Goal: Transaction & Acquisition: Purchase product/service

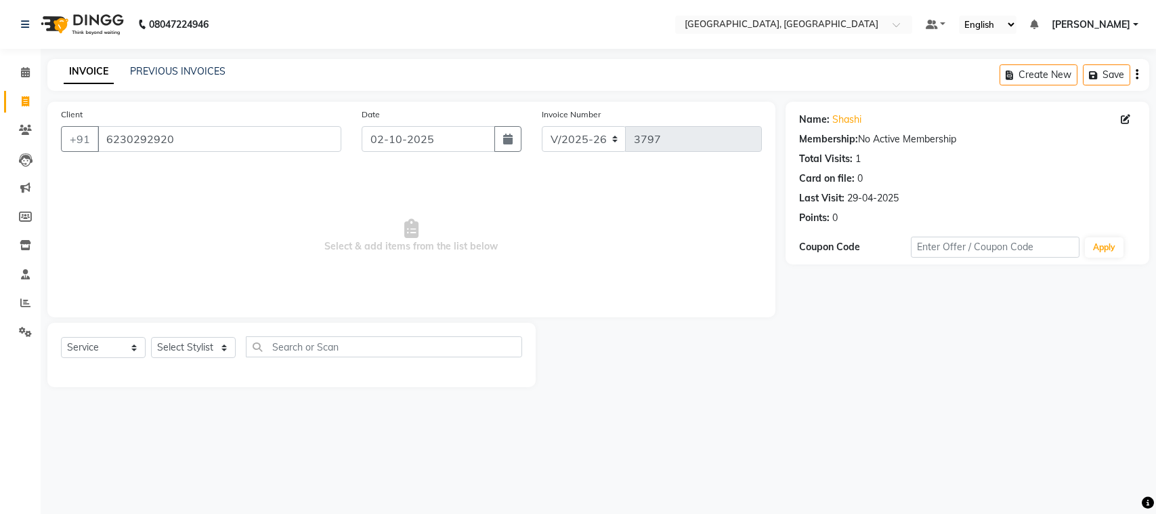
select select "4462"
select select "service"
click at [194, 358] on select "Select Stylist admin Ajay (Aju) anil [PERSON_NAME] Client Deepak deepika [PERSO…" at bounding box center [193, 347] width 85 height 21
select select "88982"
click at [156, 358] on select "Select Stylist admin Ajay (Aju) anil [PERSON_NAME] Client Deepak deepika [PERSO…" at bounding box center [193, 347] width 85 height 21
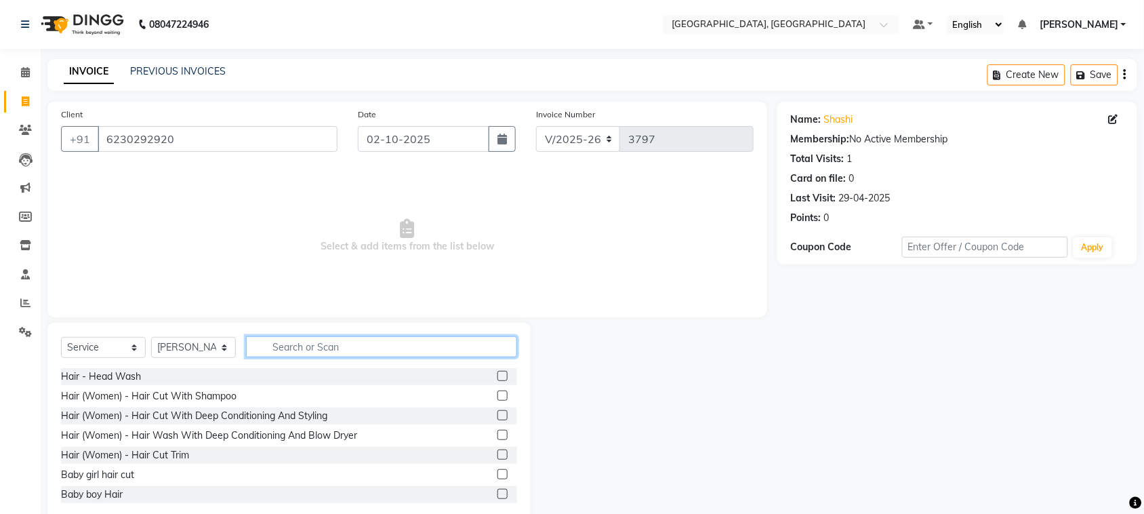
click at [297, 357] on input "text" at bounding box center [381, 346] width 271 height 21
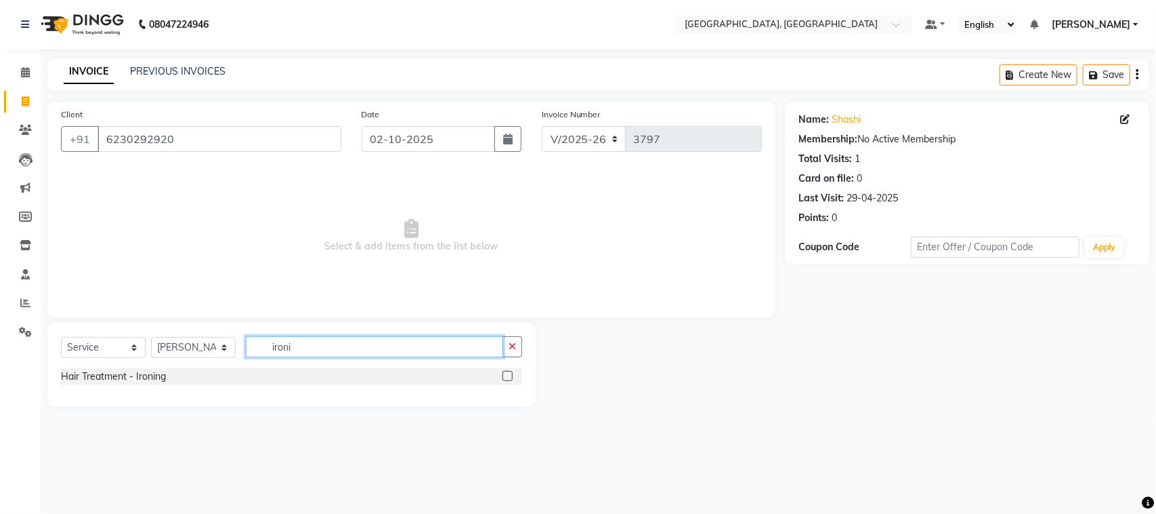
type input "ironi"
click at [503, 381] on label at bounding box center [508, 376] width 10 height 10
click at [503, 381] on input "checkbox" at bounding box center [507, 376] width 9 height 9
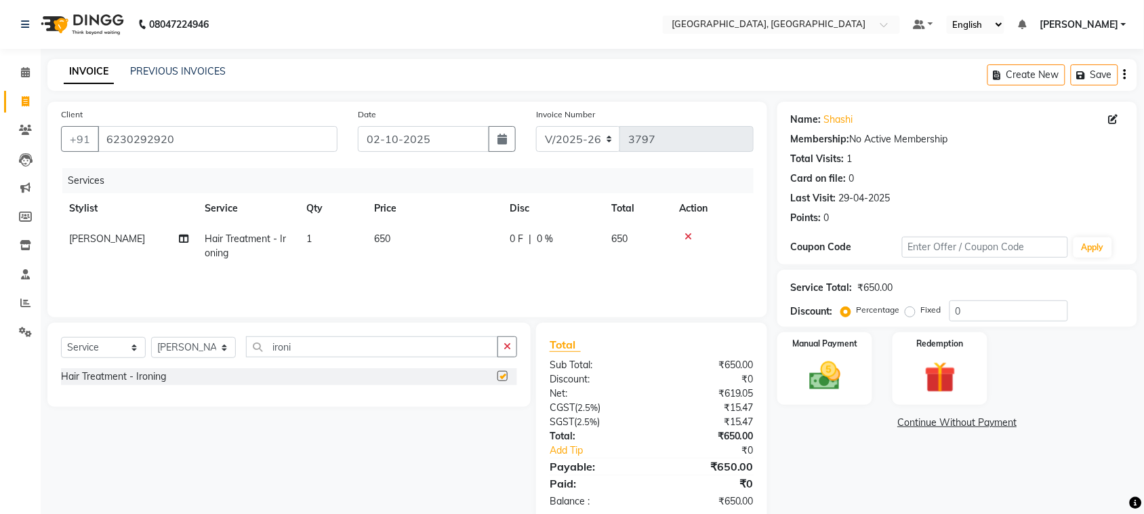
checkbox input "false"
click at [384, 245] on span "650" at bounding box center [382, 238] width 16 height 12
select select "88982"
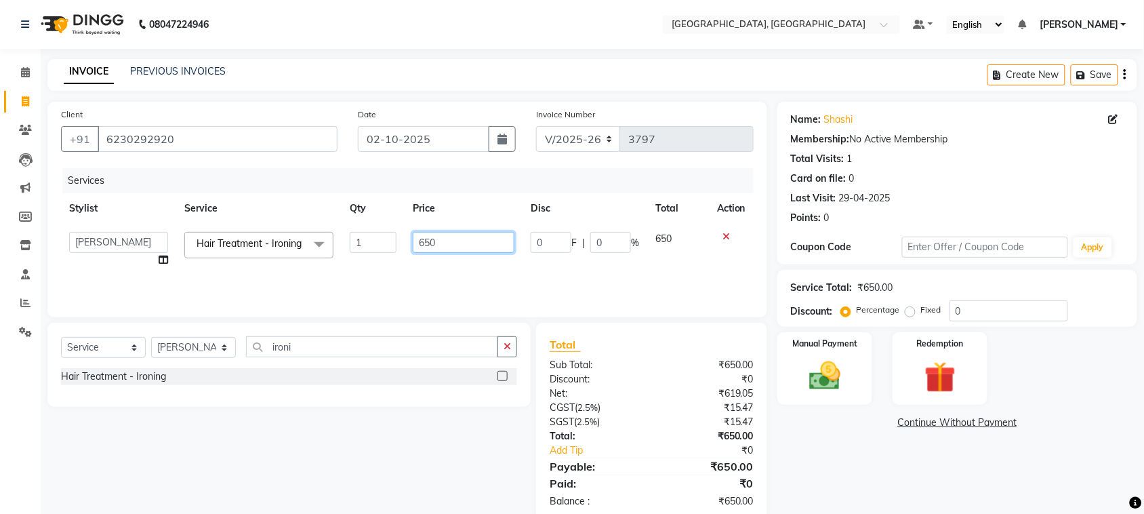
click at [421, 253] on input "650" at bounding box center [464, 242] width 102 height 21
type input "750"
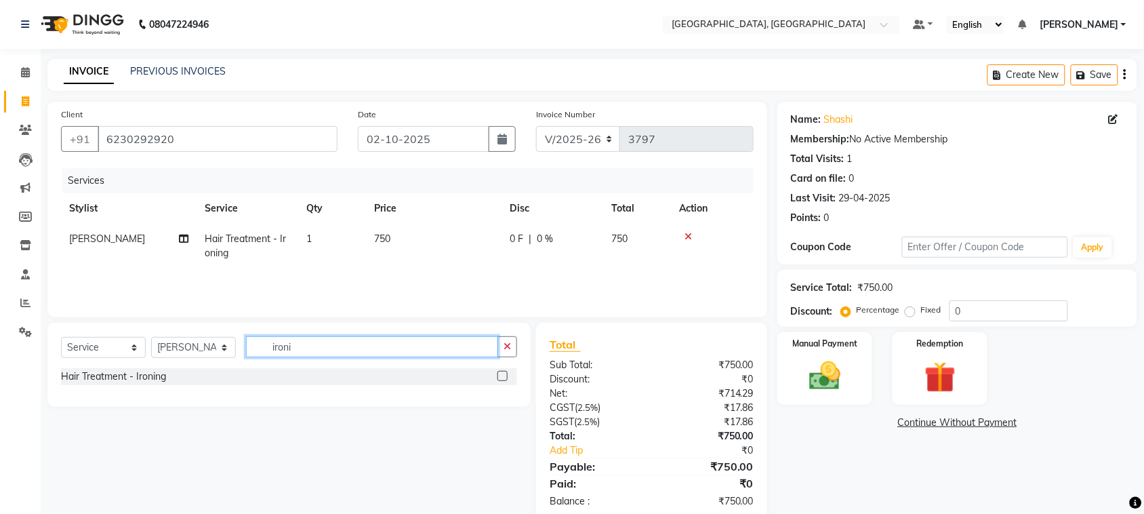
click at [413, 368] on div "Select Service Product Membership Package Voucher Prepaid Gift Card Select Styl…" at bounding box center [289, 352] width 456 height 32
click at [190, 358] on select "Select Stylist admin Ajay (Aju) anil [PERSON_NAME] Client Deepak deepika [PERSO…" at bounding box center [193, 347] width 85 height 21
select select "88213"
click at [156, 358] on select "Select Stylist admin Ajay (Aju) anil [PERSON_NAME] Client Deepak deepika [PERSO…" at bounding box center [193, 347] width 85 height 21
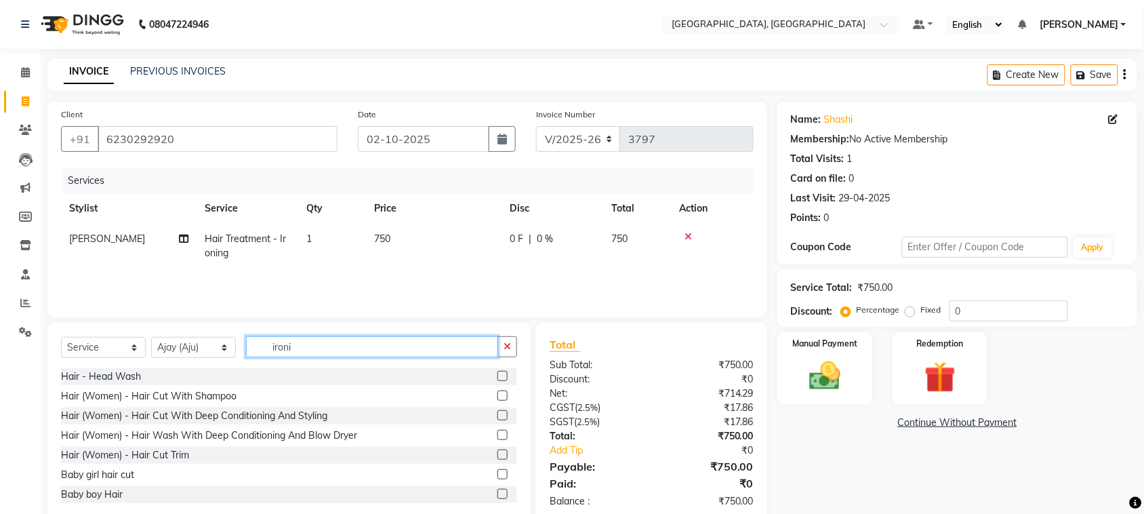
click at [354, 357] on input "ironi" at bounding box center [372, 346] width 252 height 21
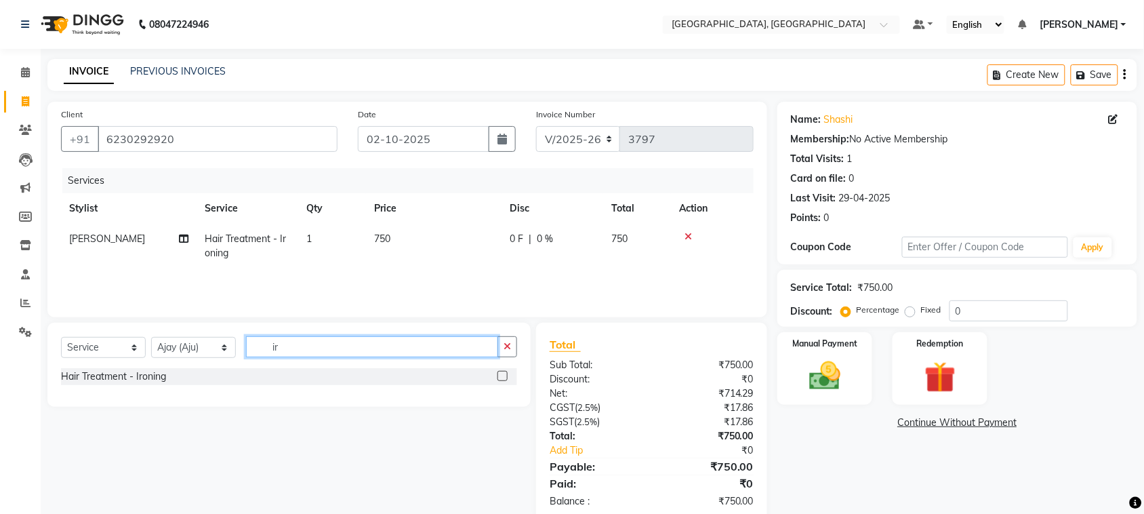
type input "i"
type input "be"
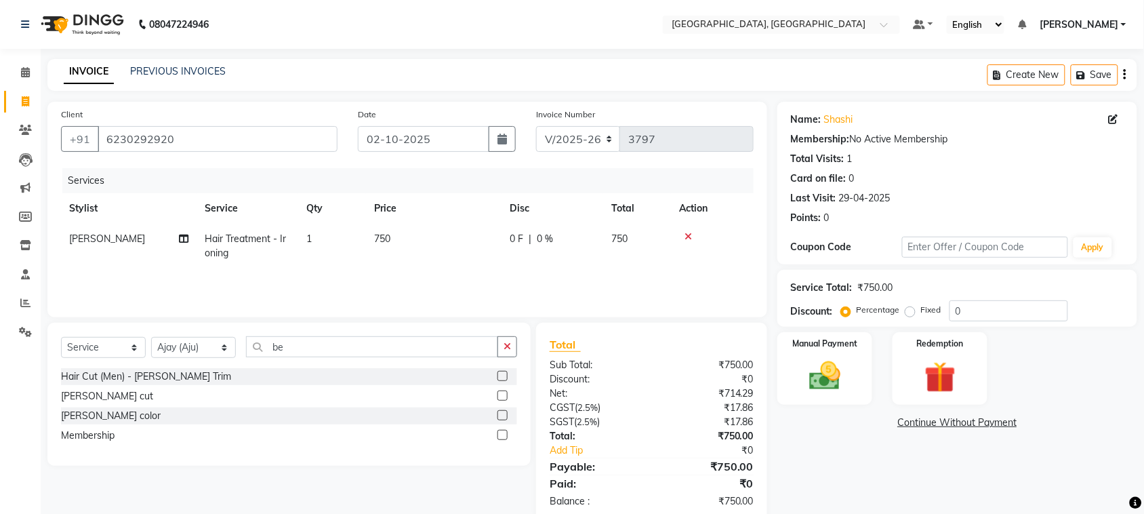
click at [497, 381] on label at bounding box center [502, 376] width 10 height 10
click at [497, 381] on input "checkbox" at bounding box center [501, 376] width 9 height 9
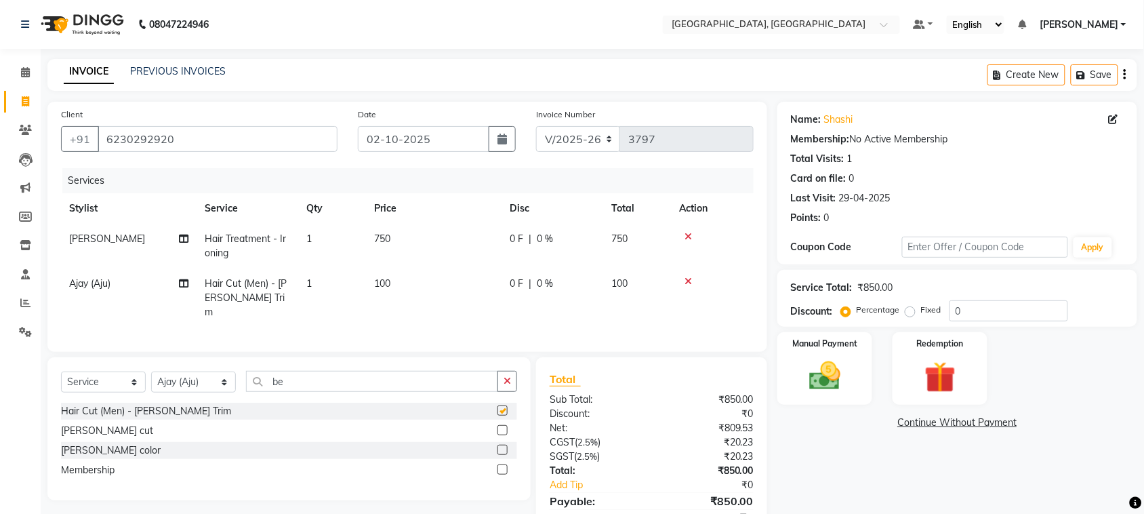
checkbox input "false"
click at [352, 392] on input "be" at bounding box center [372, 381] width 252 height 21
type input "b"
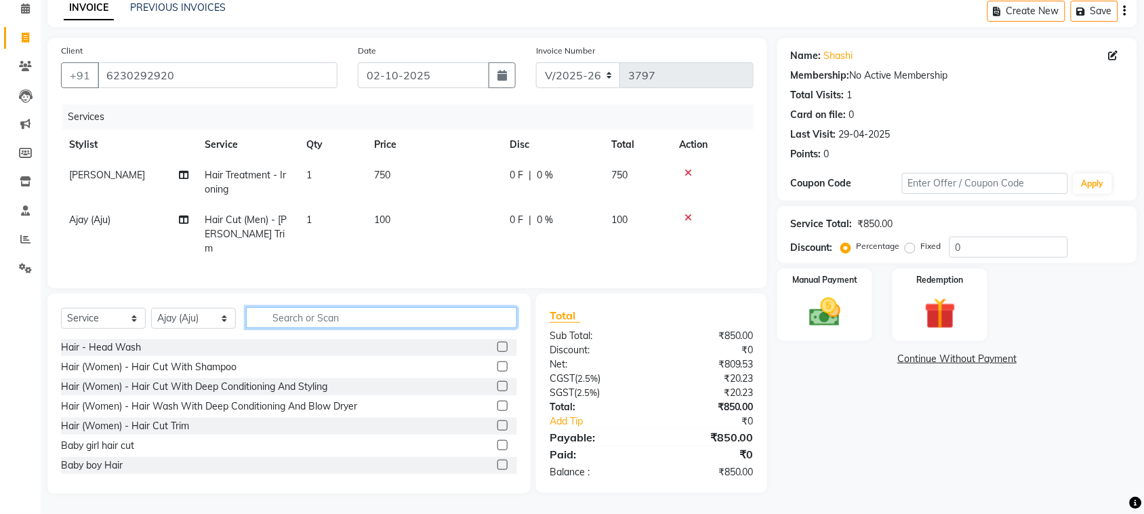
scroll to position [176, 0]
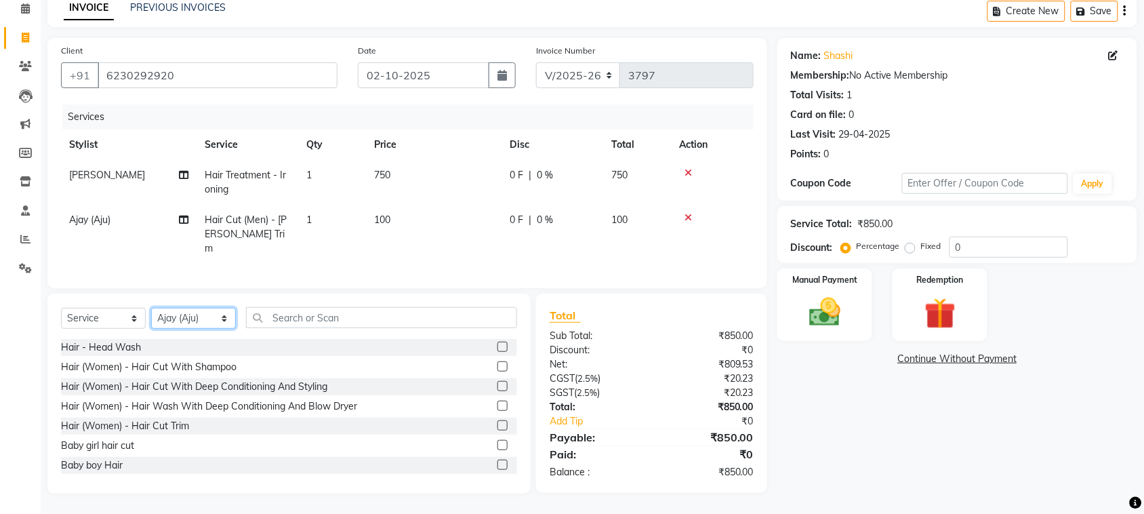
click at [190, 308] on select "Select Stylist admin Ajay (Aju) anil [PERSON_NAME] Client Deepak deepika [PERSO…" at bounding box center [193, 318] width 85 height 21
select select "93515"
click at [156, 308] on select "Select Stylist admin Ajay (Aju) anil [PERSON_NAME] Client Deepak deepika [PERSO…" at bounding box center [193, 318] width 85 height 21
click at [497, 361] on label at bounding box center [502, 366] width 10 height 10
click at [497, 362] on input "checkbox" at bounding box center [501, 366] width 9 height 9
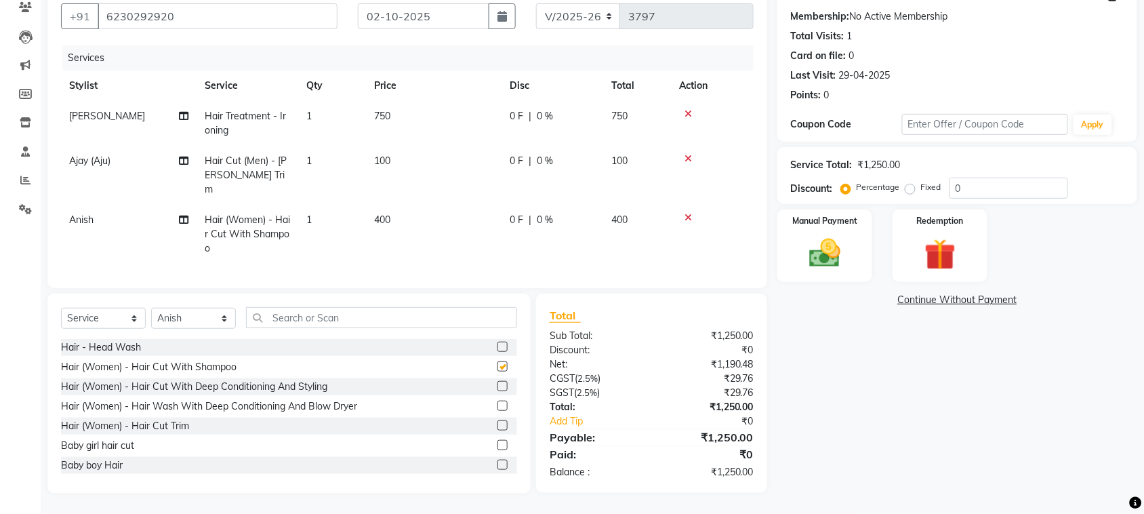
checkbox input "false"
click at [818, 234] on img at bounding box center [824, 252] width 53 height 37
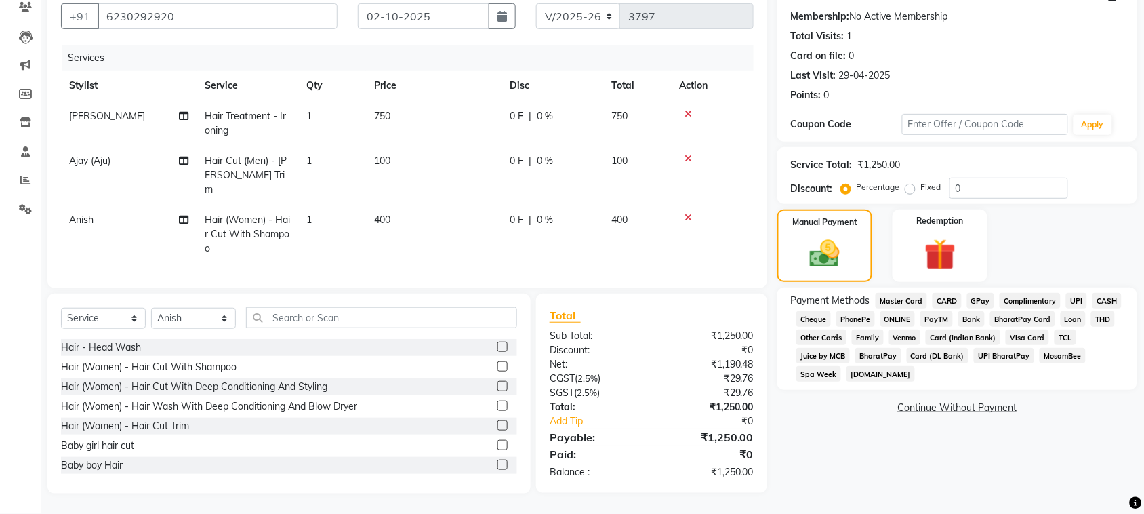
click at [921, 181] on label "Fixed" at bounding box center [931, 187] width 20 height 12
click at [908, 182] on input "Fixed" at bounding box center [912, 186] width 9 height 9
radio input "true"
click at [1034, 177] on input "0" at bounding box center [1008, 187] width 119 height 21
type input "50"
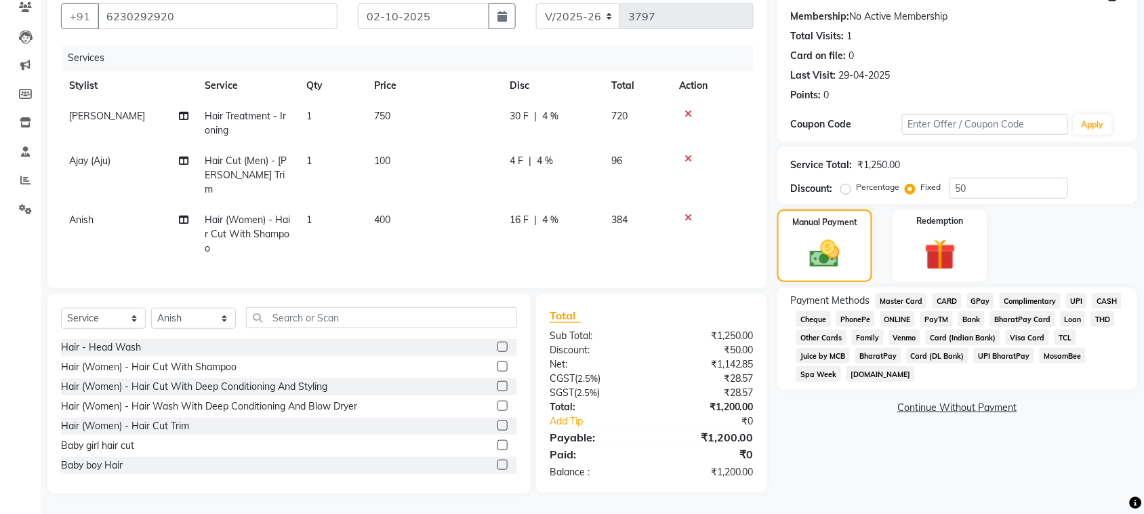
click at [1066, 293] on span "UPI" at bounding box center [1076, 301] width 21 height 16
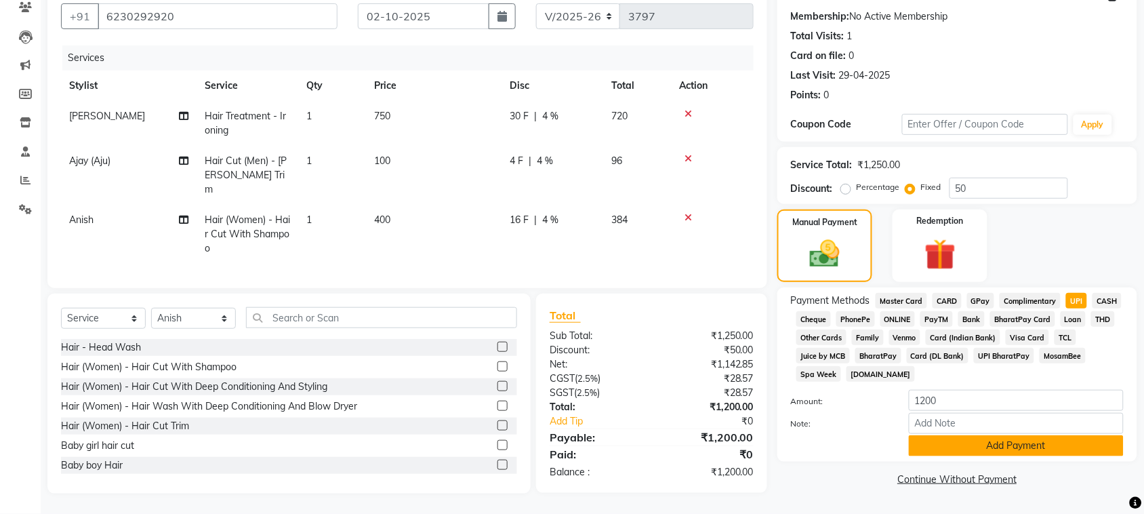
click at [1032, 456] on button "Add Payment" at bounding box center [1015, 445] width 215 height 21
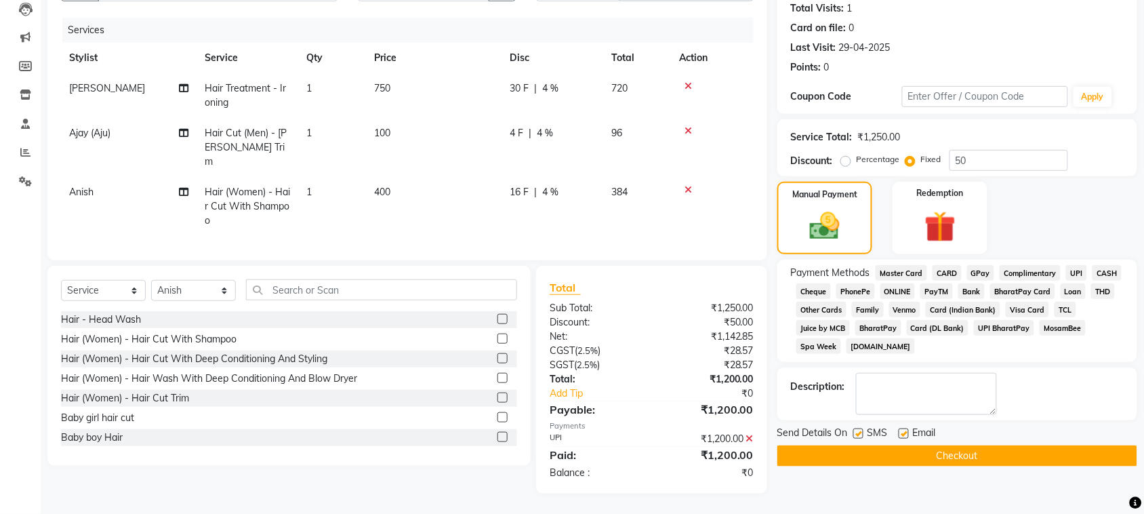
scroll to position [299, 0]
click at [1001, 466] on button "Checkout" at bounding box center [957, 455] width 360 height 21
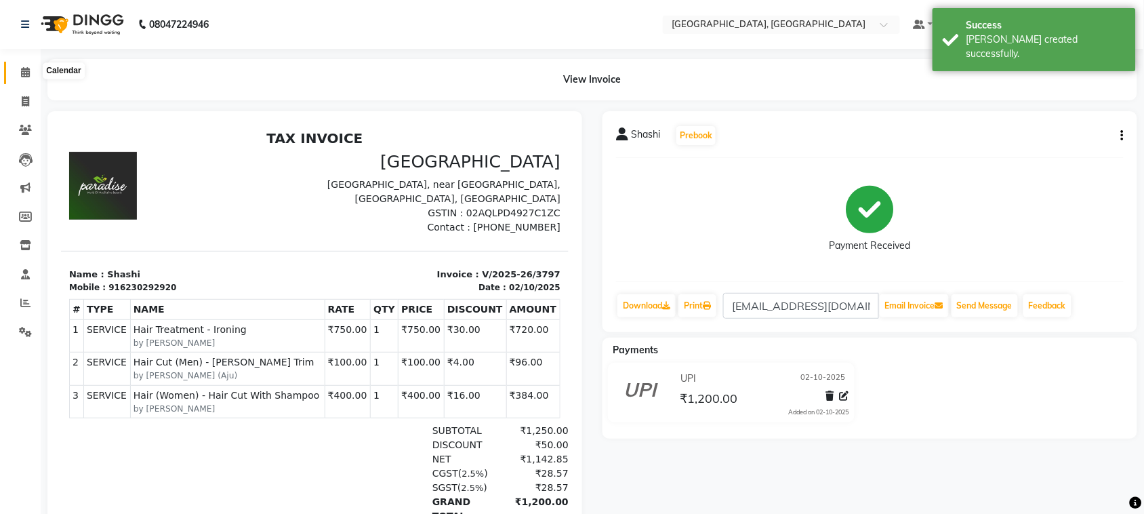
click at [27, 72] on icon at bounding box center [25, 72] width 9 height 10
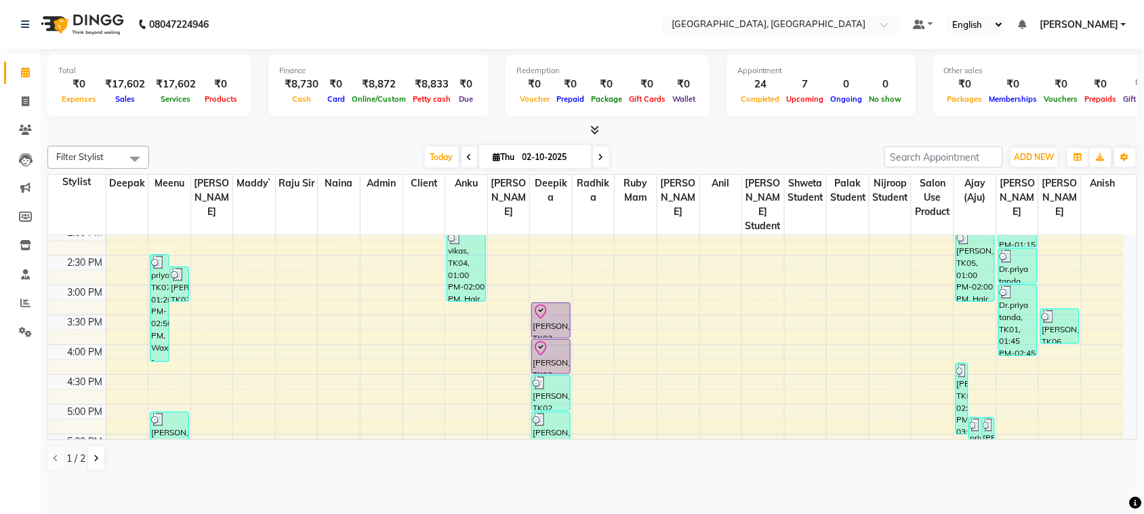
scroll to position [333, 0]
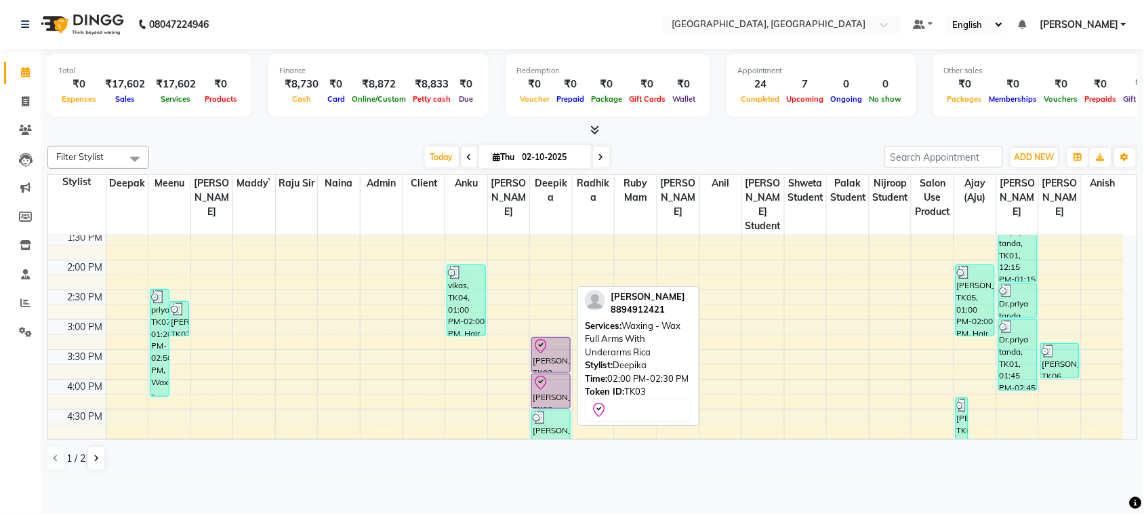
click at [553, 375] on div at bounding box center [551, 371] width 38 height 5
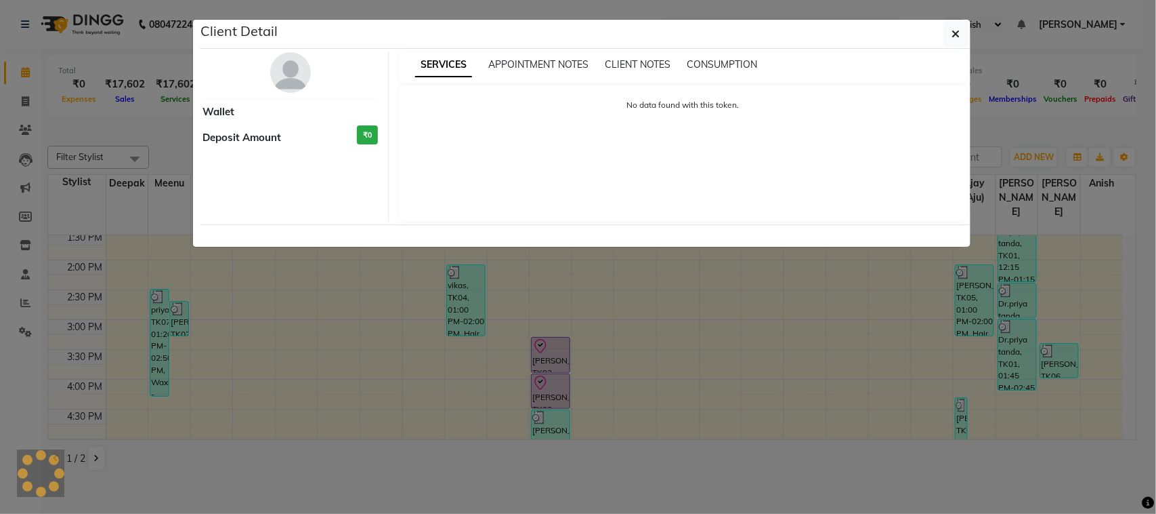
select select "8"
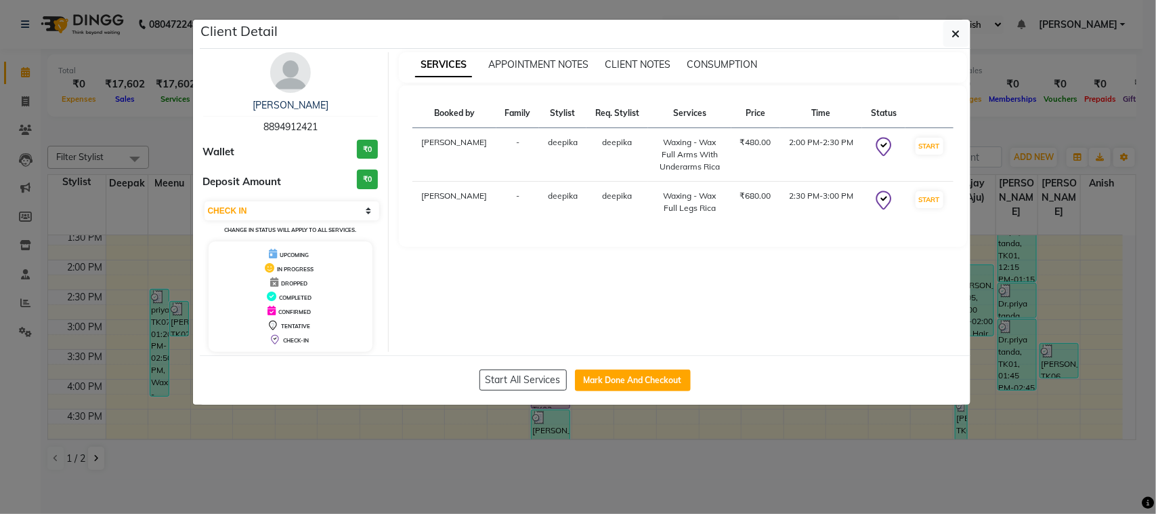
click at [990, 457] on ngb-modal-window "Client Detail [PERSON_NAME] 8894912421 Wallet ₹0 Deposit Amount ₹0 Select IN SE…" at bounding box center [578, 257] width 1156 height 514
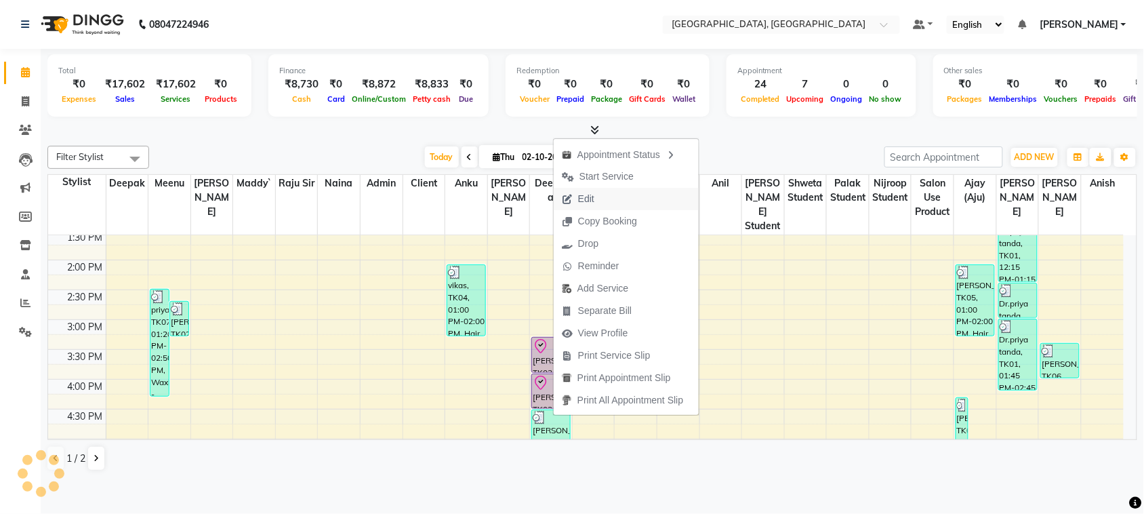
click at [598, 188] on span "Edit" at bounding box center [577, 199] width 49 height 22
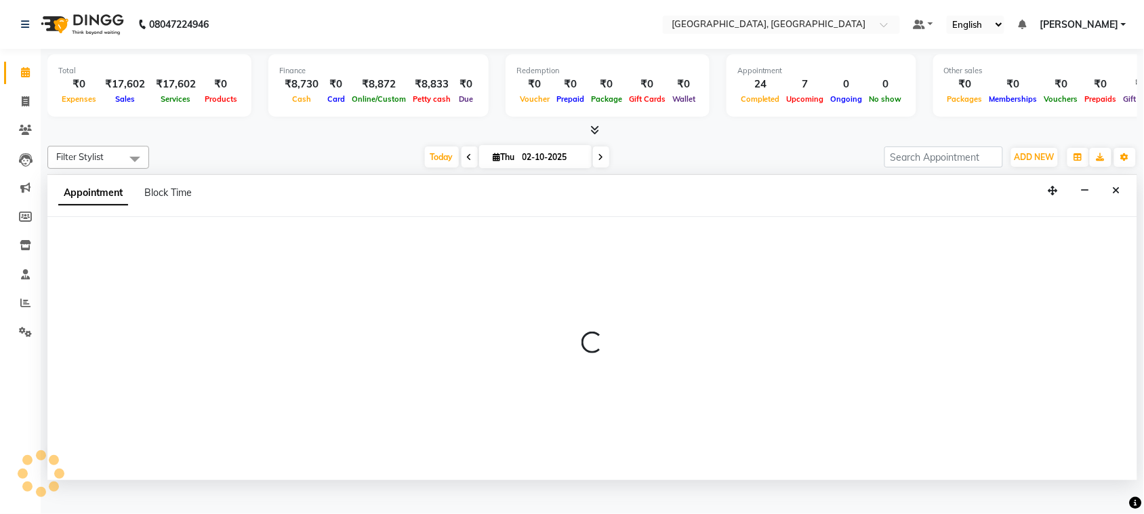
scroll to position [5, 0]
select select "check-in"
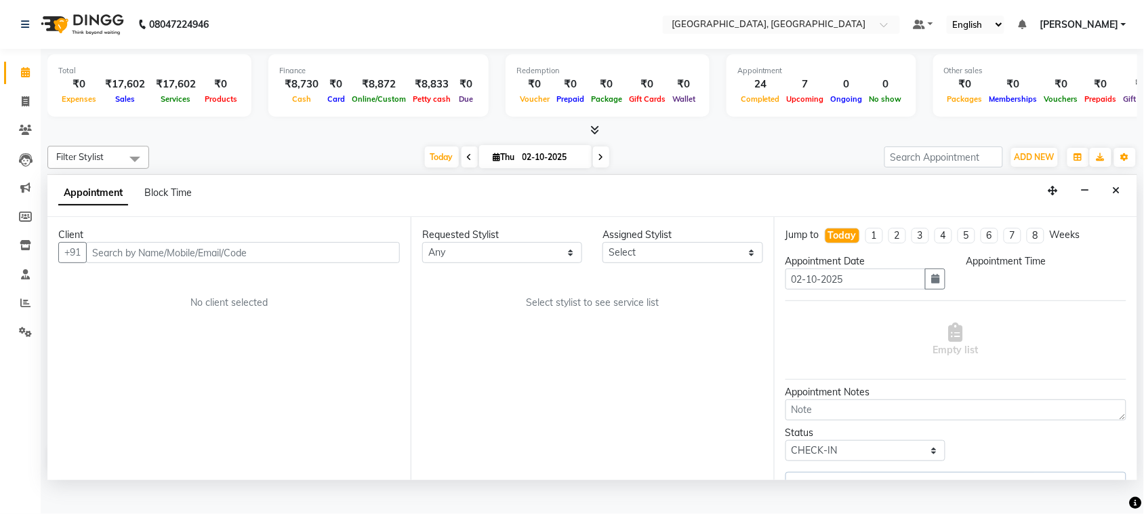
scroll to position [0, 0]
select select "29611"
select select "840"
select select "1918"
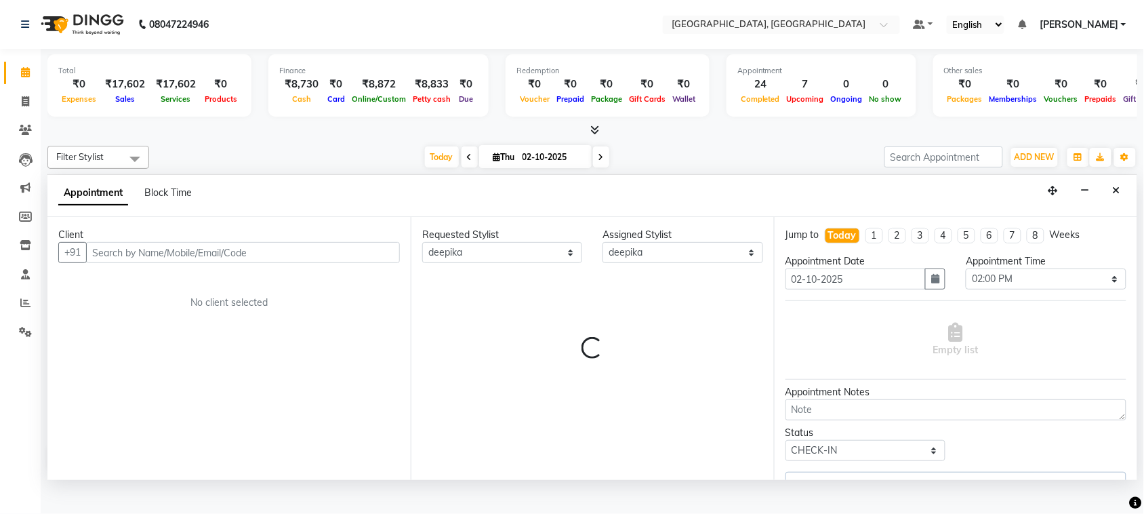
select select "1918"
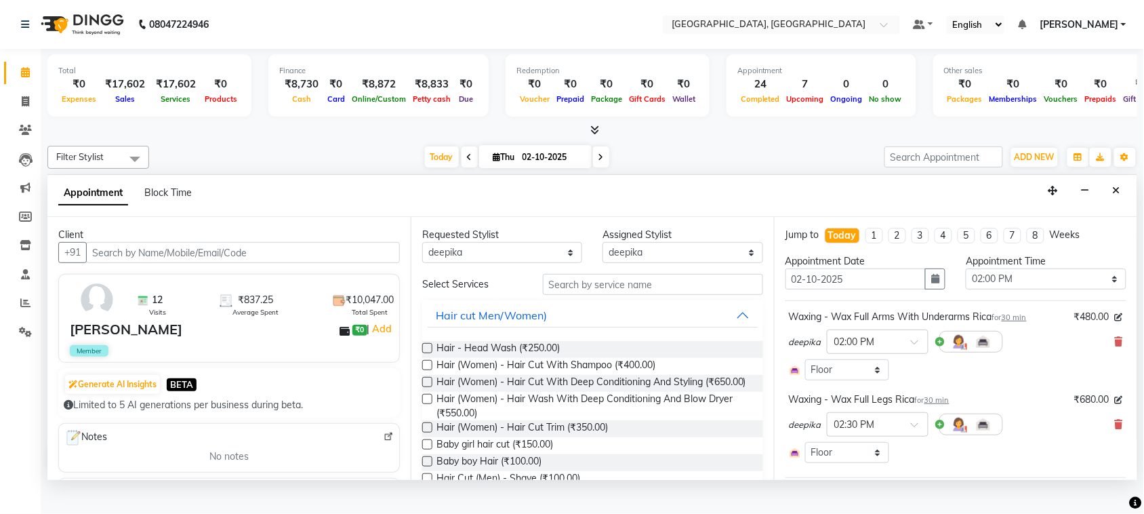
scroll to position [652, 0]
click at [603, 295] on input "text" at bounding box center [653, 284] width 220 height 21
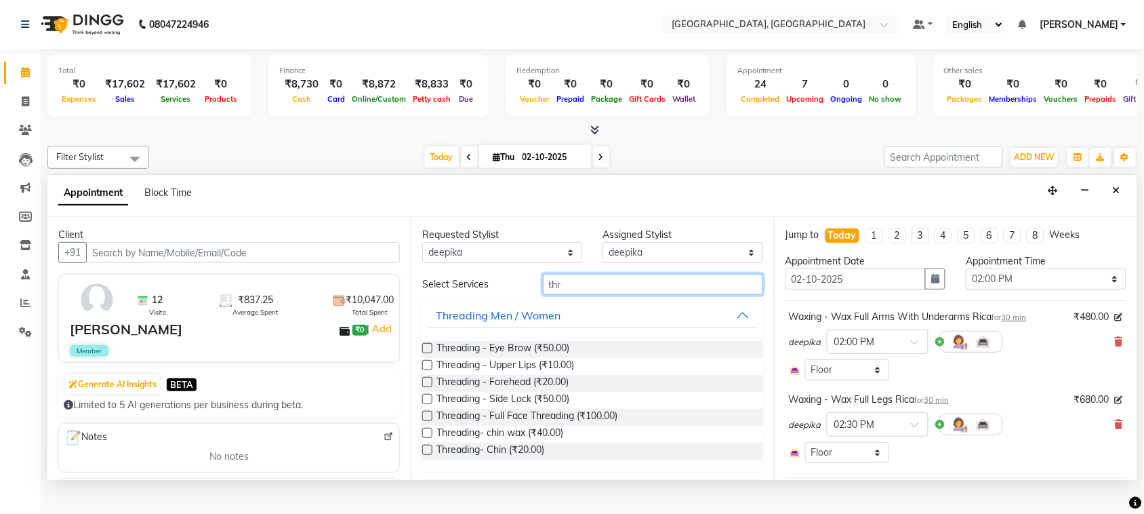
type input "thr"
click at [432, 353] on label at bounding box center [427, 348] width 10 height 10
click at [431, 354] on input "checkbox" at bounding box center [426, 349] width 9 height 9
checkbox input "false"
click at [432, 370] on label at bounding box center [427, 365] width 10 height 10
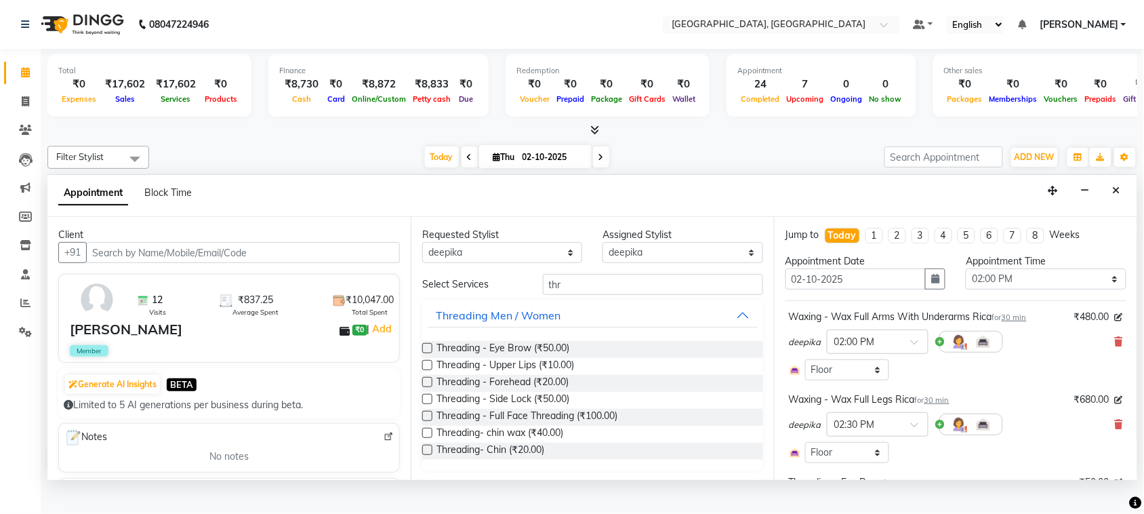
click at [431, 371] on input "checkbox" at bounding box center [426, 366] width 9 height 9
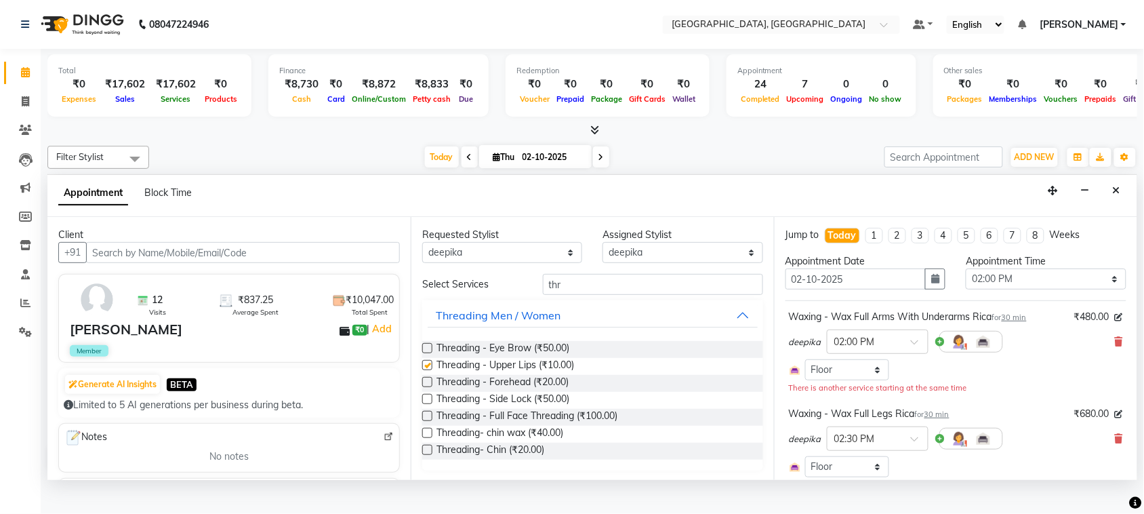
checkbox input "false"
click at [612, 295] on input "thr" at bounding box center [653, 284] width 220 height 21
type input "t"
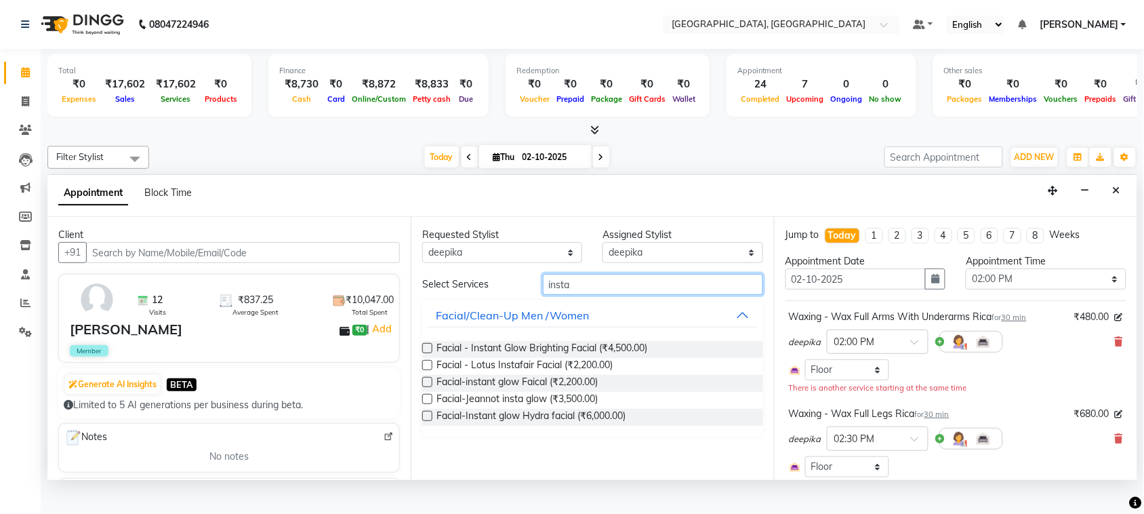
type input "insta"
click at [432, 353] on label at bounding box center [427, 348] width 10 height 10
click at [431, 354] on input "checkbox" at bounding box center [426, 349] width 9 height 9
checkbox input "false"
click at [634, 295] on input "insta" at bounding box center [653, 284] width 220 height 21
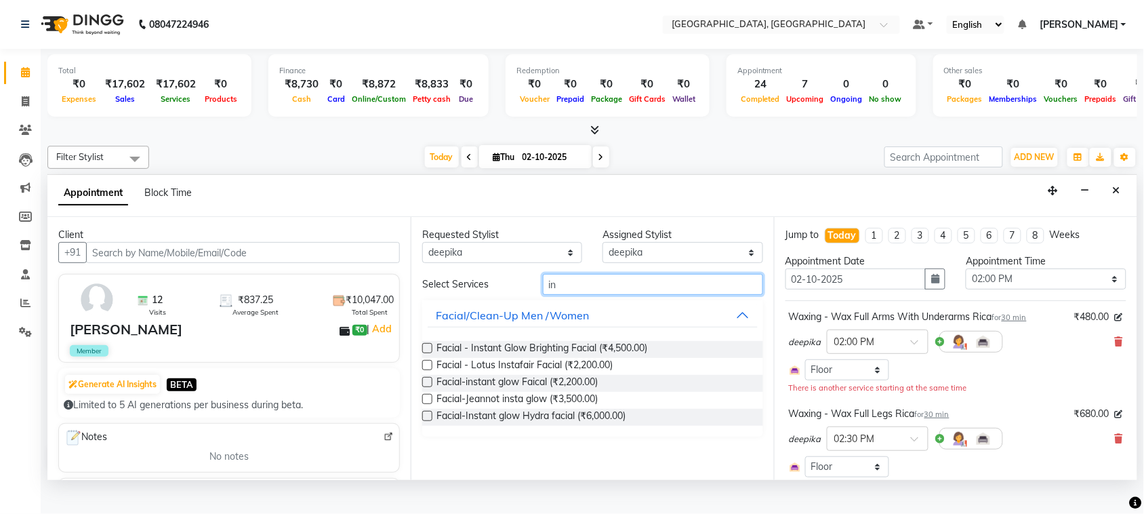
type input "i"
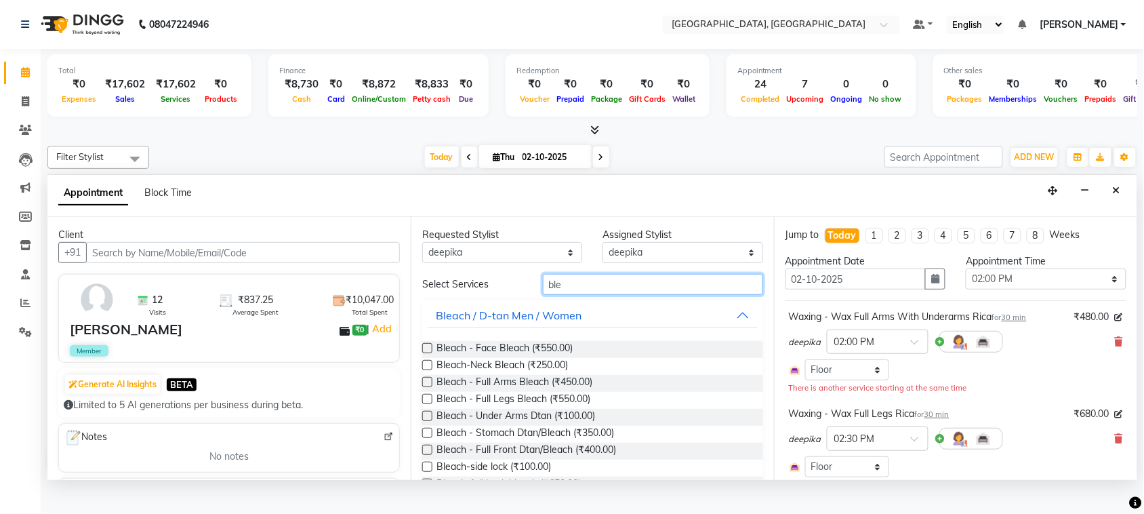
type input "ble"
click at [432, 353] on label at bounding box center [427, 348] width 10 height 10
click at [431, 354] on input "checkbox" at bounding box center [426, 349] width 9 height 9
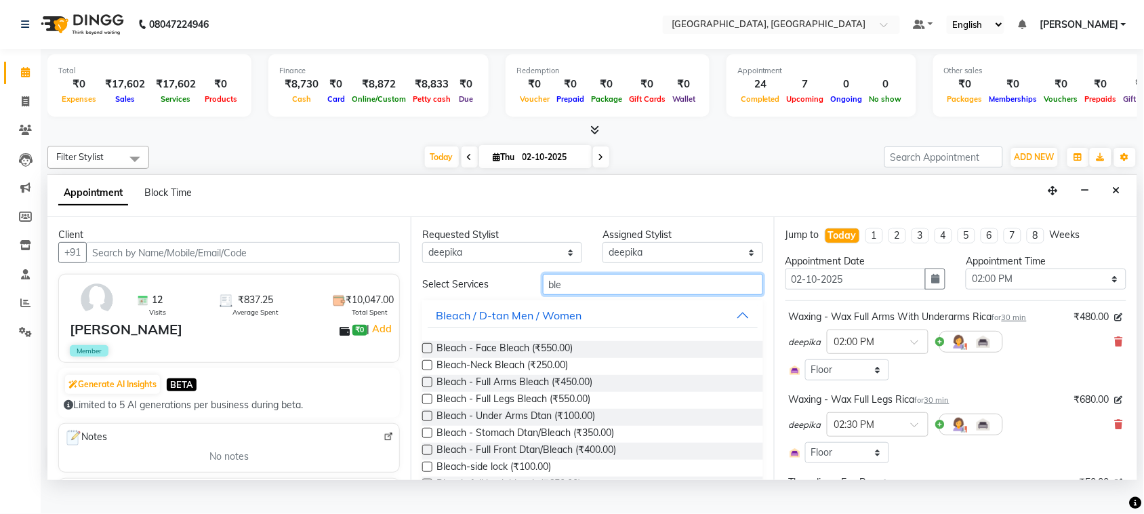
checkbox input "false"
click at [620, 295] on input "ble" at bounding box center [653, 284] width 220 height 21
type input "b"
type input "thr"
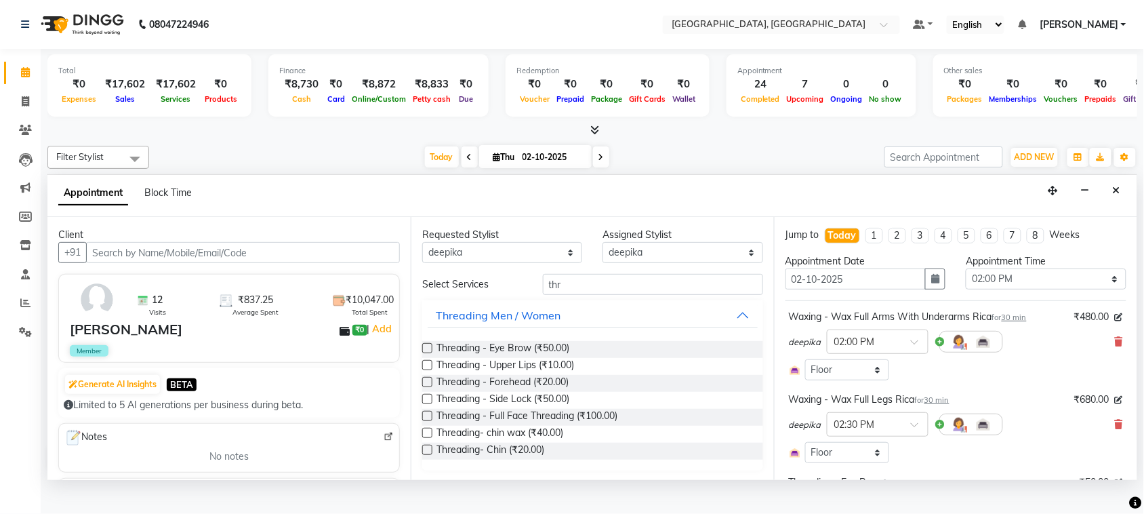
click at [432, 353] on label at bounding box center [427, 348] width 10 height 10
click at [431, 354] on input "checkbox" at bounding box center [426, 349] width 9 height 9
checkbox input "false"
click at [432, 370] on label at bounding box center [427, 365] width 10 height 10
click at [431, 371] on input "checkbox" at bounding box center [426, 366] width 9 height 9
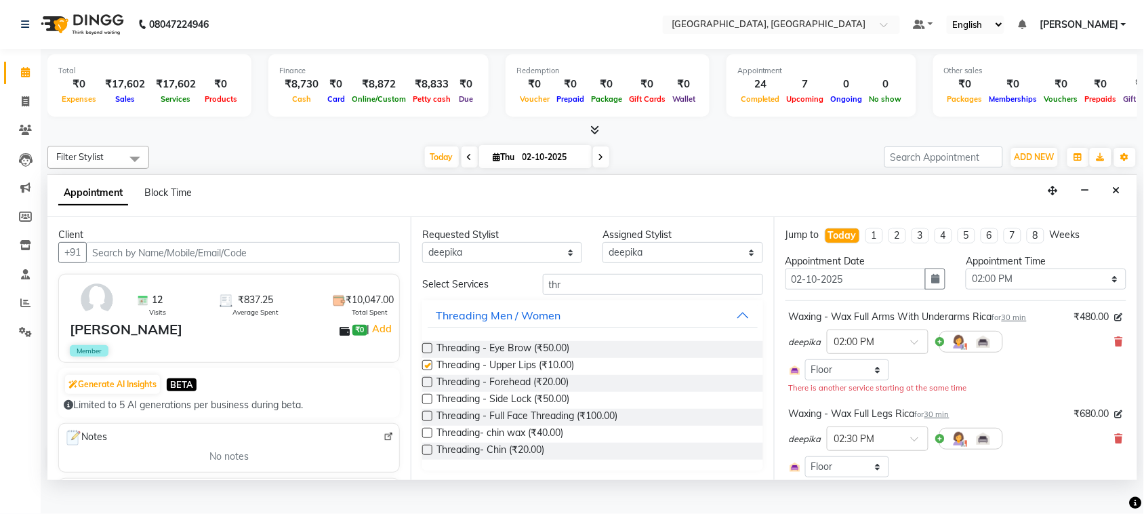
checkbox input "false"
click at [432, 387] on label at bounding box center [427, 382] width 10 height 10
click at [431, 387] on input "checkbox" at bounding box center [426, 383] width 9 height 9
checkbox input "false"
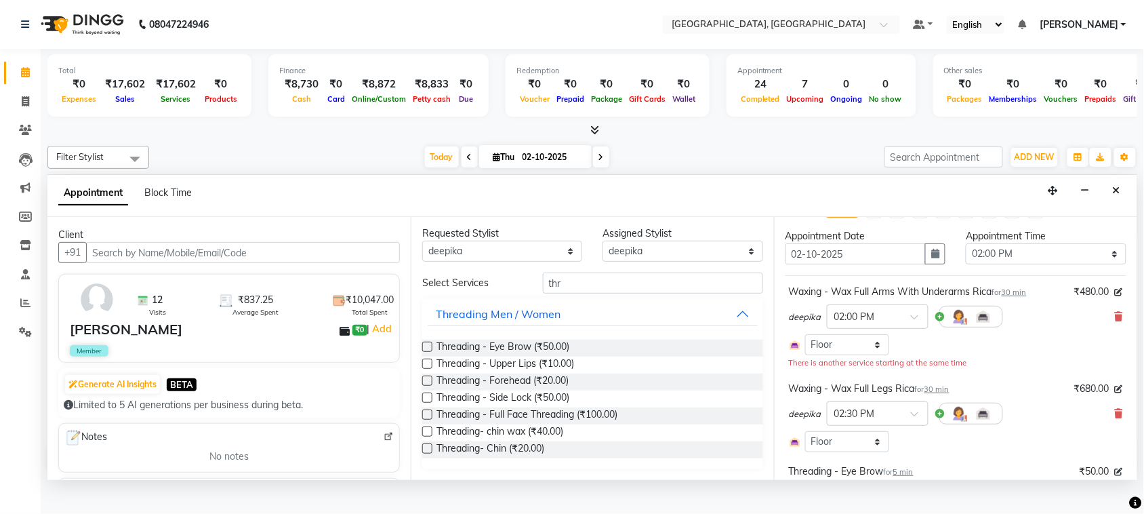
scroll to position [51, 0]
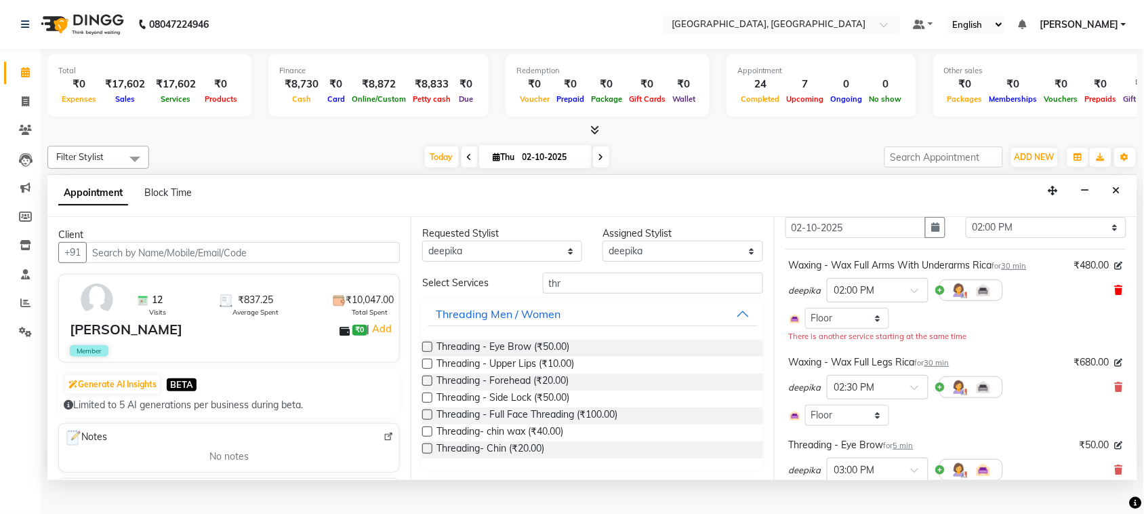
click at [1114, 295] on icon at bounding box center [1118, 289] width 8 height 9
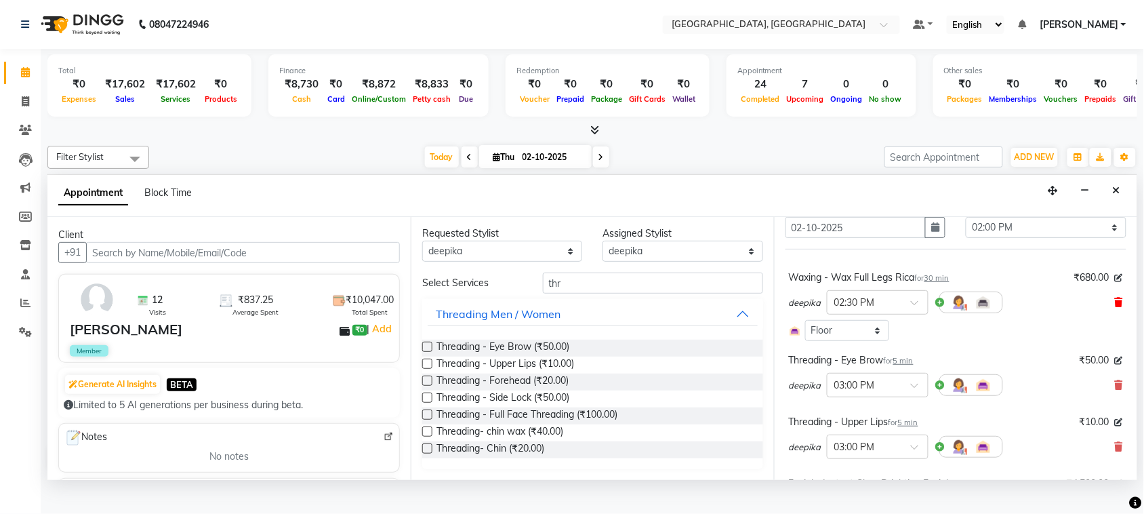
click at [1114, 307] on icon at bounding box center [1118, 301] width 8 height 9
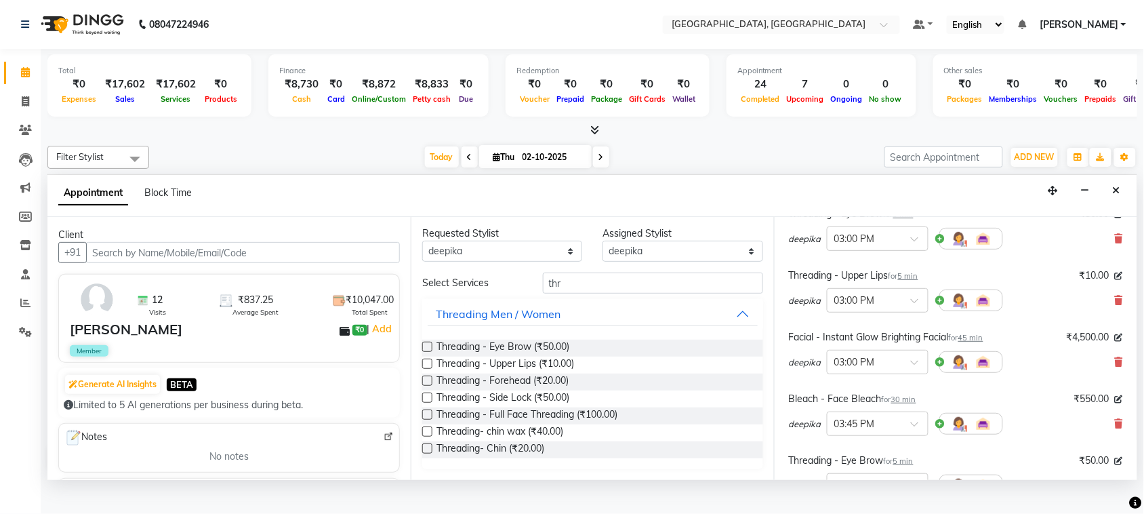
scroll to position [141, 0]
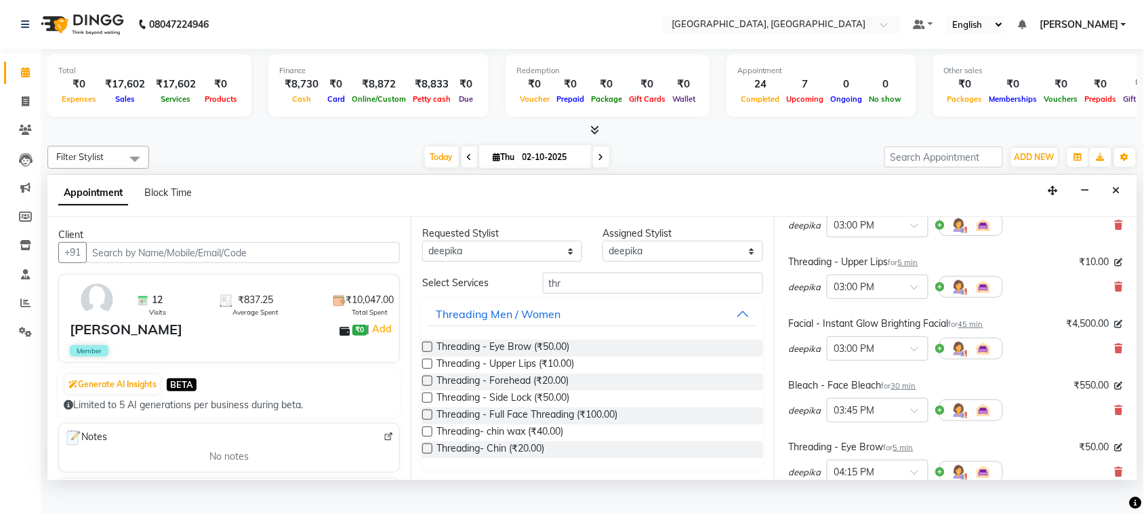
click at [1095, 304] on div "deepika × 03:00 PM" at bounding box center [956, 286] width 334 height 35
click at [1114, 291] on icon at bounding box center [1118, 286] width 8 height 9
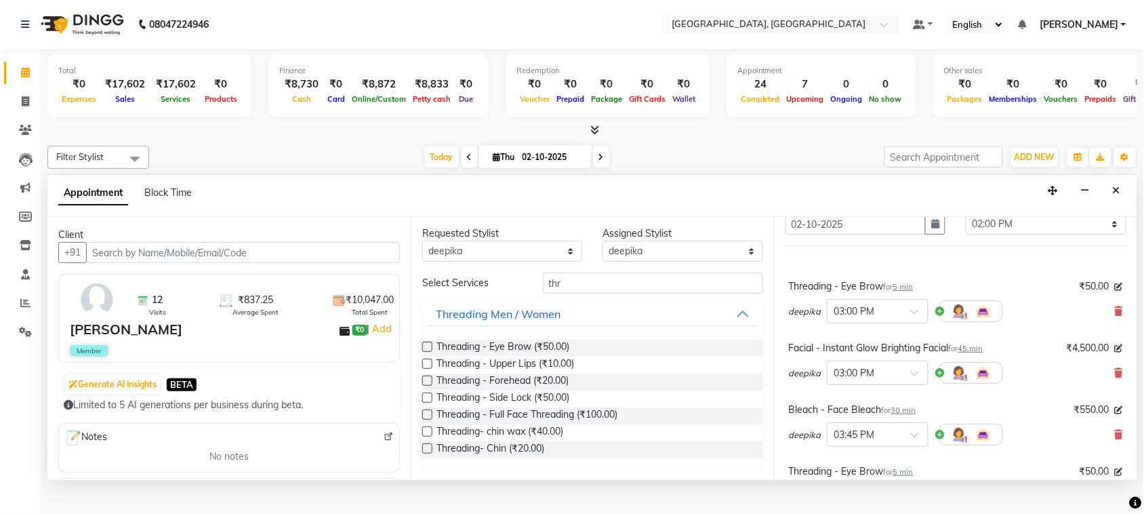
scroll to position [51, 0]
click at [1114, 319] on icon at bounding box center [1118, 314] width 8 height 9
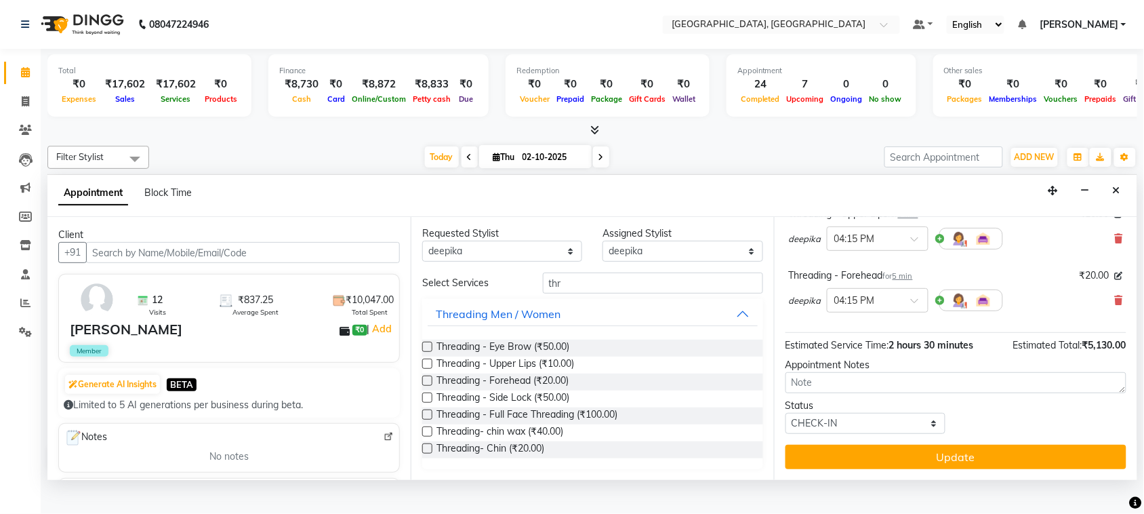
scroll to position [0, 0]
click at [507, 263] on select "Any admin Ajay (Aju) [PERSON_NAME] [PERSON_NAME] Client Deepak [PERSON_NAME] [P…" at bounding box center [502, 252] width 160 height 21
select select "58228"
click at [425, 263] on select "Any admin Ajay (Aju) [PERSON_NAME] [PERSON_NAME] Client Deepak [PERSON_NAME] [P…" at bounding box center [502, 252] width 160 height 21
select select "58228"
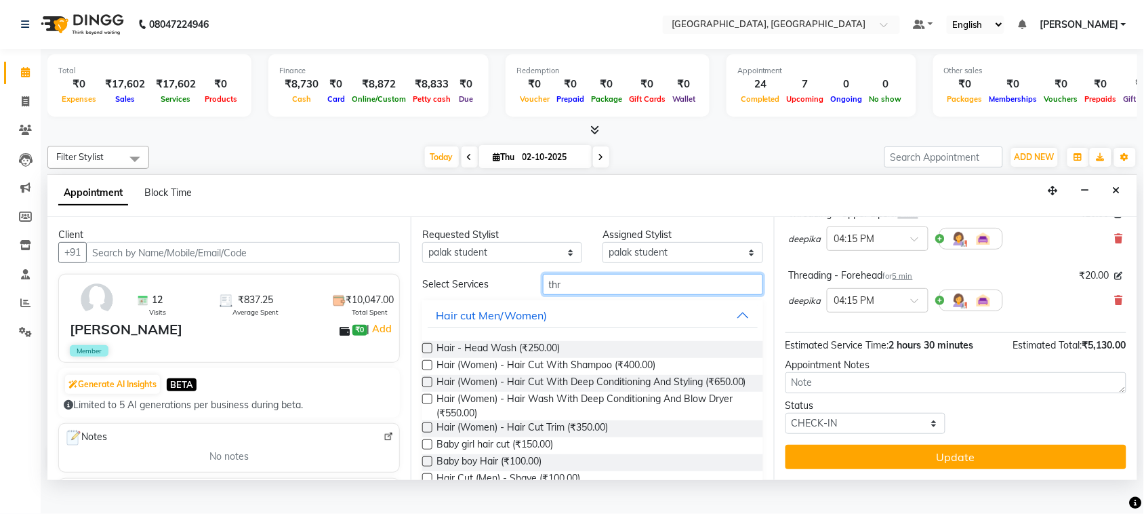
click at [581, 295] on input "thr" at bounding box center [653, 284] width 220 height 21
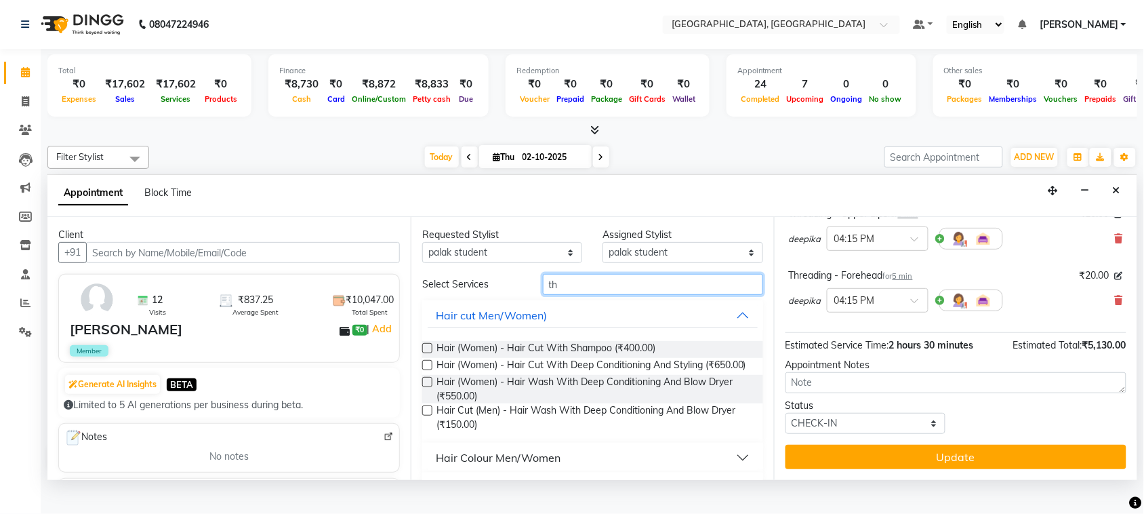
type input "t"
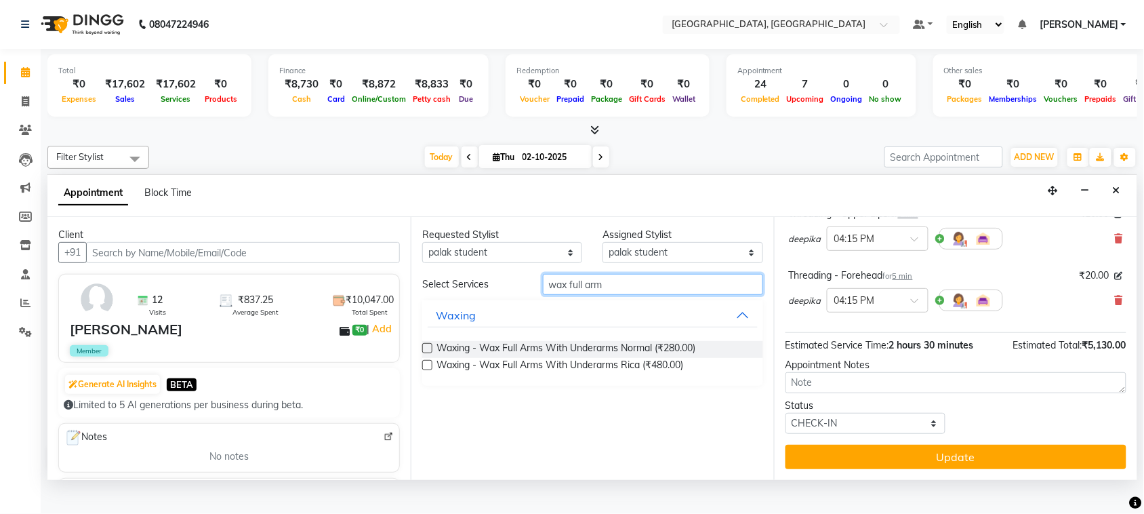
type input "wax full arm"
click at [432, 370] on label at bounding box center [427, 365] width 10 height 10
click at [431, 371] on input "checkbox" at bounding box center [426, 366] width 9 height 9
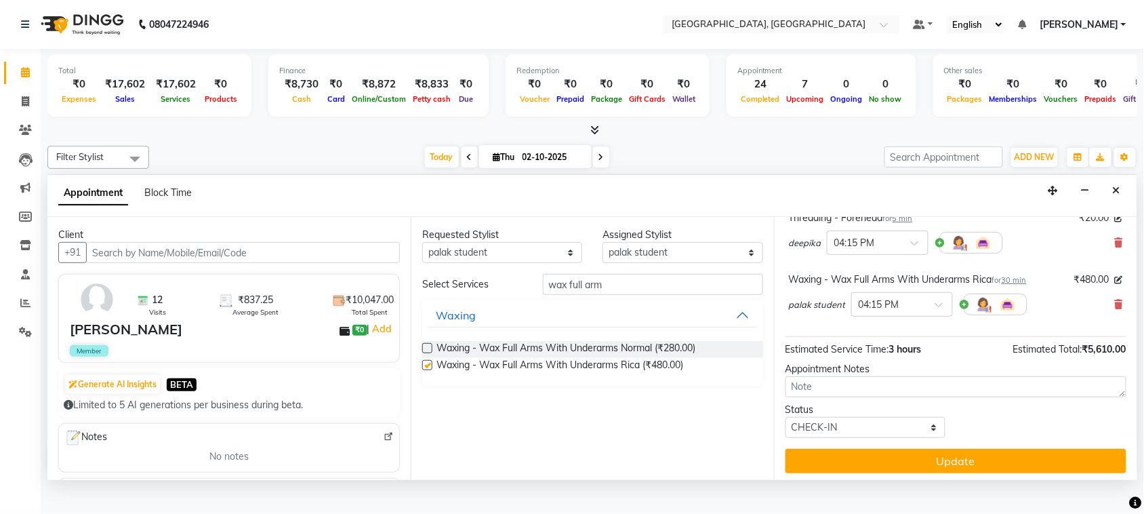
checkbox input "false"
click at [634, 295] on input "wax full arm" at bounding box center [653, 284] width 220 height 21
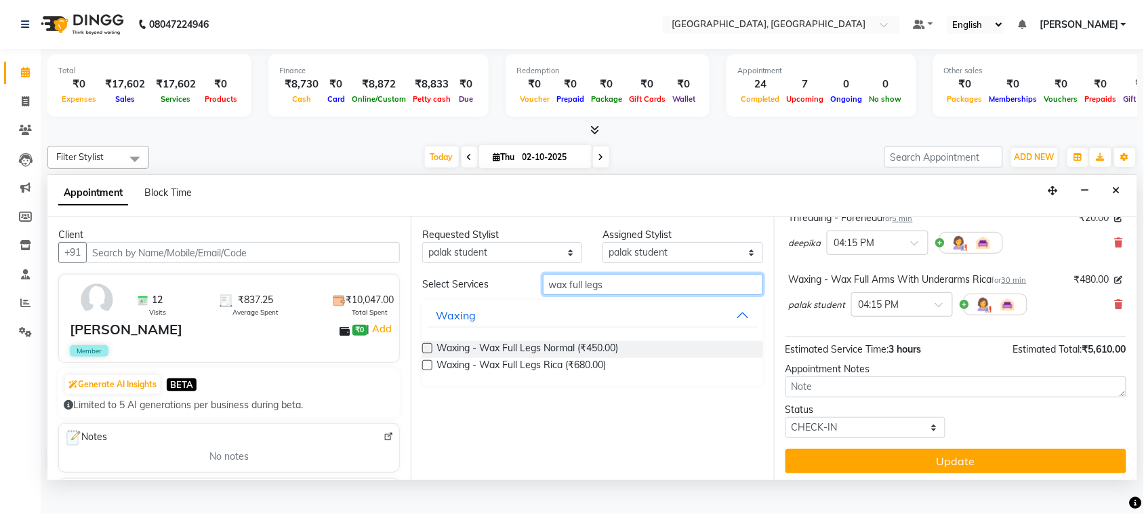
click at [642, 295] on input "wax full legs" at bounding box center [653, 284] width 220 height 21
type input "wax half legs"
click at [429, 370] on label at bounding box center [427, 365] width 10 height 10
click at [429, 371] on input "checkbox" at bounding box center [426, 366] width 9 height 9
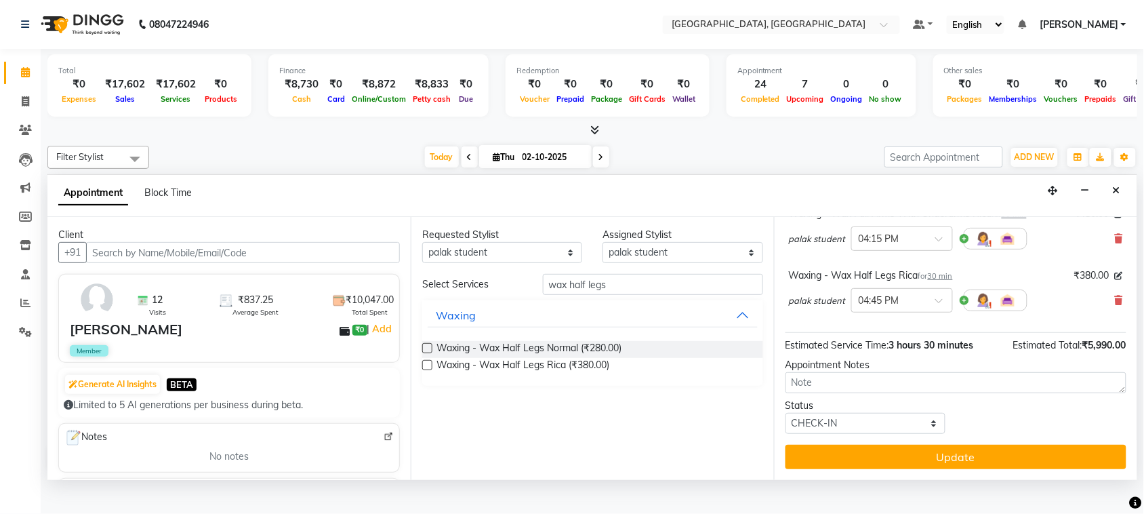
scroll to position [590, 0]
click at [432, 370] on label at bounding box center [427, 365] width 10 height 10
click at [431, 371] on input "checkbox" at bounding box center [426, 366] width 9 height 9
checkbox input "false"
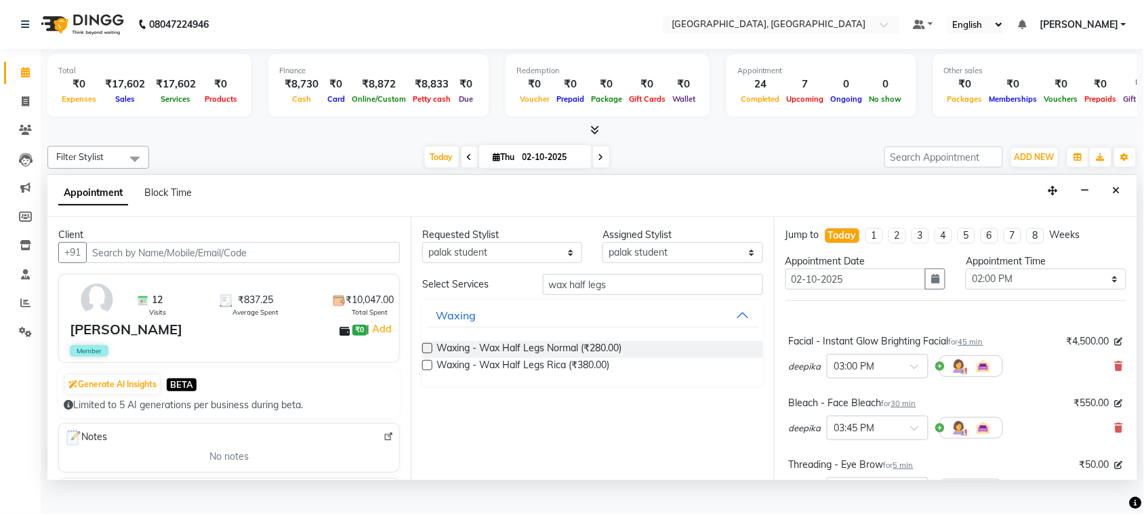
scroll to position [686, 0]
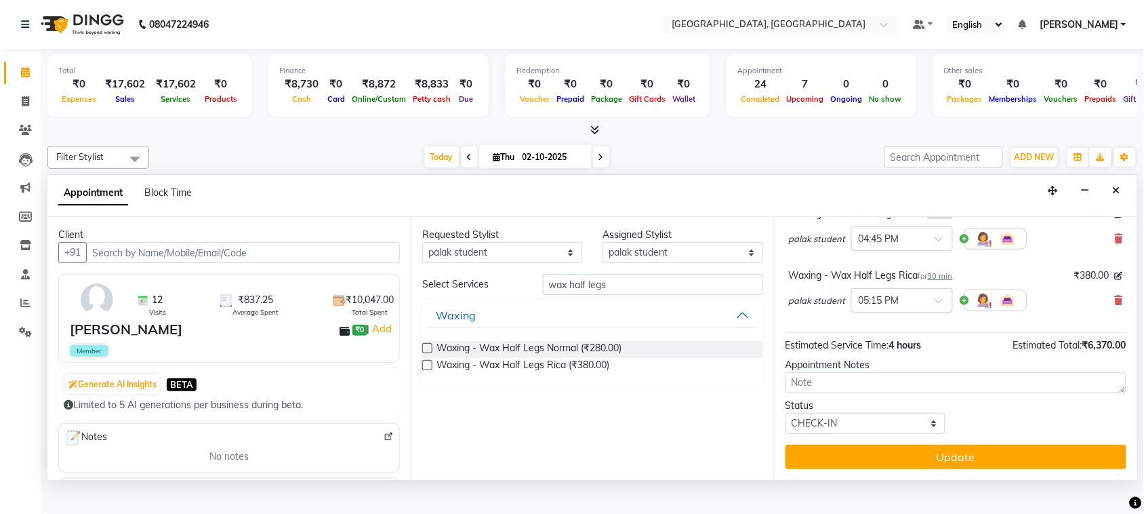
drag, startPoint x: 1138, startPoint y: 437, endPoint x: 1127, endPoint y: 448, distance: 16.3
click at [1128, 448] on div "Total ₹0 Expenses ₹17,602 Sales ₹17,602 Services ₹0 Products Finance ₹8,730 Cas…" at bounding box center [592, 264] width 1103 height 431
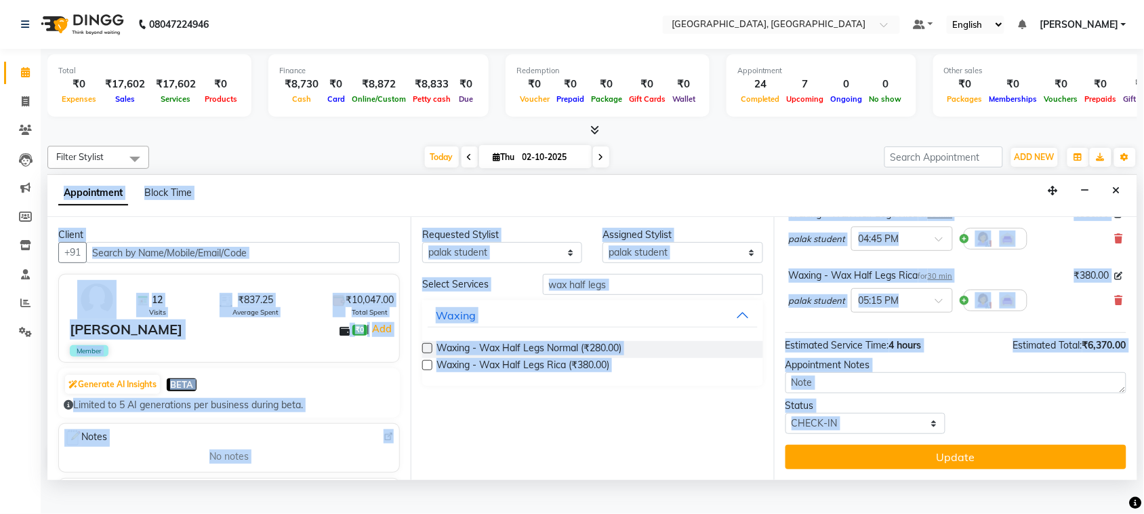
scroll to position [563, 14]
click at [1114, 305] on icon at bounding box center [1118, 299] width 8 height 9
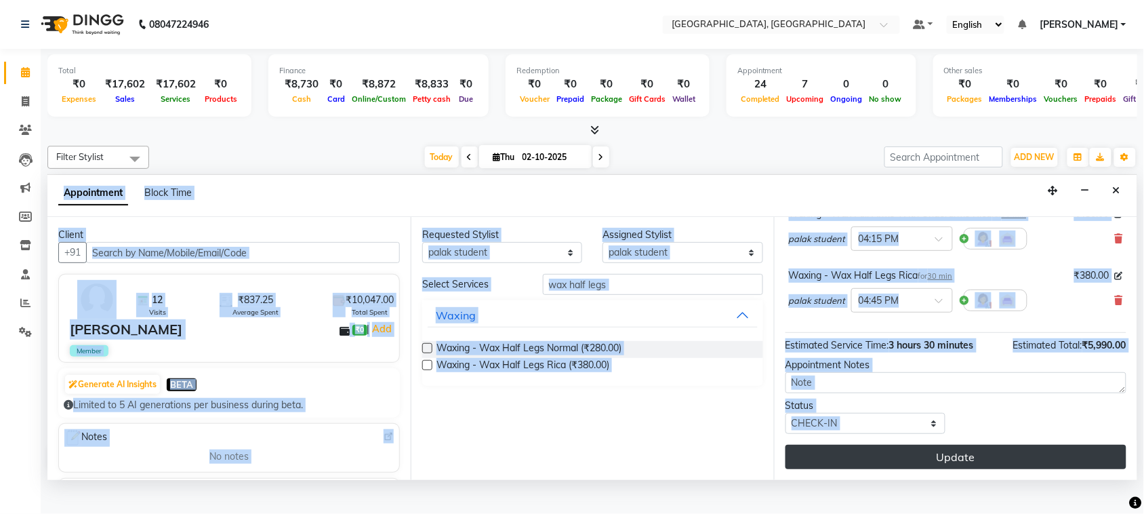
click at [946, 469] on button "Update" at bounding box center [955, 456] width 341 height 24
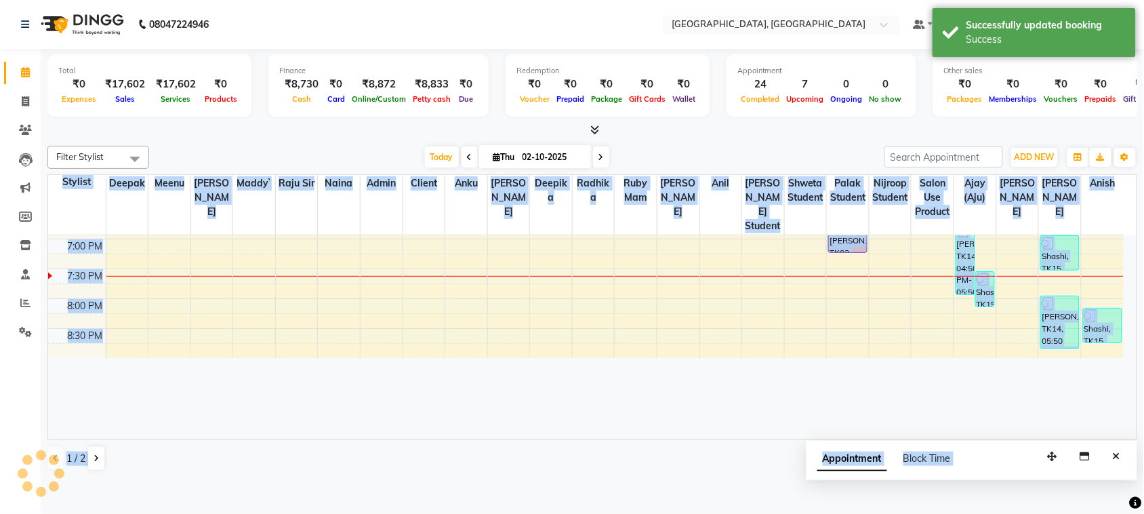
scroll to position [0, 0]
click at [574, 224] on td at bounding box center [615, 216] width 1018 height 15
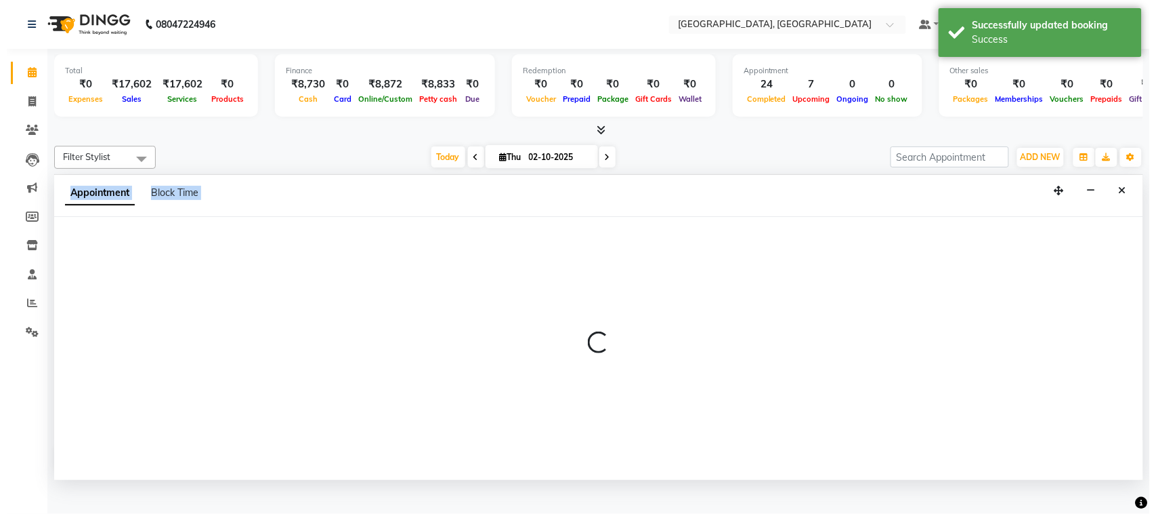
scroll to position [5, 0]
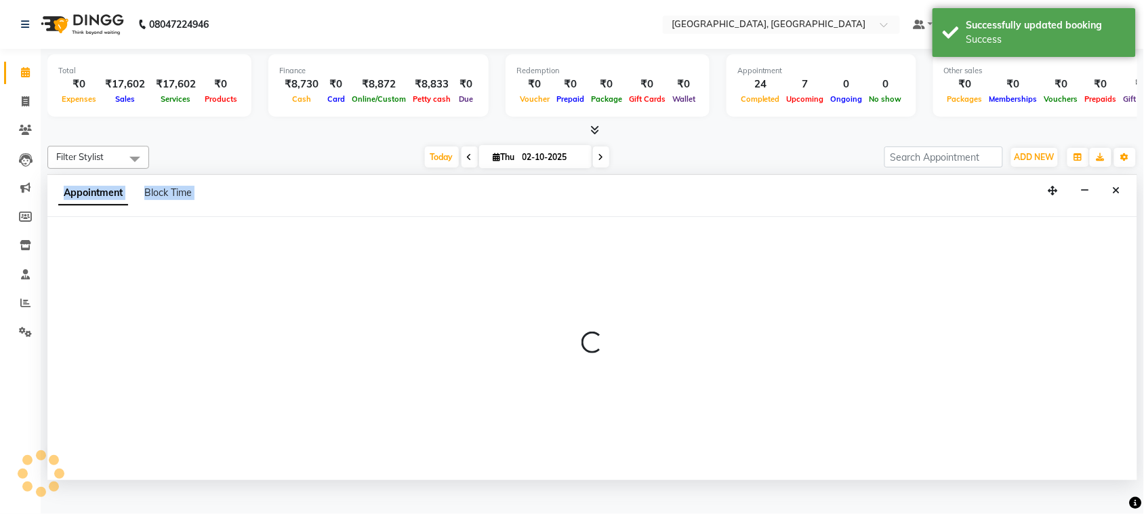
click at [619, 332] on div at bounding box center [591, 348] width 1089 height 263
select select "33527"
select select "1095"
select select "tentative"
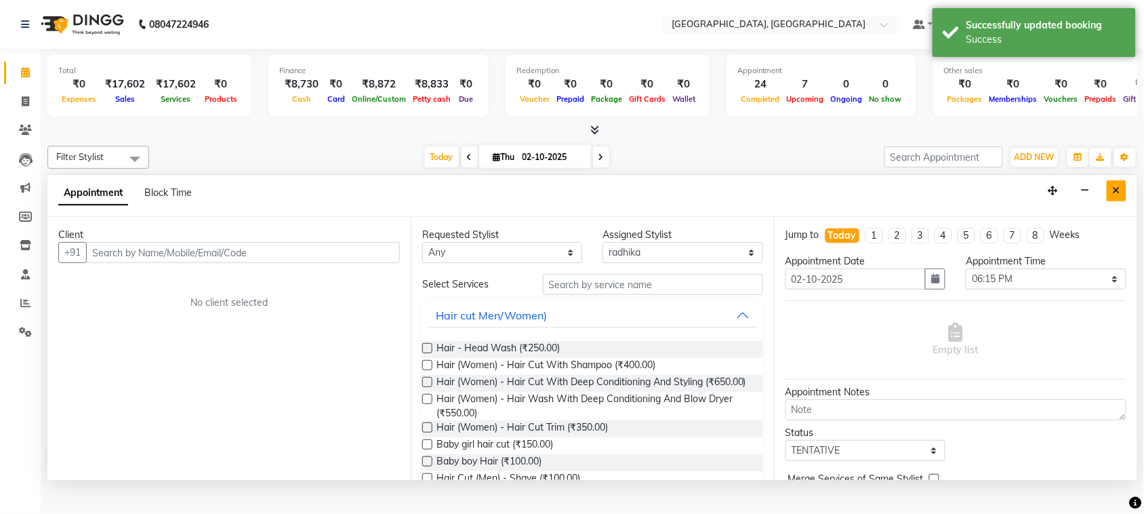
click at [1116, 201] on button "Close" at bounding box center [1116, 190] width 20 height 21
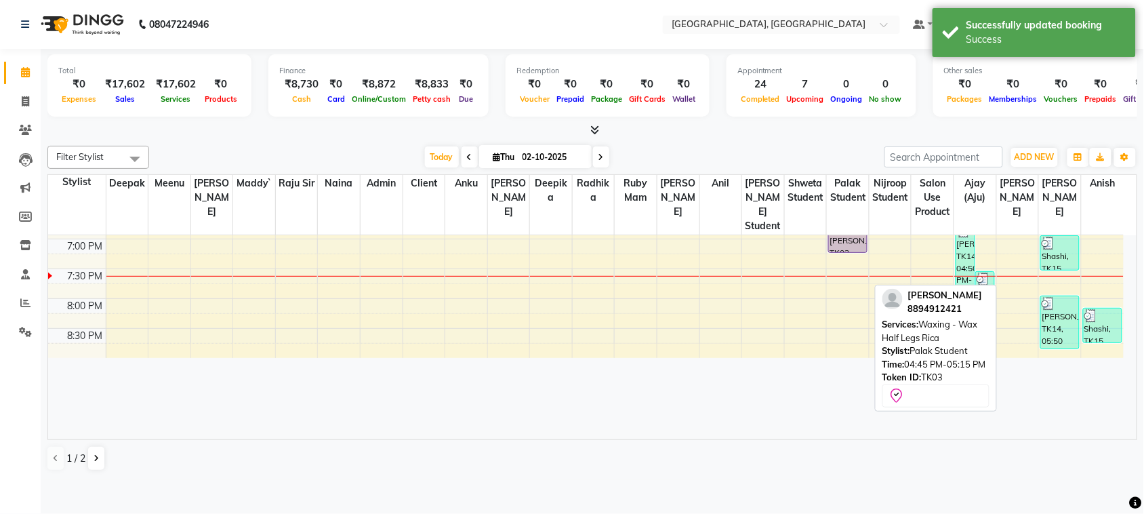
click at [837, 252] on div "[PERSON_NAME], TK03, 04:45 PM-05:15 PM, Waxing - Wax Half Legs Rica" at bounding box center [848, 234] width 38 height 35
select select "8"
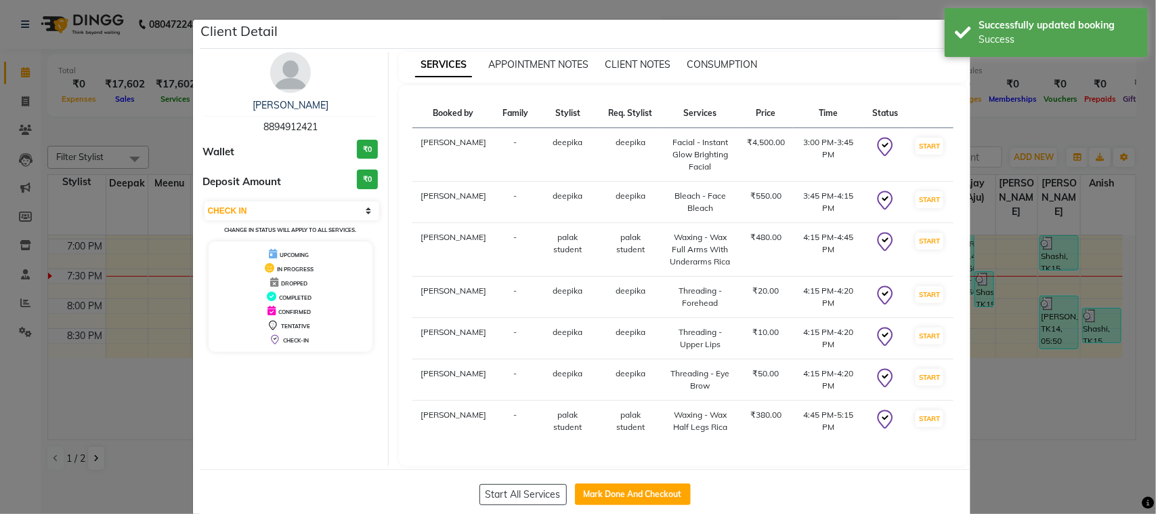
scroll to position [451, 0]
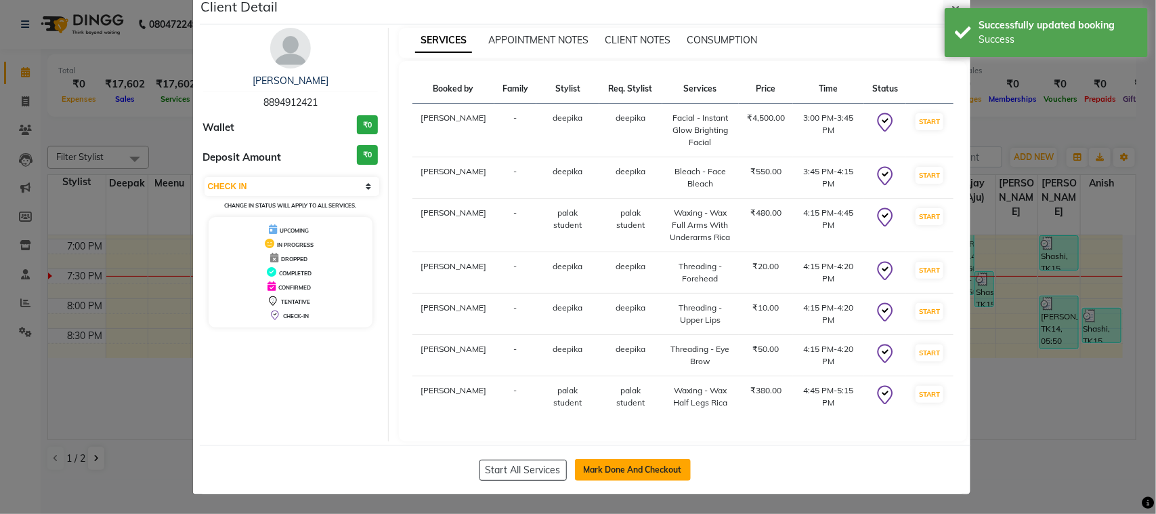
click at [658, 461] on button "Mark Done And Checkout" at bounding box center [633, 470] width 116 height 22
select select "4462"
select select "service"
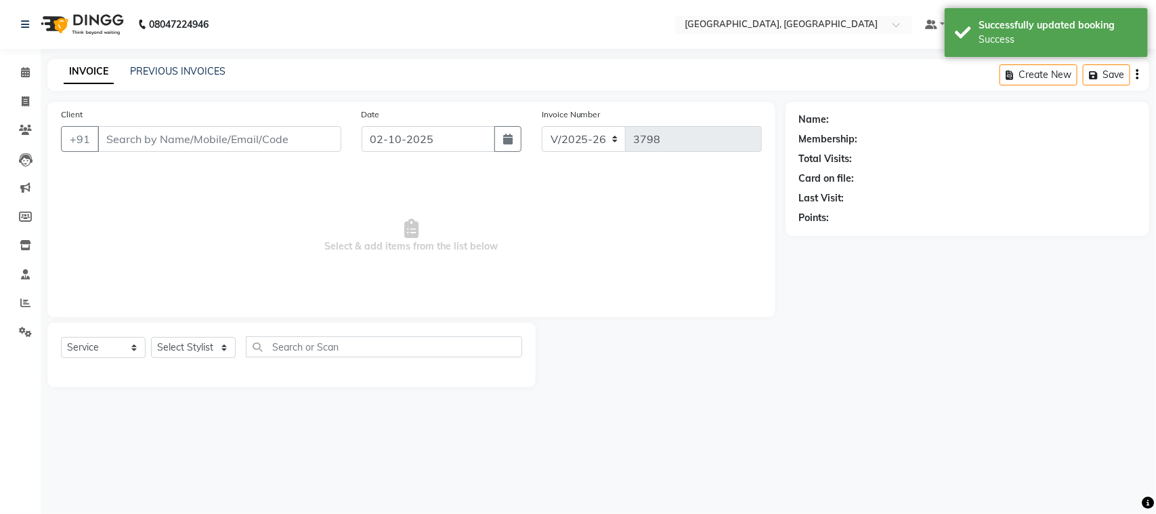
type input "8894912421"
select select "58228"
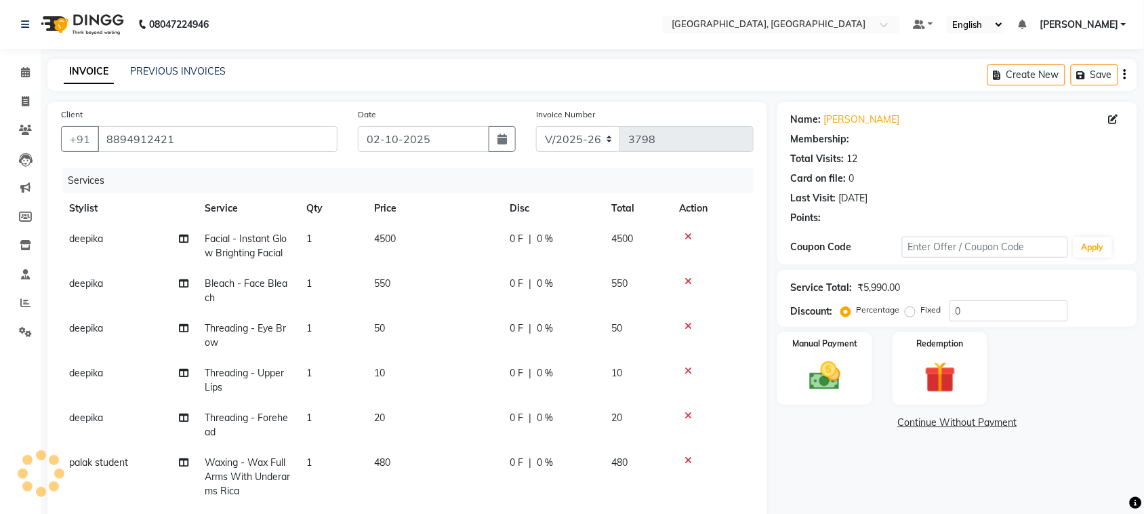
select select "1: Object"
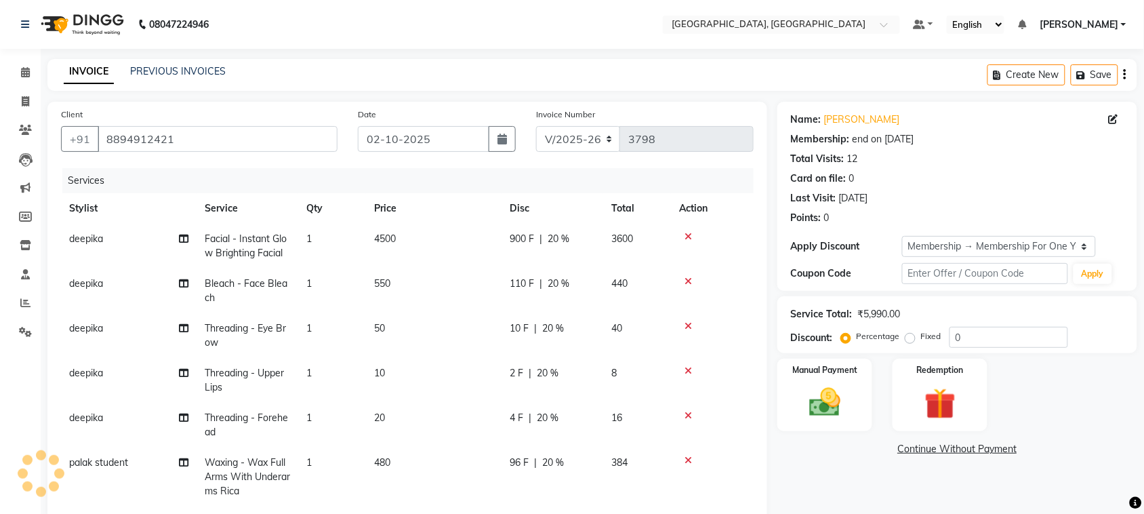
type input "20"
click at [750, 384] on div "Client [PHONE_NUMBER] Date [DATE] Invoice Number V/2025 V/[PHONE_NUMBER] Servic…" at bounding box center [406, 311] width 719 height 419
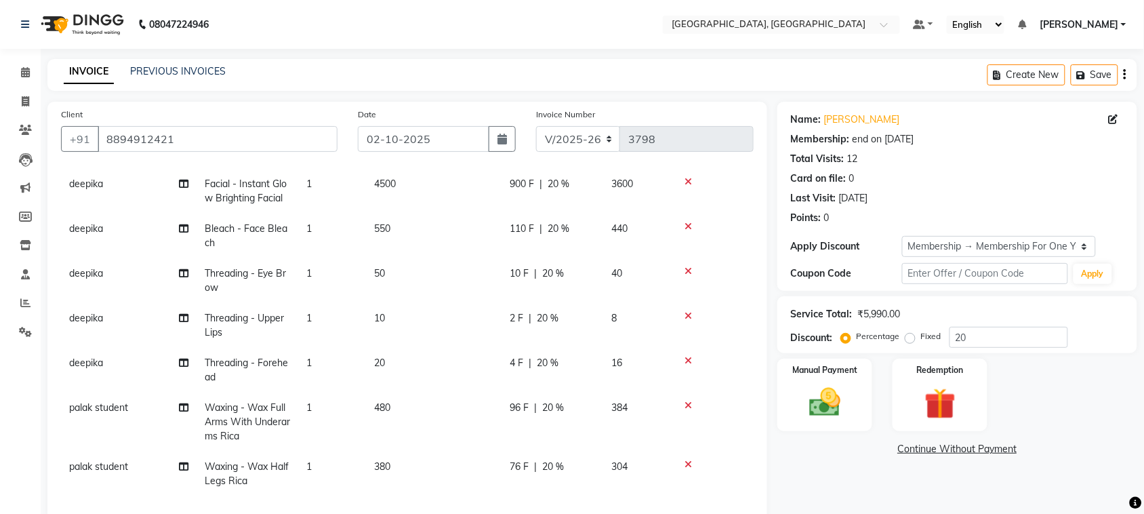
scroll to position [169, 0]
click at [183, 408] on icon at bounding box center [183, 406] width 9 height 9
select select "58228"
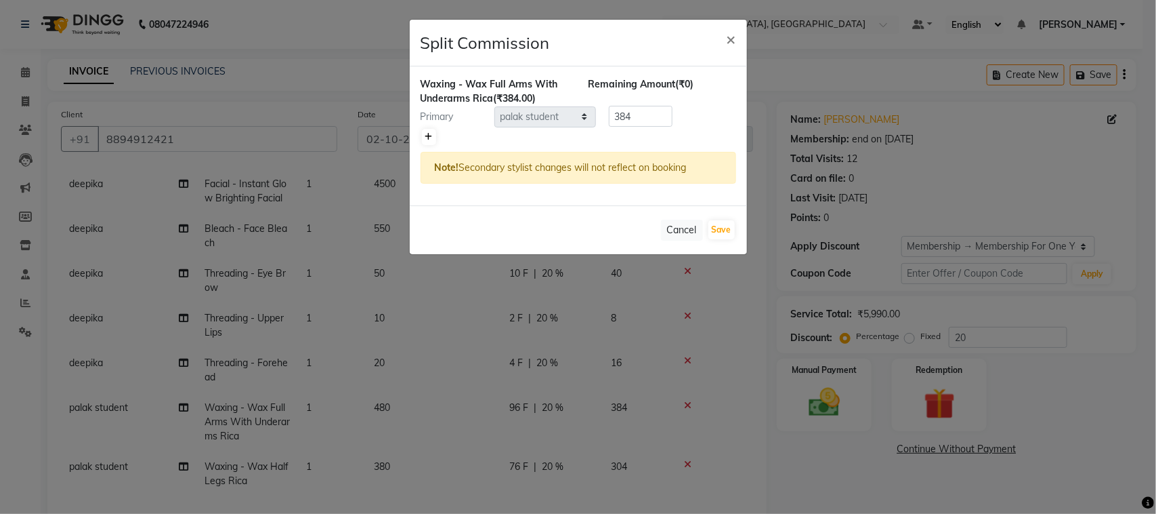
click at [427, 141] on icon at bounding box center [428, 137] width 7 height 8
type input "192"
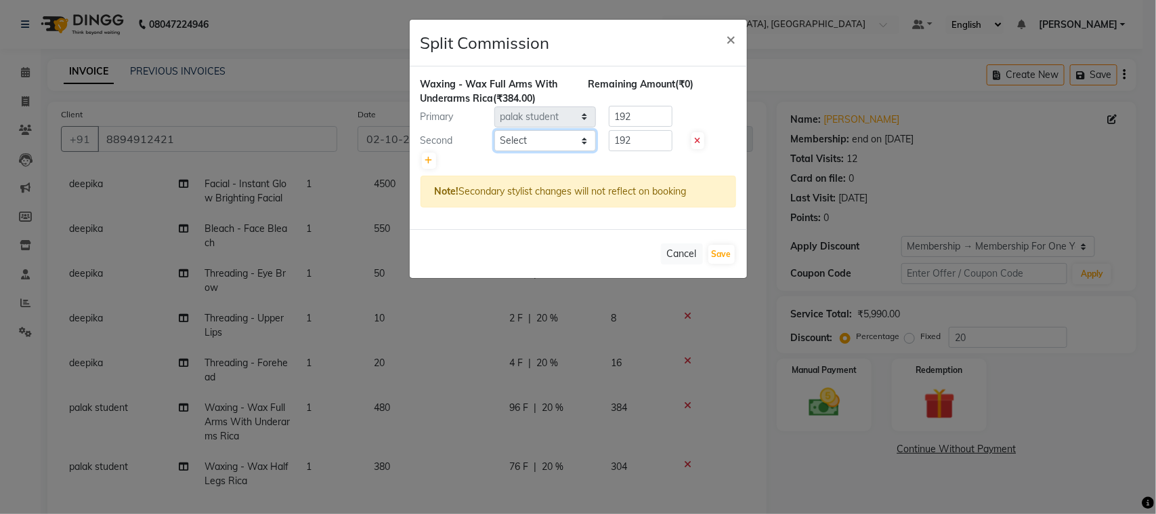
click at [543, 151] on select "Select admin Ajay (Aju) anil [PERSON_NAME] Client Deepak [PERSON_NAME] [PERSON_…" at bounding box center [546, 140] width 102 height 21
select select "58224"
click at [495, 151] on select "Select admin Ajay (Aju) anil [PERSON_NAME] Client Deepak [PERSON_NAME] [PERSON_…" at bounding box center [546, 140] width 102 height 21
click at [711, 264] on button "Save" at bounding box center [722, 254] width 26 height 19
select select "Select"
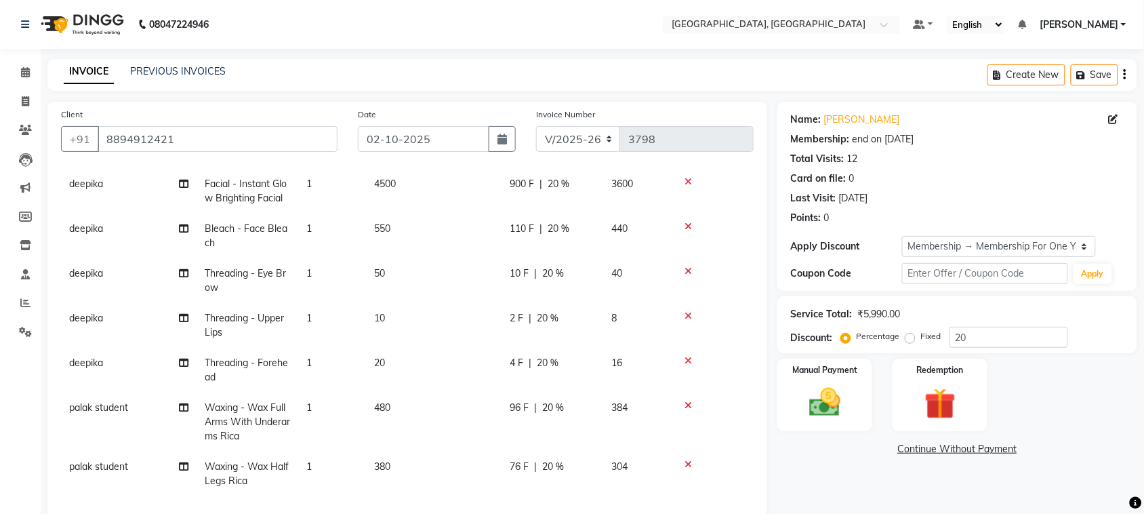
scroll to position [191, 0]
click at [184, 471] on icon at bounding box center [183, 465] width 9 height 9
select select "58228"
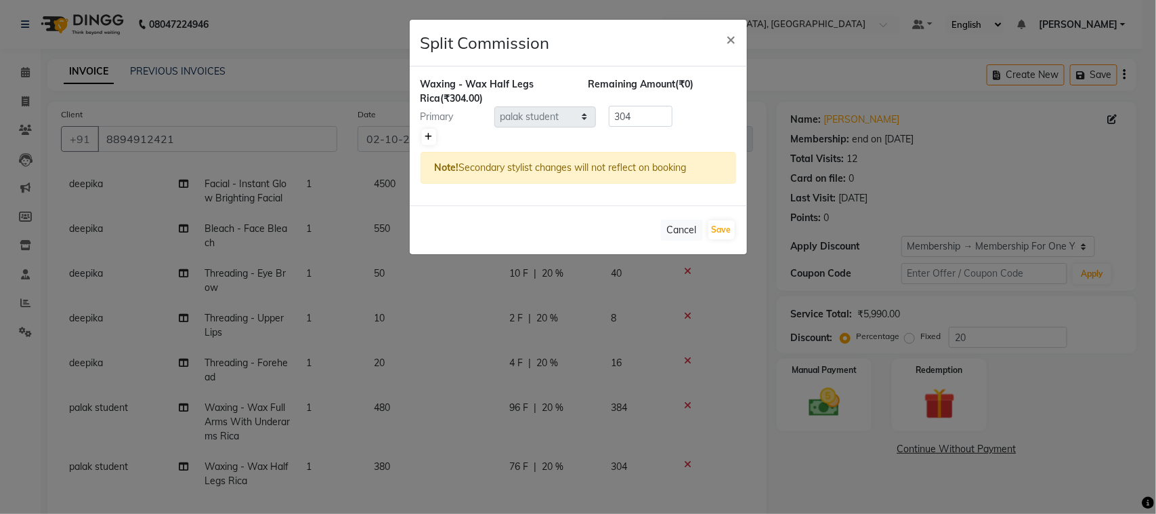
click at [432, 141] on icon at bounding box center [428, 137] width 7 height 8
type input "152"
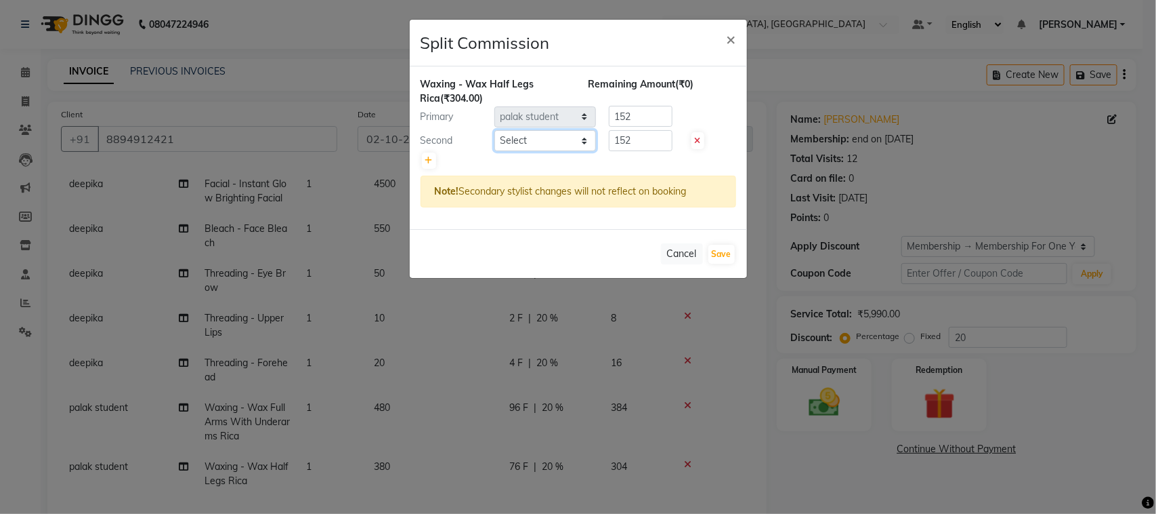
click at [550, 151] on select "Select admin Ajay (Aju) anil [PERSON_NAME] Client Deepak [PERSON_NAME] [PERSON_…" at bounding box center [546, 140] width 102 height 21
select select "58224"
click at [495, 151] on select "Select admin Ajay (Aju) anil [PERSON_NAME] Client Deepak [PERSON_NAME] [PERSON_…" at bounding box center [546, 140] width 102 height 21
click at [716, 264] on button "Save" at bounding box center [722, 254] width 26 height 19
select select "Select"
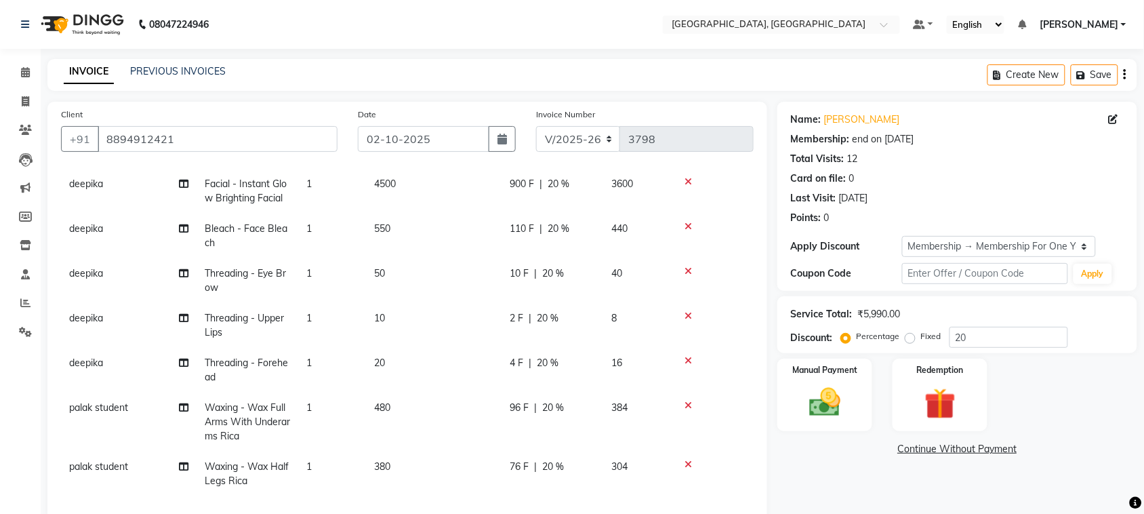
scroll to position [310, 0]
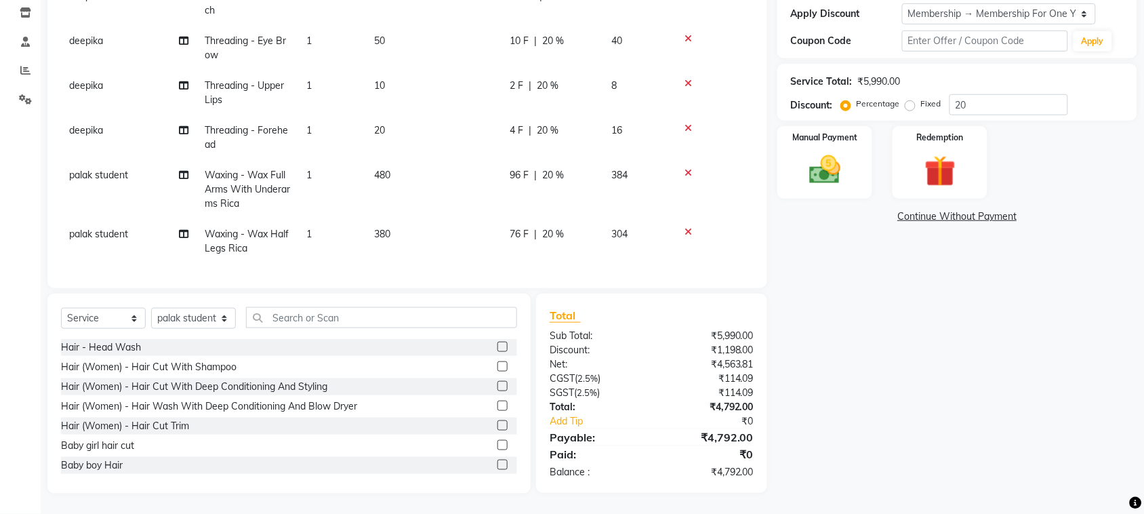
click at [528, 227] on span "76 F" at bounding box center [518, 234] width 19 height 14
select select "58228"
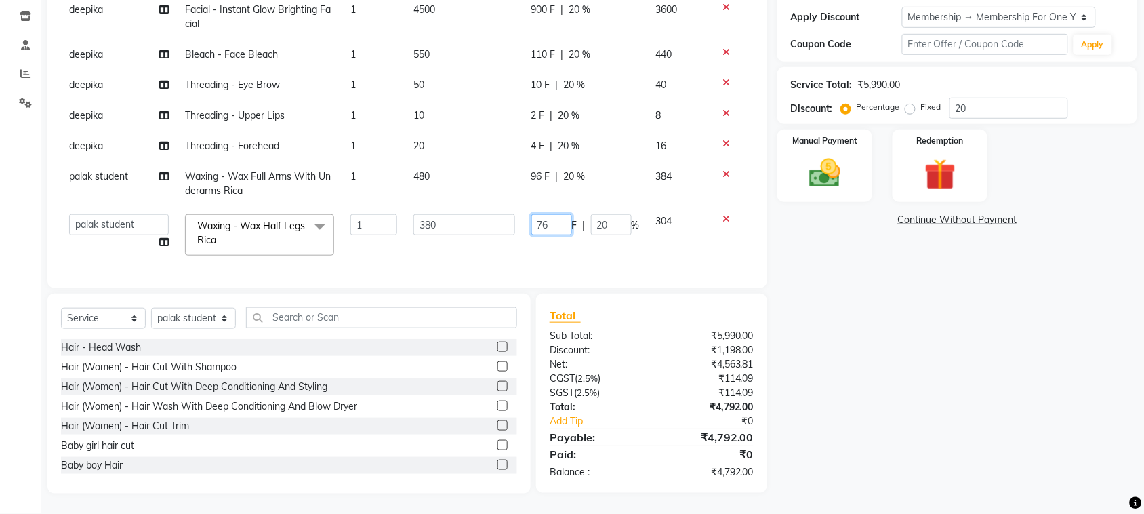
click at [531, 214] on input "76" at bounding box center [551, 224] width 41 height 21
type input "78"
click at [420, 307] on input "text" at bounding box center [381, 317] width 271 height 21
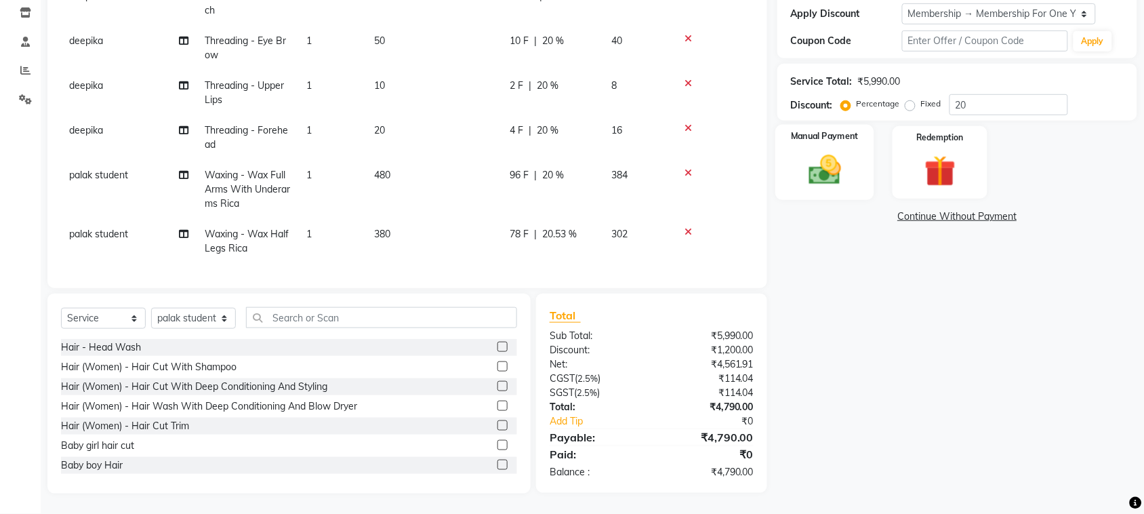
click at [827, 188] on img at bounding box center [824, 169] width 53 height 37
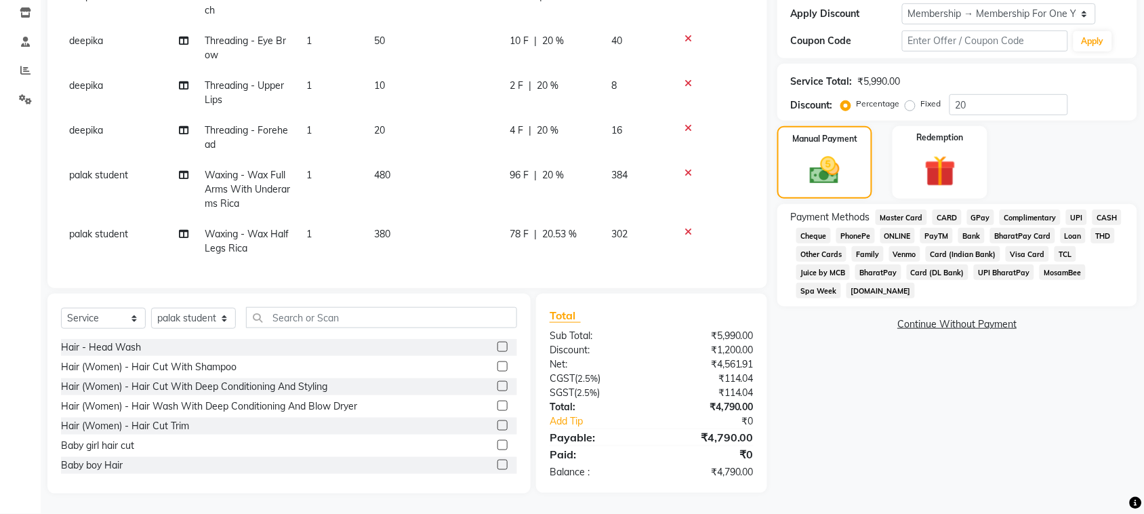
drag, startPoint x: 1048, startPoint y: 241, endPoint x: 1055, endPoint y: 254, distance: 14.5
click at [994, 228] on div "GPay" at bounding box center [977, 218] width 33 height 18
click at [994, 225] on span "GPay" at bounding box center [981, 217] width 28 height 16
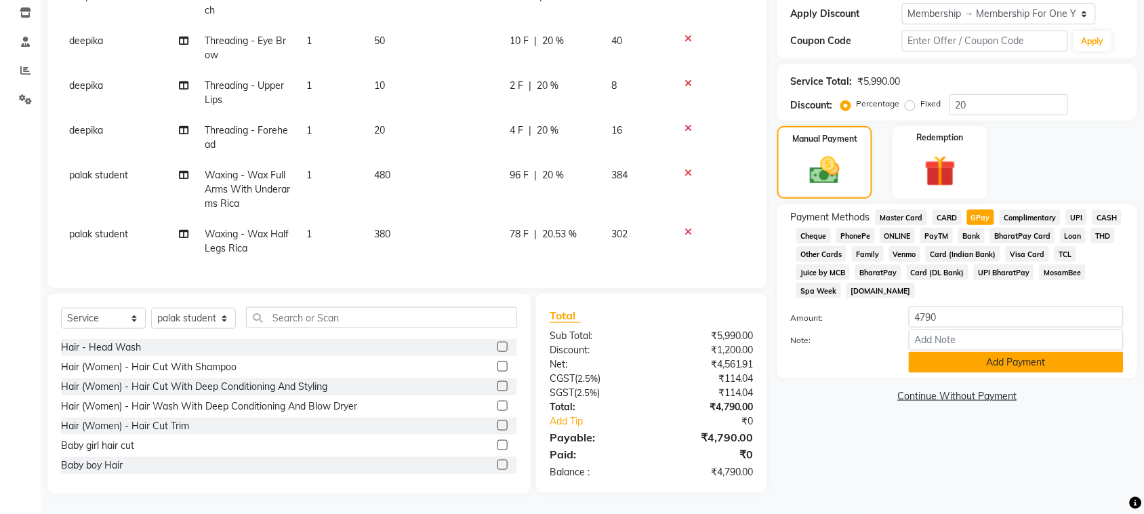
click at [1011, 373] on button "Add Payment" at bounding box center [1015, 362] width 215 height 21
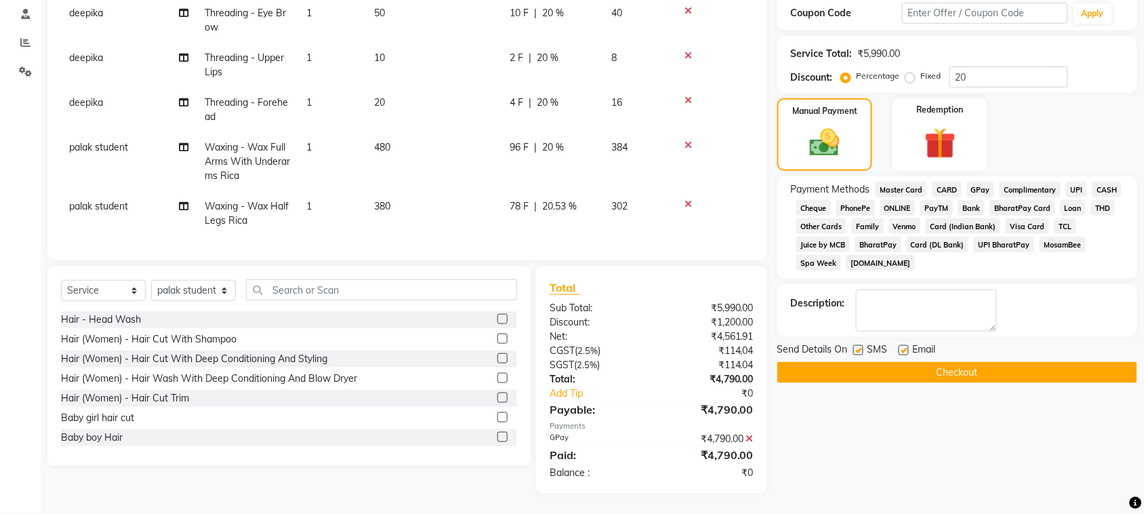
click at [1013, 383] on button "Checkout" at bounding box center [957, 372] width 360 height 21
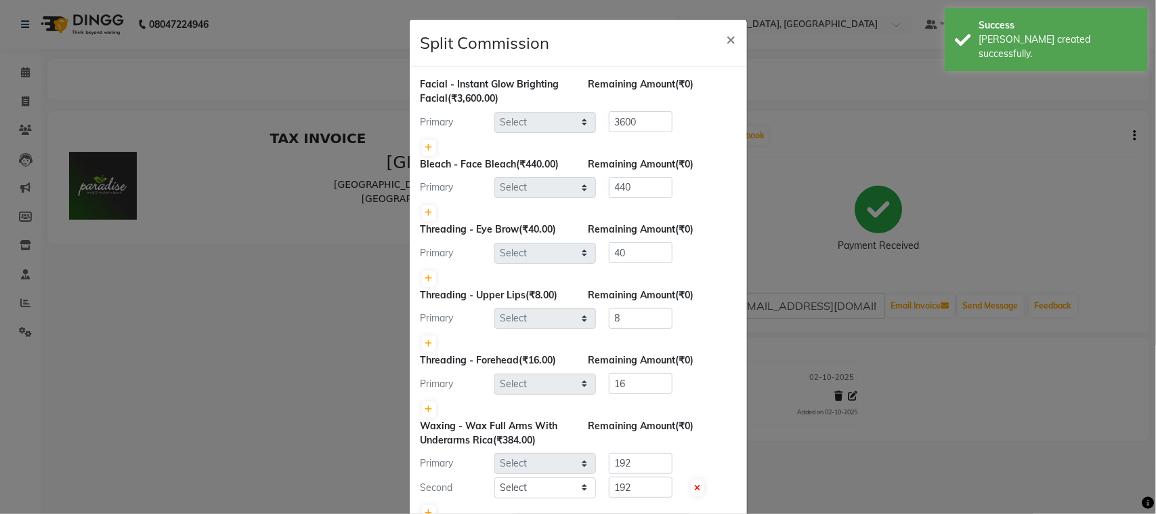
select select "29611"
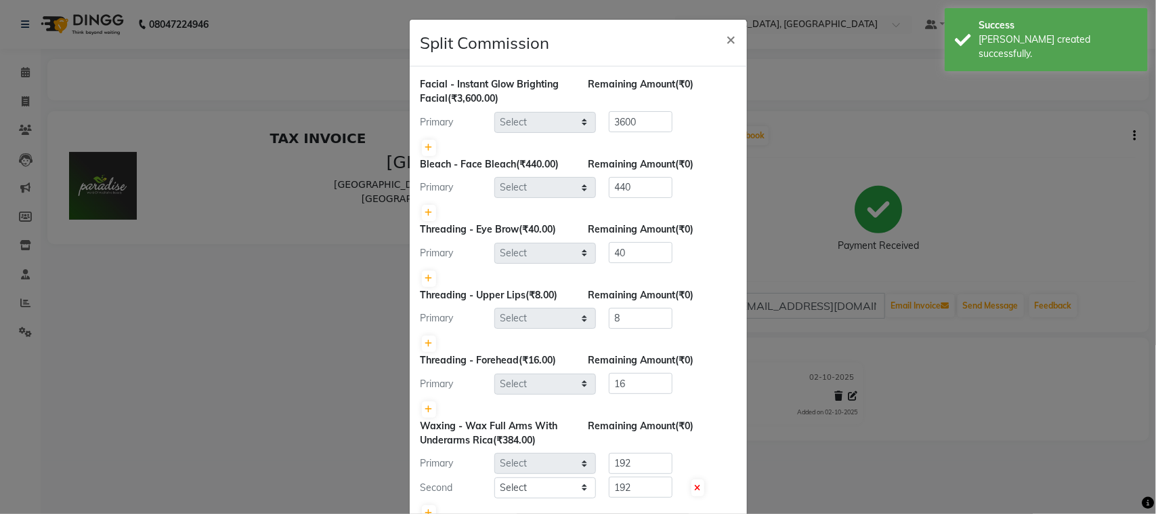
select select "58228"
select select "58224"
select select "58228"
select select "58224"
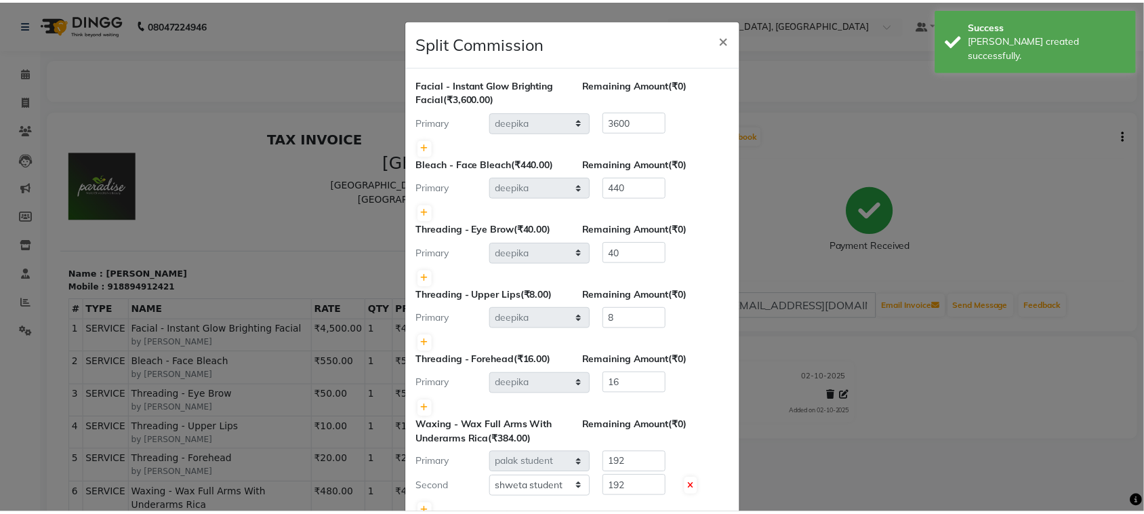
scroll to position [456, 0]
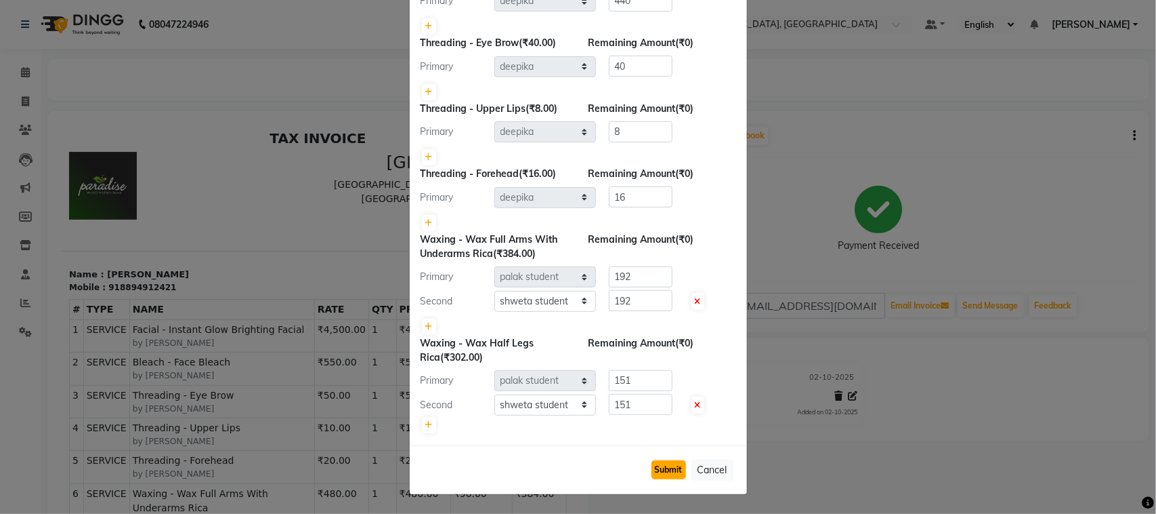
click at [652, 460] on button "Submit" at bounding box center [669, 469] width 35 height 19
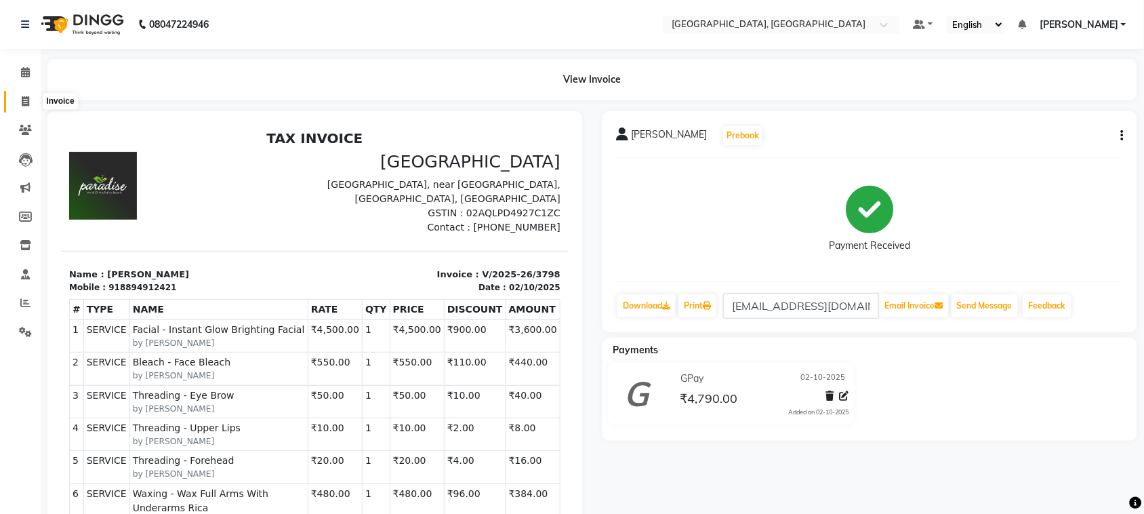
click at [29, 106] on span at bounding box center [26, 102] width 24 height 16
select select "service"
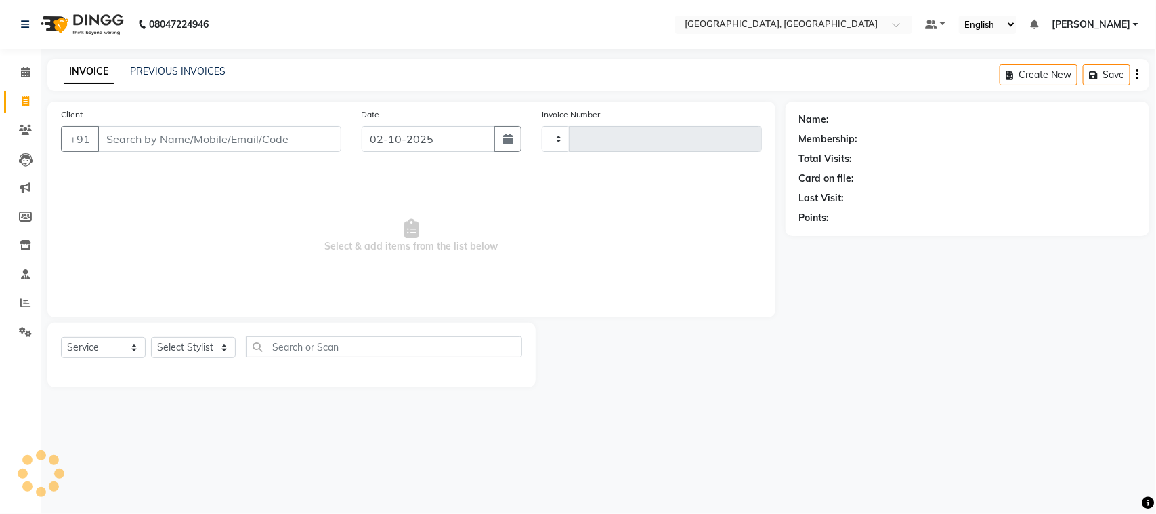
type input "3799"
select select "4462"
click at [149, 152] on input "Client" at bounding box center [220, 139] width 244 height 26
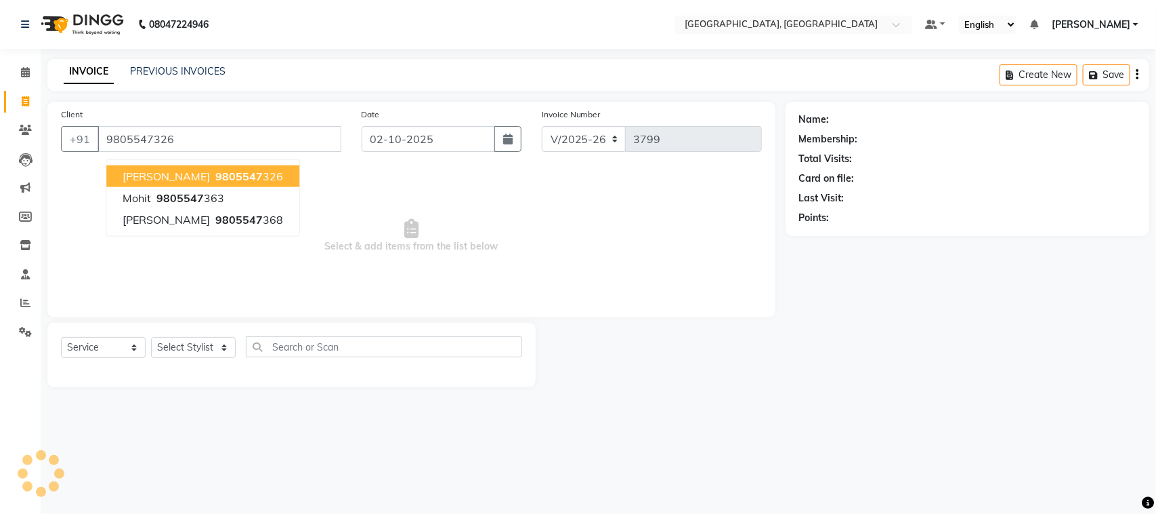
type input "9805547326"
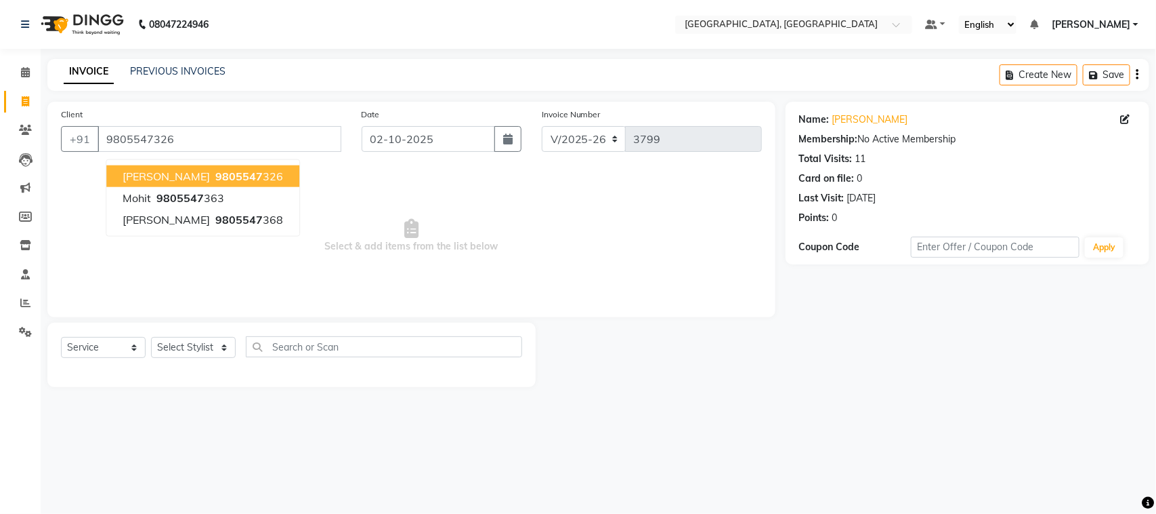
click at [251, 183] on span "9805547" at bounding box center [238, 176] width 47 height 14
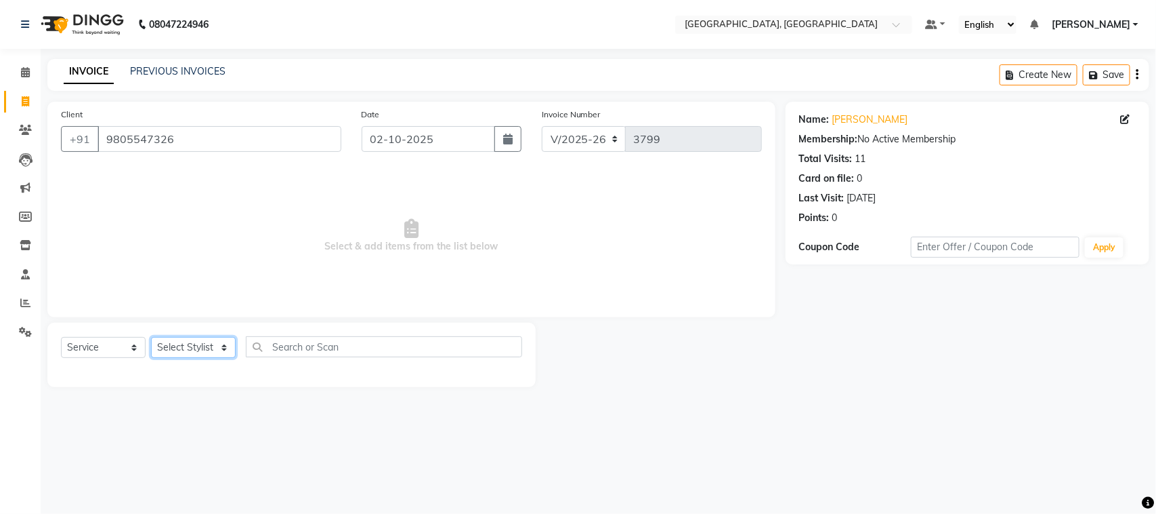
drag, startPoint x: 188, startPoint y: 388, endPoint x: 194, endPoint y: 380, distance: 9.8
click at [188, 358] on select "Select Stylist admin Ajay (Aju) anil [PERSON_NAME] Client Deepak deepika [PERSO…" at bounding box center [193, 347] width 85 height 21
select select "25000"
click at [156, 358] on select "Select Stylist admin Ajay (Aju) anil [PERSON_NAME] Client Deepak deepika [PERSO…" at bounding box center [193, 347] width 85 height 21
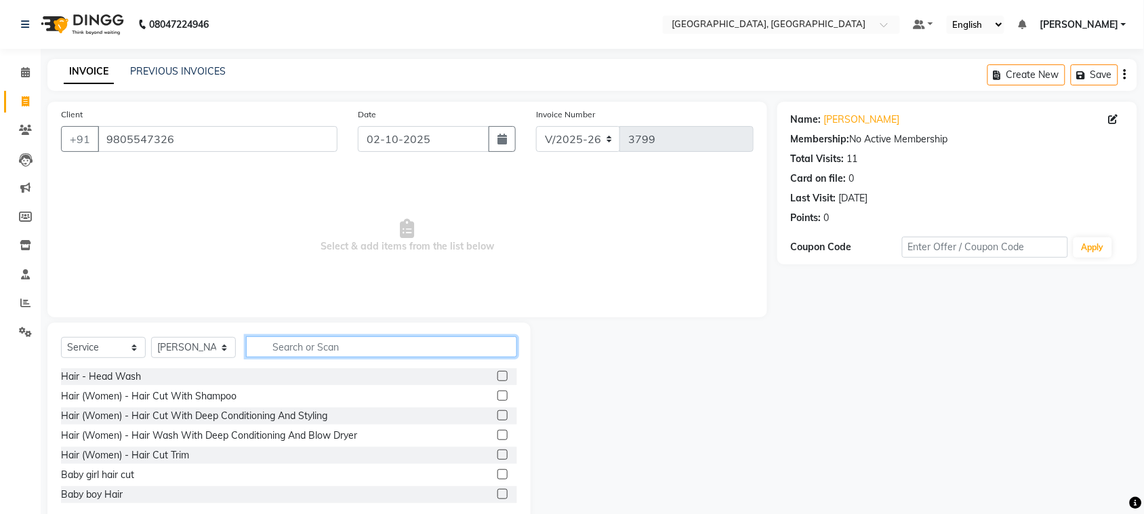
click at [303, 357] on input "text" at bounding box center [381, 346] width 271 height 21
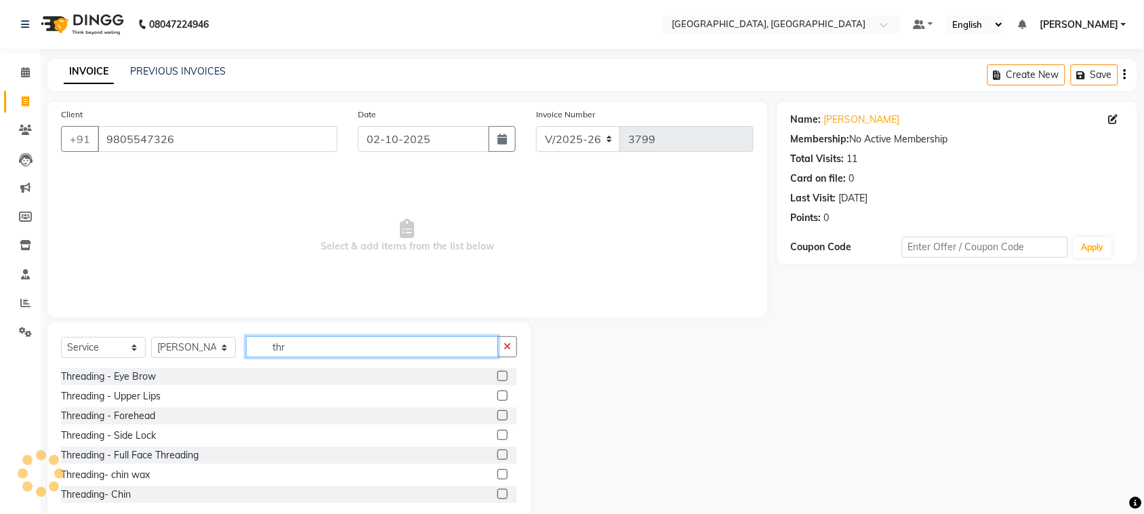
type input "thr"
click at [497, 381] on label at bounding box center [502, 376] width 10 height 10
click at [497, 381] on input "checkbox" at bounding box center [501, 376] width 9 height 9
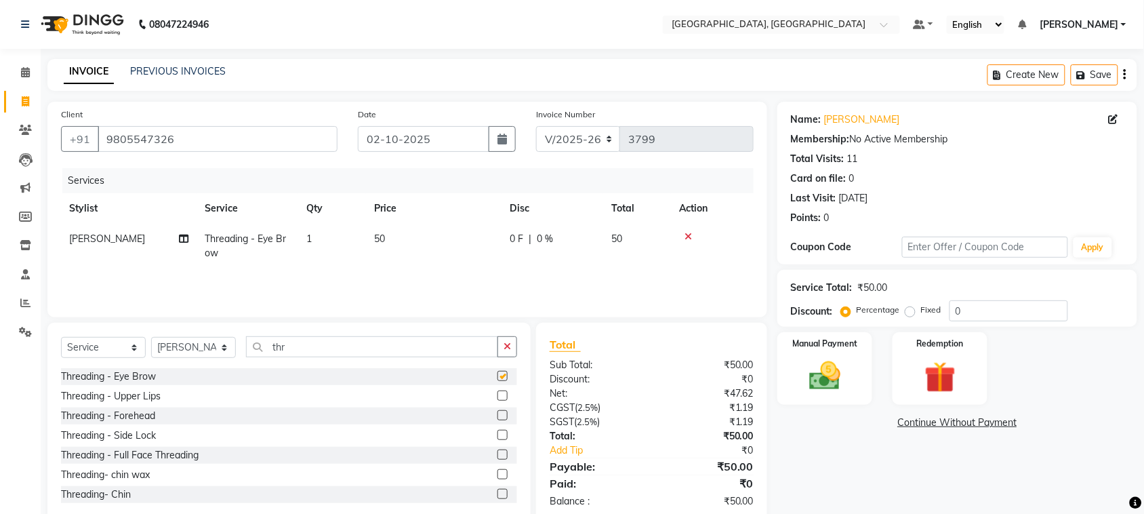
checkbox input "false"
click at [497, 420] on label at bounding box center [502, 415] width 10 height 10
click at [497, 420] on input "checkbox" at bounding box center [501, 415] width 9 height 9
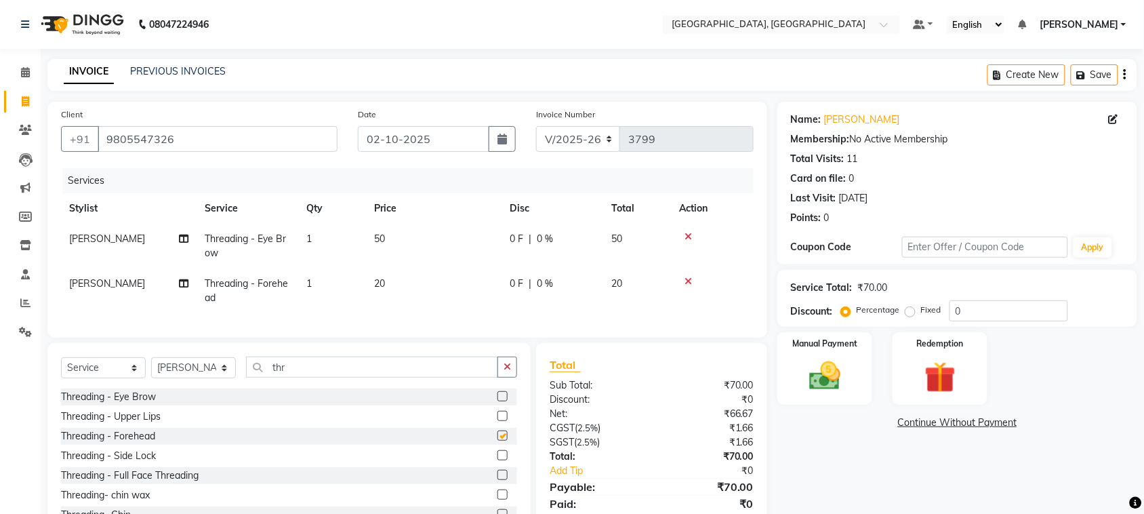
checkbox input "false"
click at [184, 378] on select "Select Stylist admin Ajay (Aju) anil [PERSON_NAME] Client Deepak deepika [PERSO…" at bounding box center [193, 367] width 85 height 21
select select "58224"
click at [156, 378] on select "Select Stylist admin Ajay (Aju) anil [PERSON_NAME] Client Deepak deepika [PERSO…" at bounding box center [193, 367] width 85 height 21
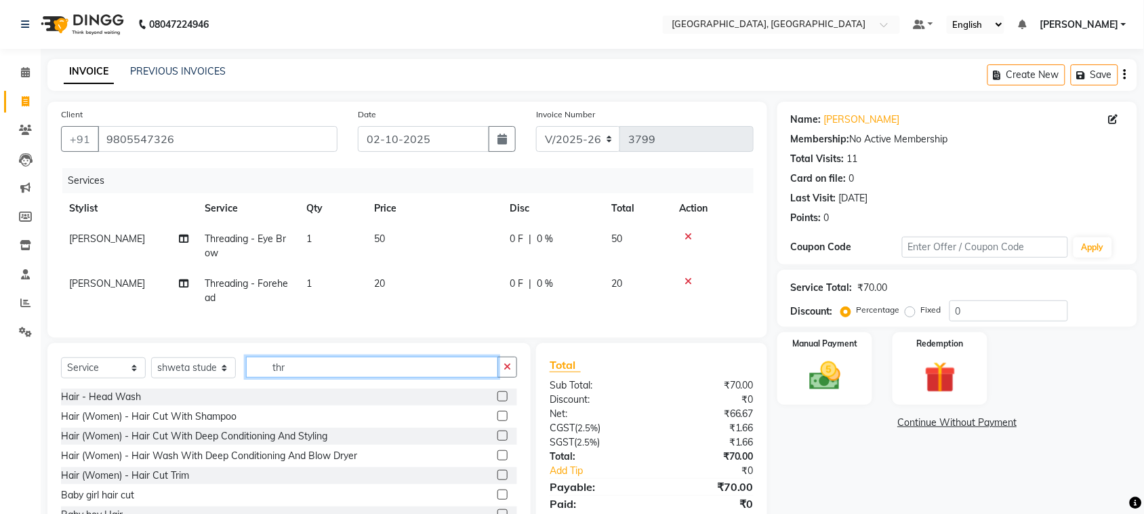
click at [322, 377] on input "thr" at bounding box center [372, 366] width 252 height 21
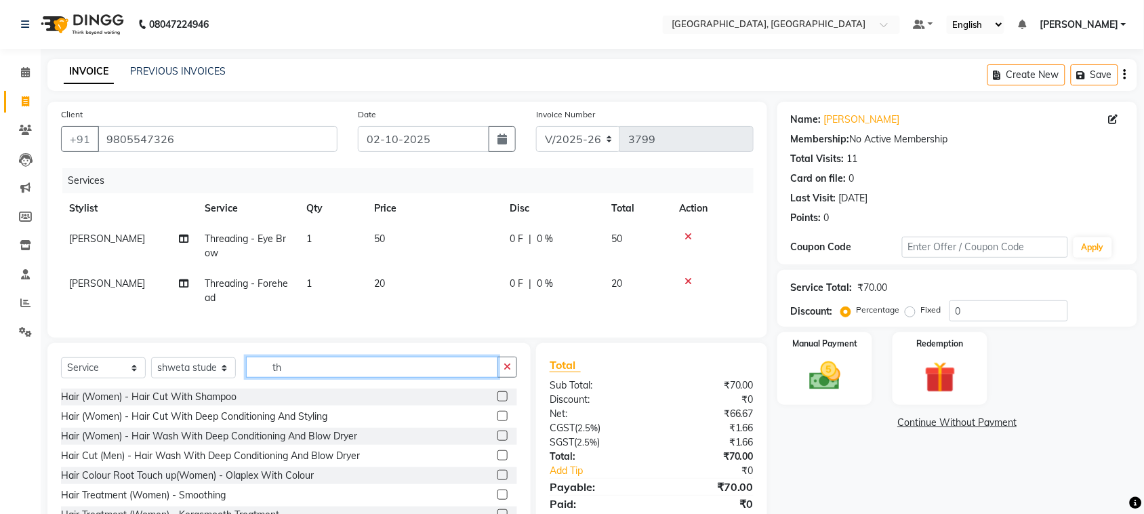
type input "thr"
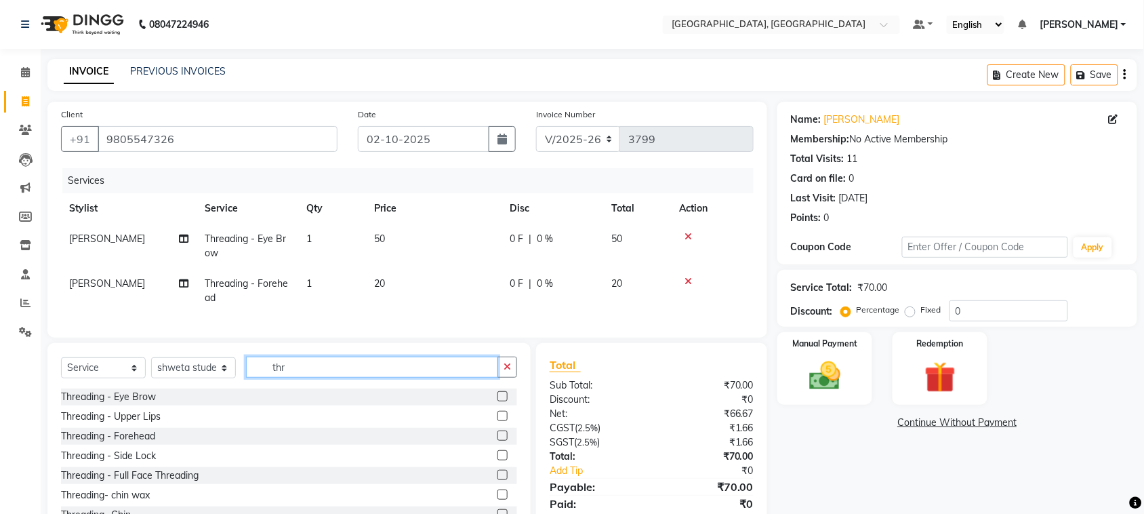
scroll to position [176, 0]
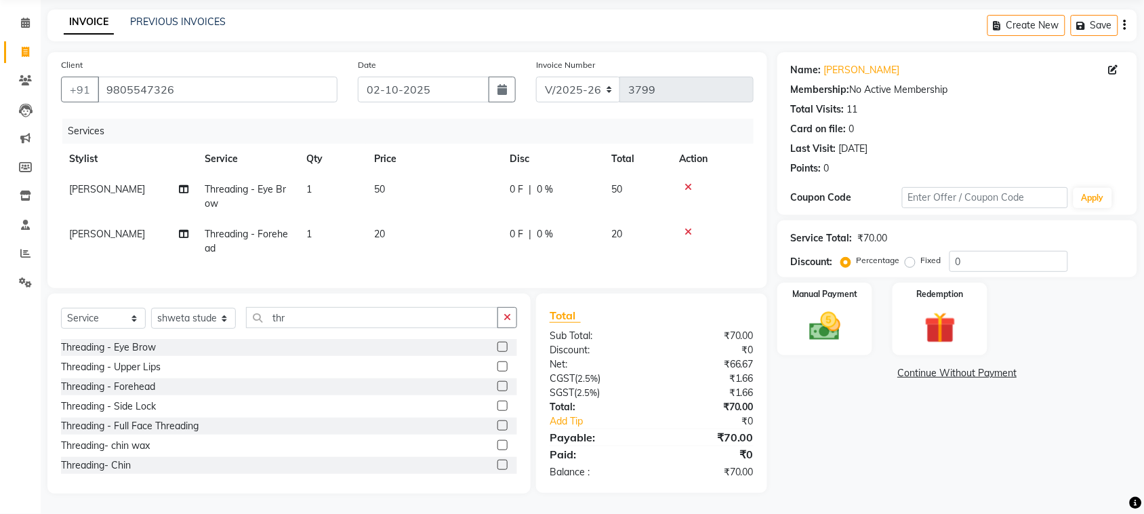
click at [497, 361] on label at bounding box center [502, 366] width 10 height 10
click at [497, 362] on input "checkbox" at bounding box center [501, 366] width 9 height 9
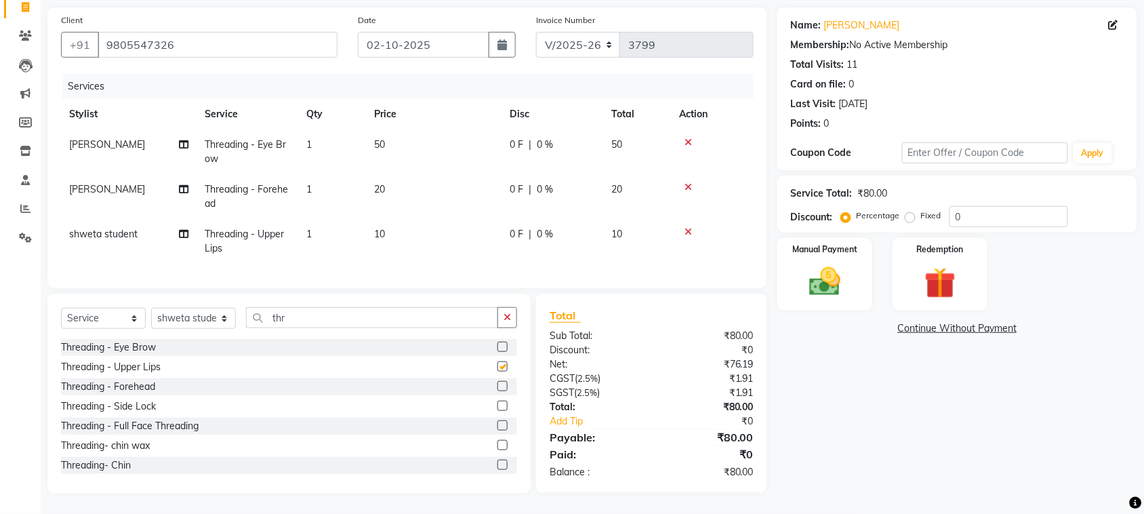
checkbox input "false"
click at [824, 297] on img at bounding box center [824, 281] width 53 height 37
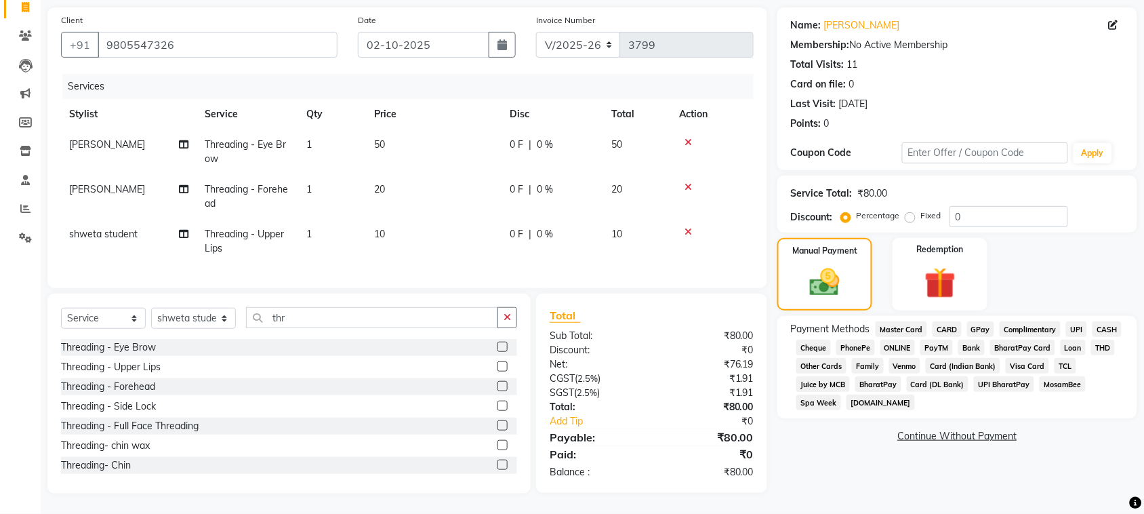
click at [1092, 337] on span "CASH" at bounding box center [1106, 329] width 29 height 16
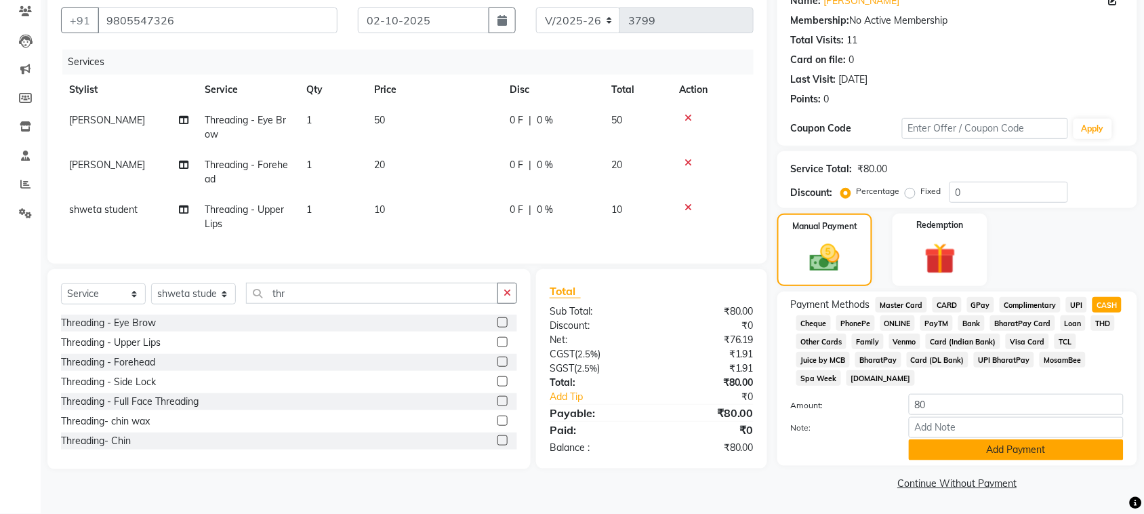
scroll to position [293, 0]
click at [991, 439] on button "Add Payment" at bounding box center [1015, 449] width 215 height 21
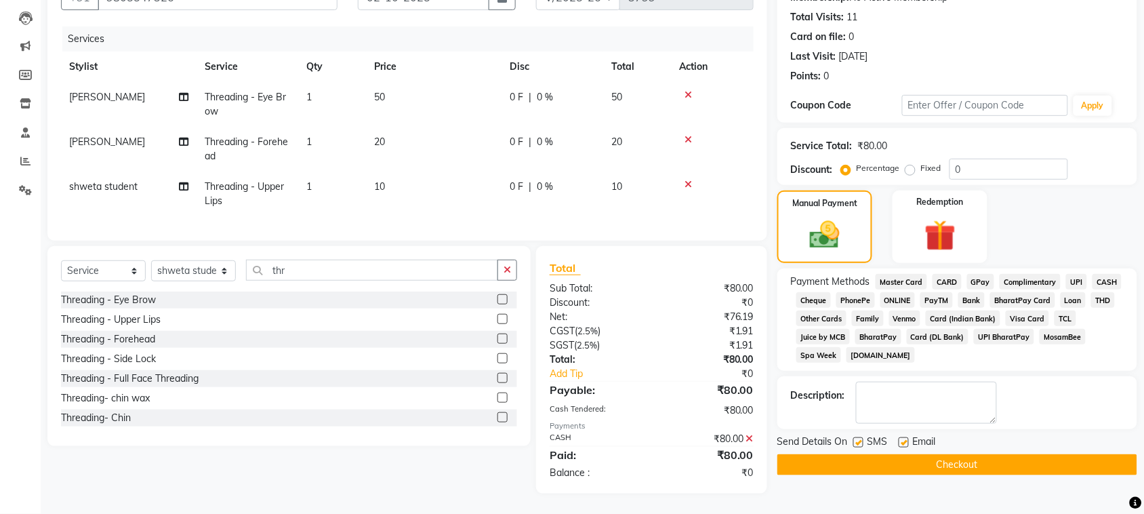
click at [979, 475] on button "Checkout" at bounding box center [957, 464] width 360 height 21
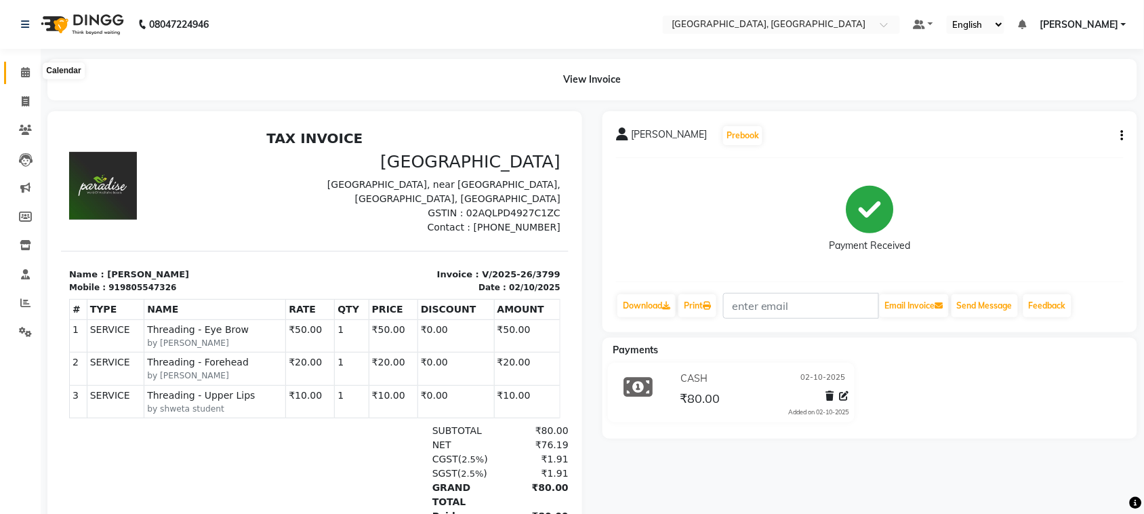
click at [22, 69] on icon at bounding box center [25, 72] width 9 height 10
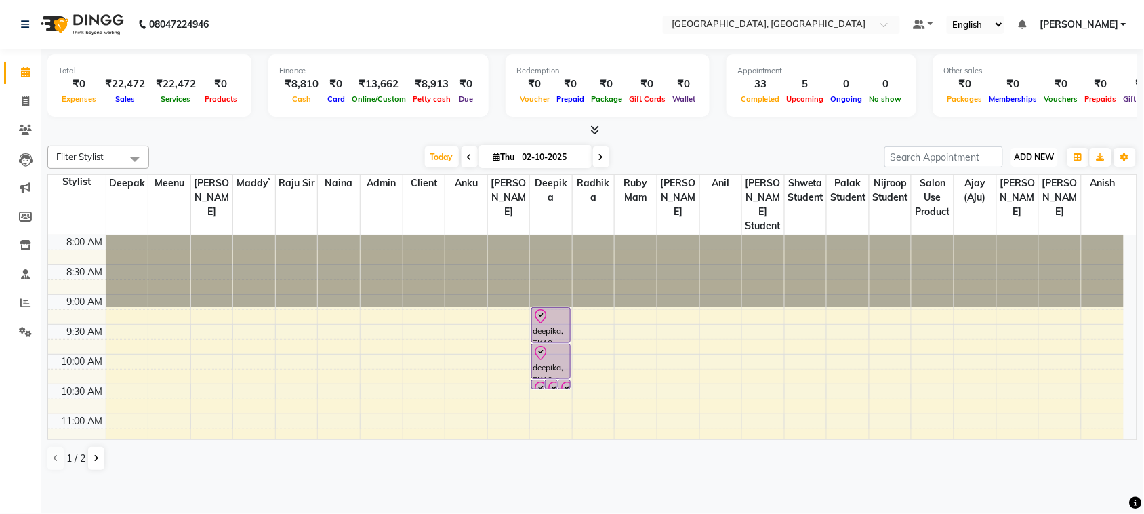
click at [1028, 162] on span "ADD NEW" at bounding box center [1034, 157] width 40 height 10
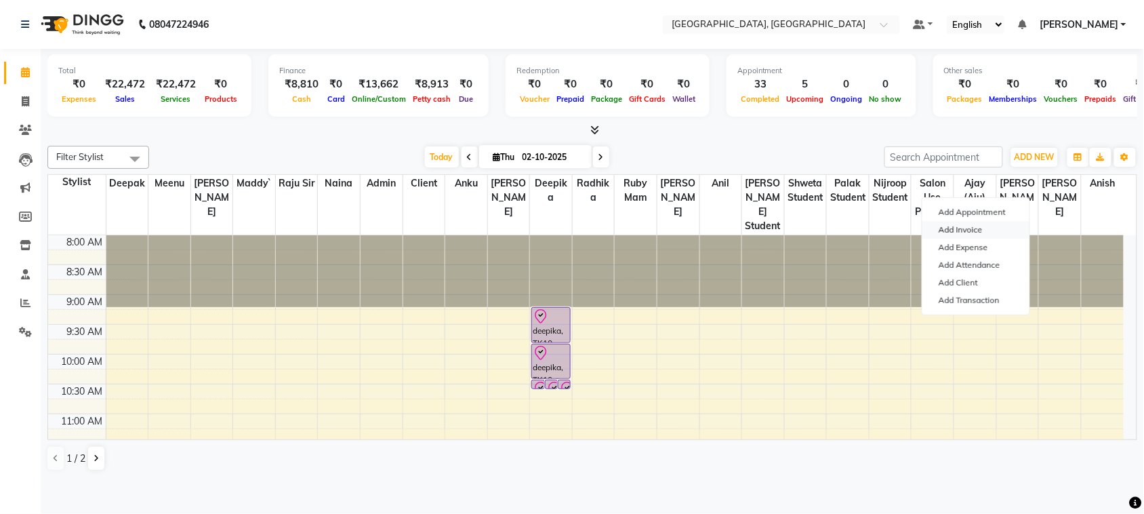
click at [964, 238] on link "Add Invoice" at bounding box center [975, 230] width 107 height 18
select select "service"
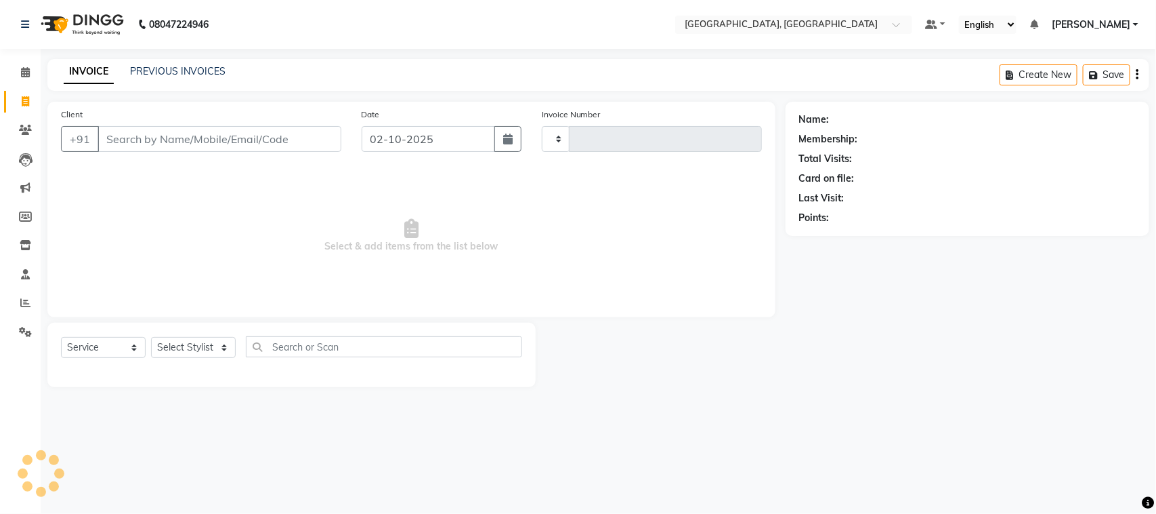
type input "3800"
select select "4462"
click at [273, 152] on input "Client" at bounding box center [220, 139] width 244 height 26
click at [171, 152] on input "Client" at bounding box center [220, 139] width 244 height 26
type input "7807916916"
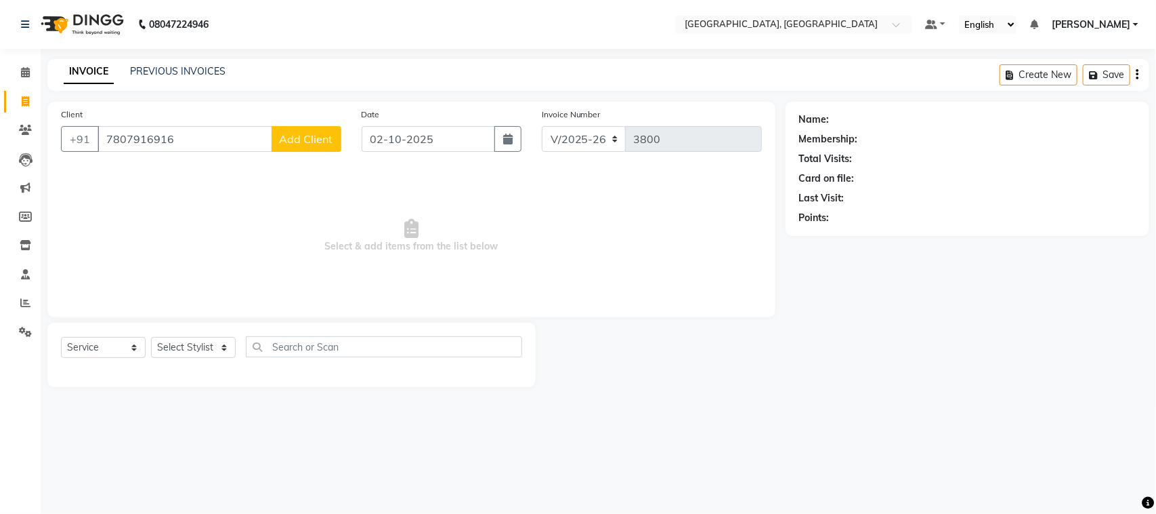
click at [318, 146] on span "Add Client" at bounding box center [307, 139] width 54 height 14
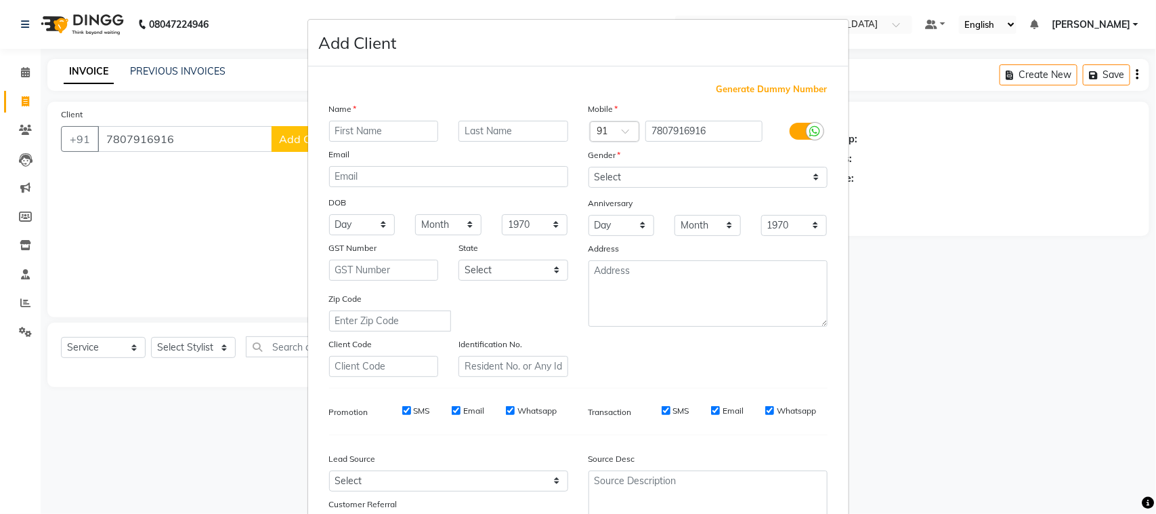
click at [366, 142] on input "text" at bounding box center [384, 131] width 110 height 21
type input "taniya"
click at [622, 188] on select "Select [DEMOGRAPHIC_DATA] [DEMOGRAPHIC_DATA] Other Prefer Not To Say" at bounding box center [708, 177] width 239 height 21
select select "[DEMOGRAPHIC_DATA]"
click at [589, 188] on select "Select [DEMOGRAPHIC_DATA] [DEMOGRAPHIC_DATA] Other Prefer Not To Say" at bounding box center [708, 177] width 239 height 21
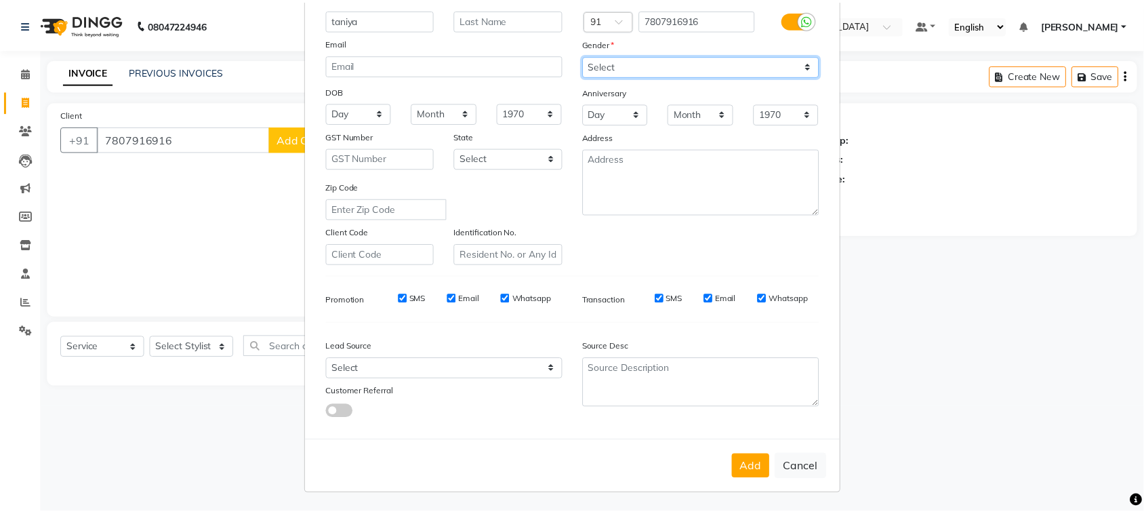
scroll to position [268, 0]
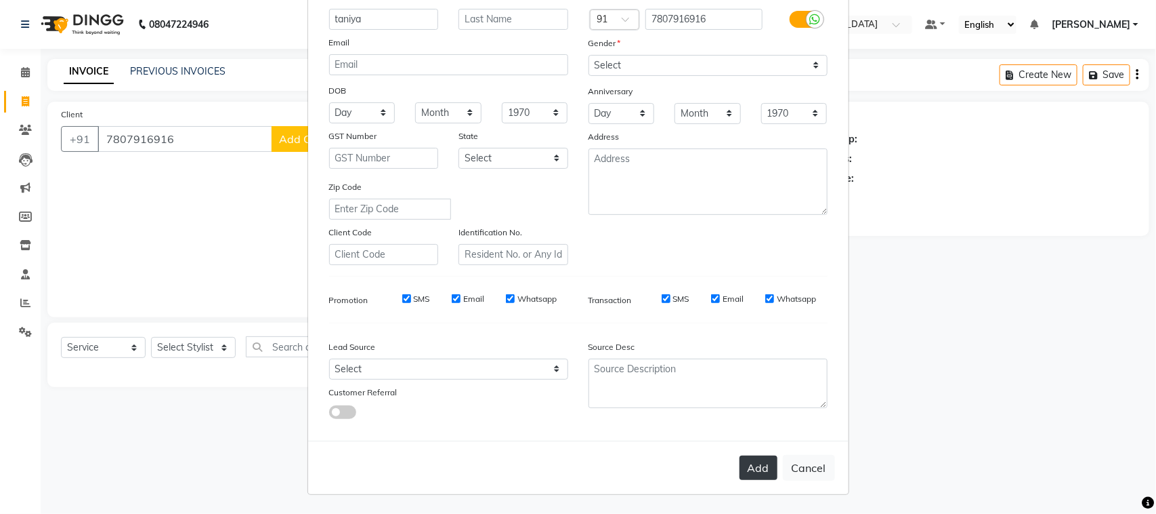
click at [740, 455] on button "Add" at bounding box center [759, 467] width 38 height 24
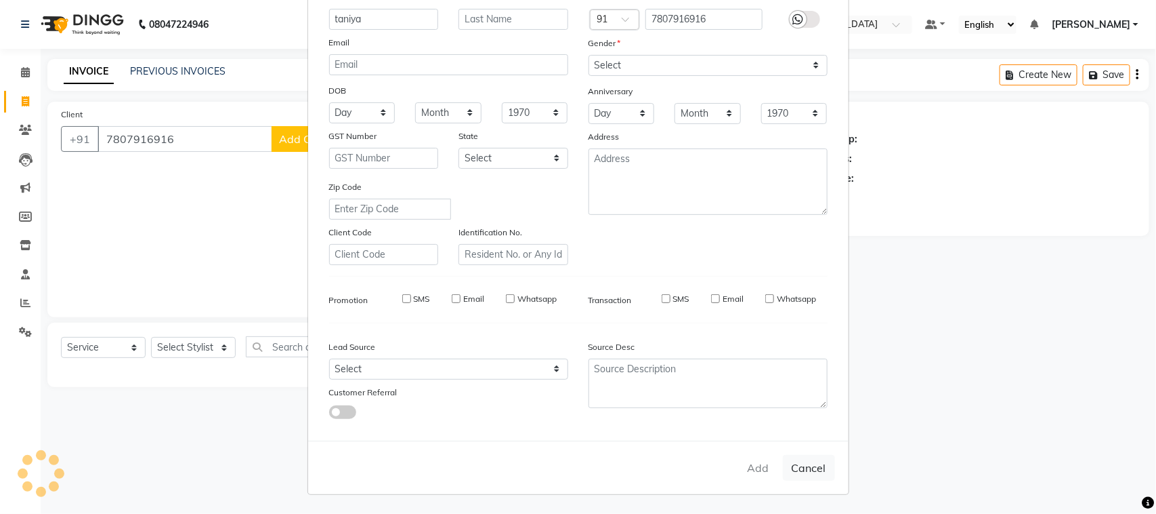
select select
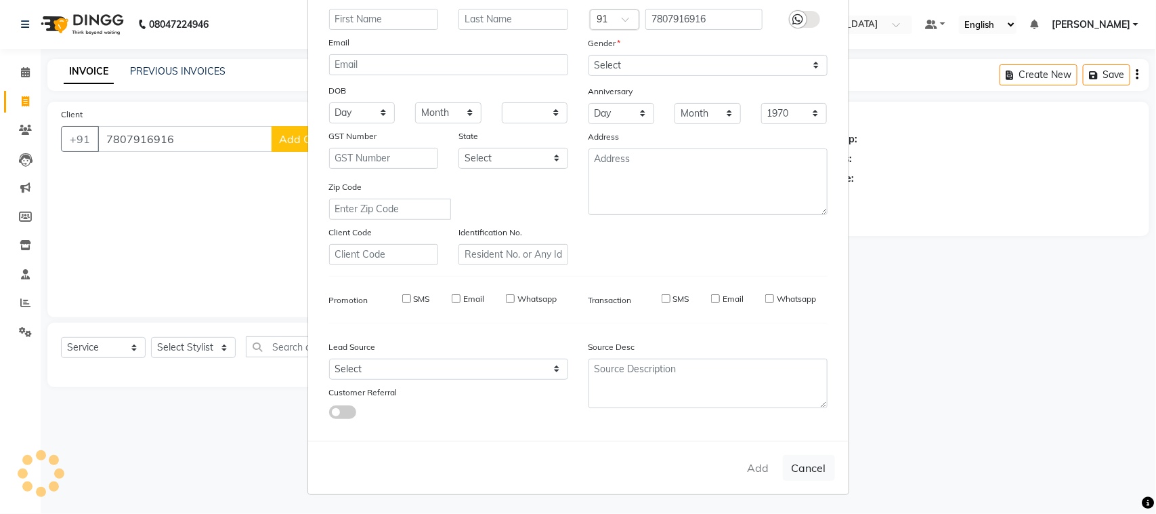
select select
checkbox input "false"
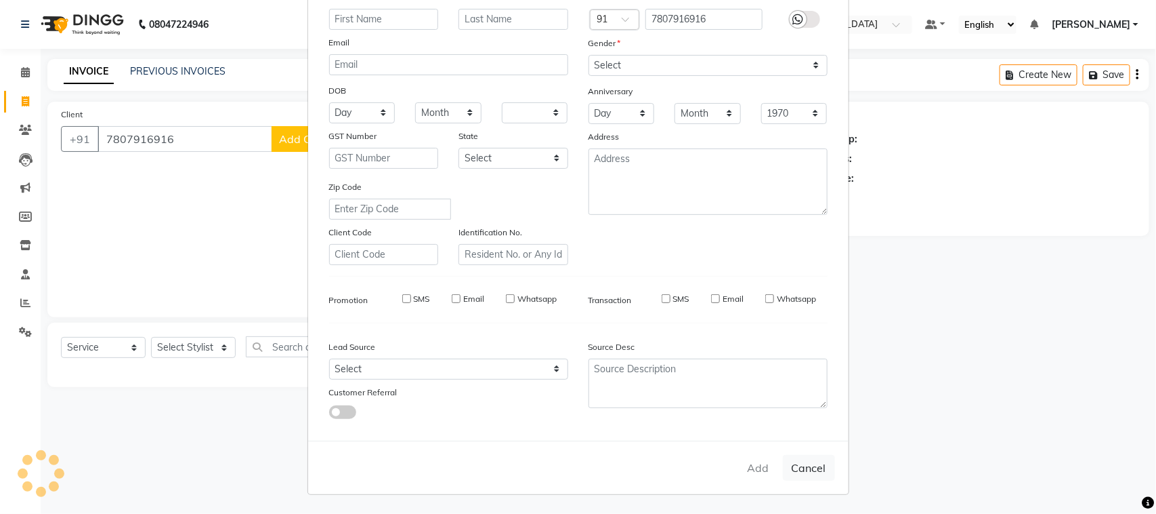
checkbox input "false"
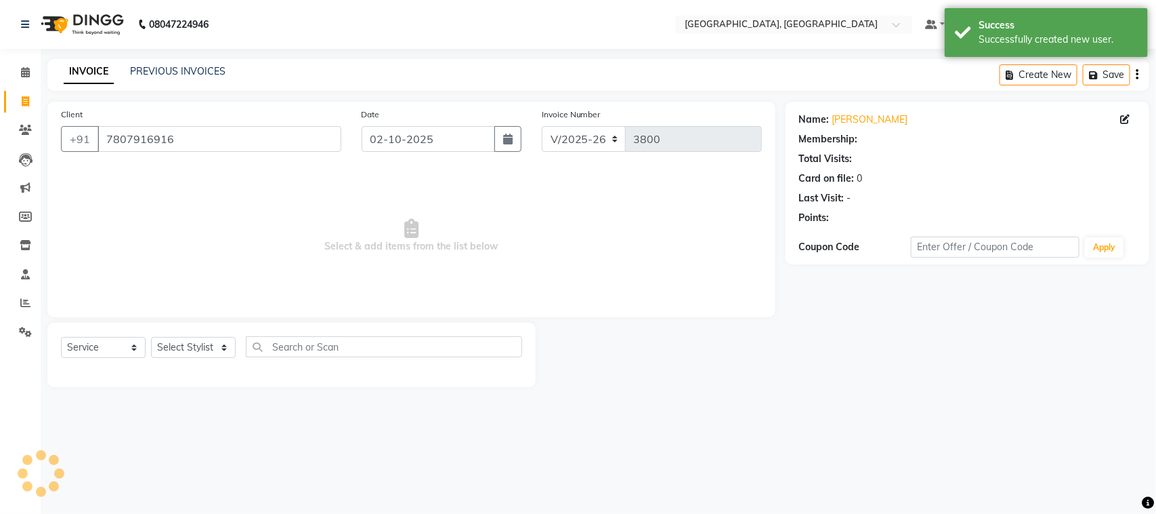
select select "1: Object"
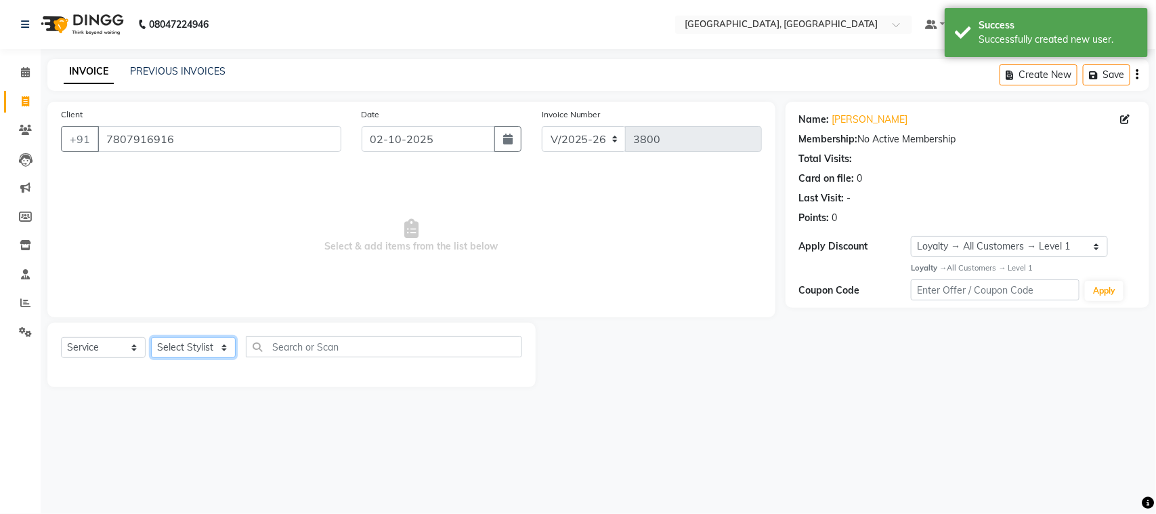
click at [177, 358] on select "Select Stylist admin Ajay (Aju) anil [PERSON_NAME] Client Deepak deepika [PERSO…" at bounding box center [193, 347] width 85 height 21
select select "88982"
click at [156, 358] on select "Select Stylist admin Ajay (Aju) anil [PERSON_NAME] Client Deepak deepika [PERSO…" at bounding box center [193, 347] width 85 height 21
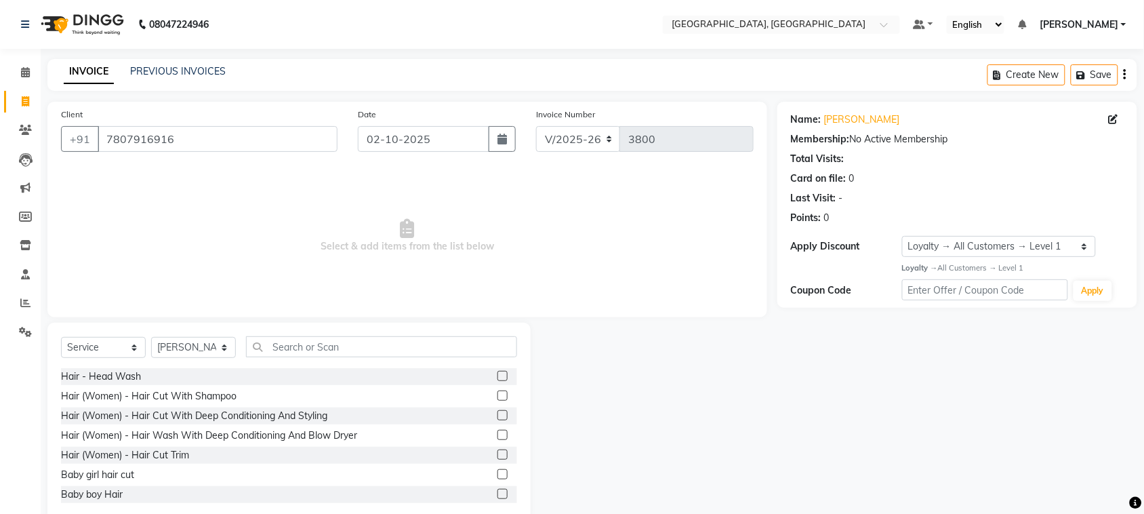
click at [497, 400] on label at bounding box center [502, 395] width 10 height 10
click at [497, 400] on input "checkbox" at bounding box center [501, 396] width 9 height 9
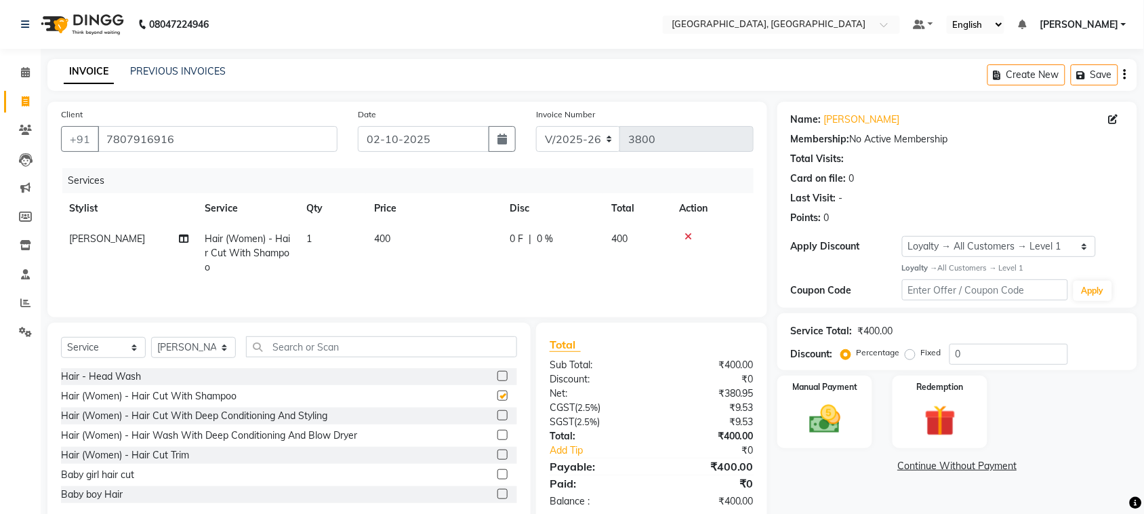
checkbox input "false"
click at [180, 243] on icon at bounding box center [183, 238] width 9 height 9
select select "88982"
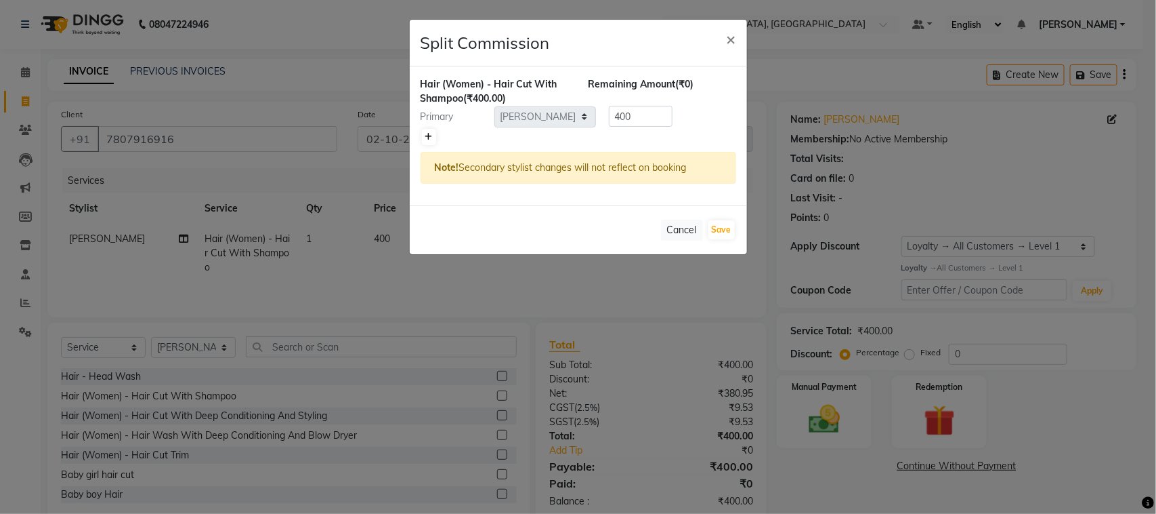
click at [430, 141] on icon at bounding box center [428, 137] width 7 height 8
type input "200"
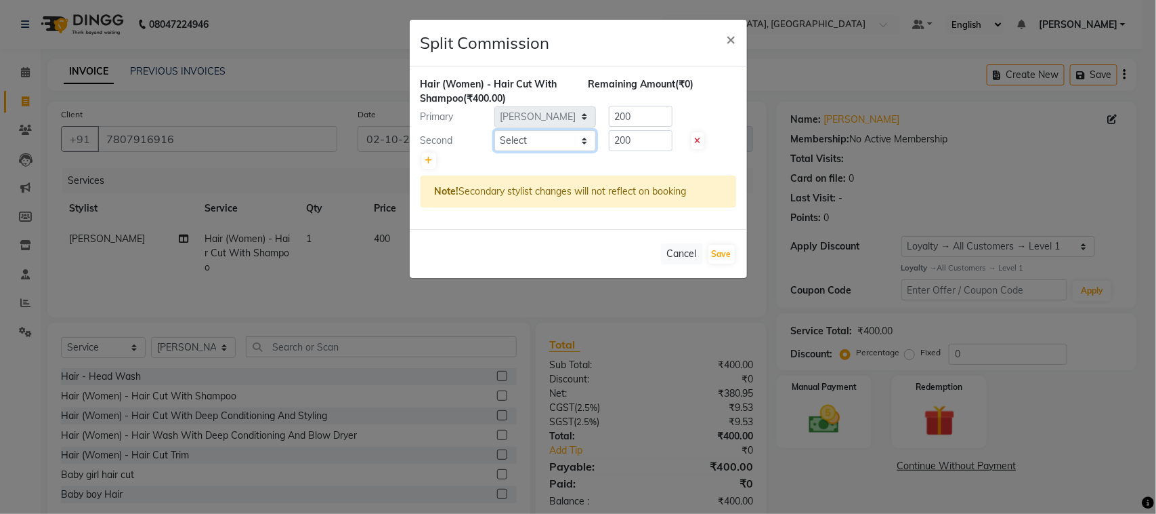
click at [573, 151] on select "Select admin Ajay (Aju) anil [PERSON_NAME] Client Deepak [PERSON_NAME] [PERSON_…" at bounding box center [546, 140] width 102 height 21
select select "58231"
click at [495, 151] on select "Select admin Ajay (Aju) anil [PERSON_NAME] Client Deepak [PERSON_NAME] [PERSON_…" at bounding box center [546, 140] width 102 height 21
click at [664, 151] on input "200" at bounding box center [641, 140] width 64 height 21
type input "2"
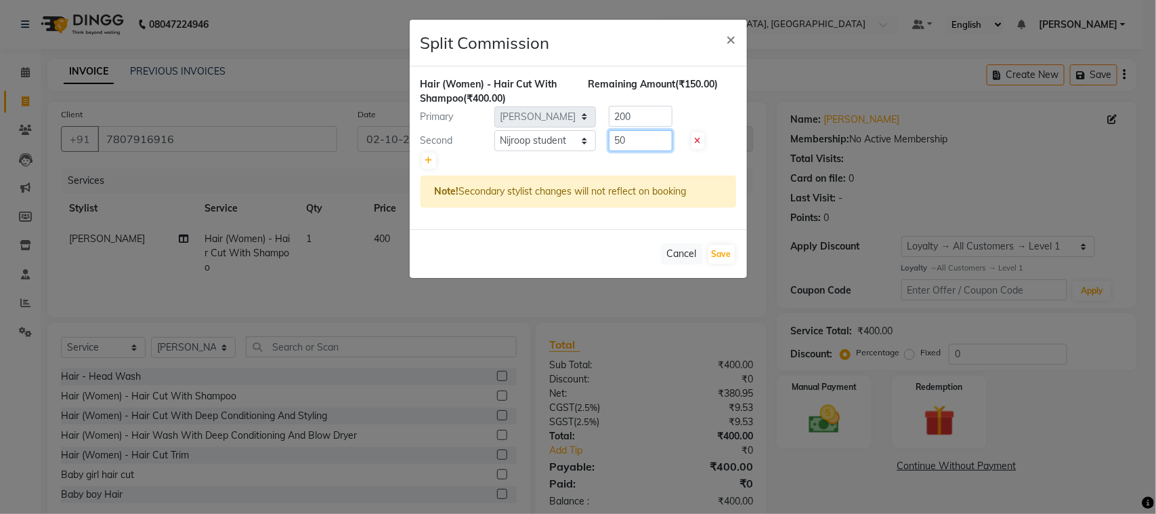
type input "50"
click at [648, 127] on input "200" at bounding box center [641, 116] width 64 height 21
type input "2"
type input "350"
click at [713, 264] on button "Save" at bounding box center [722, 254] width 26 height 19
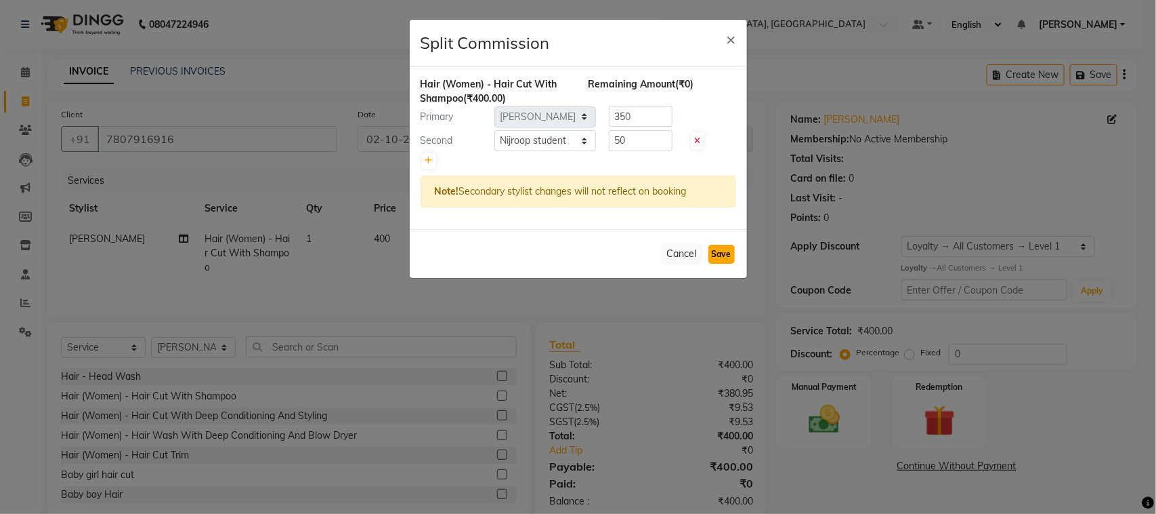
select select "Select"
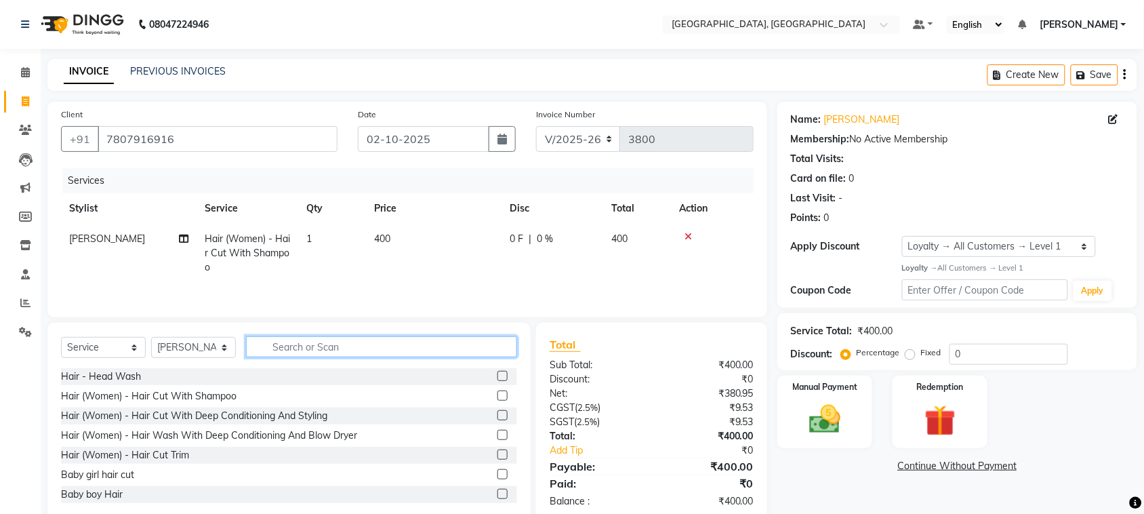
click at [293, 357] on input "text" at bounding box center [381, 346] width 271 height 21
click at [183, 358] on select "Select Stylist admin Ajay (Aju) anil [PERSON_NAME] Client Deepak deepika [PERSO…" at bounding box center [193, 347] width 85 height 21
select select "25000"
click at [156, 358] on select "Select Stylist admin Ajay (Aju) anil [PERSON_NAME] Client Deepak deepika [PERSO…" at bounding box center [193, 347] width 85 height 21
click at [291, 357] on input "text" at bounding box center [381, 346] width 271 height 21
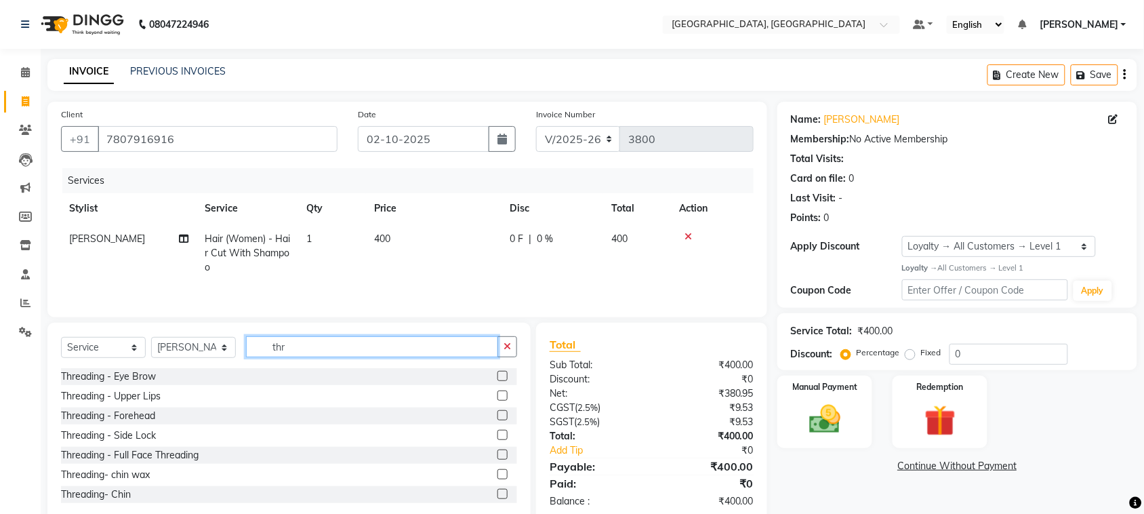
type input "thr"
click at [497, 381] on label at bounding box center [502, 376] width 10 height 10
click at [497, 381] on input "checkbox" at bounding box center [501, 376] width 9 height 9
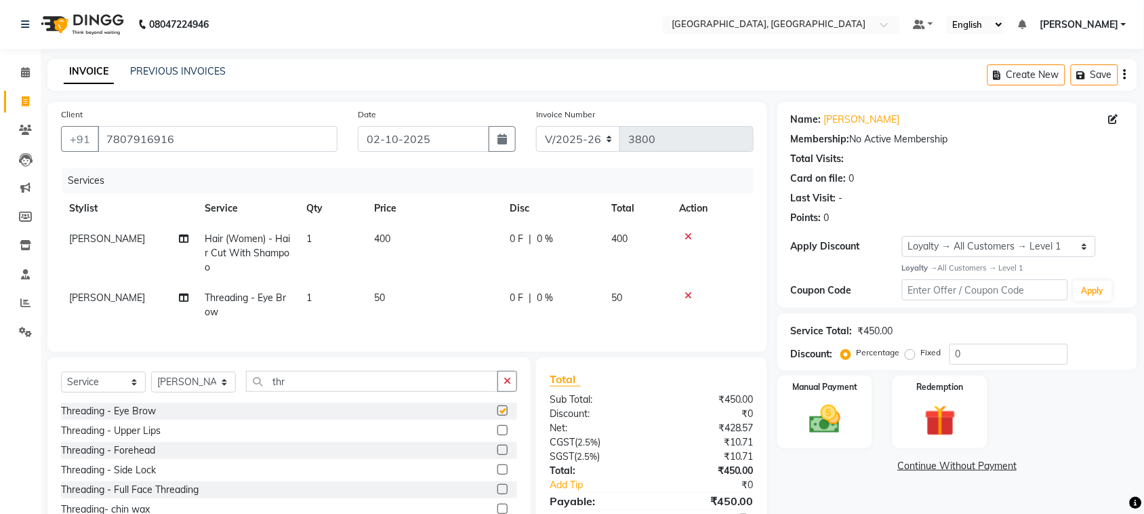
checkbox input "false"
drag, startPoint x: 1128, startPoint y: 272, endPoint x: 1129, endPoint y: 295, distance: 23.0
click at [1129, 295] on div "Name: [PERSON_NAME] Membership: No Active Membership Total Visits: Card on file…" at bounding box center [957, 205] width 360 height 206
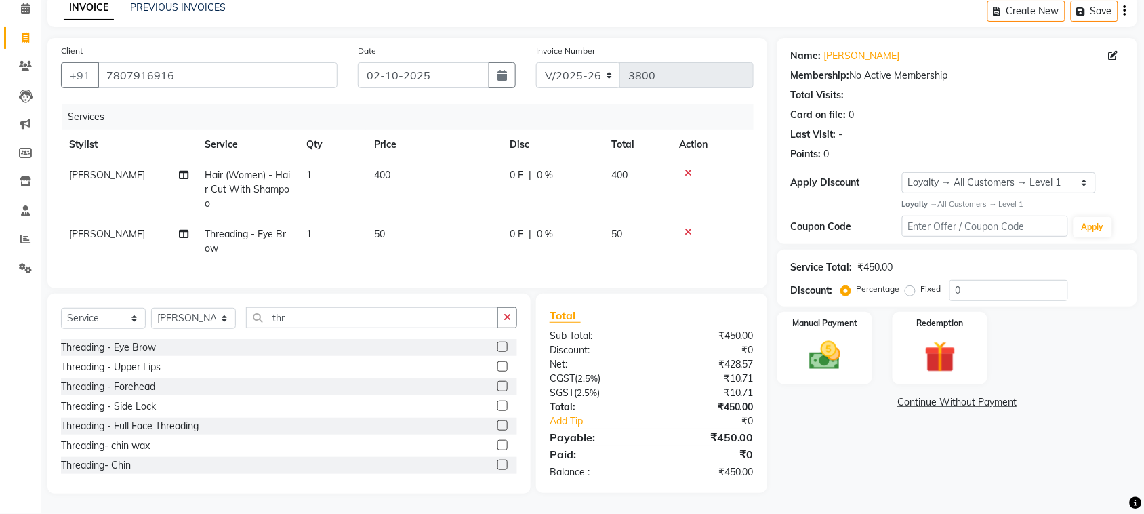
scroll to position [193, 0]
click at [497, 361] on label at bounding box center [502, 366] width 10 height 10
click at [497, 362] on input "checkbox" at bounding box center [501, 366] width 9 height 9
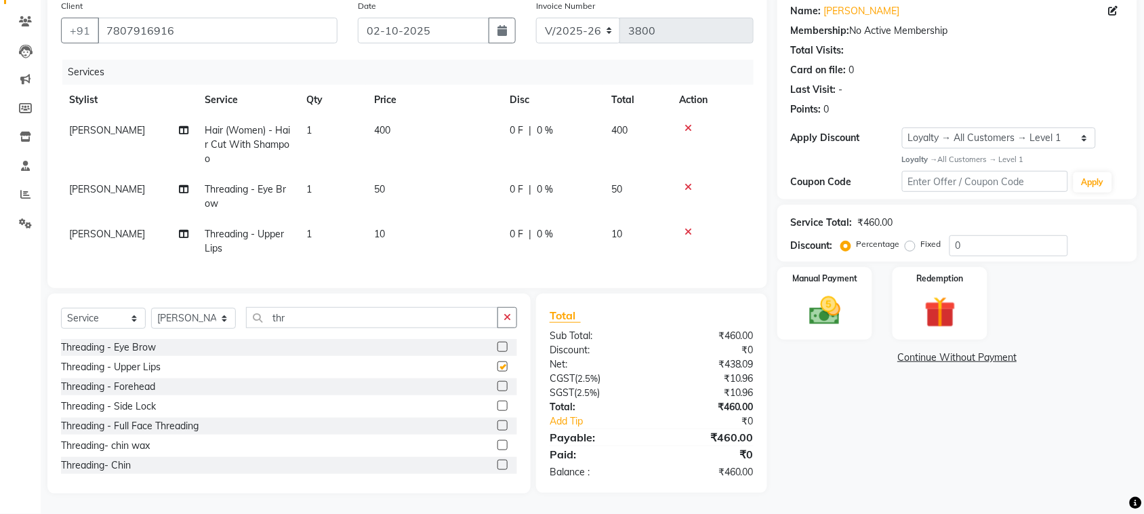
checkbox input "false"
click at [497, 391] on label at bounding box center [502, 386] width 10 height 10
click at [497, 391] on input "checkbox" at bounding box center [501, 386] width 9 height 9
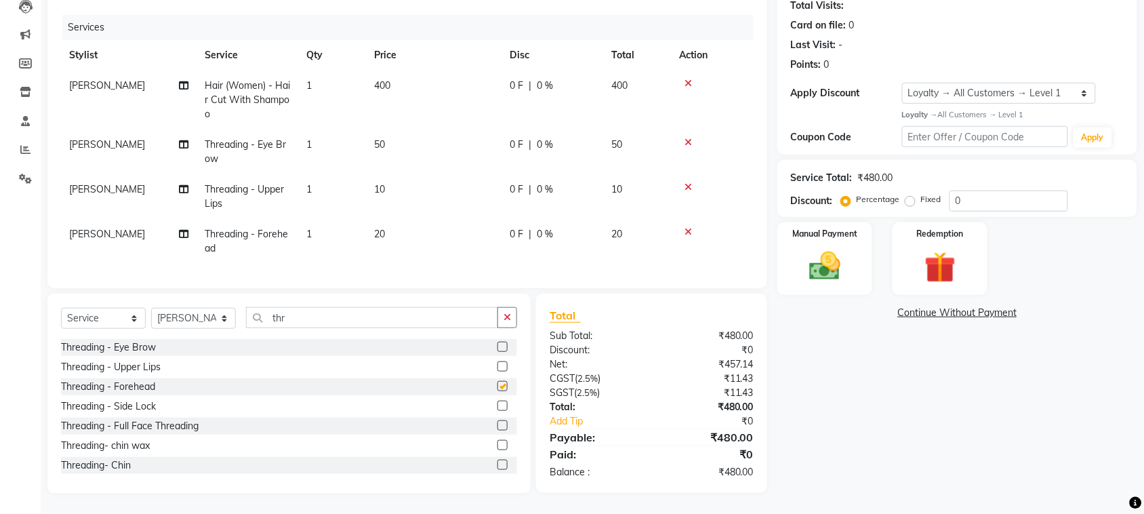
checkbox input "false"
click at [329, 307] on input "thr" at bounding box center [372, 317] width 252 height 21
click at [207, 308] on select "Select Stylist admin Ajay (Aju) anil [PERSON_NAME] Client Deepak deepika [PERSO…" at bounding box center [193, 318] width 85 height 21
select select "88918"
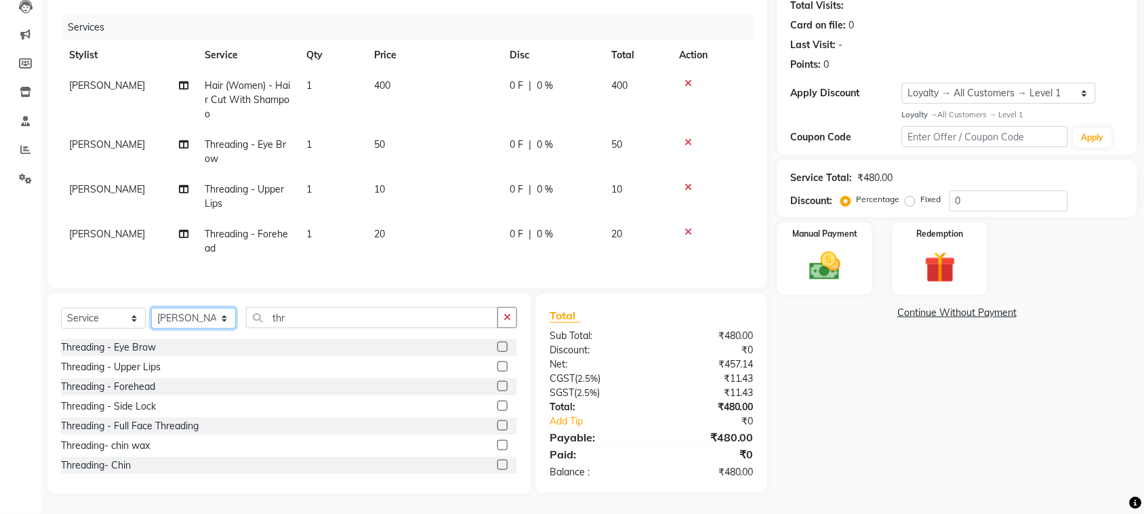
click at [156, 308] on select "Select Stylist admin Ajay (Aju) anil [PERSON_NAME] Client Deepak deepika [PERSO…" at bounding box center [193, 318] width 85 height 21
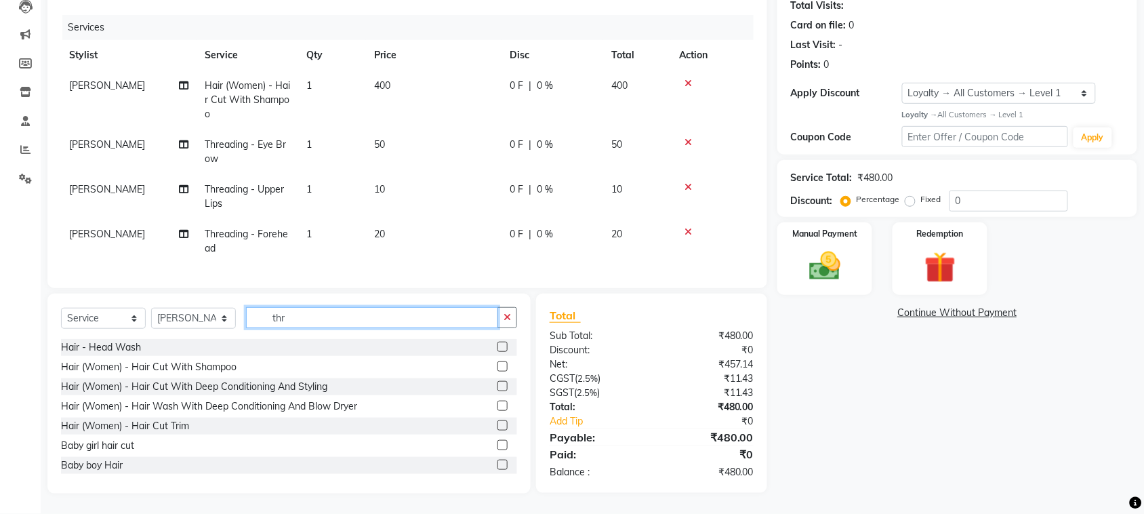
click at [358, 307] on input "thr" at bounding box center [372, 317] width 252 height 21
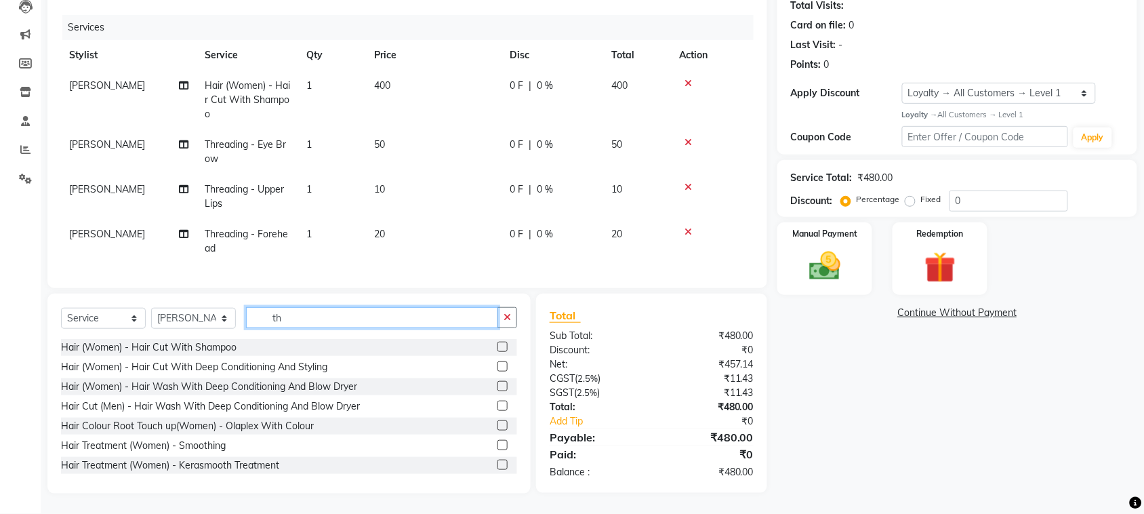
type input "thr"
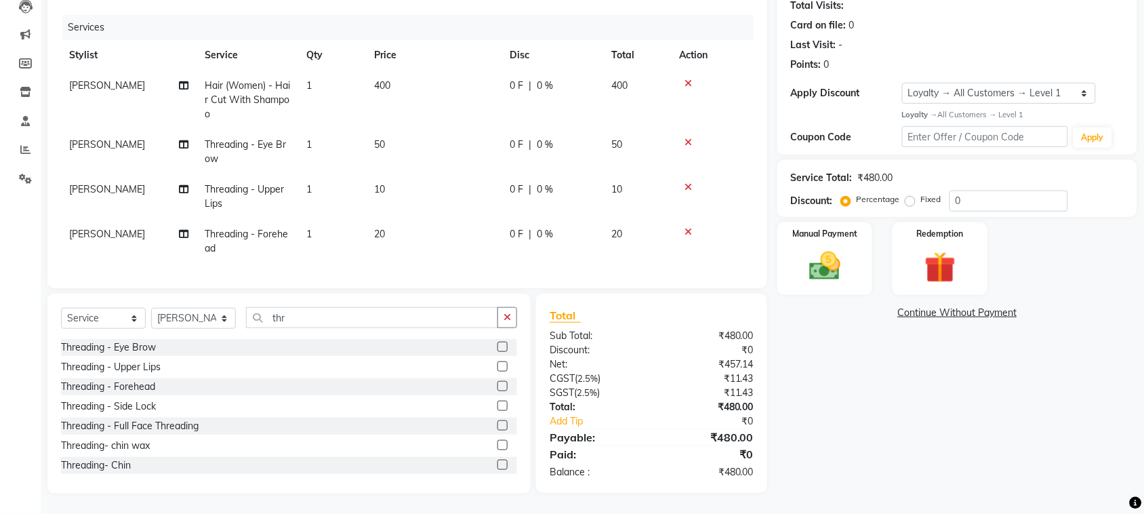
click at [497, 339] on div at bounding box center [507, 347] width 20 height 17
click at [497, 341] on label at bounding box center [502, 346] width 10 height 10
click at [497, 343] on input "checkbox" at bounding box center [501, 347] width 9 height 9
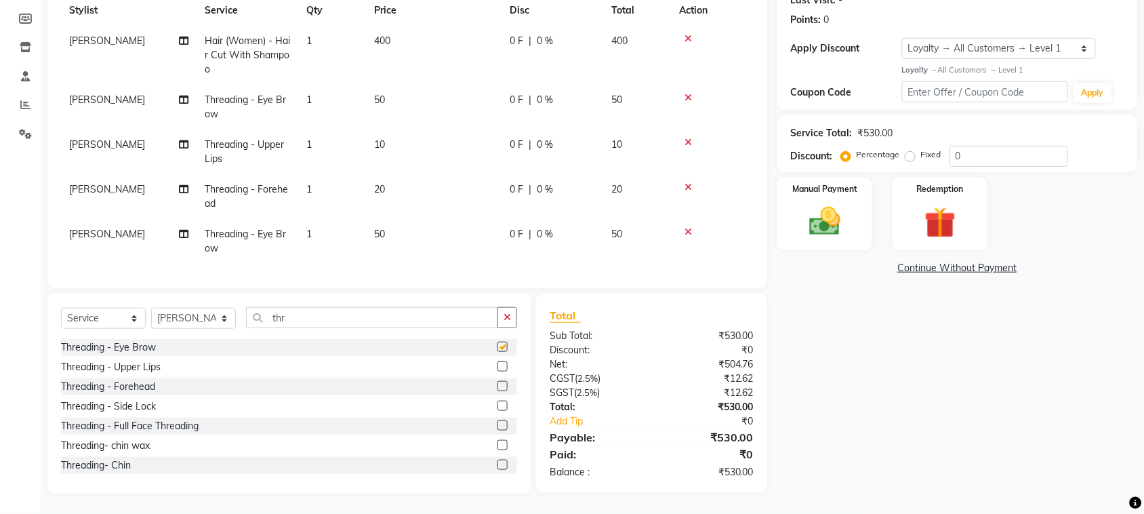
checkbox input "false"
click at [497, 361] on label at bounding box center [502, 366] width 10 height 10
click at [497, 362] on input "checkbox" at bounding box center [501, 366] width 9 height 9
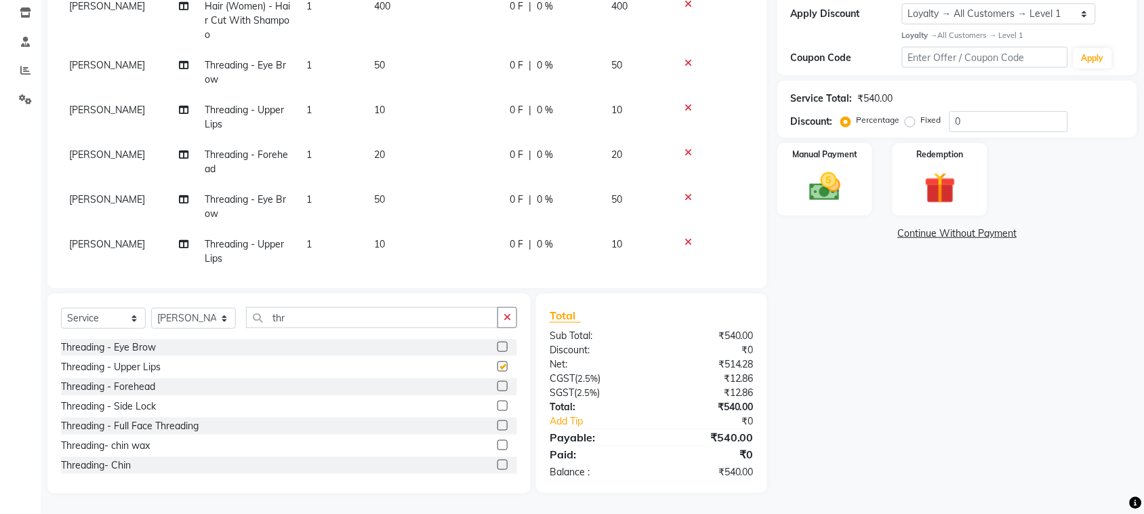
checkbox input "false"
click at [497, 381] on label at bounding box center [502, 386] width 10 height 10
click at [497, 382] on input "checkbox" at bounding box center [501, 386] width 9 height 9
checkbox input "false"
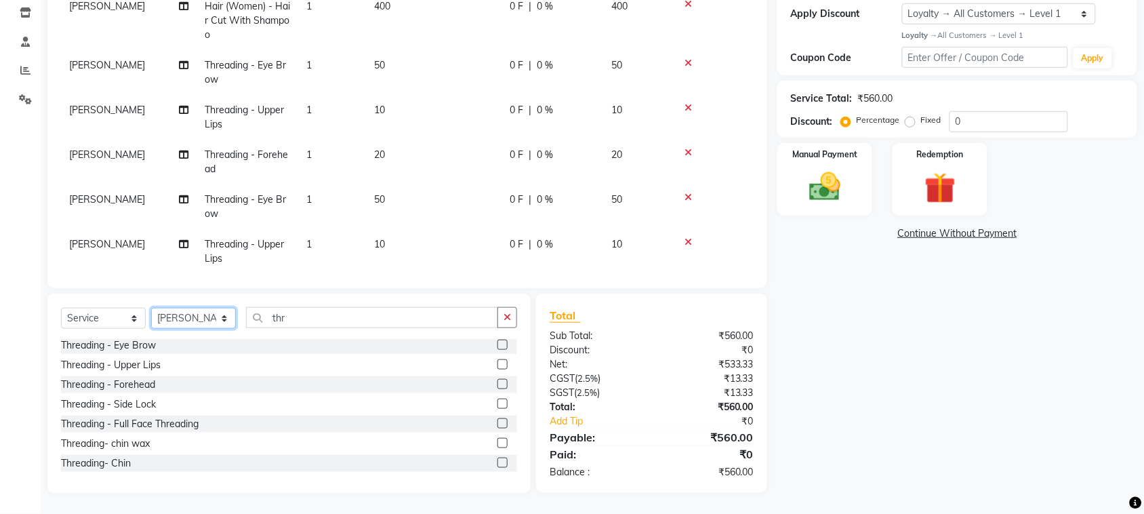
click at [198, 308] on select "Select Stylist admin Ajay (Aju) anil [PERSON_NAME] Client Deepak deepika [PERSO…" at bounding box center [193, 318] width 85 height 21
click at [156, 308] on select "Select Stylist admin Ajay (Aju) anil [PERSON_NAME] Client Deepak deepika [PERSO…" at bounding box center [193, 318] width 85 height 21
click at [357, 60] on td "1" at bounding box center [332, 72] width 68 height 45
select select "25000"
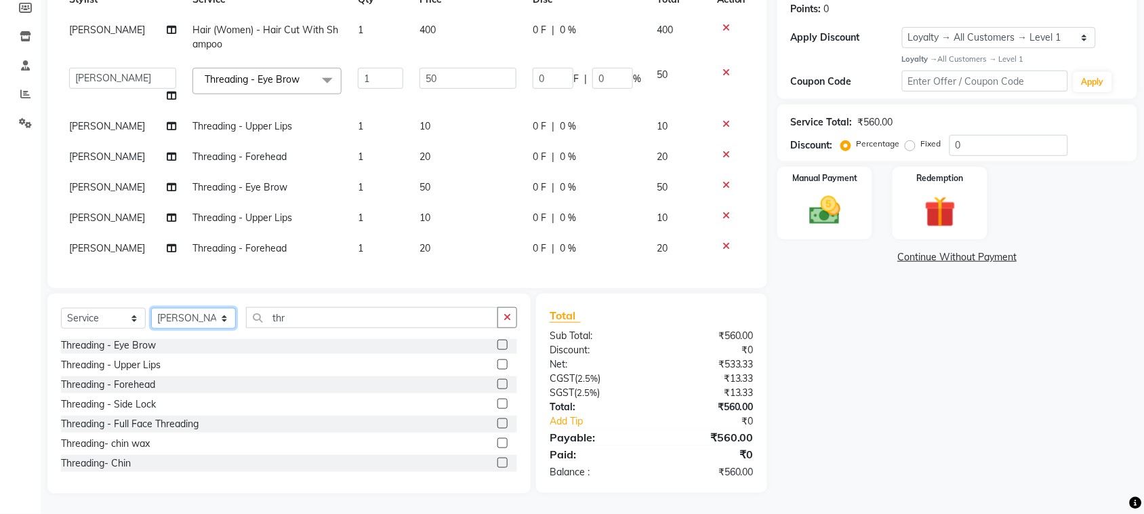
click at [185, 308] on select "Select Stylist admin Ajay (Aju) anil [PERSON_NAME] Client Deepak deepika [PERSO…" at bounding box center [193, 318] width 85 height 21
select select "29611"
click at [156, 308] on select "Select Stylist admin Ajay (Aju) anil [PERSON_NAME] Client Deepak deepika [PERSO…" at bounding box center [193, 318] width 85 height 21
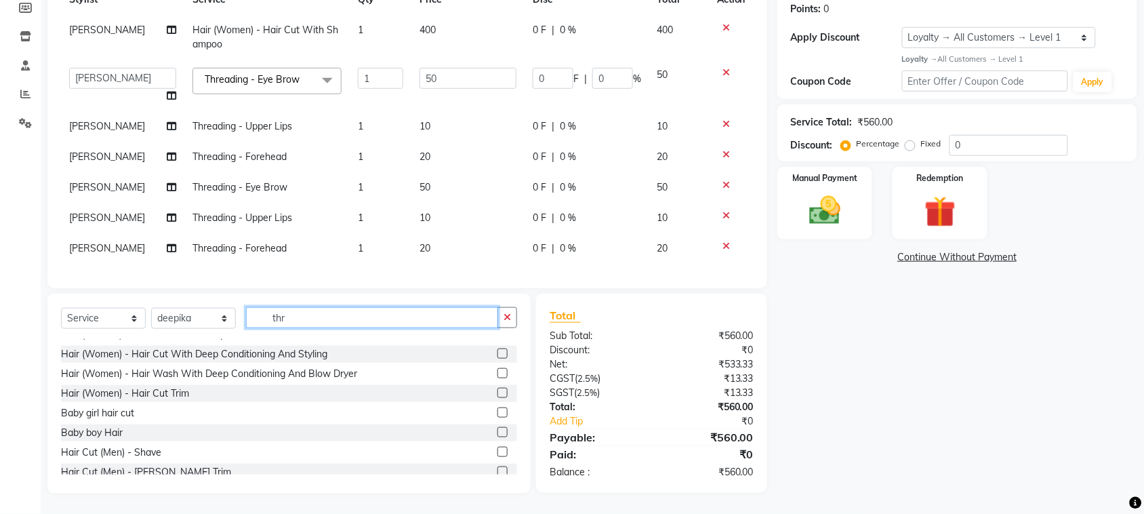
click at [320, 307] on input "thr" at bounding box center [372, 317] width 252 height 21
type input "t"
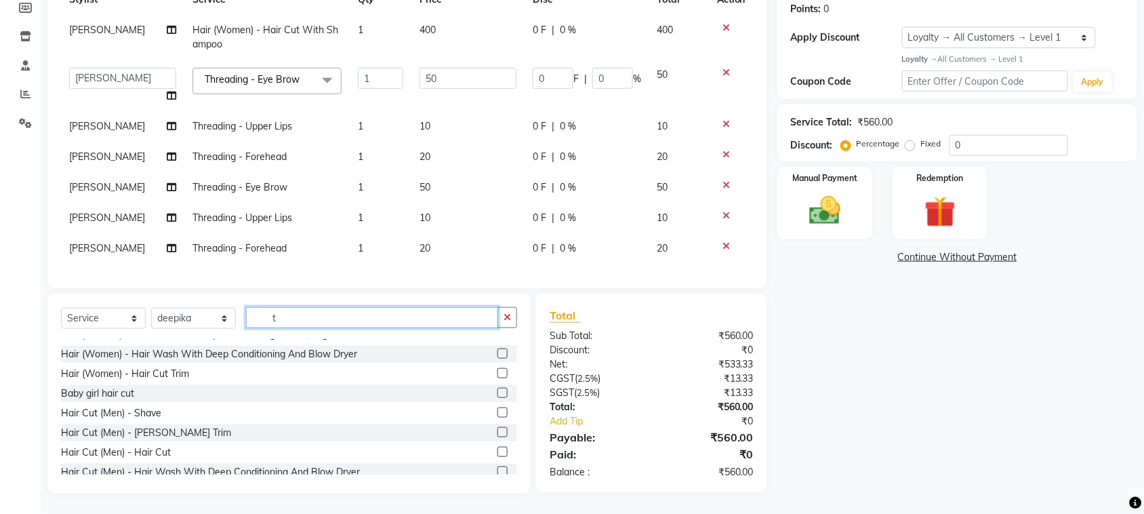
scroll to position [9, 0]
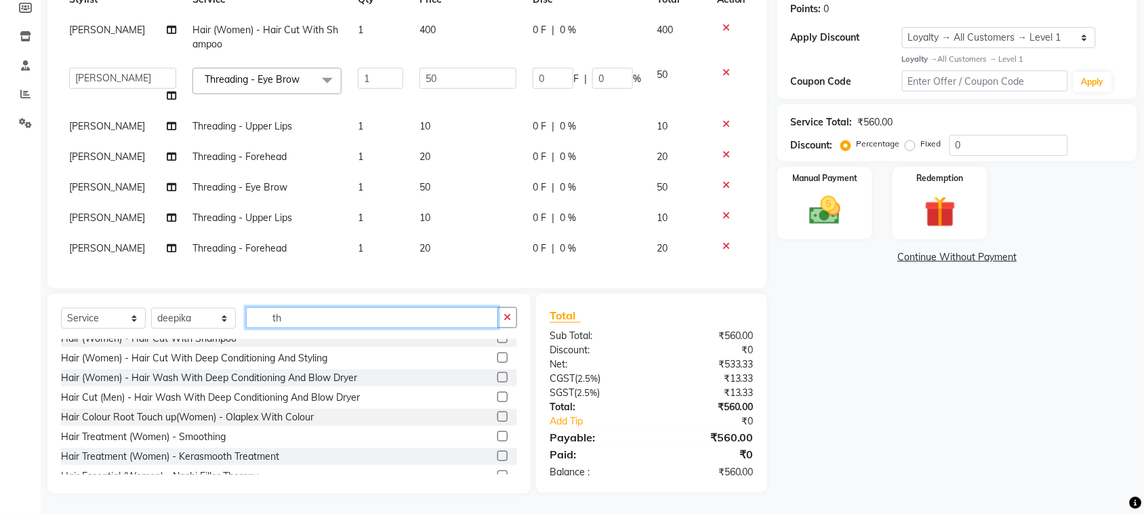
type input "thr"
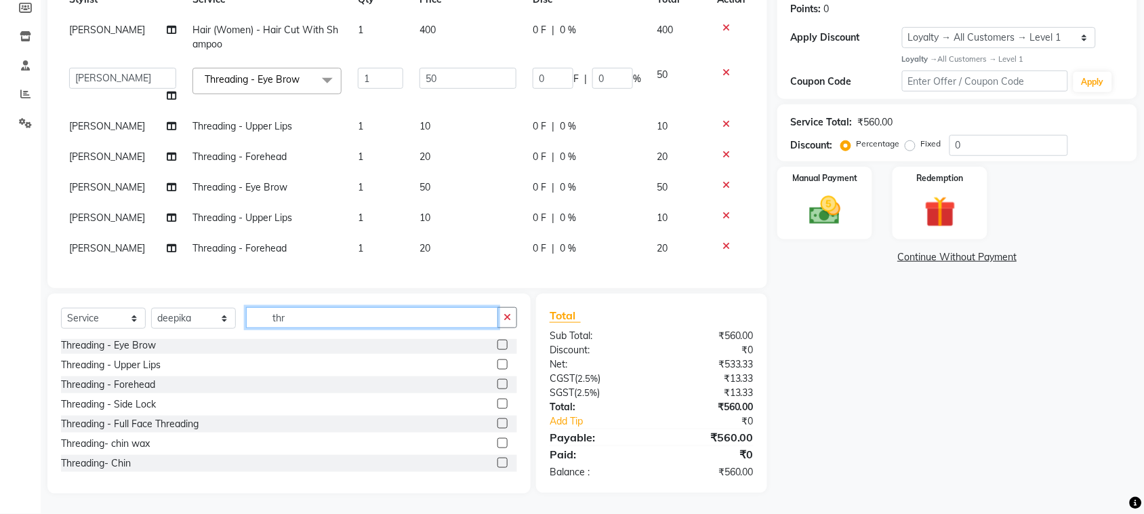
scroll to position [0, 0]
click at [497, 341] on label at bounding box center [502, 346] width 10 height 10
click at [497, 343] on input "checkbox" at bounding box center [501, 347] width 9 height 9
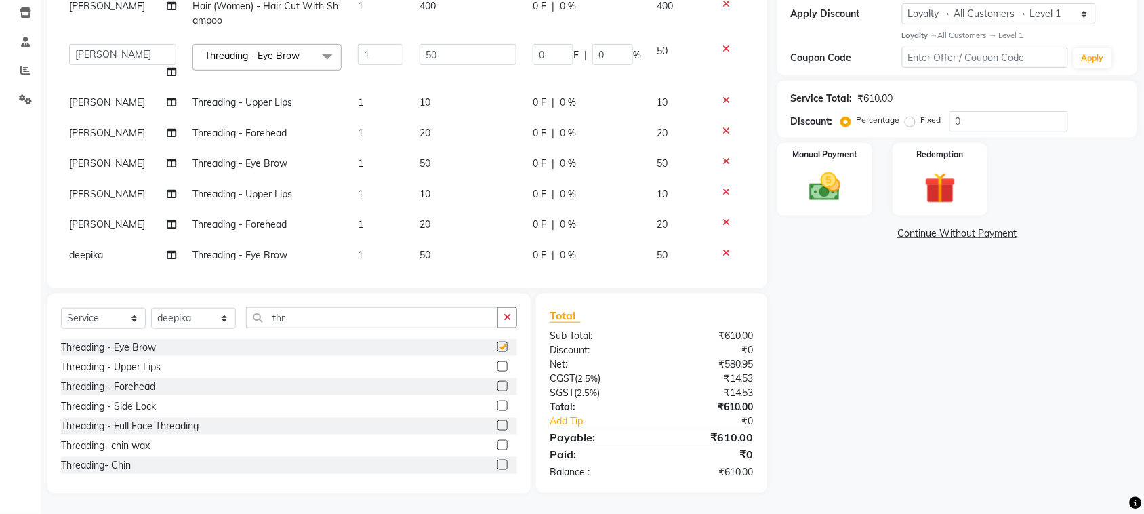
checkbox input "false"
click at [497, 361] on label at bounding box center [502, 366] width 10 height 10
click at [497, 362] on input "checkbox" at bounding box center [501, 366] width 9 height 9
checkbox input "false"
click at [497, 381] on label at bounding box center [502, 386] width 10 height 10
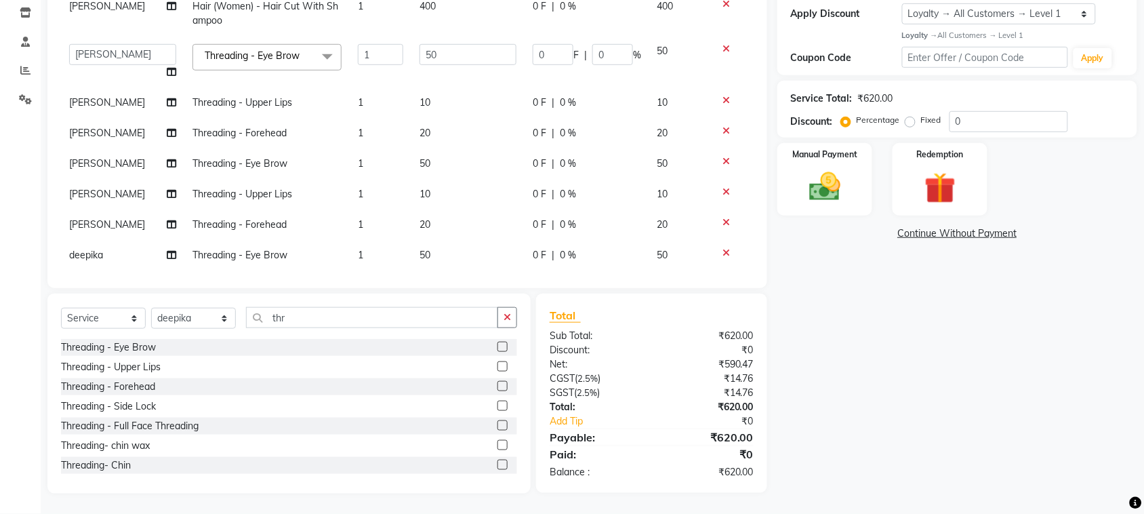
click at [497, 382] on input "checkbox" at bounding box center [501, 386] width 9 height 9
checkbox input "false"
click at [831, 205] on img at bounding box center [824, 186] width 53 height 37
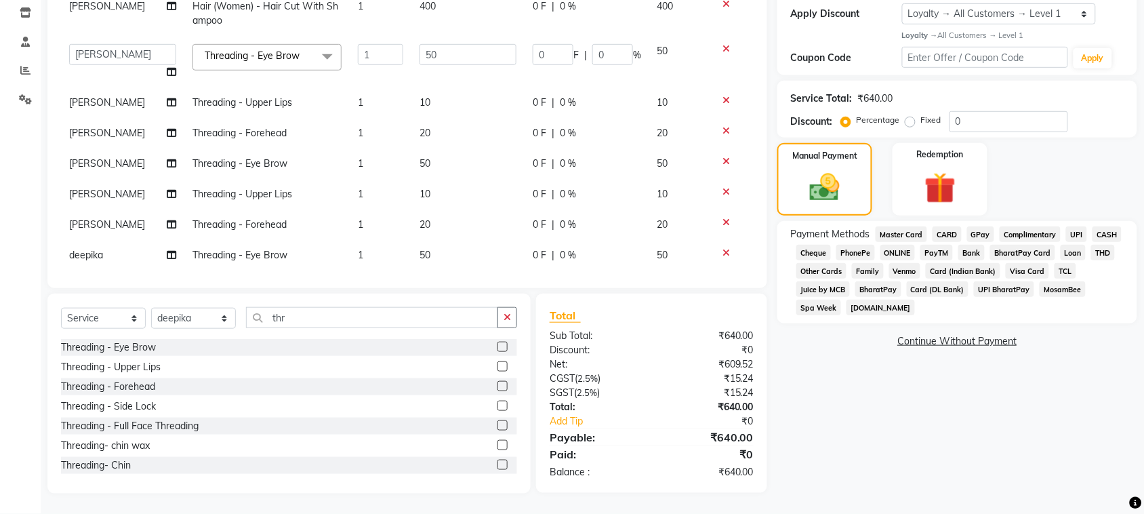
drag, startPoint x: 917, startPoint y: 293, endPoint x: 977, endPoint y: 349, distance: 82.4
click at [1066, 242] on span "UPI" at bounding box center [1076, 234] width 21 height 16
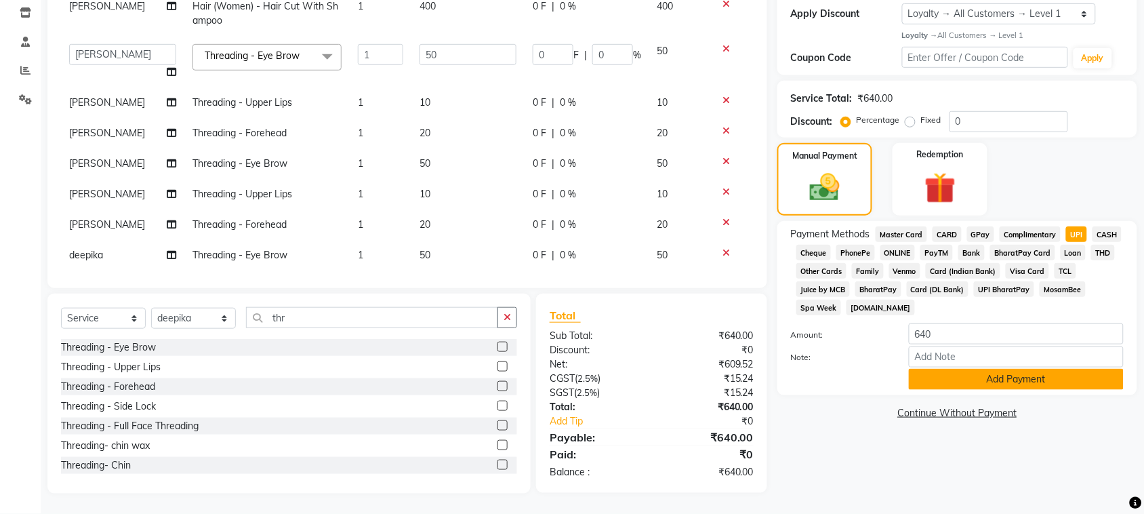
click at [991, 390] on button "Add Payment" at bounding box center [1015, 379] width 215 height 21
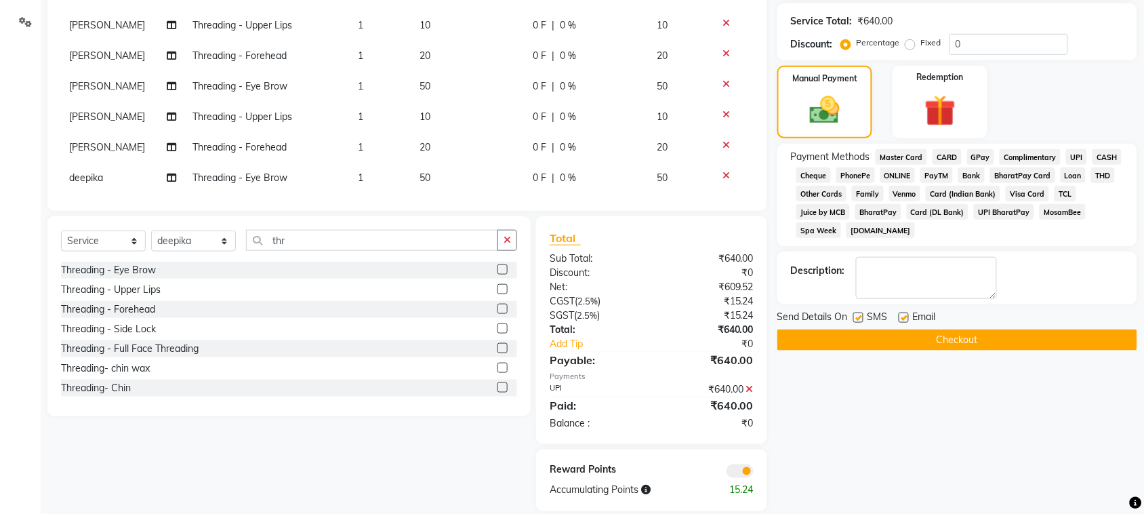
scroll to position [430, 0]
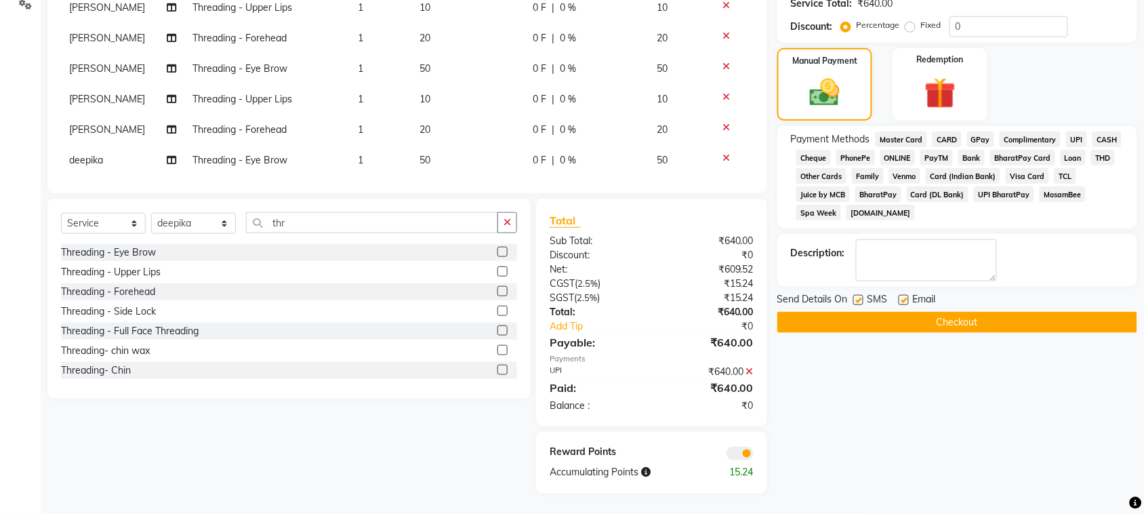
click at [964, 333] on button "Checkout" at bounding box center [957, 322] width 360 height 21
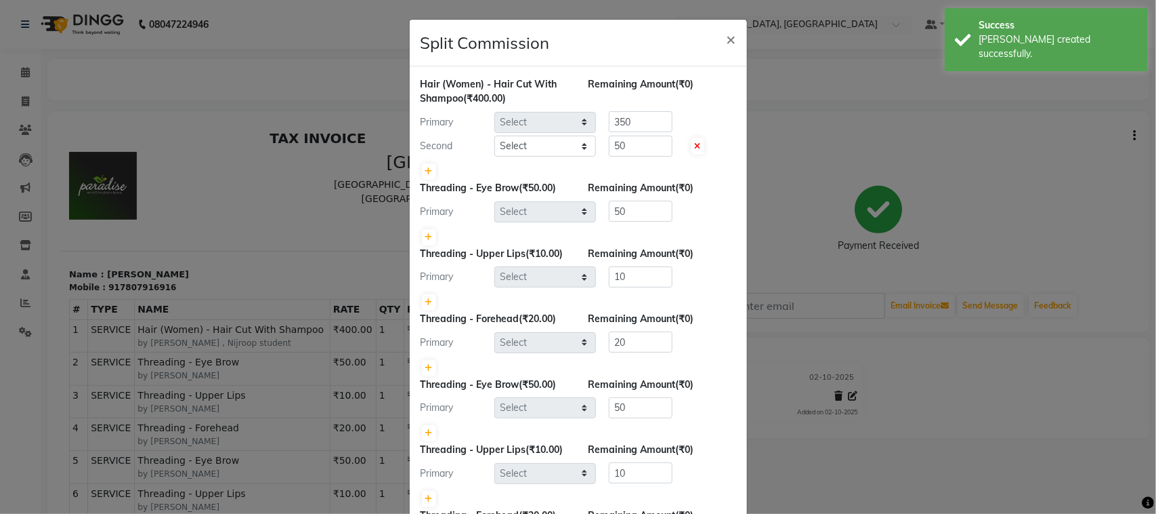
select select "88982"
select select "58231"
select select "25000"
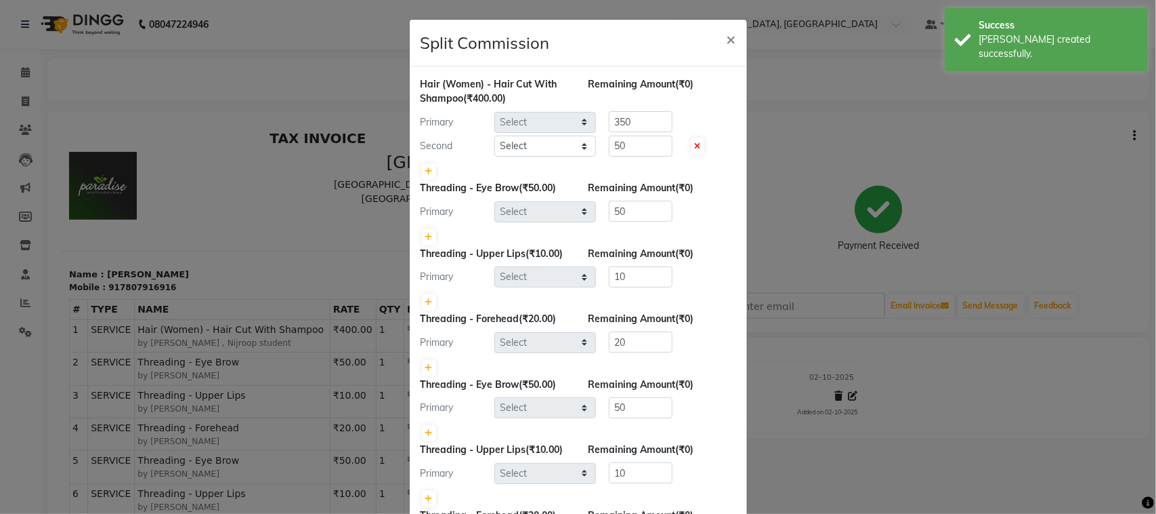
select select "88918"
select select "29611"
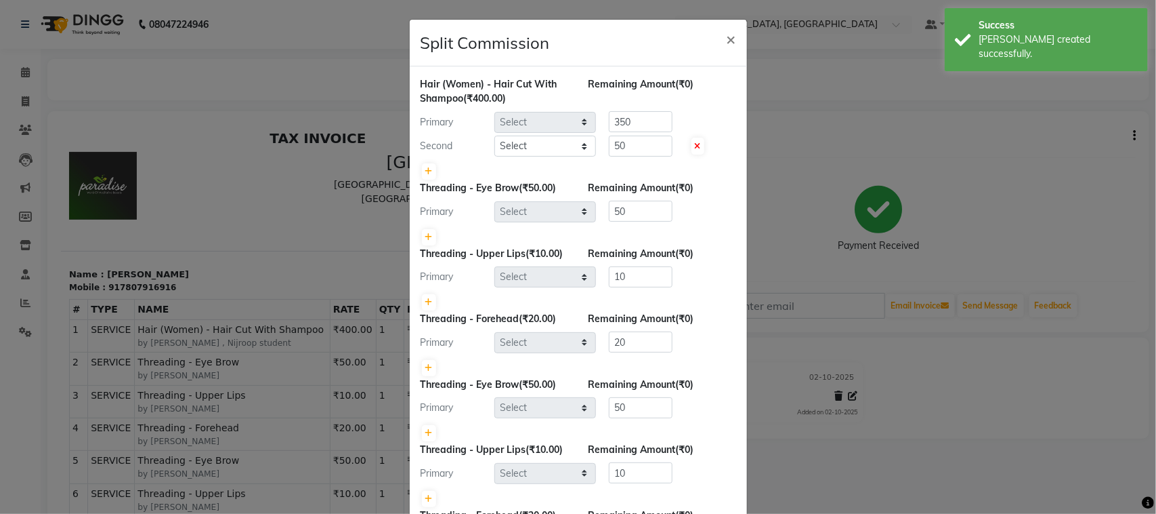
select select "29611"
click at [727, 48] on span "×" at bounding box center [731, 38] width 9 height 20
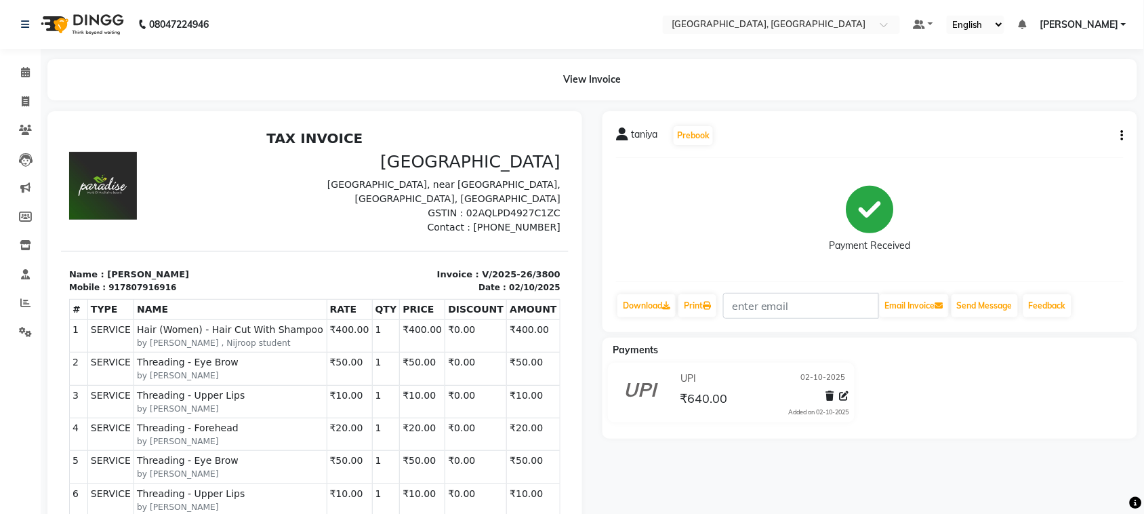
click at [1115, 143] on button "button" at bounding box center [1119, 136] width 8 height 14
click at [1031, 165] on div "Edit Invoice" at bounding box center [1050, 156] width 93 height 17
select select "service"
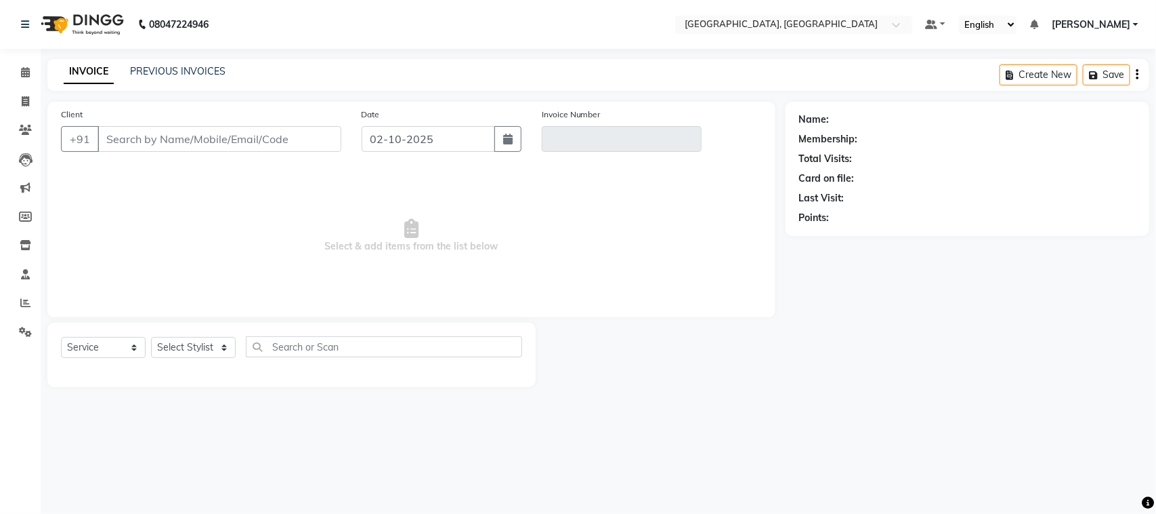
type input "7807916916"
type input "V/2025-26/3800"
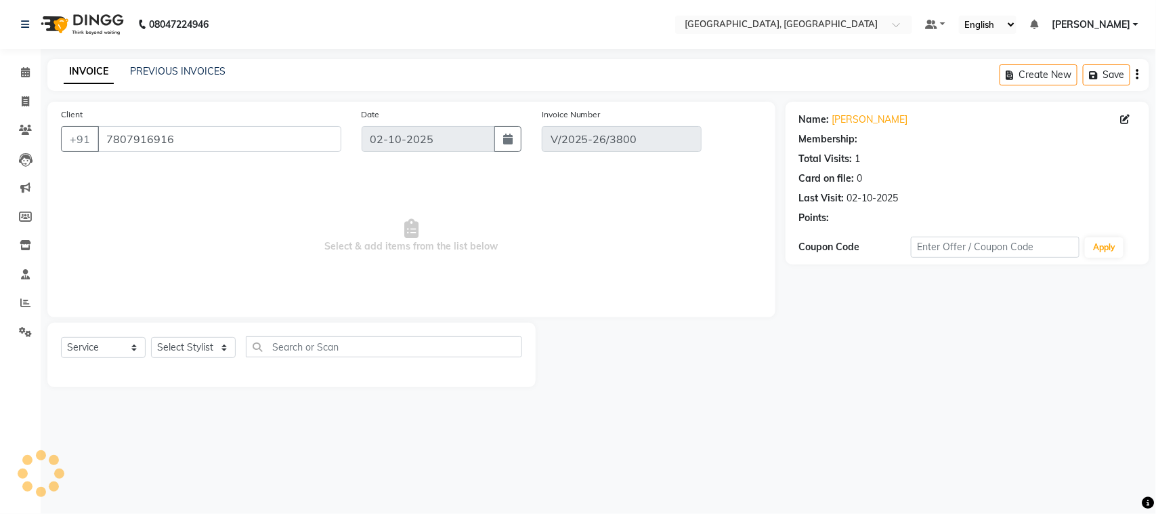
select select "1: Object"
select select "select"
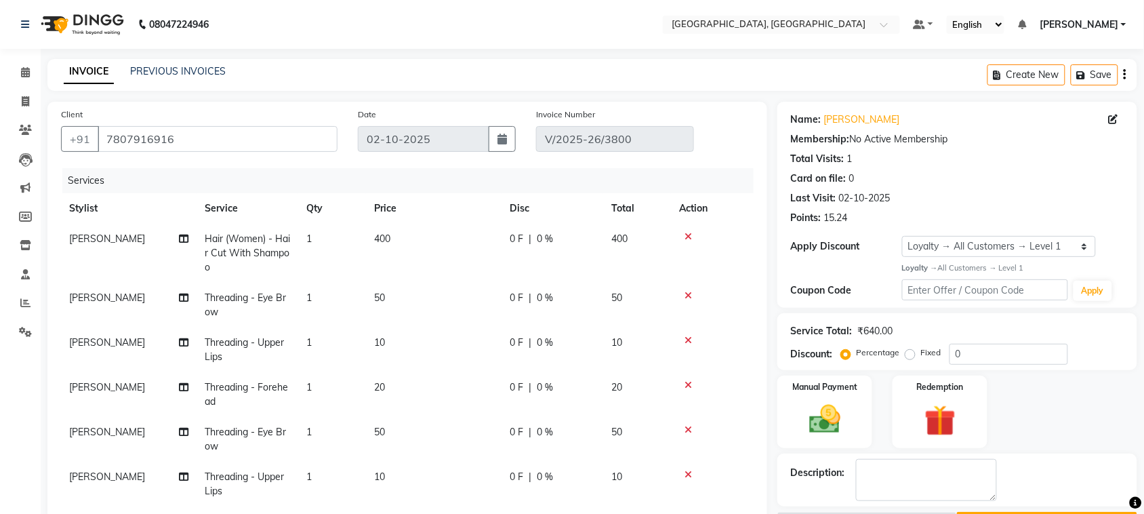
scroll to position [430, 0]
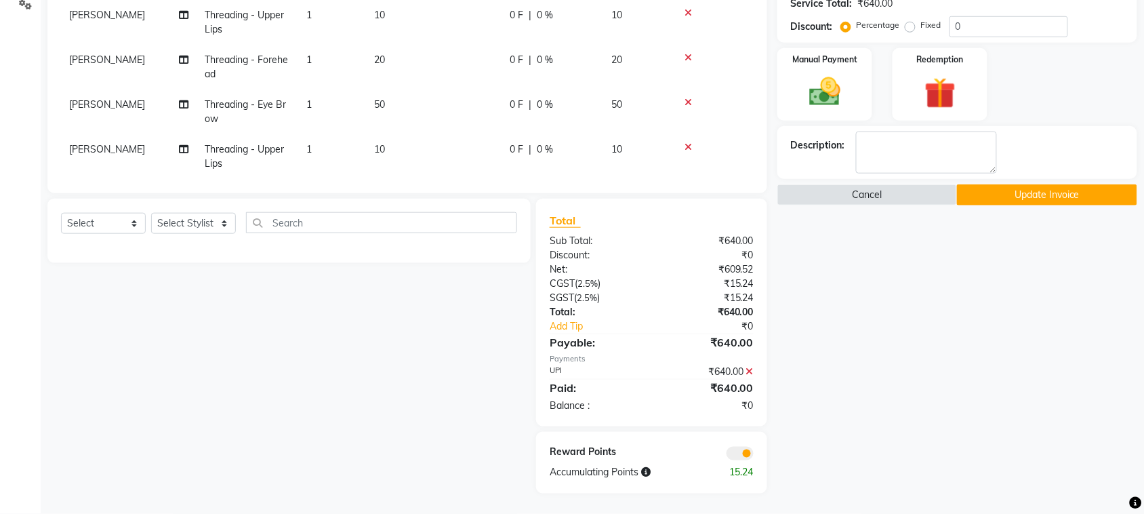
click at [746, 366] on icon at bounding box center [749, 370] width 7 height 9
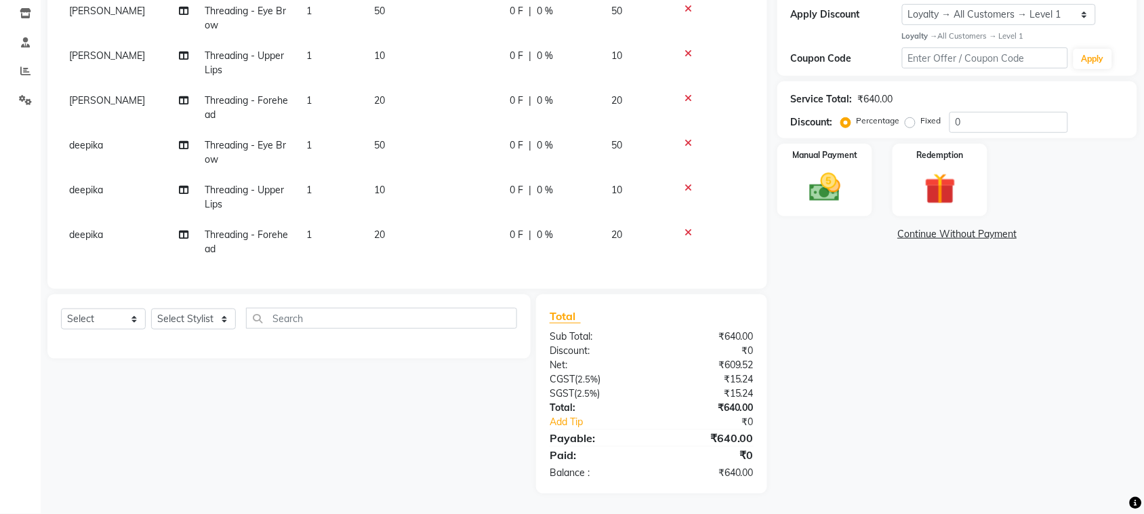
scroll to position [322, 0]
click at [202, 308] on select "Select Stylist admin Ajay (Aju) anil [PERSON_NAME] Client Deepak deepika [PERSO…" at bounding box center [193, 318] width 85 height 21
select select "88918"
click at [156, 308] on select "Select Stylist admin Ajay (Aju) anil [PERSON_NAME] Client Deepak deepika [PERSO…" at bounding box center [193, 318] width 85 height 21
click at [318, 308] on input "text" at bounding box center [381, 318] width 271 height 21
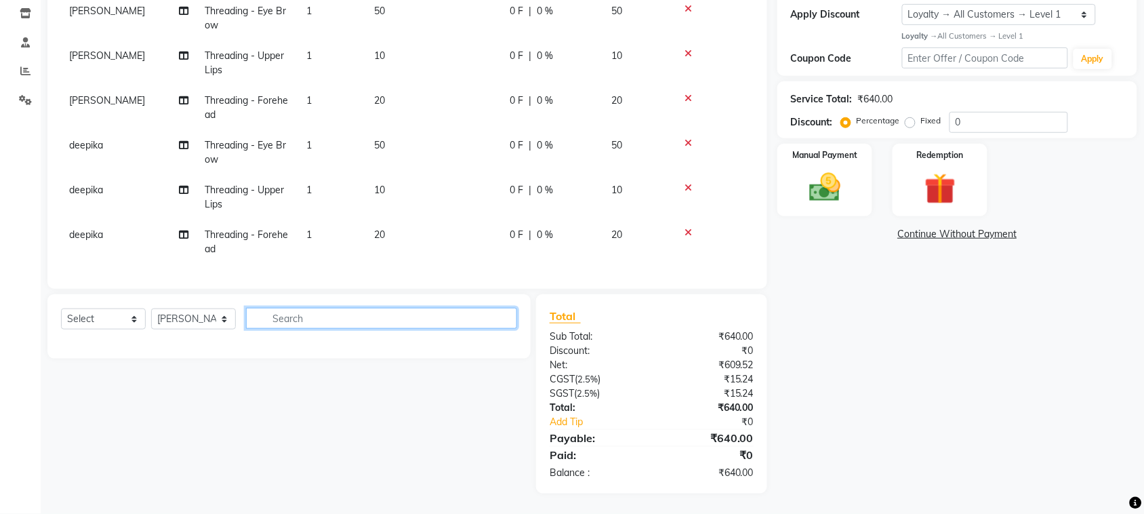
type input "w"
type input "d-tan"
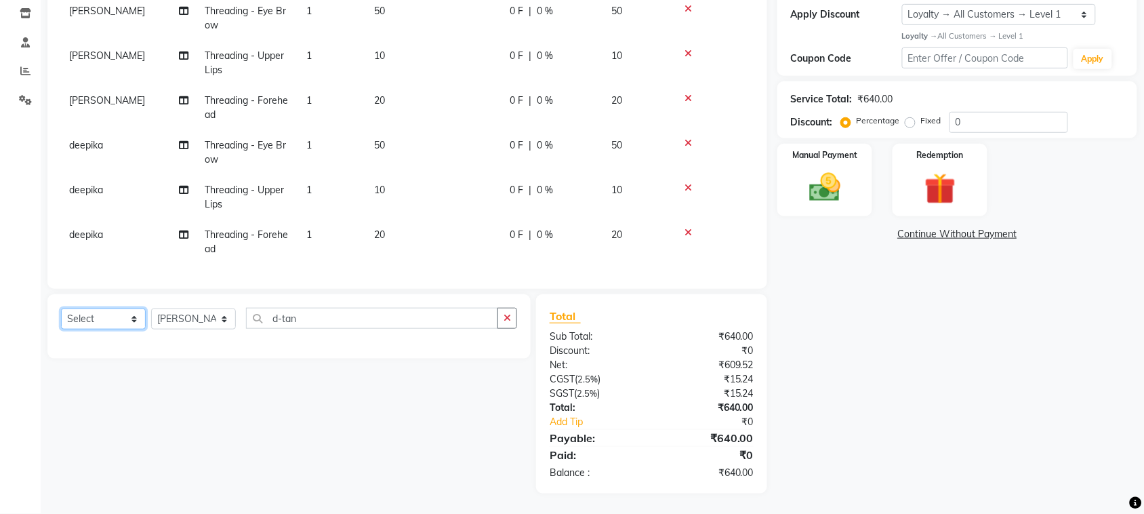
click at [100, 308] on select "Select Service Product Membership Package Voucher Prepaid Gift Card" at bounding box center [103, 318] width 85 height 21
select select "service"
click at [64, 308] on select "Select Service Product Membership Package Voucher Prepaid Gift Card" at bounding box center [103, 318] width 85 height 21
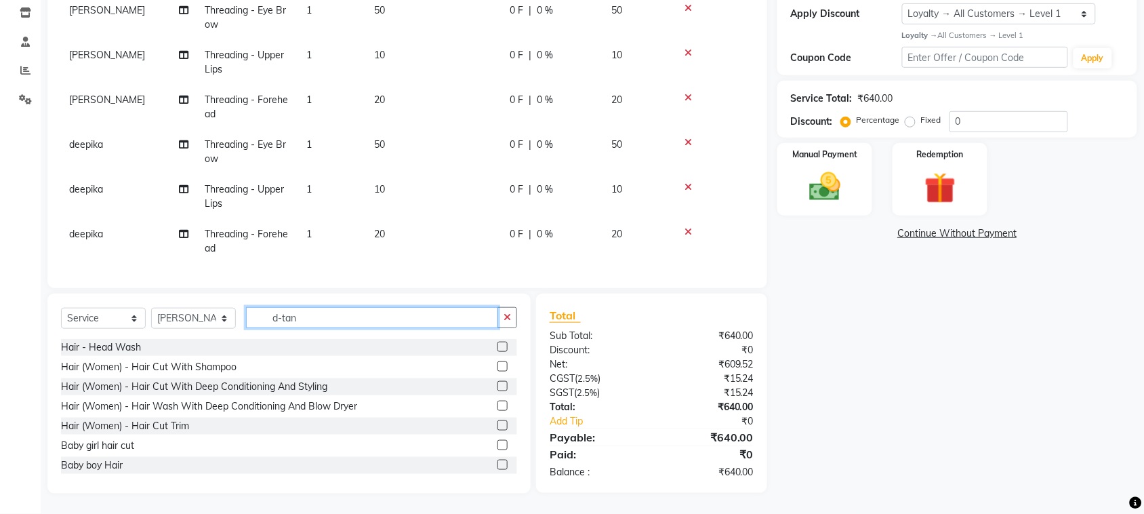
click at [353, 307] on input "d-tan" at bounding box center [372, 317] width 252 height 21
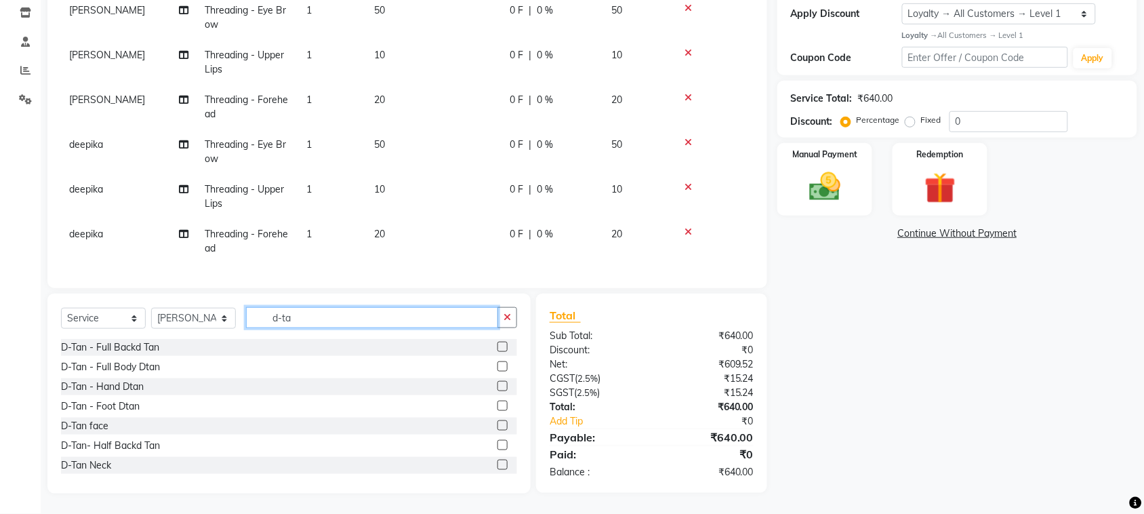
type input "d-ta"
click at [497, 420] on label at bounding box center [502, 425] width 10 height 10
click at [497, 421] on input "checkbox" at bounding box center [501, 425] width 9 height 9
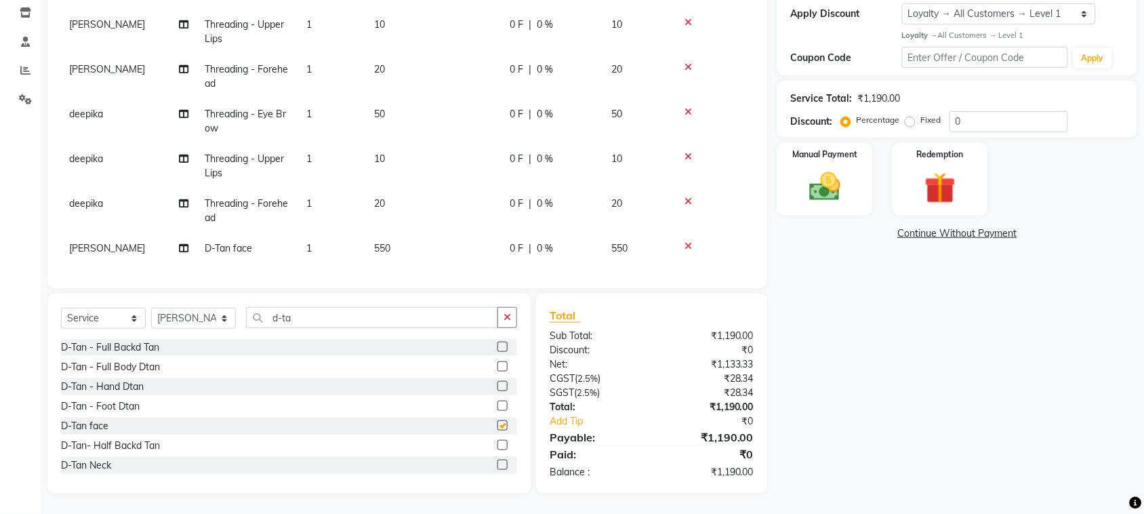
scroll to position [359, 0]
checkbox input "false"
click at [323, 307] on input "d-ta" at bounding box center [372, 317] width 252 height 21
type input "d"
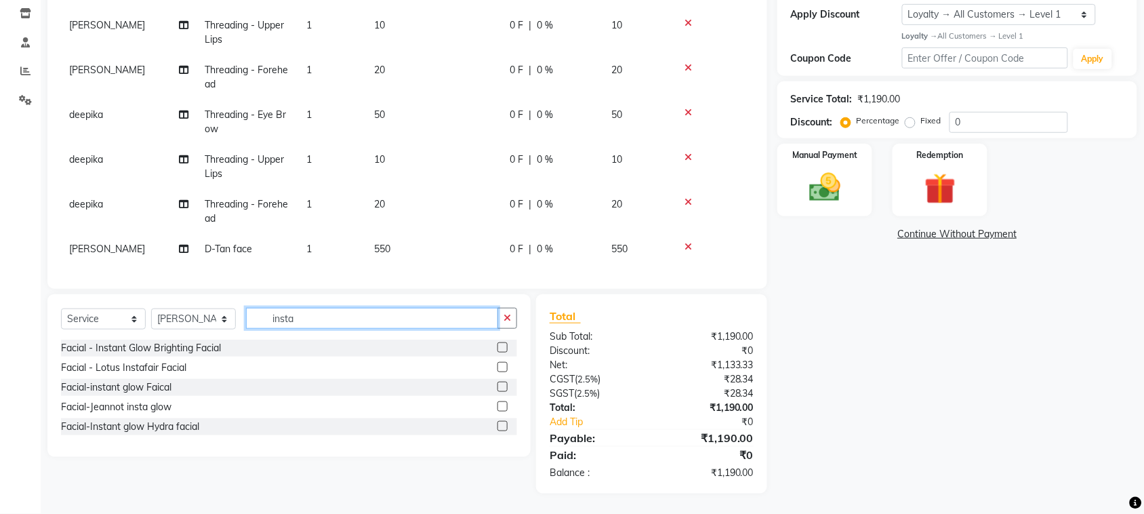
type input "insta"
click at [497, 362] on label at bounding box center [502, 367] width 10 height 10
click at [497, 363] on input "checkbox" at bounding box center [501, 367] width 9 height 9
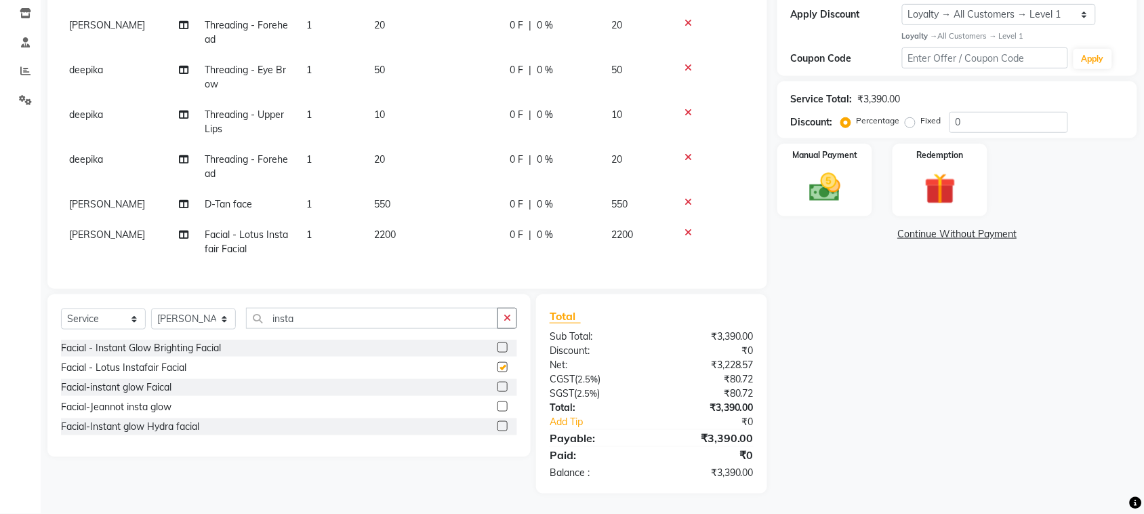
checkbox input "false"
click at [214, 308] on select "Select Stylist admin Ajay (Aju) anil [PERSON_NAME] Client Deepak deepika [PERSO…" at bounding box center [193, 318] width 85 height 21
click at [156, 308] on select "Select Stylist admin Ajay (Aju) anil [PERSON_NAME] Client Deepak deepika [PERSO…" at bounding box center [193, 318] width 85 height 21
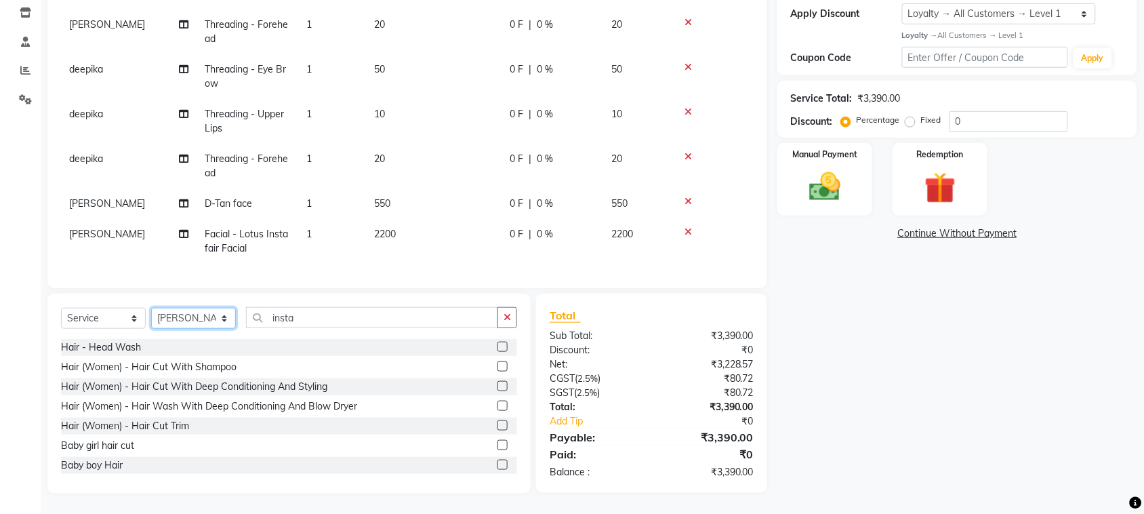
drag, startPoint x: 191, startPoint y: 275, endPoint x: 215, endPoint y: 268, distance: 25.3
click at [191, 308] on select "Select Stylist admin Ajay (Aju) anil [PERSON_NAME] Client Deepak deepika [PERSO…" at bounding box center [193, 318] width 85 height 21
select select "24999"
click at [156, 308] on select "Select Stylist admin Ajay (Aju) anil [PERSON_NAME] Client Deepak deepika [PERSO…" at bounding box center [193, 318] width 85 height 21
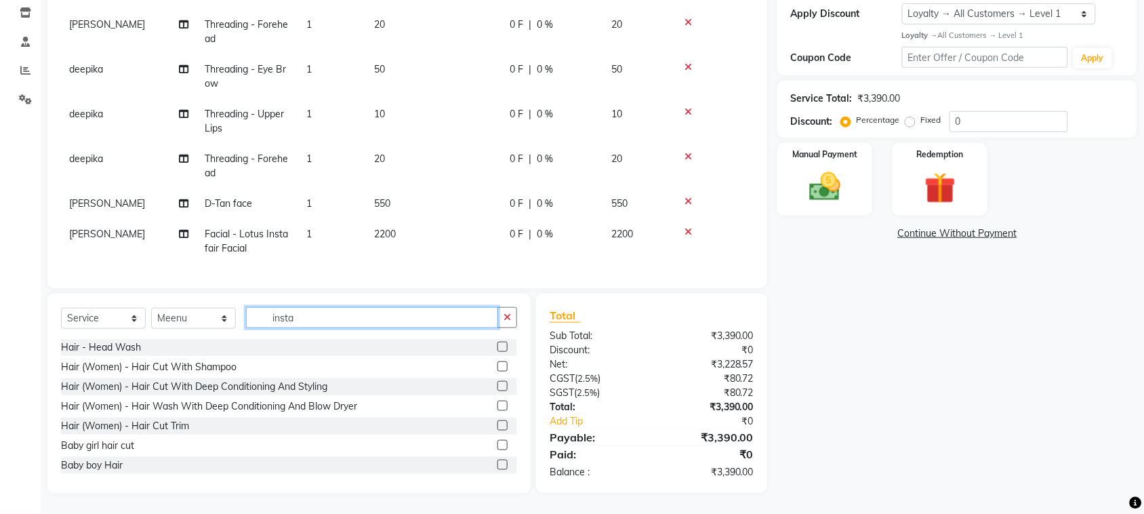
click at [316, 307] on input "insta" at bounding box center [372, 317] width 252 height 21
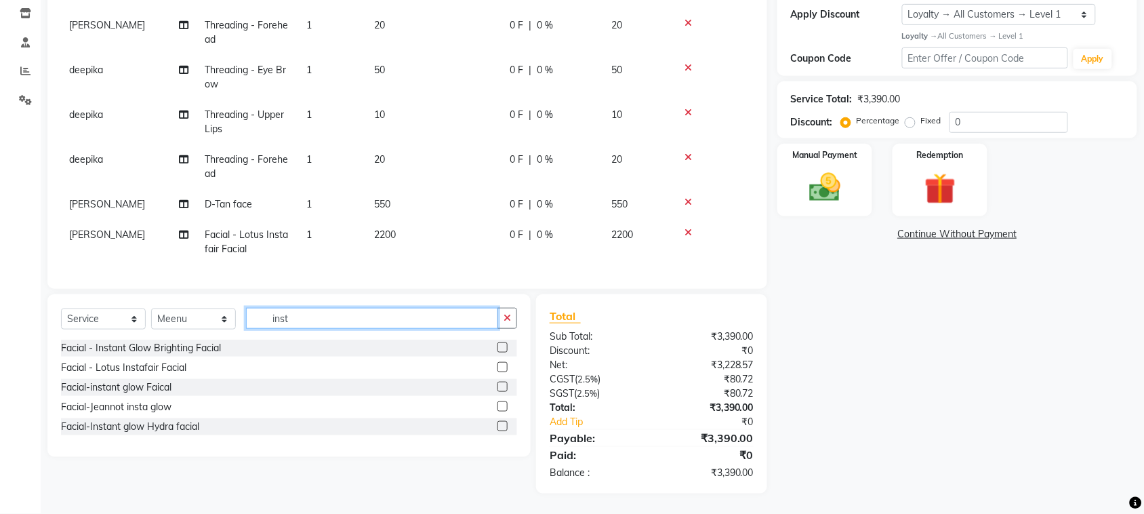
type input "insta"
click at [498, 362] on label at bounding box center [502, 367] width 10 height 10
click at [498, 363] on input "checkbox" at bounding box center [501, 367] width 9 height 9
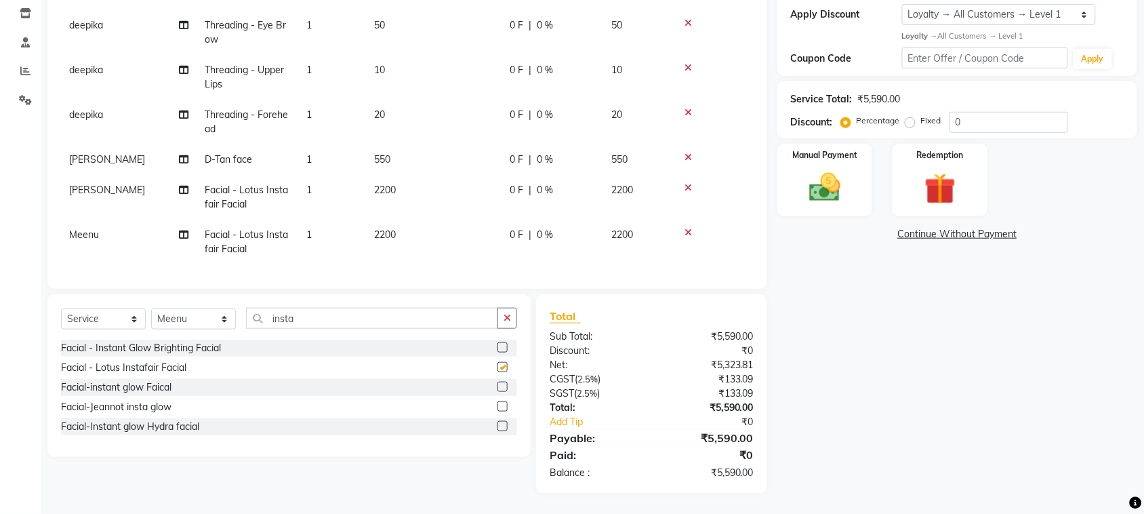
checkbox input "false"
click at [815, 206] on img at bounding box center [824, 187] width 53 height 37
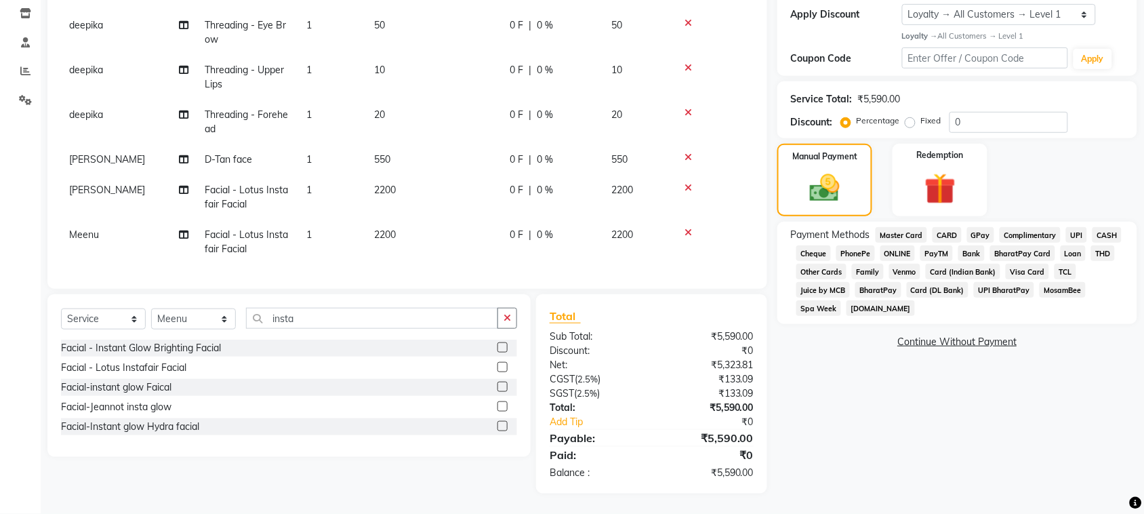
click at [994, 243] on span "GPay" at bounding box center [981, 235] width 28 height 16
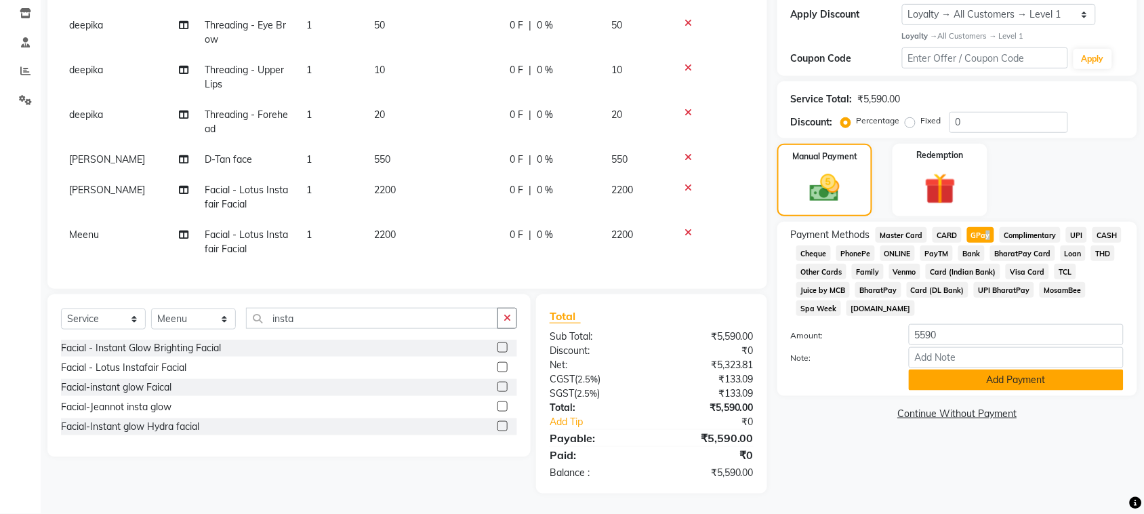
scroll to position [350, 0]
click at [1023, 390] on button "Add Payment" at bounding box center [1015, 379] width 215 height 21
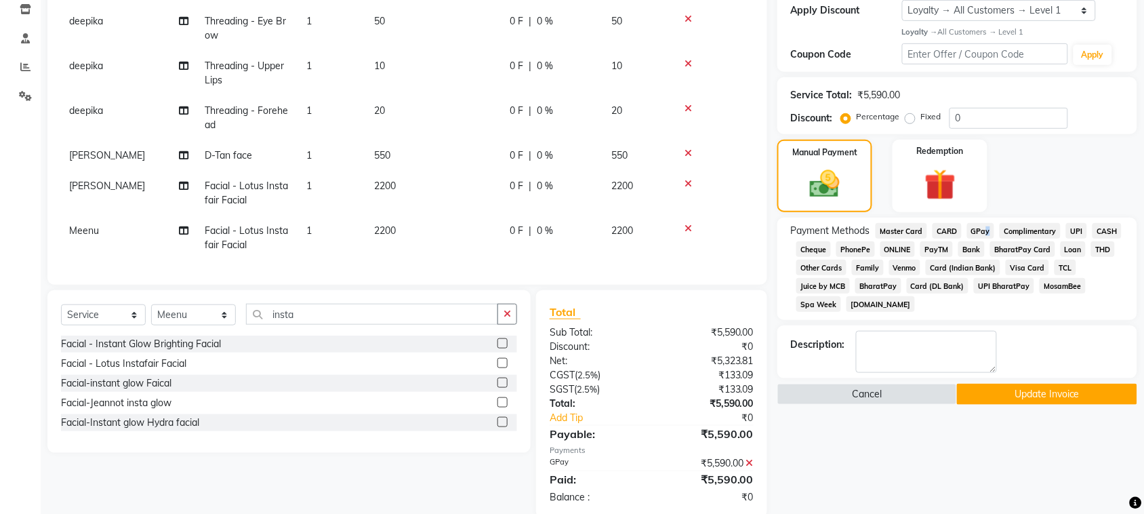
scroll to position [430, 0]
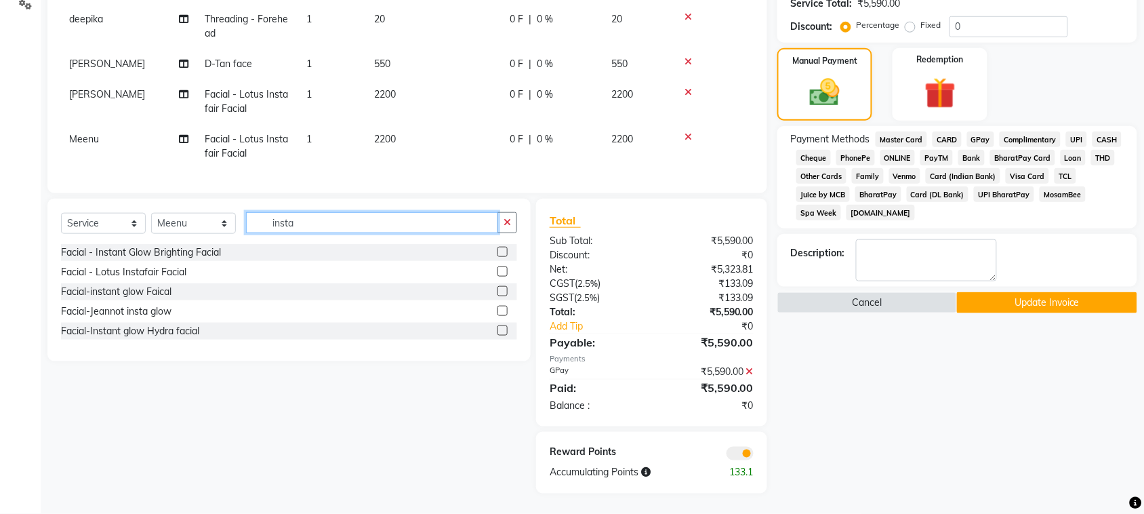
click at [349, 212] on input "insta" at bounding box center [372, 222] width 252 height 21
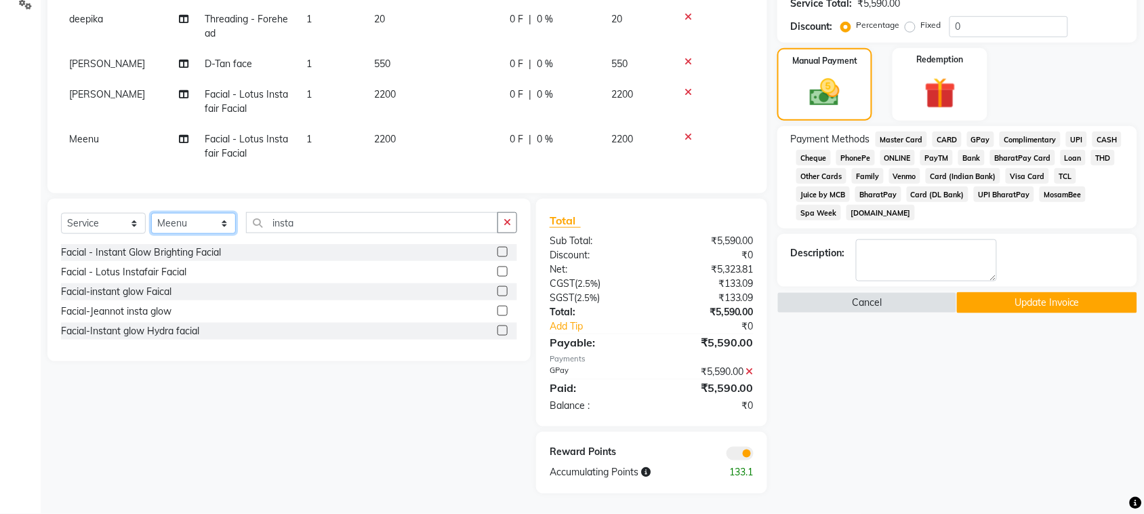
click at [207, 213] on select "Select Stylist admin Ajay (Aju) anil [PERSON_NAME] Client Deepak deepika [PERSO…" at bounding box center [193, 223] width 85 height 21
select select "93515"
click at [156, 213] on select "Select Stylist admin Ajay (Aju) anil [PERSON_NAME] Client Deepak deepika [PERSO…" at bounding box center [193, 223] width 85 height 21
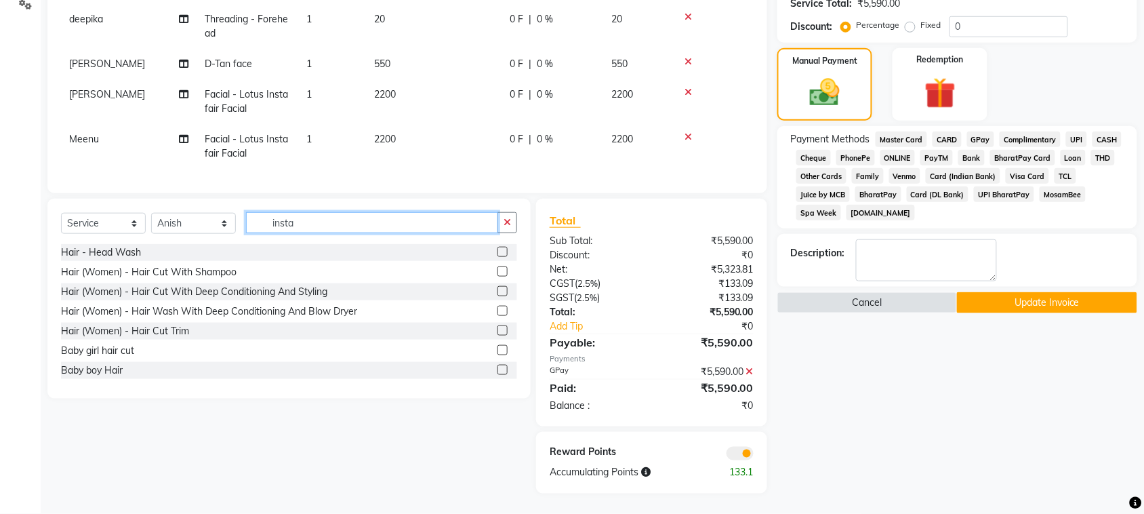
click at [361, 212] on input "insta" at bounding box center [372, 222] width 252 height 21
click at [497, 266] on label at bounding box center [502, 271] width 10 height 10
click at [497, 268] on input "checkbox" at bounding box center [501, 272] width 9 height 9
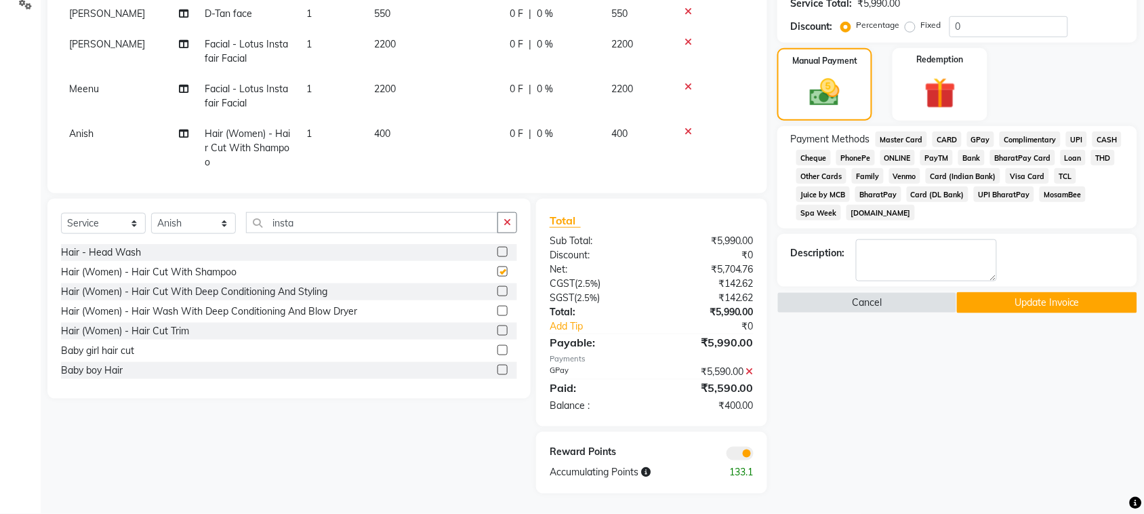
checkbox input "false"
click at [746, 366] on icon at bounding box center [749, 370] width 7 height 9
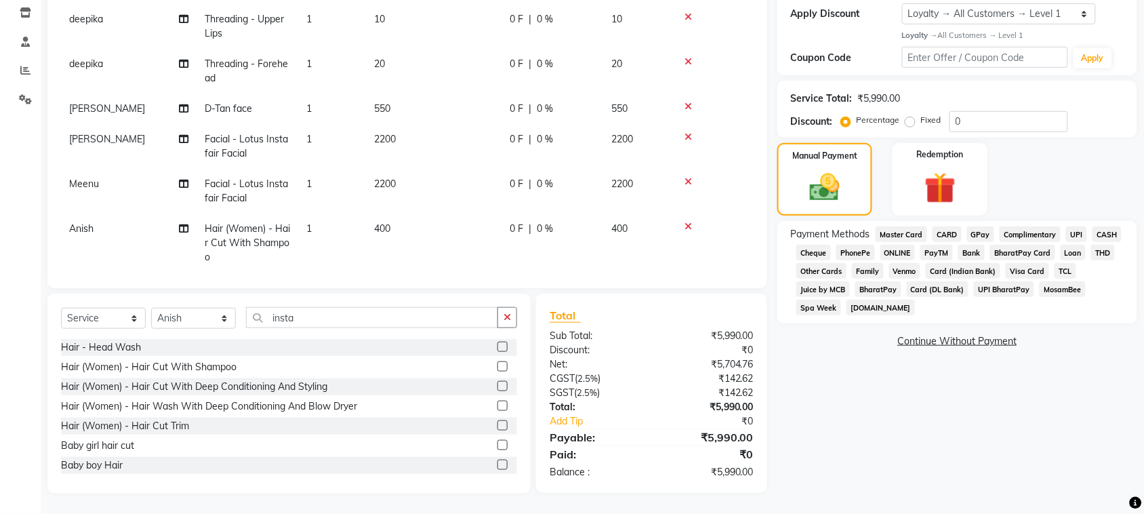
click at [994, 242] on span "GPay" at bounding box center [981, 234] width 28 height 16
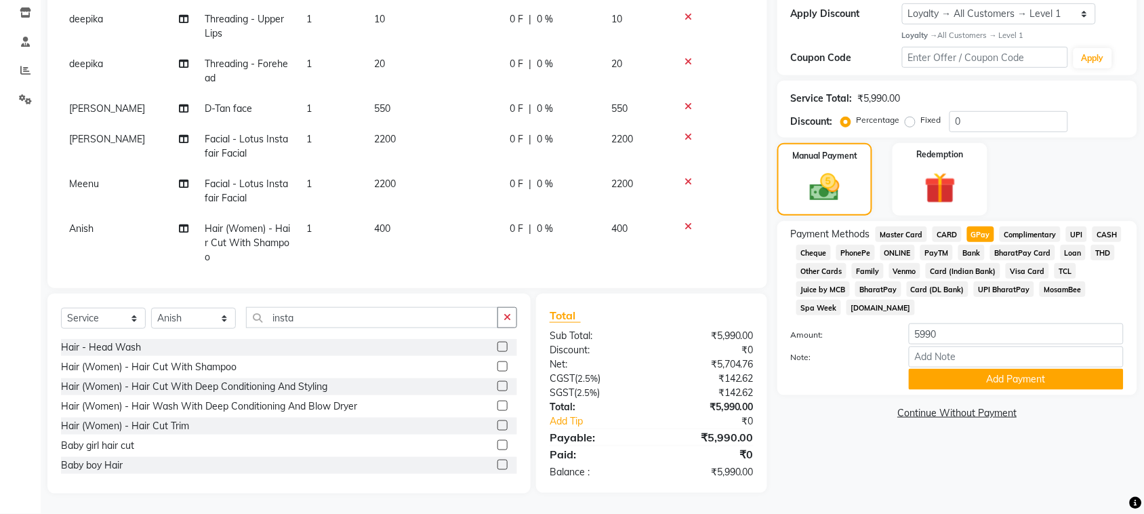
scroll to position [350, 0]
click at [1016, 390] on button "Add Payment" at bounding box center [1015, 379] width 215 height 21
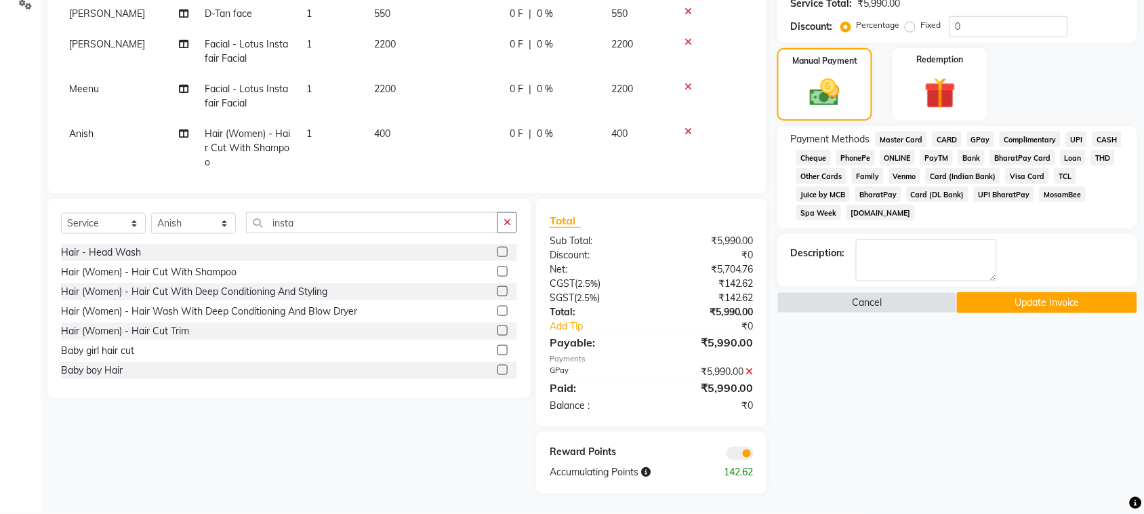
click at [1032, 313] on button "Update Invoice" at bounding box center [1047, 302] width 180 height 21
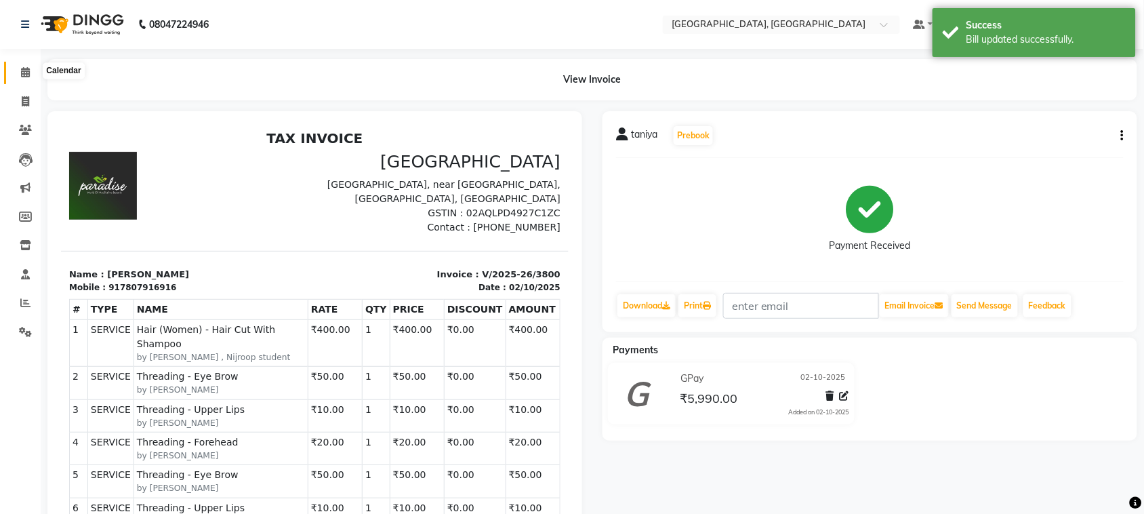
click at [25, 70] on icon at bounding box center [25, 72] width 9 height 10
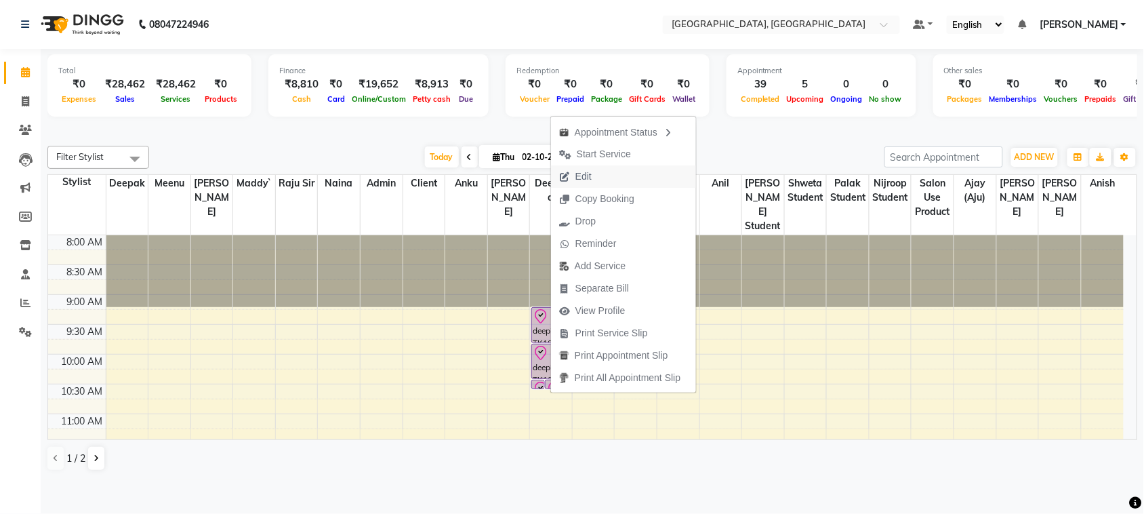
click at [591, 169] on span "Edit" at bounding box center [583, 176] width 16 height 14
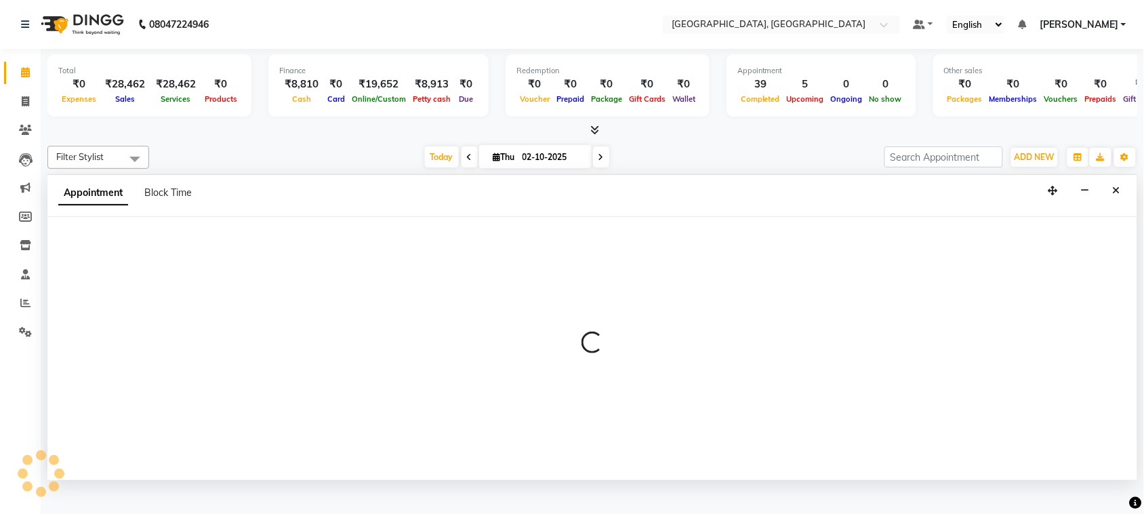
scroll to position [5, 0]
select select "tentative"
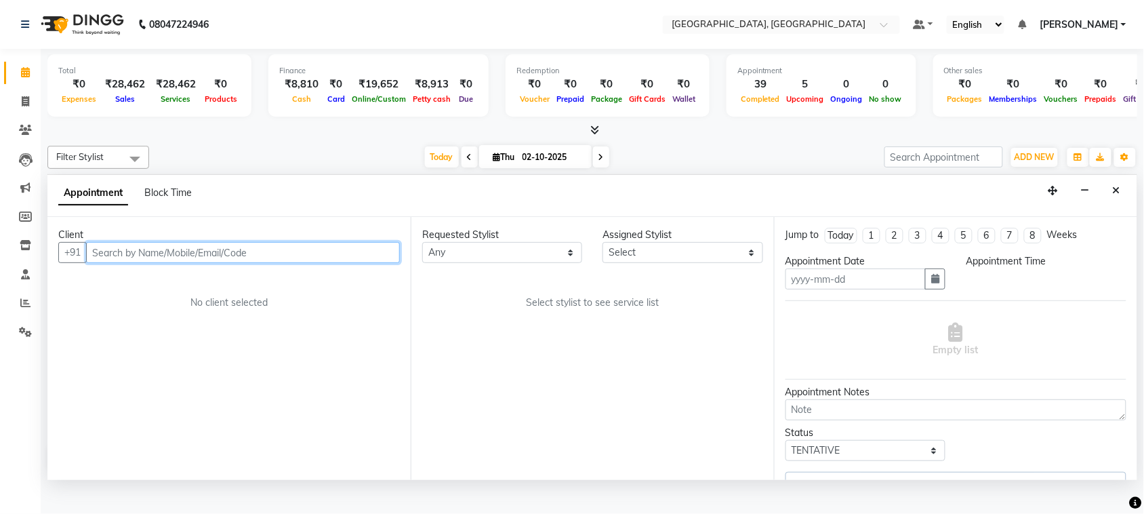
type input "02-10-2025"
select select "check-in"
select select "540"
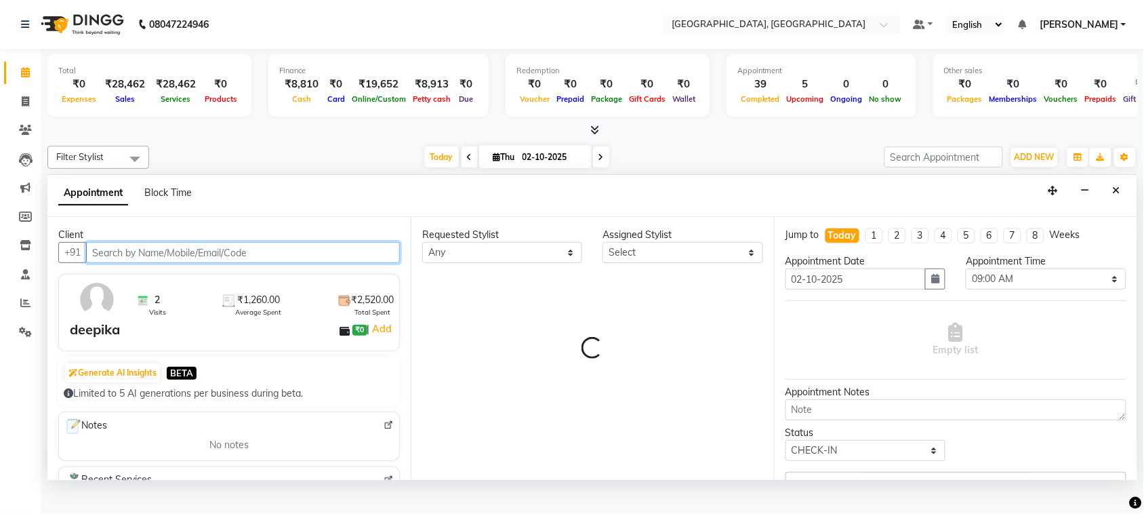
select select "29611"
select select "1918"
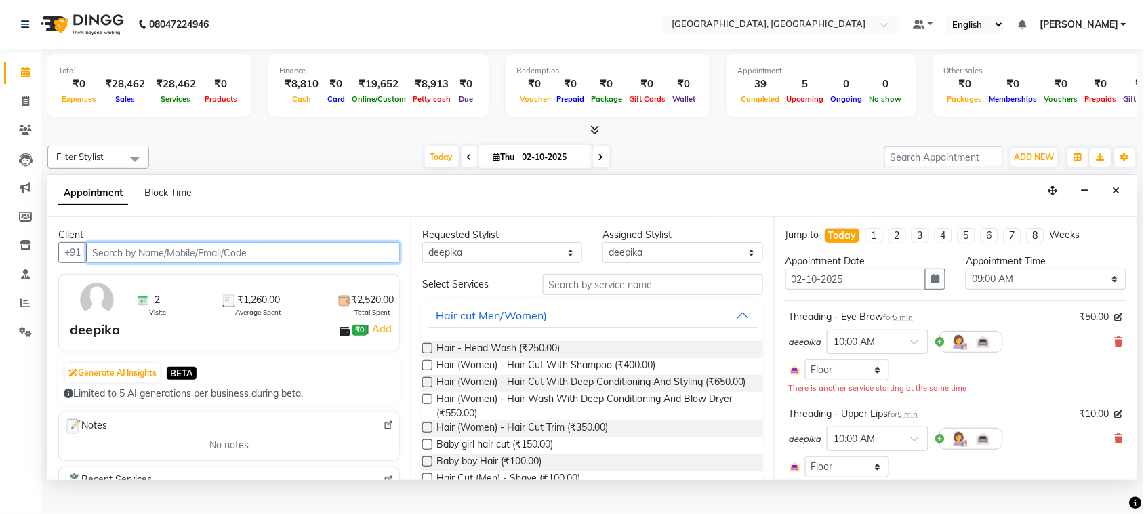
select select "1918"
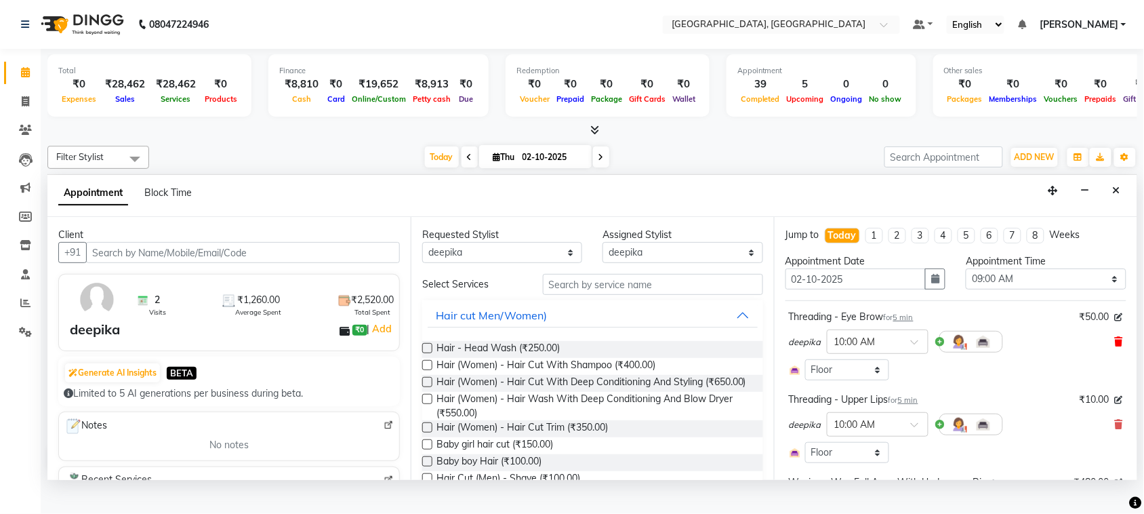
click at [1114, 346] on icon at bounding box center [1118, 341] width 8 height 9
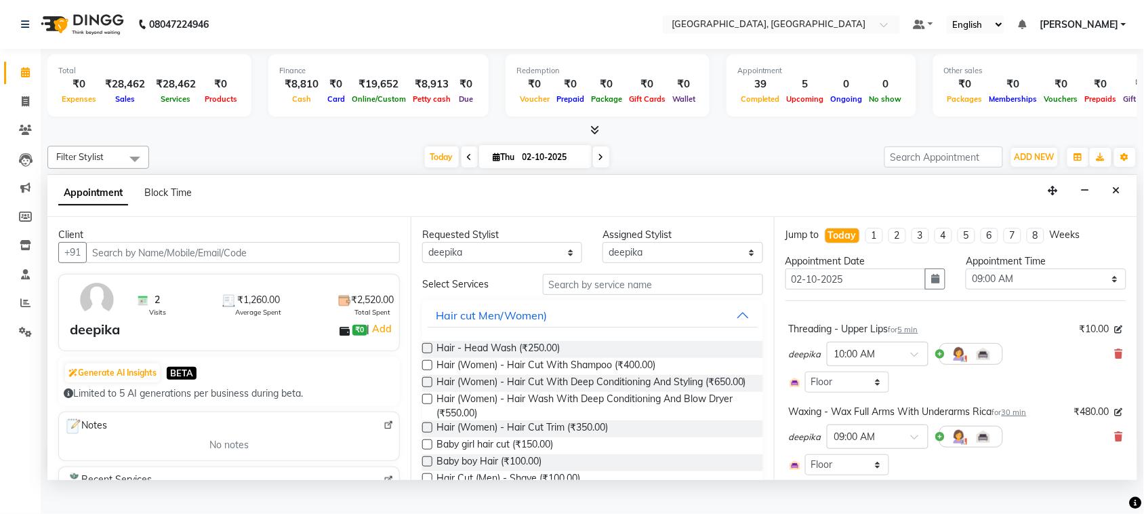
scroll to position [87, 0]
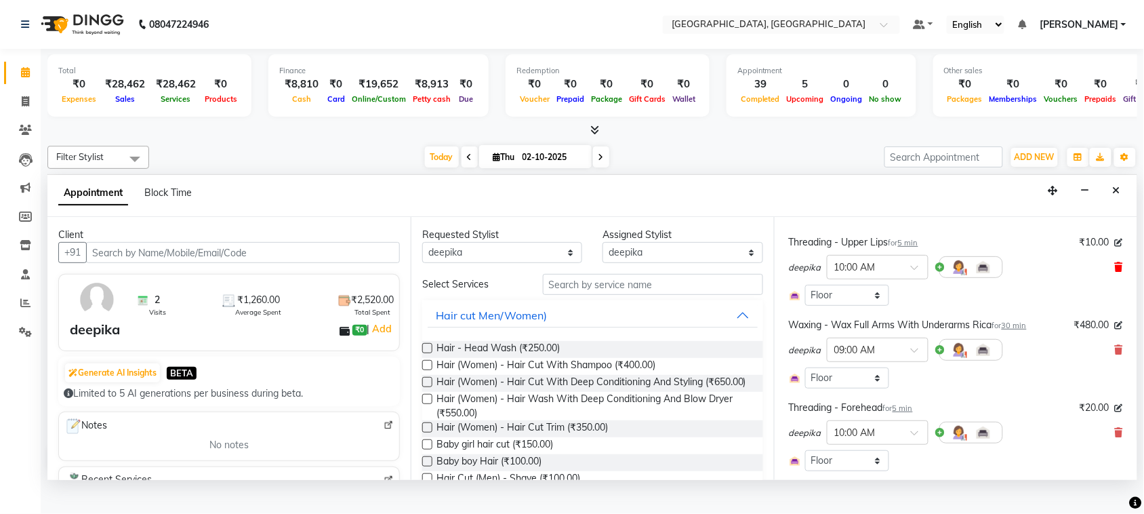
click at [1114, 272] on icon at bounding box center [1118, 266] width 8 height 9
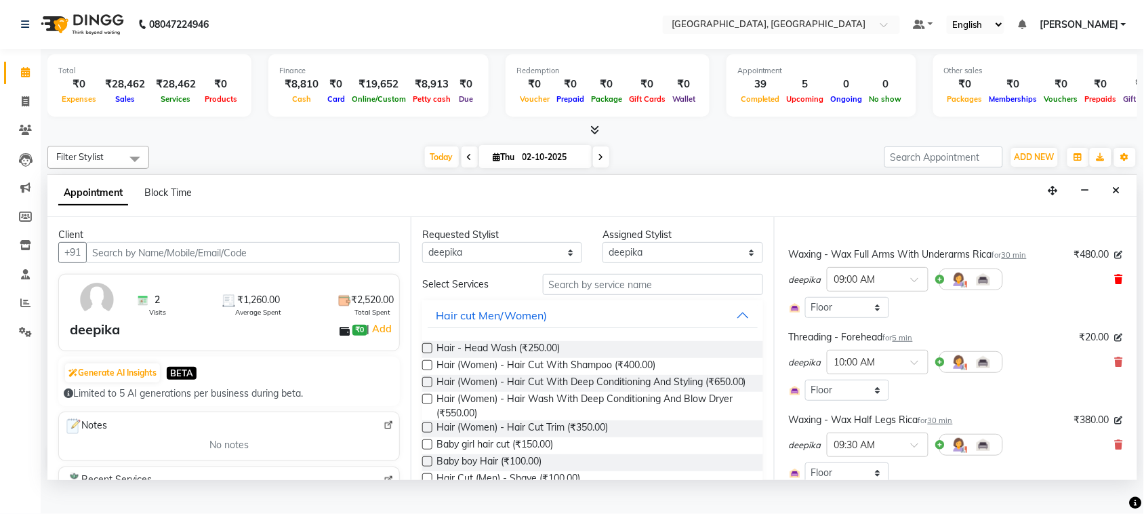
click at [1114, 284] on icon at bounding box center [1118, 278] width 8 height 9
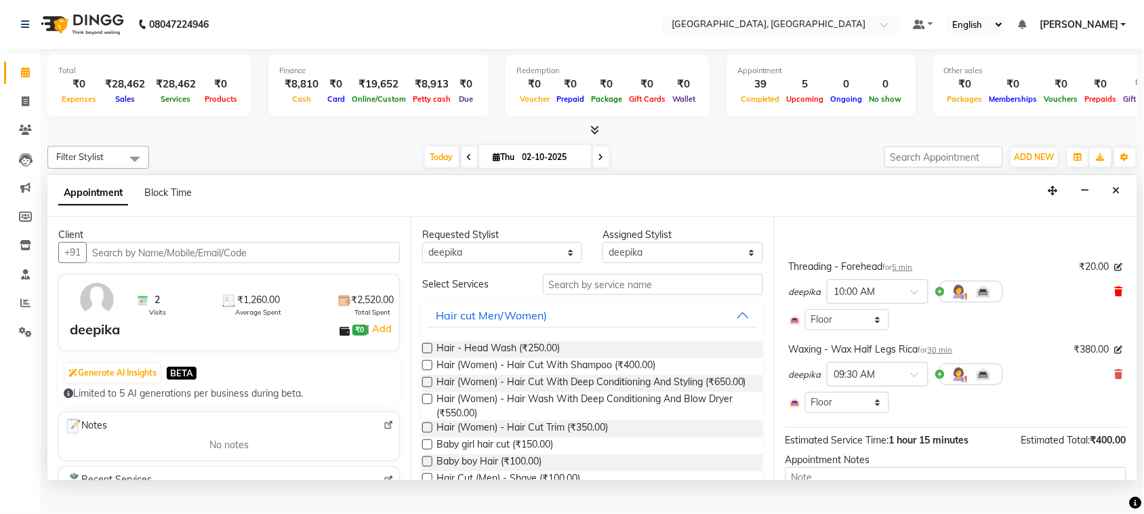
click at [1114, 296] on icon at bounding box center [1118, 291] width 8 height 9
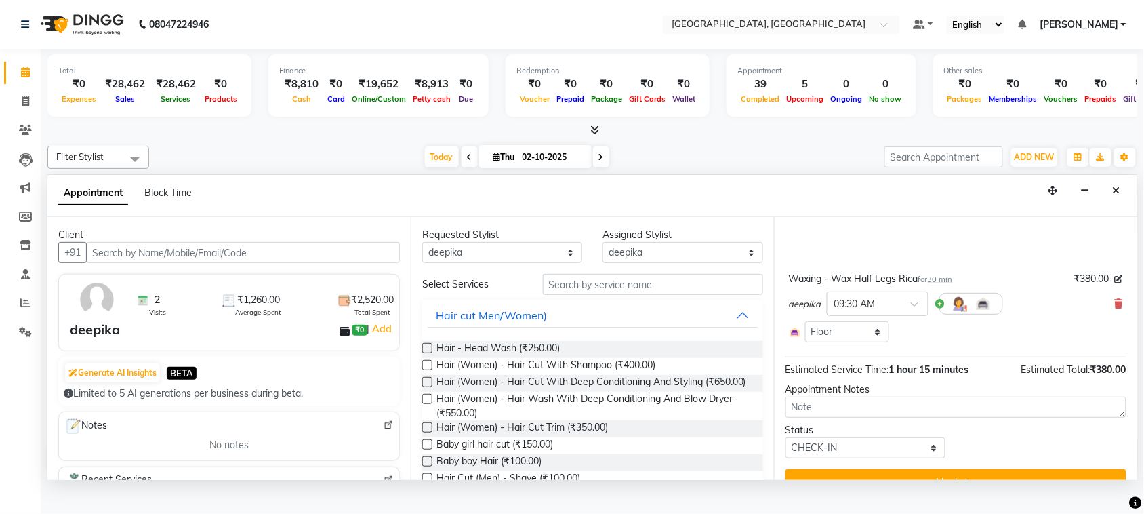
click at [1108, 345] on div "Waxing - Wax Half Legs Rica for 30 min ₹380.00 deepika × 09:30 AM Select Room F…" at bounding box center [955, 306] width 341 height 77
click at [1114, 308] on icon at bounding box center [1118, 303] width 8 height 9
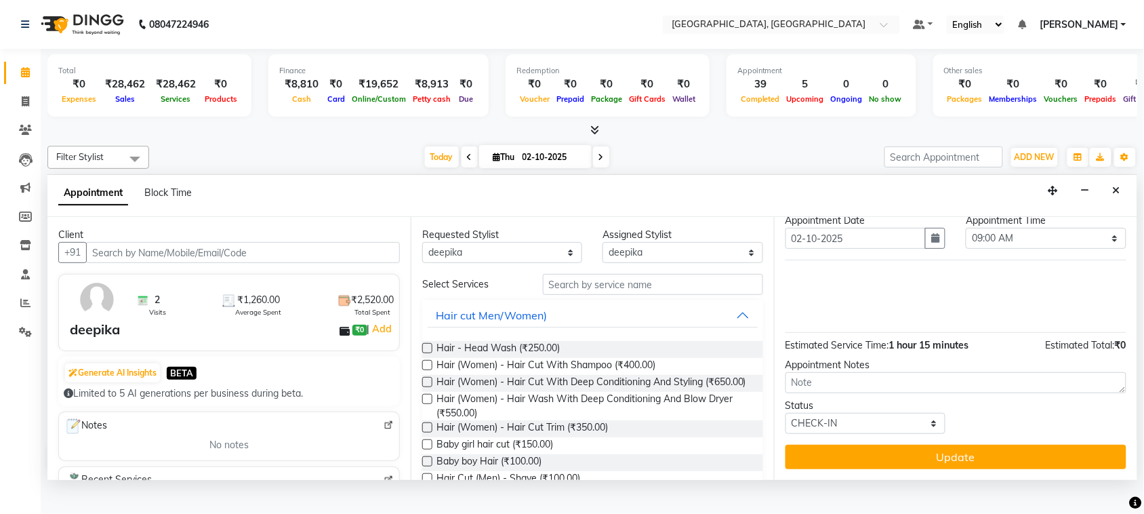
scroll to position [0, 0]
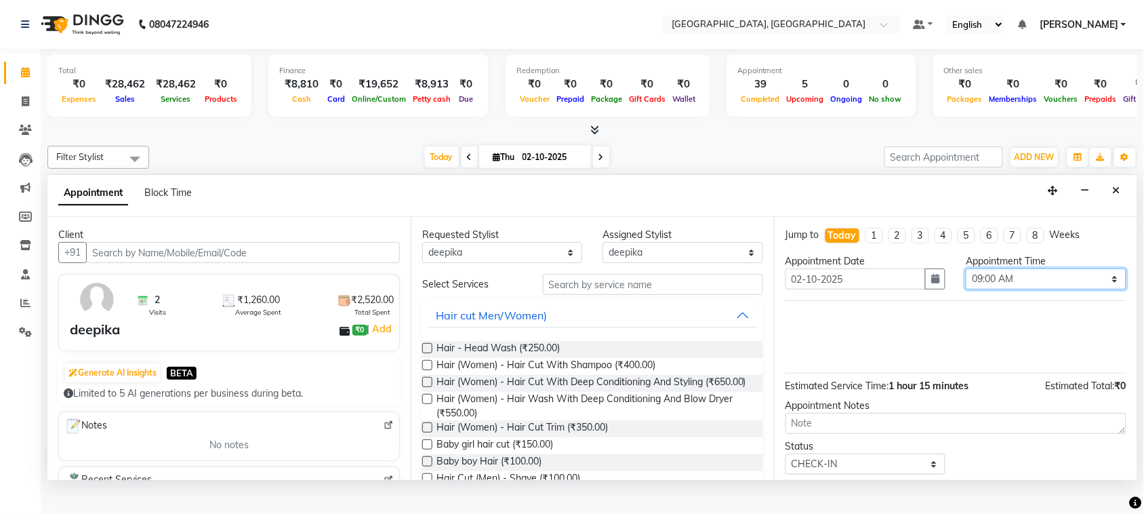
click at [1044, 289] on select "Select 09:00 AM 09:15 AM 09:30 AM 09:45 AM 10:00 AM 10:15 AM 10:30 AM 10:45 AM …" at bounding box center [1045, 278] width 160 height 21
select select "1005"
click at [965, 289] on select "Select 09:00 AM 09:15 AM 09:30 AM 09:45 AM 10:00 AM 10:15 AM 10:30 AM 10:45 AM …" at bounding box center [1045, 278] width 160 height 21
click at [476, 263] on select "Any admin Ajay (Aju) [PERSON_NAME] [PERSON_NAME] Client Deepak [PERSON_NAME] [P…" at bounding box center [502, 252] width 160 height 21
select select "24999"
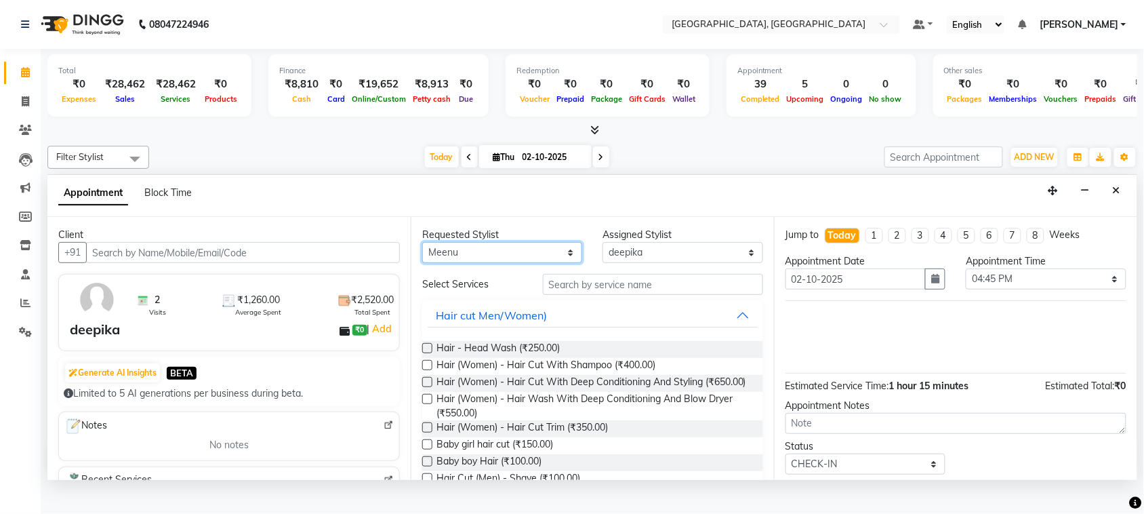
click at [425, 263] on select "Any admin Ajay (Aju) [PERSON_NAME] [PERSON_NAME] Client Deepak [PERSON_NAME] [P…" at bounding box center [502, 252] width 160 height 21
select select "24999"
click at [603, 295] on input "text" at bounding box center [653, 284] width 220 height 21
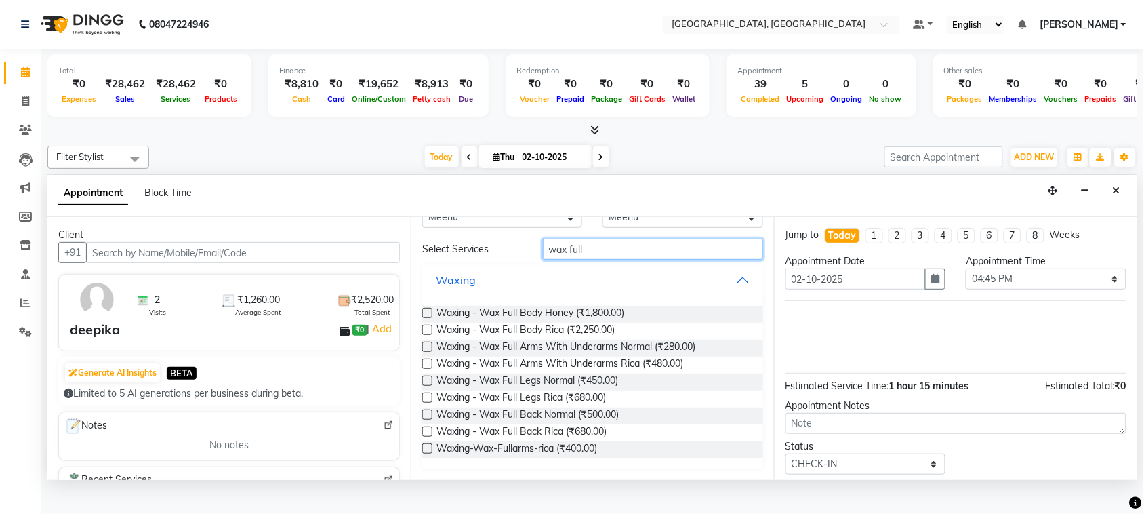
scroll to position [115, 0]
type input "wax full"
click at [432, 385] on label at bounding box center [427, 380] width 10 height 10
click at [431, 386] on input "checkbox" at bounding box center [426, 381] width 9 height 9
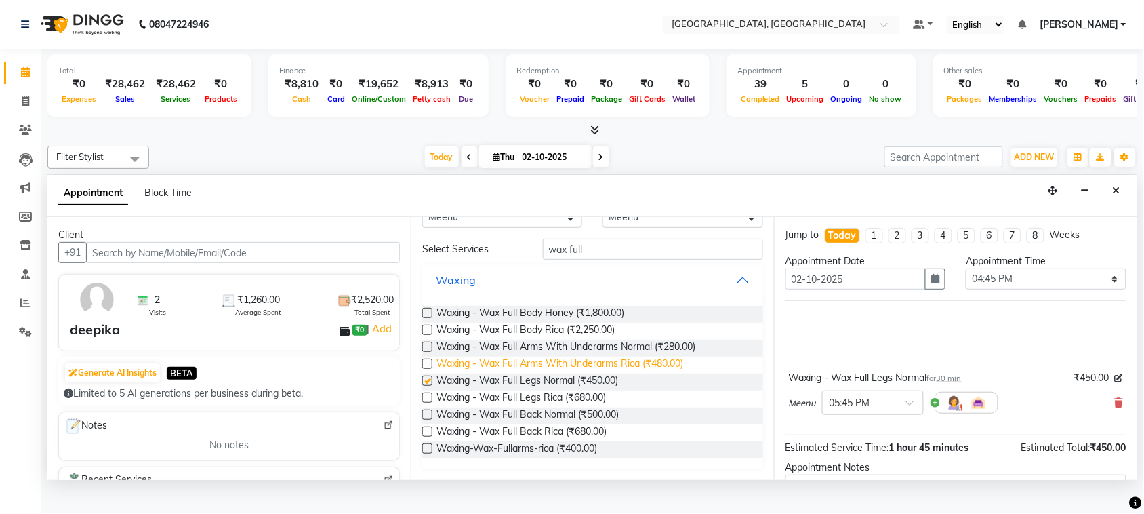
checkbox input "false"
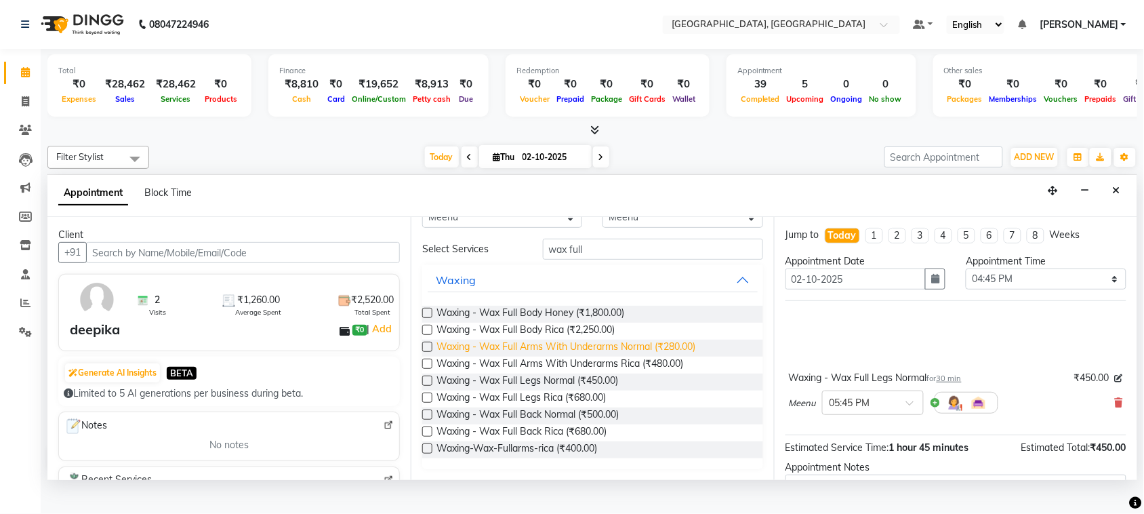
scroll to position [0, 0]
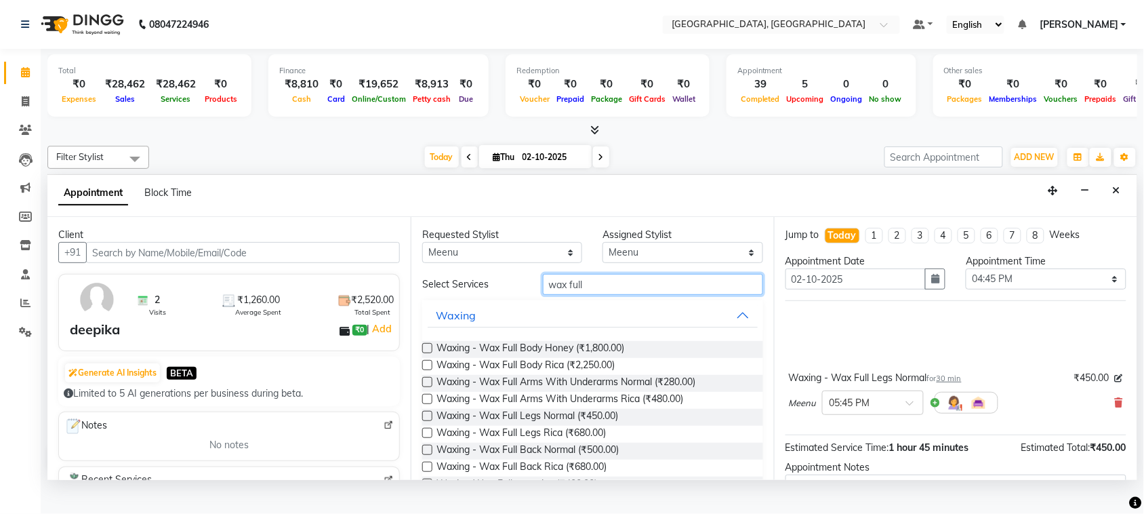
click at [628, 295] on input "wax full" at bounding box center [653, 284] width 220 height 21
type input "w"
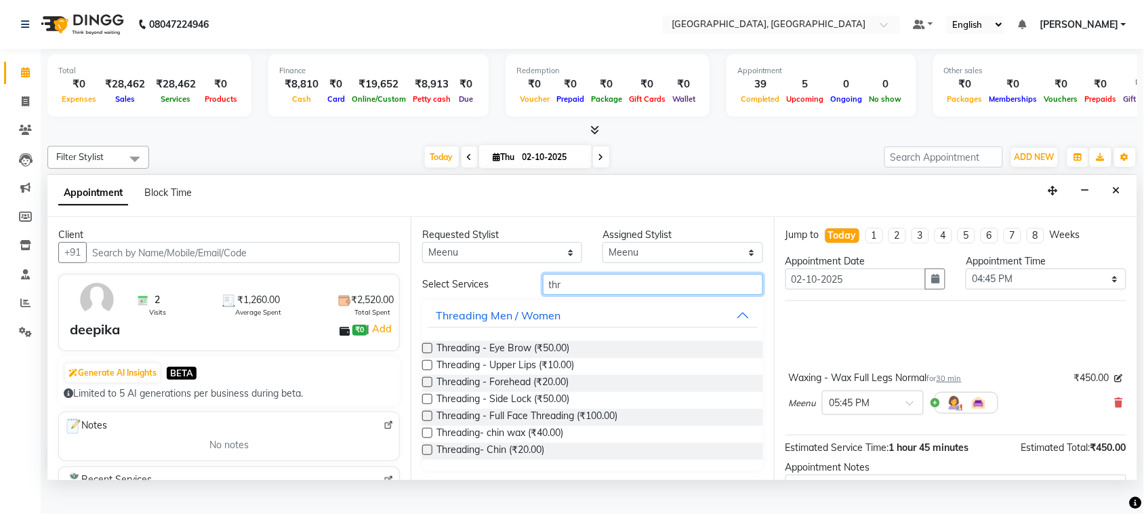
type input "thr"
click at [432, 353] on label at bounding box center [427, 348] width 10 height 10
click at [431, 354] on input "checkbox" at bounding box center [426, 349] width 9 height 9
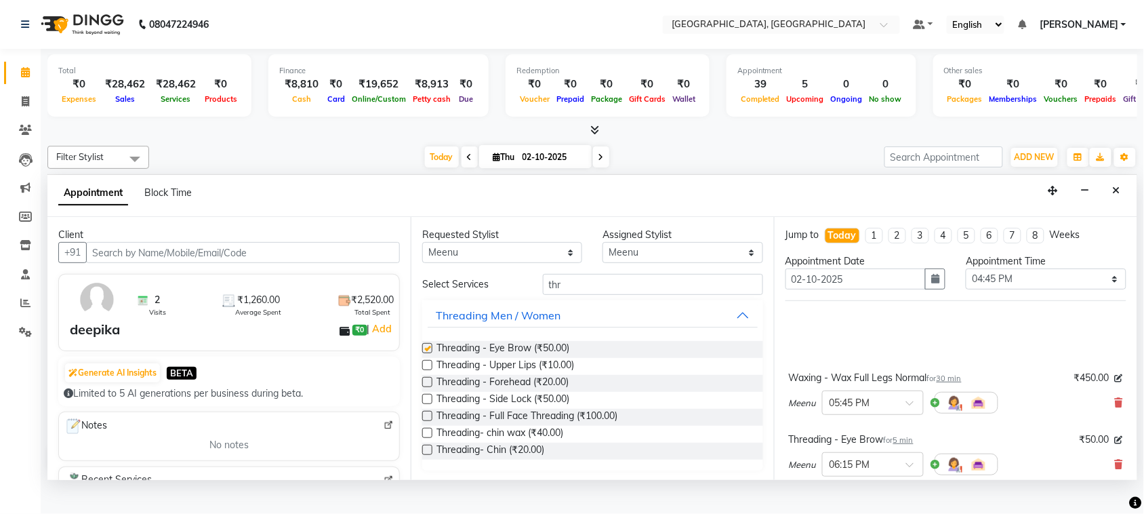
checkbox input "false"
click at [432, 370] on label at bounding box center [427, 365] width 10 height 10
click at [431, 371] on input "checkbox" at bounding box center [426, 366] width 9 height 9
checkbox input "false"
click at [430, 387] on label at bounding box center [427, 382] width 10 height 10
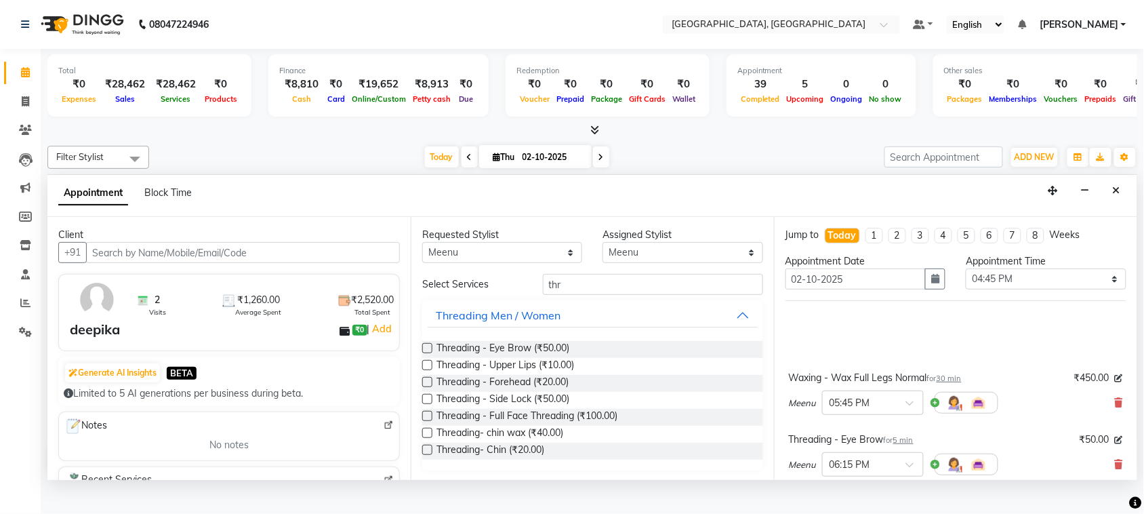
click at [430, 387] on input "checkbox" at bounding box center [426, 383] width 9 height 9
checkbox input "false"
click at [505, 263] on select "Any admin Ajay (Aju) [PERSON_NAME] [PERSON_NAME] Client Deepak [PERSON_NAME] [P…" at bounding box center [502, 252] width 160 height 21
select select "58224"
click at [425, 263] on select "Any admin Ajay (Aju) [PERSON_NAME] [PERSON_NAME] Client Deepak [PERSON_NAME] [P…" at bounding box center [502, 252] width 160 height 21
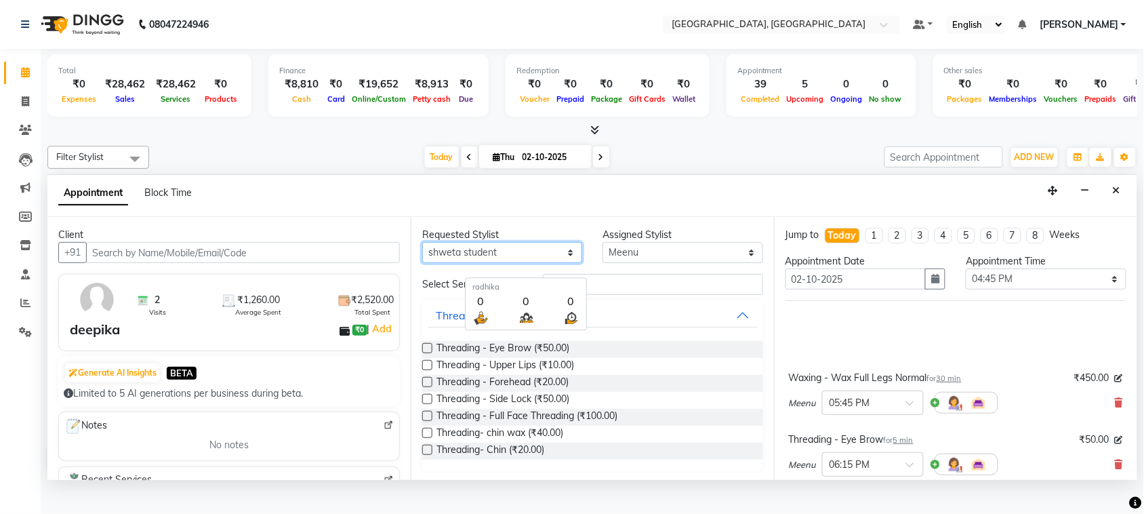
select select "58224"
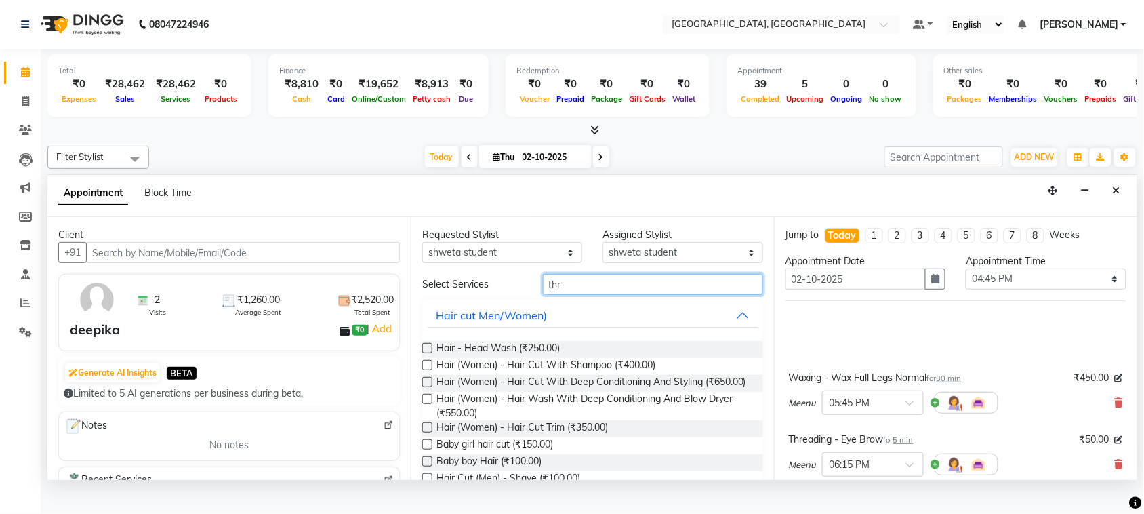
click at [564, 295] on input "thr" at bounding box center [653, 284] width 220 height 21
type input "t"
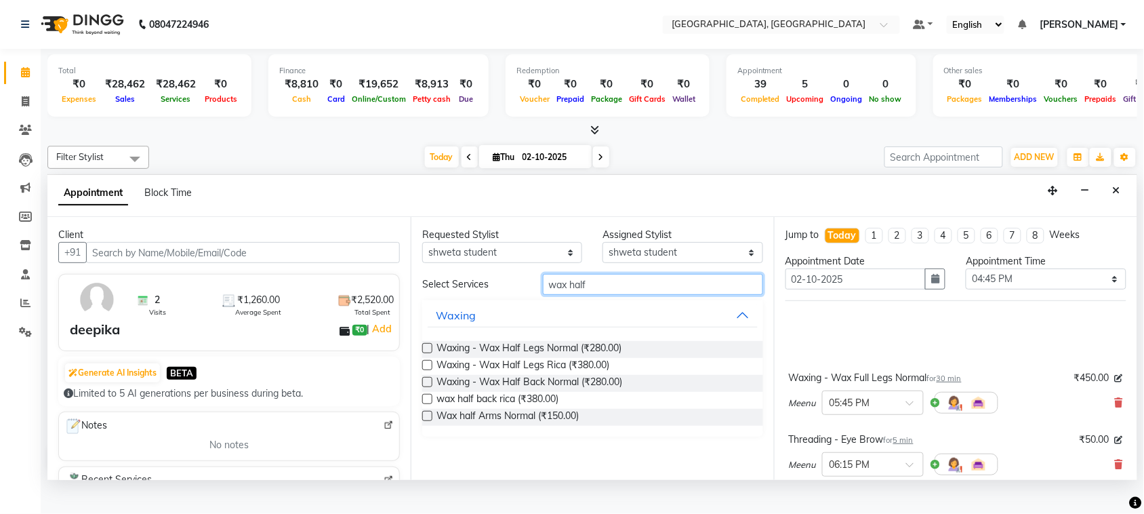
scroll to position [31, 0]
type input "wax half"
click at [431, 387] on label at bounding box center [427, 382] width 10 height 10
click at [431, 387] on input "checkbox" at bounding box center [426, 383] width 9 height 9
checkbox input "false"
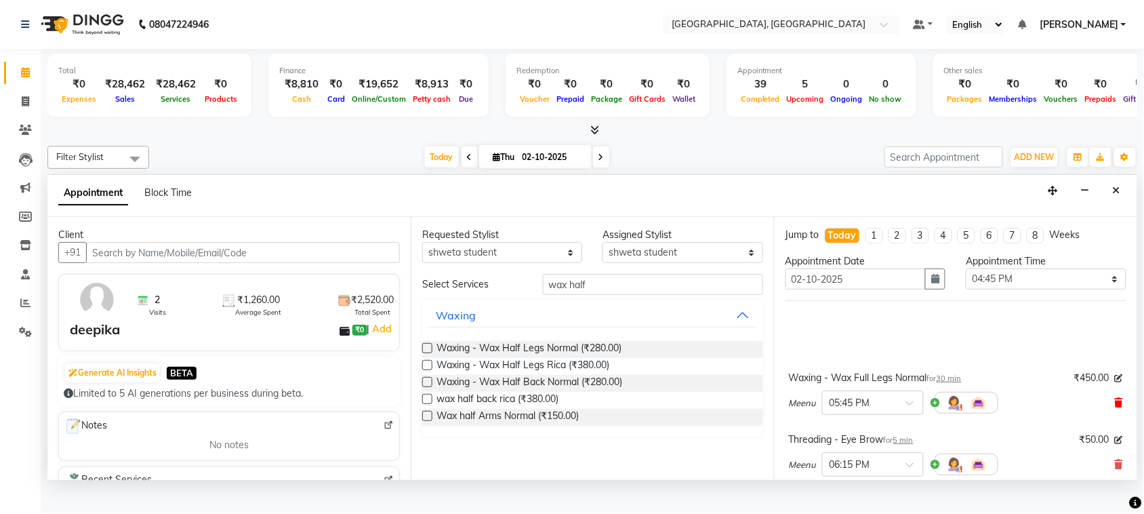
click at [1114, 407] on icon at bounding box center [1118, 402] width 8 height 9
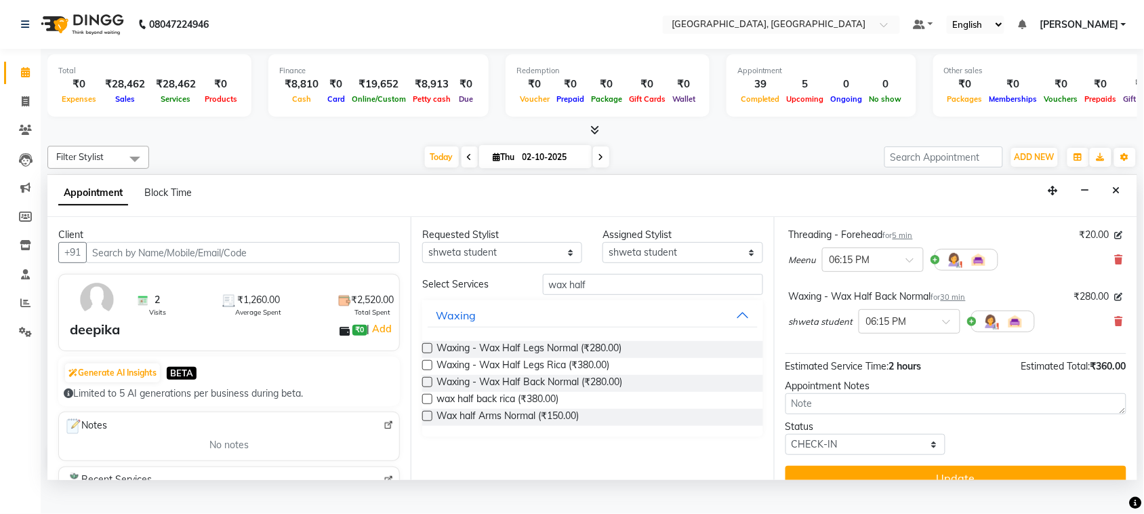
scroll to position [253, 0]
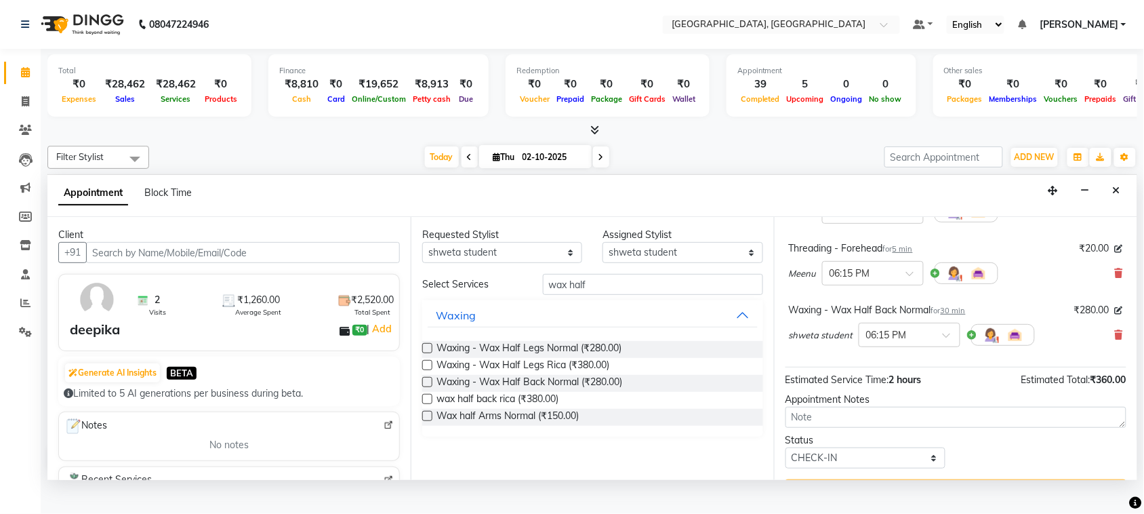
click at [432, 353] on label at bounding box center [427, 348] width 10 height 10
click at [431, 354] on input "checkbox" at bounding box center [426, 349] width 9 height 9
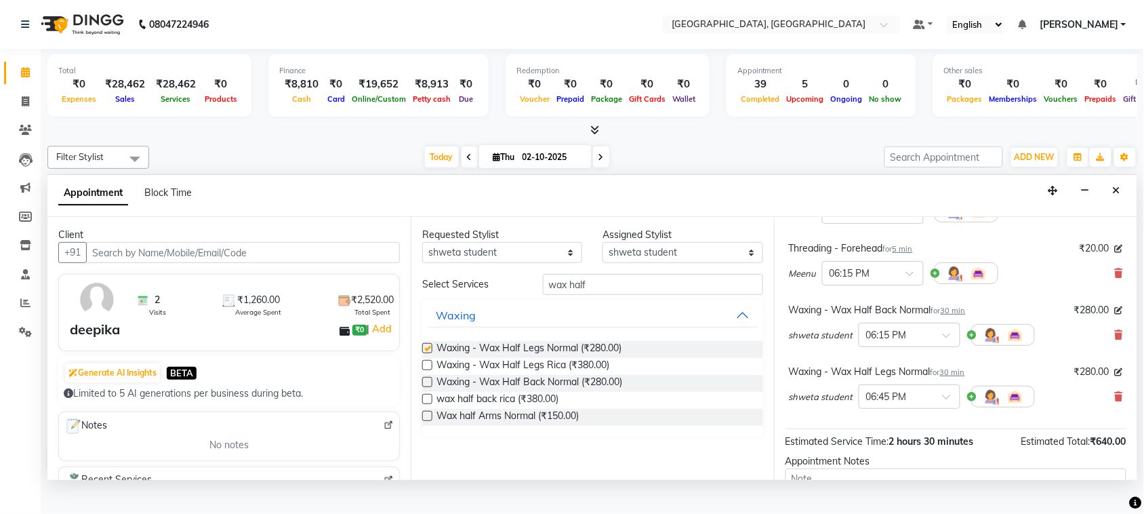
checkbox input "false"
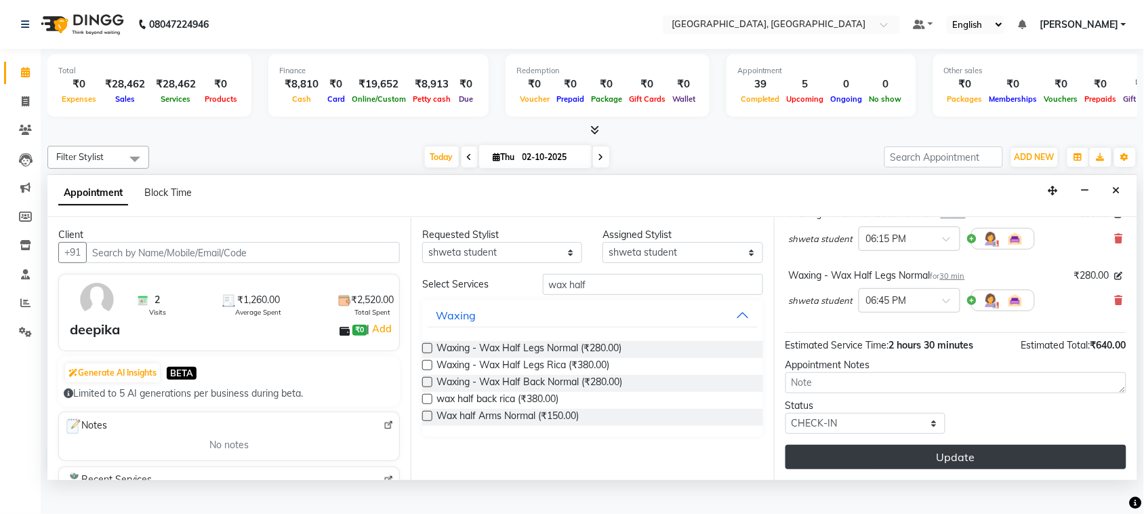
click at [961, 469] on button "Update" at bounding box center [955, 456] width 341 height 24
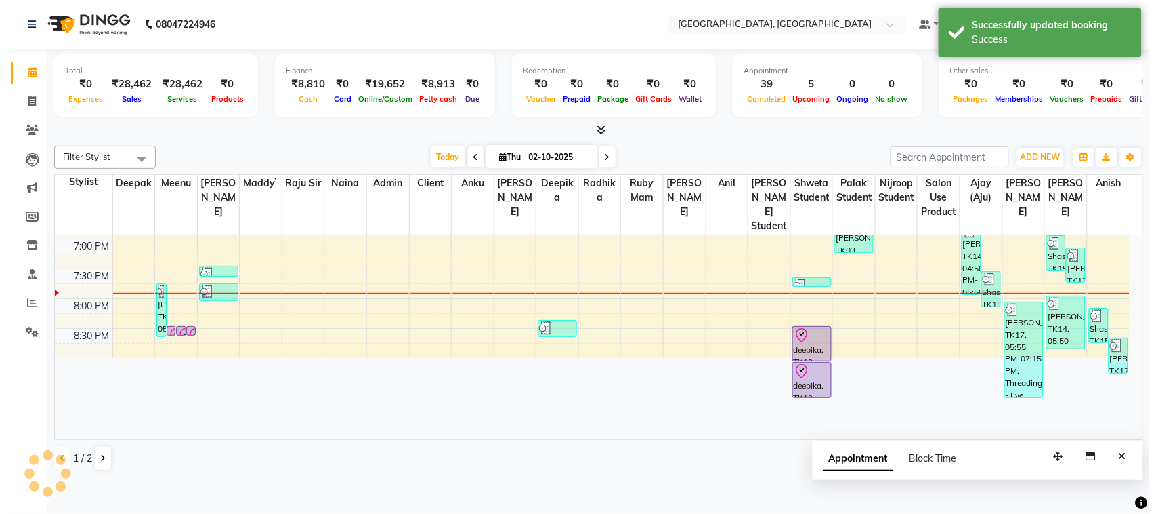
scroll to position [0, 0]
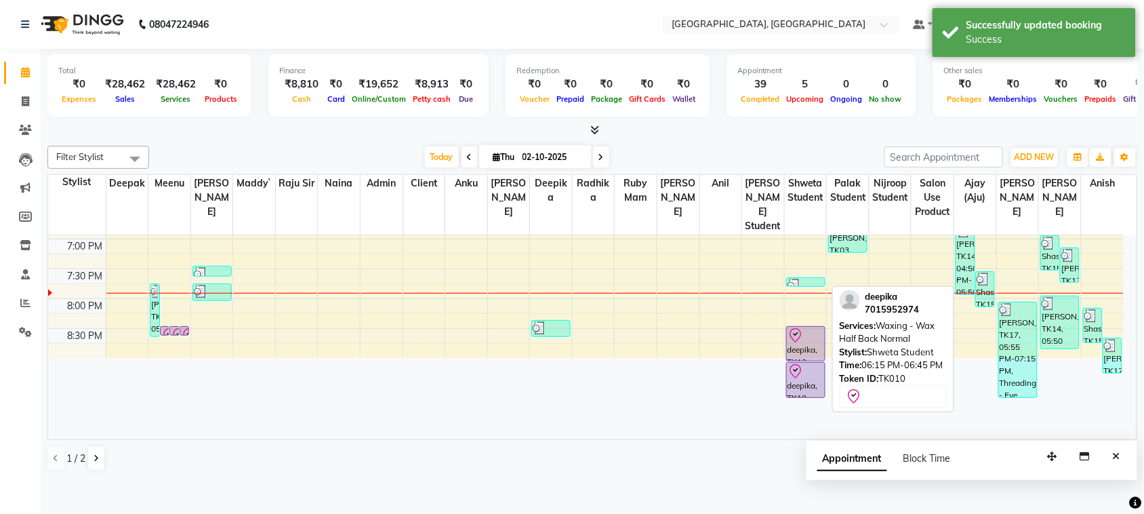
click at [810, 360] on div "deepika, TK10, 06:15 PM-06:45 PM, Waxing - Wax Half Back Normal" at bounding box center [806, 344] width 38 height 34
select select "8"
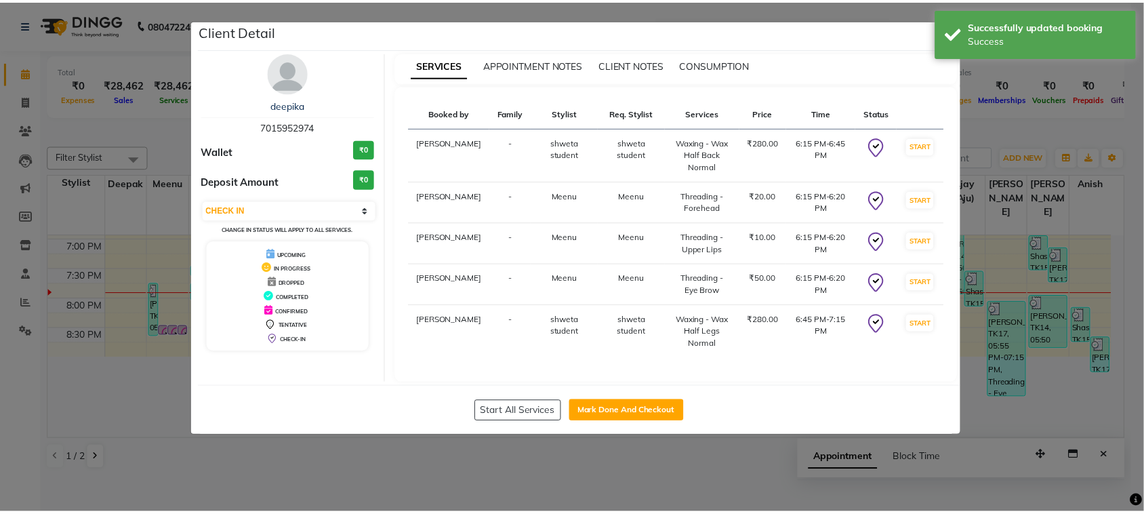
scroll to position [236, 0]
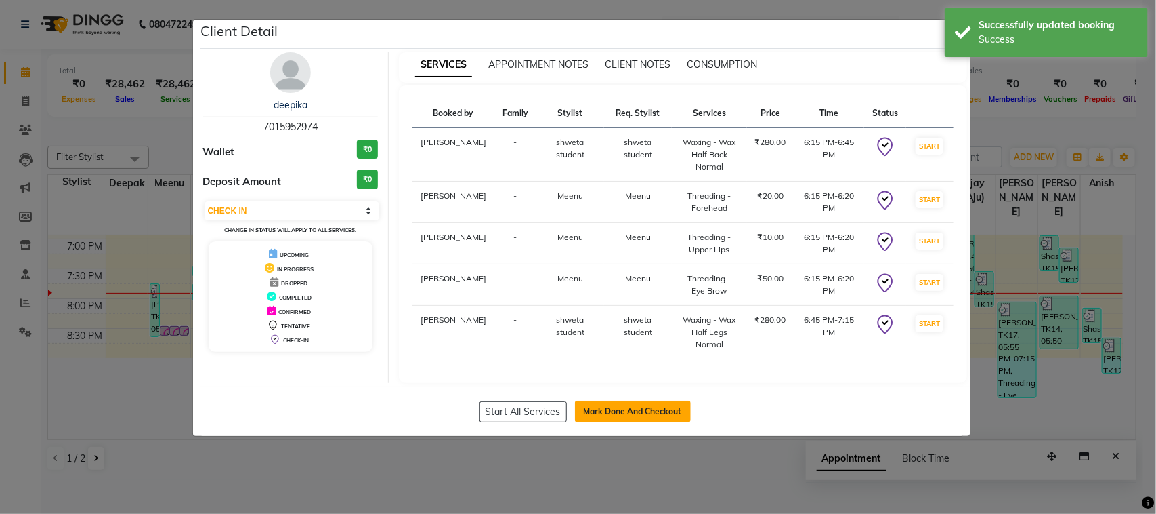
click at [627, 422] on button "Mark Done And Checkout" at bounding box center [633, 411] width 116 height 22
select select "service"
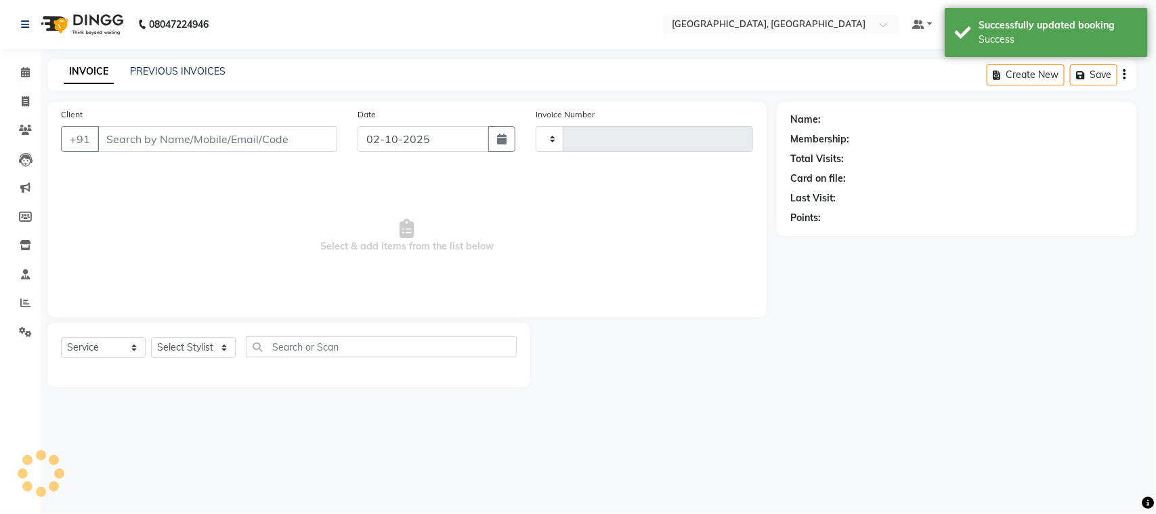
type input "3801"
select select "4462"
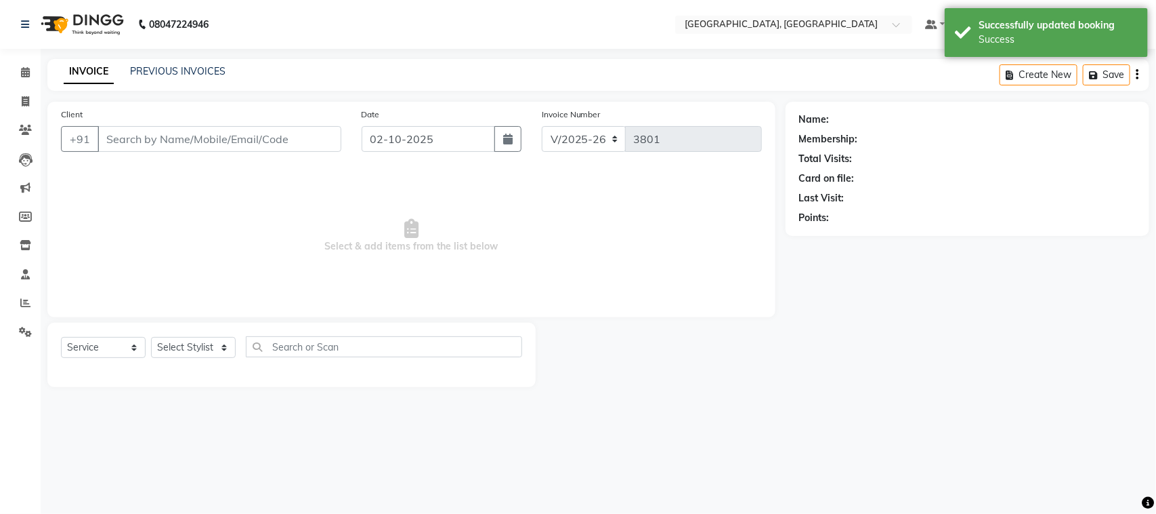
type input "7015952974"
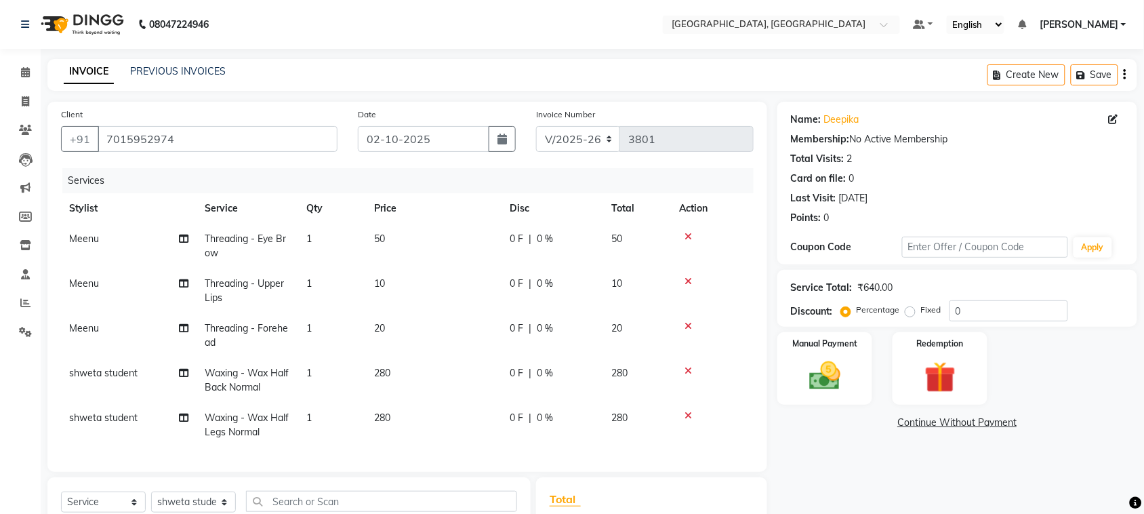
scroll to position [310, 0]
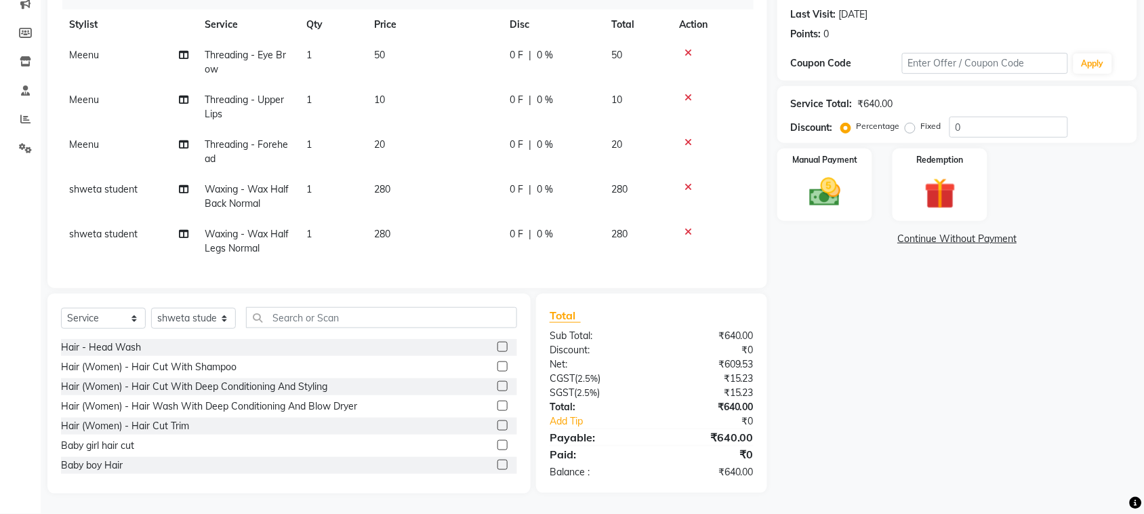
click at [692, 182] on icon at bounding box center [687, 186] width 7 height 9
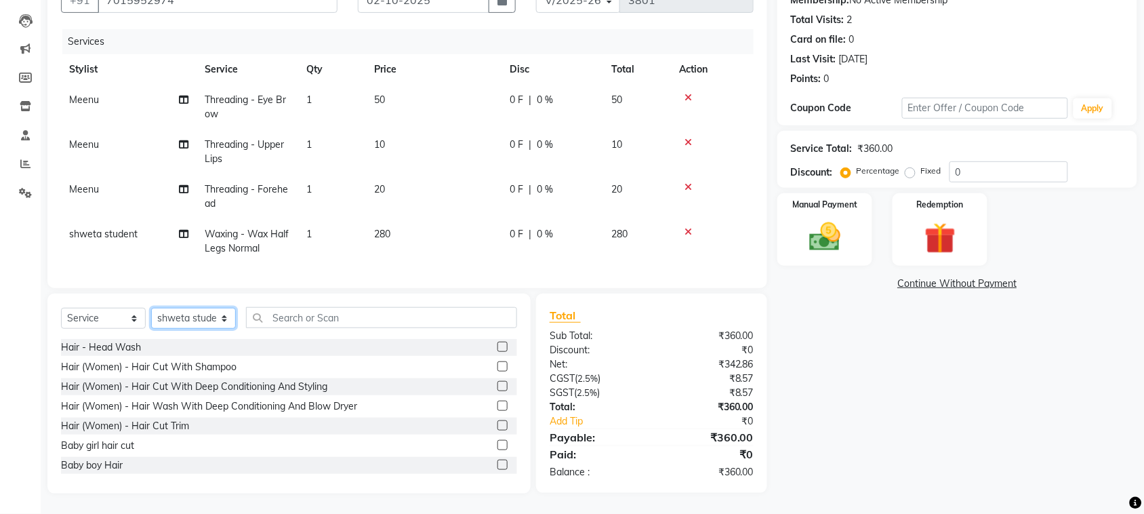
click at [202, 308] on select "Select Stylist admin Ajay (Aju) anil [PERSON_NAME] Client Deepak deepika [PERSO…" at bounding box center [193, 318] width 85 height 21
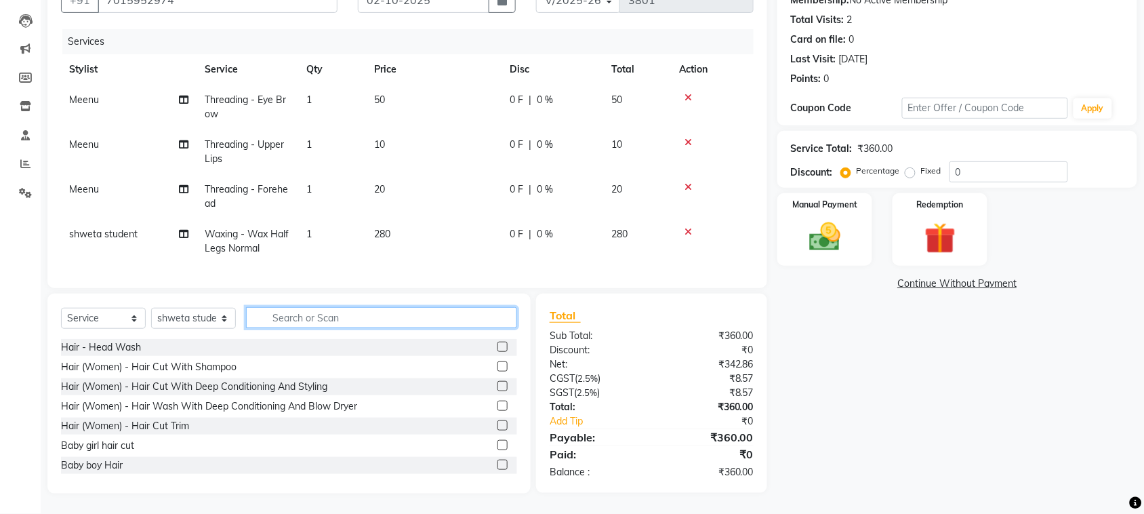
click at [425, 307] on input "text" at bounding box center [381, 317] width 271 height 21
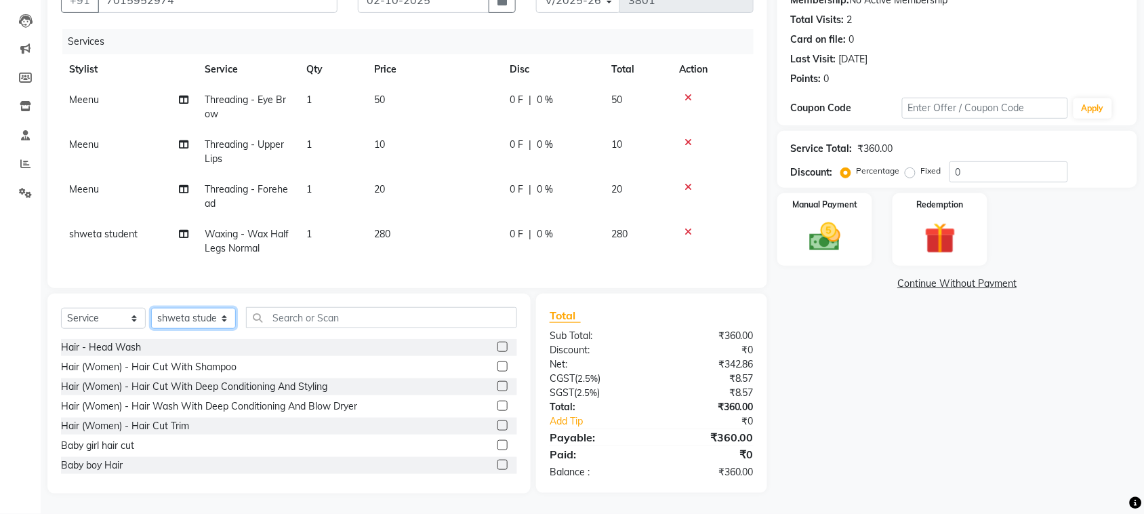
click at [194, 308] on select "Select Stylist admin Ajay (Aju) anil [PERSON_NAME] Client Deepak deepika [PERSO…" at bounding box center [193, 318] width 85 height 21
select select "24999"
click at [156, 308] on select "Select Stylist admin Ajay (Aju) anil [PERSON_NAME] Client Deepak deepika [PERSO…" at bounding box center [193, 318] width 85 height 21
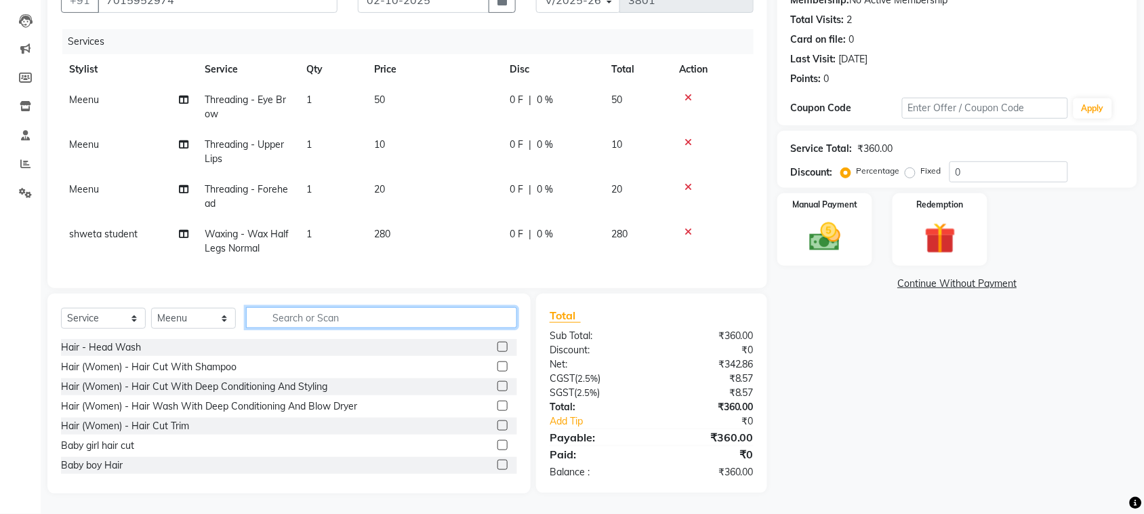
click at [420, 307] on input "text" at bounding box center [381, 317] width 271 height 21
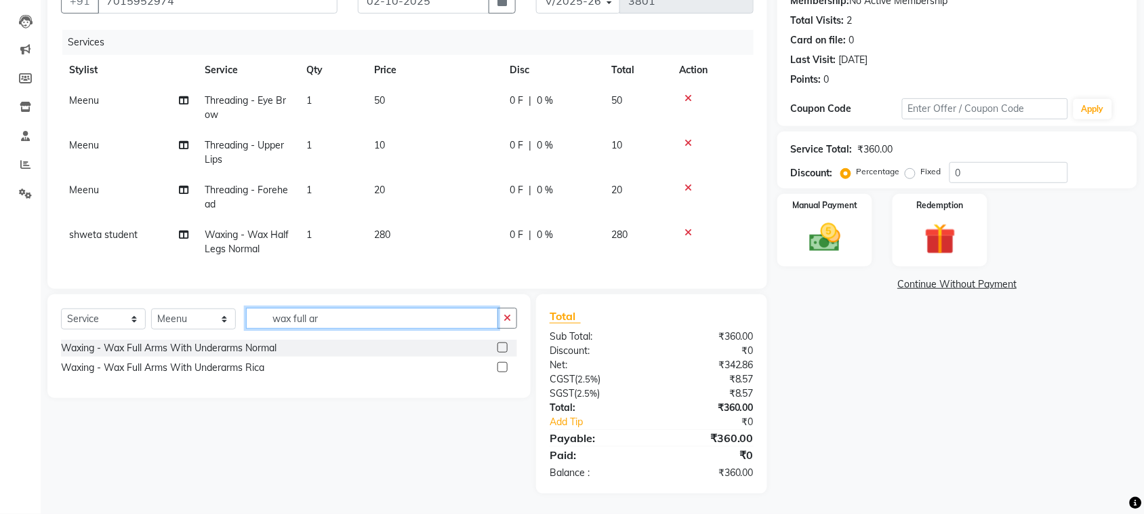
type input "wax full ar"
click at [497, 342] on label at bounding box center [502, 347] width 10 height 10
click at [497, 343] on input "checkbox" at bounding box center [501, 347] width 9 height 9
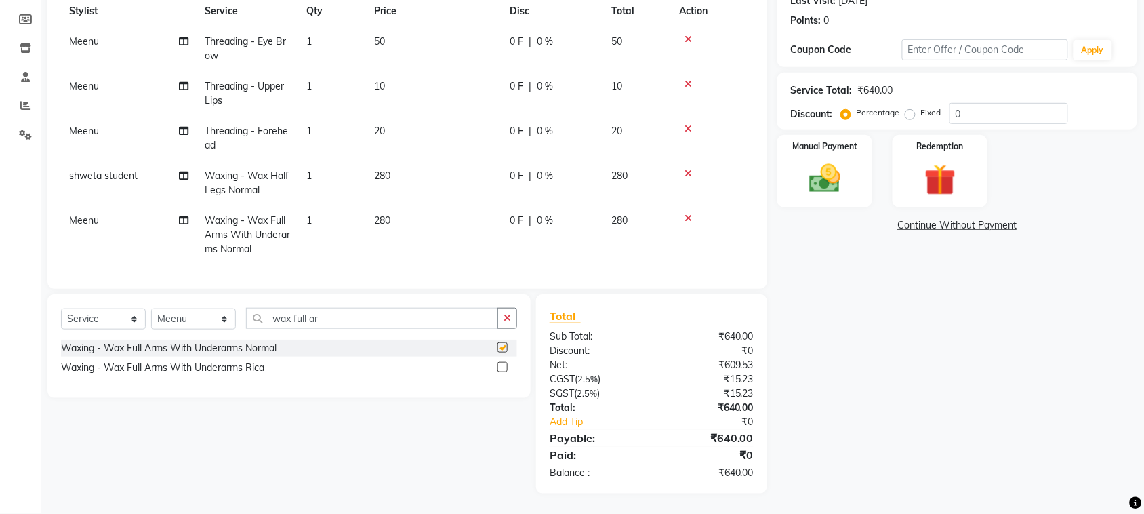
checkbox input "false"
click at [184, 215] on icon at bounding box center [183, 219] width 9 height 9
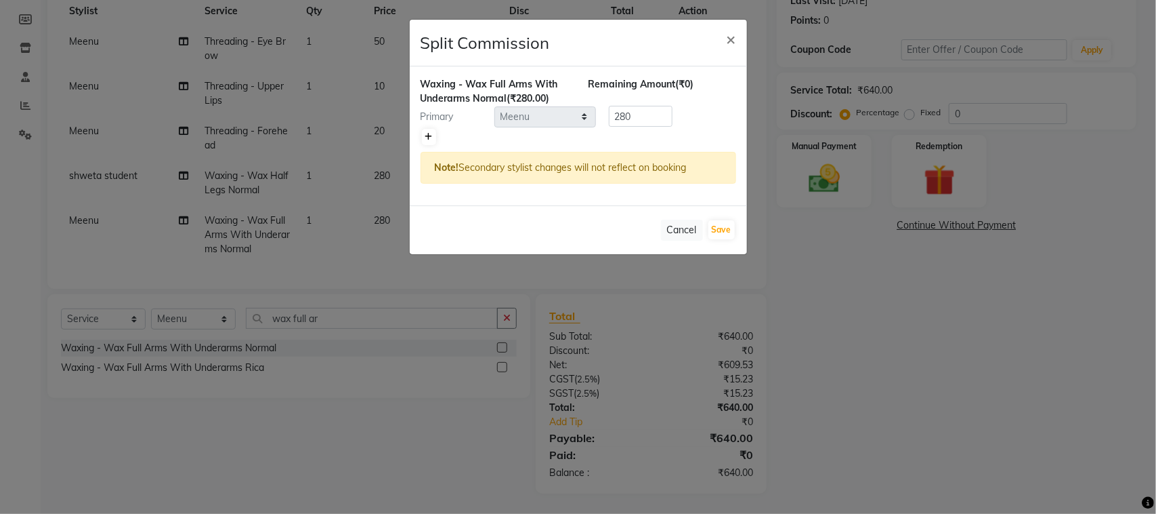
click at [432, 141] on icon at bounding box center [428, 137] width 7 height 8
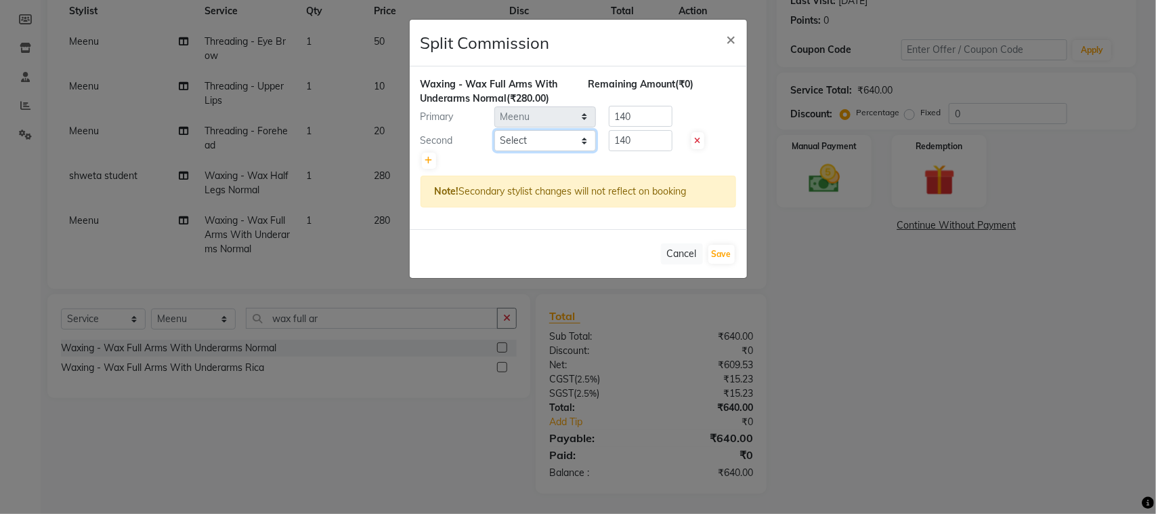
drag, startPoint x: 508, startPoint y: 184, endPoint x: 560, endPoint y: 201, distance: 54.4
click at [508, 151] on select "Select admin Ajay (Aju) anil [PERSON_NAME] Client Deepak [PERSON_NAME] [PERSON_…" at bounding box center [546, 140] width 102 height 21
click at [495, 151] on select "Select admin Ajay (Aju) anil [PERSON_NAME] Client Deepak [PERSON_NAME] [PERSON_…" at bounding box center [546, 140] width 102 height 21
click at [722, 264] on button "Save" at bounding box center [722, 254] width 26 height 19
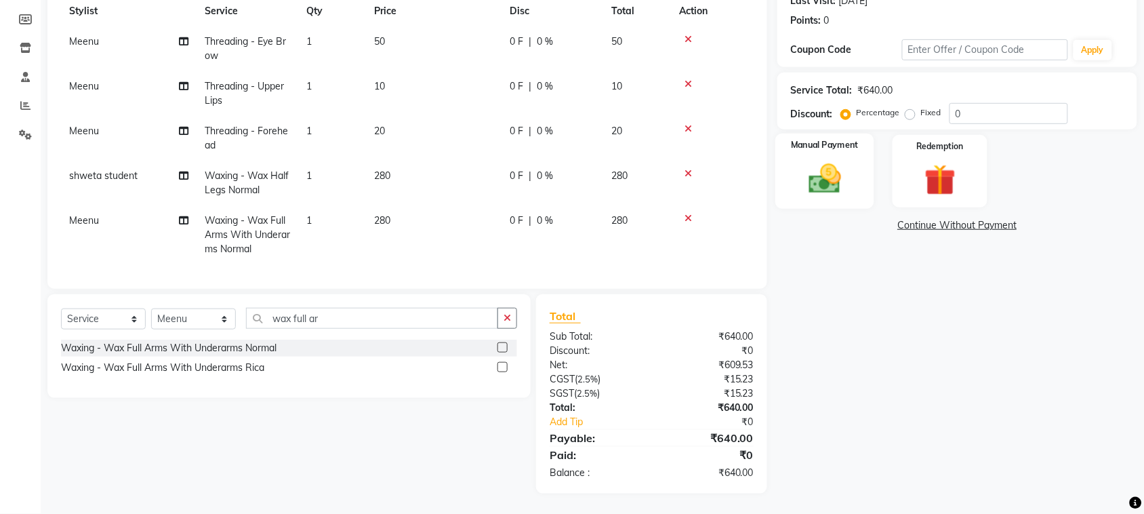
click at [814, 184] on img at bounding box center [824, 178] width 53 height 37
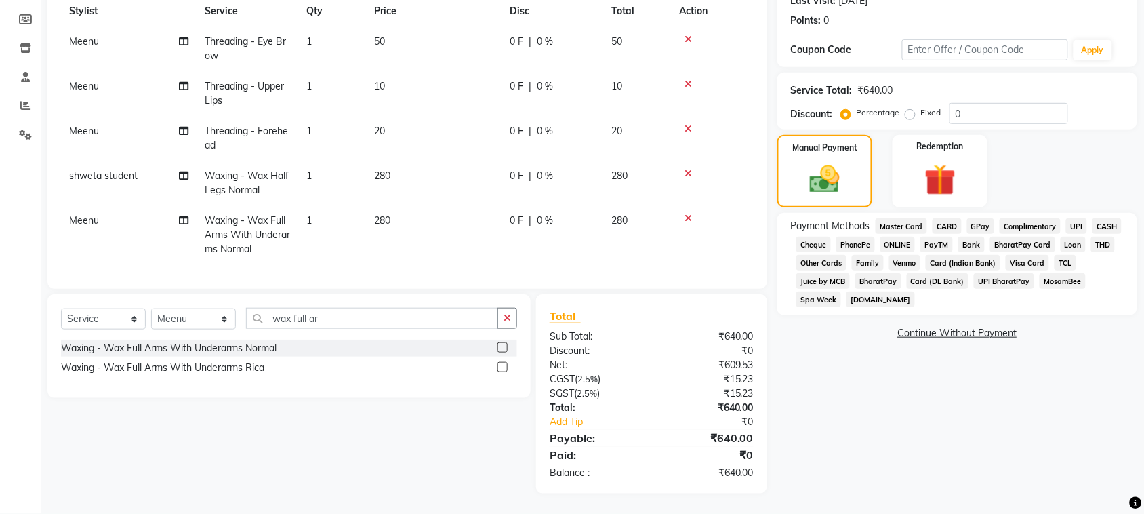
click at [1066, 234] on span "UPI" at bounding box center [1076, 226] width 21 height 16
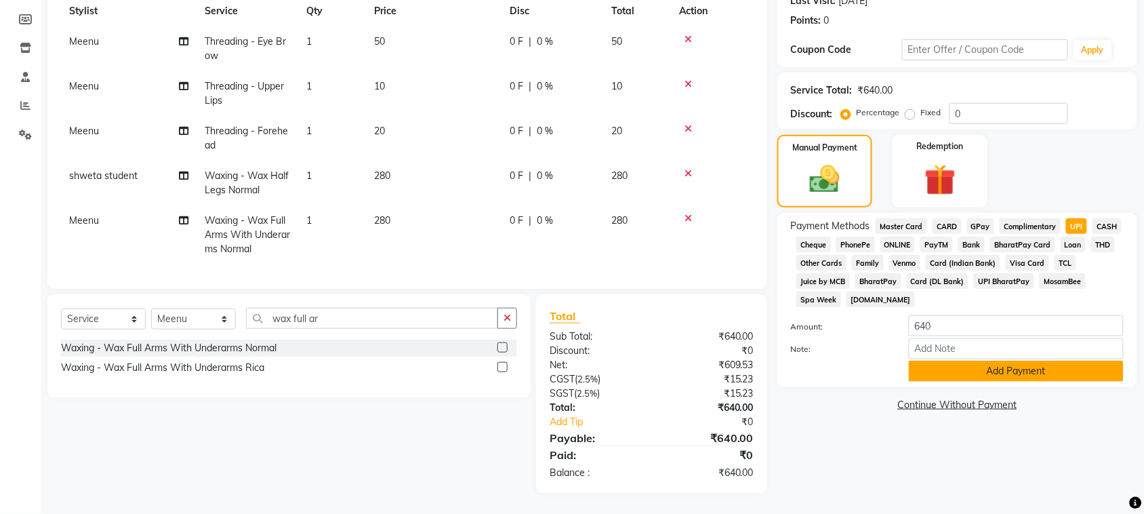
scroll to position [310, 0]
click at [1026, 381] on button "Add Payment" at bounding box center [1015, 370] width 215 height 21
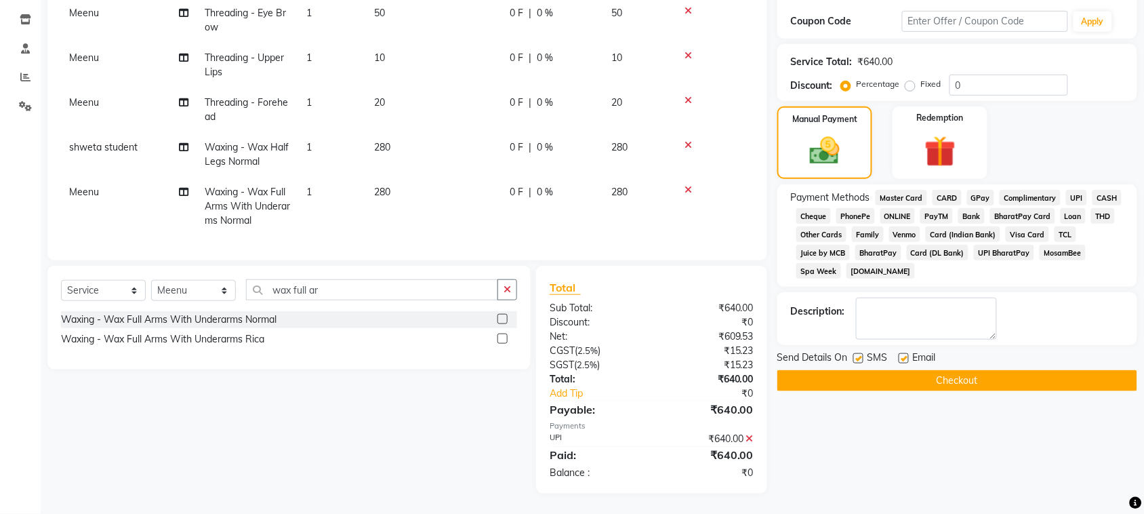
click at [1026, 391] on button "Checkout" at bounding box center [957, 380] width 360 height 21
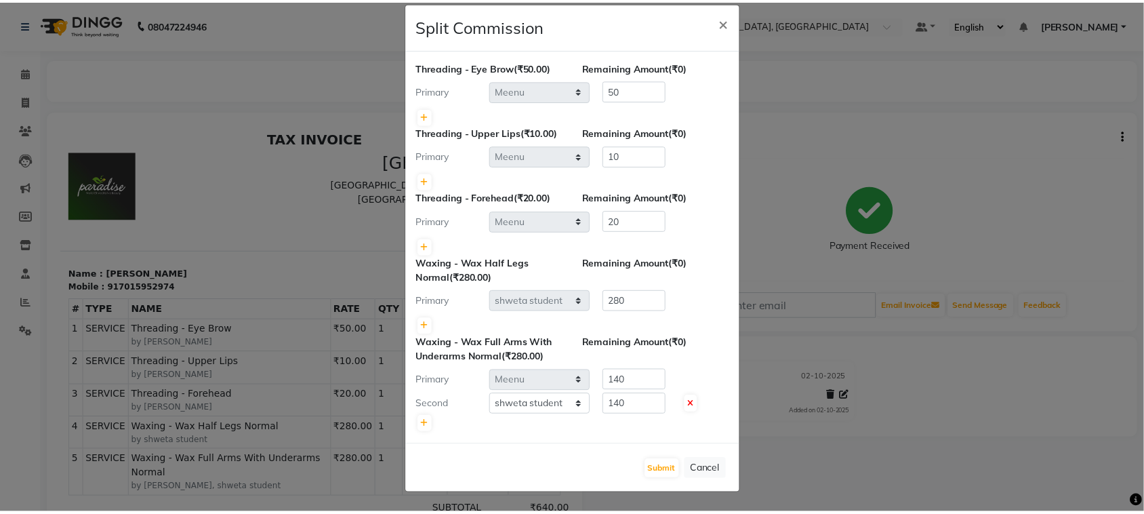
scroll to position [212, 0]
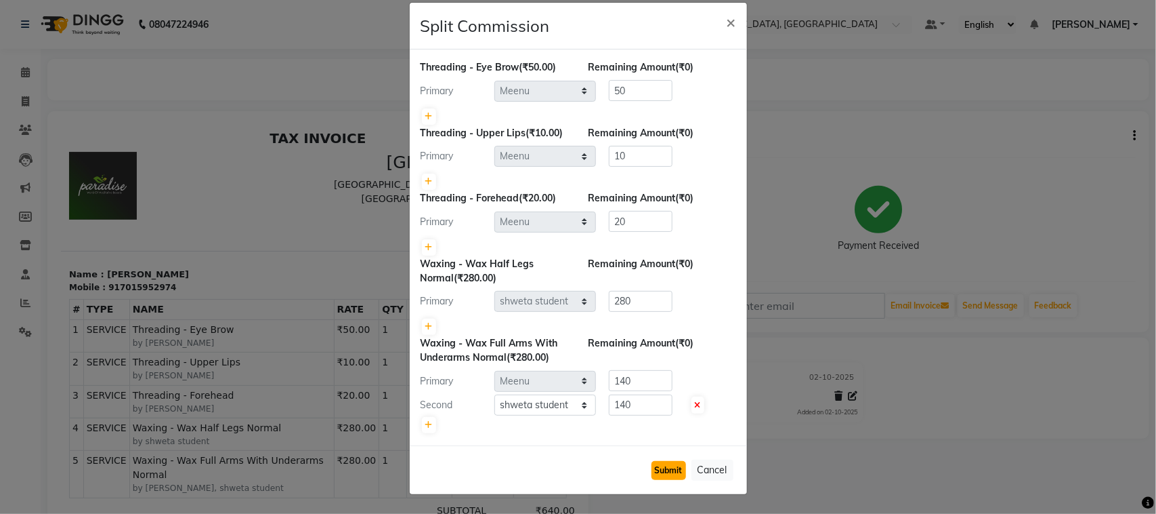
click at [652, 461] on button "Submit" at bounding box center [669, 470] width 35 height 19
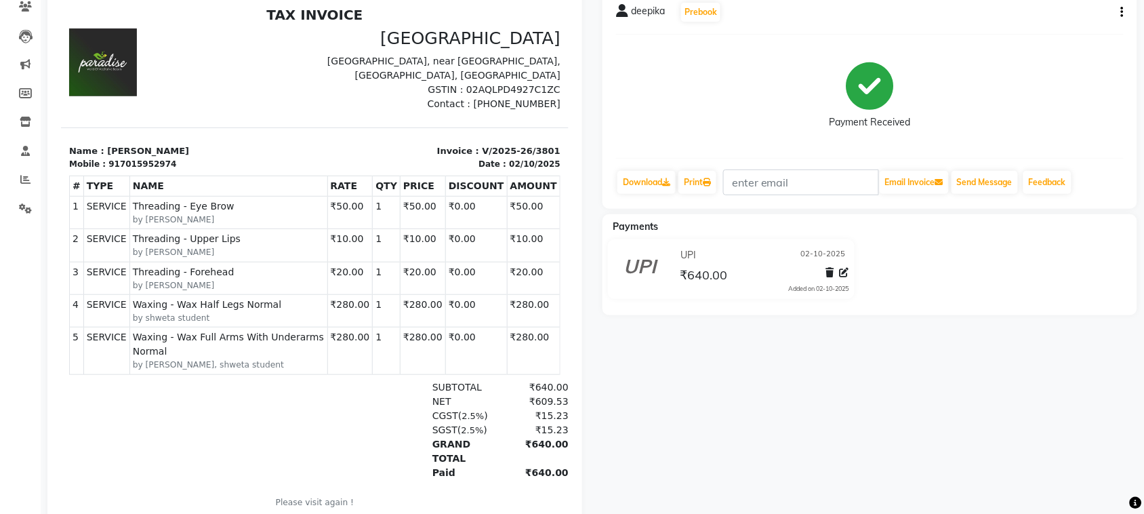
scroll to position [0, 0]
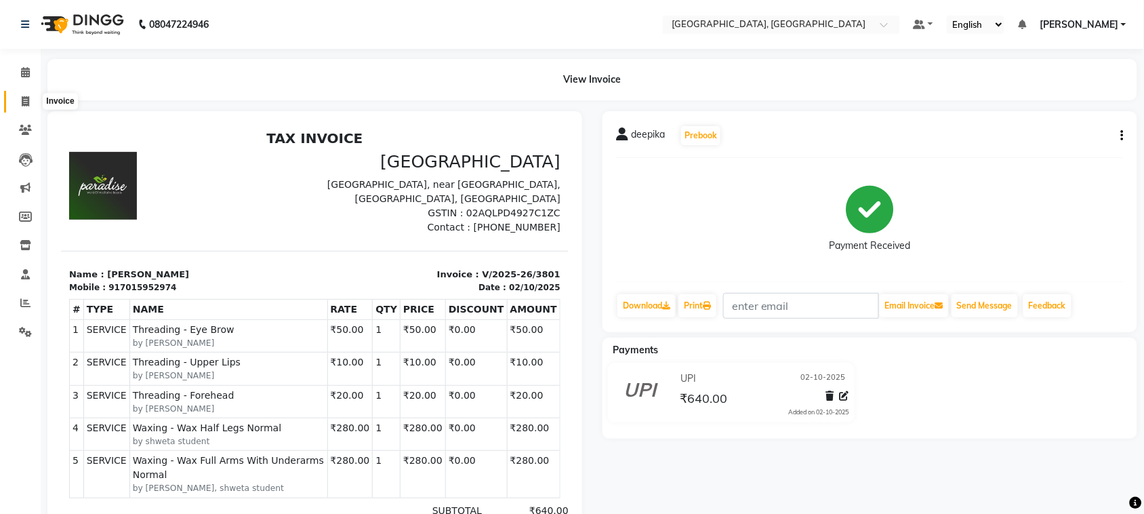
click at [24, 100] on icon at bounding box center [25, 101] width 7 height 10
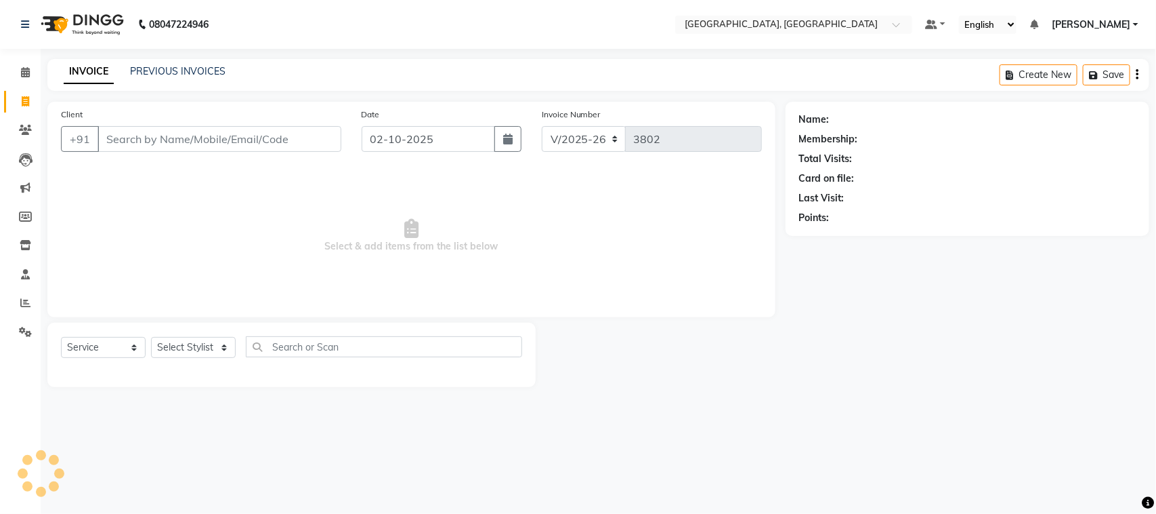
click at [151, 152] on input "Client" at bounding box center [220, 139] width 244 height 26
click at [190, 152] on input "Client" at bounding box center [220, 139] width 244 height 26
click at [149, 152] on input "Client" at bounding box center [220, 139] width 244 height 26
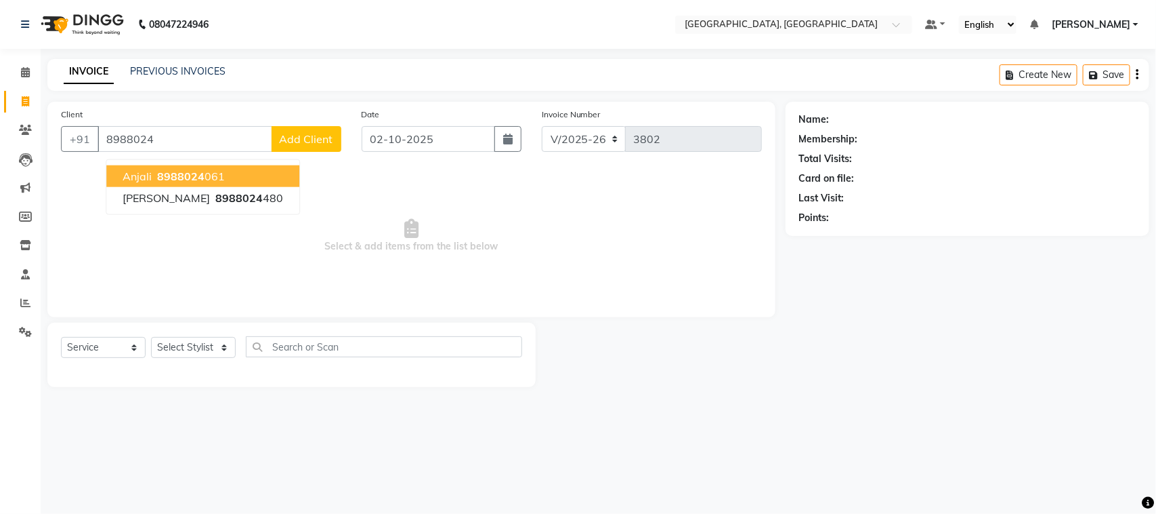
click at [204, 183] on span "8988024" at bounding box center [180, 176] width 47 height 14
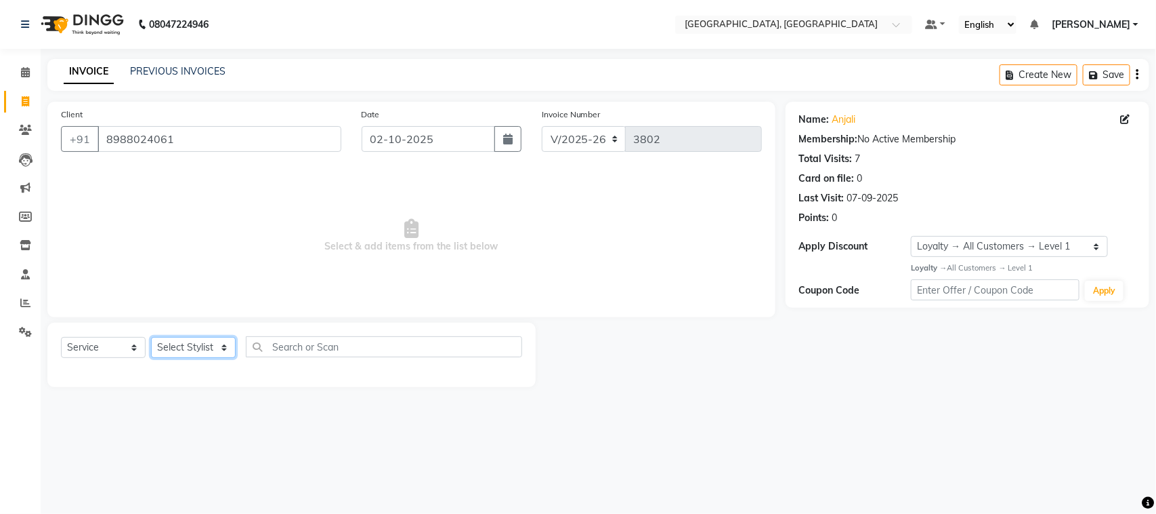
click at [178, 358] on select "Select Stylist admin Ajay (Aju) anil [PERSON_NAME] Client Deepak deepika [PERSO…" at bounding box center [193, 347] width 85 height 21
click at [156, 358] on select "Select Stylist admin Ajay (Aju) anil [PERSON_NAME] Client Deepak deepika [PERSO…" at bounding box center [193, 347] width 85 height 21
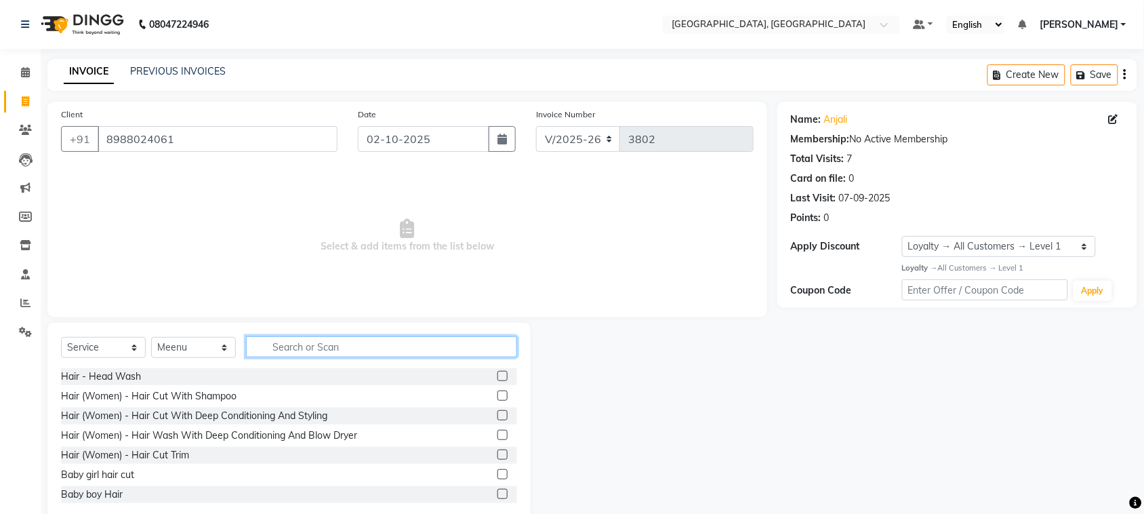
click at [352, 357] on input "text" at bounding box center [381, 346] width 271 height 21
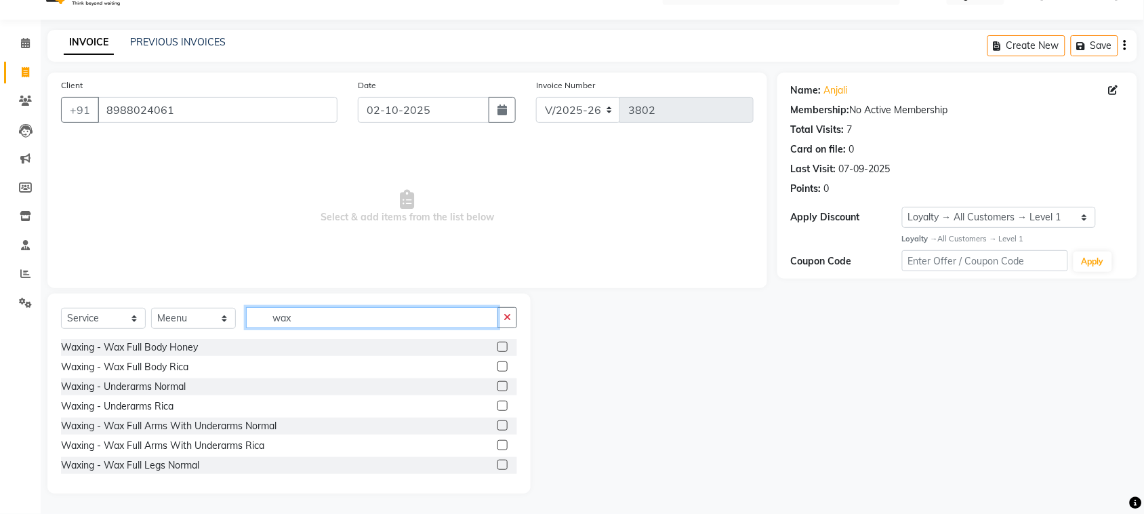
scroll to position [79, 0]
click at [323, 312] on input "wax" at bounding box center [372, 317] width 252 height 21
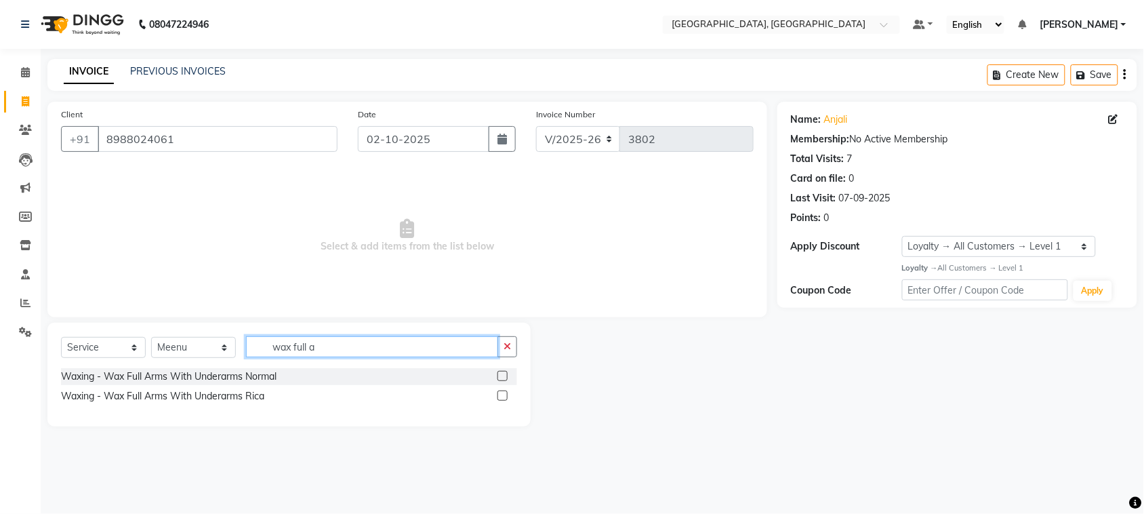
scroll to position [0, 0]
click at [503, 381] on label at bounding box center [508, 376] width 10 height 10
click at [503, 381] on input "checkbox" at bounding box center [507, 376] width 9 height 9
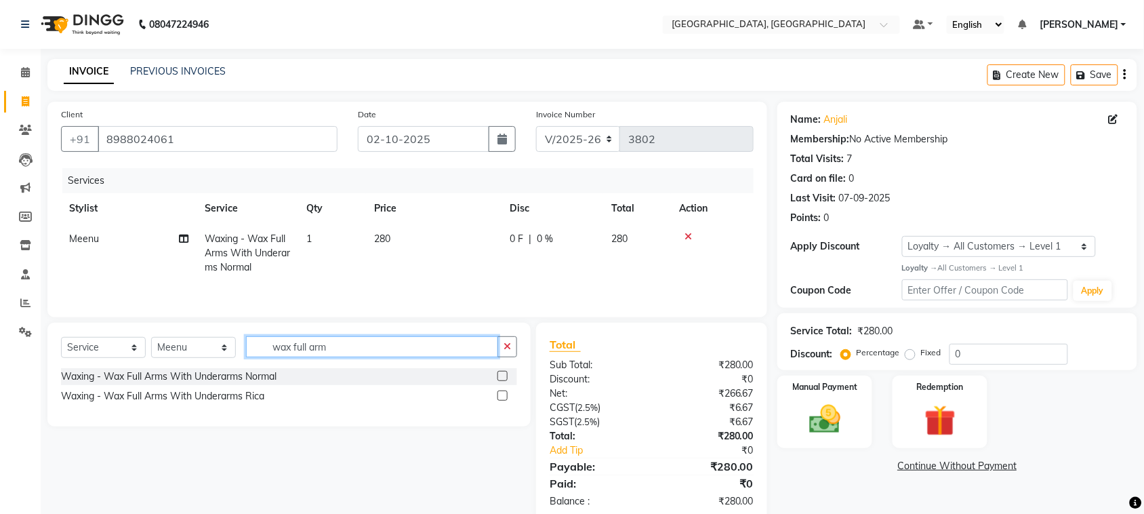
click at [404, 357] on input "wax full arm" at bounding box center [372, 346] width 252 height 21
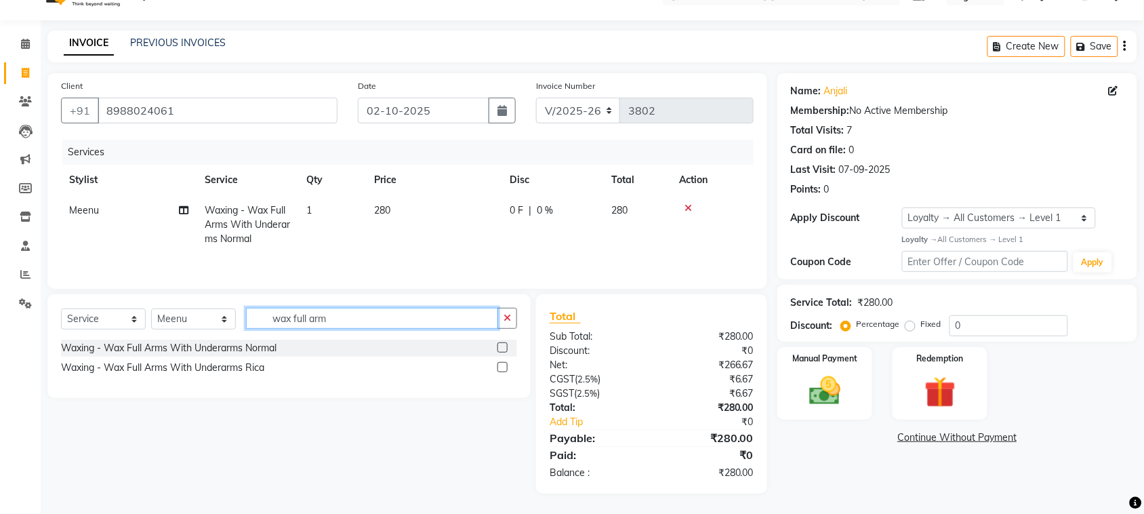
click at [373, 308] on input "wax full arm" at bounding box center [372, 318] width 252 height 21
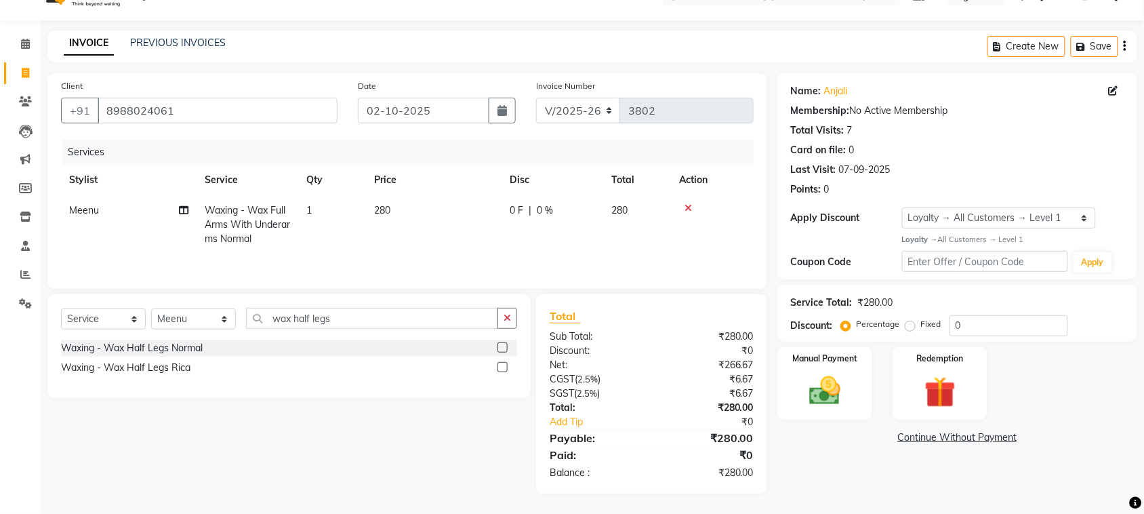
click at [497, 362] on label at bounding box center [502, 367] width 10 height 10
click at [497, 363] on input "checkbox" at bounding box center [501, 367] width 9 height 9
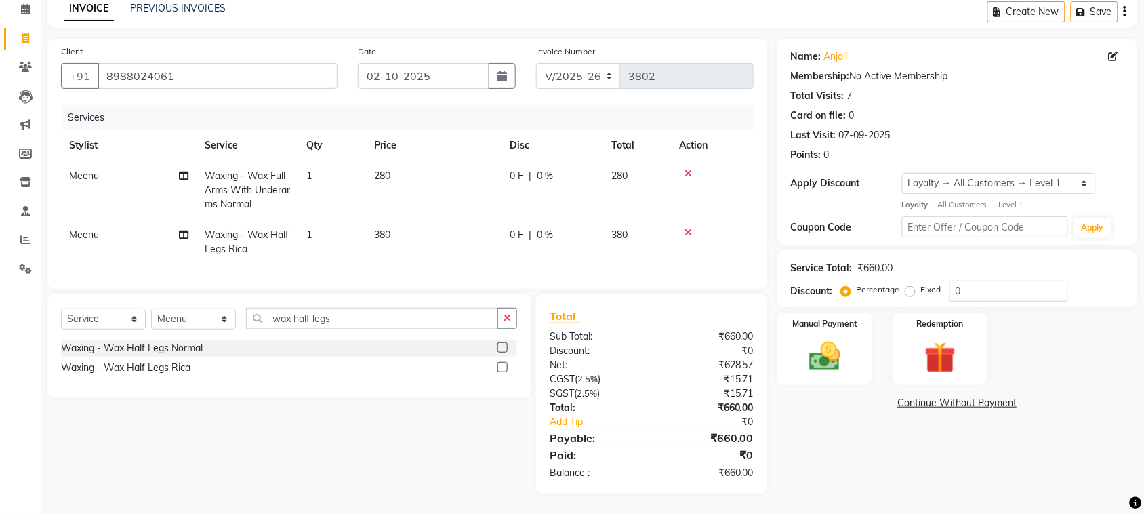
click at [497, 352] on label at bounding box center [502, 347] width 10 height 10
click at [497, 352] on input "checkbox" at bounding box center [501, 347] width 9 height 9
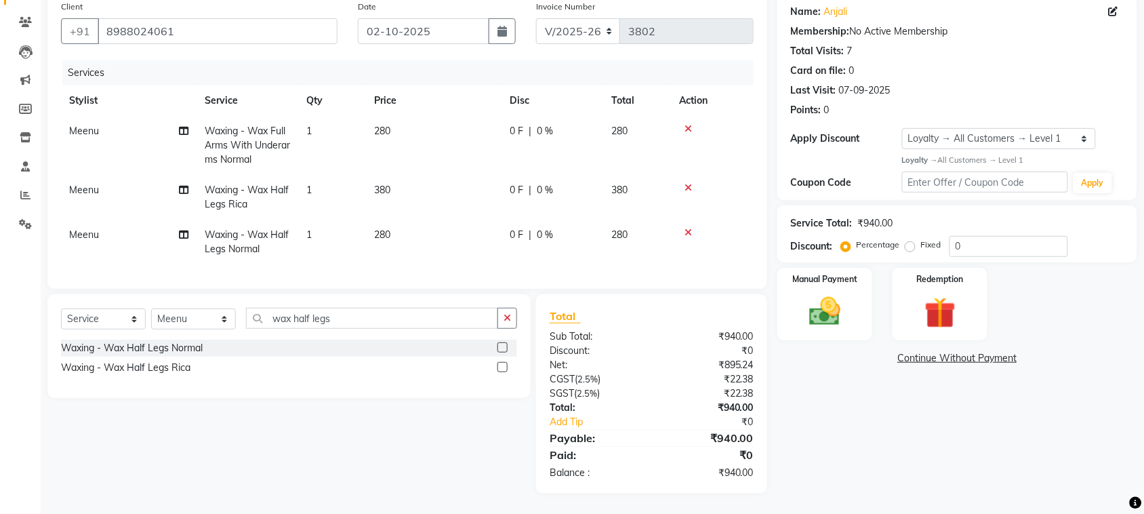
click at [692, 192] on icon at bounding box center [687, 187] width 7 height 9
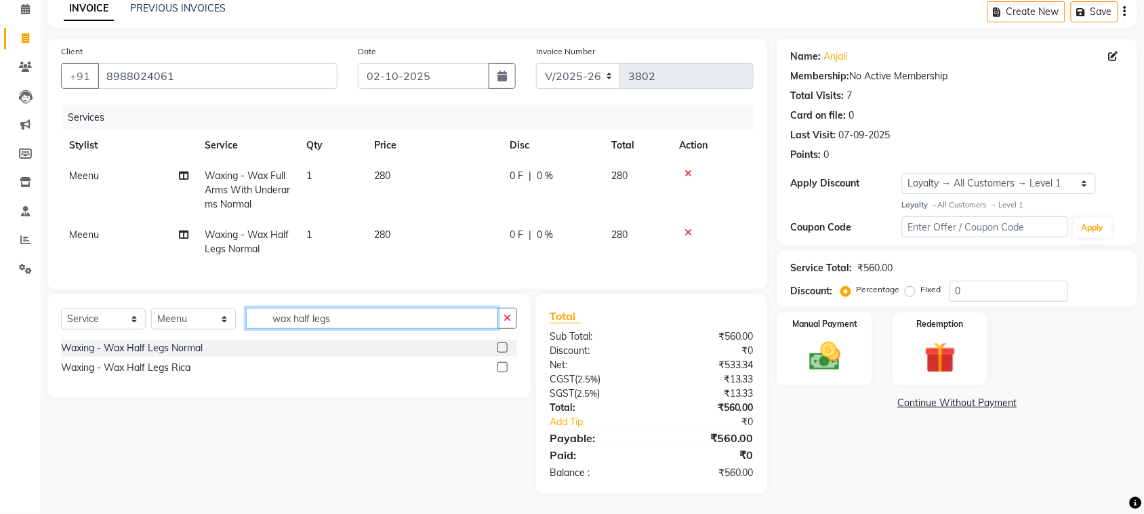
click at [383, 329] on input "wax half legs" at bounding box center [372, 318] width 252 height 21
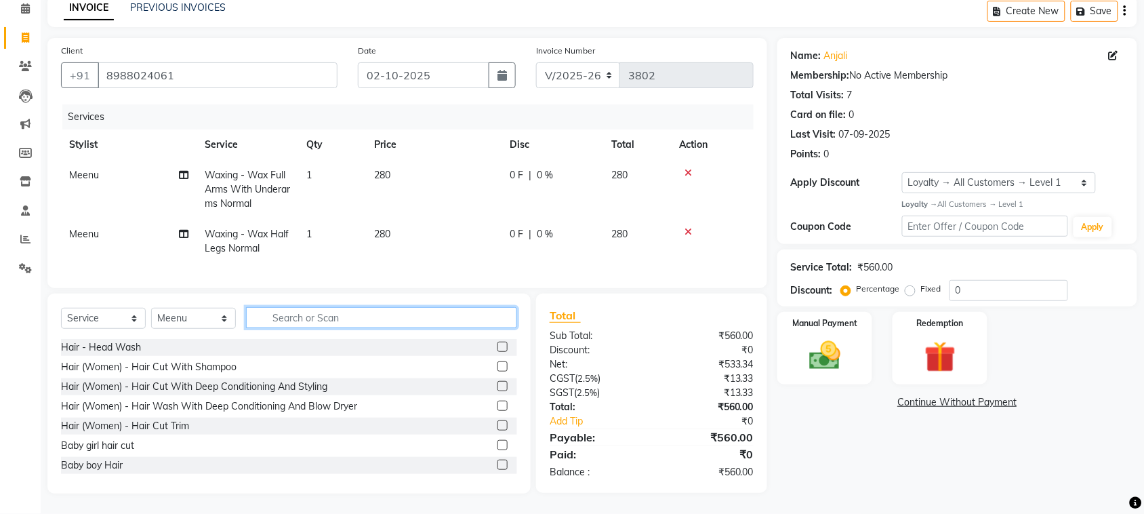
click at [341, 328] on input "text" at bounding box center [381, 317] width 271 height 21
click at [350, 328] on input "text" at bounding box center [381, 317] width 271 height 21
click at [692, 227] on icon at bounding box center [687, 231] width 7 height 9
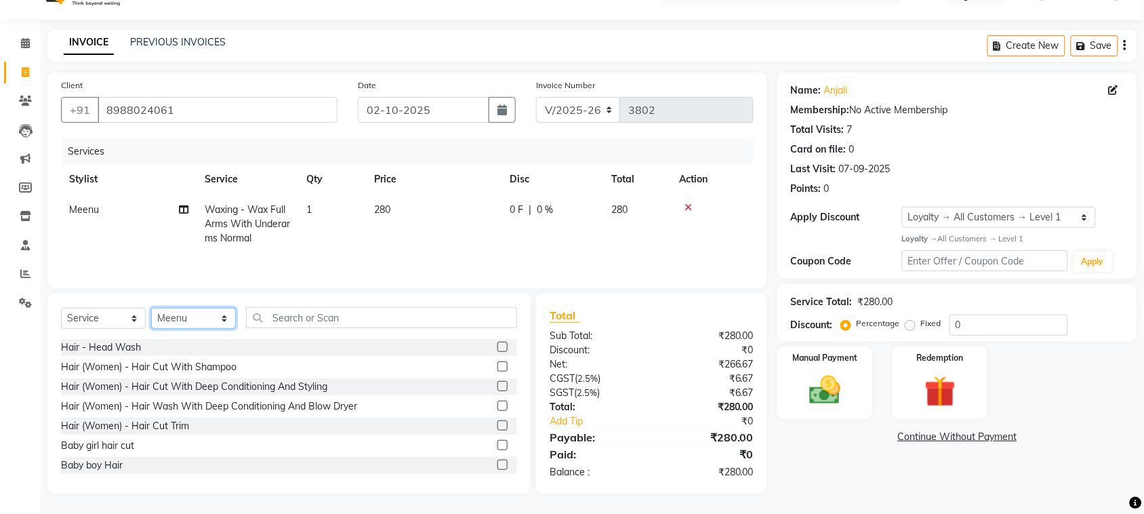
click at [174, 308] on select "Select Stylist admin Ajay (Aju) anil [PERSON_NAME] Client Deepak deepika [PERSO…" at bounding box center [193, 318] width 85 height 21
click at [156, 308] on select "Select Stylist admin Ajay (Aju) anil [PERSON_NAME] Client Deepak deepika [PERSO…" at bounding box center [193, 318] width 85 height 21
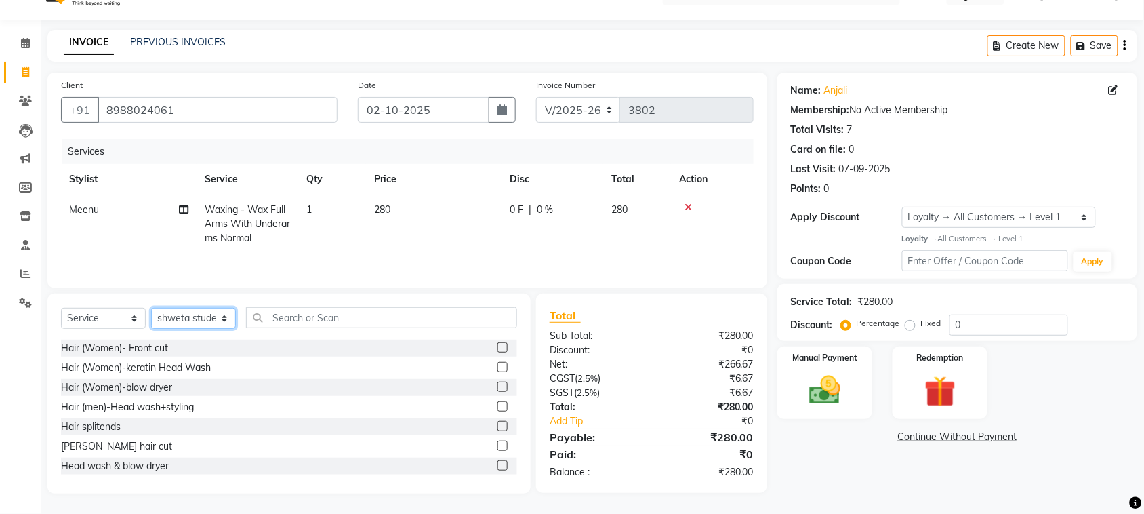
scroll to position [0, 0]
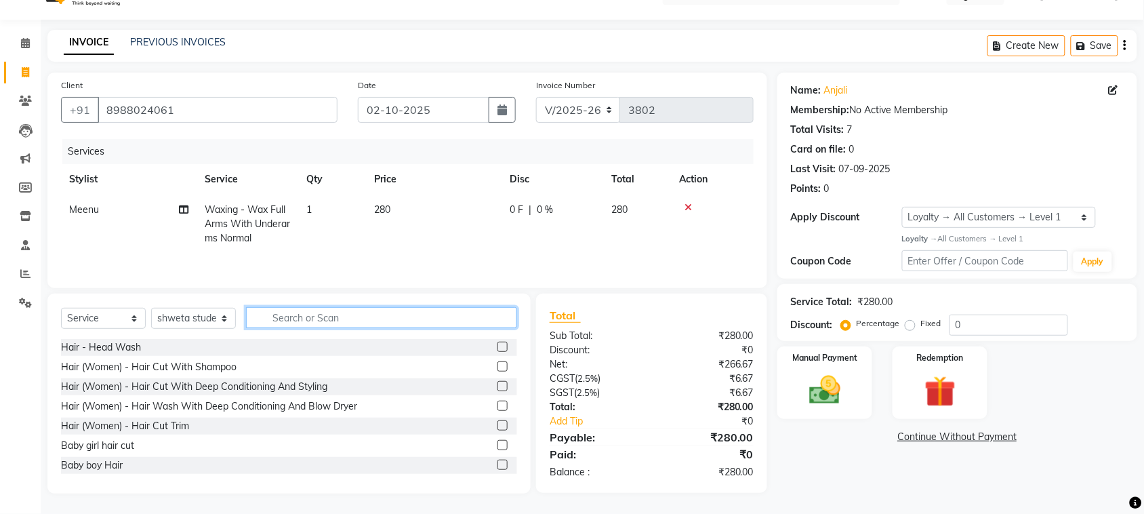
click at [400, 307] on input "text" at bounding box center [381, 317] width 271 height 21
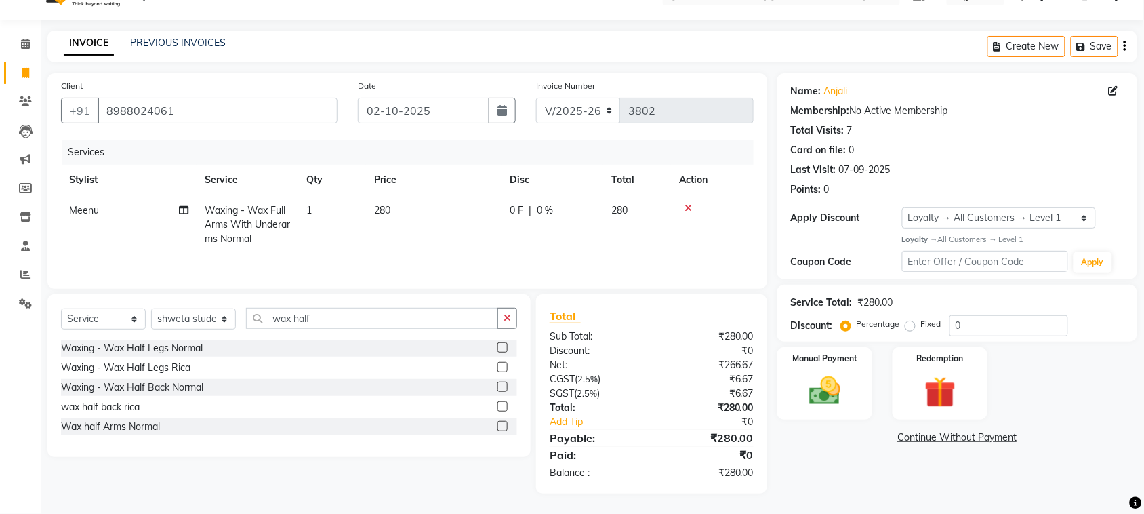
click at [499, 342] on label at bounding box center [502, 347] width 10 height 10
click at [499, 343] on input "checkbox" at bounding box center [501, 347] width 9 height 9
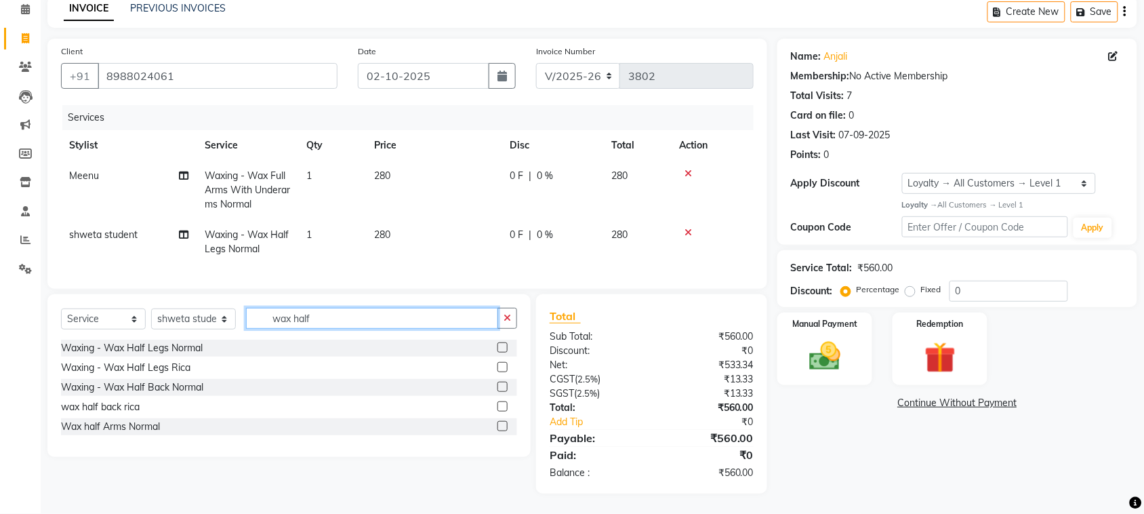
click at [387, 329] on input "wax half" at bounding box center [372, 318] width 252 height 21
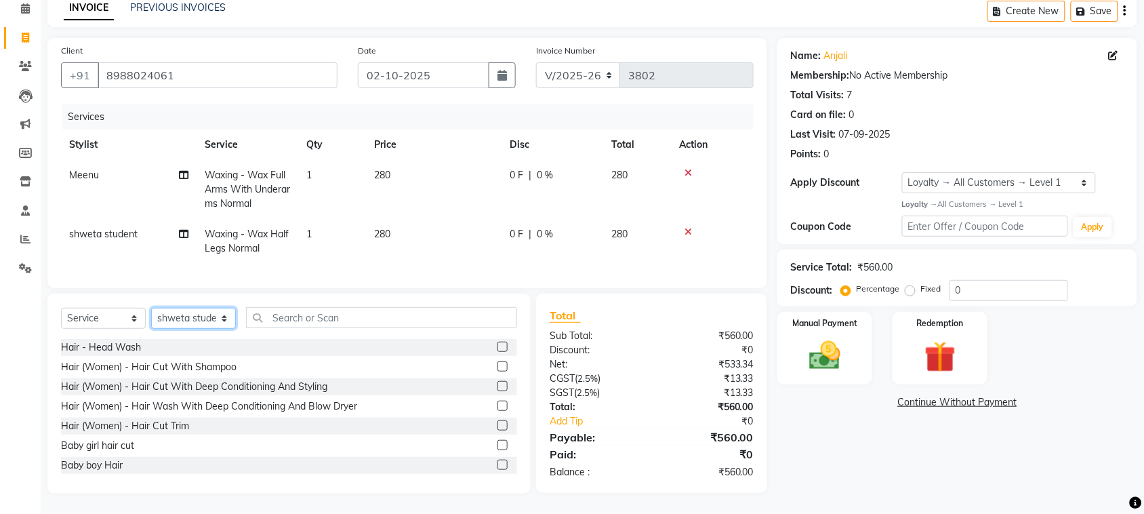
click at [192, 329] on select "Select Stylist admin Ajay (Aju) anil [PERSON_NAME] Client Deepak deepika [PERSO…" at bounding box center [193, 318] width 85 height 21
click at [156, 329] on select "Select Stylist admin Ajay (Aju) anil [PERSON_NAME] Client Deepak deepika [PERSO…" at bounding box center [193, 318] width 85 height 21
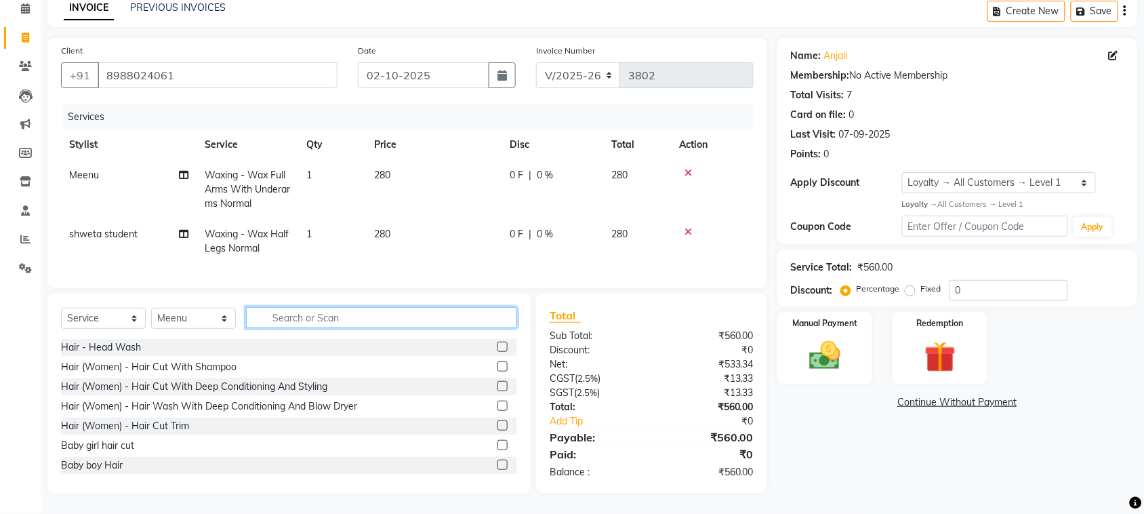
click at [349, 328] on input "text" at bounding box center [381, 317] width 271 height 21
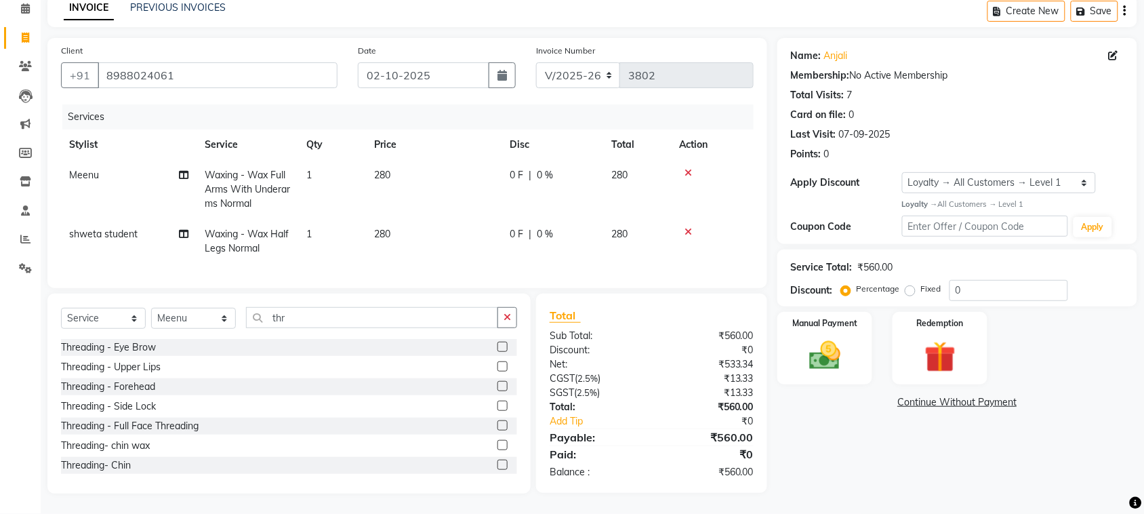
click at [497, 352] on label at bounding box center [502, 346] width 10 height 10
click at [497, 352] on input "checkbox" at bounding box center [501, 347] width 9 height 9
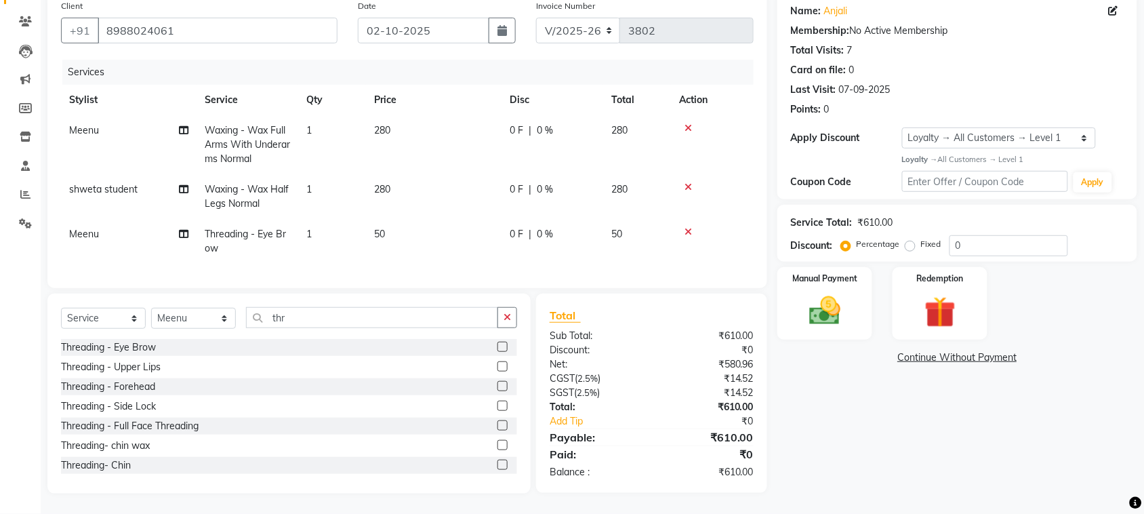
click at [497, 371] on label at bounding box center [502, 366] width 10 height 10
click at [497, 371] on input "checkbox" at bounding box center [501, 366] width 9 height 9
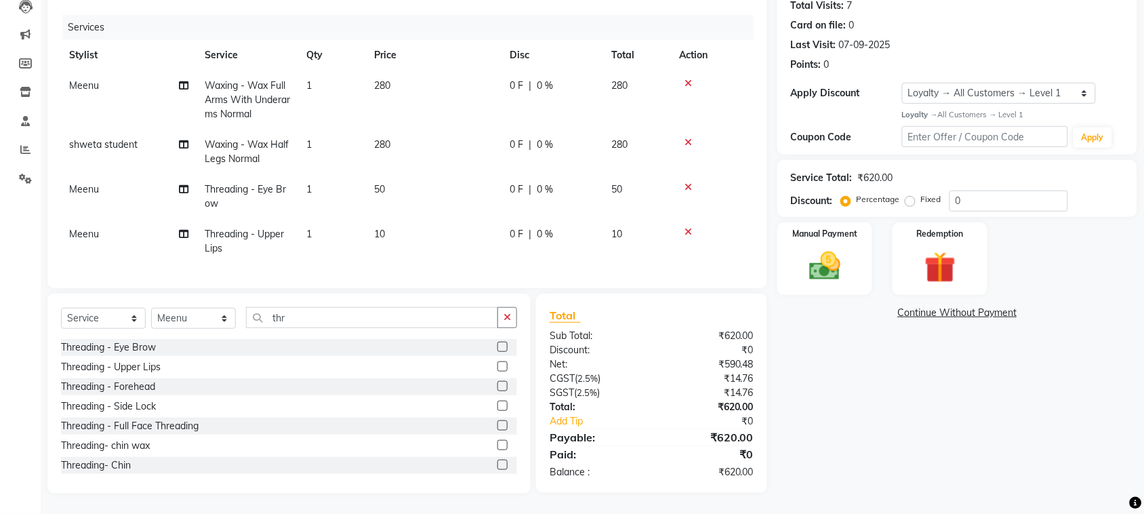
scroll to position [310, 0]
click at [832, 247] on img at bounding box center [824, 265] width 53 height 37
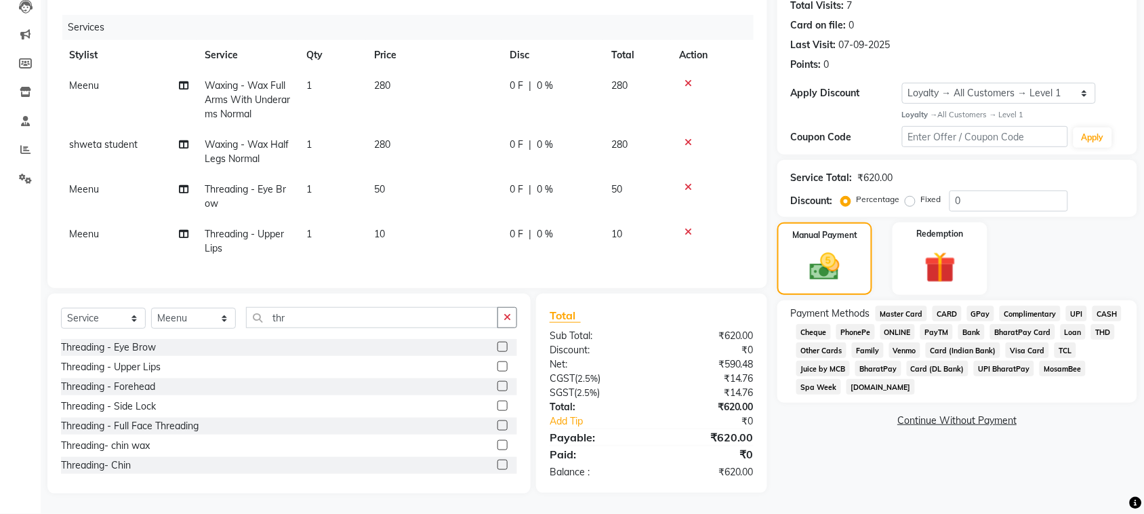
click at [1066, 306] on span "UPI" at bounding box center [1076, 314] width 21 height 16
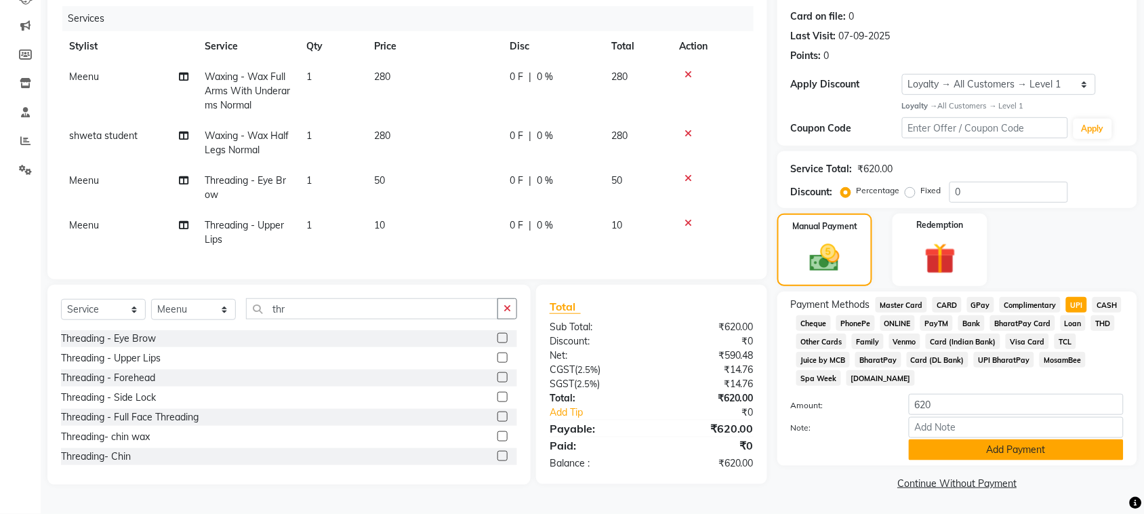
click at [1010, 460] on button "Add Payment" at bounding box center [1015, 449] width 215 height 21
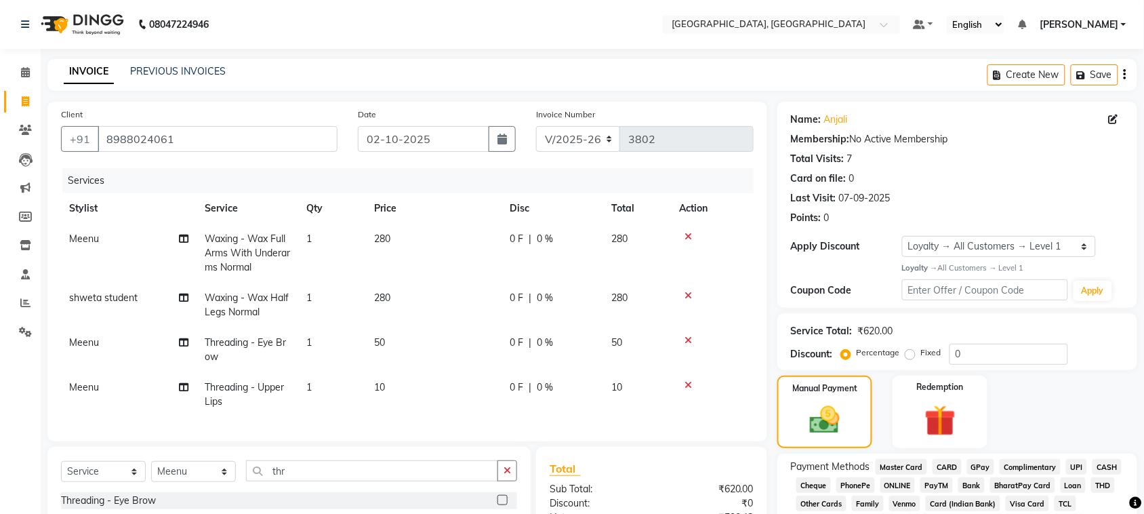
scroll to position [430, 0]
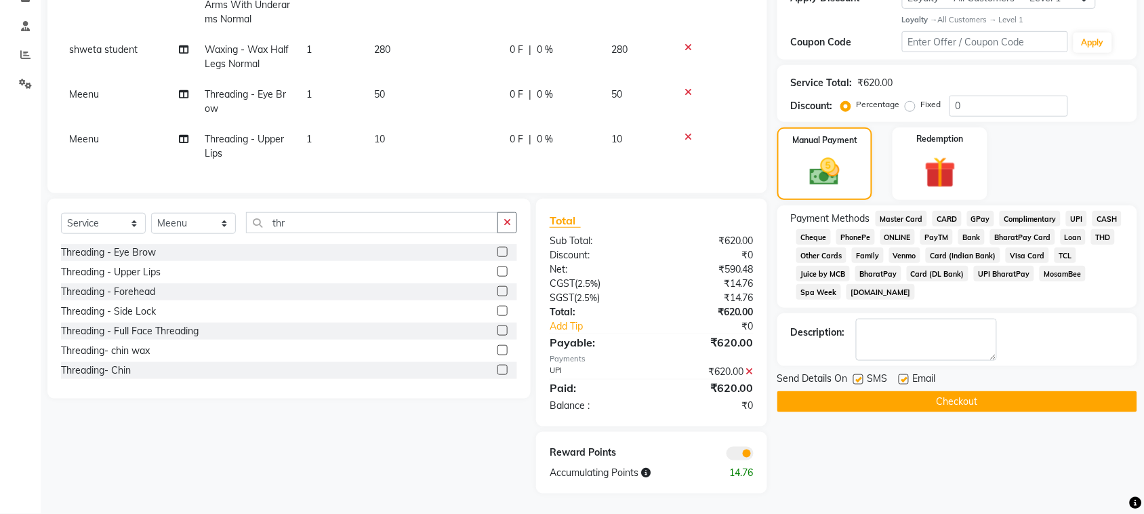
click at [957, 404] on button "Checkout" at bounding box center [957, 401] width 360 height 21
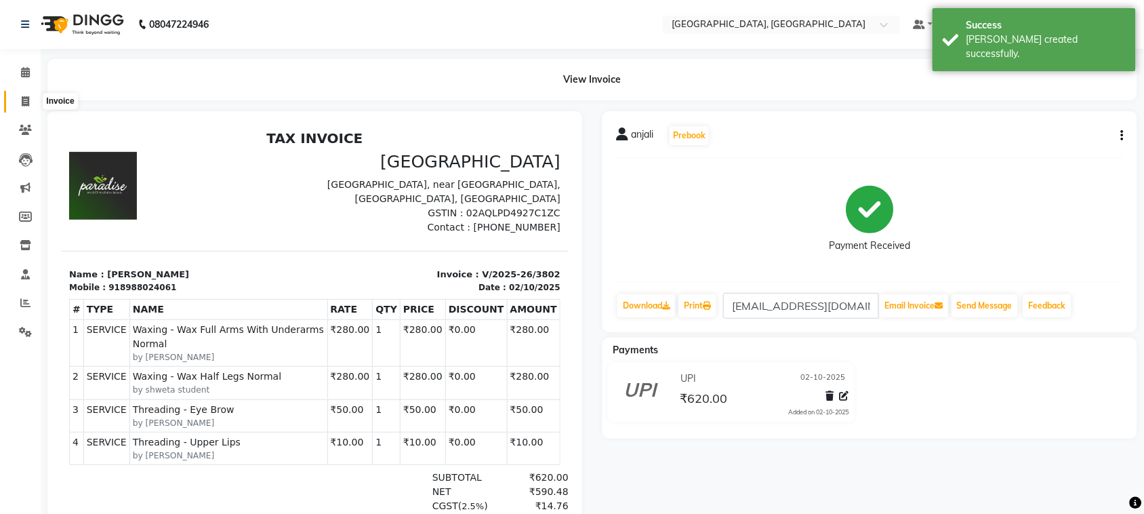
click at [19, 100] on span at bounding box center [26, 102] width 24 height 16
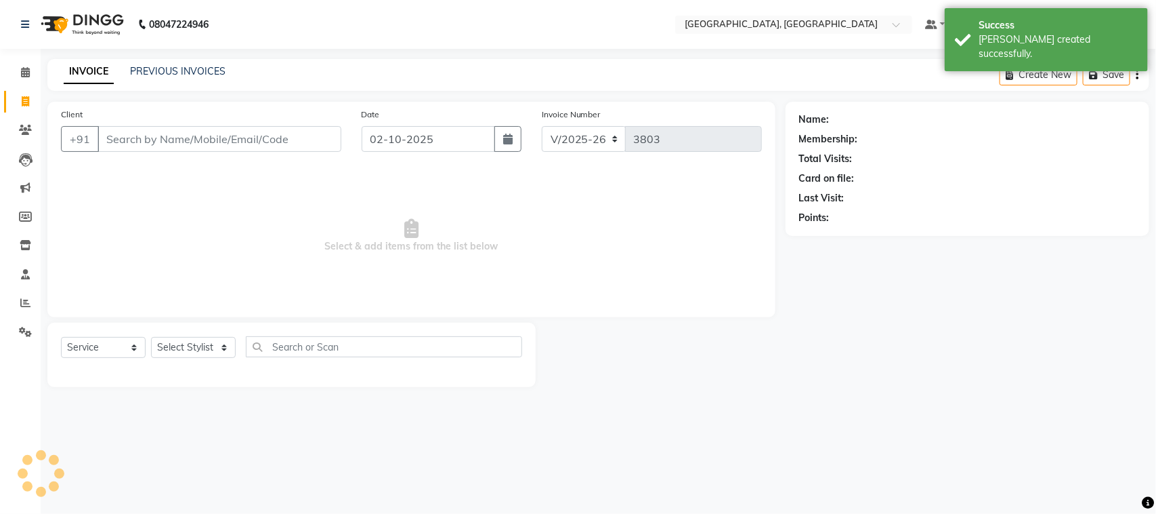
click at [153, 152] on input "Client" at bounding box center [220, 139] width 244 height 26
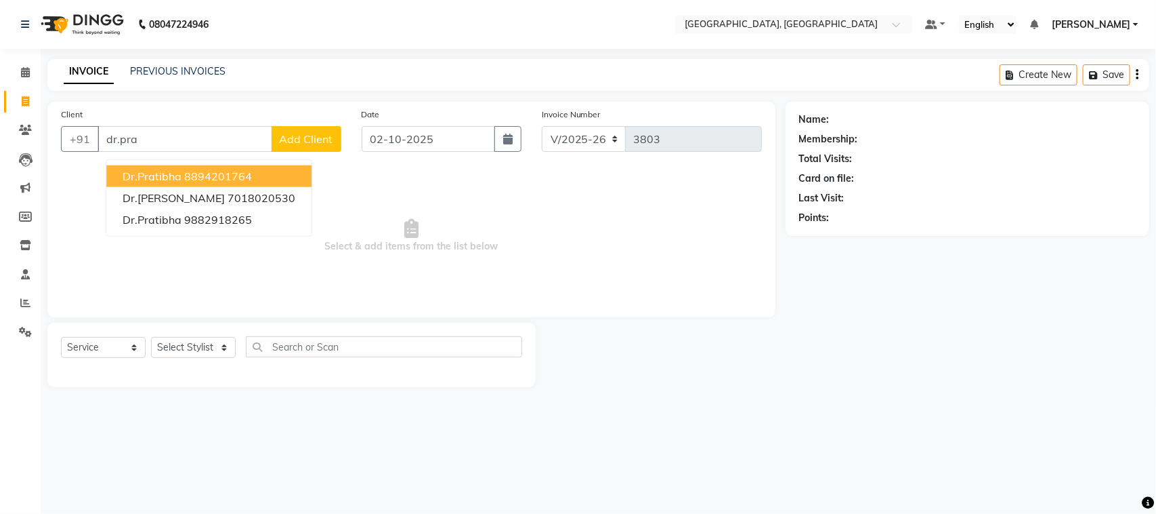
click at [217, 152] on input "dr.pra" at bounding box center [185, 139] width 175 height 26
click at [209, 183] on ngb-highlight "8894201764" at bounding box center [218, 176] width 68 height 14
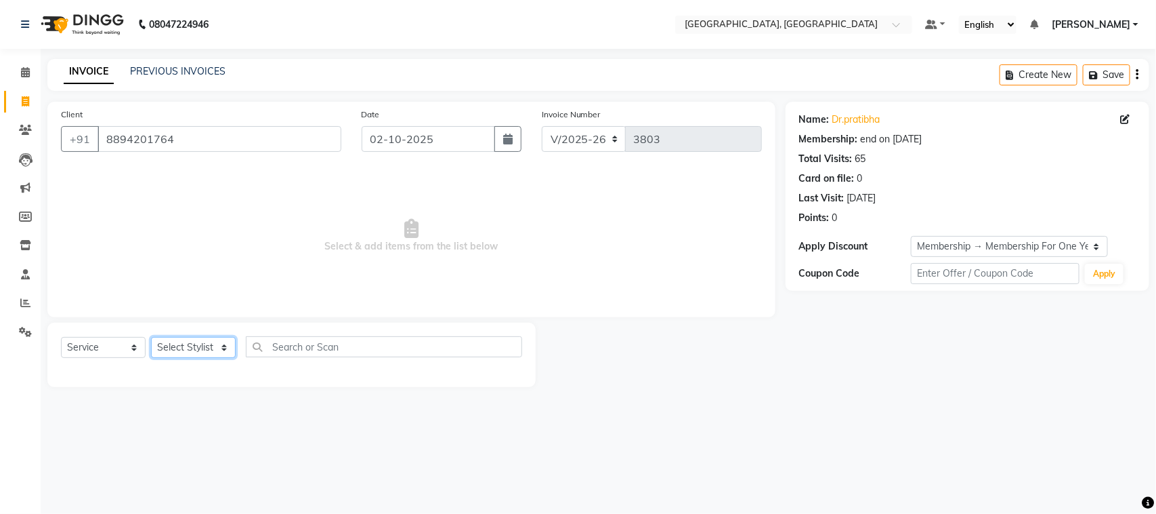
click at [208, 358] on select "Select Stylist admin Ajay (Aju) anil [PERSON_NAME] Client Deepak deepika [PERSO…" at bounding box center [193, 347] width 85 height 21
click at [307, 357] on input "text" at bounding box center [384, 346] width 276 height 21
click at [190, 358] on select "Select Stylist admin Ajay (Aju) anil [PERSON_NAME] Client Deepak deepika [PERSO…" at bounding box center [193, 347] width 85 height 21
click at [334, 357] on input "text" at bounding box center [384, 346] width 276 height 21
click at [186, 358] on select "Select Stylist admin Ajay (Aju) anil [PERSON_NAME] Client Deepak deepika [PERSO…" at bounding box center [193, 347] width 85 height 21
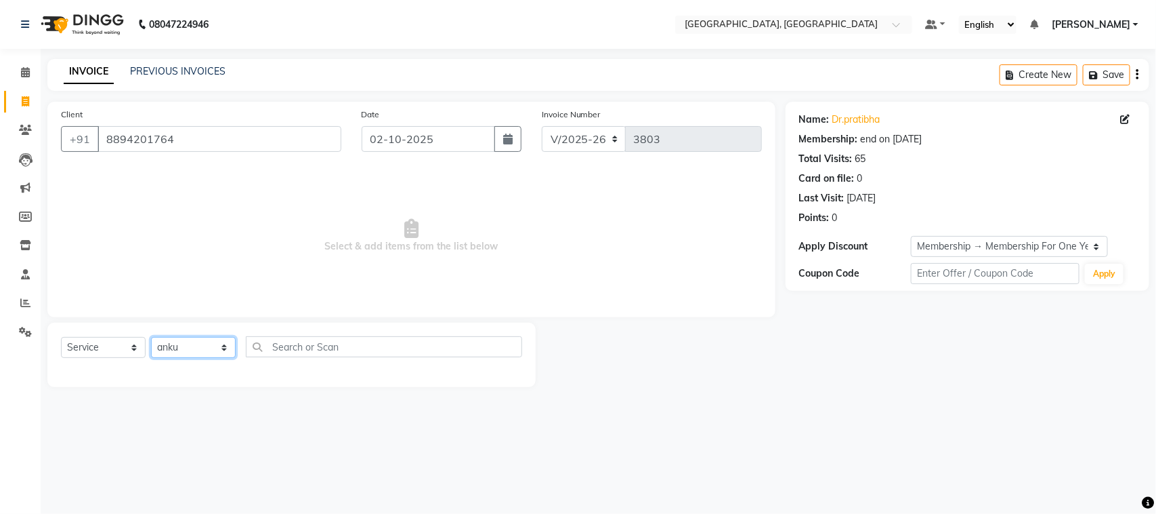
click at [156, 358] on select "Select Stylist admin Ajay (Aju) anil [PERSON_NAME] Client Deepak deepika [PERSO…" at bounding box center [193, 347] width 85 height 21
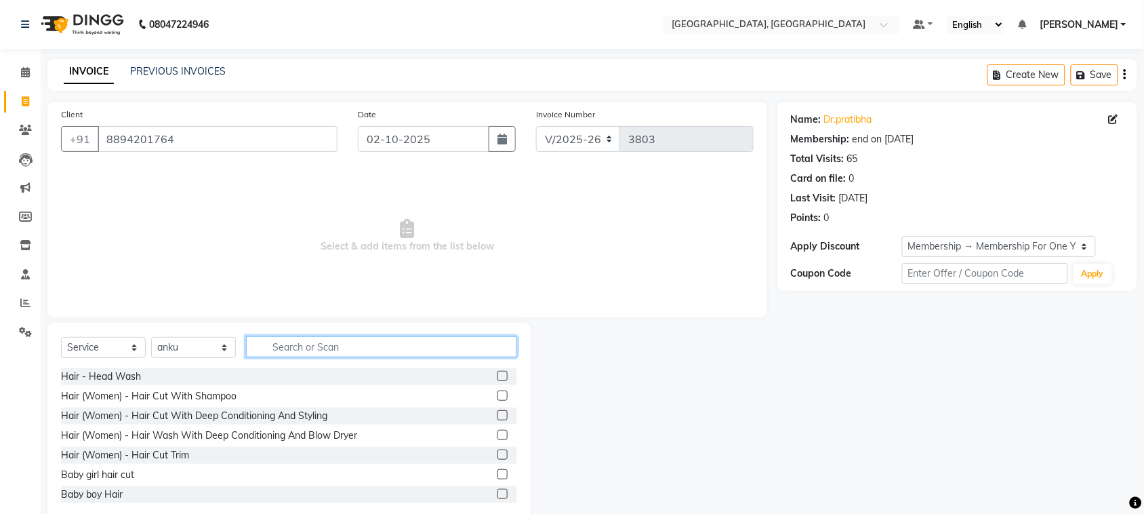
click at [463, 357] on input "text" at bounding box center [381, 346] width 271 height 21
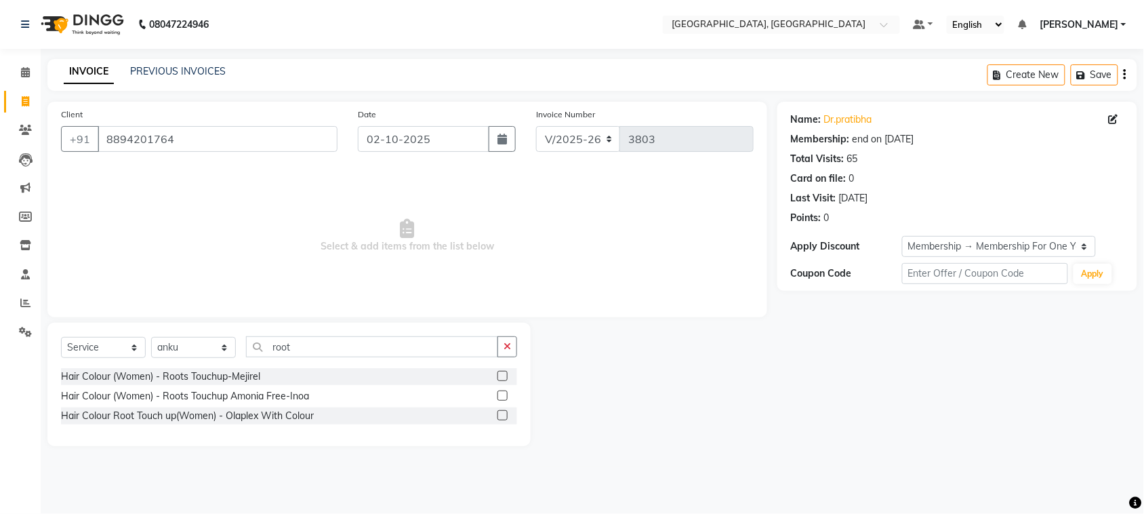
click at [497, 400] on label at bounding box center [502, 395] width 10 height 10
click at [497, 400] on input "checkbox" at bounding box center [501, 396] width 9 height 9
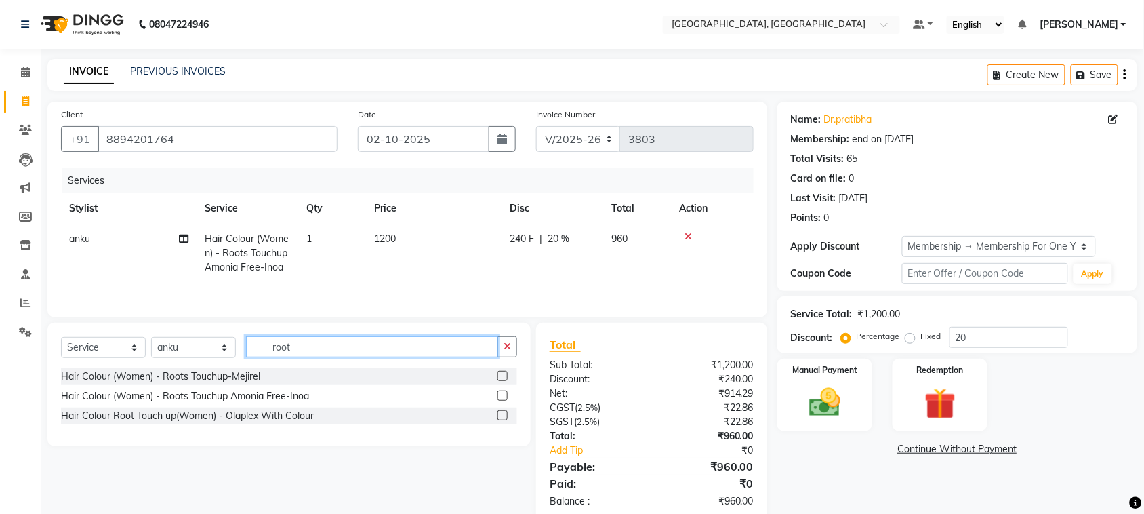
click at [376, 357] on input "root" at bounding box center [372, 346] width 252 height 21
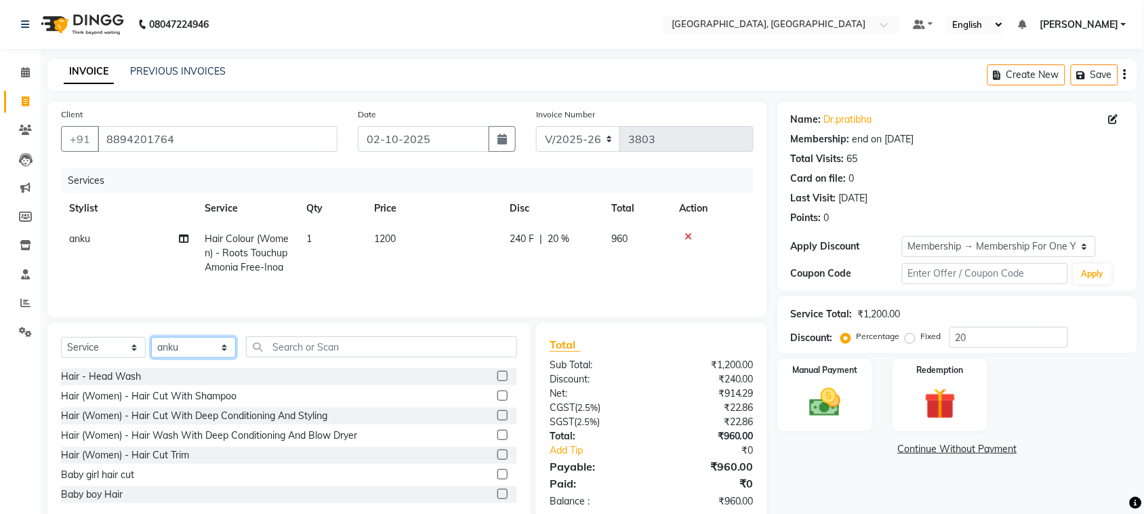
click at [177, 358] on select "Select Stylist admin Ajay (Aju) anil [PERSON_NAME] Client Deepak deepika [PERSO…" at bounding box center [193, 347] width 85 height 21
click at [156, 358] on select "Select Stylist admin Ajay (Aju) anil [PERSON_NAME] Client Deepak deepika [PERSO…" at bounding box center [193, 347] width 85 height 21
click at [423, 357] on input "text" at bounding box center [381, 346] width 271 height 21
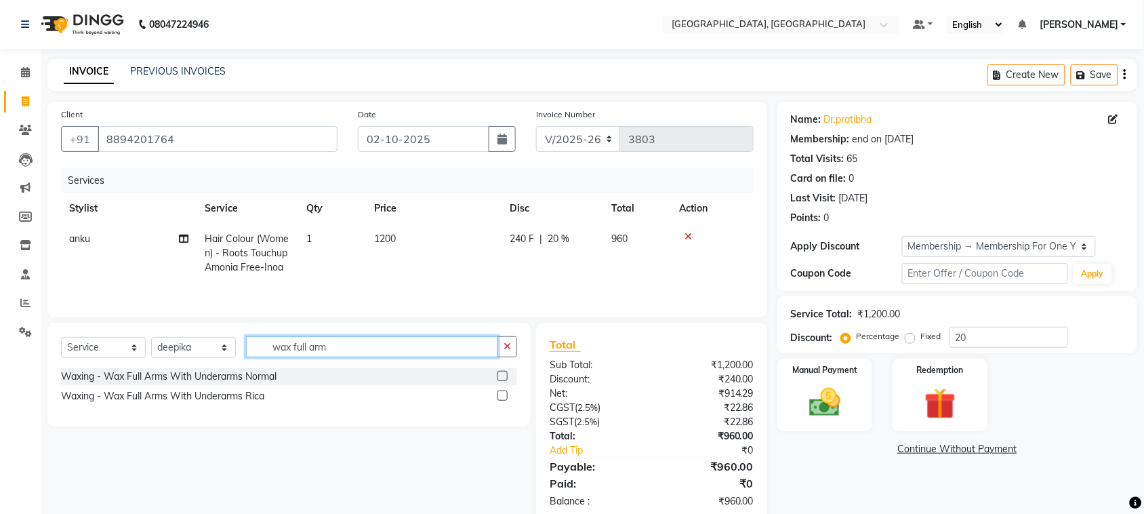
scroll to position [156, 0]
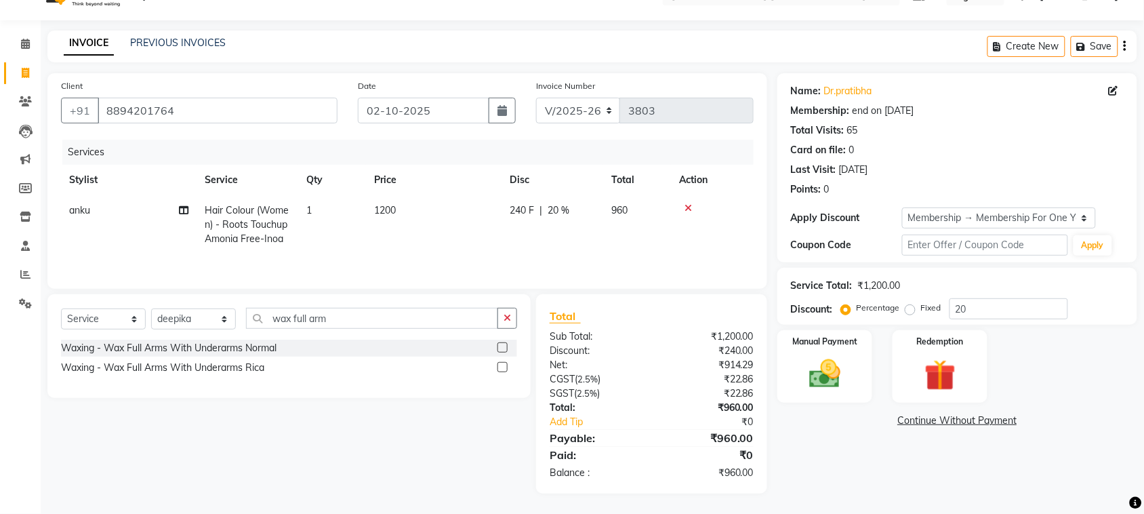
click at [498, 362] on label at bounding box center [502, 367] width 10 height 10
click at [498, 363] on input "checkbox" at bounding box center [501, 367] width 9 height 9
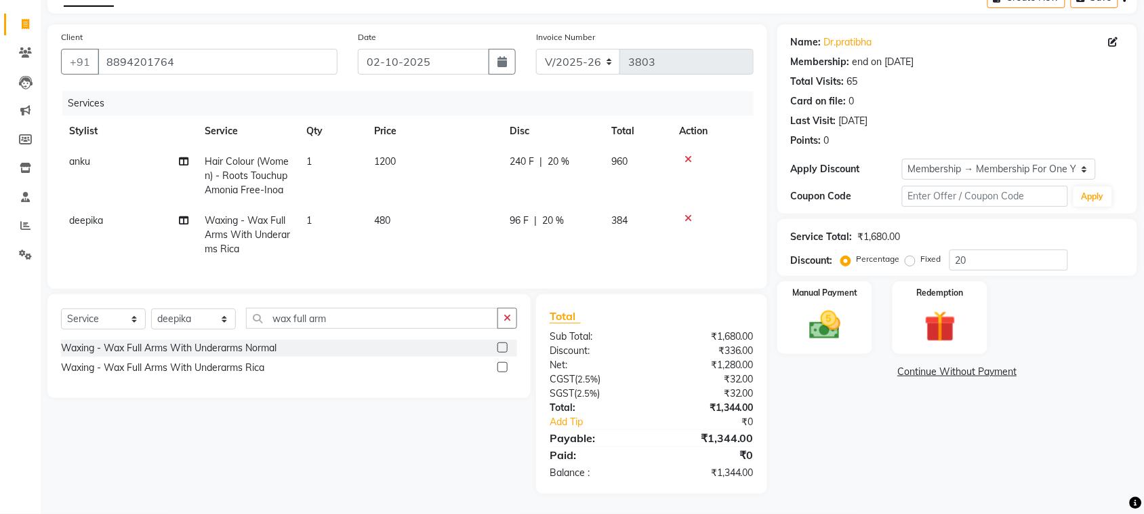
scroll to position [245, 0]
click at [398, 308] on input "wax full arm" at bounding box center [372, 318] width 252 height 21
click at [497, 362] on label at bounding box center [502, 367] width 10 height 10
click at [497, 363] on input "checkbox" at bounding box center [501, 367] width 9 height 9
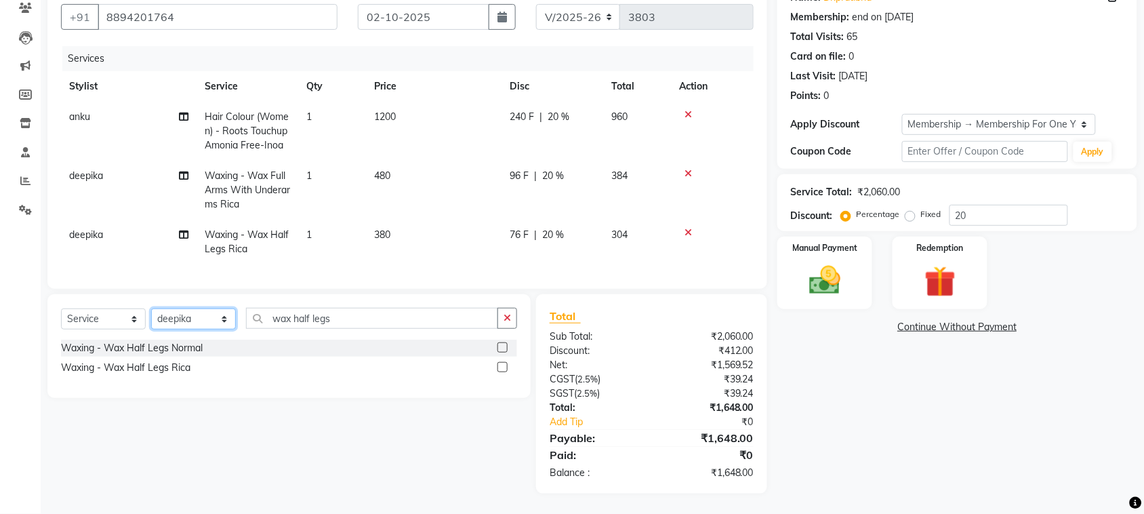
click at [192, 329] on select "Select Stylist admin Ajay (Aju) anil [PERSON_NAME] Client Deepak deepika [PERSO…" at bounding box center [193, 318] width 85 height 21
click at [156, 323] on select "Select Stylist admin Ajay (Aju) anil [PERSON_NAME] Client Deepak deepika [PERSO…" at bounding box center [193, 318] width 85 height 21
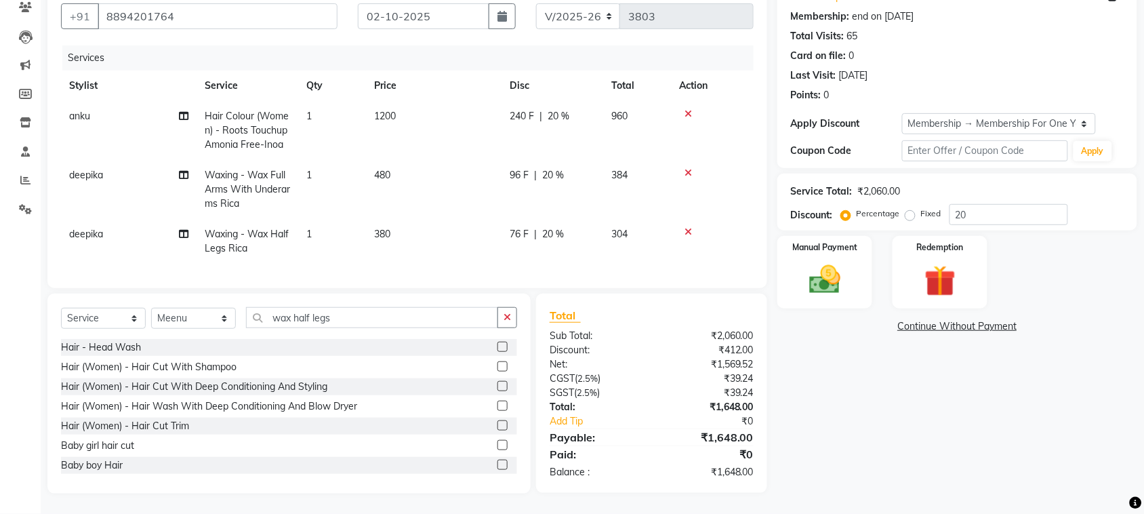
click at [394, 339] on div "Select Service Product Membership Package Voucher Prepaid Gift Card Select Styl…" at bounding box center [289, 323] width 456 height 32
click at [381, 327] on input "wax half legs" at bounding box center [372, 317] width 252 height 21
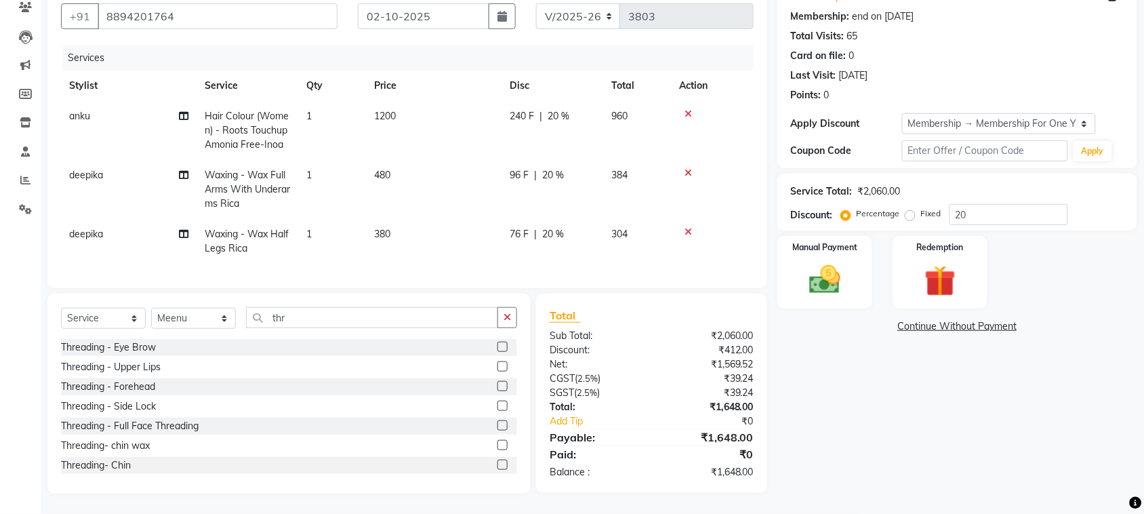
click at [497, 352] on label at bounding box center [502, 346] width 10 height 10
click at [497, 352] on input "checkbox" at bounding box center [501, 347] width 9 height 9
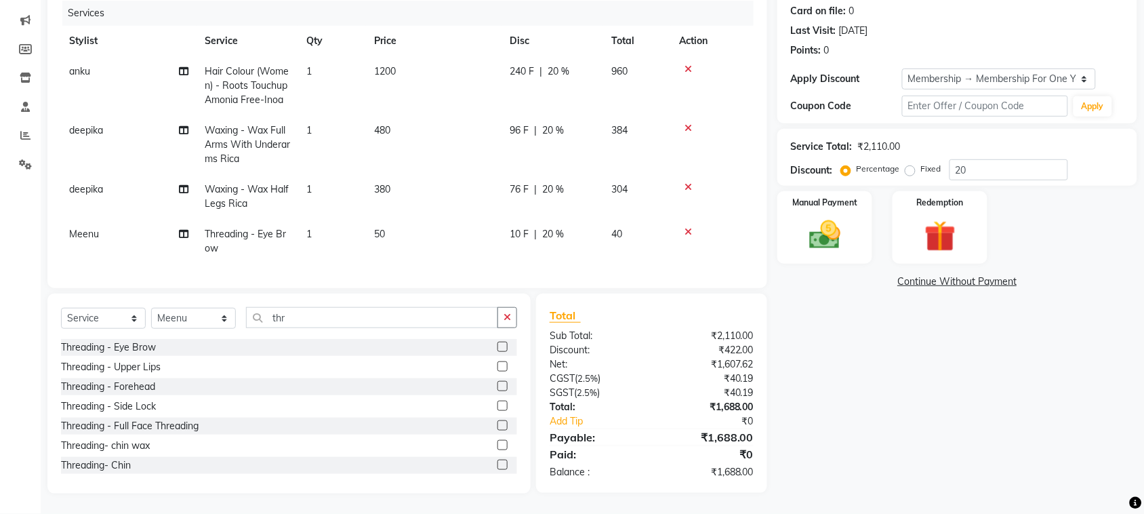
click at [497, 371] on label at bounding box center [502, 366] width 10 height 10
click at [497, 371] on input "checkbox" at bounding box center [501, 366] width 9 height 9
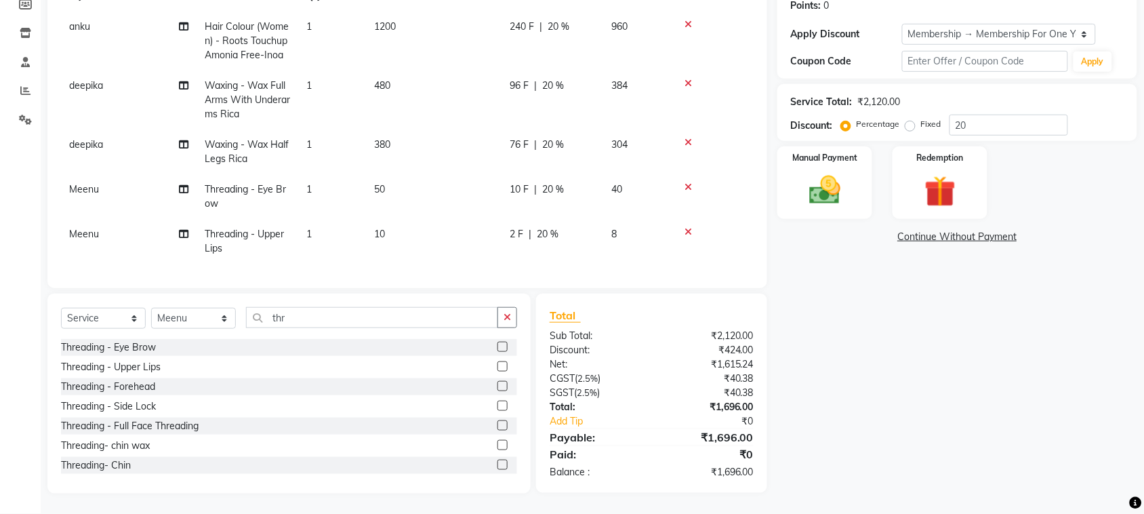
click at [497, 391] on label at bounding box center [502, 386] width 10 height 10
click at [497, 391] on input "checkbox" at bounding box center [501, 386] width 9 height 9
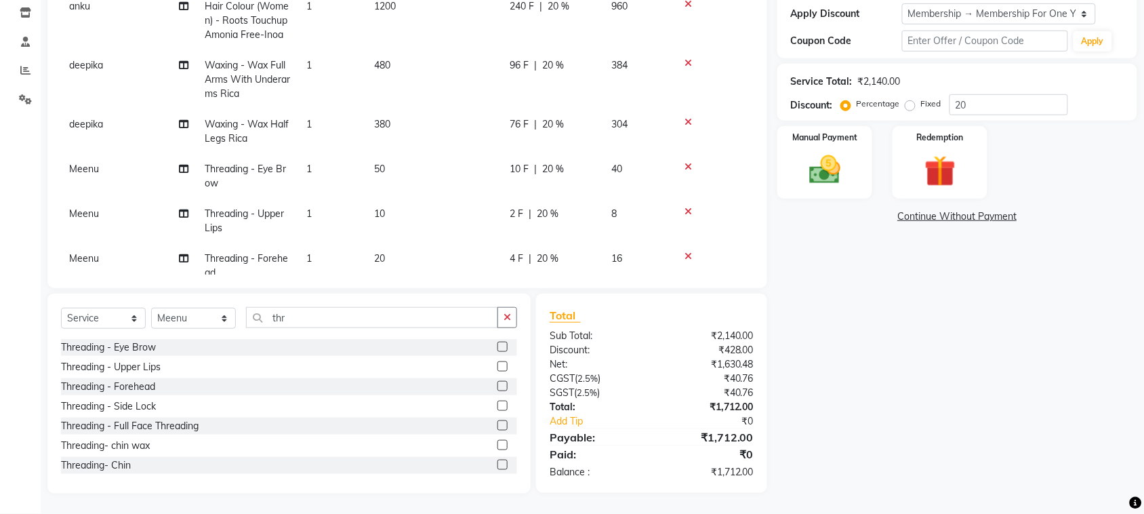
scroll to position [310, 0]
click at [816, 188] on img at bounding box center [824, 169] width 53 height 37
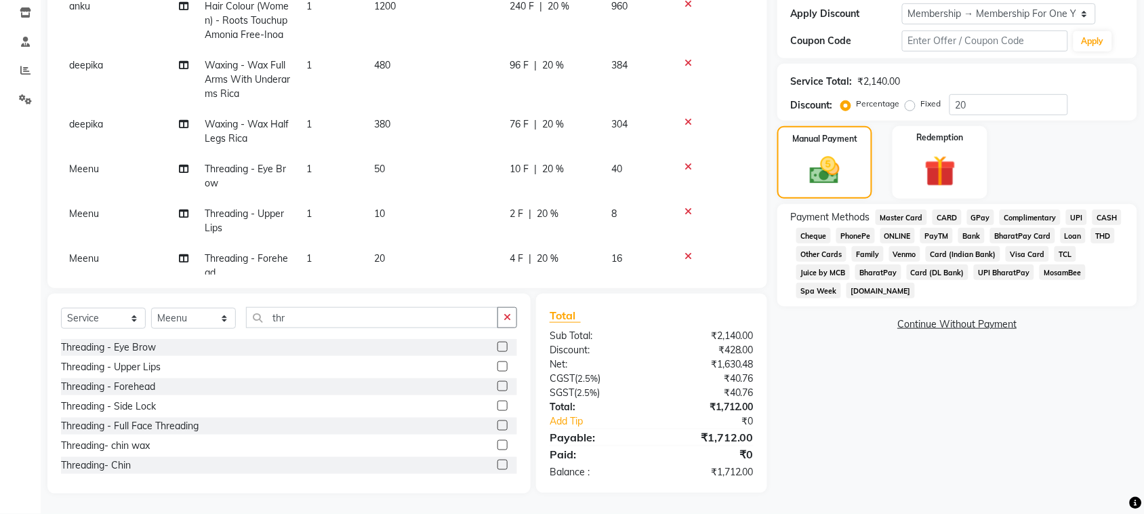
scroll to position [154, 0]
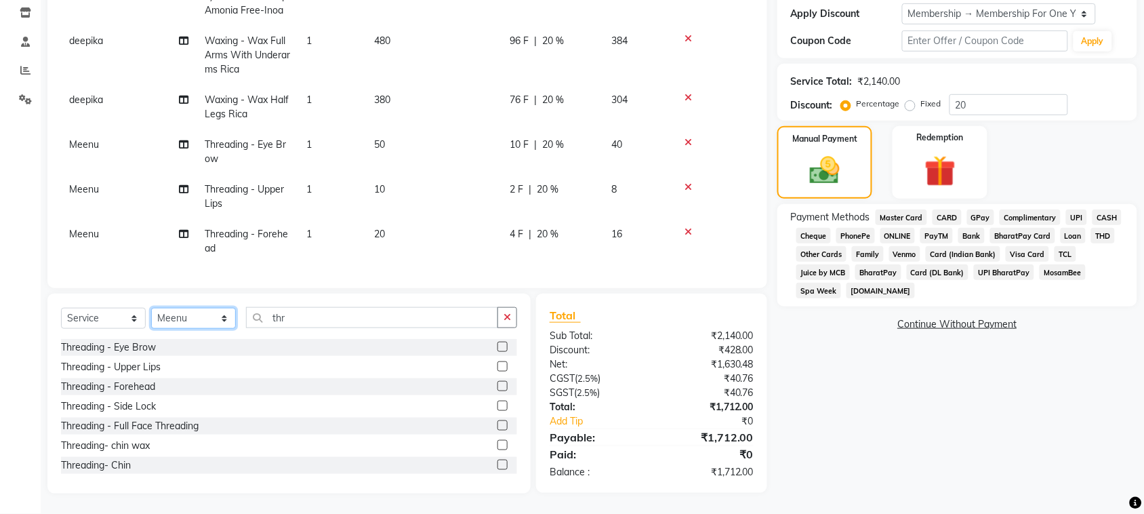
click at [178, 308] on select "Select Stylist admin Ajay (Aju) anil [PERSON_NAME] Client Deepak deepika [PERSO…" at bounding box center [193, 318] width 85 height 21
click at [156, 308] on select "Select Stylist admin Ajay (Aju) anil [PERSON_NAME] Client Deepak deepika [PERSO…" at bounding box center [193, 318] width 85 height 21
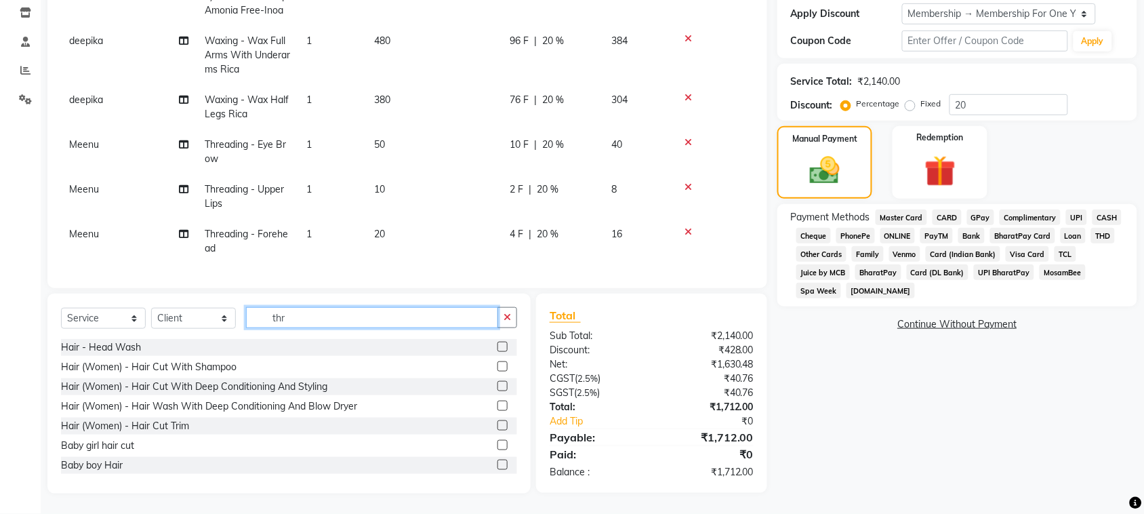
click at [333, 307] on input "thr" at bounding box center [372, 317] width 252 height 21
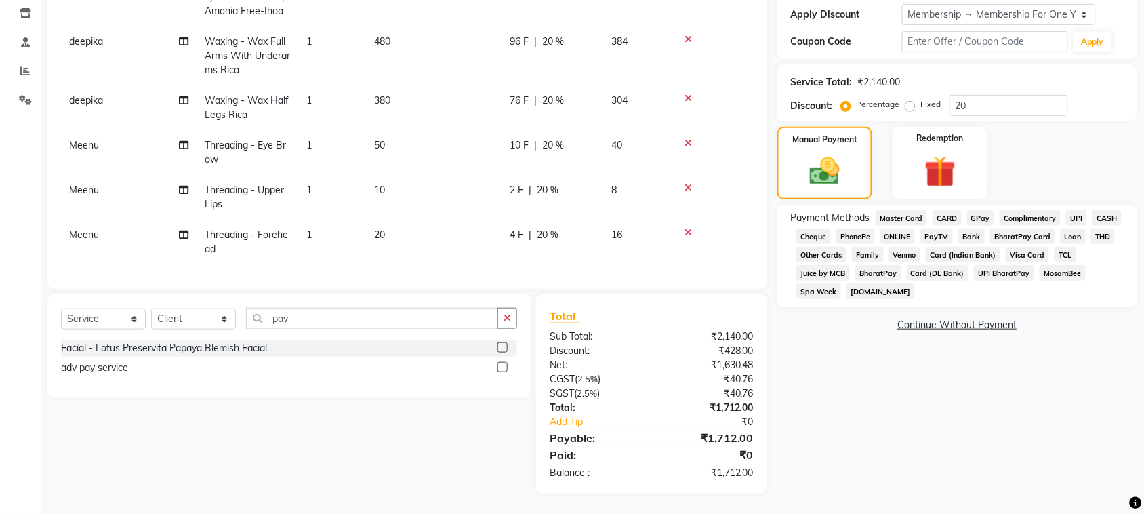
click at [497, 362] on label at bounding box center [502, 367] width 10 height 10
click at [497, 363] on input "checkbox" at bounding box center [501, 367] width 9 height 9
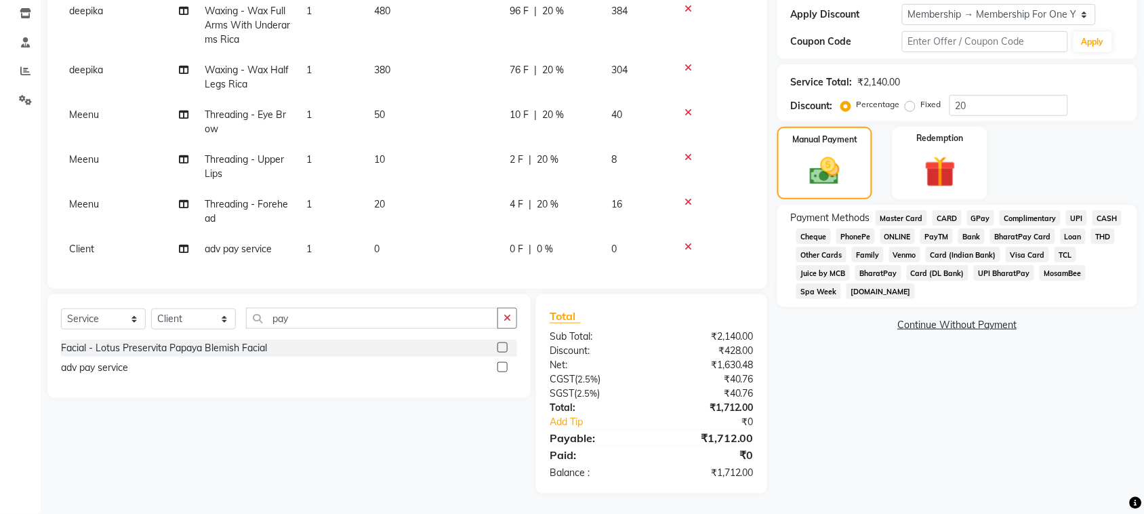
click at [447, 234] on td "0" at bounding box center [433, 249] width 135 height 30
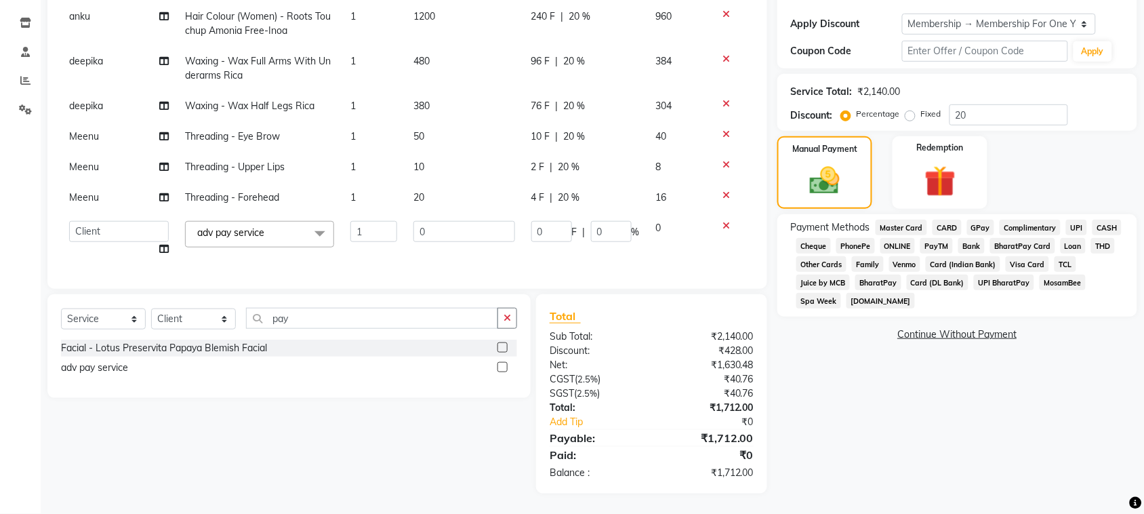
scroll to position [114, 0]
click at [444, 221] on input "0" at bounding box center [463, 231] width 101 height 21
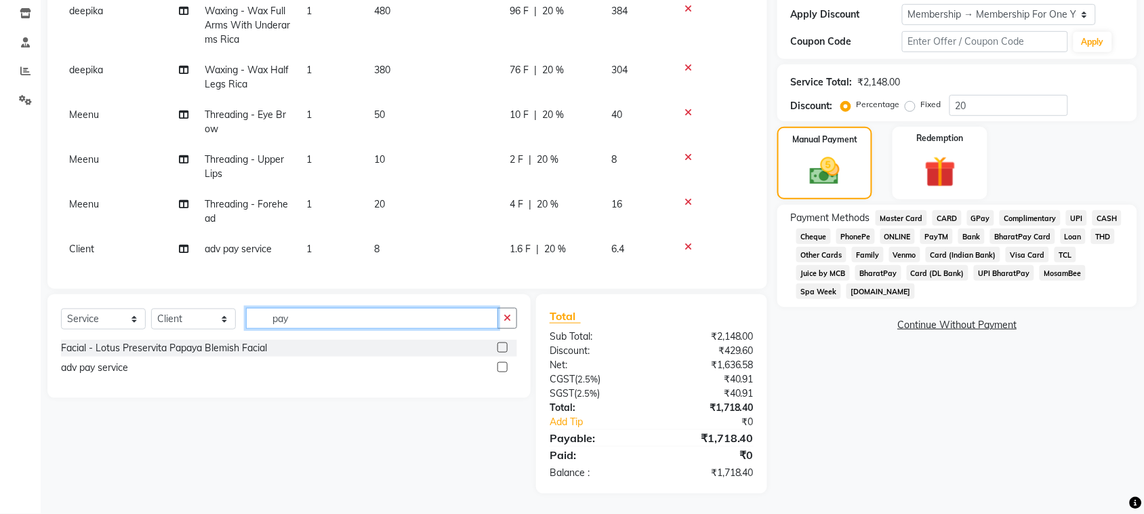
click at [456, 308] on input "pay" at bounding box center [372, 318] width 252 height 21
click at [412, 193] on td "20" at bounding box center [433, 211] width 135 height 45
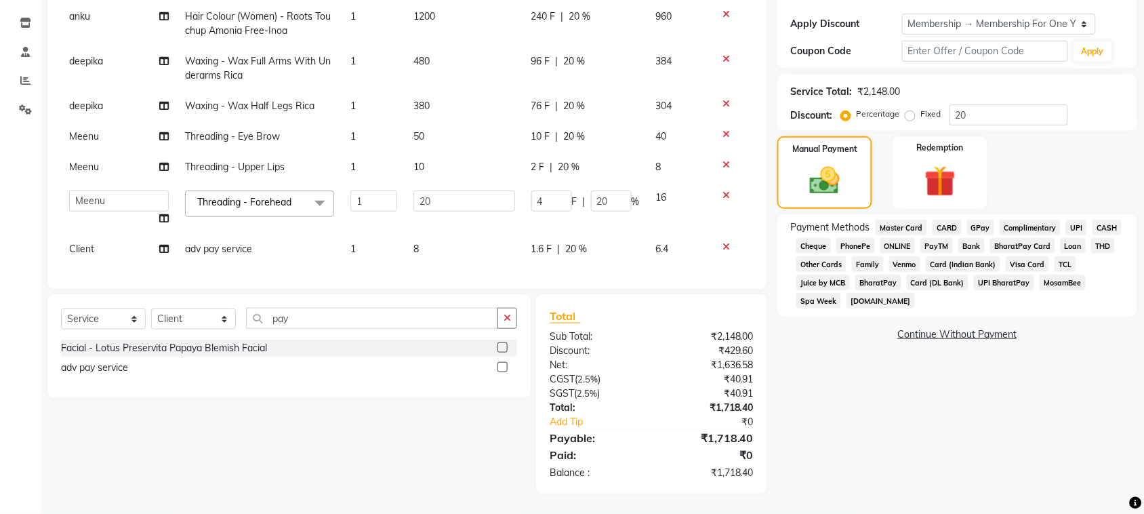
scroll to position [119, 0]
click at [431, 234] on td "8" at bounding box center [463, 249] width 117 height 30
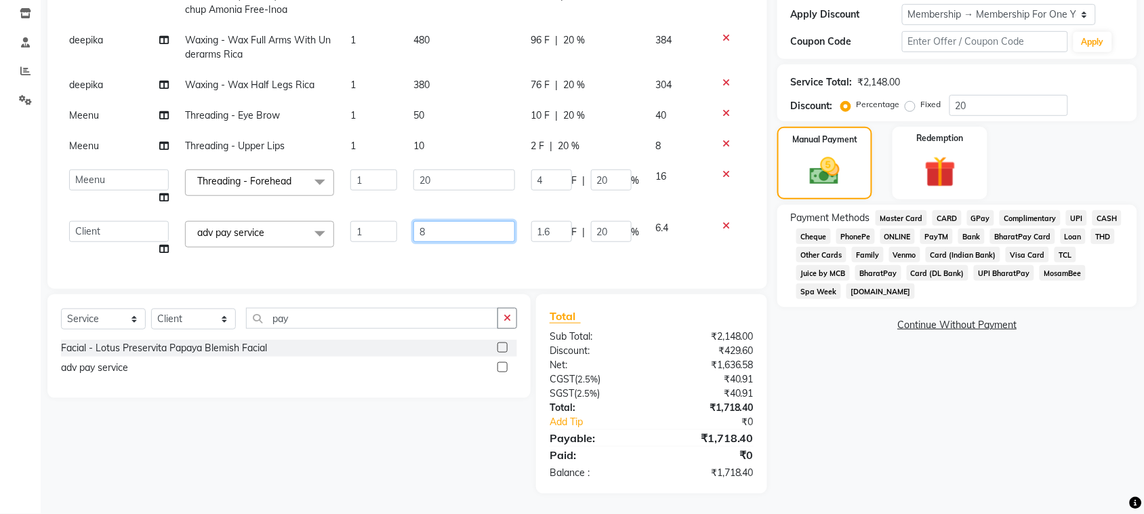
click at [432, 221] on input "8" at bounding box center [463, 231] width 101 height 21
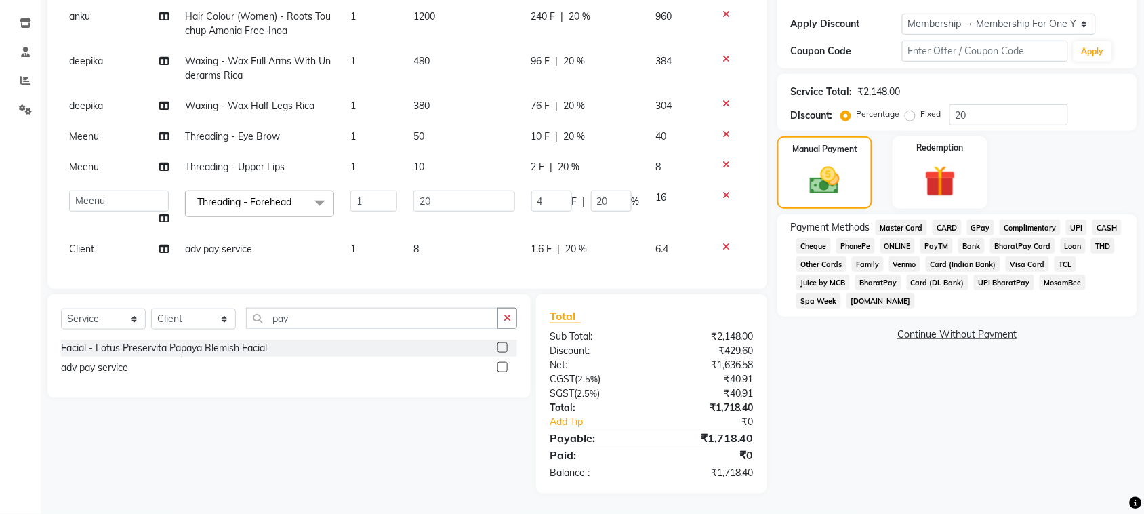
click at [531, 242] on span "1.6 F" at bounding box center [541, 249] width 21 height 14
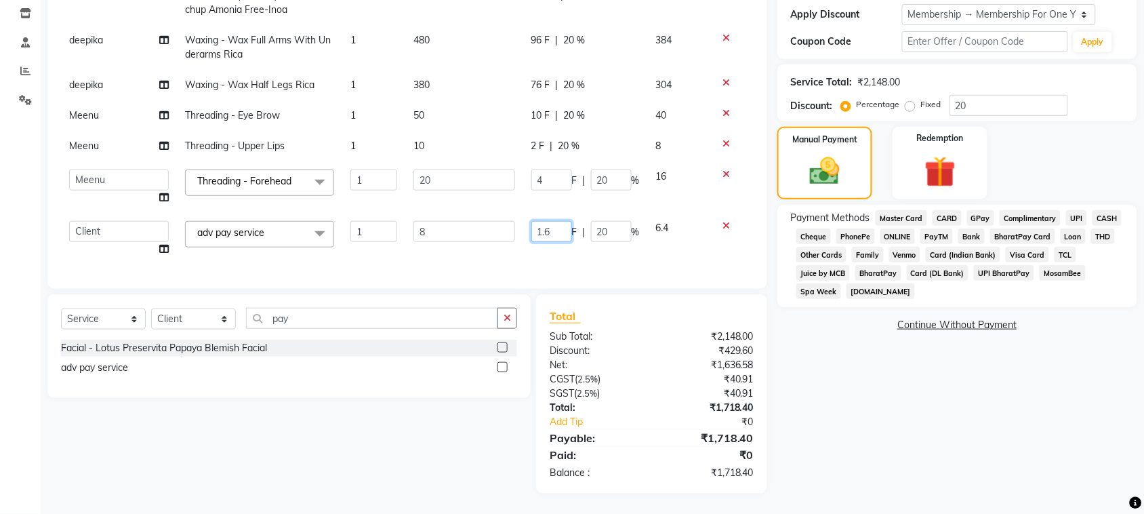
click at [531, 221] on input "1.6" at bounding box center [551, 231] width 41 height 21
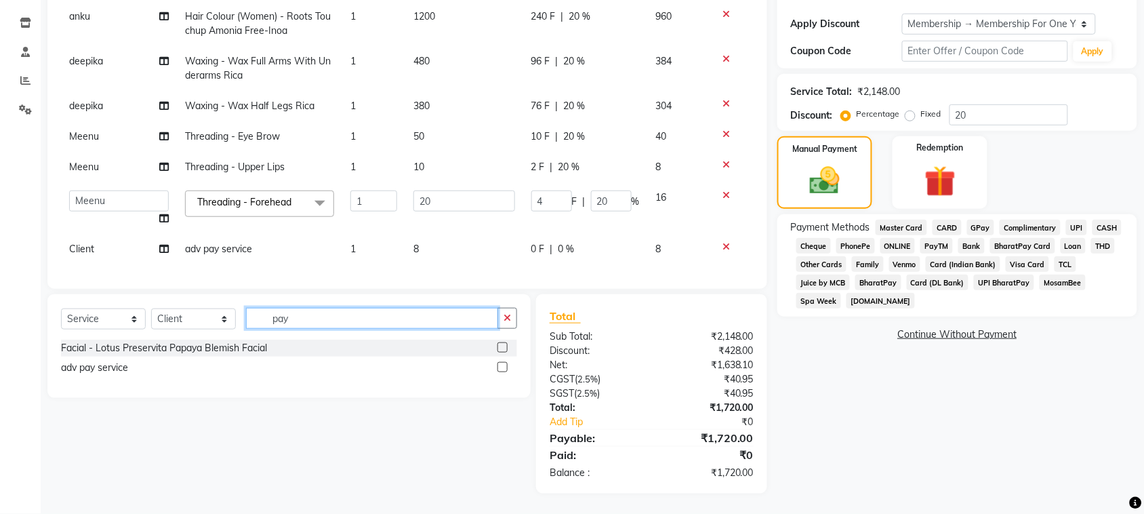
click at [467, 308] on input "pay" at bounding box center [372, 318] width 252 height 21
click at [1092, 235] on span "CASH" at bounding box center [1106, 227] width 29 height 16
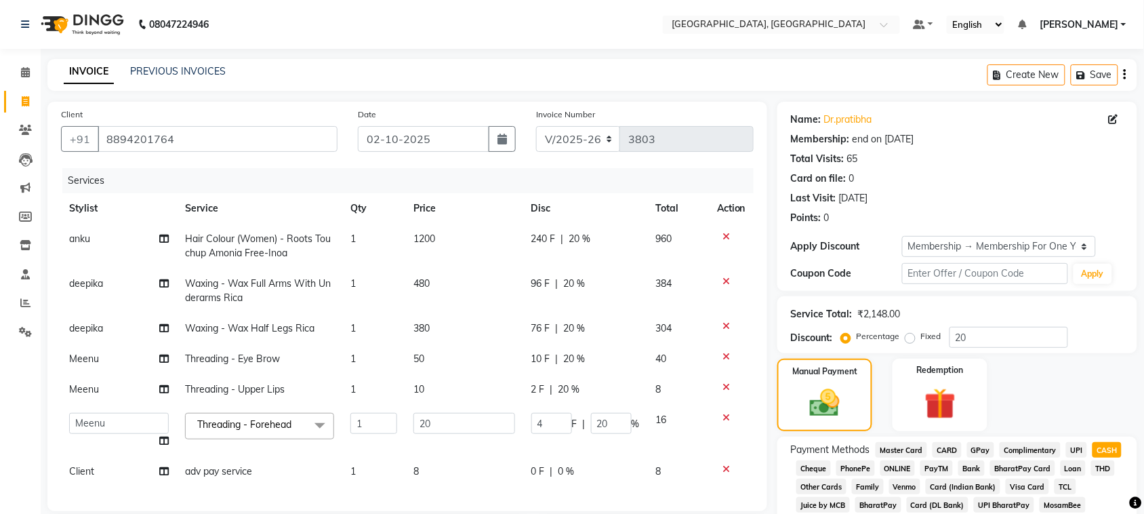
scroll to position [326, 0]
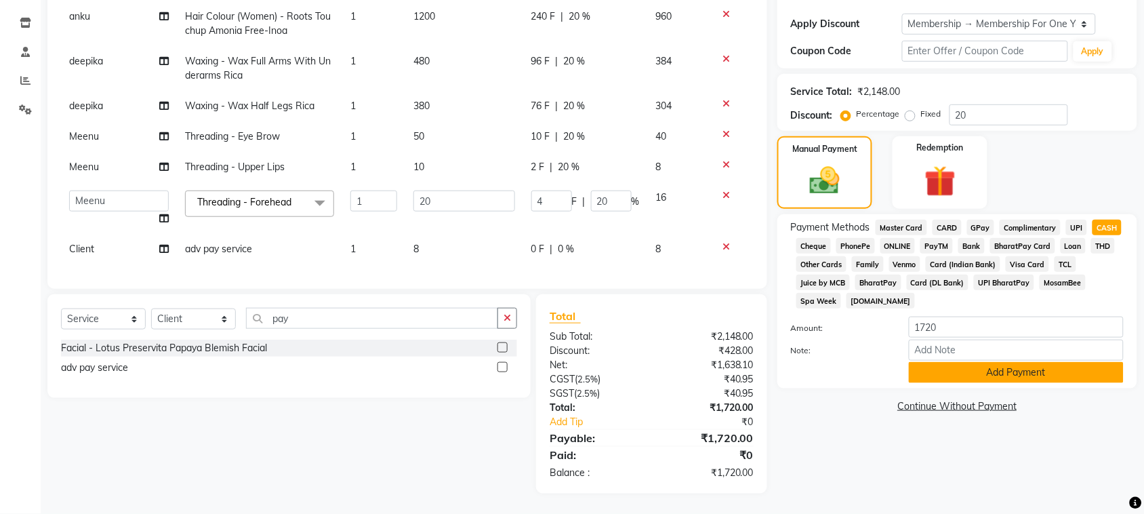
click at [1045, 383] on button "Add Payment" at bounding box center [1015, 372] width 215 height 21
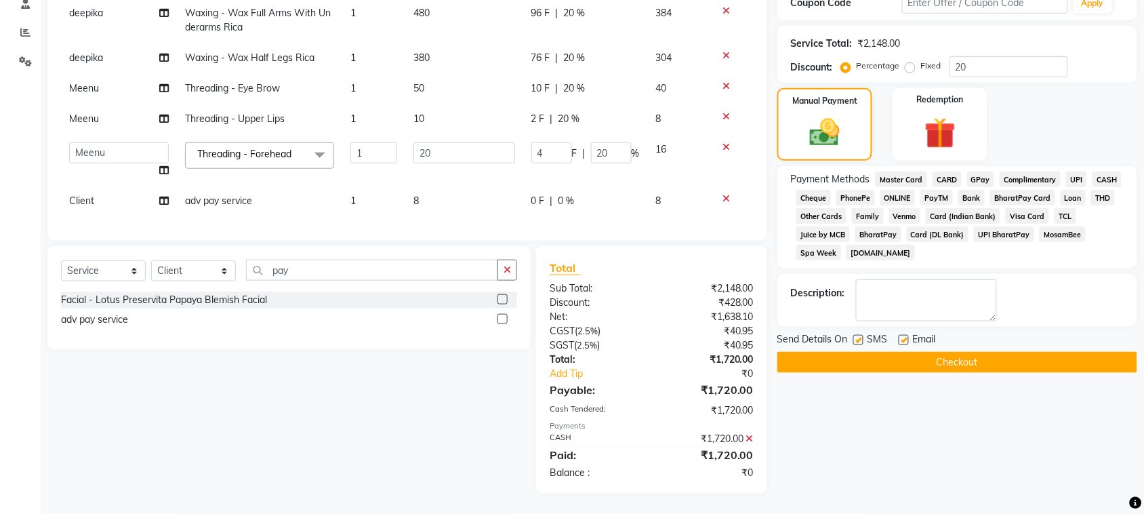
click at [1003, 373] on button "Checkout" at bounding box center [957, 362] width 360 height 21
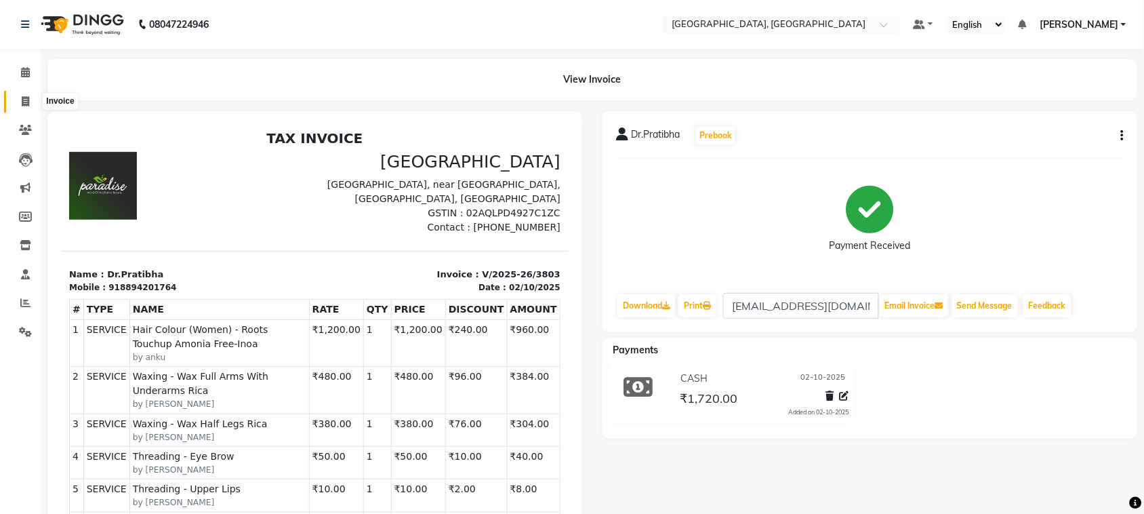
click at [18, 100] on span at bounding box center [26, 102] width 24 height 16
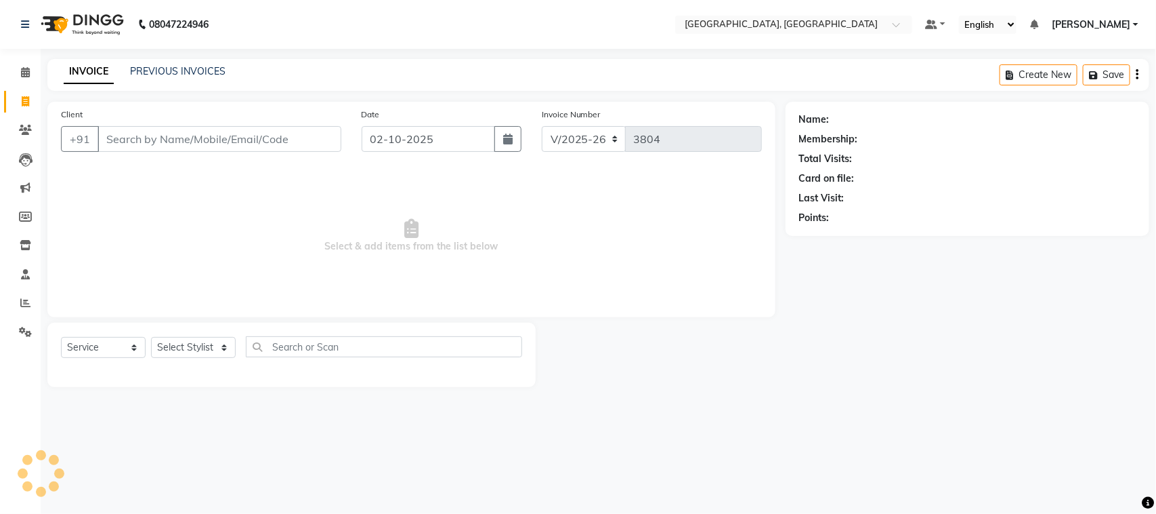
click at [184, 152] on input "Client" at bounding box center [220, 139] width 244 height 26
click at [329, 146] on span "Add Client" at bounding box center [307, 139] width 54 height 14
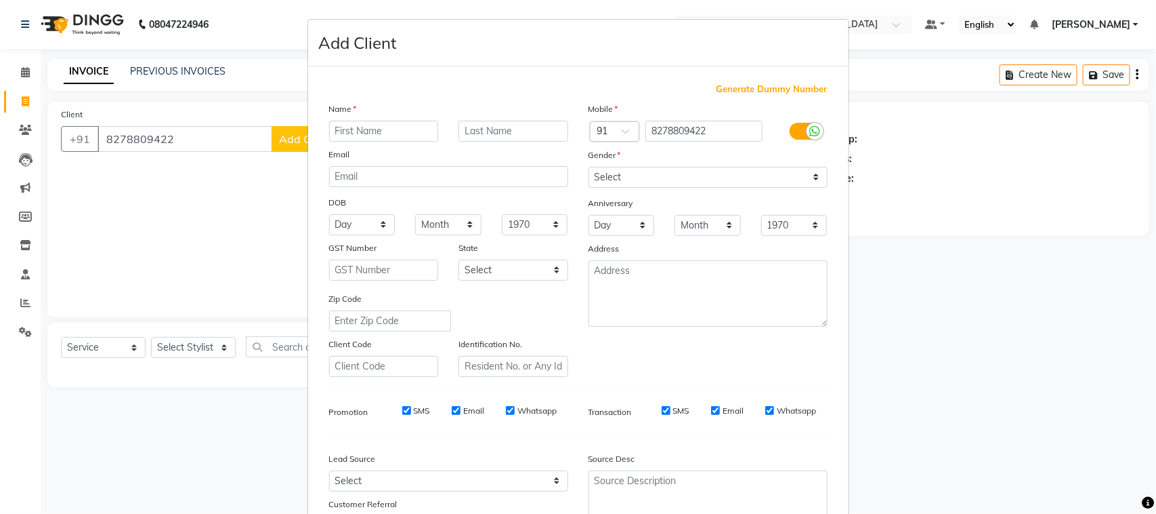
click at [391, 142] on input "text" at bounding box center [384, 131] width 110 height 21
click at [354, 142] on input "text" at bounding box center [384, 131] width 110 height 21
click at [642, 188] on select "Select [DEMOGRAPHIC_DATA] [DEMOGRAPHIC_DATA] Other Prefer Not To Say" at bounding box center [708, 177] width 239 height 21
click at [589, 188] on select "Select [DEMOGRAPHIC_DATA] [DEMOGRAPHIC_DATA] Other Prefer Not To Say" at bounding box center [708, 177] width 239 height 21
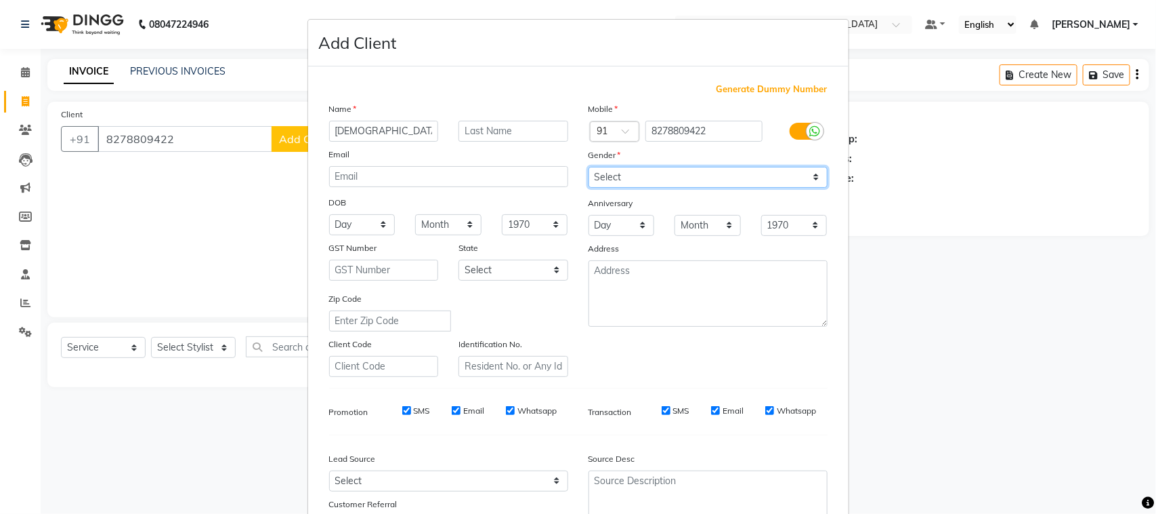
scroll to position [268, 0]
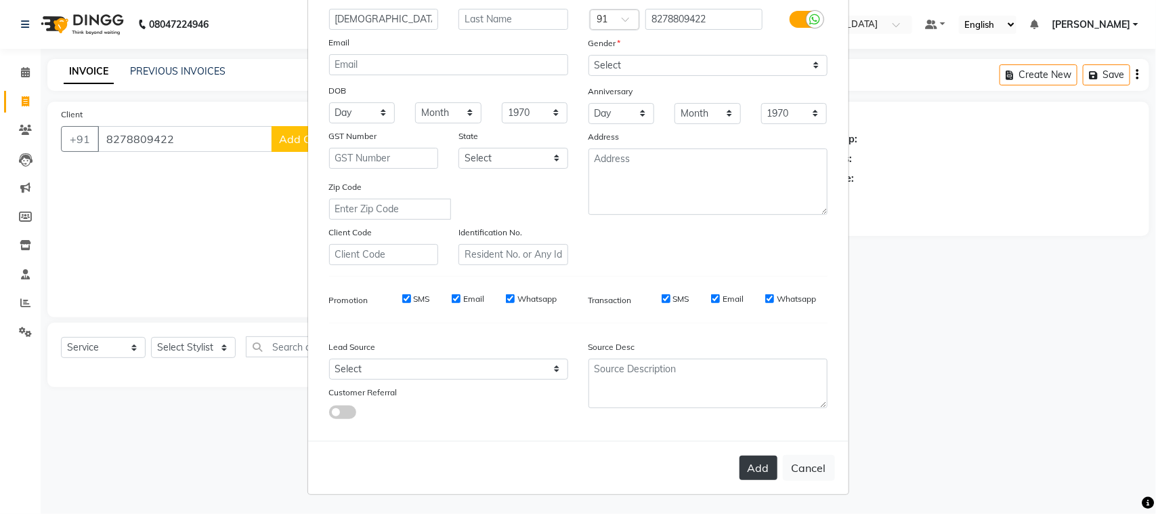
click at [740, 455] on button "Add" at bounding box center [759, 467] width 38 height 24
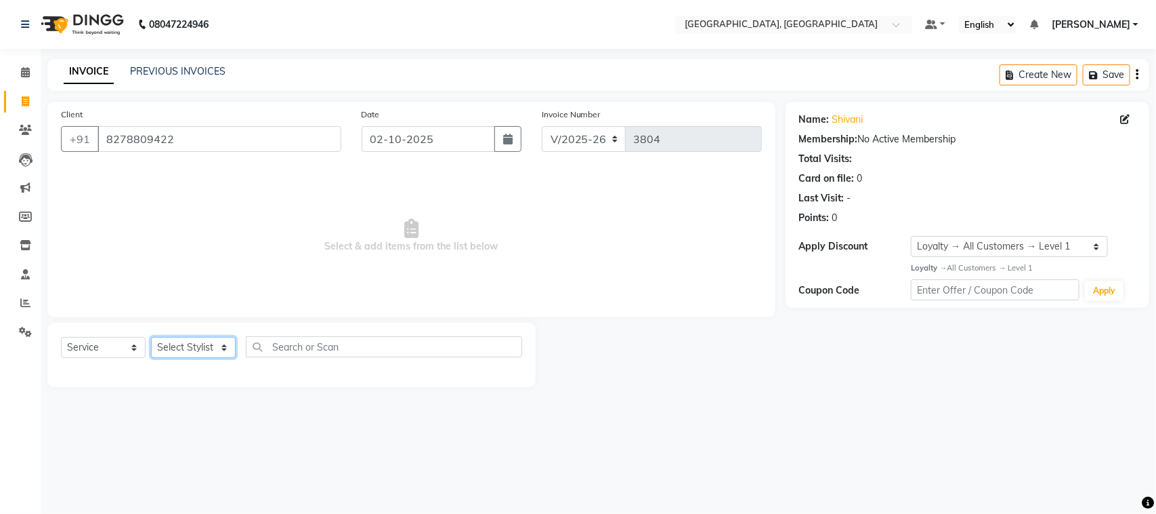
click at [186, 358] on select "Select Stylist admin Ajay (Aju) anil [PERSON_NAME] Client Deepak deepika [PERSO…" at bounding box center [193, 347] width 85 height 21
click at [326, 357] on input "text" at bounding box center [384, 346] width 276 height 21
click at [184, 358] on select "Select Stylist admin Ajay (Aju) anil [PERSON_NAME] Client Deepak deepika [PERSO…" at bounding box center [193, 347] width 85 height 21
click at [156, 358] on select "Select Stylist admin Ajay (Aju) anil [PERSON_NAME] Client Deepak deepika [PERSO…" at bounding box center [193, 347] width 85 height 21
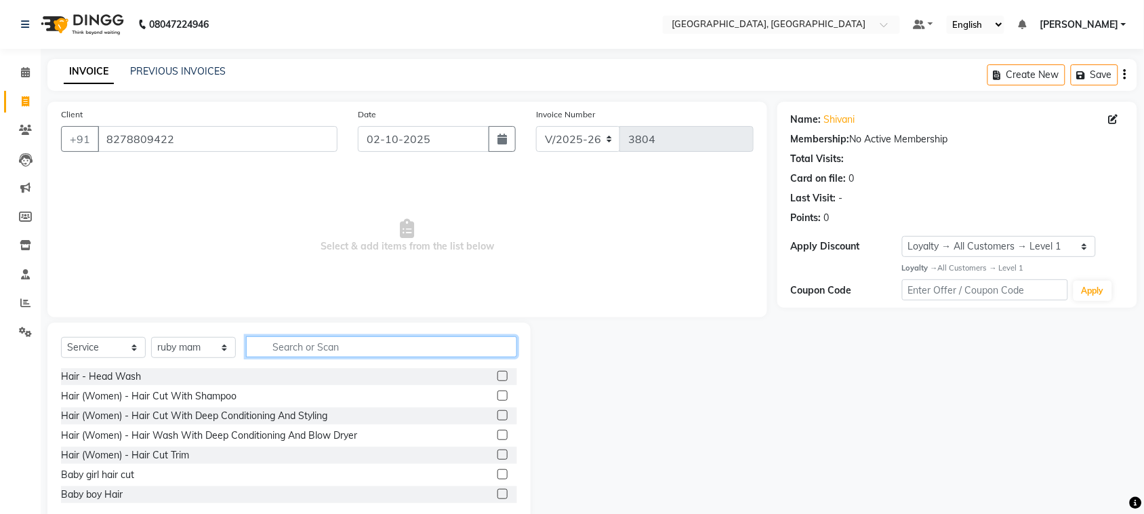
click at [337, 357] on input "text" at bounding box center [381, 346] width 271 height 21
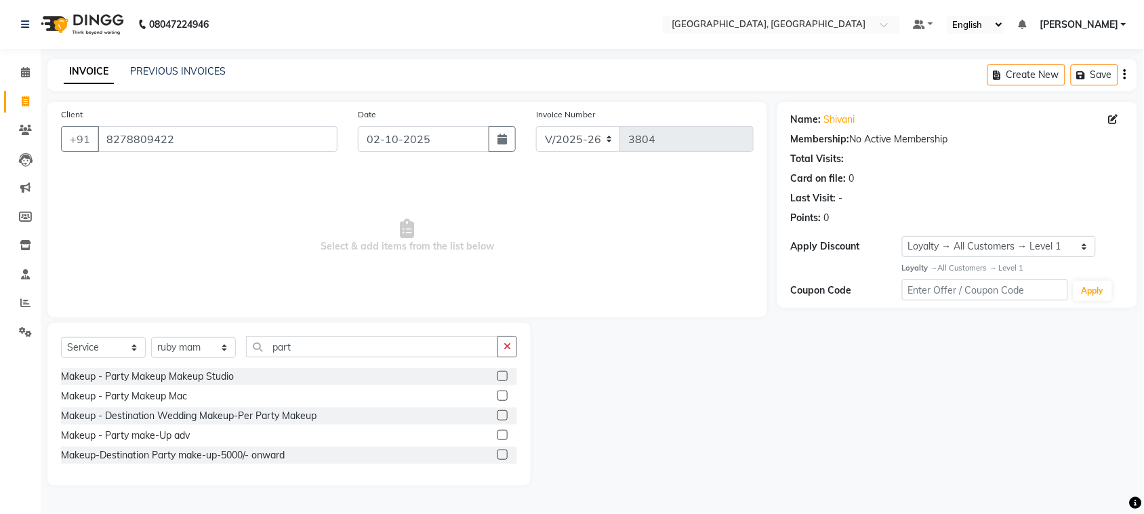
click at [497, 381] on label at bounding box center [502, 376] width 10 height 10
click at [497, 381] on input "checkbox" at bounding box center [501, 376] width 9 height 9
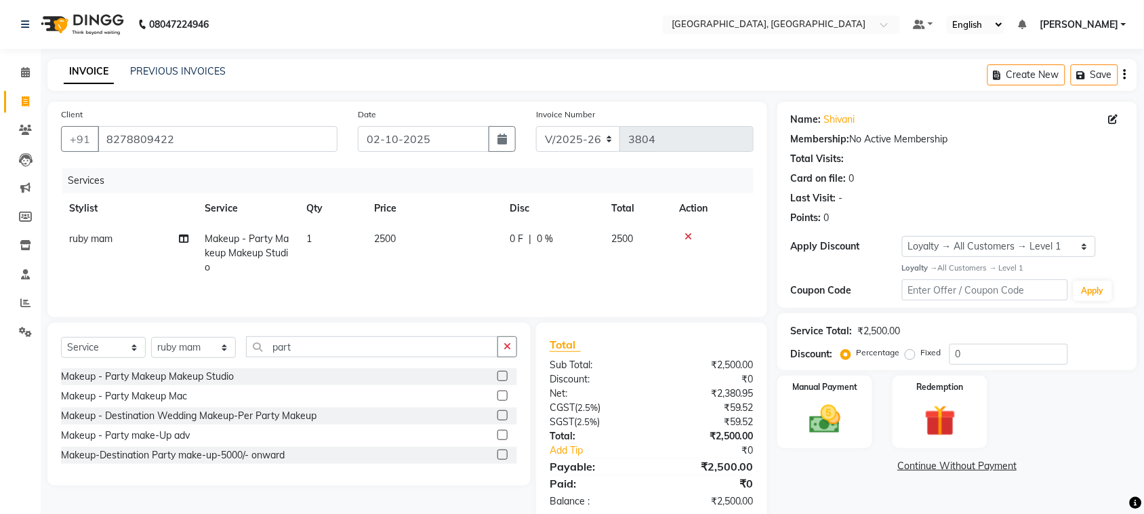
click at [488, 282] on td "2500" at bounding box center [433, 253] width 135 height 59
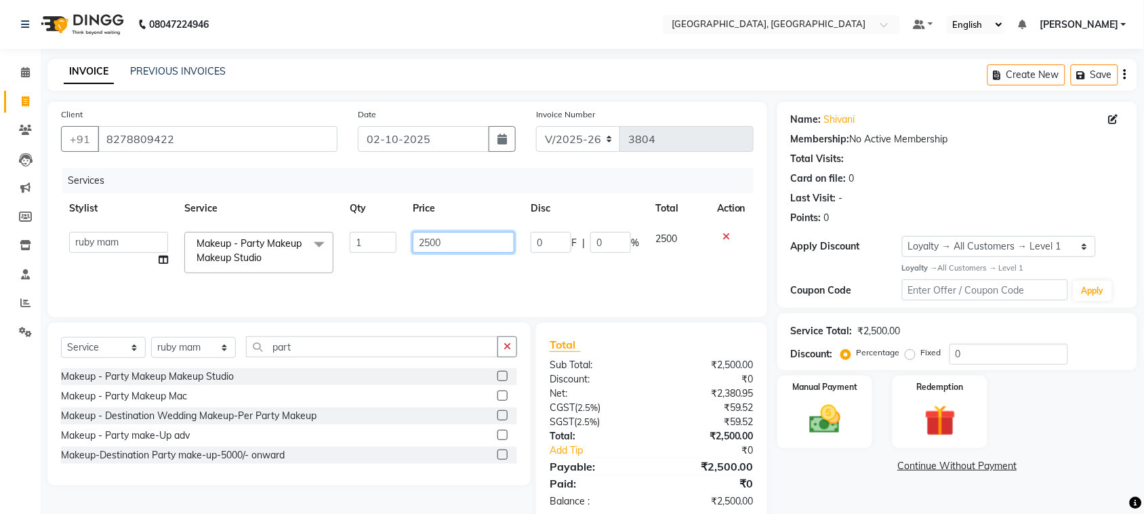
click at [465, 253] on input "2500" at bounding box center [464, 242] width 102 height 21
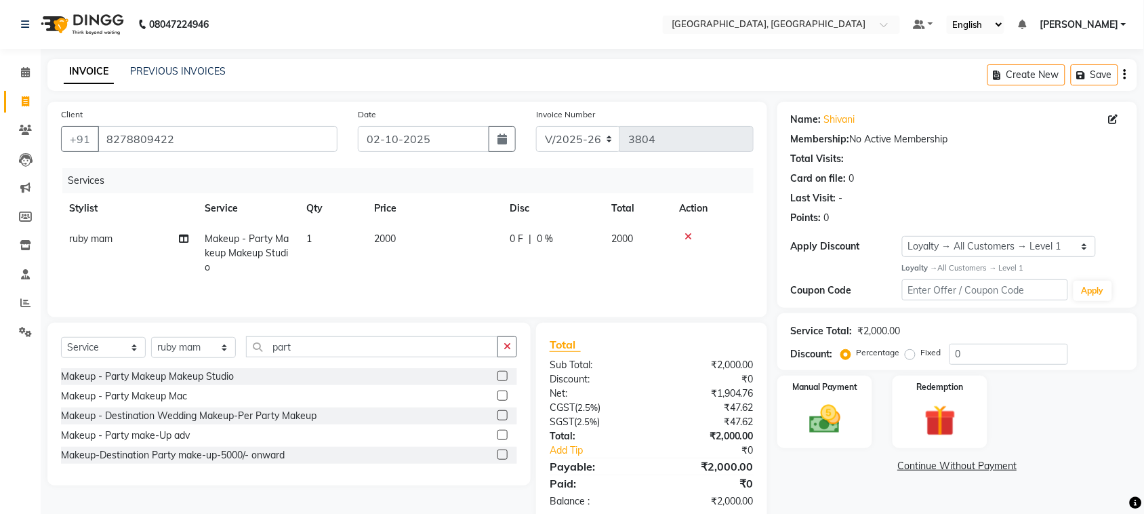
click at [150, 282] on td "ruby mam Split Commission" at bounding box center [128, 253] width 135 height 59
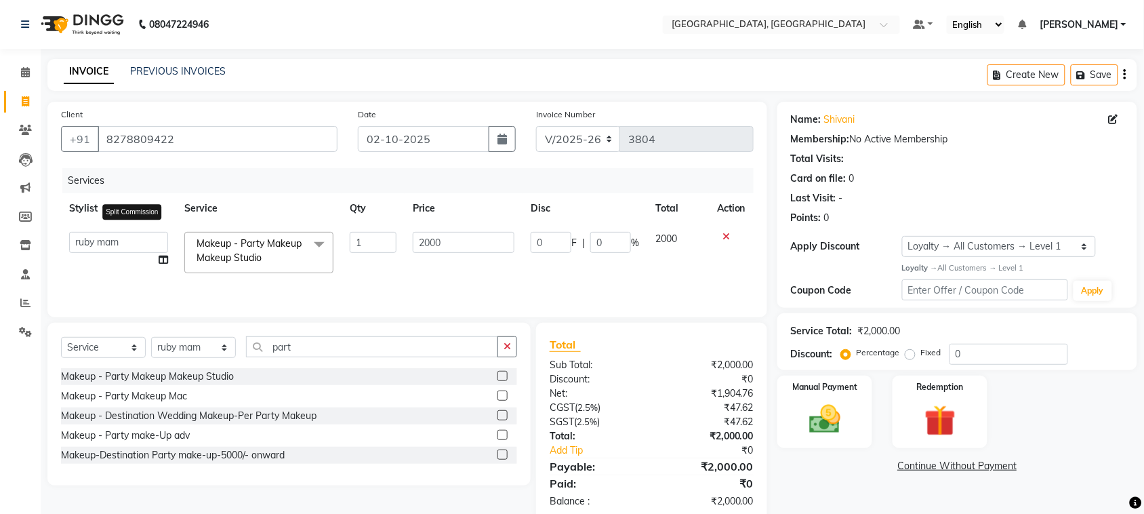
click at [159, 264] on icon at bounding box center [163, 259] width 9 height 9
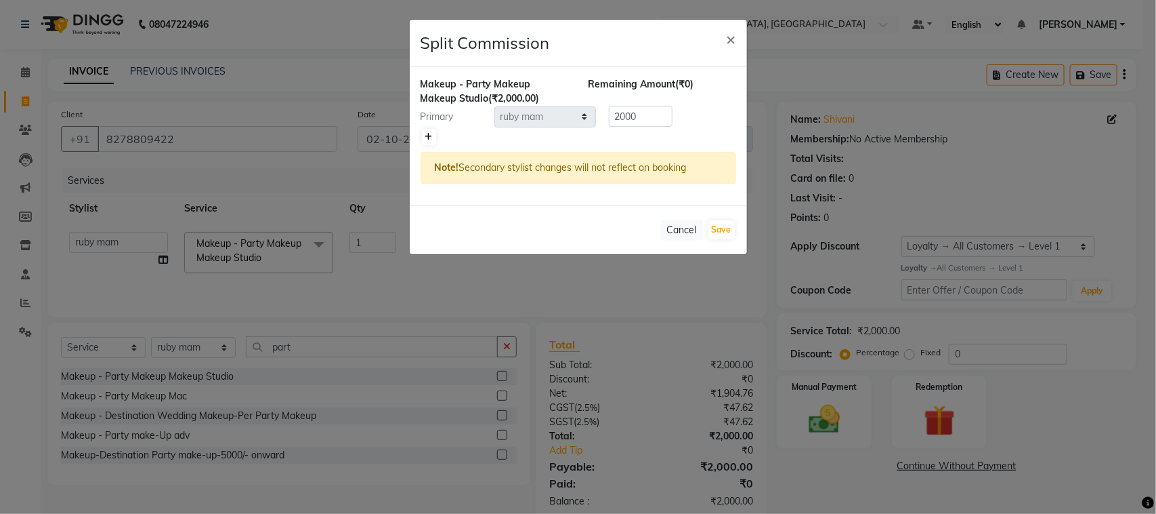
click at [433, 141] on icon at bounding box center [428, 137] width 7 height 8
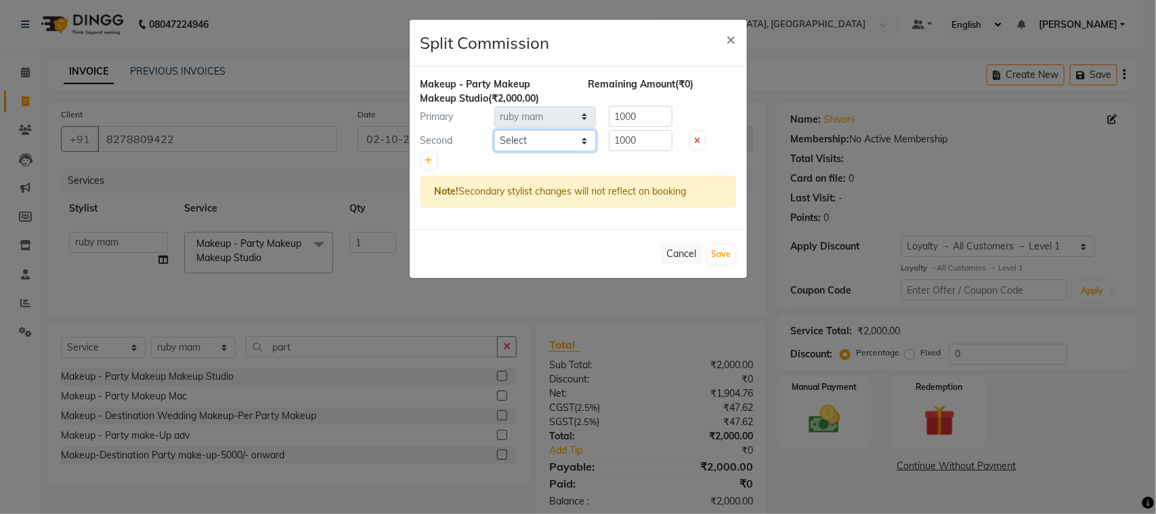
drag, startPoint x: 510, startPoint y: 183, endPoint x: 532, endPoint y: 201, distance: 28.9
click at [510, 151] on select "Select admin Ajay (Aju) anil [PERSON_NAME] Client Deepak [PERSON_NAME] [PERSON_…" at bounding box center [546, 140] width 102 height 21
click at [495, 151] on select "Select admin Ajay (Aju) anil [PERSON_NAME] Client Deepak [PERSON_NAME] [PERSON_…" at bounding box center [546, 140] width 102 height 21
click at [671, 151] on input "1000" at bounding box center [641, 140] width 64 height 21
click at [665, 127] on input "1000" at bounding box center [641, 116] width 64 height 21
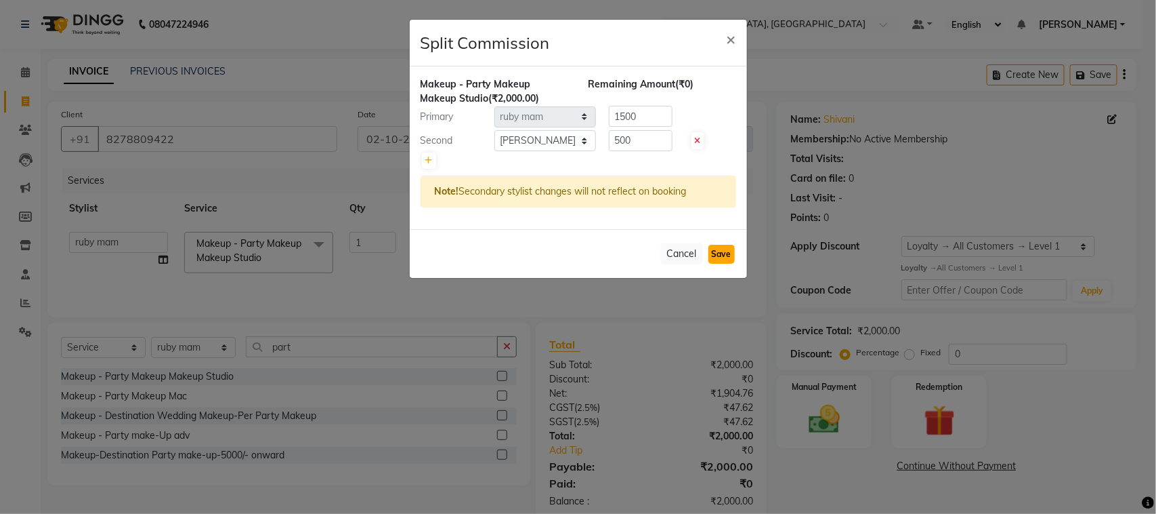
click at [717, 264] on button "Save" at bounding box center [722, 254] width 26 height 19
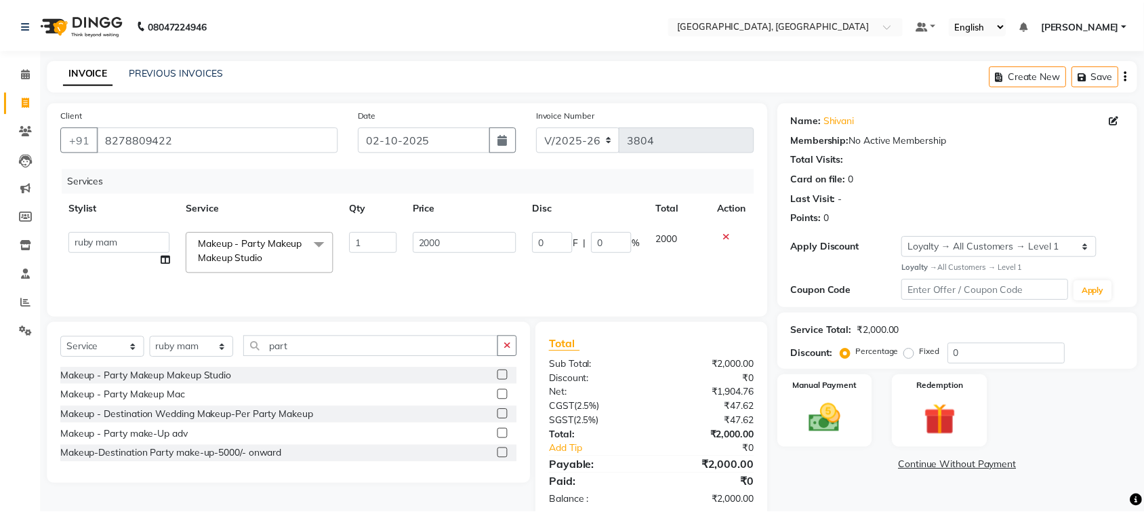
scroll to position [151, 0]
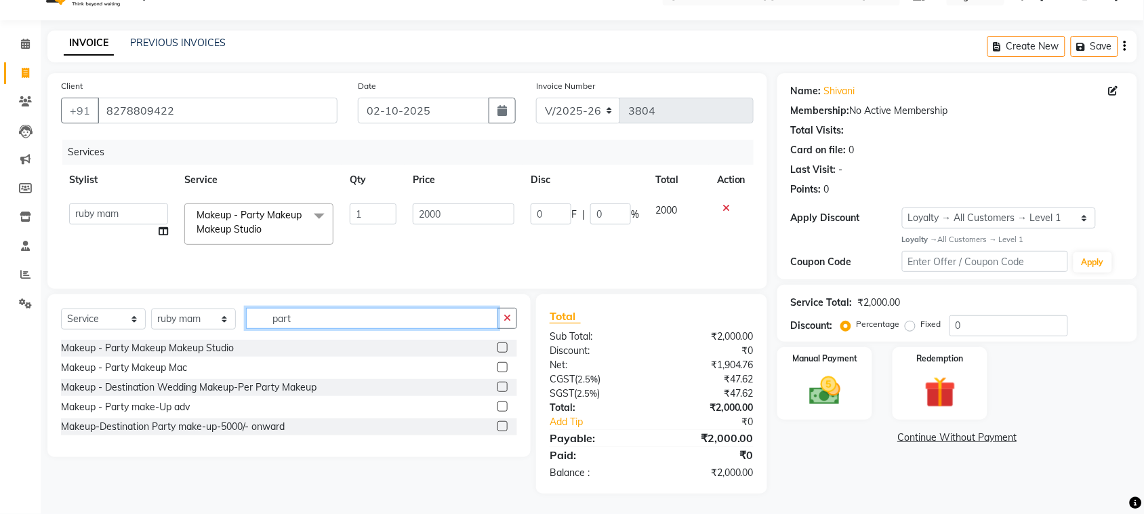
click at [362, 308] on input "part" at bounding box center [372, 318] width 252 height 21
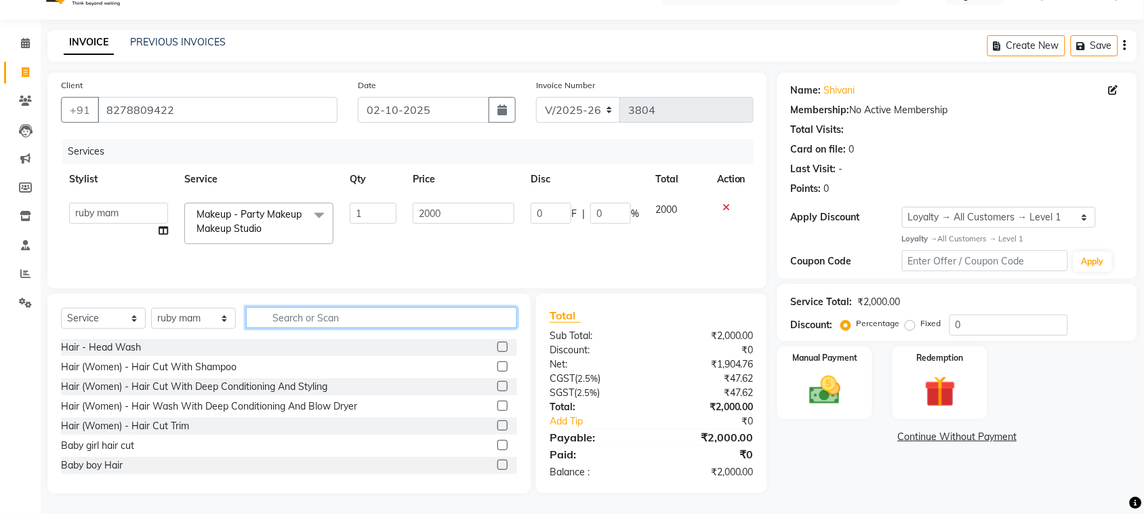
click at [290, 307] on input "text" at bounding box center [381, 317] width 271 height 21
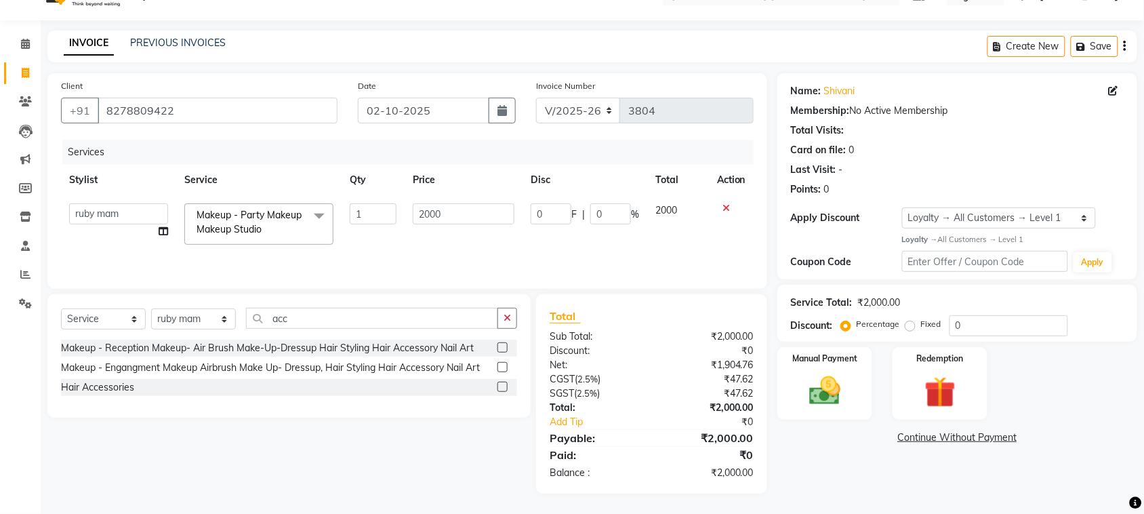
click at [497, 390] on label at bounding box center [502, 386] width 10 height 10
click at [497, 390] on input "checkbox" at bounding box center [501, 387] width 9 height 9
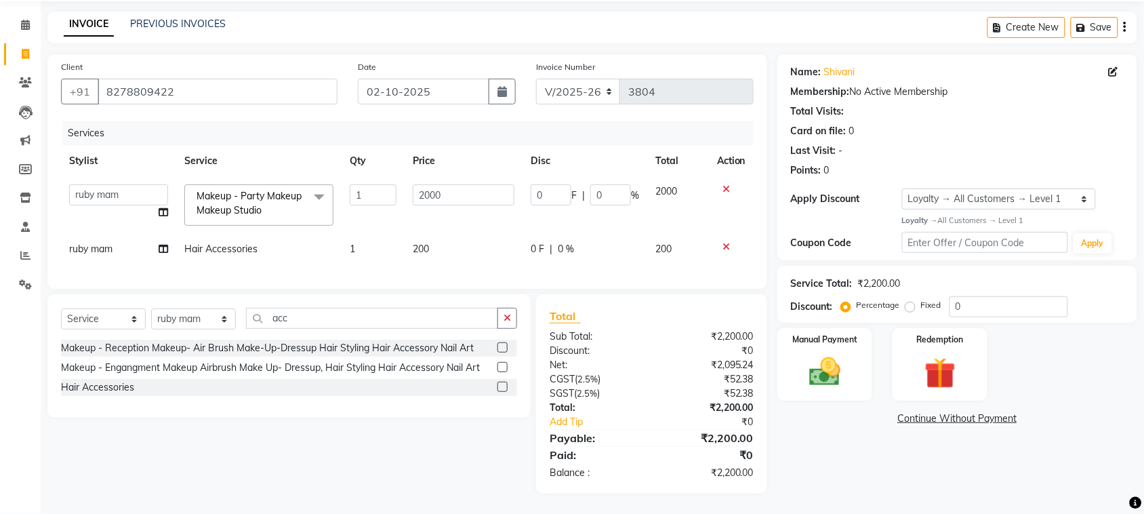
click at [463, 234] on td "200" at bounding box center [463, 249] width 118 height 30
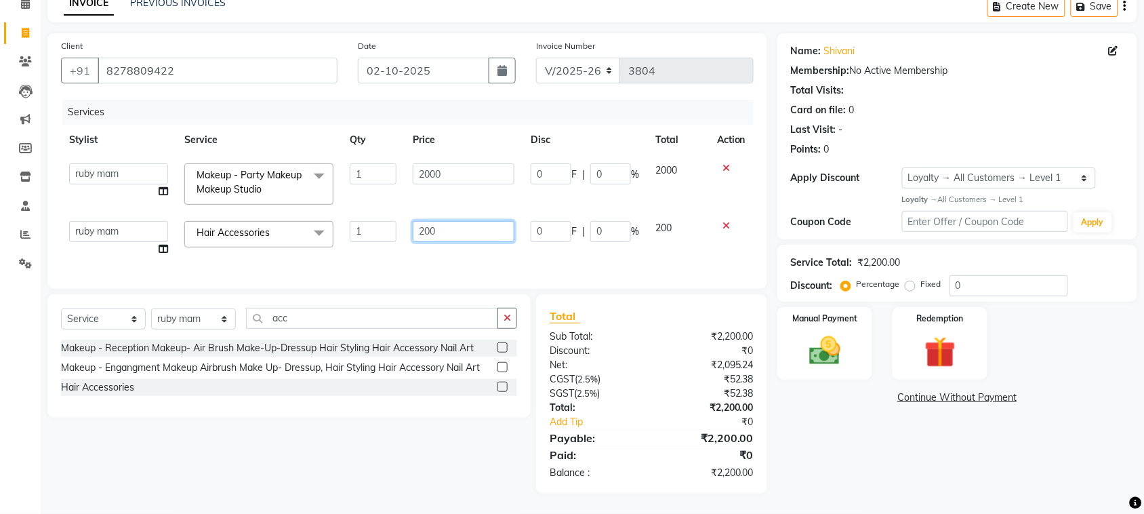
click at [427, 222] on input "200" at bounding box center [464, 231] width 102 height 21
click at [421, 221] on input "200" at bounding box center [464, 231] width 102 height 21
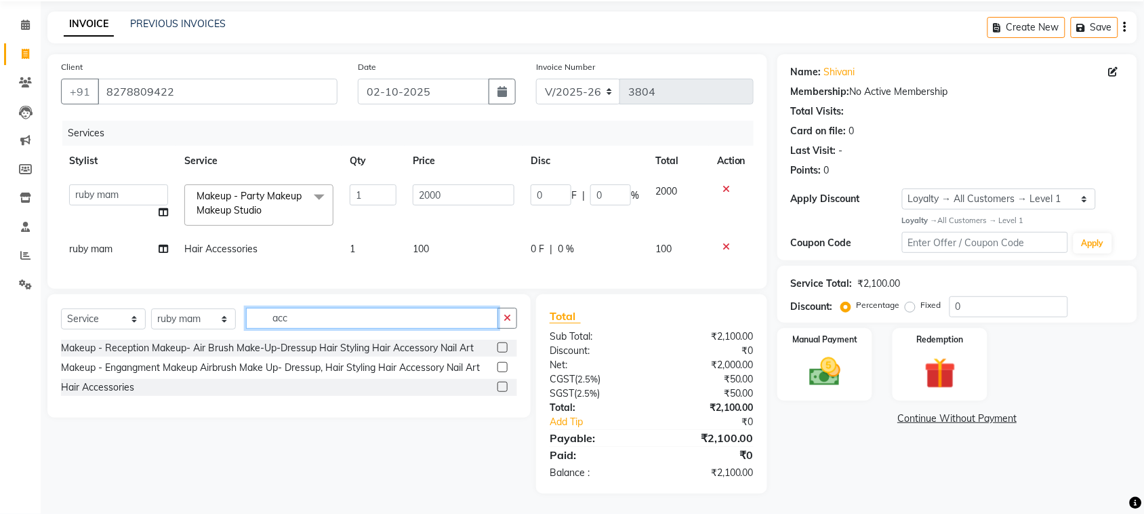
drag, startPoint x: 395, startPoint y: 329, endPoint x: 405, endPoint y: 334, distance: 11.5
click at [394, 330] on div "Select Service Product Membership Package Voucher Prepaid Gift Card Select Styl…" at bounding box center [288, 355] width 483 height 123
click at [820, 379] on img at bounding box center [824, 371] width 53 height 37
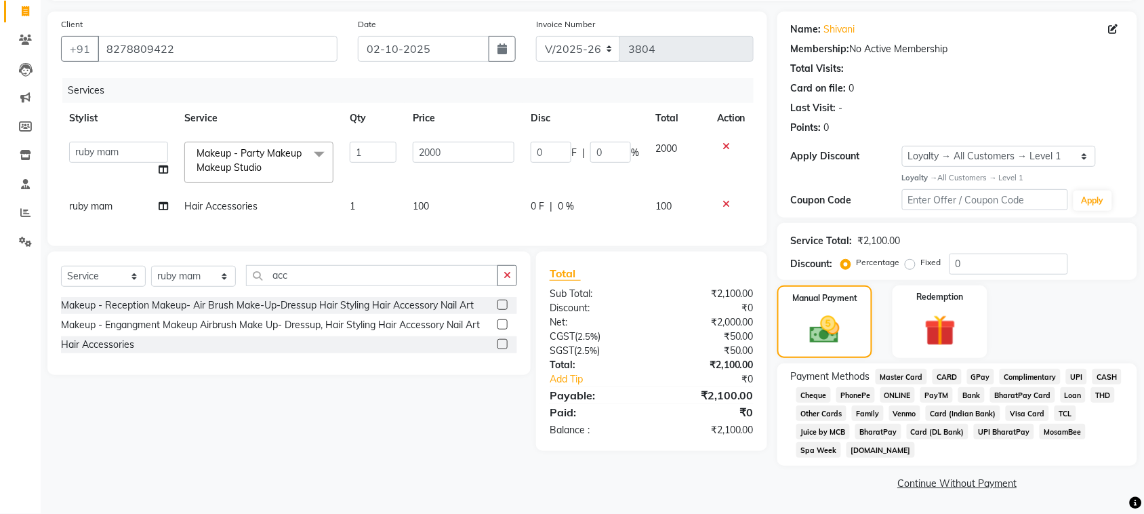
click at [1092, 384] on span "CASH" at bounding box center [1106, 377] width 29 height 16
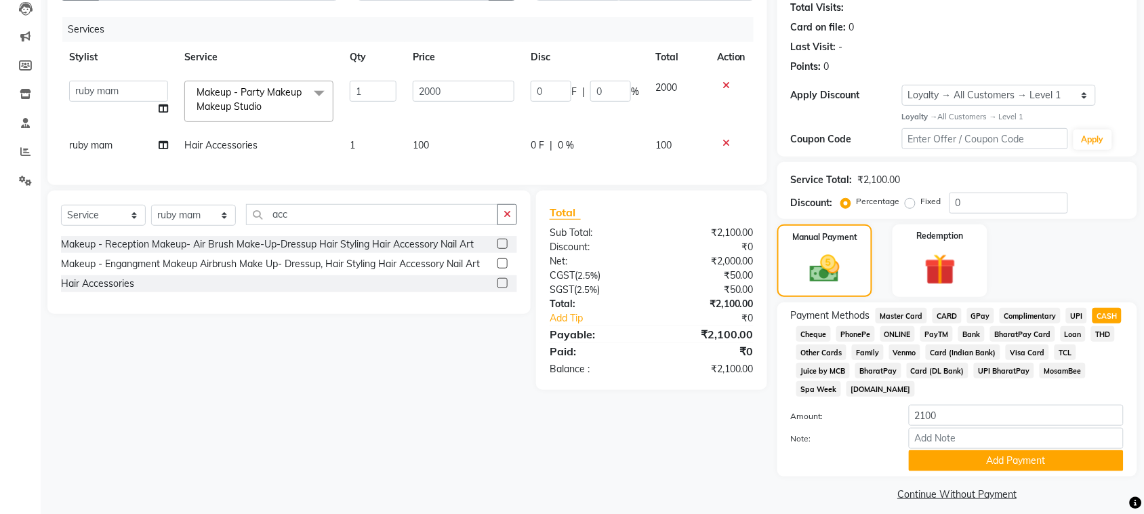
scroll to position [350, 0]
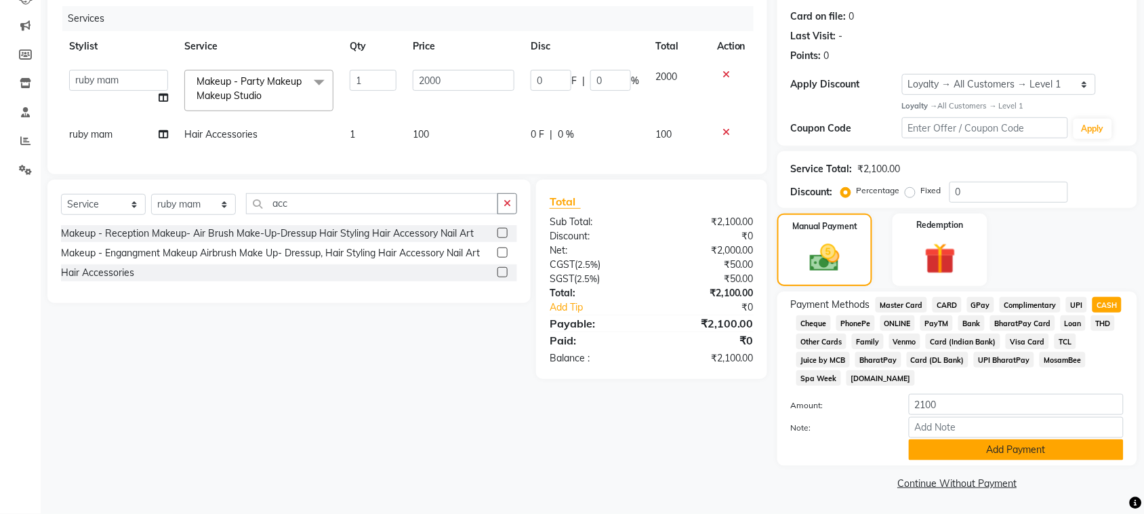
click at [976, 441] on button "Add Payment" at bounding box center [1015, 449] width 215 height 21
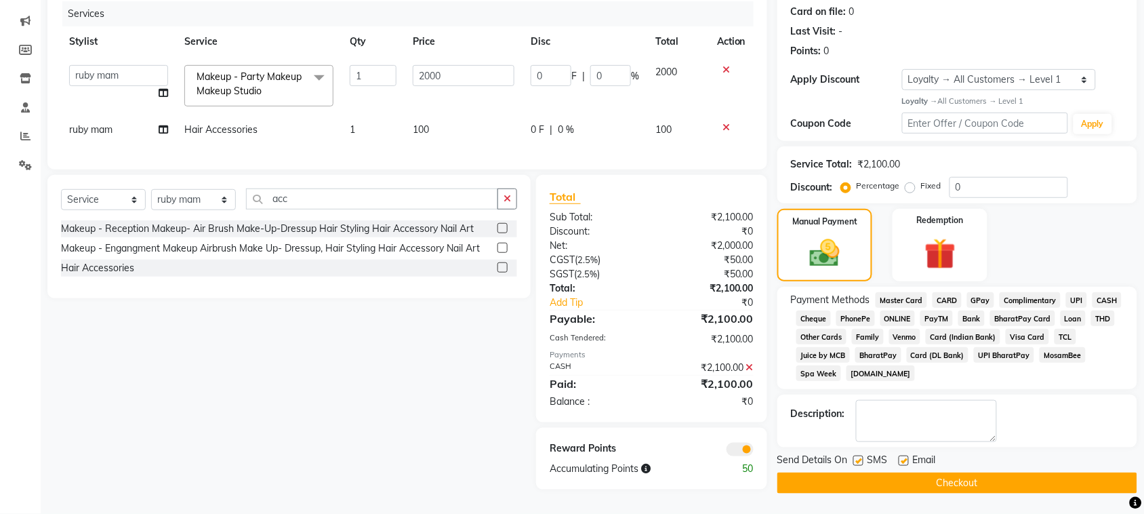
click at [979, 483] on button "Checkout" at bounding box center [957, 482] width 360 height 21
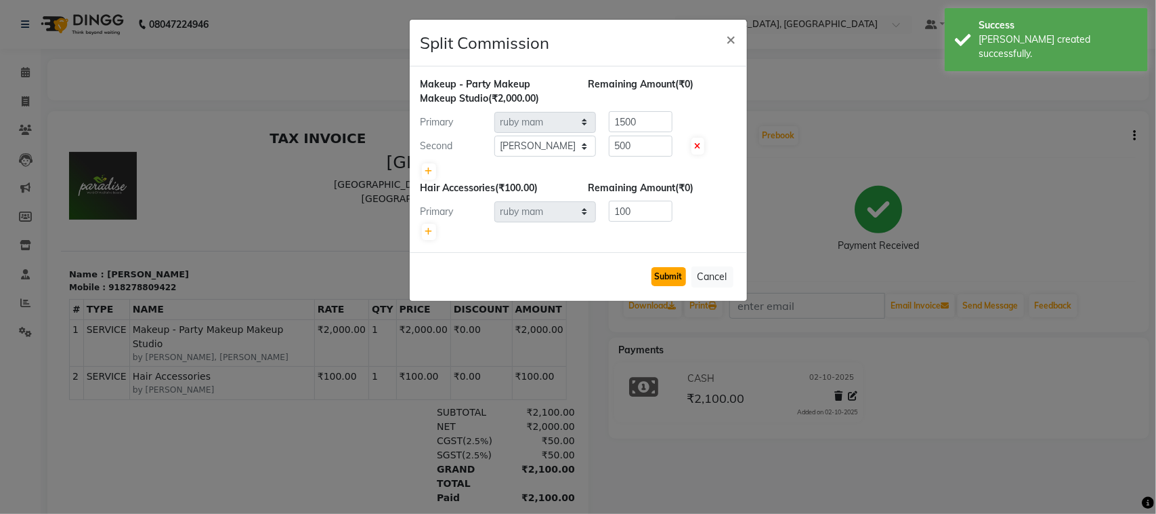
click at [666, 286] on button "Submit" at bounding box center [669, 276] width 35 height 19
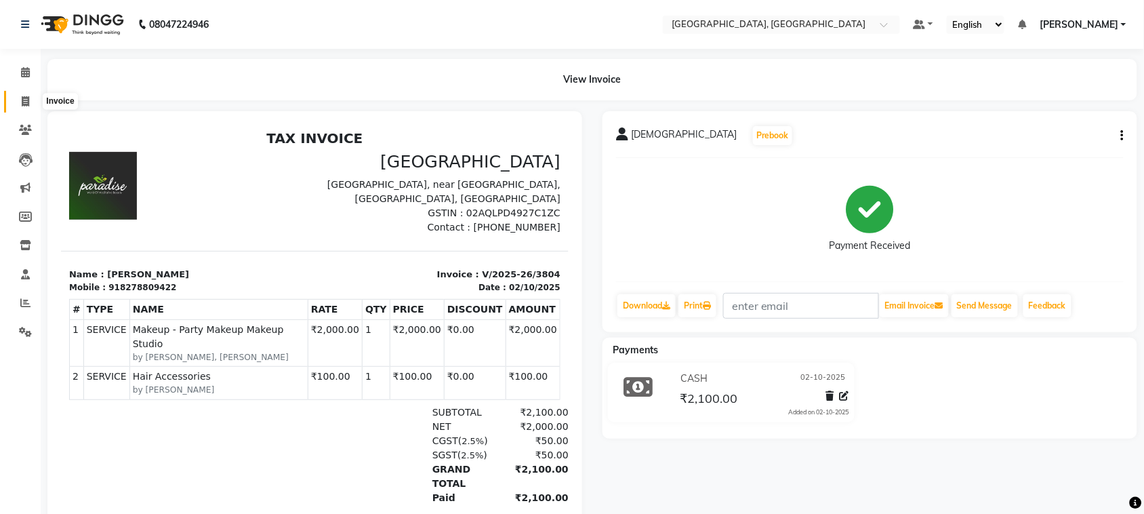
click at [18, 102] on span at bounding box center [26, 102] width 24 height 16
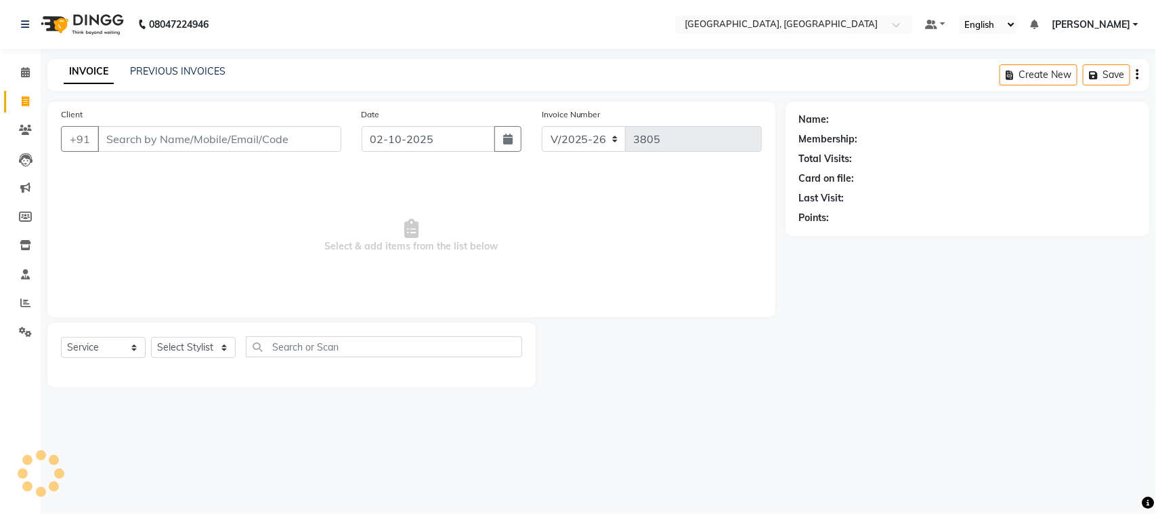
click at [164, 150] on input "Client" at bounding box center [220, 139] width 244 height 26
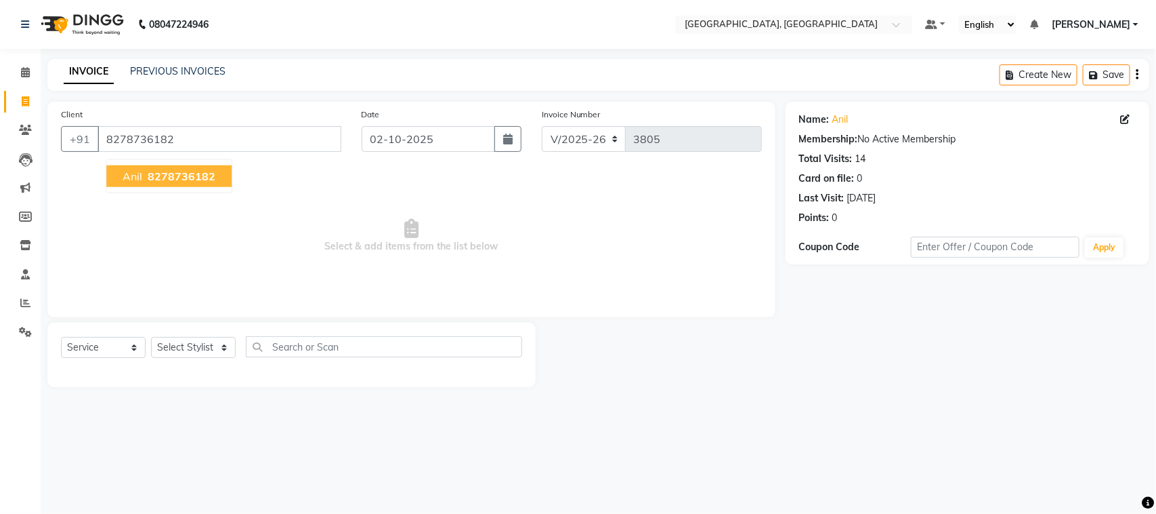
click at [204, 183] on span "8278736182" at bounding box center [182, 176] width 68 height 14
click at [204, 358] on select "Select Stylist admin Ajay (Aju) anil [PERSON_NAME] Client Deepak deepika [PERSO…" at bounding box center [193, 347] width 85 height 21
click at [156, 358] on select "Select Stylist admin Ajay (Aju) anil [PERSON_NAME] Client Deepak deepika [PERSO…" at bounding box center [193, 347] width 85 height 21
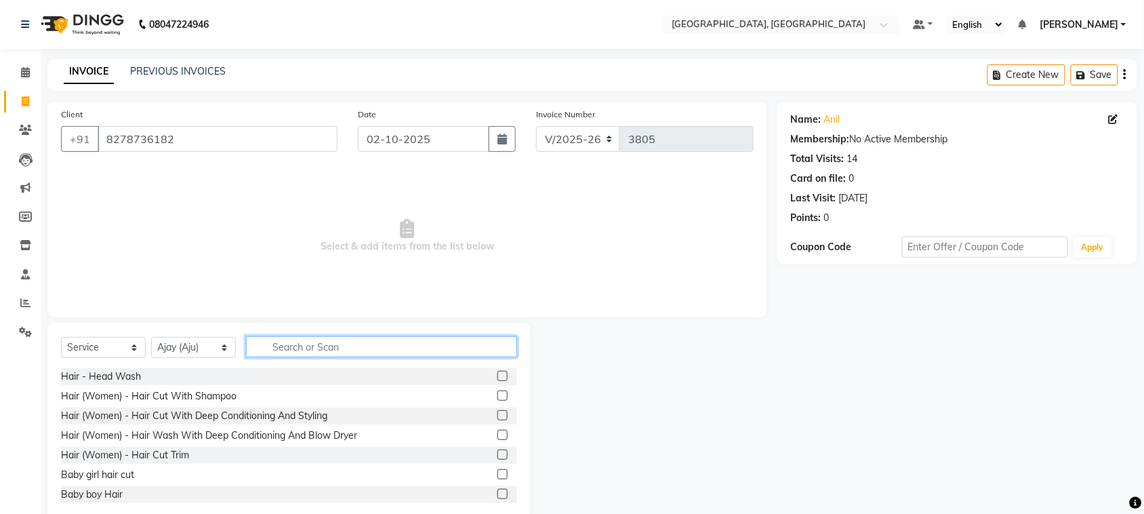
click at [387, 357] on input "text" at bounding box center [381, 346] width 271 height 21
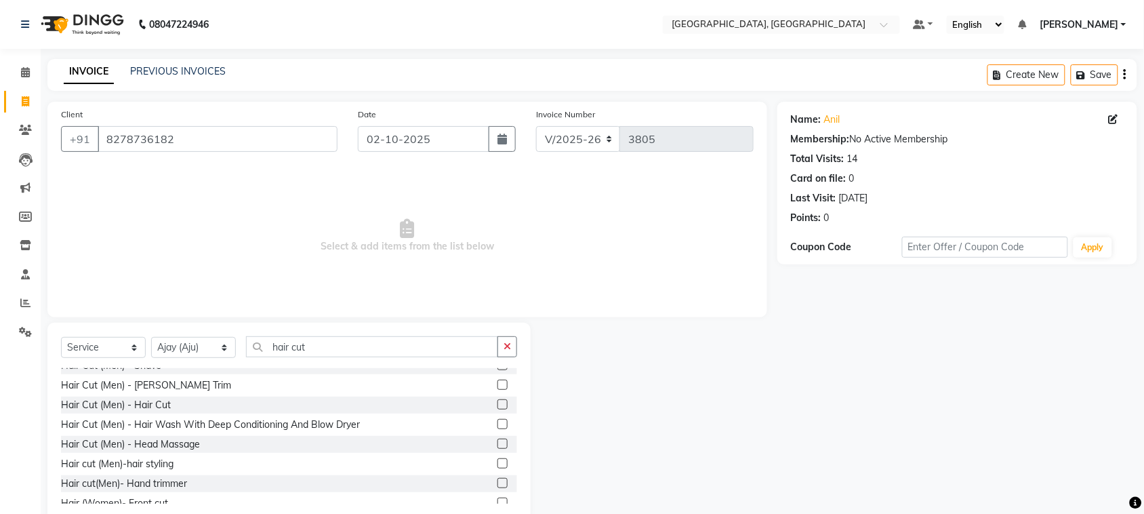
click at [497, 409] on label at bounding box center [502, 404] width 10 height 10
click at [497, 409] on input "checkbox" at bounding box center [501, 404] width 9 height 9
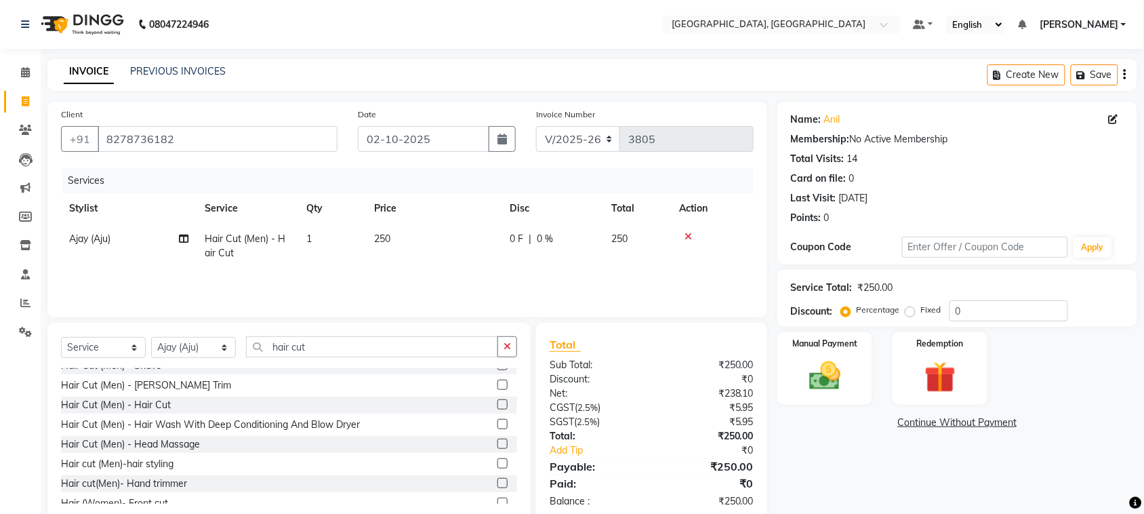
scroll to position [121, 0]
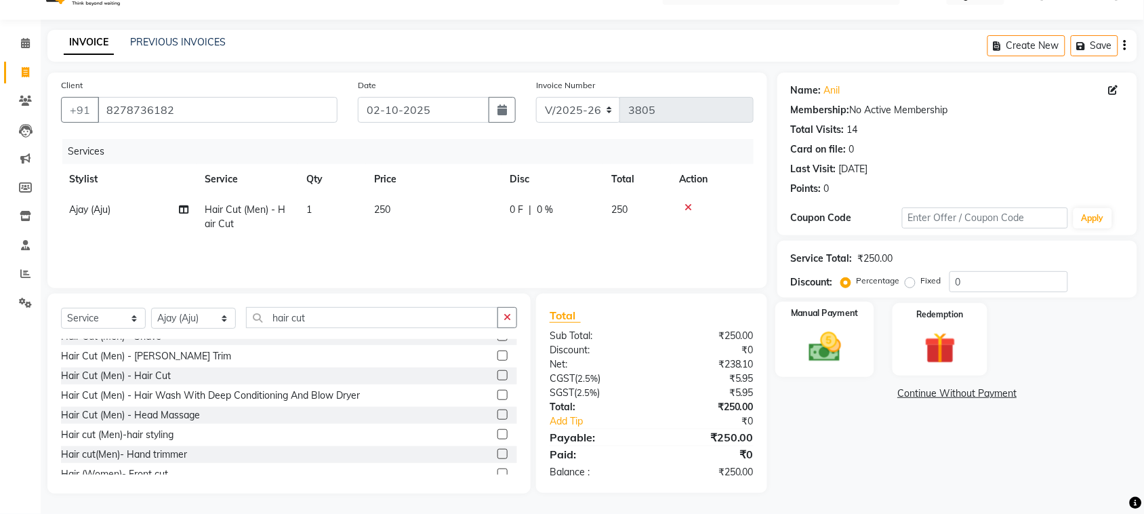
click at [833, 351] on img at bounding box center [824, 346] width 53 height 37
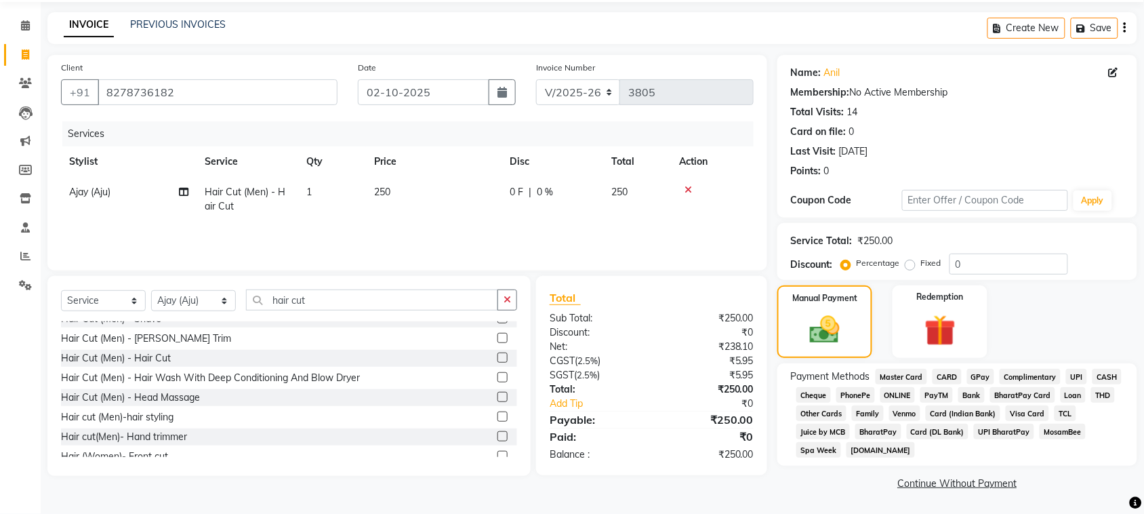
click at [1066, 384] on span "UPI" at bounding box center [1076, 377] width 21 height 16
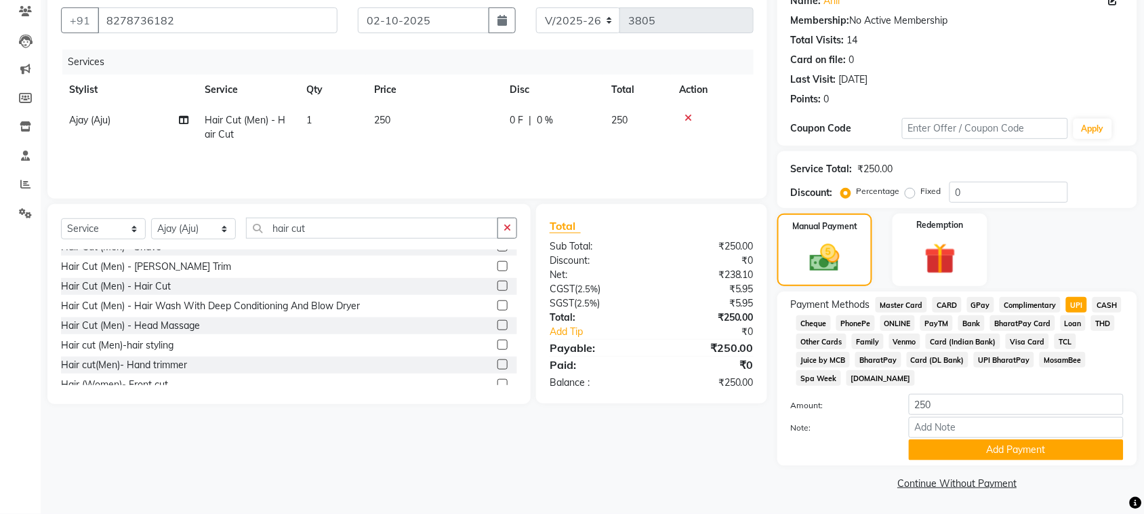
scroll to position [293, 0]
click at [1009, 441] on button "Add Payment" at bounding box center [1015, 449] width 215 height 21
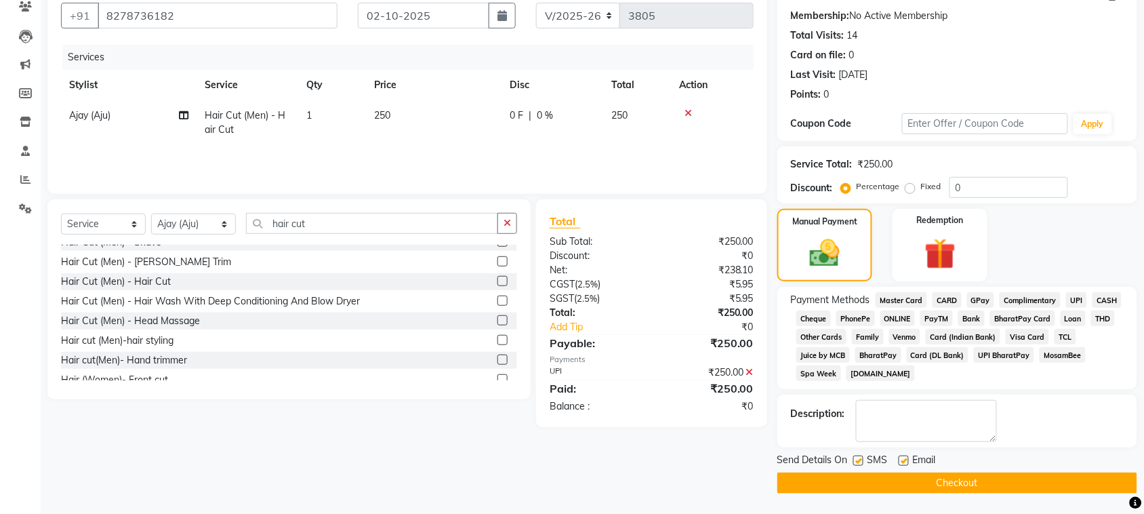
click at [1027, 493] on button "Checkout" at bounding box center [957, 482] width 360 height 21
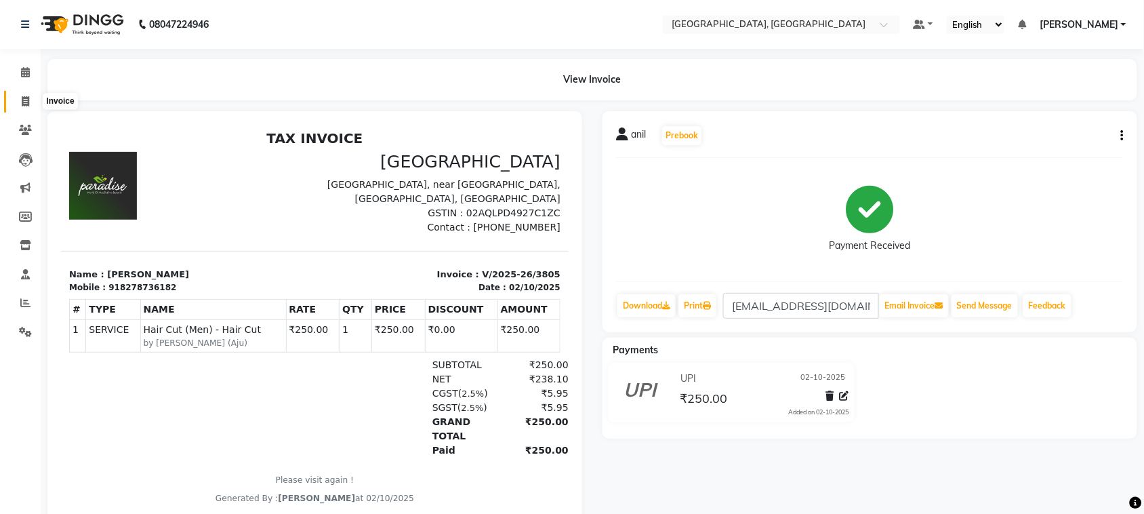
click at [22, 102] on icon at bounding box center [25, 101] width 7 height 10
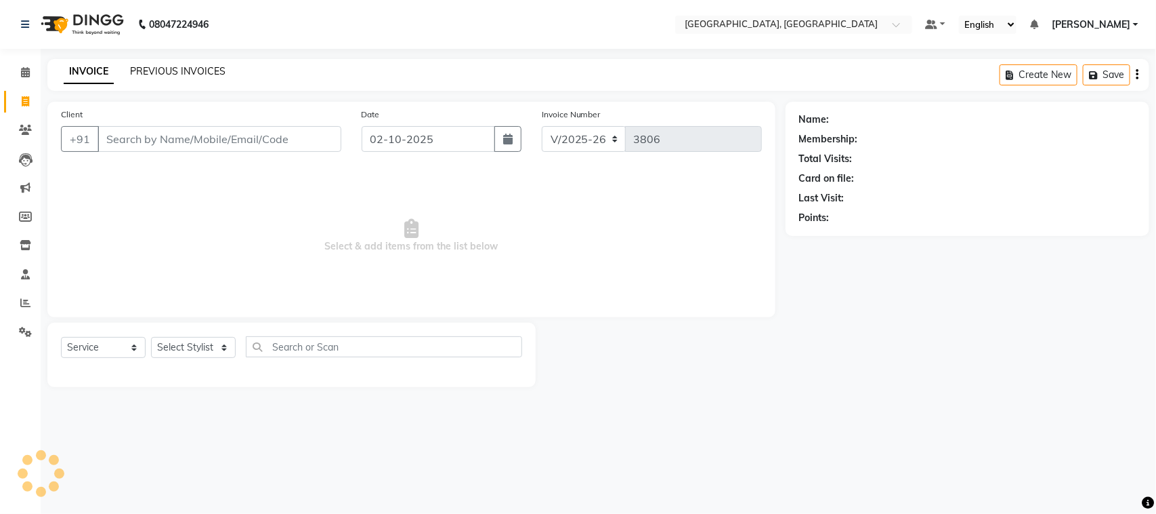
click at [205, 77] on link "PREVIOUS INVOICES" at bounding box center [178, 71] width 96 height 12
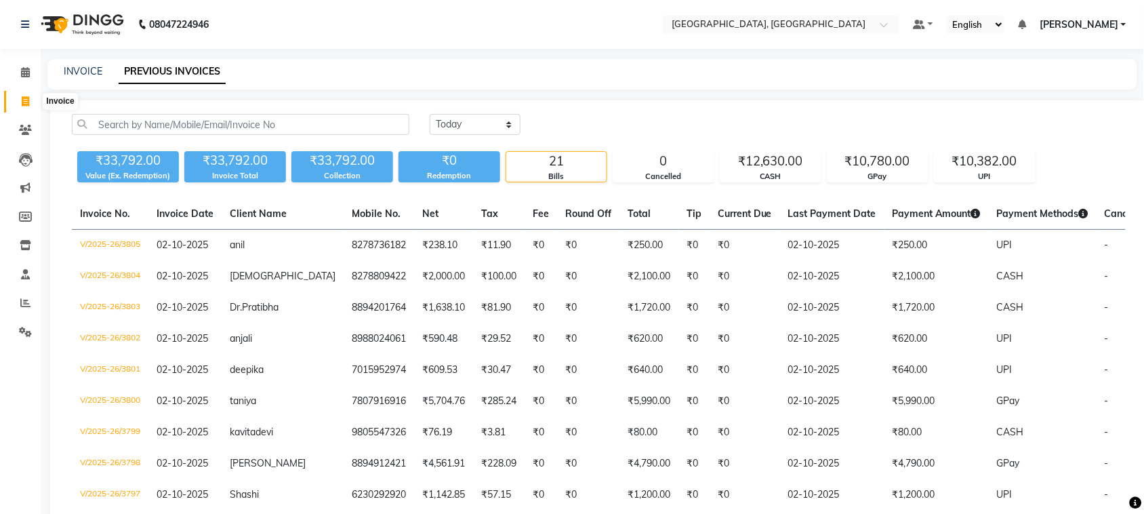
click at [22, 102] on icon at bounding box center [25, 101] width 7 height 10
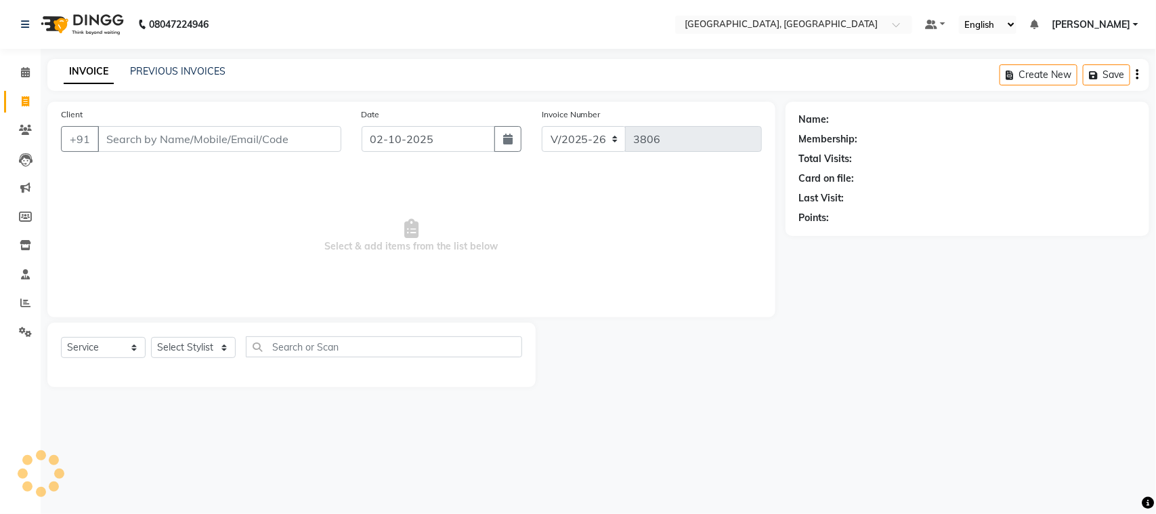
click at [184, 152] on input "Client" at bounding box center [220, 139] width 244 height 26
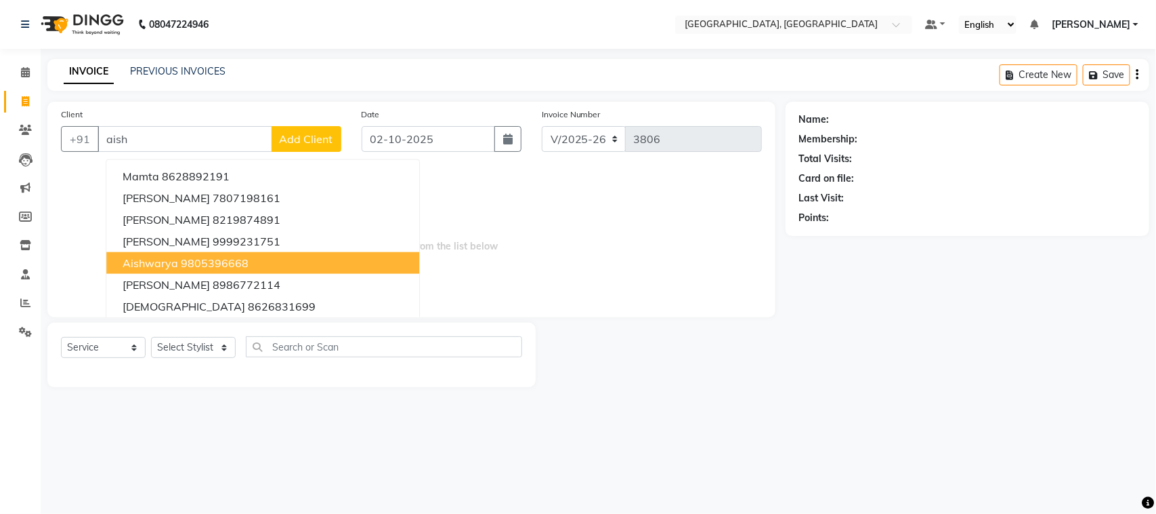
click at [220, 270] on ngb-highlight "9805396668" at bounding box center [215, 263] width 68 height 14
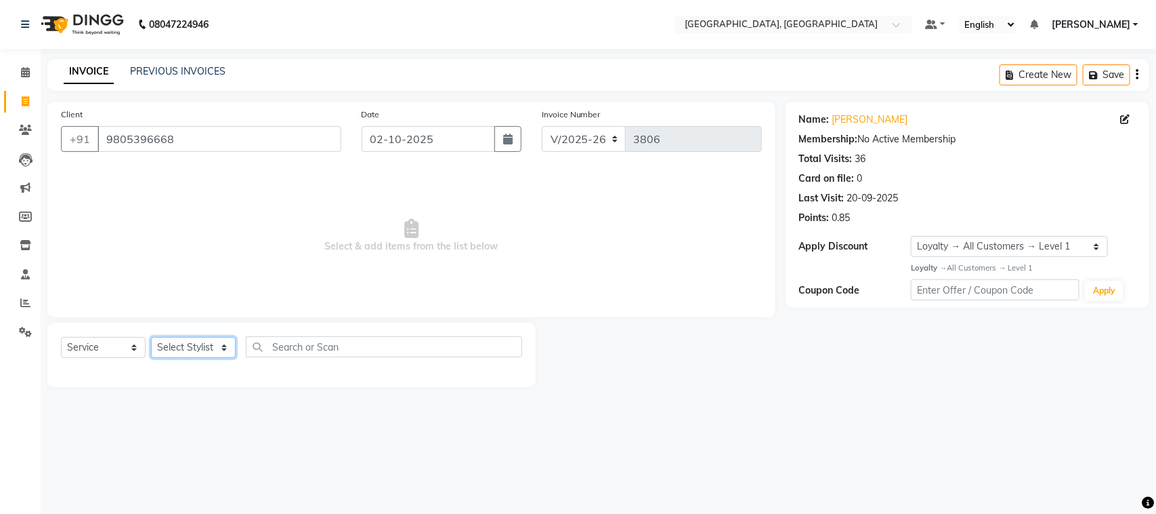
click at [197, 358] on select "Select Stylist admin Ajay (Aju) anil [PERSON_NAME] Client Deepak deepika [PERSO…" at bounding box center [193, 347] width 85 height 21
click at [156, 358] on select "Select Stylist admin Ajay (Aju) anil [PERSON_NAME] Client Deepak deepika [PERSO…" at bounding box center [193, 347] width 85 height 21
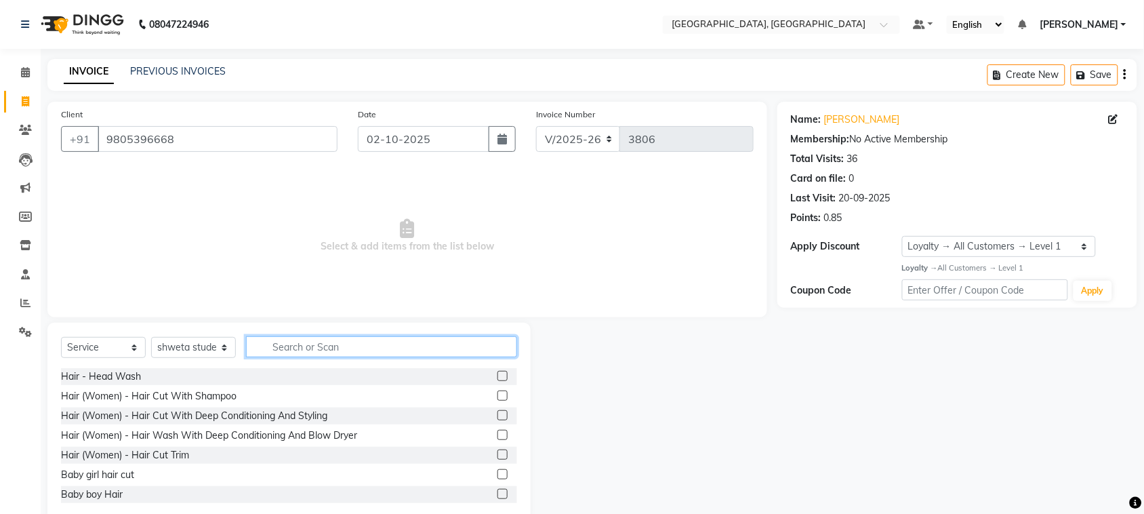
click at [310, 357] on input "text" at bounding box center [381, 346] width 271 height 21
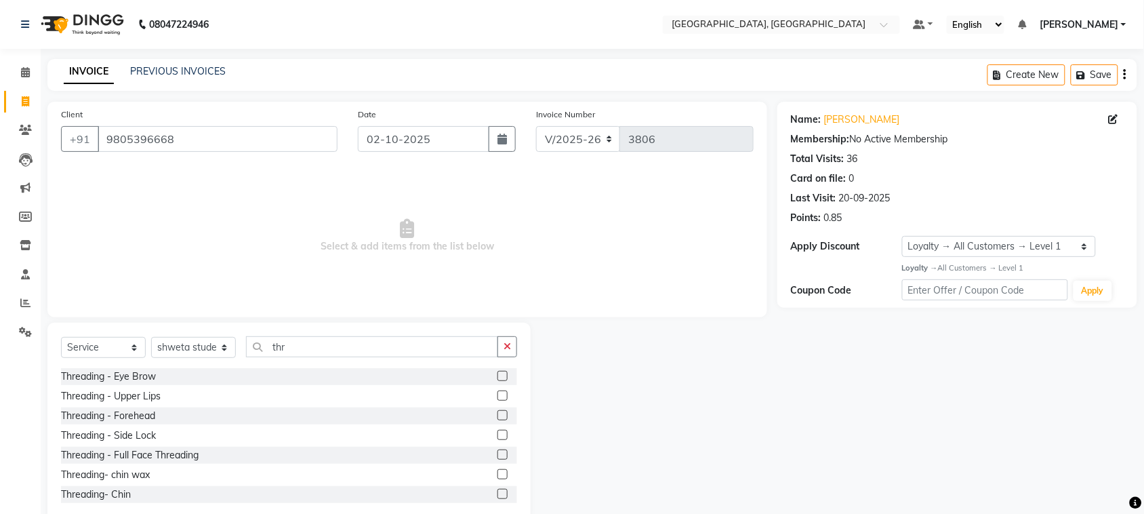
click at [497, 420] on label at bounding box center [502, 415] width 10 height 10
click at [497, 420] on input "checkbox" at bounding box center [501, 415] width 9 height 9
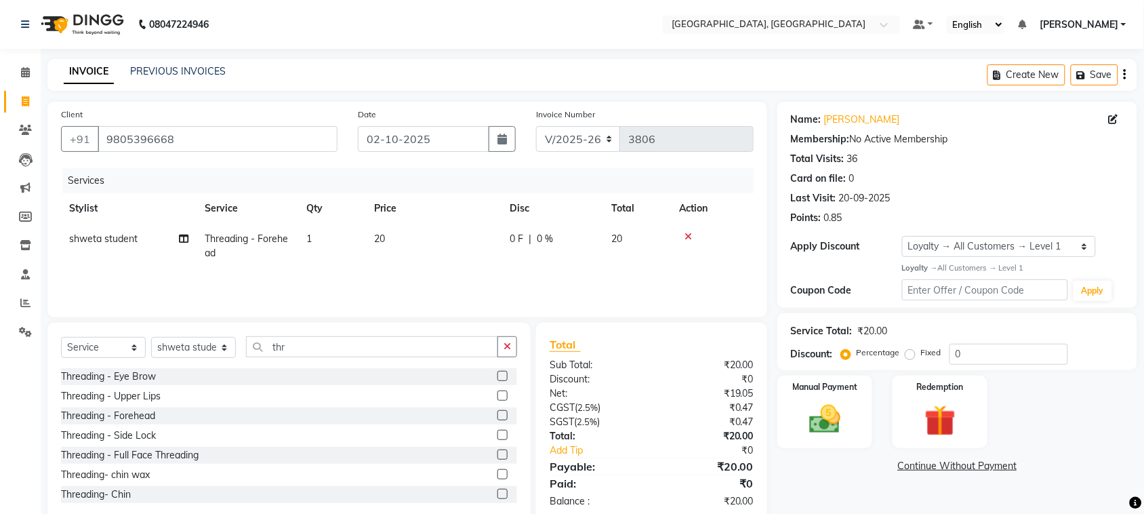
scroll to position [121, 0]
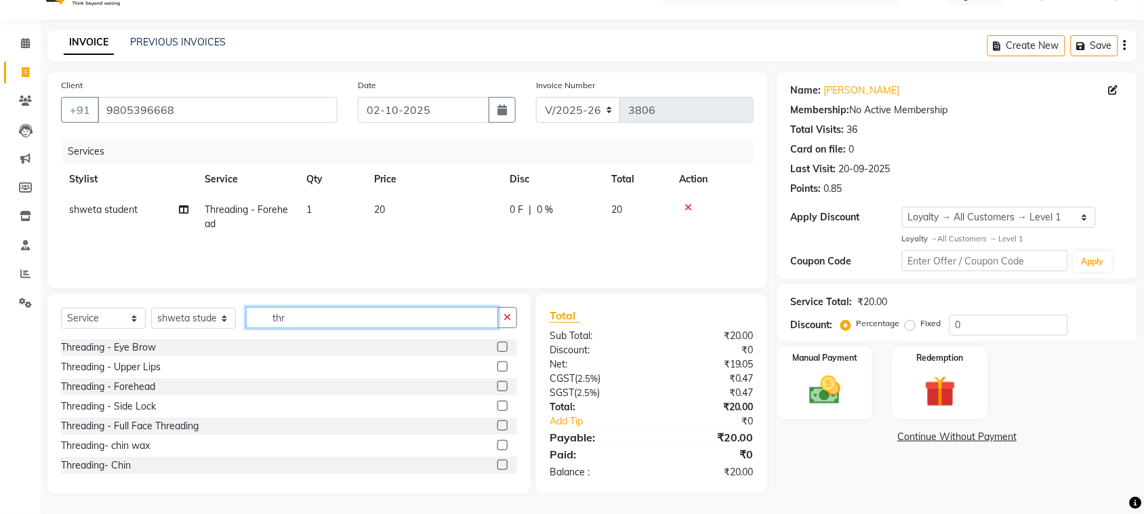
click at [375, 307] on input "thr" at bounding box center [372, 317] width 252 height 21
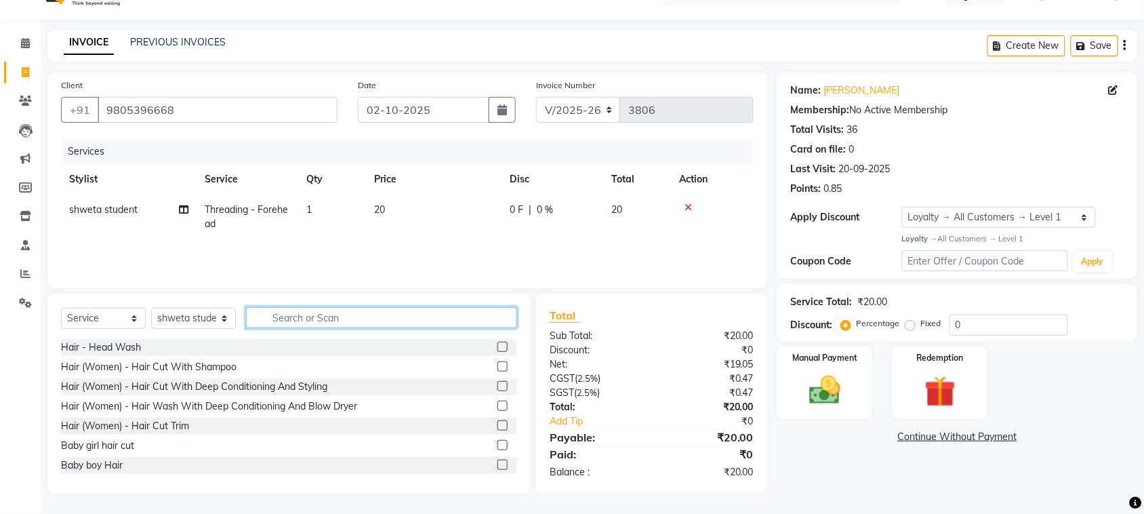
click at [352, 307] on input "text" at bounding box center [381, 317] width 271 height 21
click at [326, 307] on input "text" at bounding box center [381, 317] width 271 height 21
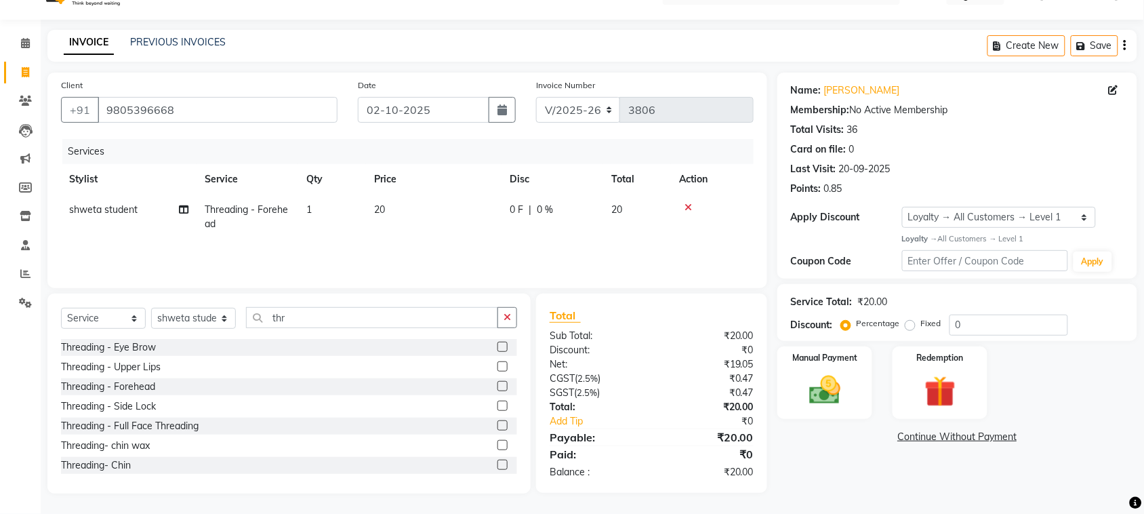
click at [497, 361] on label at bounding box center [502, 366] width 10 height 10
click at [497, 362] on input "checkbox" at bounding box center [501, 366] width 9 height 9
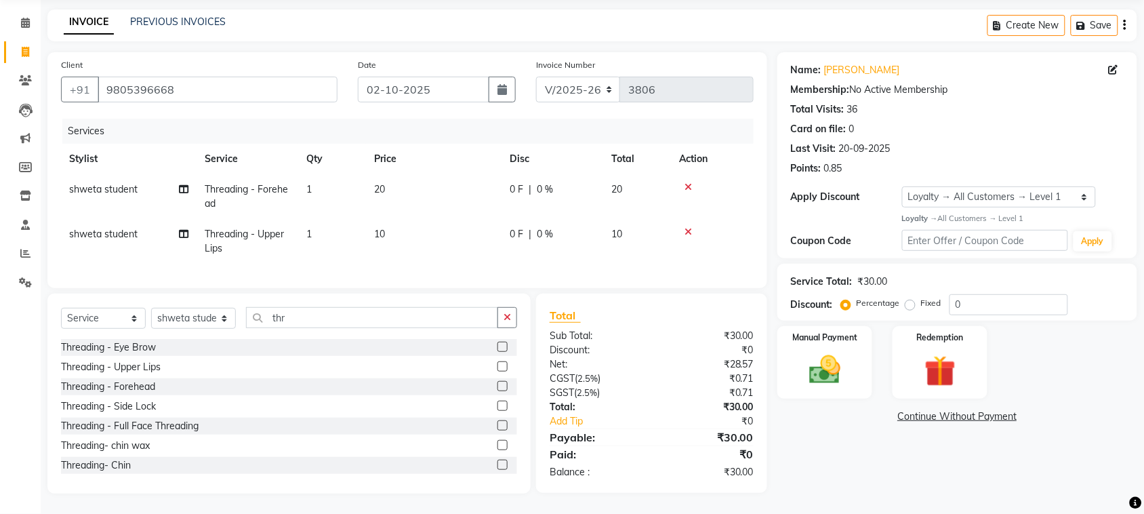
click at [497, 391] on label at bounding box center [502, 386] width 10 height 10
click at [497, 391] on input "checkbox" at bounding box center [501, 386] width 9 height 9
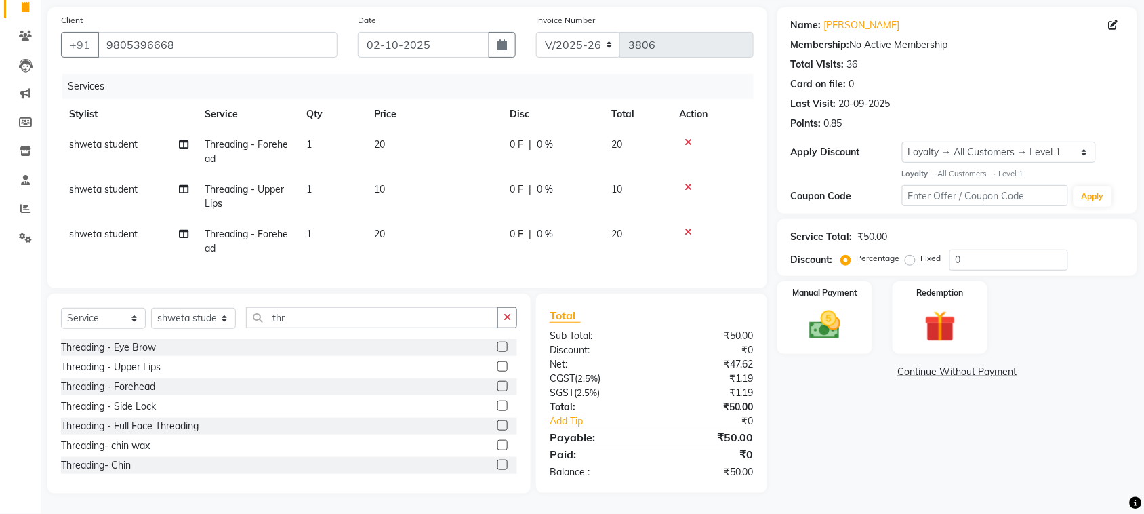
click at [692, 147] on icon at bounding box center [687, 142] width 7 height 9
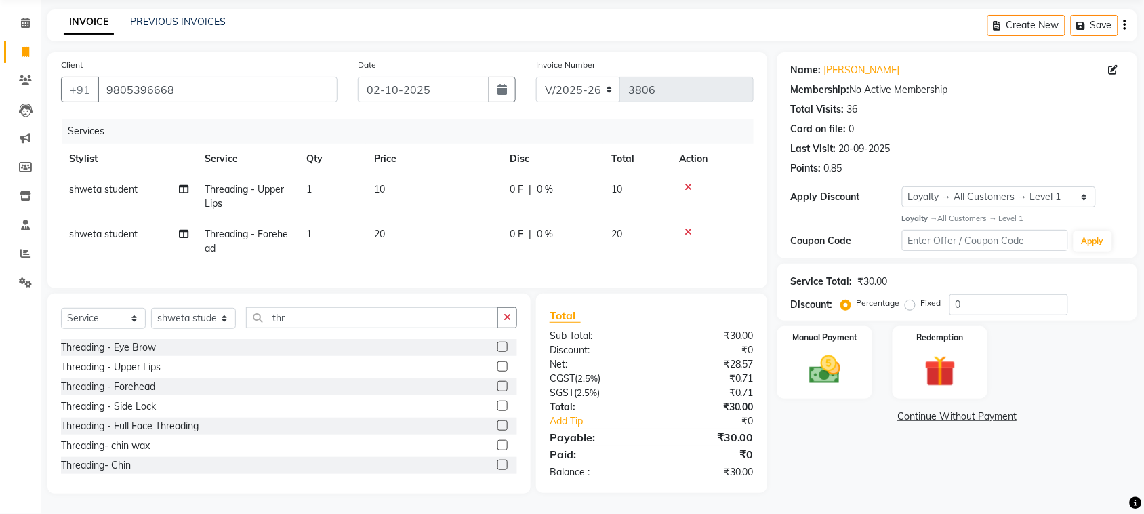
scroll to position [176, 0]
click at [830, 351] on img at bounding box center [824, 369] width 53 height 37
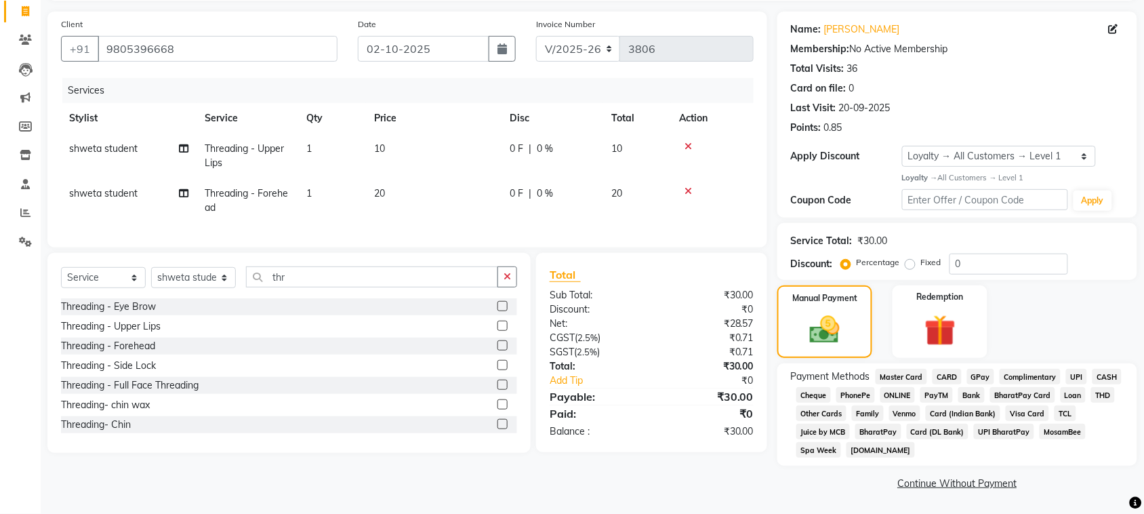
click at [1066, 384] on span "UPI" at bounding box center [1076, 377] width 21 height 16
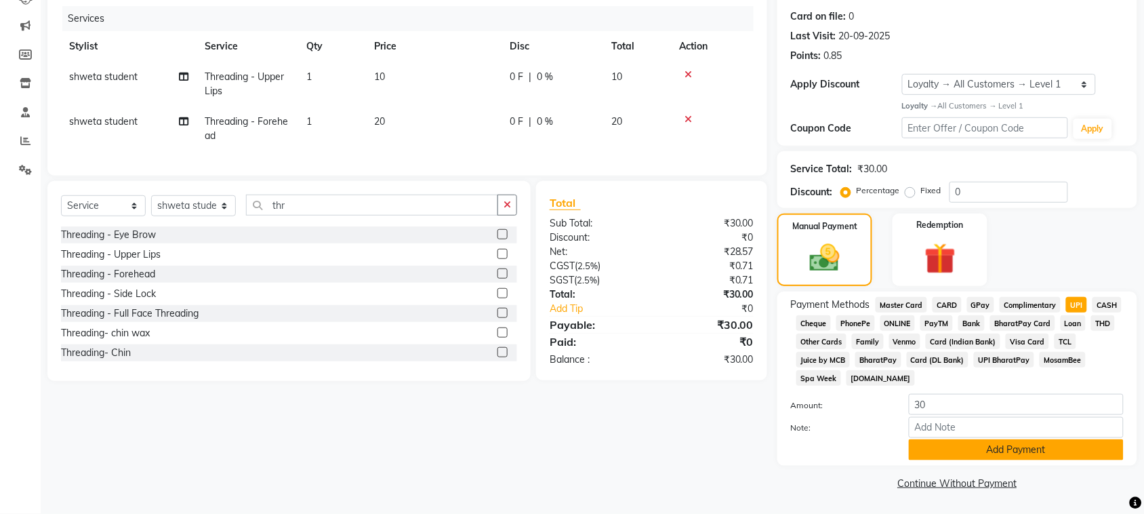
scroll to position [350, 0]
drag, startPoint x: 1049, startPoint y: 434, endPoint x: 1055, endPoint y: 446, distance: 13.4
click at [1051, 439] on button "Add Payment" at bounding box center [1015, 449] width 215 height 21
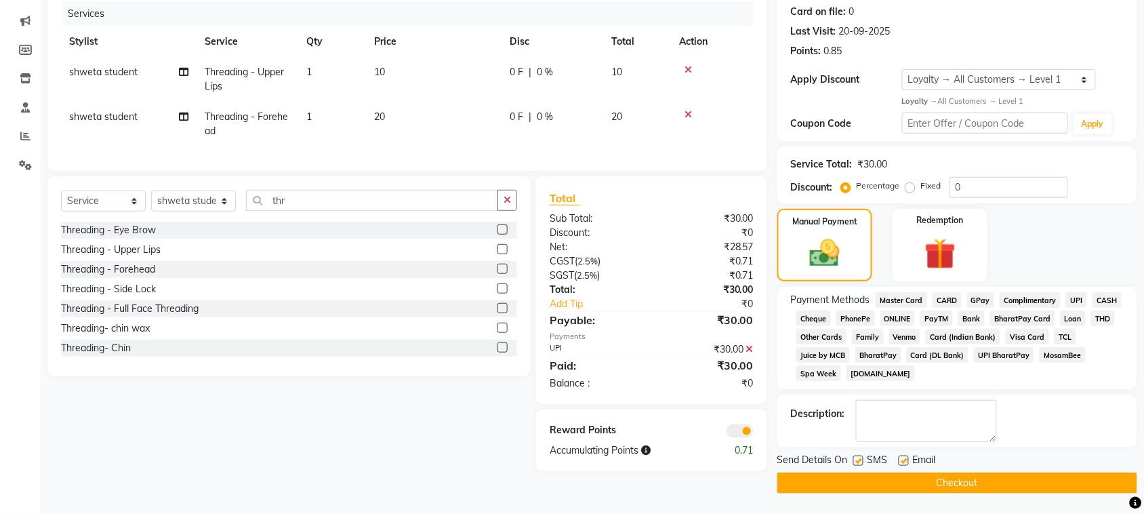
click at [1001, 490] on button "Checkout" at bounding box center [957, 482] width 360 height 21
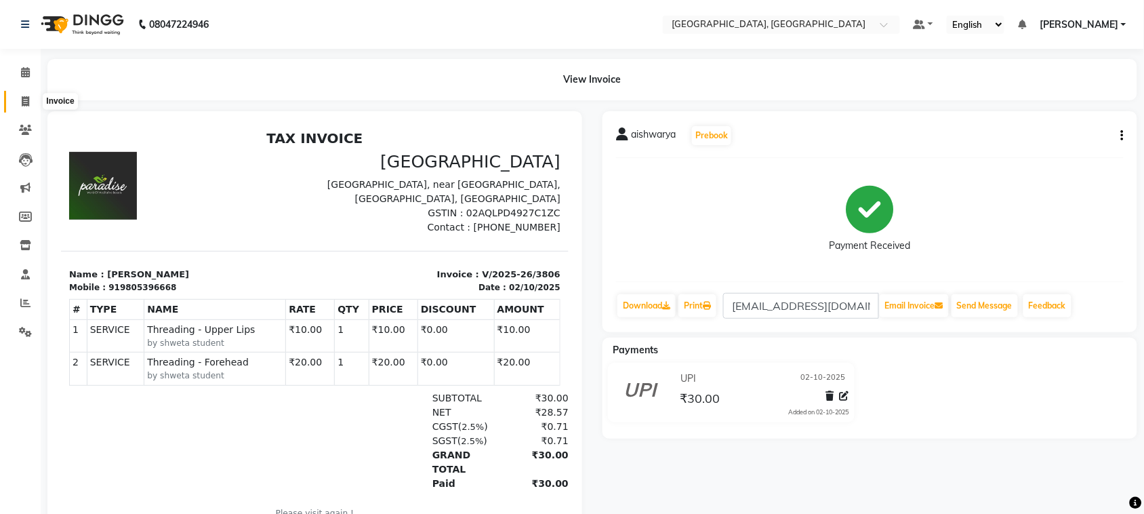
drag, startPoint x: 19, startPoint y: 96, endPoint x: 17, endPoint y: 106, distance: 10.4
click at [17, 106] on li "Invoice" at bounding box center [20, 101] width 41 height 29
drag, startPoint x: 28, startPoint y: 100, endPoint x: 38, endPoint y: 104, distance: 10.3
click at [28, 100] on icon at bounding box center [25, 101] width 7 height 10
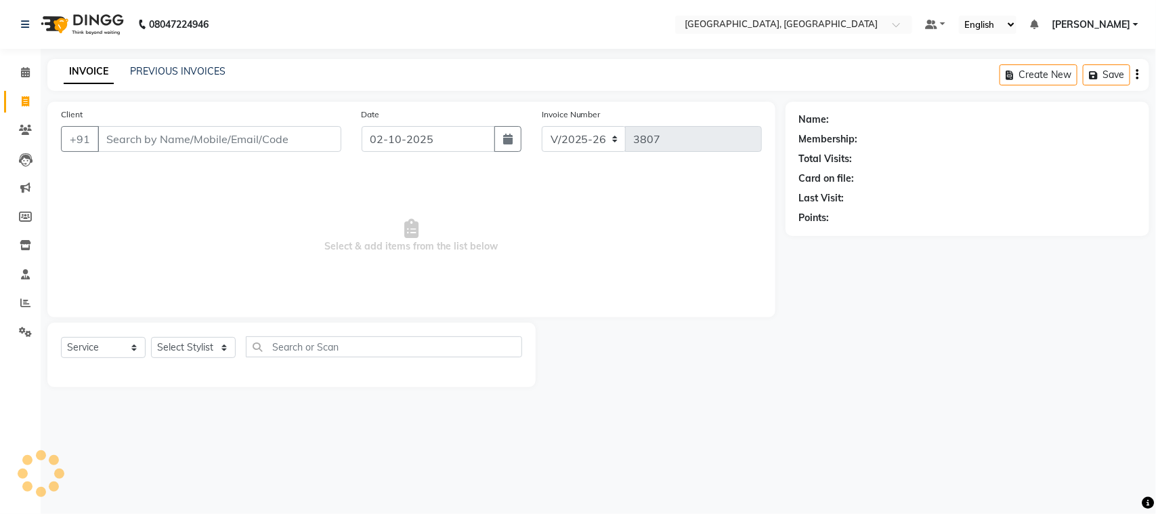
click at [181, 152] on input "Client" at bounding box center [220, 139] width 244 height 26
click at [164, 152] on input "Client" at bounding box center [220, 139] width 244 height 26
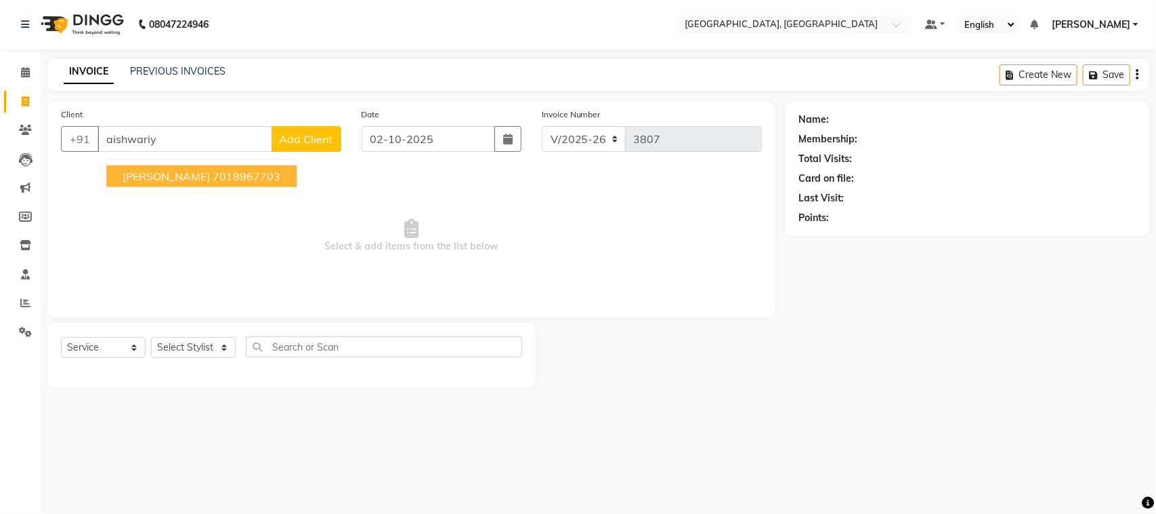
drag, startPoint x: 161, startPoint y: 205, endPoint x: 205, endPoint y: 161, distance: 63.2
click at [205, 152] on div "+91 [PERSON_NAME] 7018967703 Add Client" at bounding box center [201, 139] width 280 height 26
click at [198, 152] on input "aishwariy" at bounding box center [185, 139] width 175 height 26
click at [289, 187] on button "aishwarya 9805396668" at bounding box center [201, 176] width 190 height 22
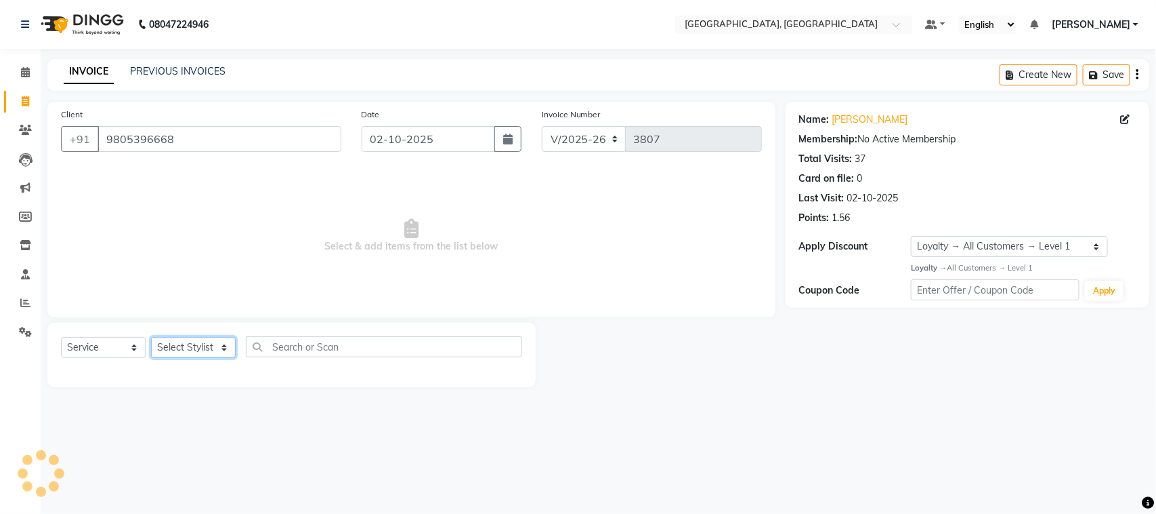
click at [193, 358] on select "Select Stylist admin Ajay (Aju) anil [PERSON_NAME] Client Deepak deepika [PERSO…" at bounding box center [193, 347] width 85 height 21
click at [156, 358] on select "Select Stylist admin Ajay (Aju) anil [PERSON_NAME] Client Deepak deepika [PERSO…" at bounding box center [193, 347] width 85 height 21
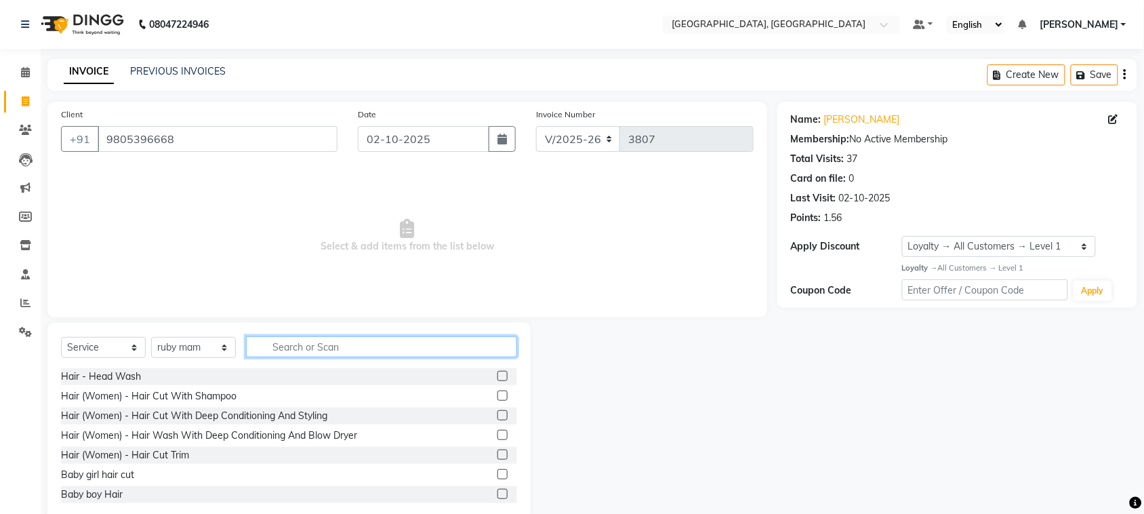
click at [332, 357] on input "text" at bounding box center [381, 346] width 271 height 21
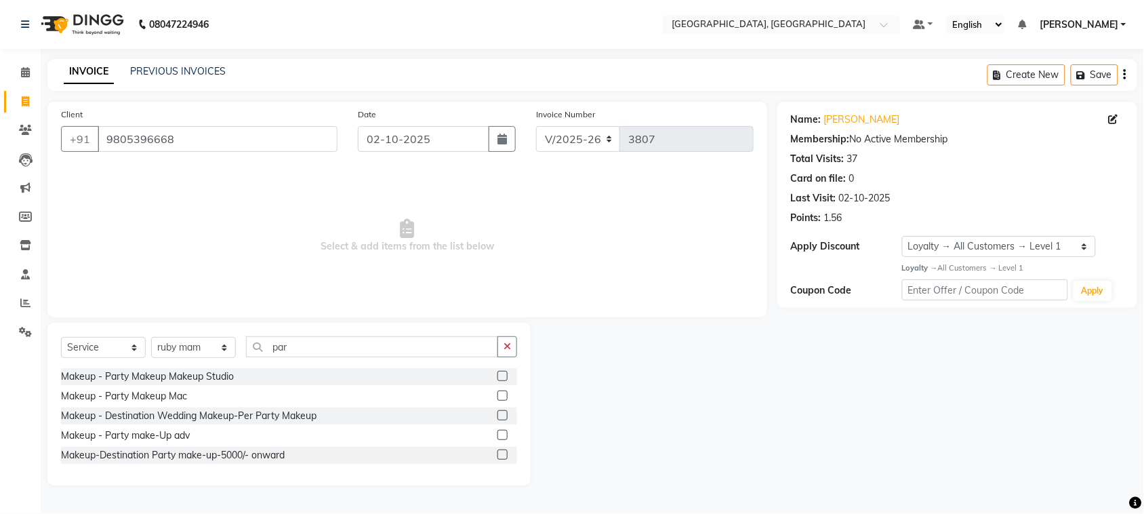
click at [497, 440] on label at bounding box center [502, 434] width 10 height 10
click at [497, 440] on input "checkbox" at bounding box center [501, 435] width 9 height 9
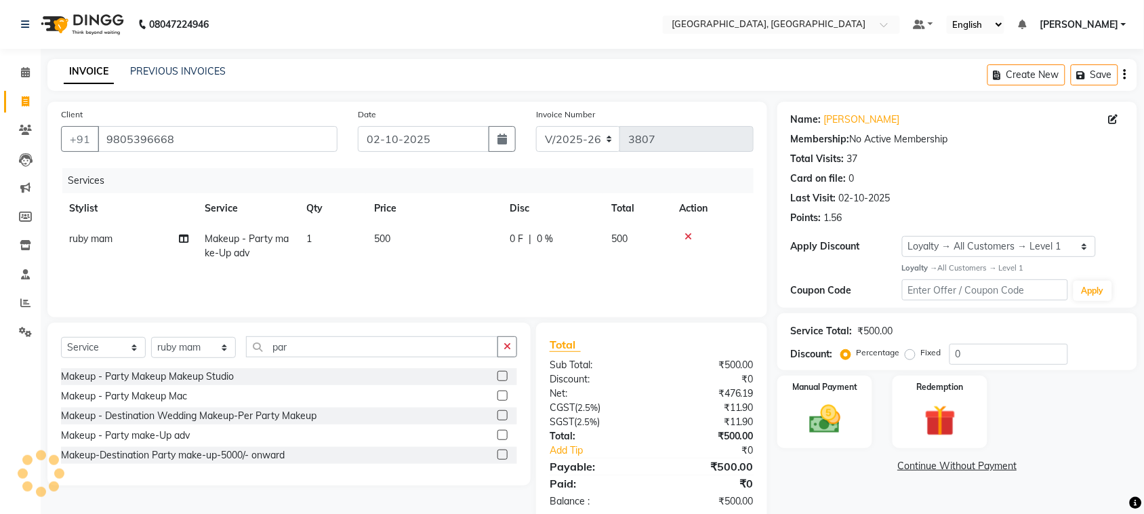
click at [451, 268] on td "500" at bounding box center [433, 246] width 135 height 45
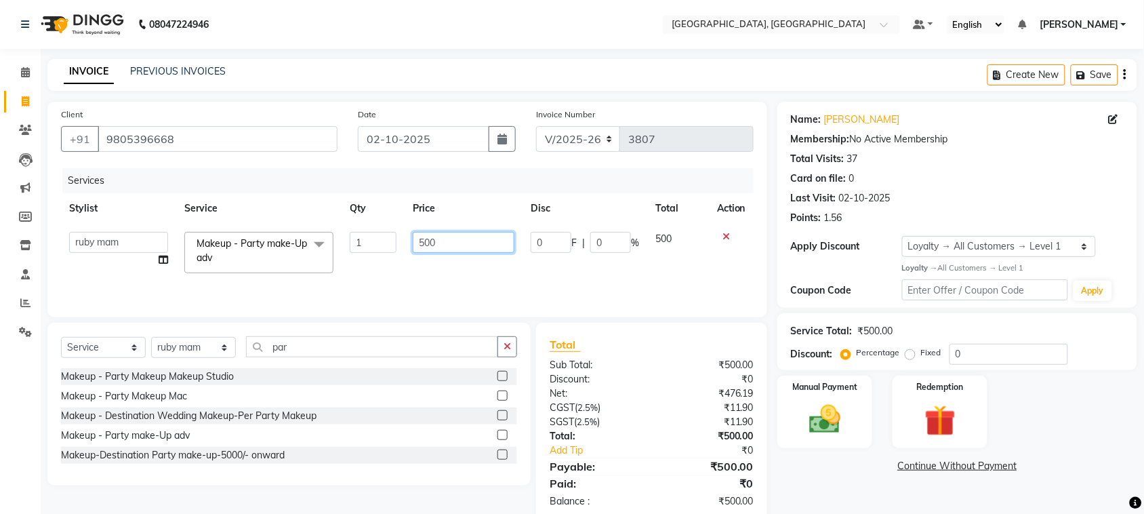
click at [451, 253] on input "500" at bounding box center [464, 242] width 102 height 21
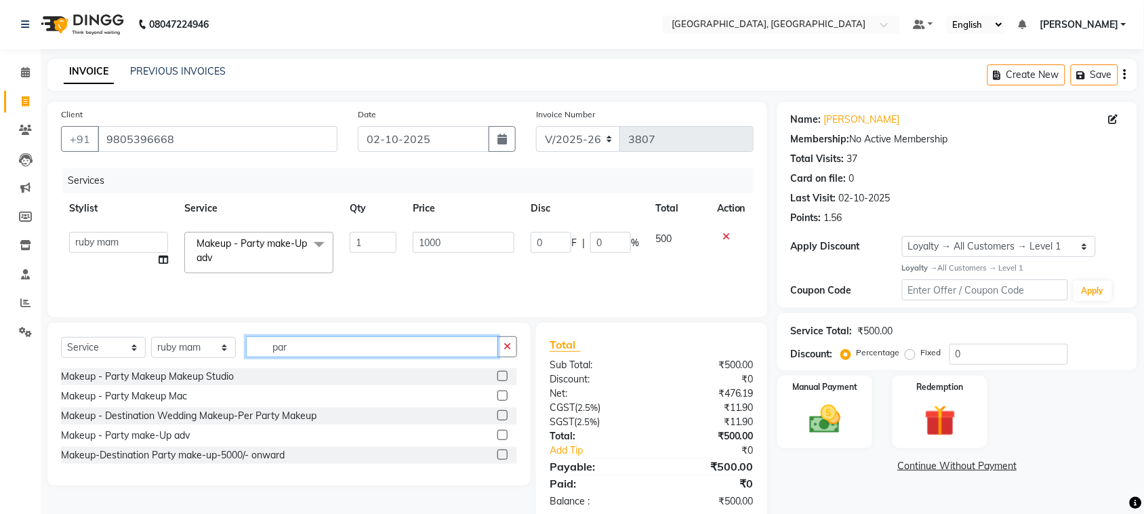
click at [415, 357] on input "par" at bounding box center [372, 346] width 252 height 21
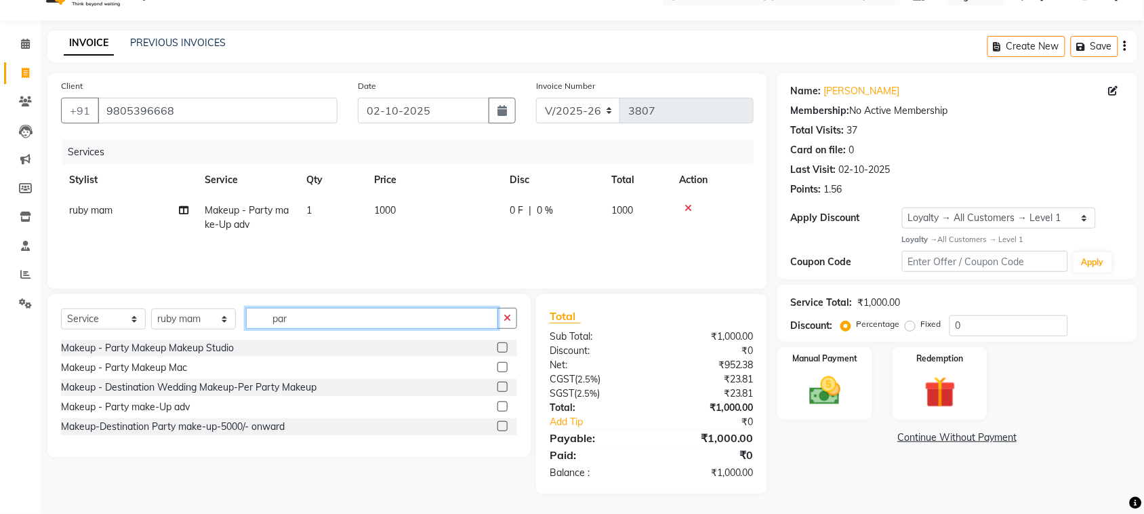
scroll to position [127, 0]
click at [344, 308] on div "Select Service Product Membership Package Voucher Prepaid Gift Card Select Styl…" at bounding box center [289, 324] width 456 height 32
click at [343, 308] on input "par" at bounding box center [372, 318] width 252 height 21
click at [330, 308] on input "par" at bounding box center [372, 318] width 252 height 21
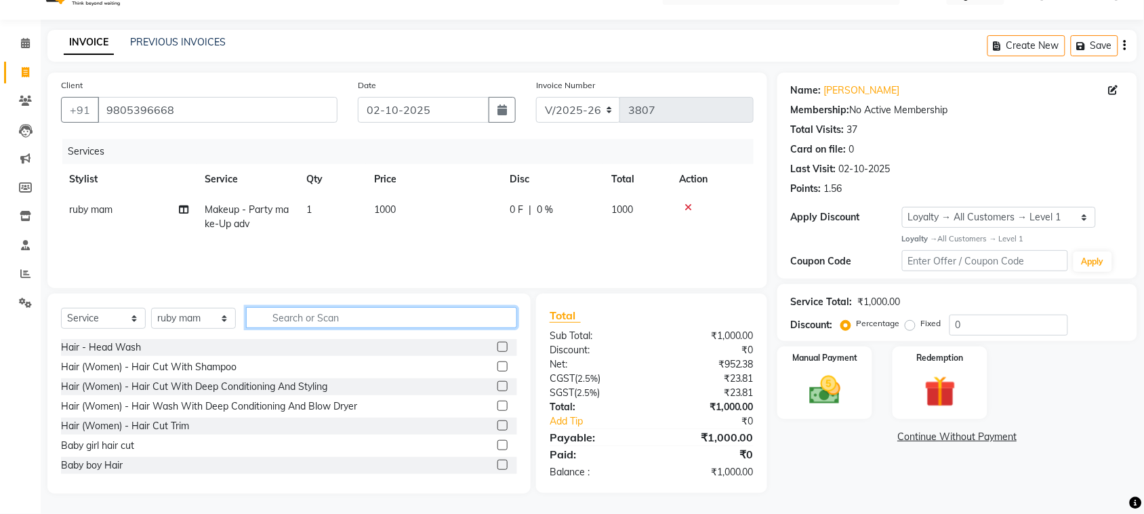
scroll to position [0, 0]
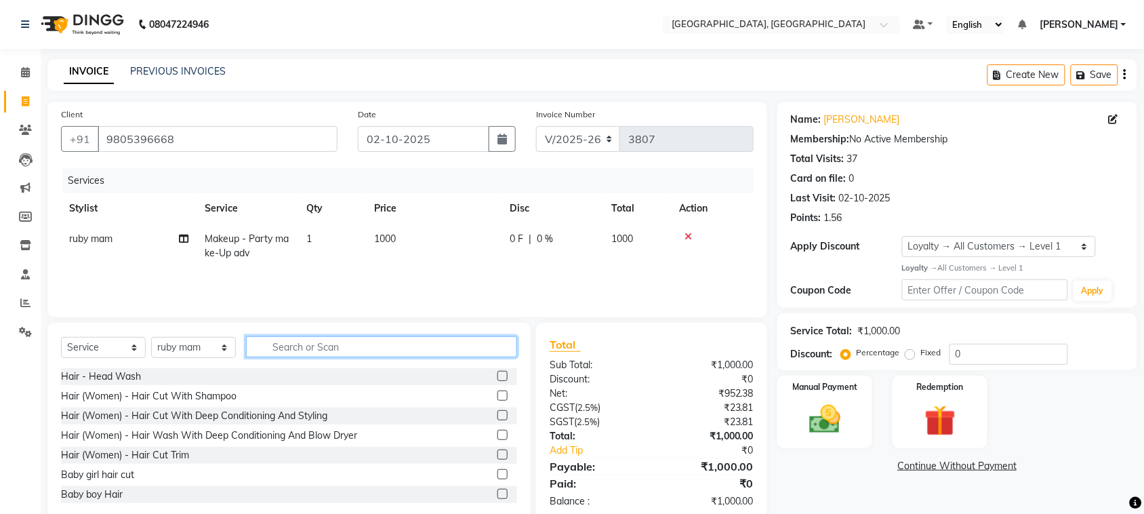
click at [303, 357] on input "text" at bounding box center [381, 346] width 271 height 21
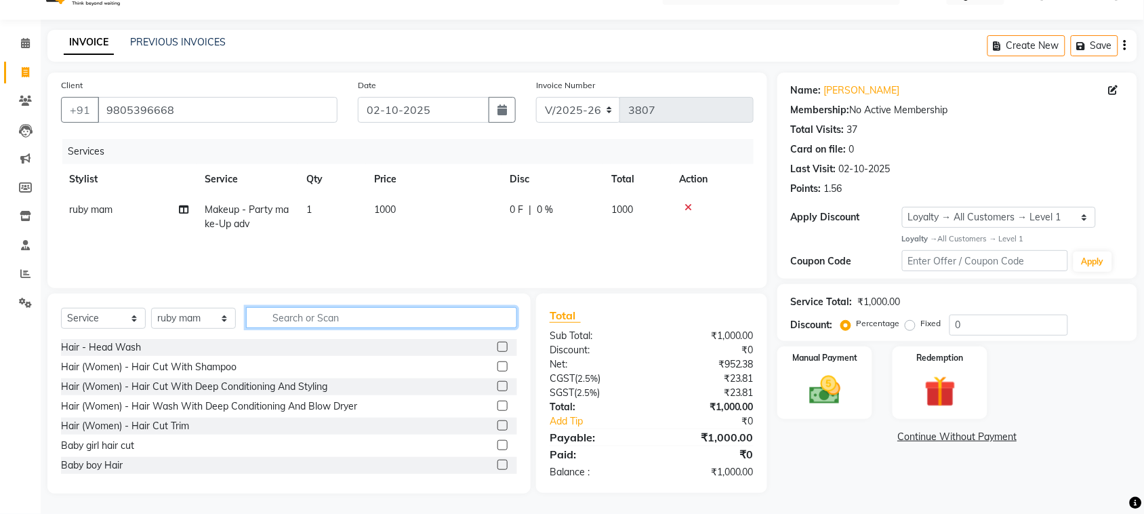
click at [381, 307] on input "text" at bounding box center [381, 317] width 271 height 21
click at [829, 391] on img at bounding box center [824, 389] width 53 height 37
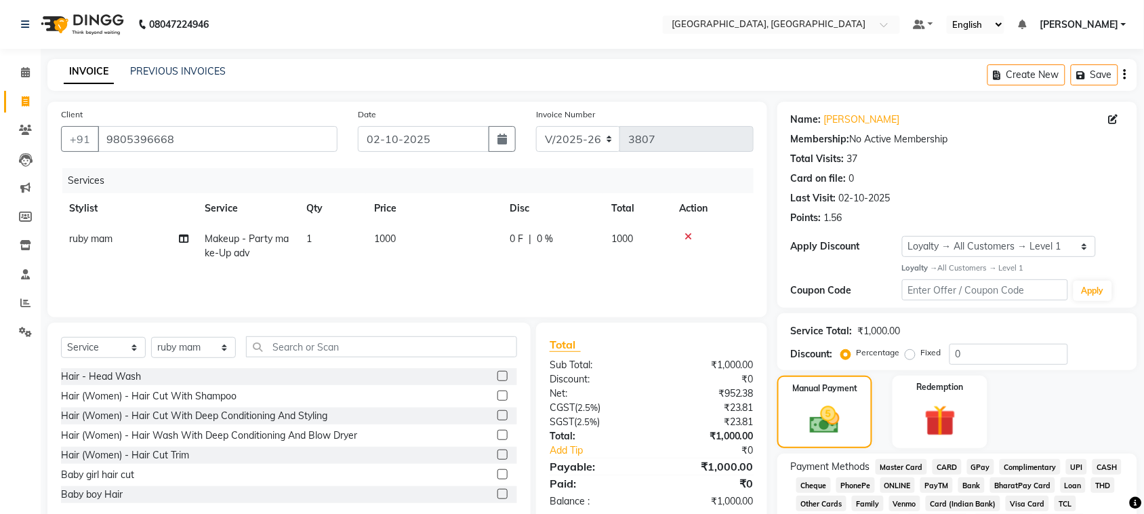
scroll to position [259, 0]
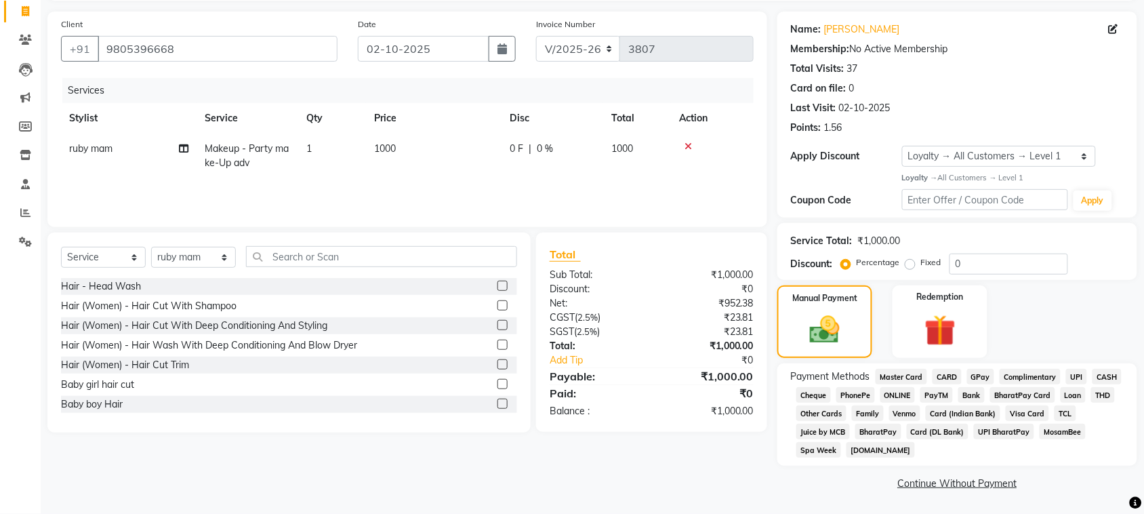
click at [1066, 369] on span "UPI" at bounding box center [1076, 377] width 21 height 16
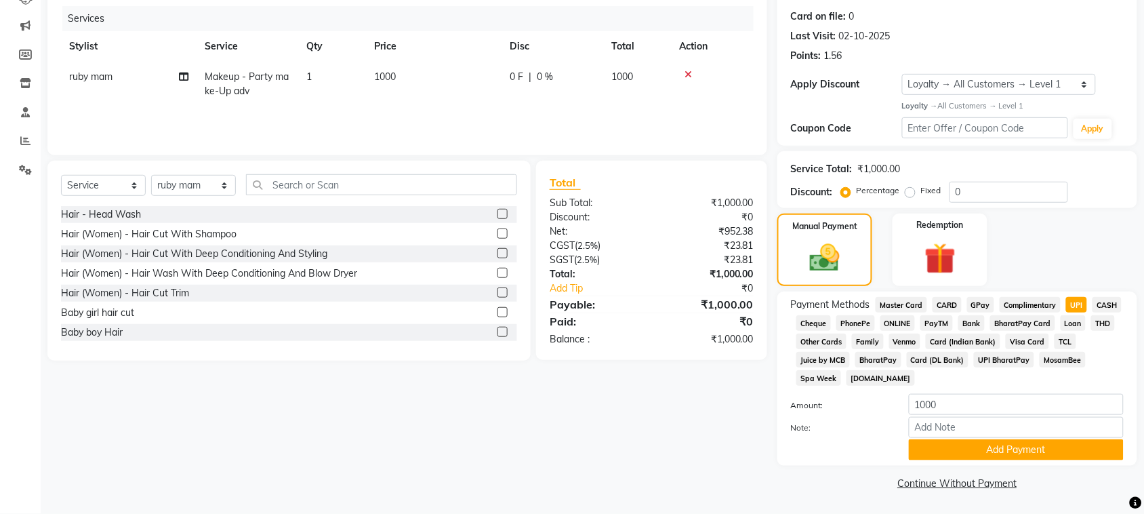
scroll to position [350, 0]
click at [983, 442] on button "Add Payment" at bounding box center [1015, 449] width 215 height 21
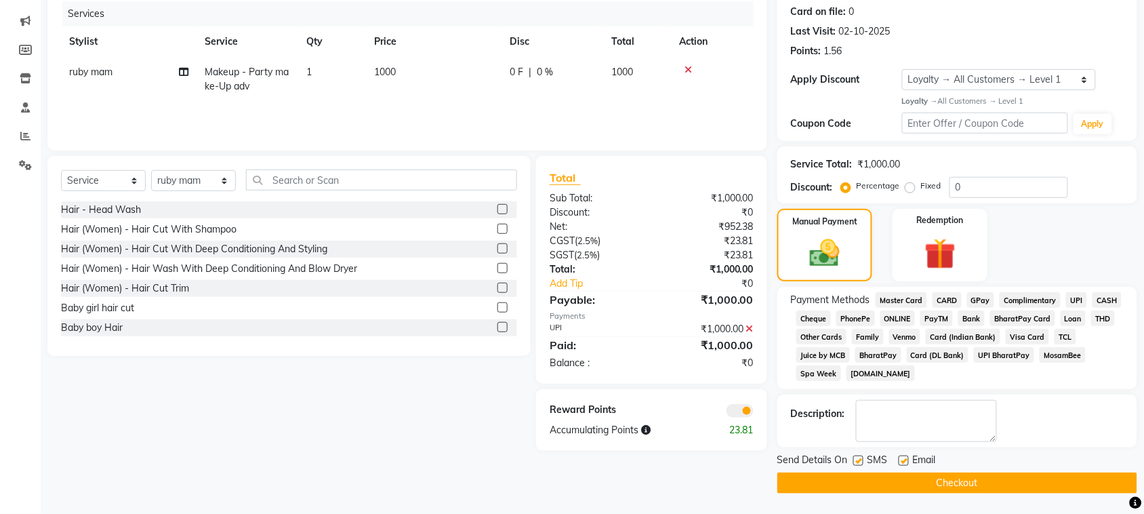
click at [980, 493] on button "Checkout" at bounding box center [957, 482] width 360 height 21
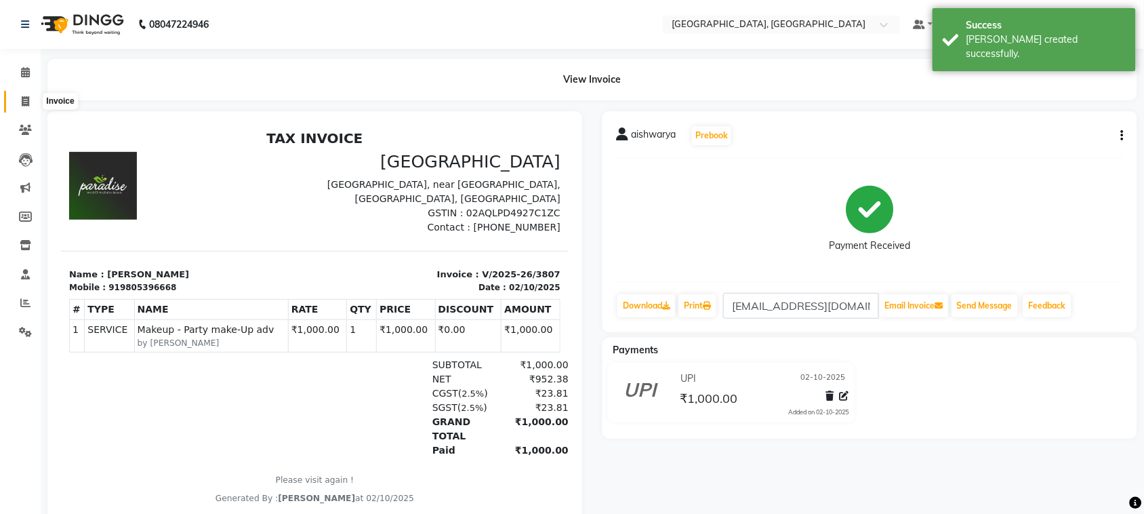
click at [26, 102] on icon at bounding box center [25, 101] width 7 height 10
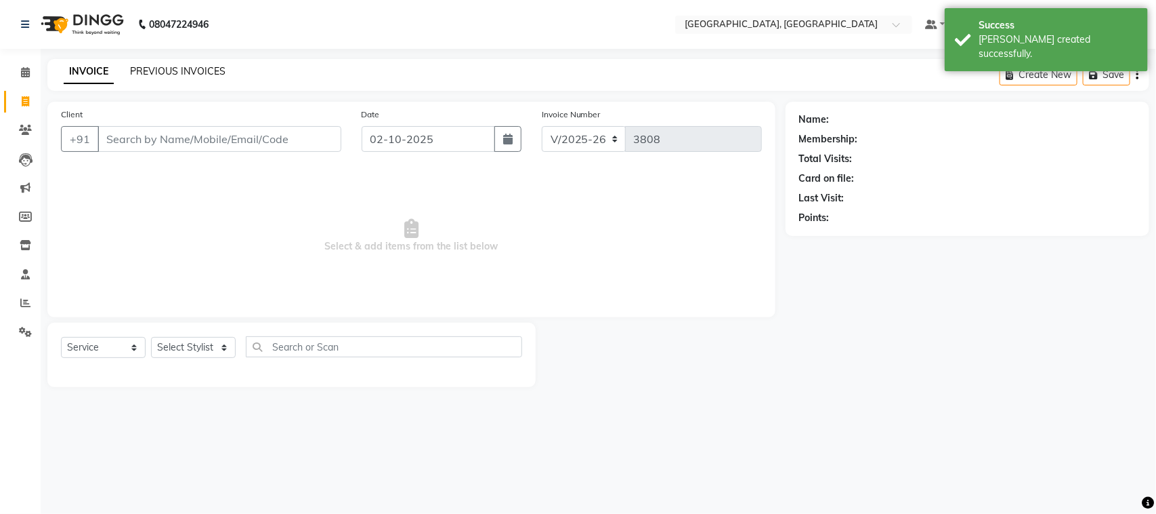
click at [181, 77] on link "PREVIOUS INVOICES" at bounding box center [178, 71] width 96 height 12
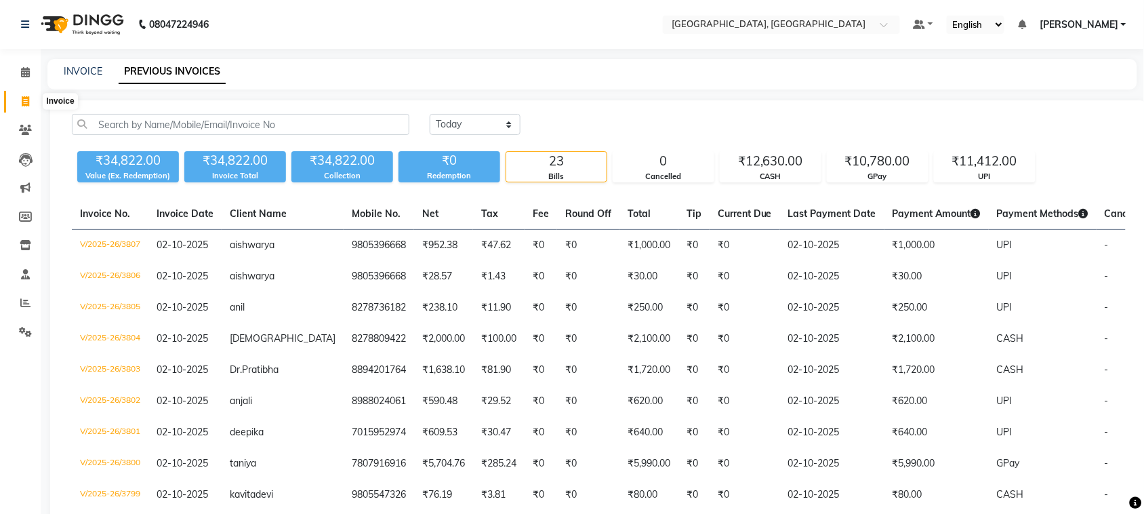
click at [24, 103] on icon at bounding box center [25, 101] width 7 height 10
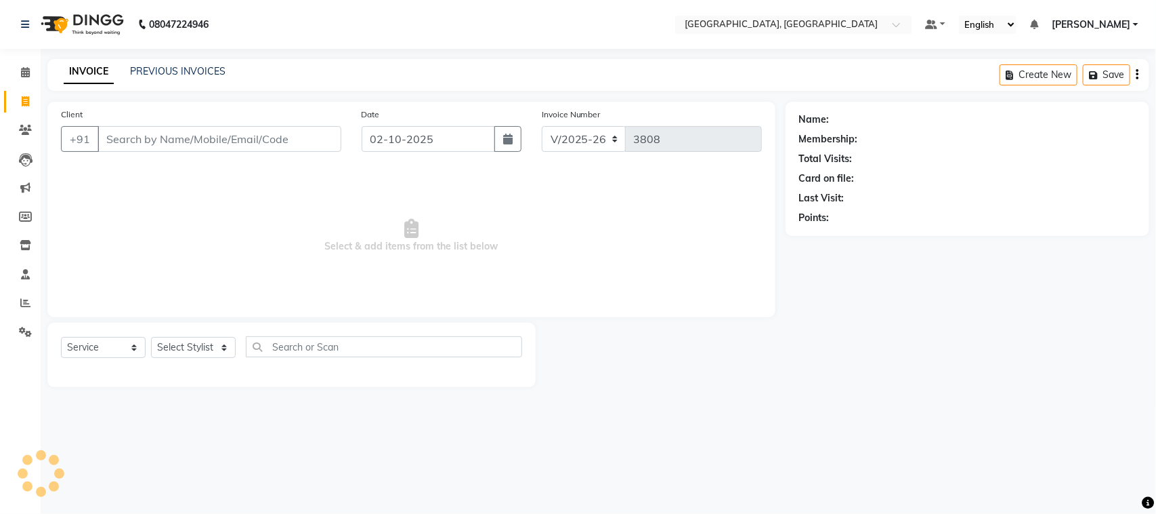
click at [303, 152] on input "Client" at bounding box center [220, 139] width 244 height 26
click at [295, 146] on span "Add Client" at bounding box center [307, 139] width 54 height 14
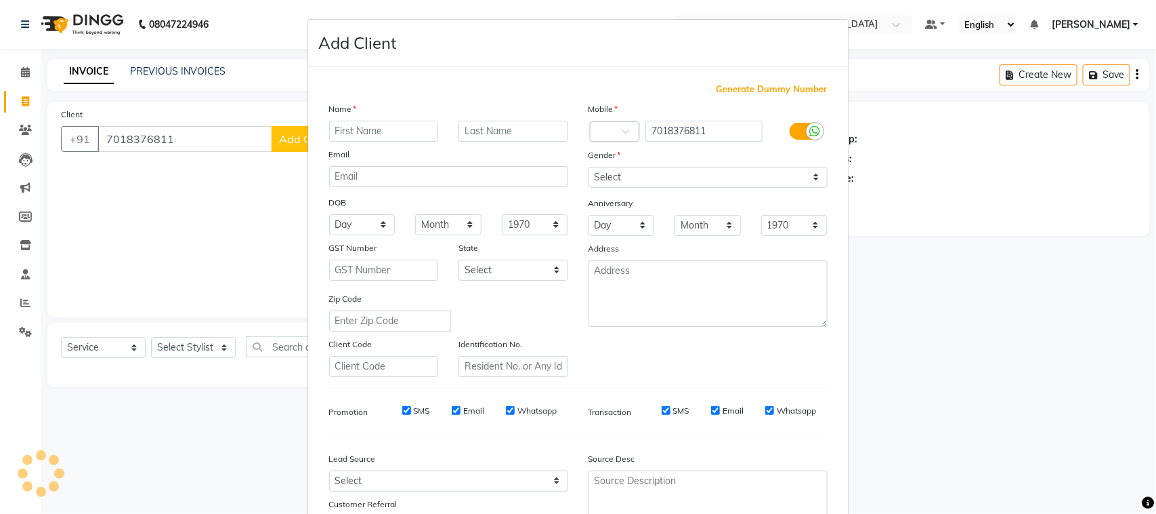
click at [369, 142] on input "text" at bounding box center [384, 131] width 110 height 21
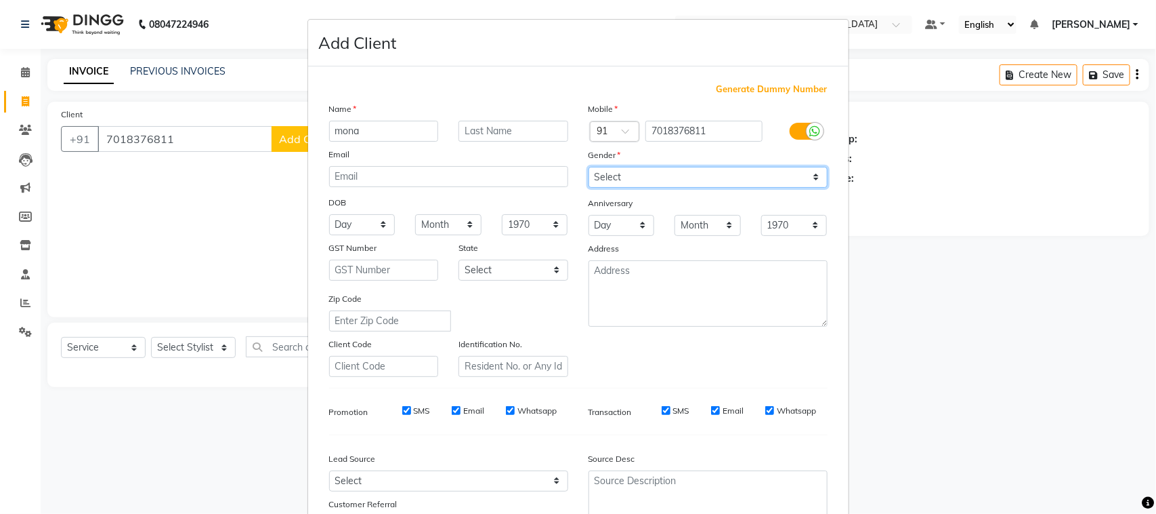
drag, startPoint x: 635, startPoint y: 218, endPoint x: 642, endPoint y: 230, distance: 13.9
click at [635, 188] on select "Select [DEMOGRAPHIC_DATA] [DEMOGRAPHIC_DATA] Other Prefer Not To Say" at bounding box center [708, 177] width 239 height 21
click at [589, 188] on select "Select [DEMOGRAPHIC_DATA] [DEMOGRAPHIC_DATA] Other Prefer Not To Say" at bounding box center [708, 177] width 239 height 21
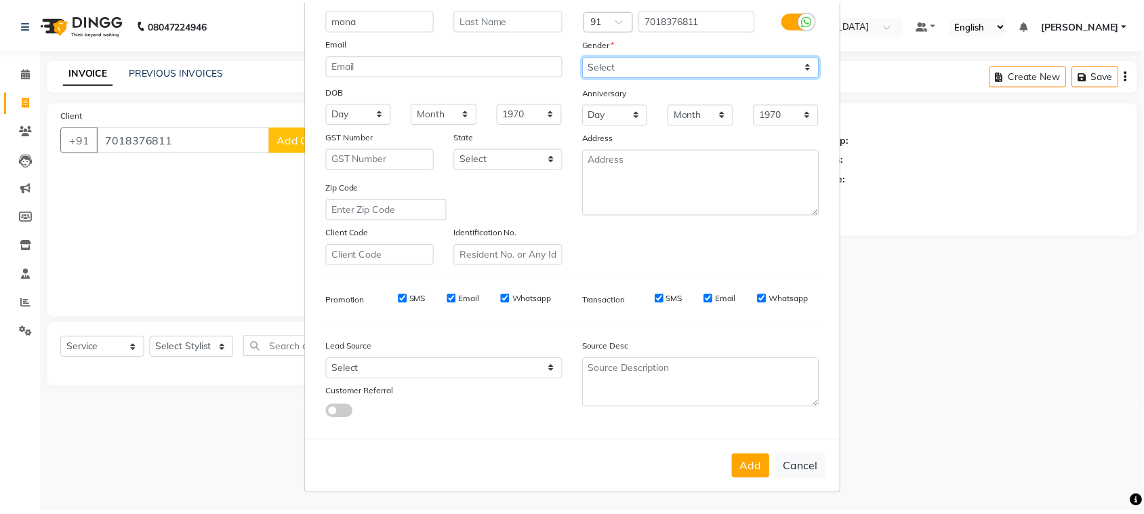
scroll to position [268, 0]
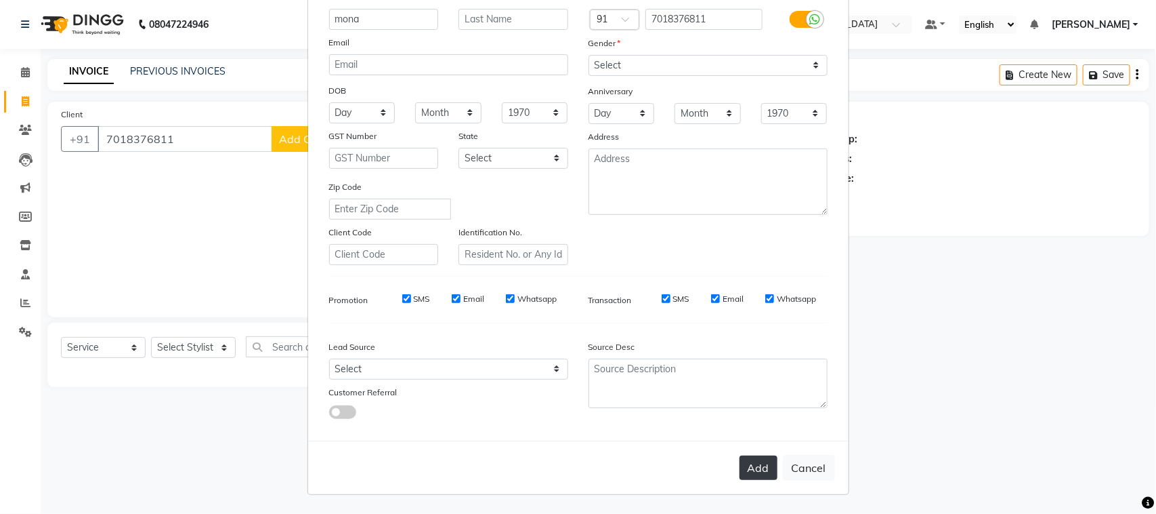
click at [740, 456] on button "Add" at bounding box center [759, 467] width 38 height 24
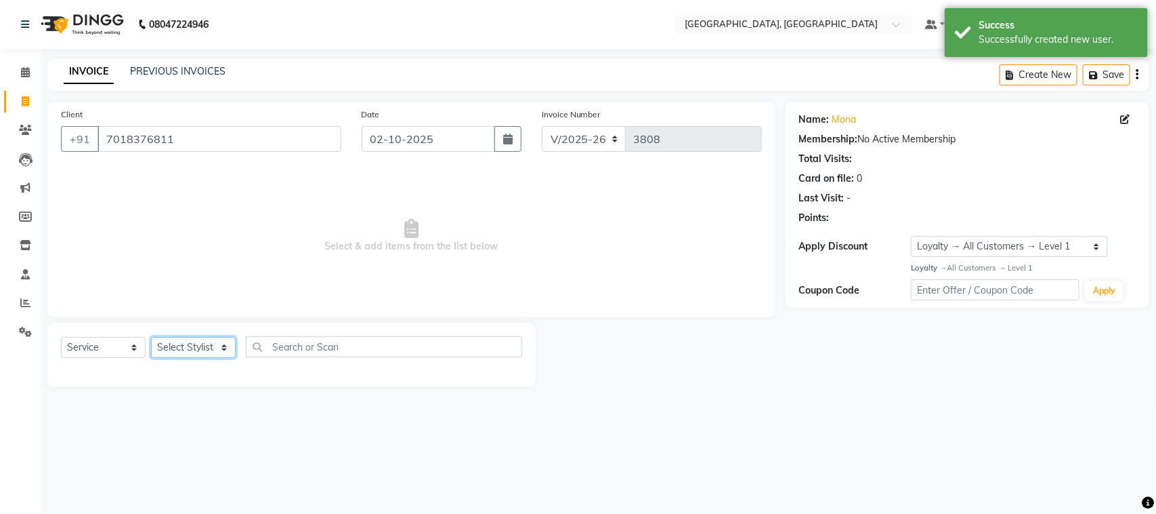
drag, startPoint x: 177, startPoint y: 393, endPoint x: 181, endPoint y: 375, distance: 18.6
click at [177, 358] on select "Select Stylist admin Ajay (Aju) anil [PERSON_NAME] Client Deepak deepika [PERSO…" at bounding box center [193, 347] width 85 height 21
click at [156, 358] on select "Select Stylist admin Ajay (Aju) anil [PERSON_NAME] Client Deepak deepika [PERSO…" at bounding box center [193, 347] width 85 height 21
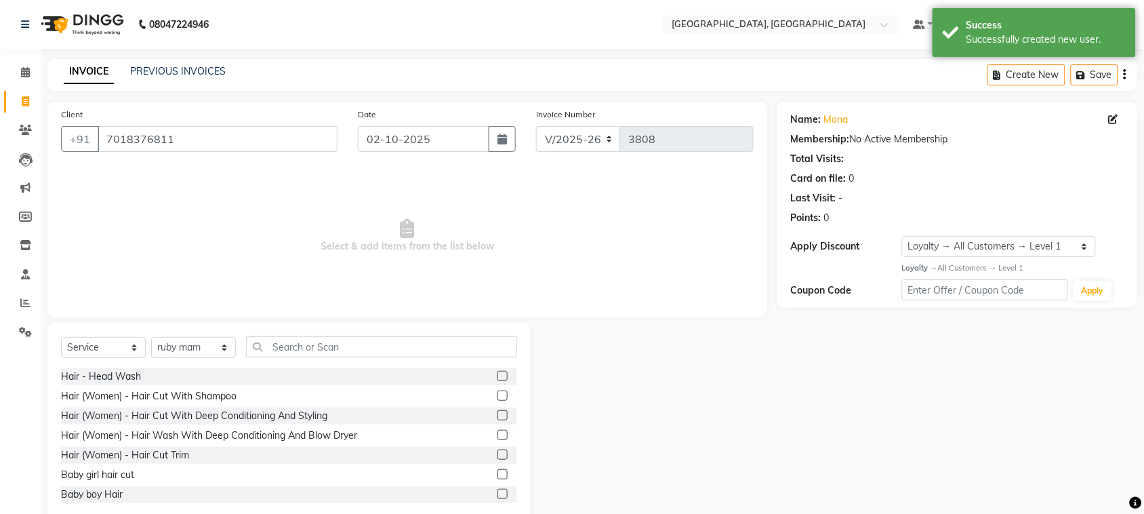
click at [344, 368] on div "Select Service Product Membership Package Voucher Prepaid Gift Card Select Styl…" at bounding box center [289, 352] width 456 height 32
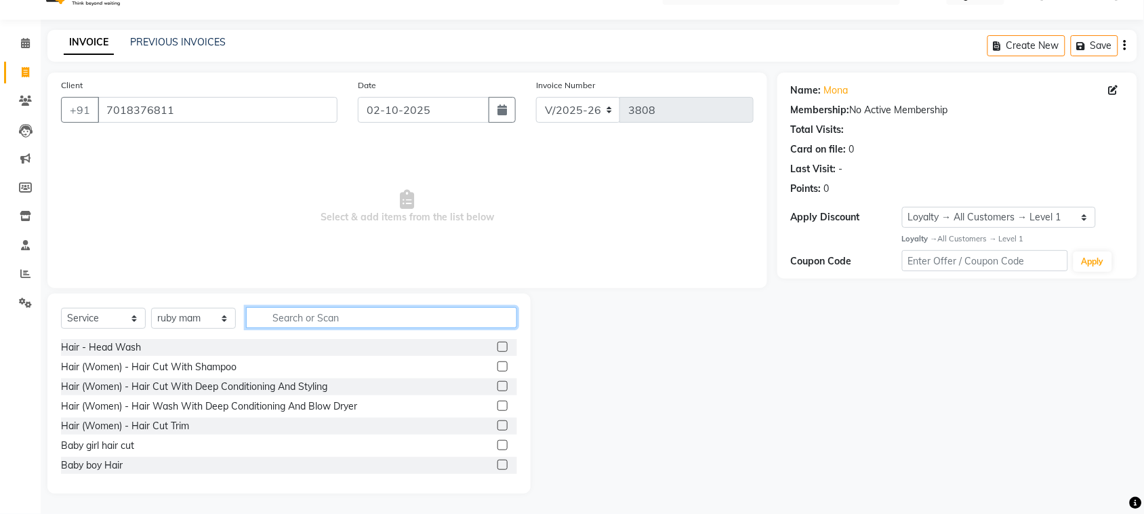
click at [400, 316] on input "text" at bounding box center [381, 317] width 271 height 21
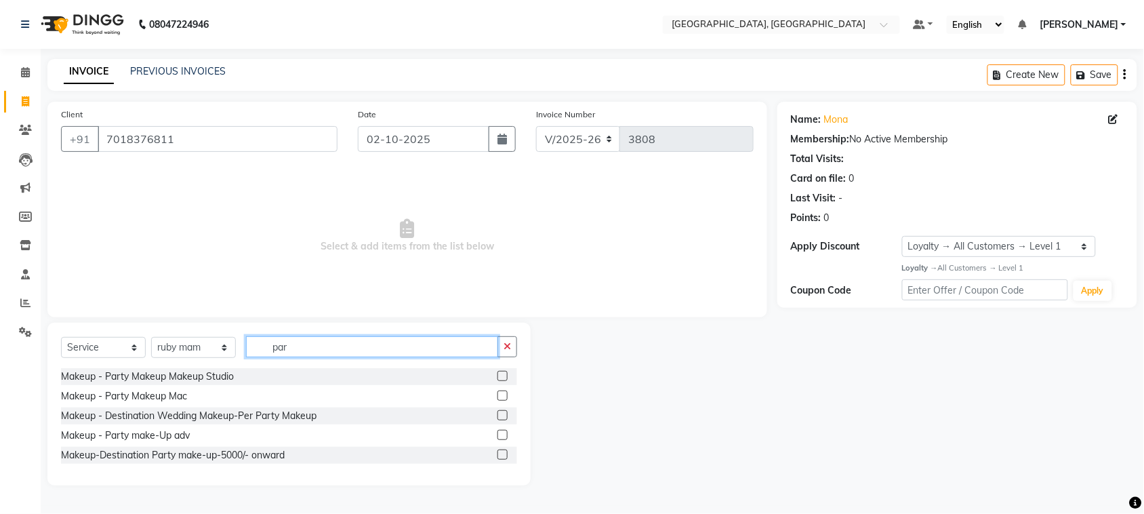
scroll to position [64, 0]
click at [497, 390] on label at bounding box center [502, 395] width 10 height 10
click at [497, 392] on input "checkbox" at bounding box center [501, 396] width 9 height 9
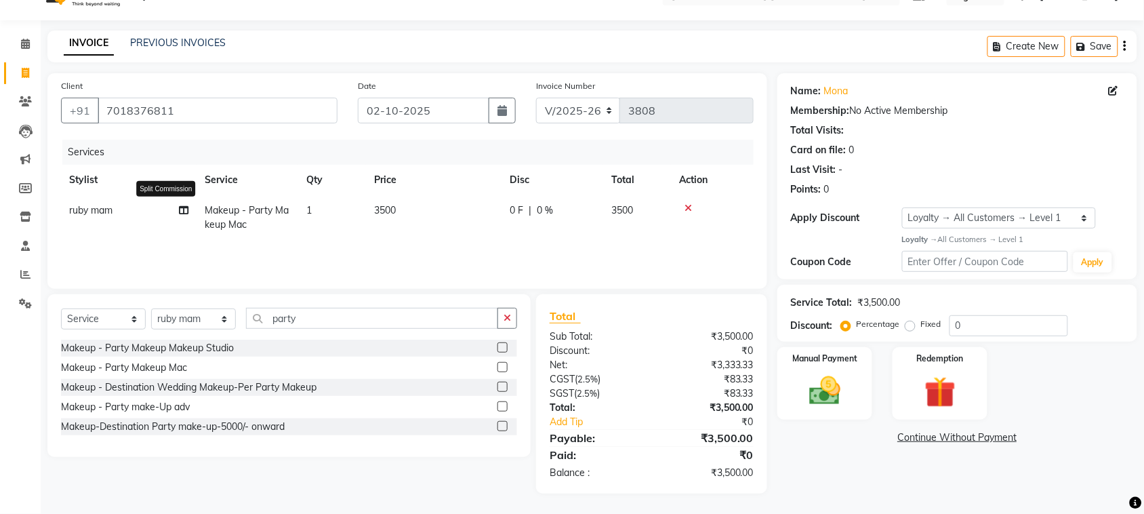
click at [184, 215] on icon at bounding box center [183, 209] width 9 height 9
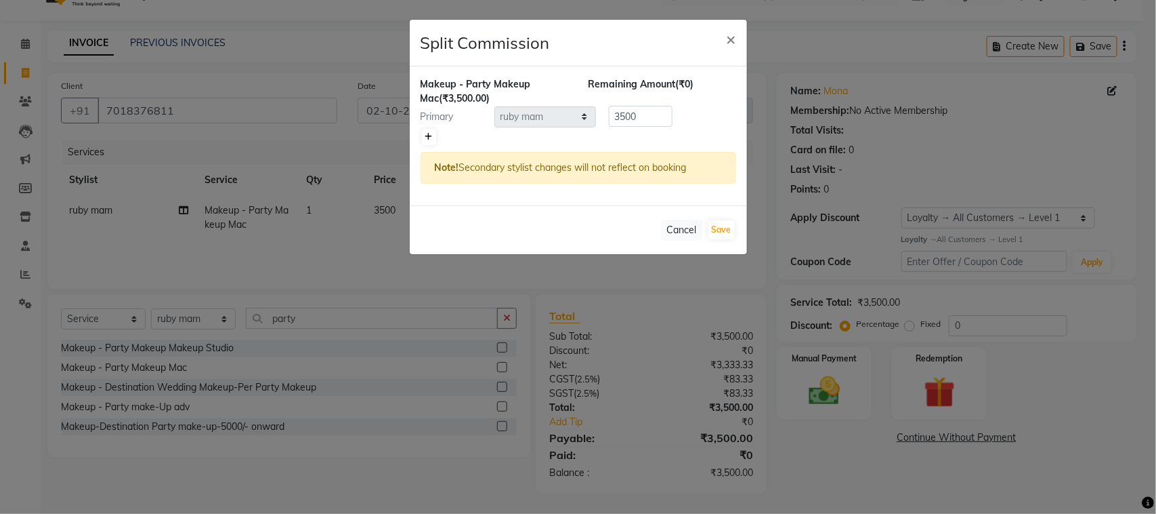
click at [431, 141] on icon at bounding box center [428, 137] width 7 height 8
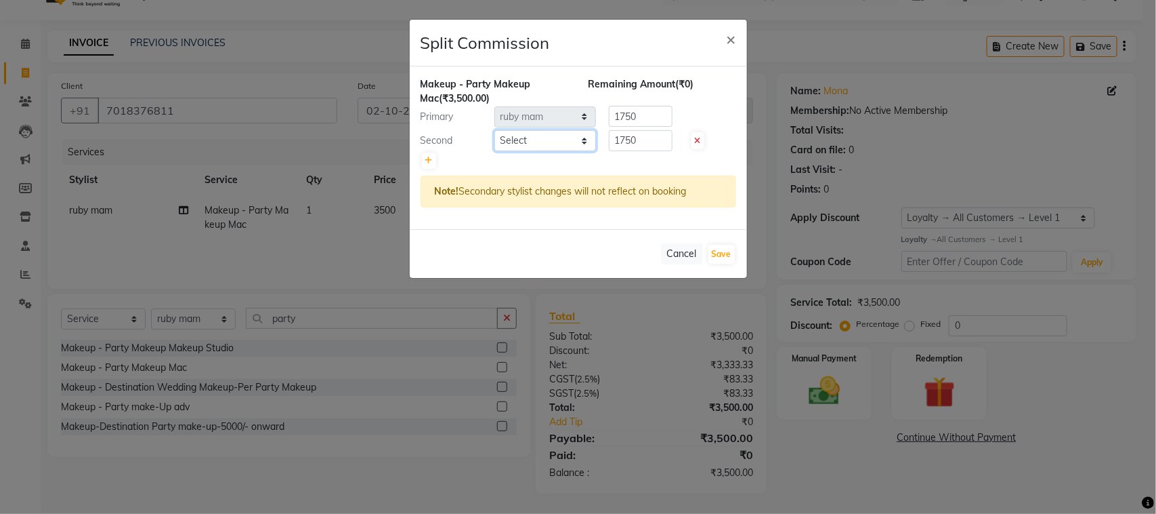
drag, startPoint x: 522, startPoint y: 167, endPoint x: 573, endPoint y: 177, distance: 52.6
click at [522, 151] on select "Select admin Ajay (Aju) anil [PERSON_NAME] Client Deepak [PERSON_NAME] [PERSON_…" at bounding box center [546, 140] width 102 height 21
click at [495, 151] on select "Select admin Ajay (Aju) anil [PERSON_NAME] Client Deepak [PERSON_NAME] [PERSON_…" at bounding box center [546, 140] width 102 height 21
click at [652, 151] on input "1750" at bounding box center [641, 140] width 64 height 21
click at [642, 127] on input "1750" at bounding box center [641, 116] width 64 height 21
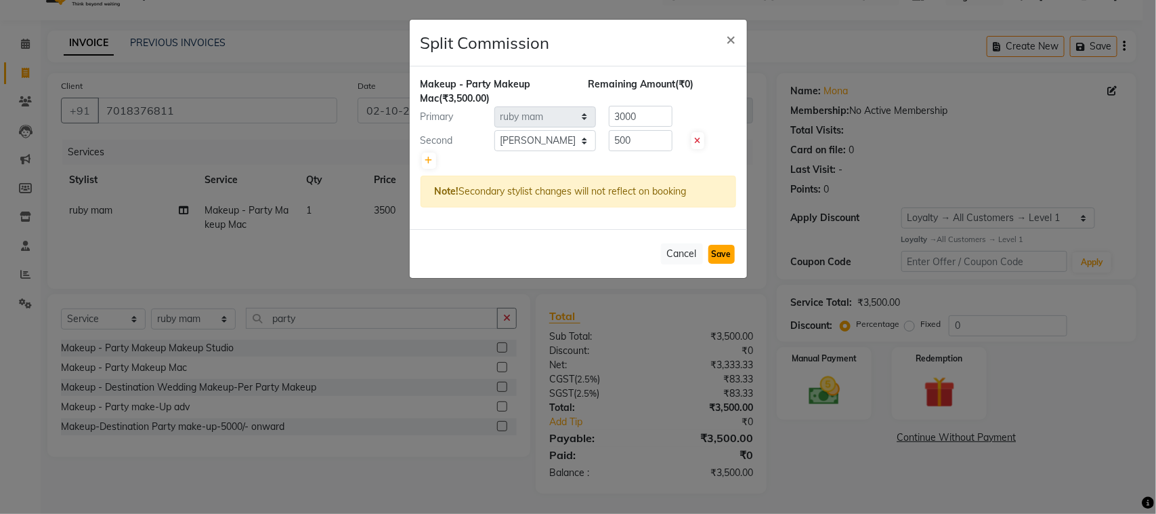
click at [709, 264] on button "Save" at bounding box center [722, 254] width 26 height 19
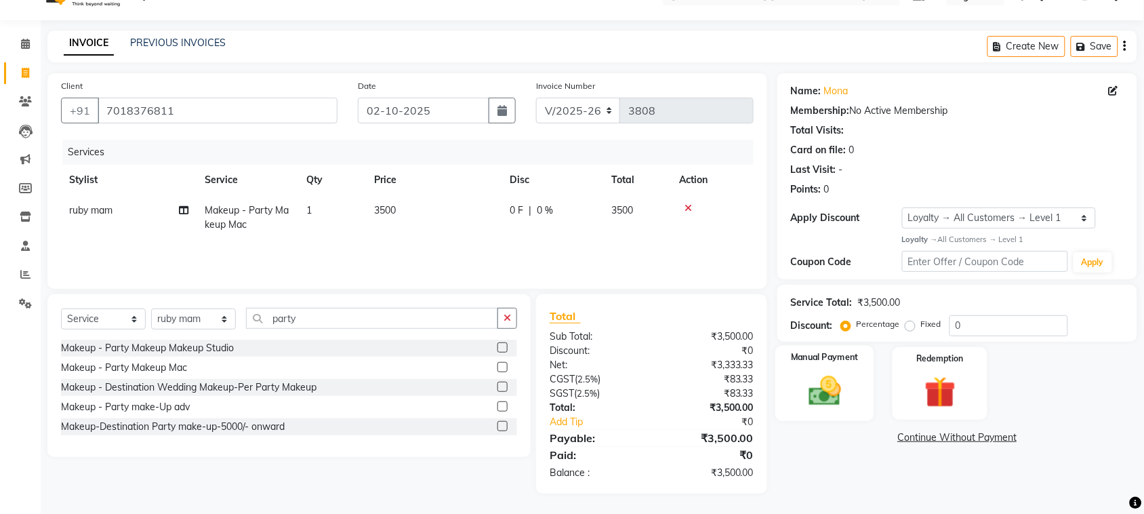
scroll to position [121, 0]
click at [827, 409] on img at bounding box center [824, 390] width 53 height 37
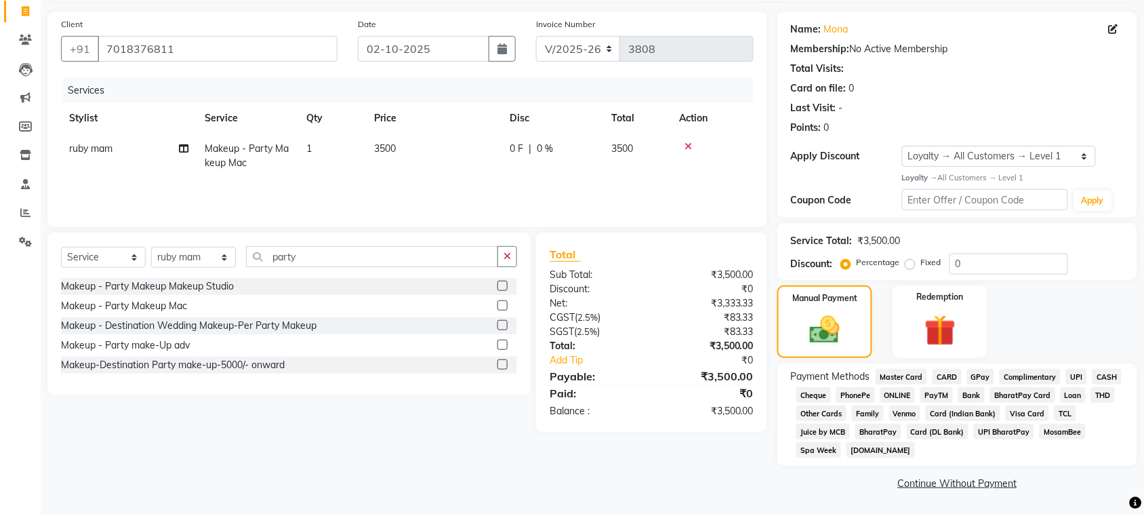
click at [994, 384] on span "GPay" at bounding box center [981, 377] width 28 height 16
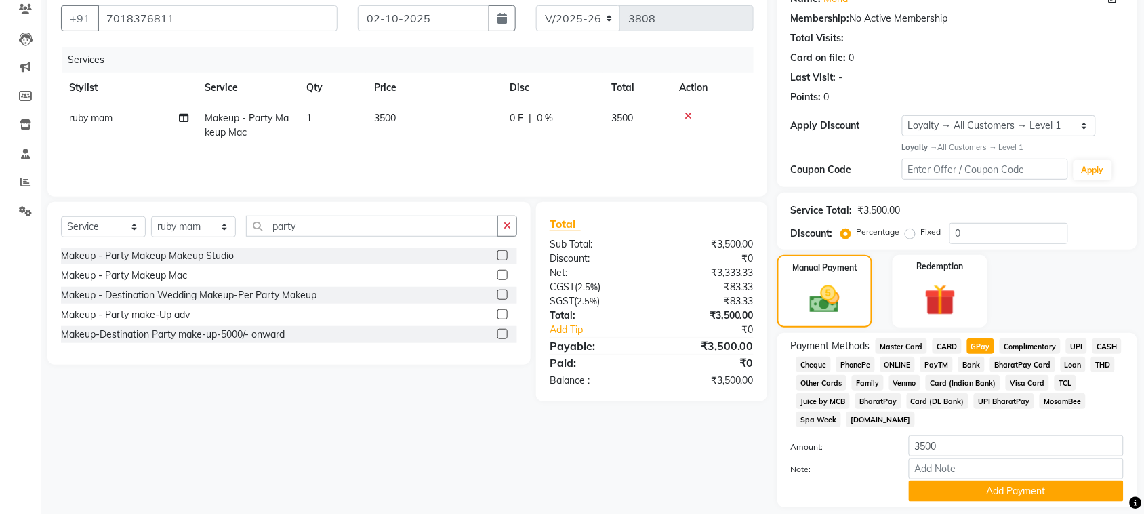
scroll to position [350, 0]
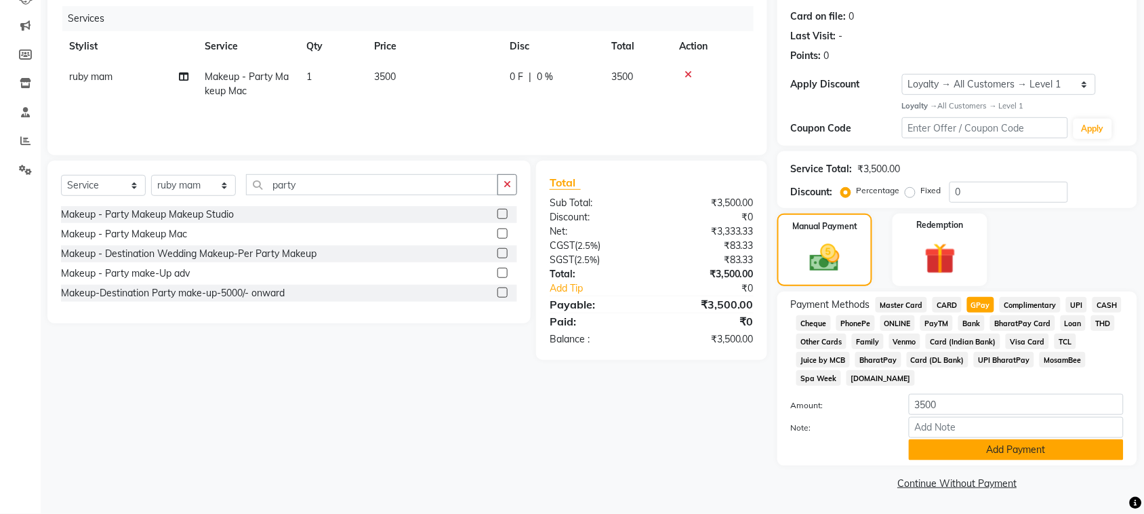
click at [1027, 440] on button "Add Payment" at bounding box center [1015, 449] width 215 height 21
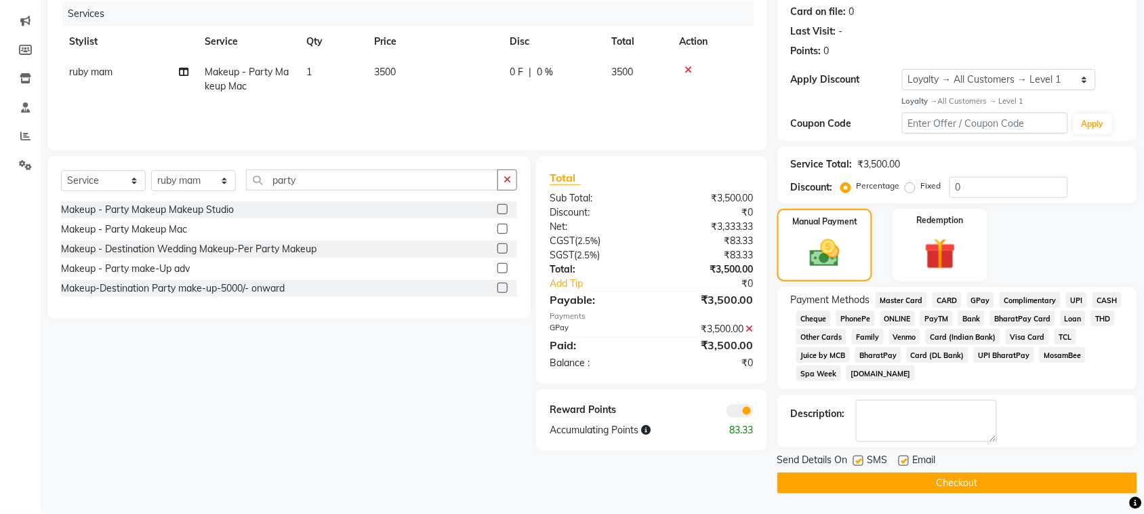
drag, startPoint x: 1027, startPoint y: 474, endPoint x: 1026, endPoint y: 481, distance: 6.8
click at [1026, 481] on button "Checkout" at bounding box center [957, 482] width 360 height 21
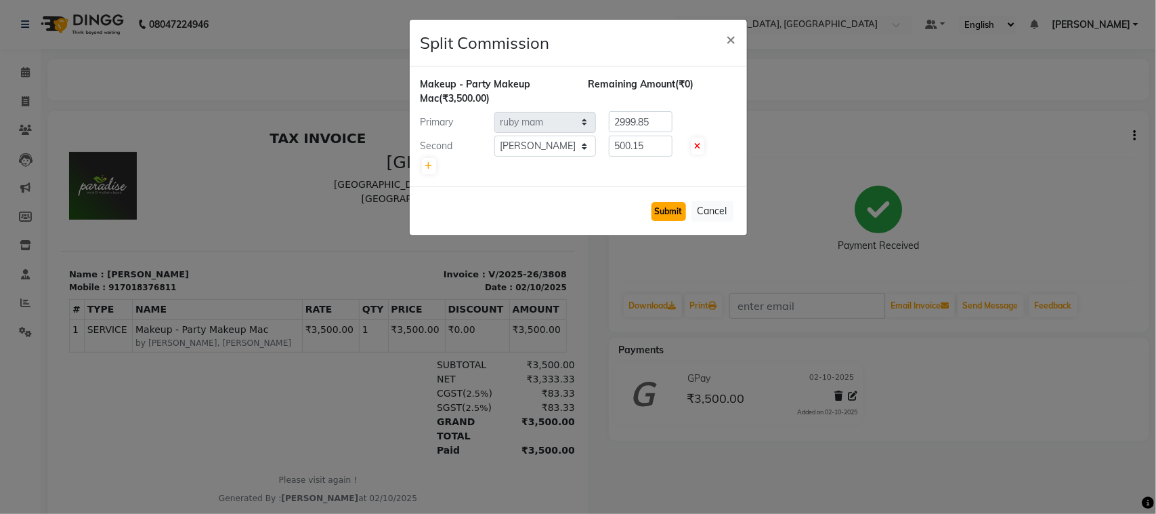
click at [655, 221] on button "Submit" at bounding box center [669, 211] width 35 height 19
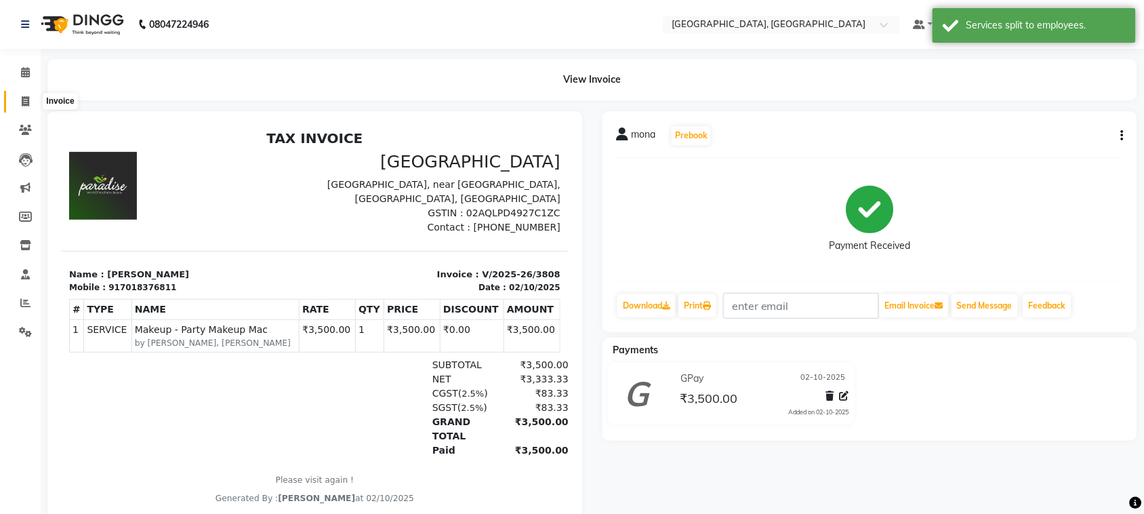
click at [19, 102] on span at bounding box center [26, 102] width 24 height 16
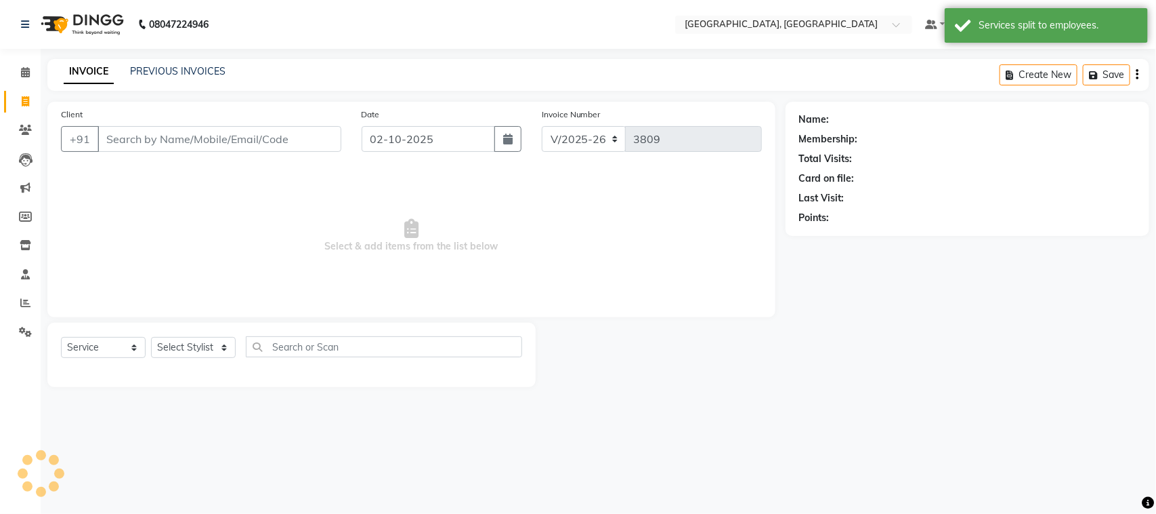
click at [235, 152] on input "Client" at bounding box center [220, 139] width 244 height 26
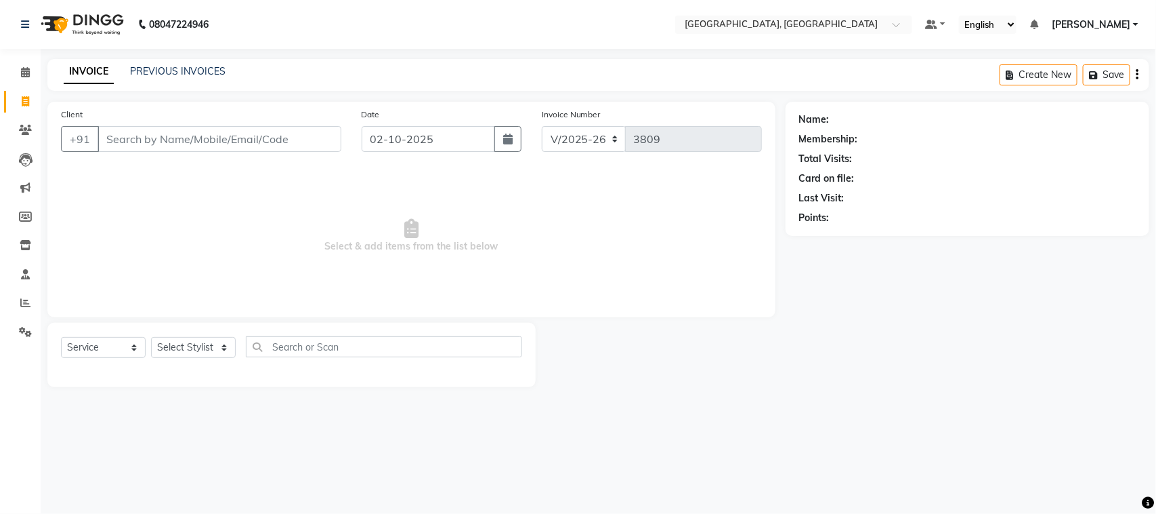
click at [234, 152] on input "Client" at bounding box center [220, 139] width 244 height 26
click at [280, 146] on span "Add Client" at bounding box center [307, 139] width 54 height 14
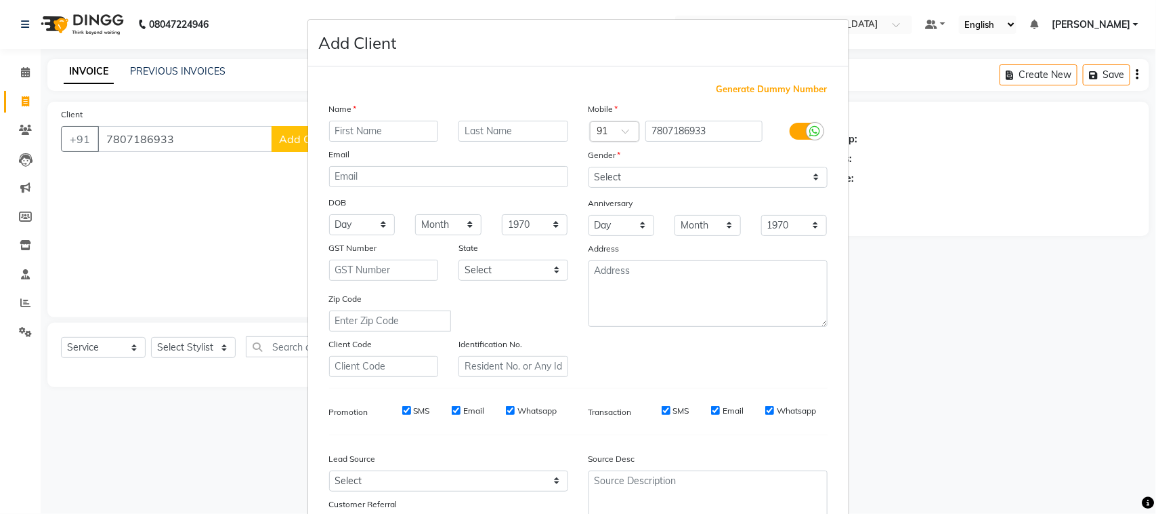
click at [344, 142] on input "text" at bounding box center [384, 131] width 110 height 21
click at [343, 142] on input "asnamika" at bounding box center [384, 131] width 110 height 21
click at [657, 188] on select "Select [DEMOGRAPHIC_DATA] [DEMOGRAPHIC_DATA] Other Prefer Not To Say" at bounding box center [708, 177] width 239 height 21
click at [589, 188] on select "Select [DEMOGRAPHIC_DATA] [DEMOGRAPHIC_DATA] Other Prefer Not To Say" at bounding box center [708, 177] width 239 height 21
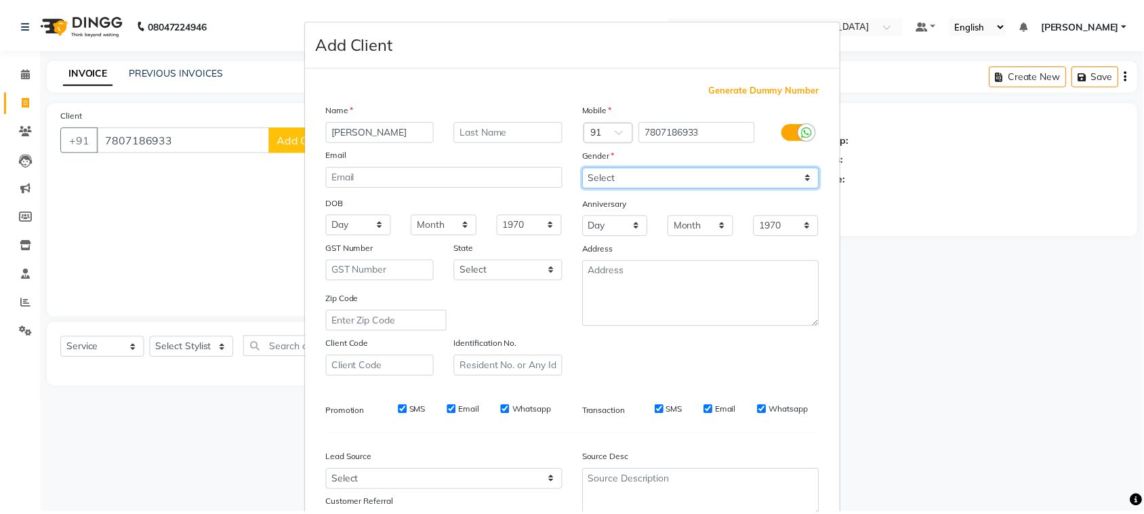
scroll to position [268, 0]
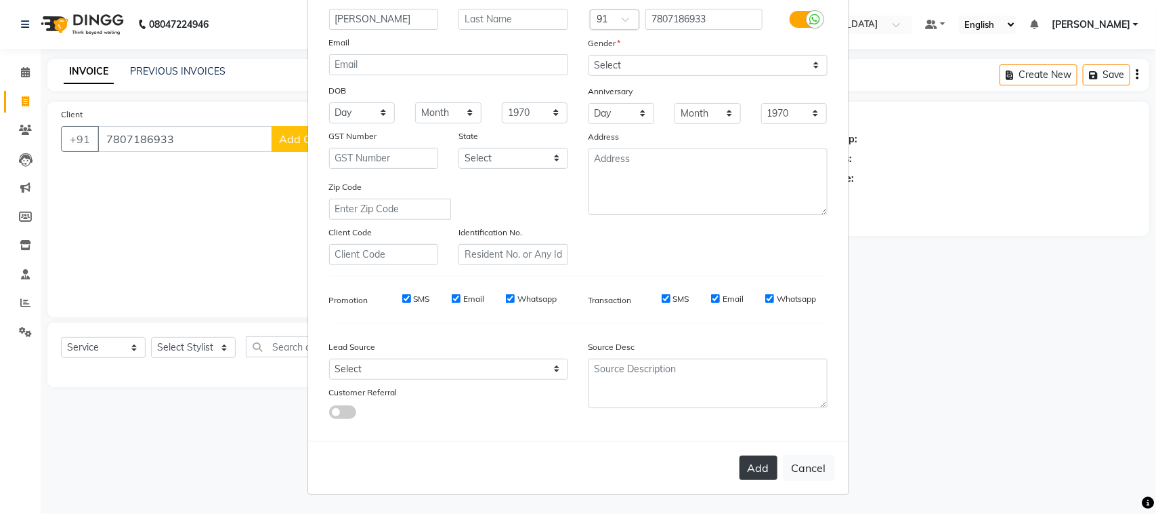
click at [742, 459] on button "Add" at bounding box center [759, 467] width 38 height 24
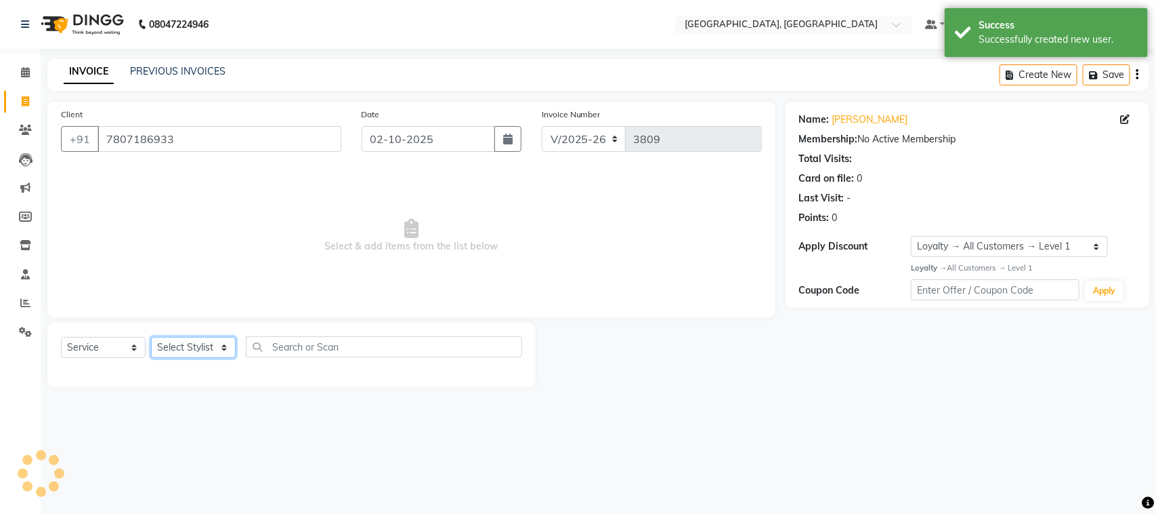
click at [193, 358] on select "Select Stylist admin Ajay (Aju) anil [PERSON_NAME] Client Deepak deepika [PERSO…" at bounding box center [193, 347] width 85 height 21
click at [156, 358] on select "Select Stylist admin Ajay (Aju) anil [PERSON_NAME] Client Deepak deepika [PERSO…" at bounding box center [193, 347] width 85 height 21
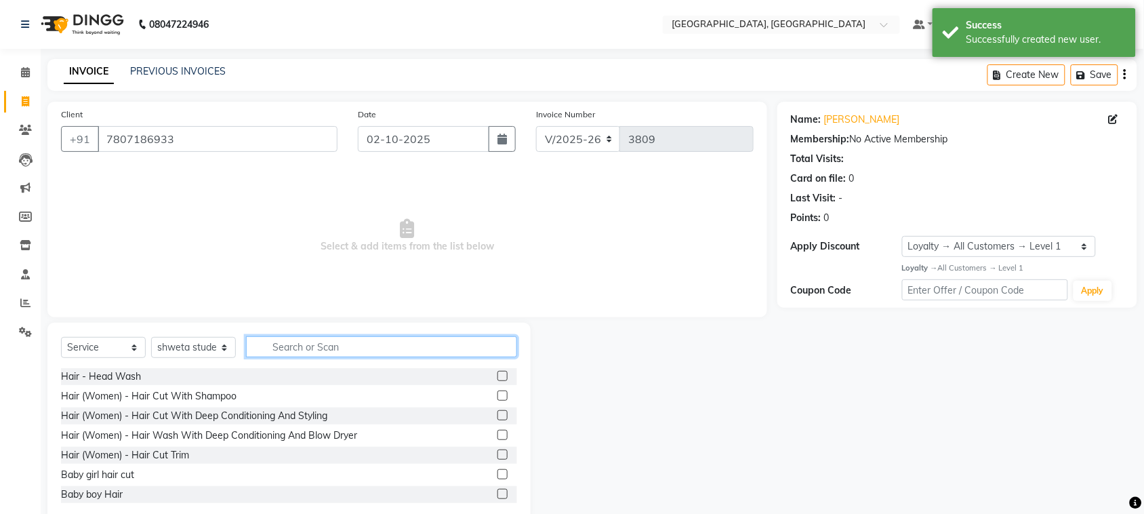
click at [322, 357] on input "text" at bounding box center [381, 346] width 271 height 21
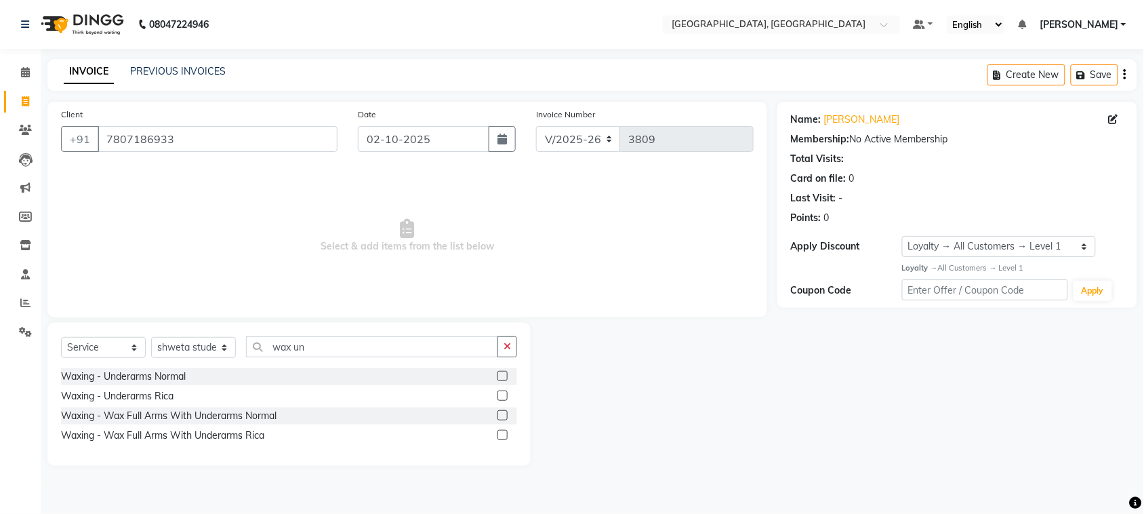
click at [497, 400] on label at bounding box center [502, 395] width 10 height 10
click at [497, 400] on input "checkbox" at bounding box center [501, 396] width 9 height 9
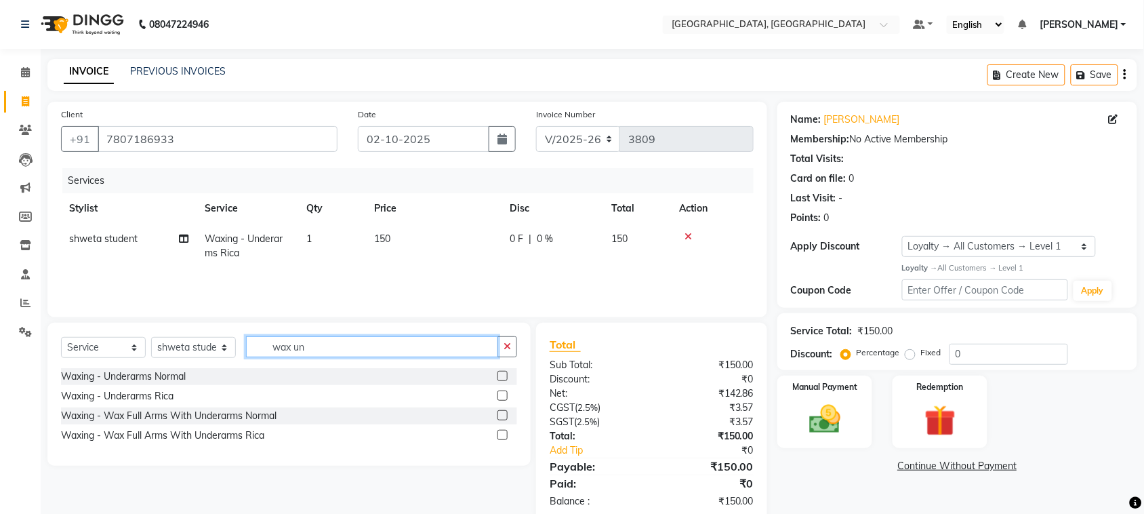
click at [364, 357] on input "wax un" at bounding box center [372, 346] width 252 height 21
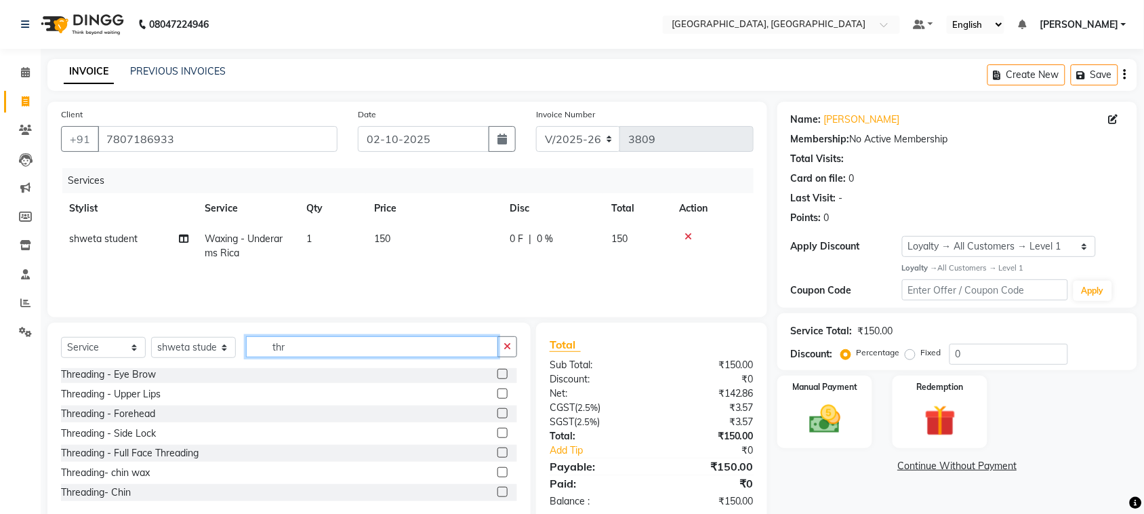
scroll to position [0, 0]
click at [497, 381] on label at bounding box center [502, 376] width 10 height 10
click at [497, 381] on input "checkbox" at bounding box center [501, 376] width 9 height 9
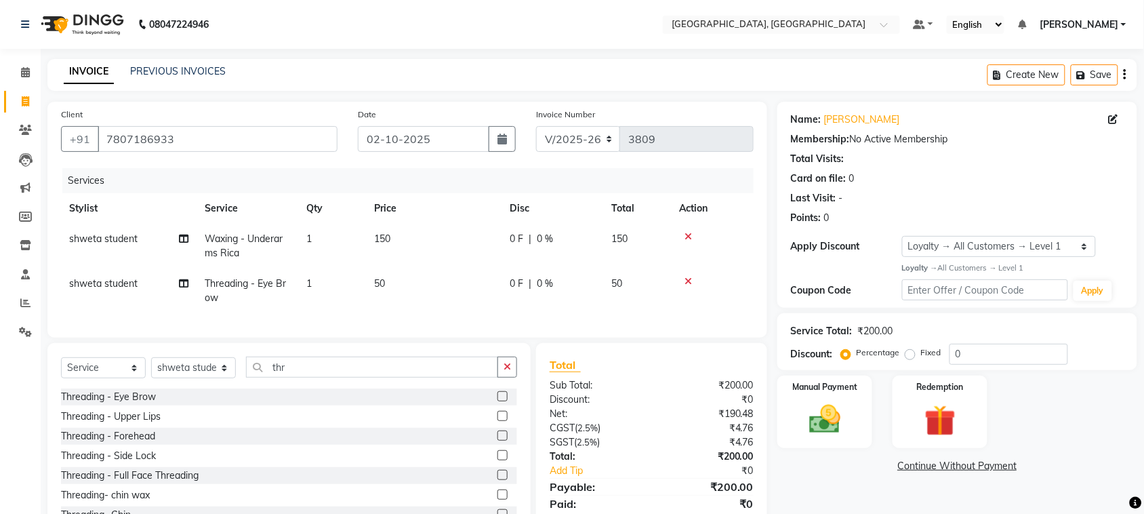
scroll to position [176, 0]
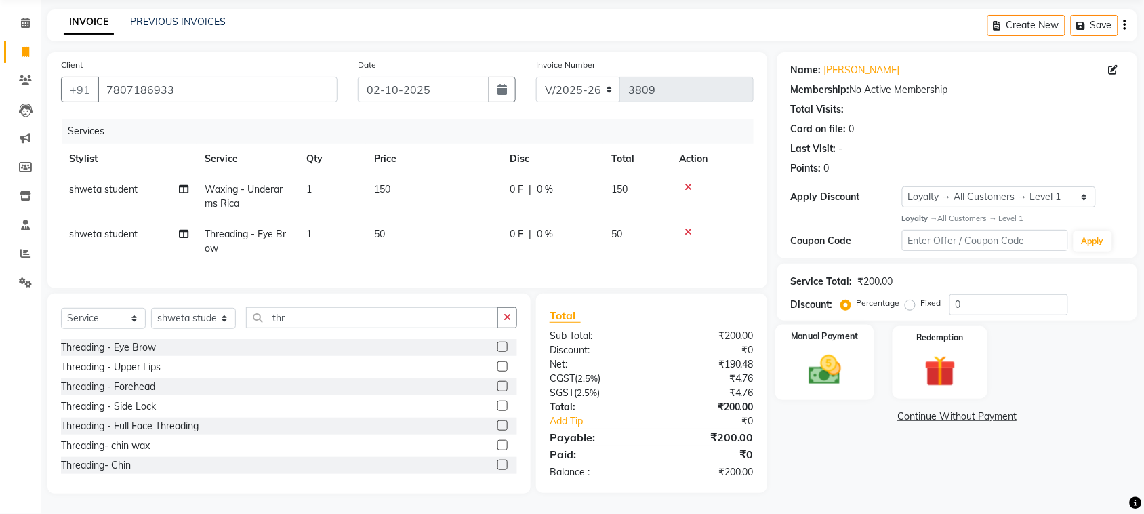
click at [831, 351] on img at bounding box center [824, 369] width 53 height 37
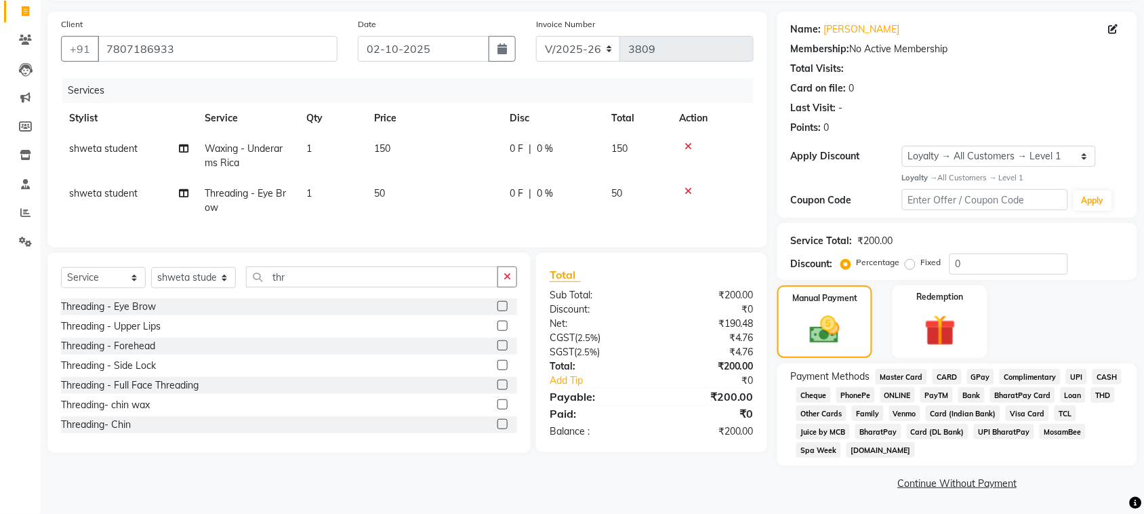
click at [1066, 384] on span "UPI" at bounding box center [1076, 377] width 21 height 16
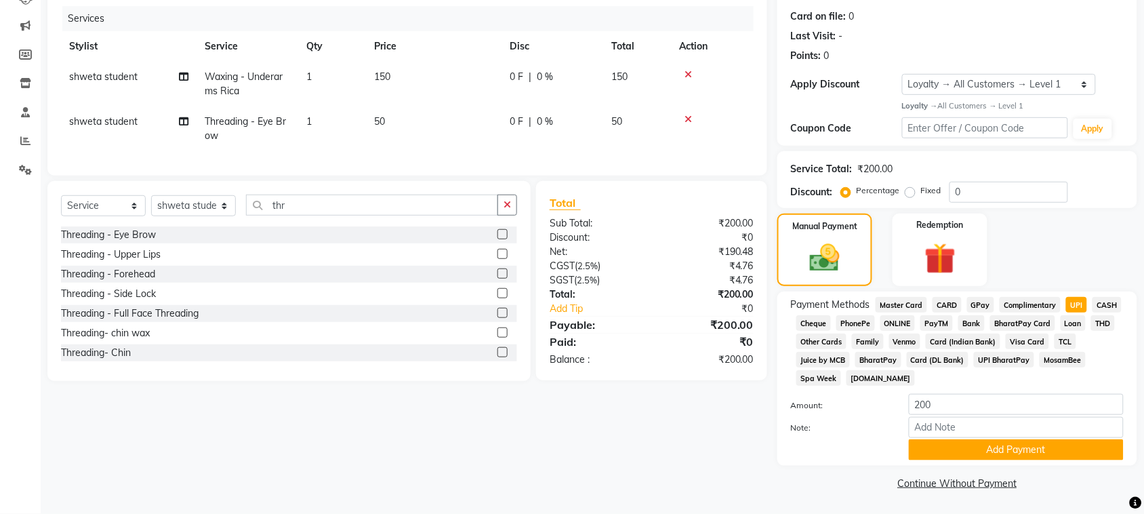
scroll to position [350, 0]
click at [1011, 439] on button "Add Payment" at bounding box center [1015, 449] width 215 height 21
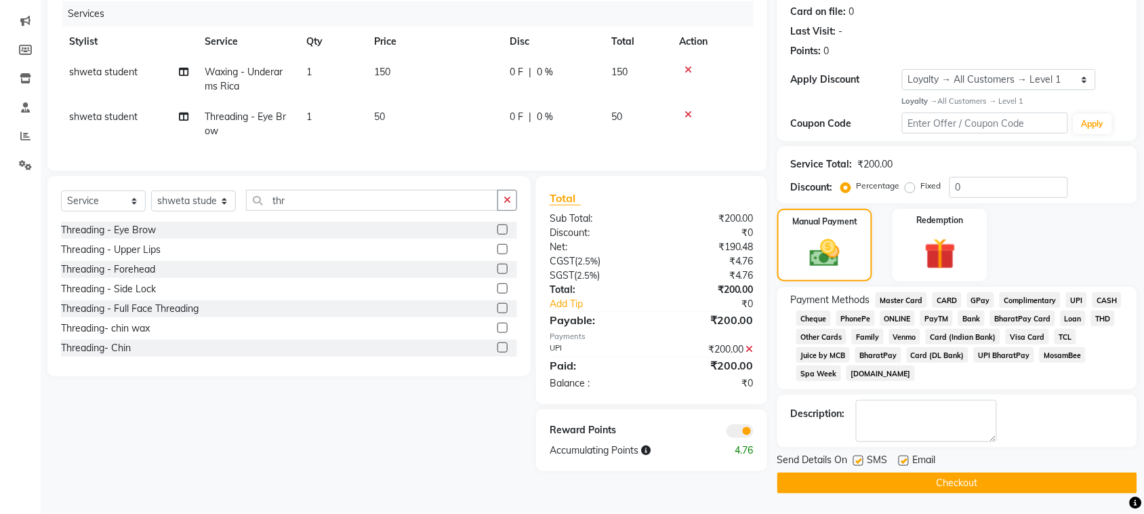
click at [1001, 482] on button "Checkout" at bounding box center [957, 482] width 360 height 21
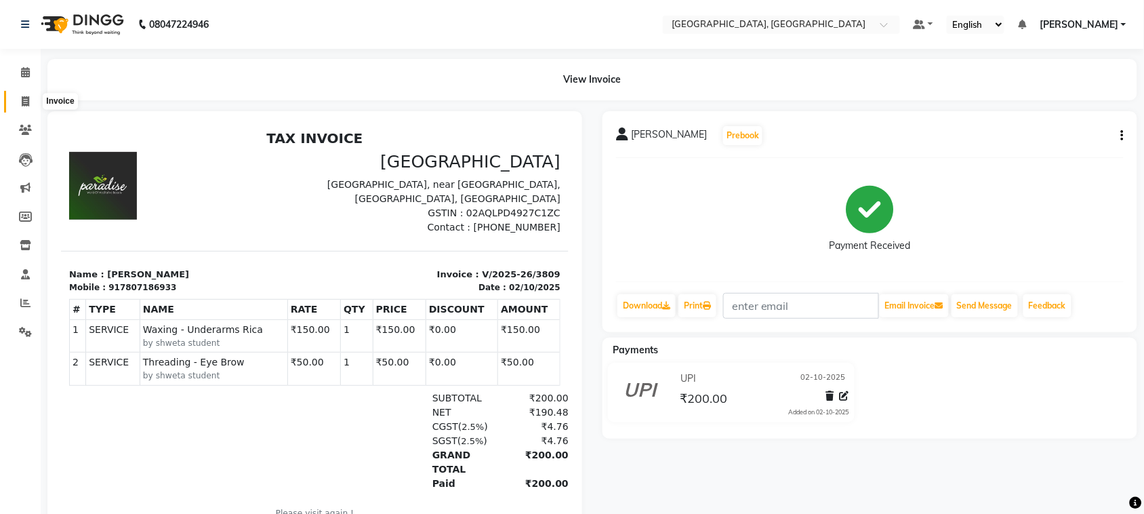
click at [19, 102] on span at bounding box center [26, 102] width 24 height 16
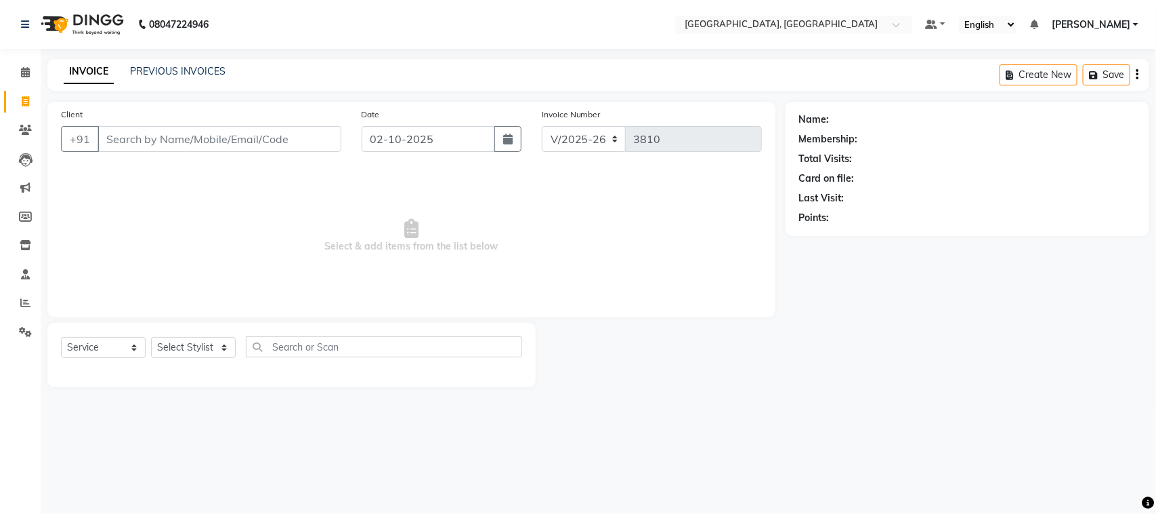
click at [29, 93] on link "Invoice" at bounding box center [20, 102] width 33 height 22
click at [22, 100] on icon at bounding box center [25, 101] width 7 height 10
click at [214, 62] on div "INVOICE PREVIOUS INVOICES Create New Save" at bounding box center [598, 75] width 1102 height 32
click at [221, 79] on div "PREVIOUS INVOICES" at bounding box center [178, 71] width 96 height 14
click at [218, 75] on link "PREVIOUS INVOICES" at bounding box center [178, 71] width 96 height 12
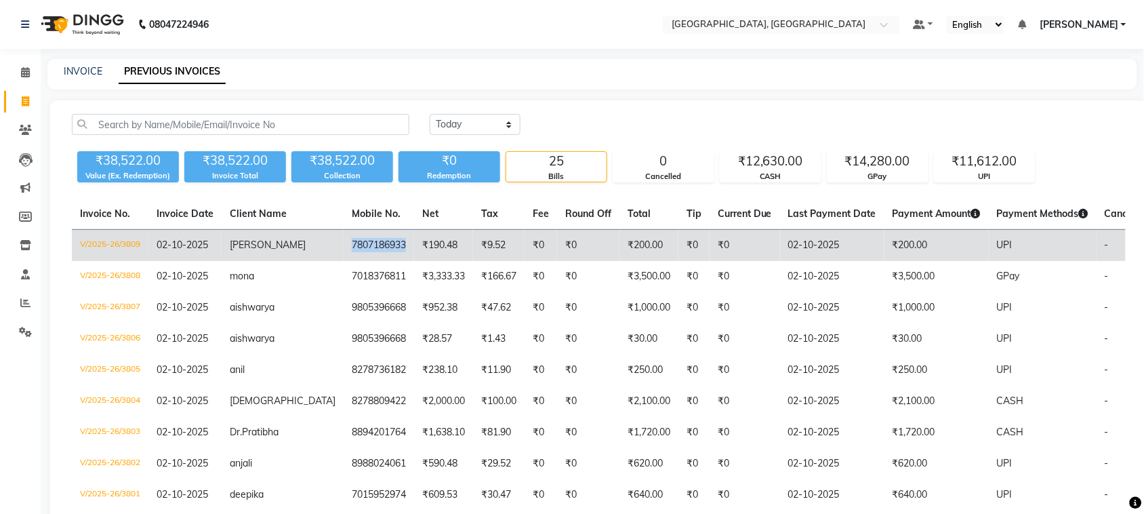
drag, startPoint x: 442, startPoint y: 310, endPoint x: 371, endPoint y: 306, distance: 71.2
click at [371, 261] on td "7807186933" at bounding box center [378, 246] width 70 height 32
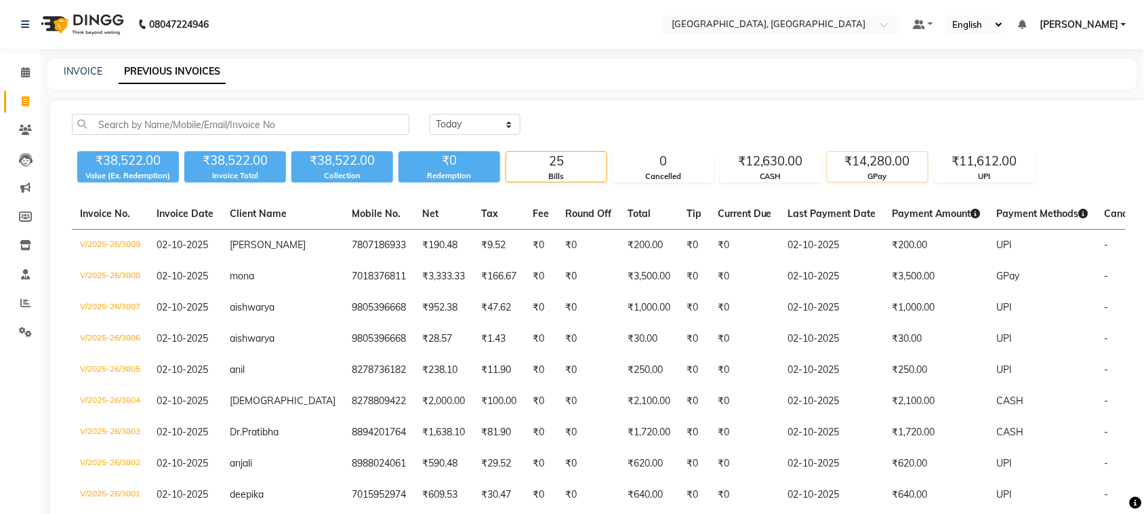
click at [886, 171] on div "₹14,280.00" at bounding box center [877, 161] width 100 height 19
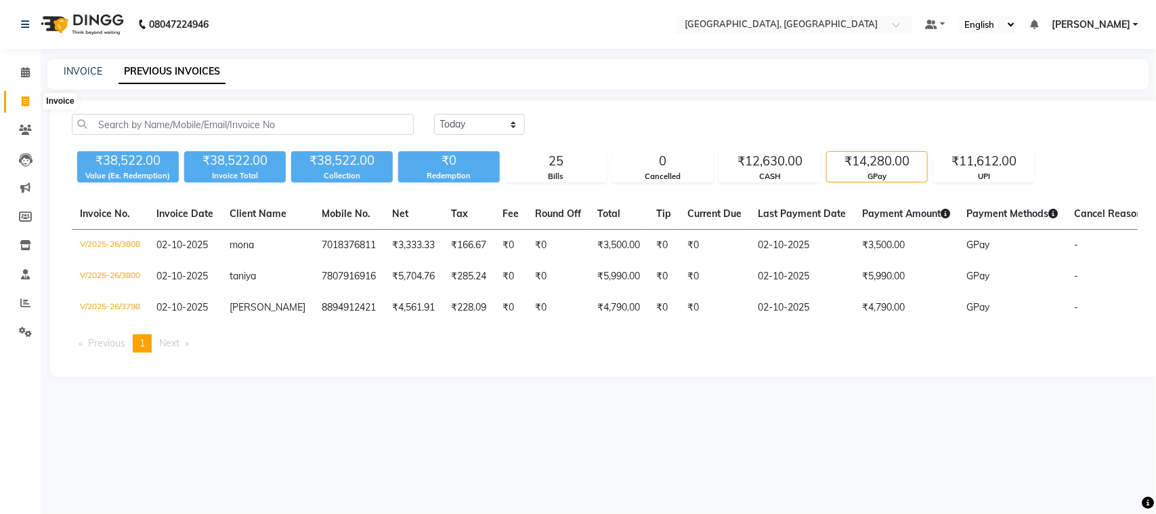
click at [24, 106] on icon at bounding box center [25, 101] width 7 height 10
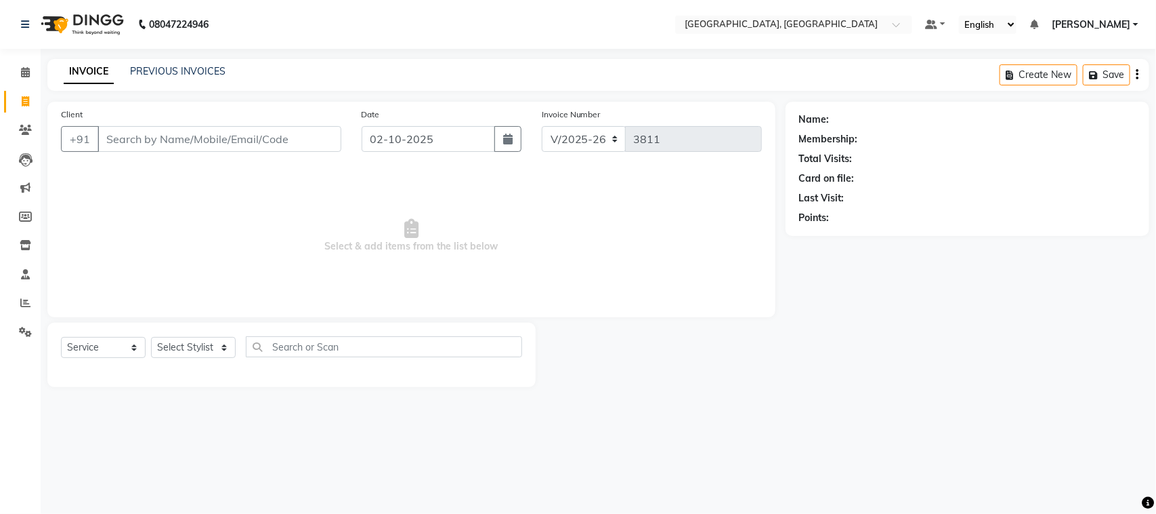
click at [163, 88] on div "INVOICE PREVIOUS INVOICES Create New Save" at bounding box center [598, 75] width 1102 height 32
click at [167, 75] on link "PREVIOUS INVOICES" at bounding box center [178, 71] width 96 height 12
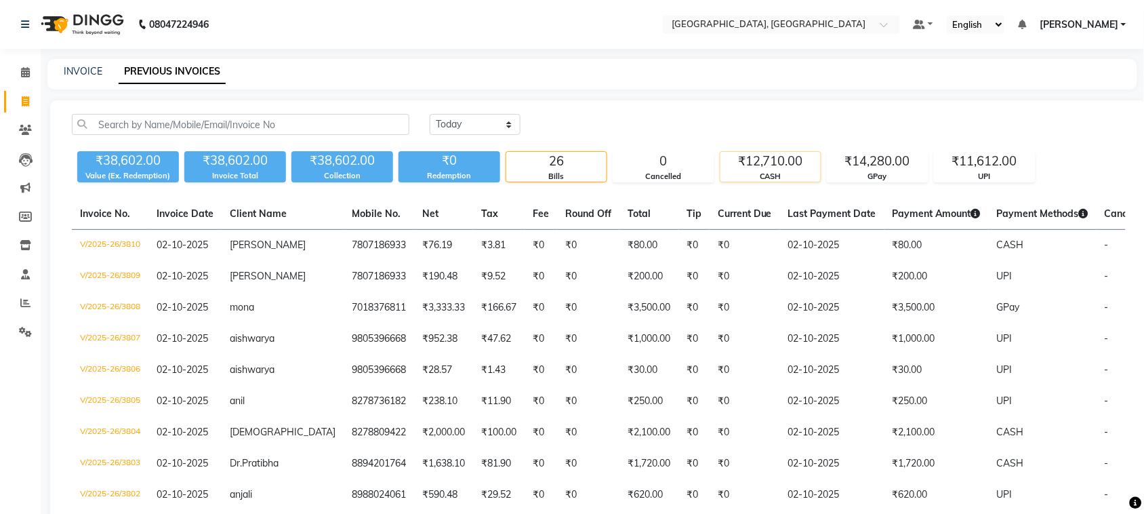
click at [780, 171] on div "₹12,710.00" at bounding box center [770, 161] width 100 height 19
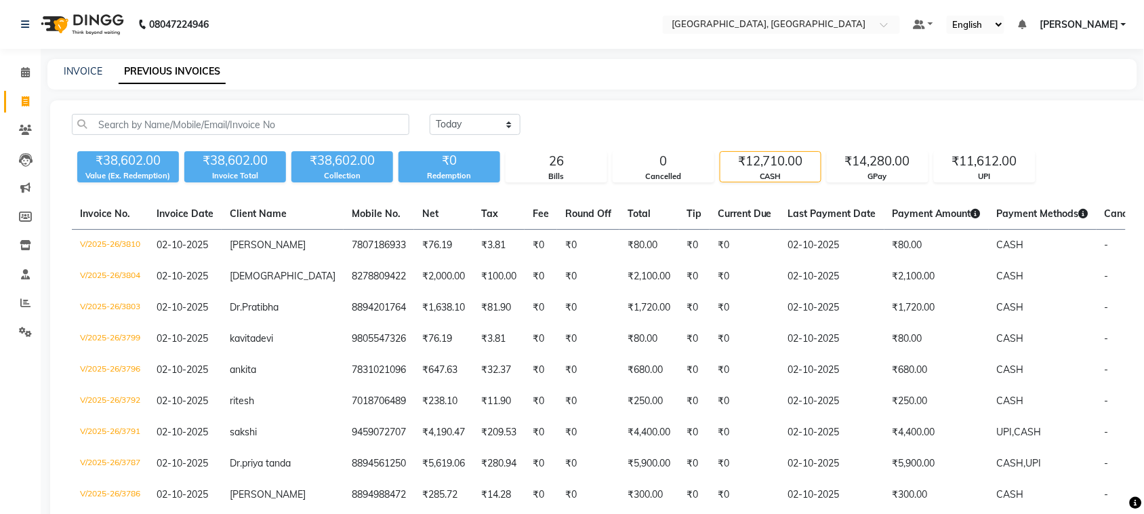
click at [784, 182] on div "CASH" at bounding box center [770, 177] width 100 height 12
click at [28, 105] on icon at bounding box center [25, 101] width 7 height 10
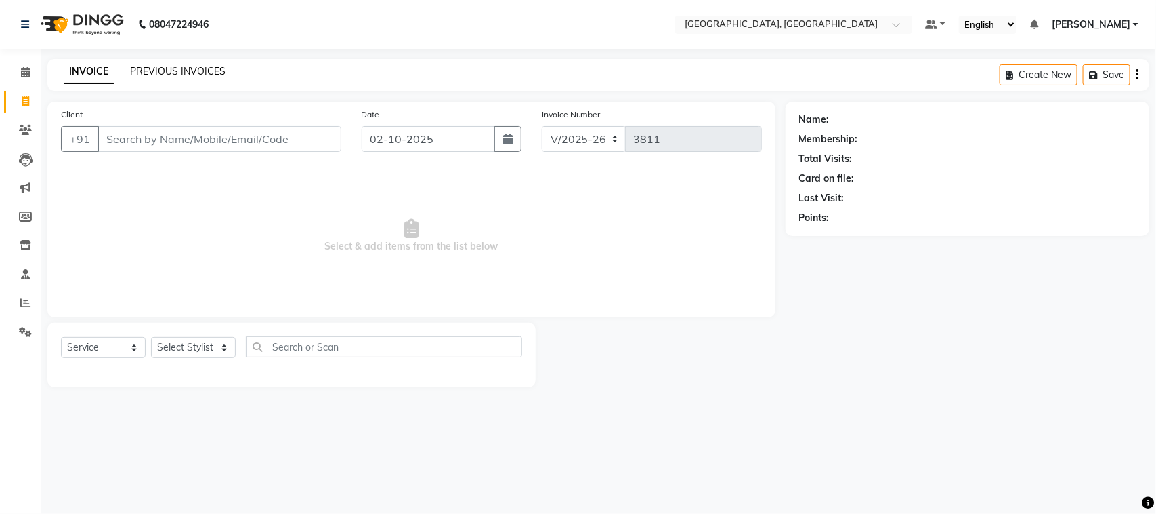
click at [224, 75] on link "PREVIOUS INVOICES" at bounding box center [178, 71] width 96 height 12
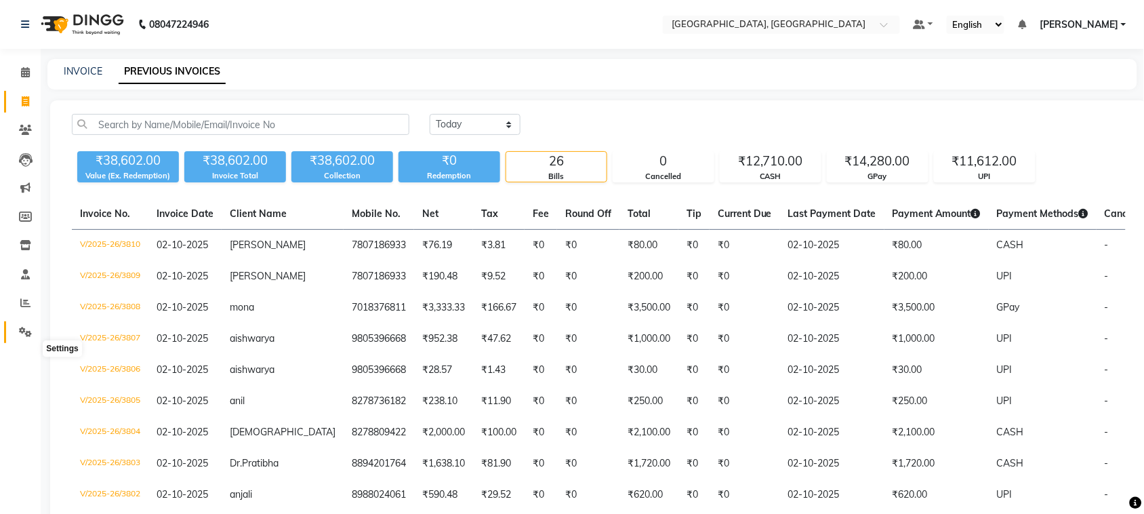
click at [24, 337] on icon at bounding box center [25, 332] width 13 height 10
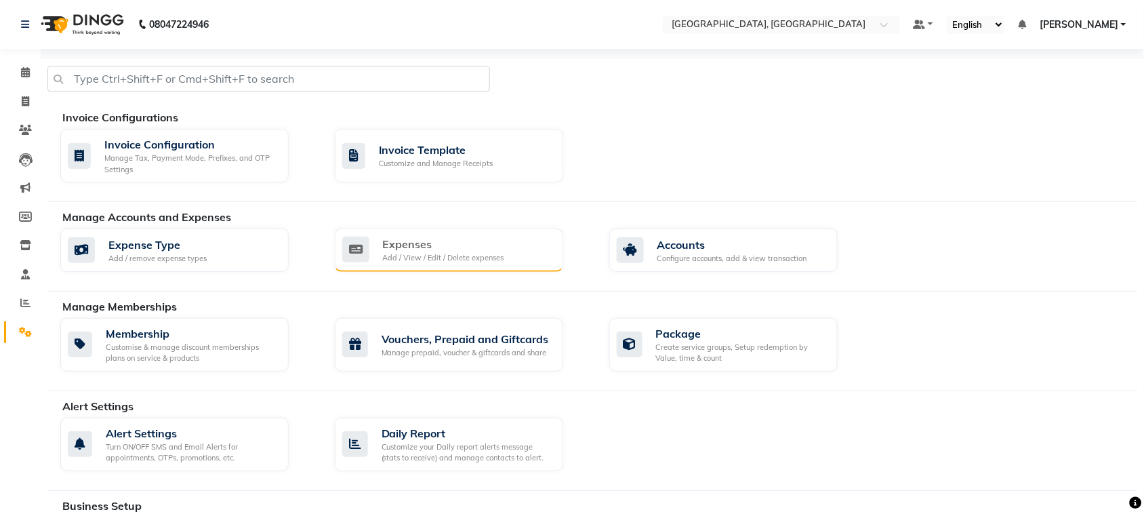
click at [410, 264] on div "Add / View / Edit / Delete expenses" at bounding box center [443, 258] width 121 height 12
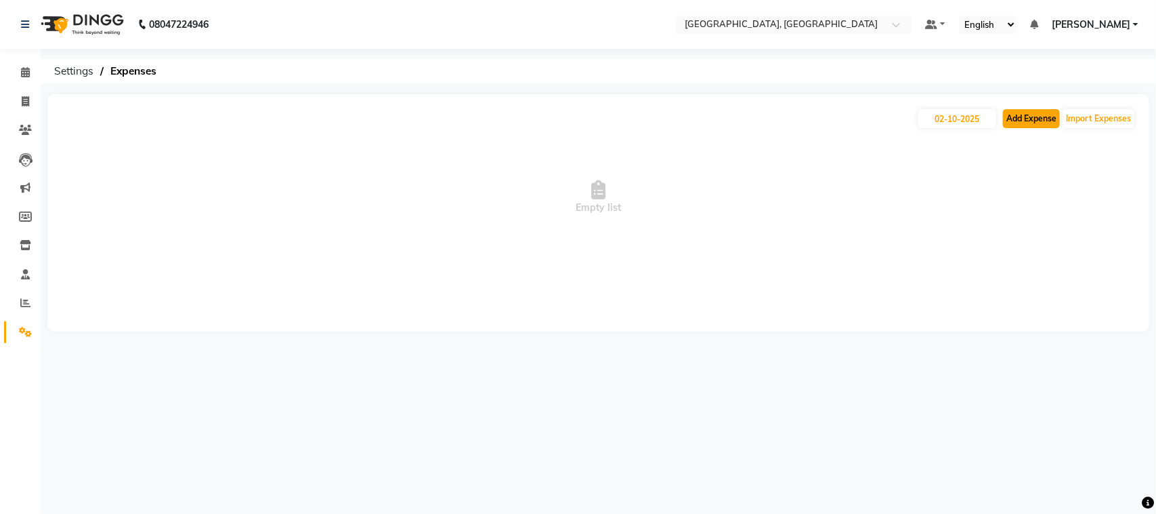
click at [1003, 127] on button "Add Expense" at bounding box center [1031, 118] width 57 height 19
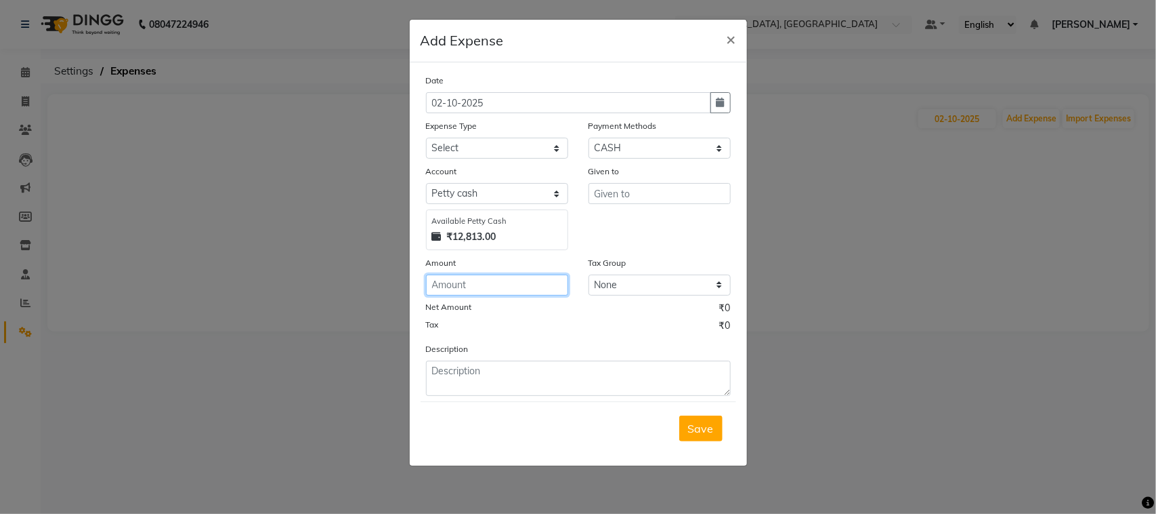
click at [508, 295] on input "number" at bounding box center [497, 284] width 142 height 21
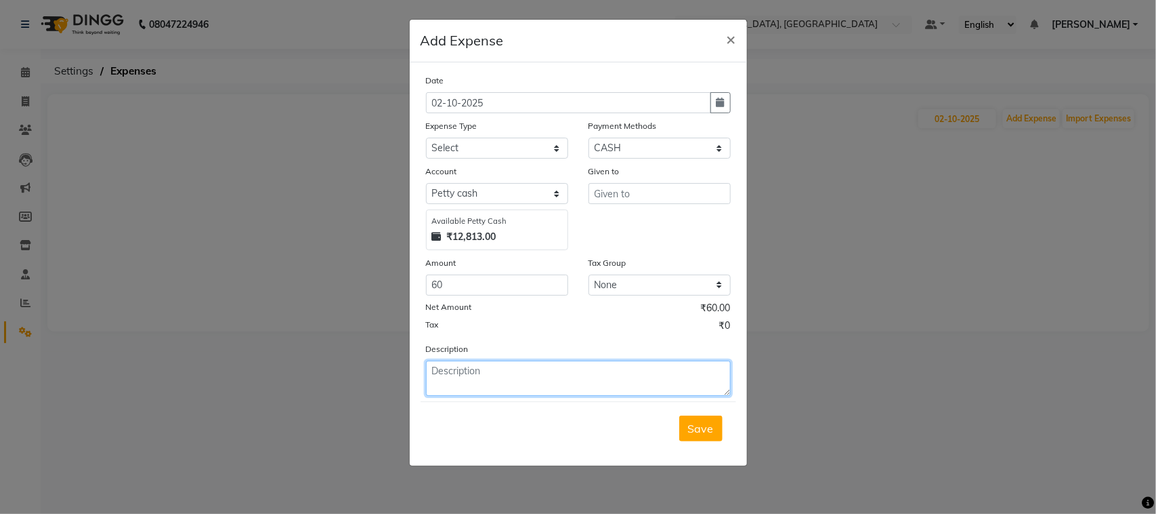
click at [507, 396] on textarea at bounding box center [578, 377] width 305 height 35
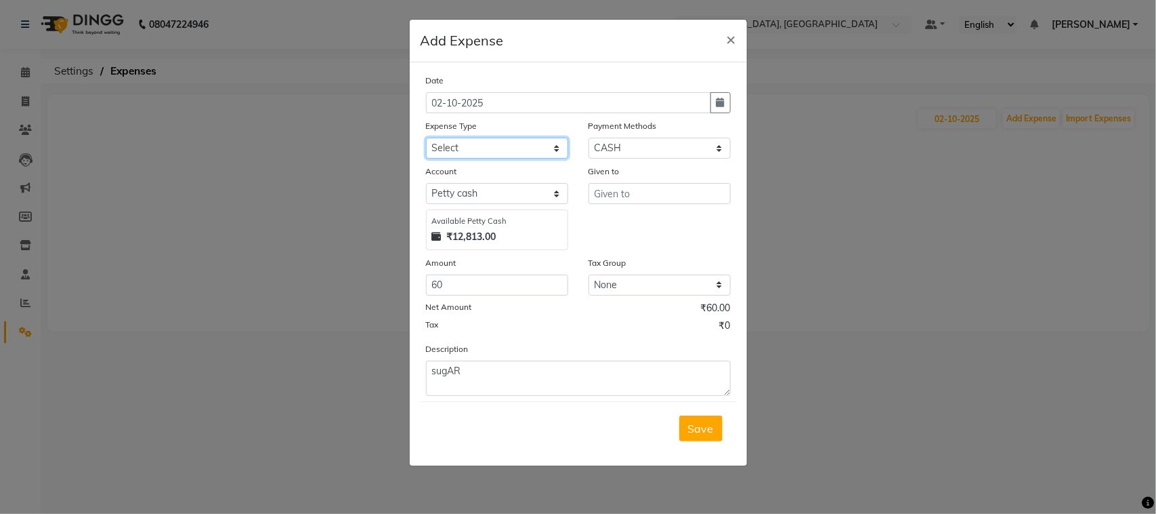
click at [488, 159] on select "Select Advance Salary Bank charges Car maintenance Cash transfer to bank Cash t…" at bounding box center [497, 148] width 142 height 21
click at [645, 295] on select "None GST 5% GST" at bounding box center [660, 284] width 142 height 21
click at [497, 295] on input "60" at bounding box center [497, 284] width 142 height 21
click at [621, 204] on input "text" at bounding box center [660, 193] width 142 height 21
click at [485, 159] on select "Select Advance Salary Bank charges Car maintenance Cash transfer to bank Cash t…" at bounding box center [497, 148] width 142 height 21
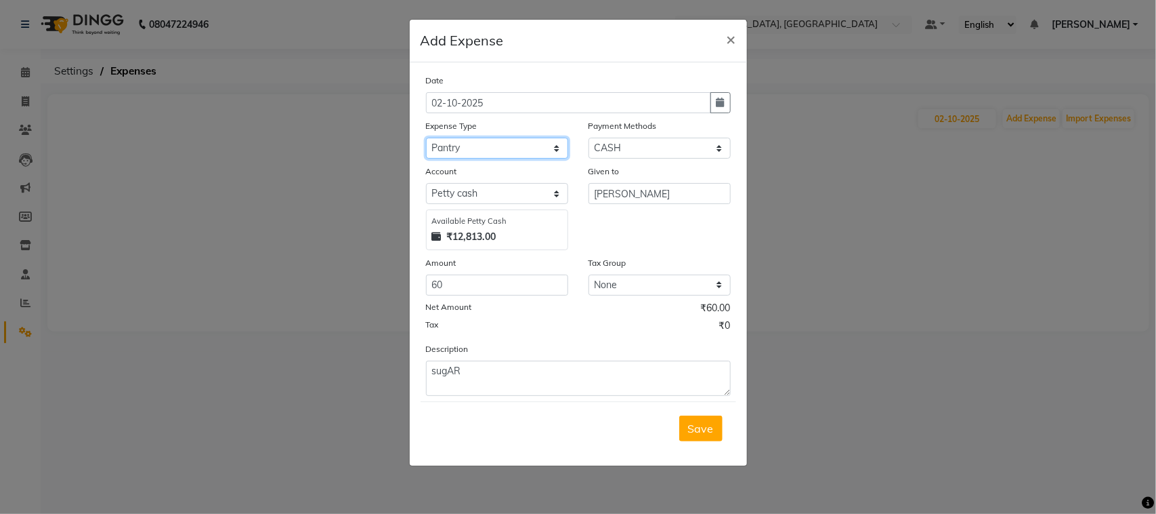
click at [426, 159] on select "Select Advance Salary Bank charges Car maintenance Cash transfer to bank Cash t…" at bounding box center [497, 148] width 142 height 21
click at [694, 435] on span "Save" at bounding box center [701, 428] width 26 height 14
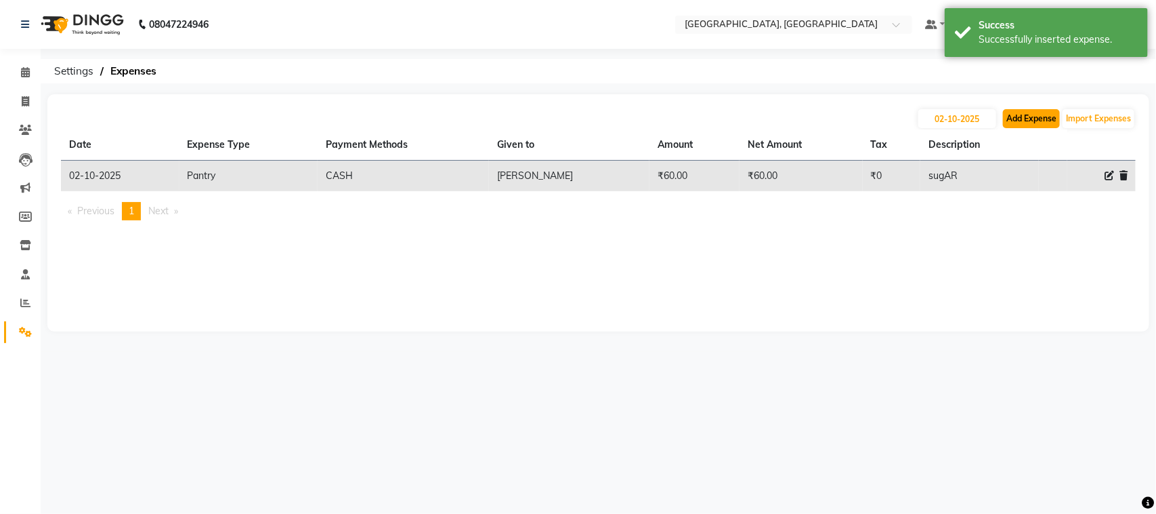
click at [1003, 128] on button "Add Expense" at bounding box center [1031, 118] width 57 height 19
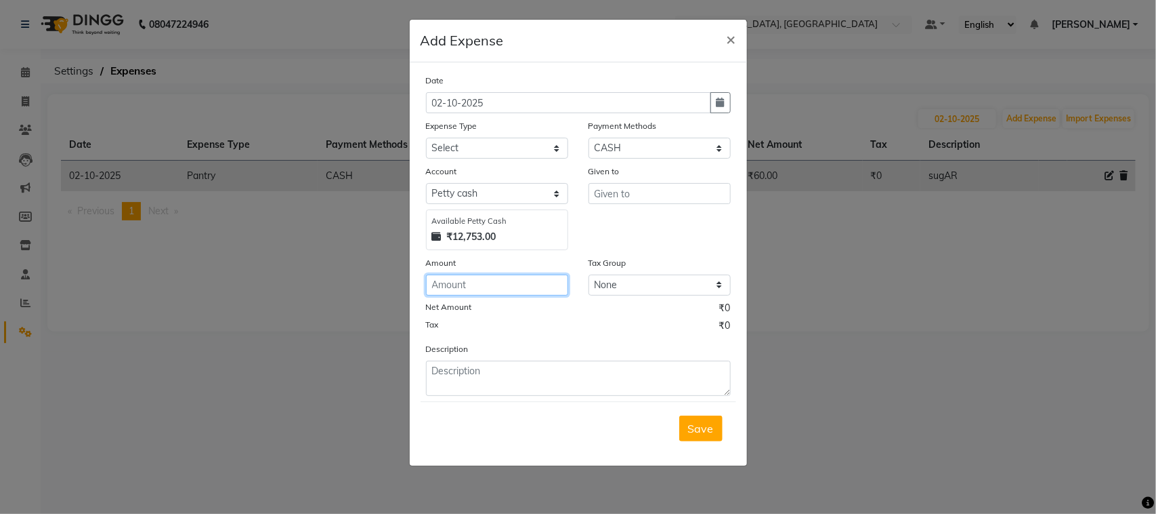
click at [465, 295] on input "number" at bounding box center [497, 284] width 142 height 21
click at [438, 295] on input "number" at bounding box center [497, 284] width 142 height 21
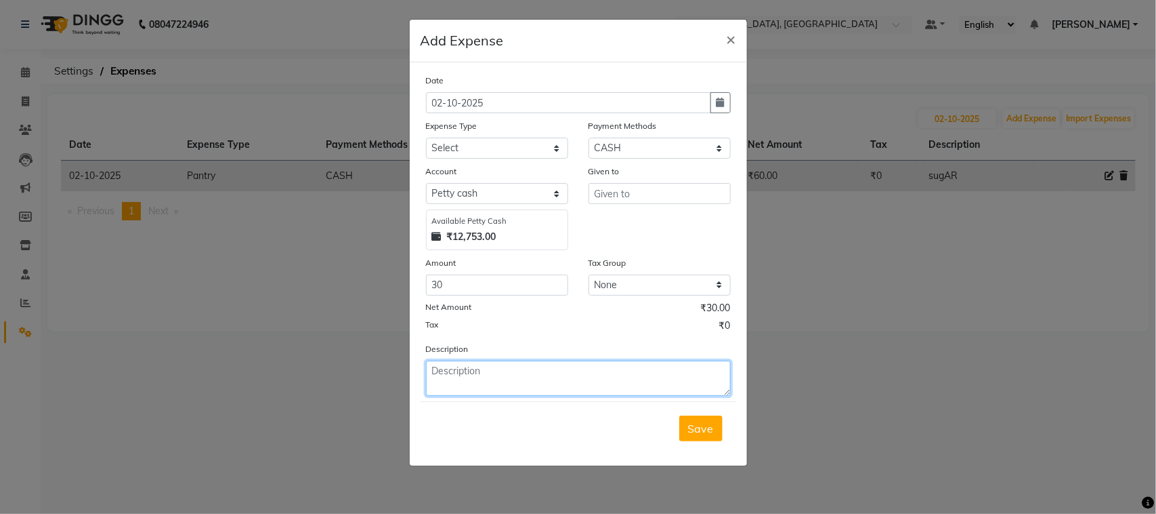
click at [469, 396] on textarea at bounding box center [578, 377] width 305 height 35
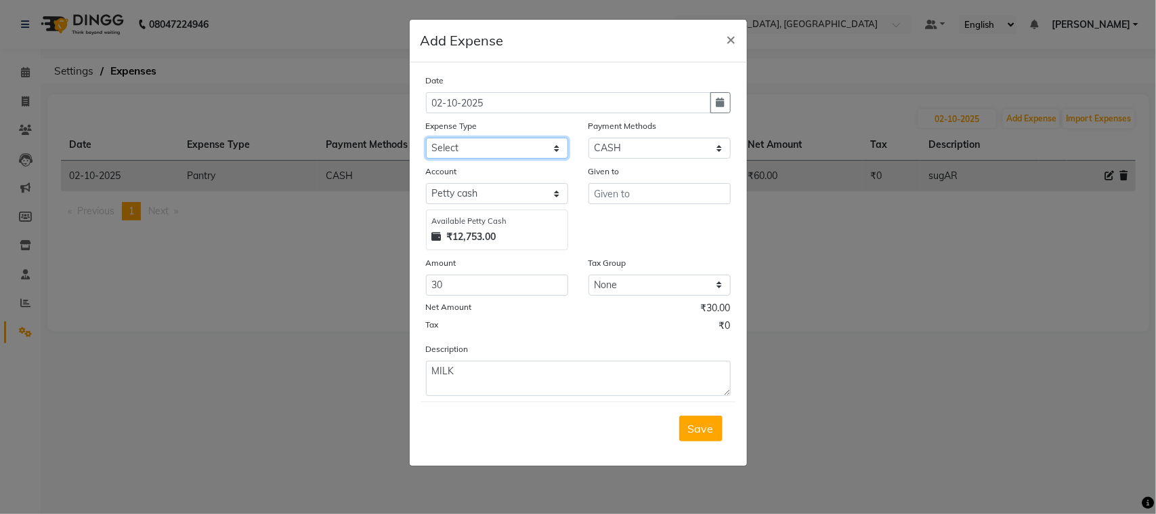
click at [499, 159] on select "Select Advance Salary Bank charges Car maintenance Cash transfer to bank Cash t…" at bounding box center [497, 148] width 142 height 21
click at [426, 159] on select "Select Advance Salary Bank charges Car maintenance Cash transfer to bank Cash t…" at bounding box center [497, 148] width 142 height 21
click at [634, 204] on input "text" at bounding box center [660, 193] width 142 height 21
click at [634, 183] on input "text" at bounding box center [660, 193] width 142 height 21
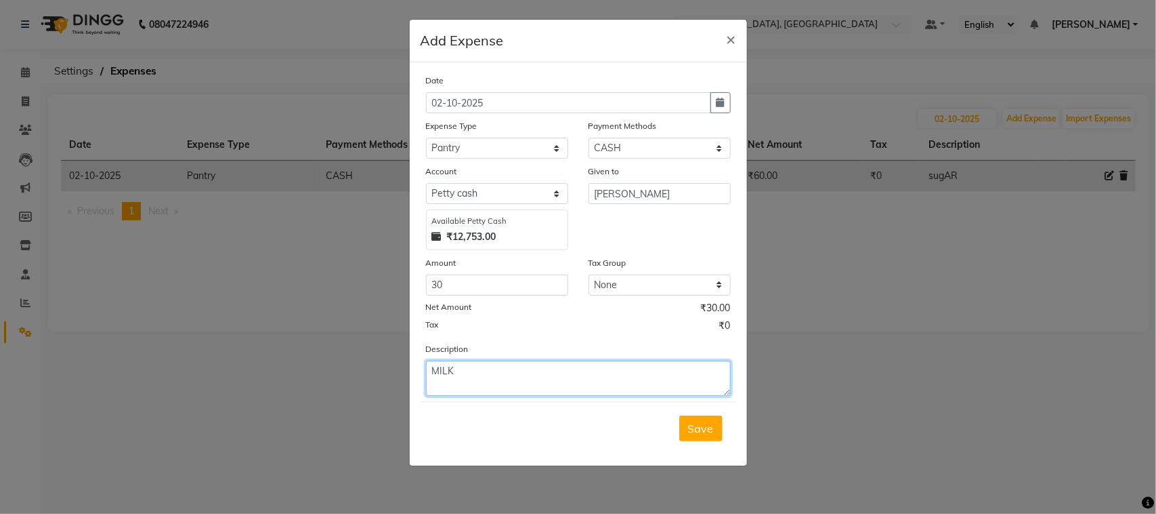
click at [512, 381] on textarea "MILK" at bounding box center [578, 377] width 305 height 35
click at [691, 435] on span "Save" at bounding box center [701, 428] width 26 height 14
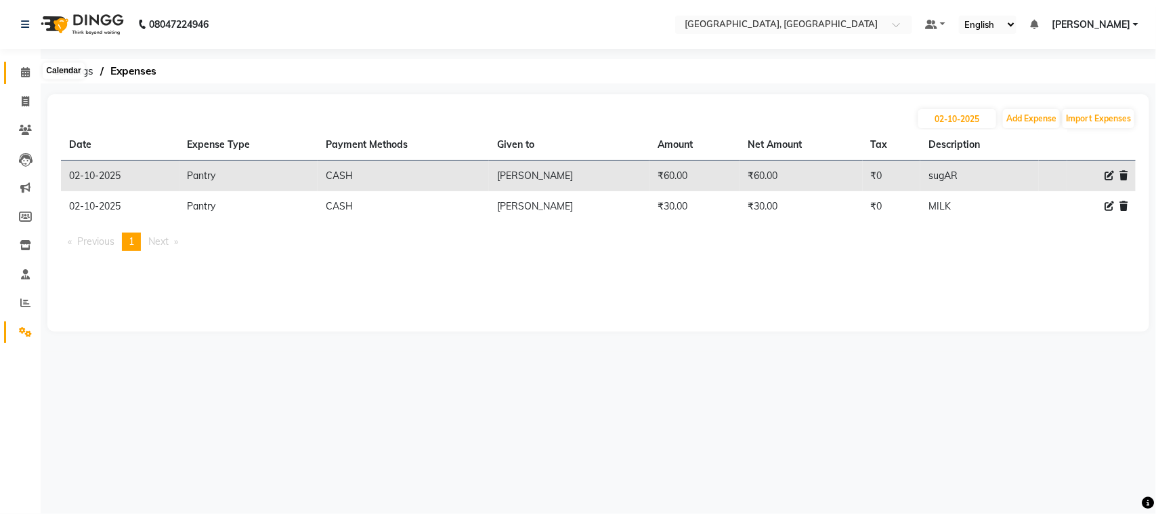
click at [22, 72] on icon at bounding box center [25, 72] width 9 height 10
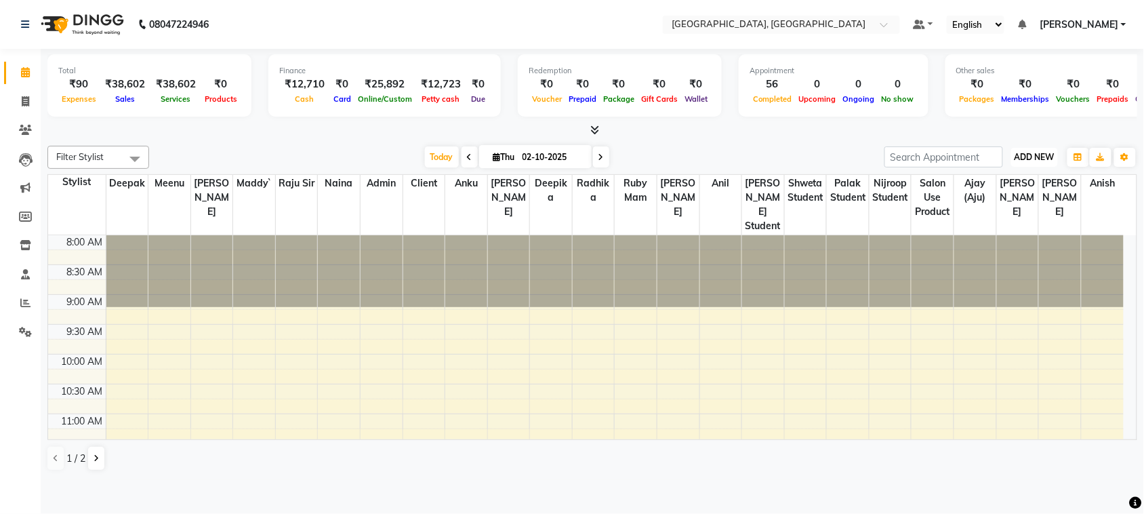
click at [1043, 162] on span "ADD NEW" at bounding box center [1034, 157] width 40 height 10
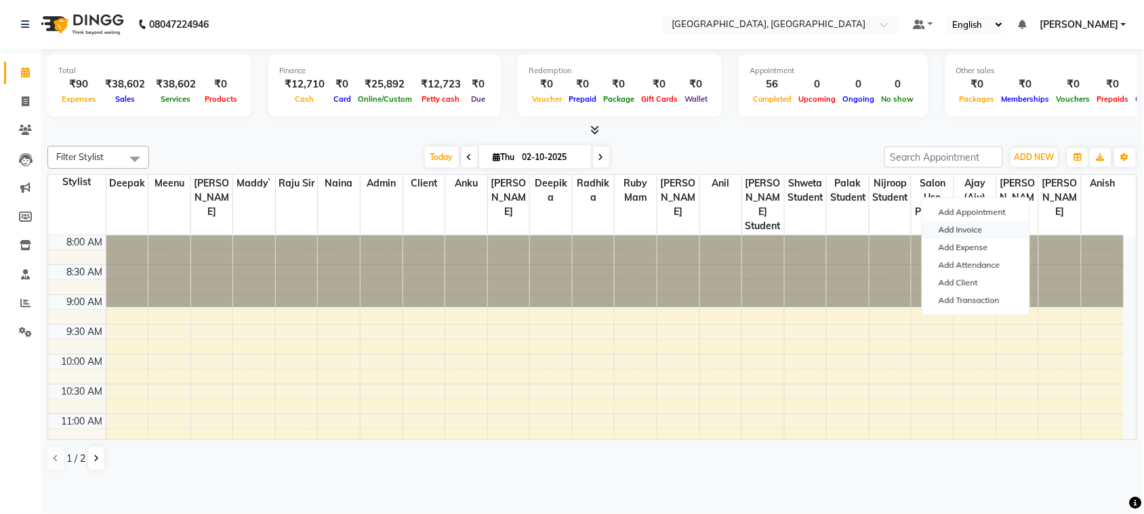
click at [999, 238] on link "Add Invoice" at bounding box center [975, 230] width 107 height 18
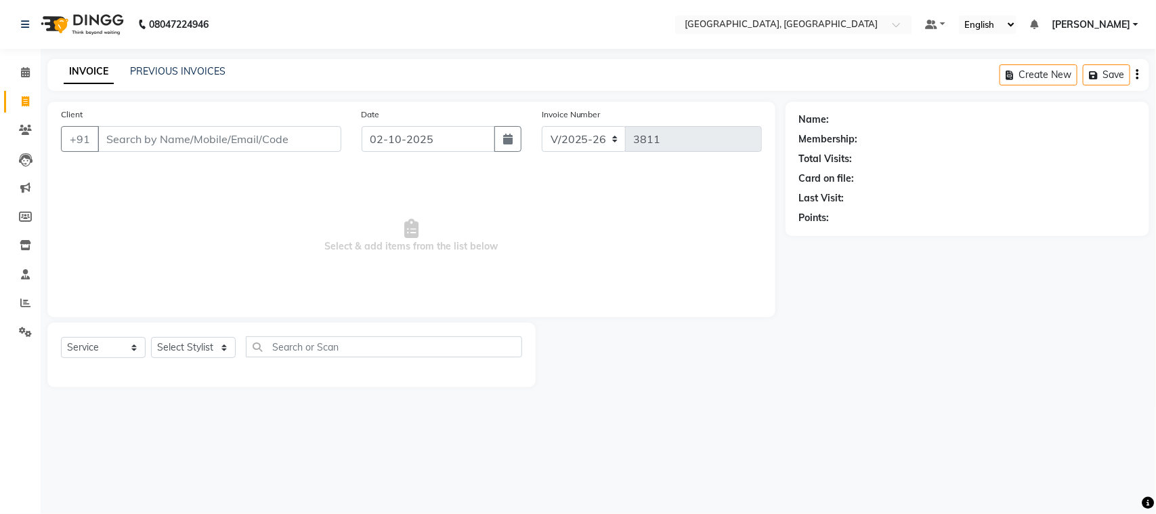
click at [178, 152] on input "Client" at bounding box center [220, 139] width 244 height 26
click at [24, 69] on icon at bounding box center [25, 72] width 9 height 10
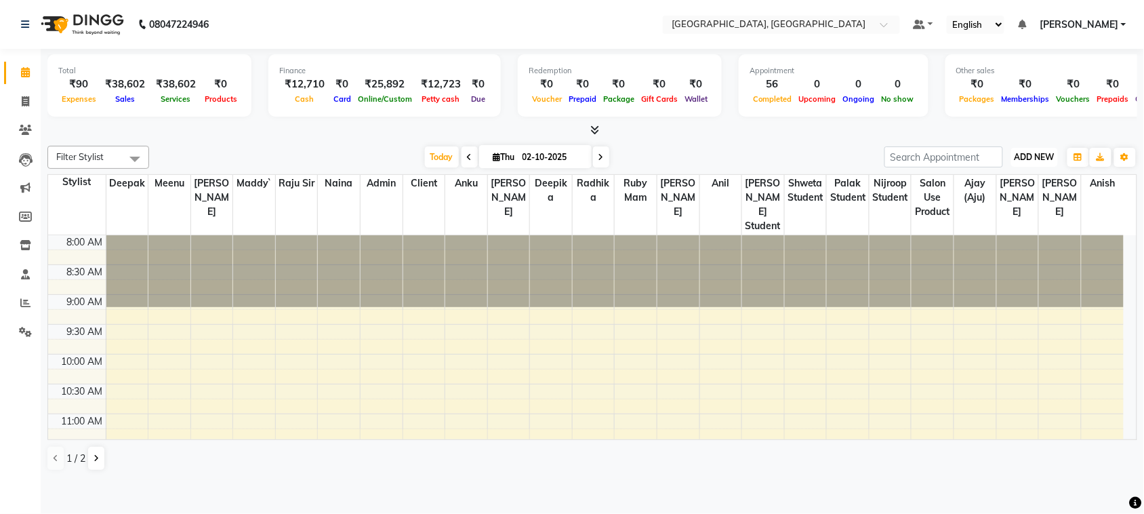
click at [1033, 167] on button "ADD NEW Toggle Dropdown" at bounding box center [1034, 157] width 47 height 19
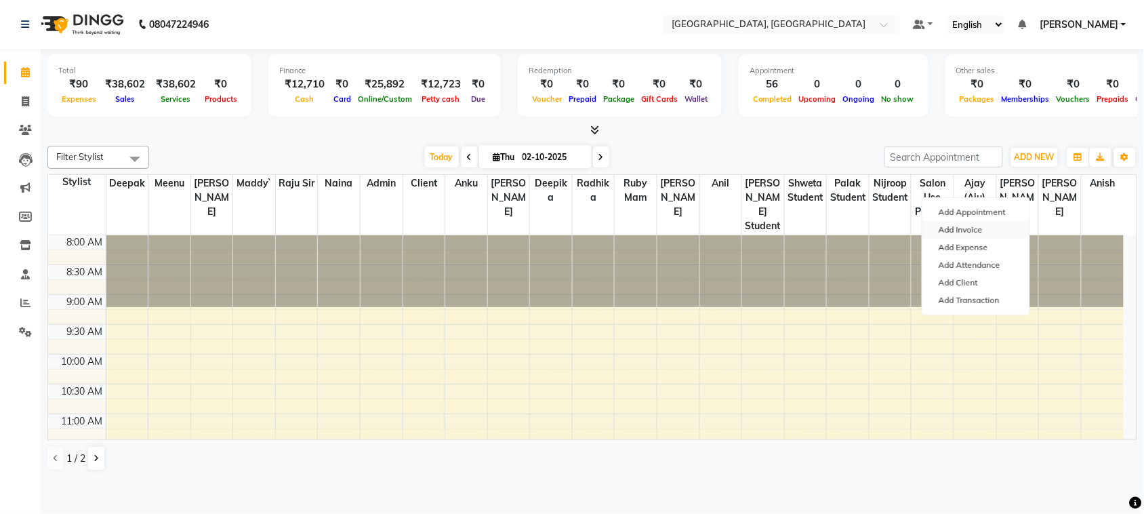
click at [992, 238] on link "Add Invoice" at bounding box center [975, 230] width 107 height 18
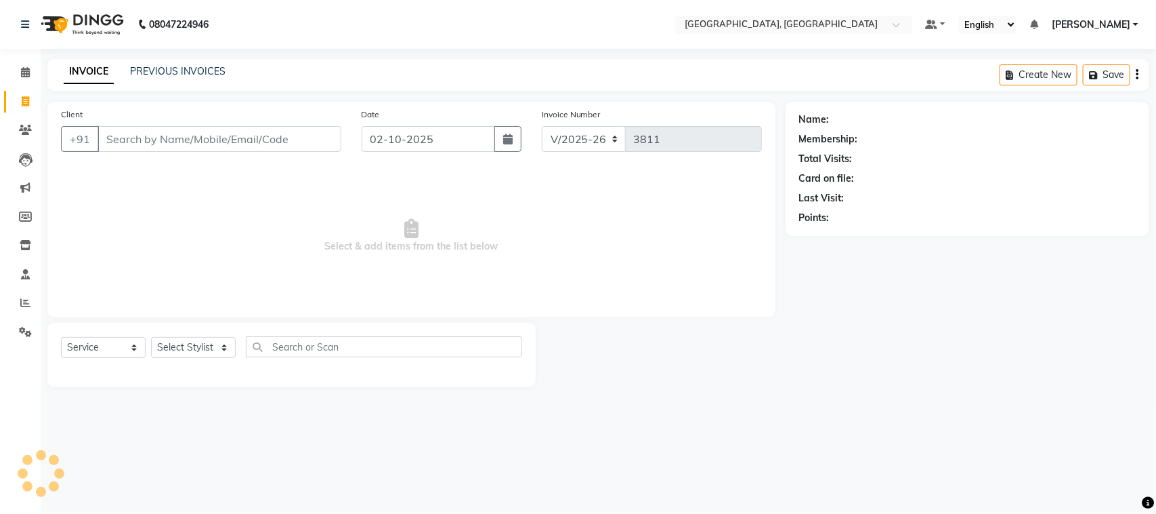
click at [251, 152] on input "Client" at bounding box center [220, 139] width 244 height 26
click at [320, 146] on span "Add Client" at bounding box center [307, 139] width 54 height 14
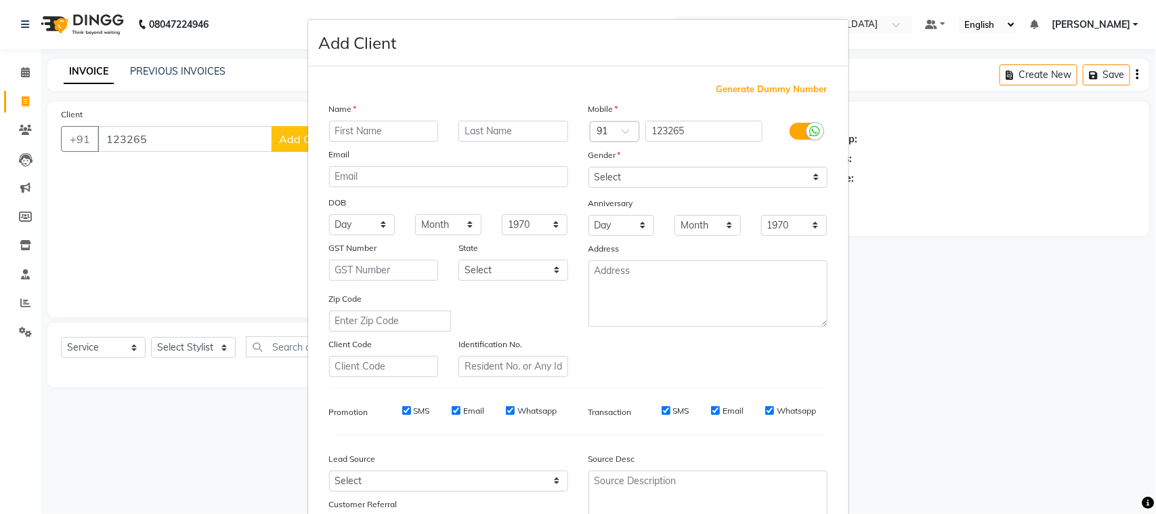
click at [360, 142] on input "text" at bounding box center [384, 131] width 110 height 21
click at [717, 96] on span "Generate Dummy Number" at bounding box center [772, 90] width 111 height 14
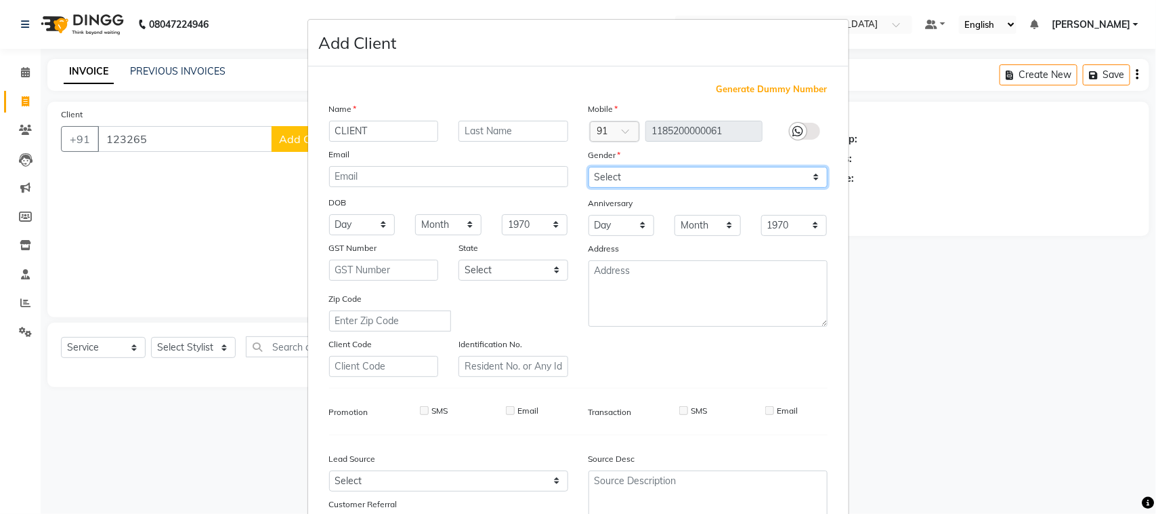
click at [638, 188] on select "Select [DEMOGRAPHIC_DATA] [DEMOGRAPHIC_DATA] Other Prefer Not To Say" at bounding box center [708, 177] width 239 height 21
click at [589, 188] on select "Select [DEMOGRAPHIC_DATA] [DEMOGRAPHIC_DATA] Other Prefer Not To Say" at bounding box center [708, 177] width 239 height 21
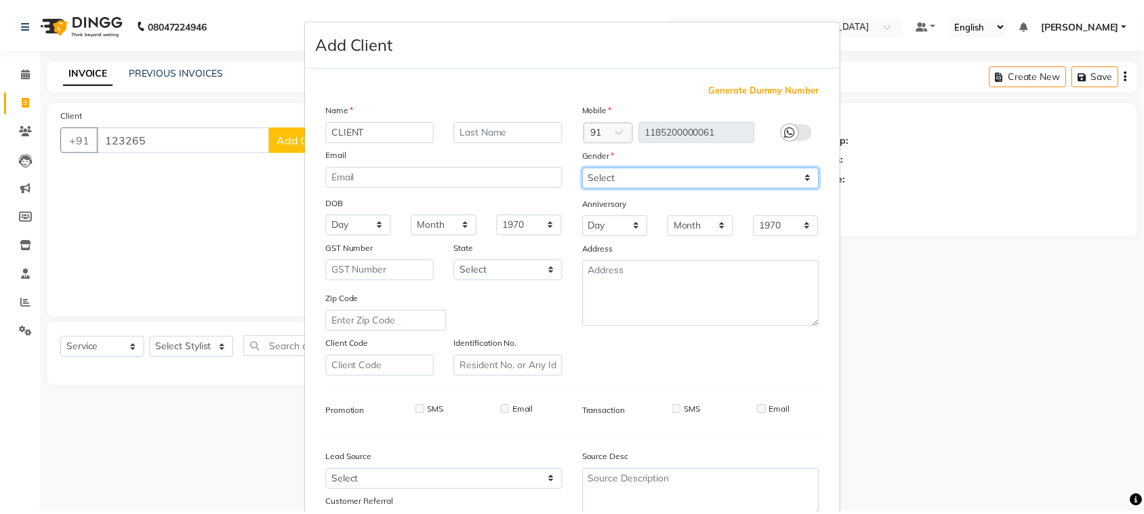
scroll to position [268, 0]
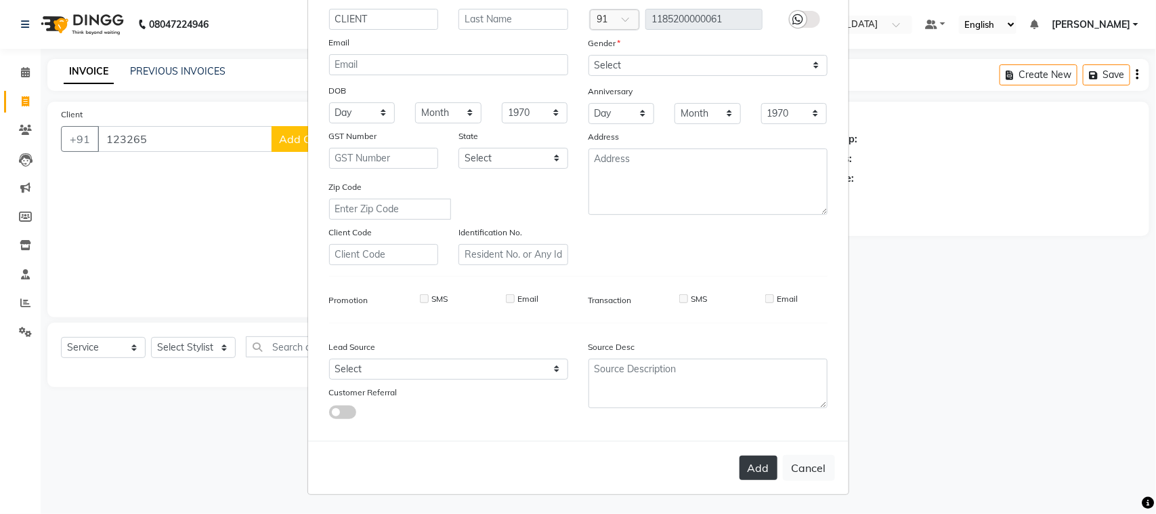
click at [740, 455] on button "Add" at bounding box center [759, 467] width 38 height 24
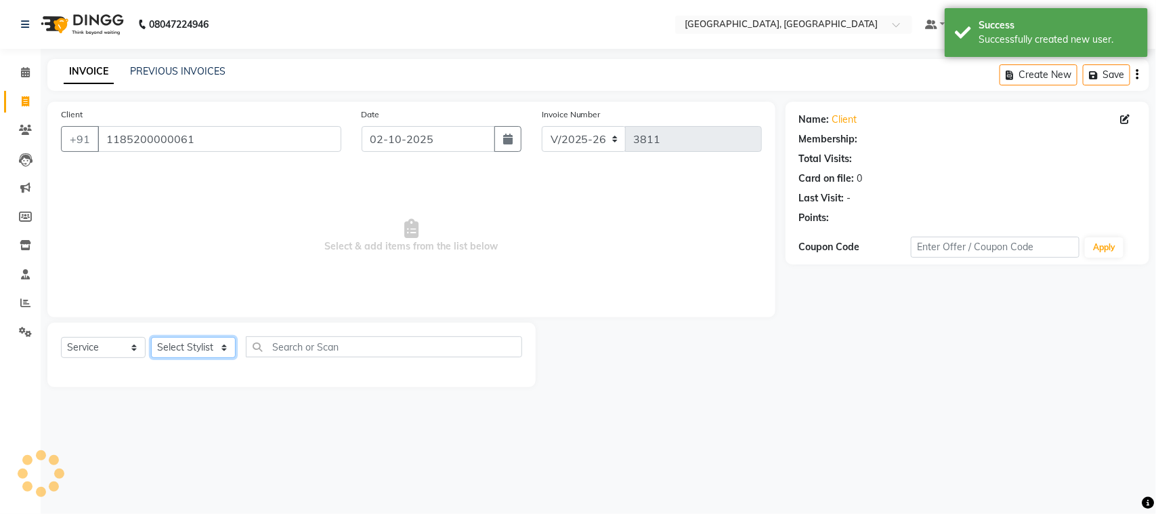
click at [200, 358] on select "Select Stylist admin Ajay (Aju) anil [PERSON_NAME] Client Deepak deepika [PERSO…" at bounding box center [193, 347] width 85 height 21
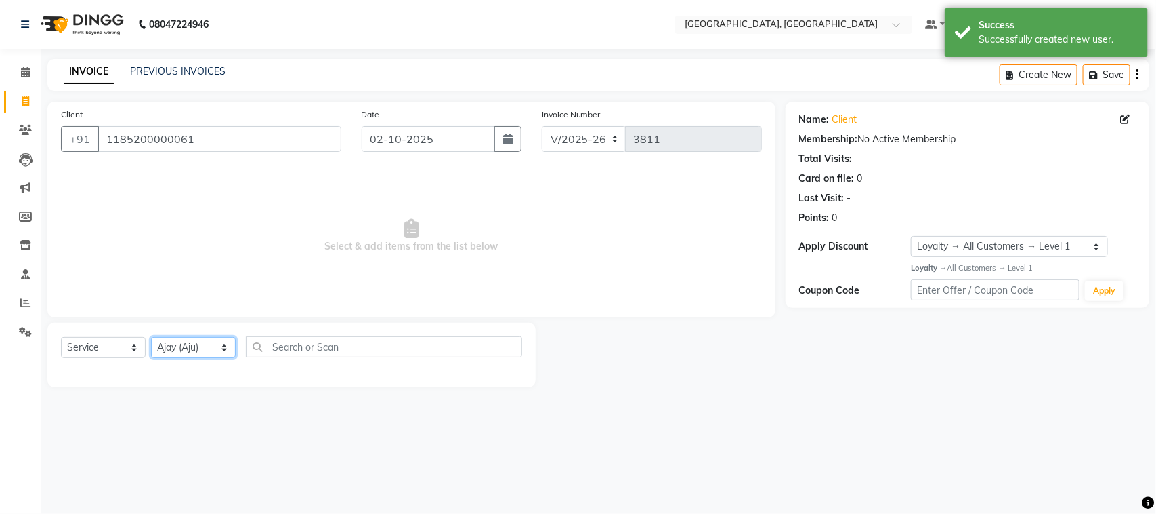
click at [156, 358] on select "Select Stylist admin Ajay (Aju) anil [PERSON_NAME] Client Deepak deepika [PERSO…" at bounding box center [193, 347] width 85 height 21
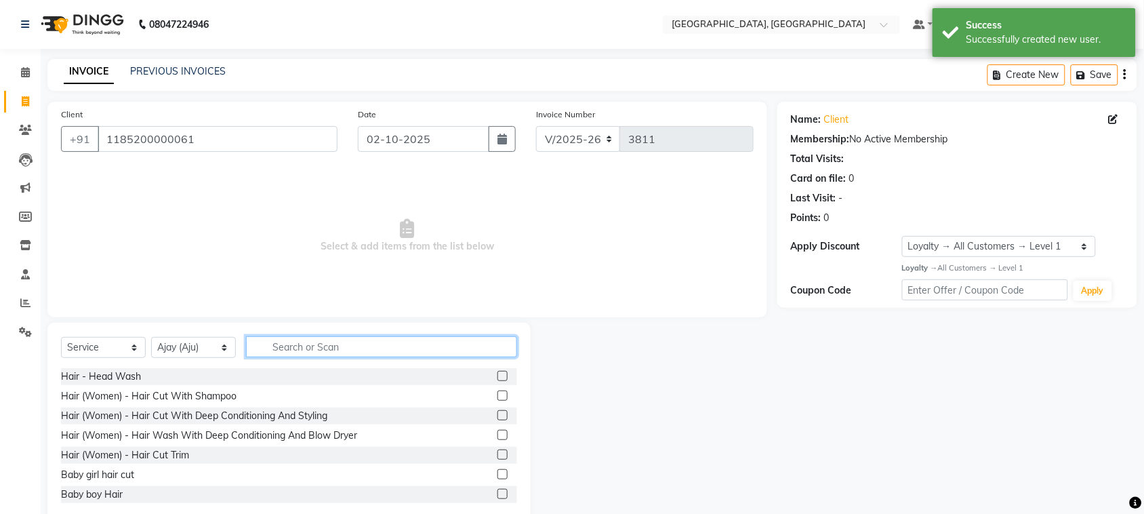
click at [368, 357] on input "text" at bounding box center [381, 346] width 271 height 21
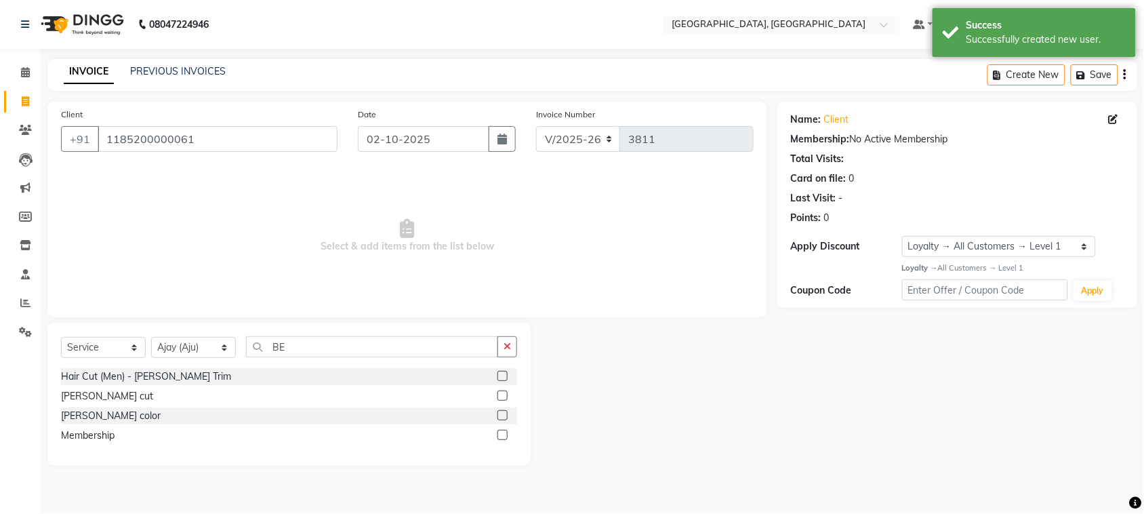
click at [497, 381] on label at bounding box center [502, 376] width 10 height 10
click at [497, 381] on input "checkbox" at bounding box center [501, 376] width 9 height 9
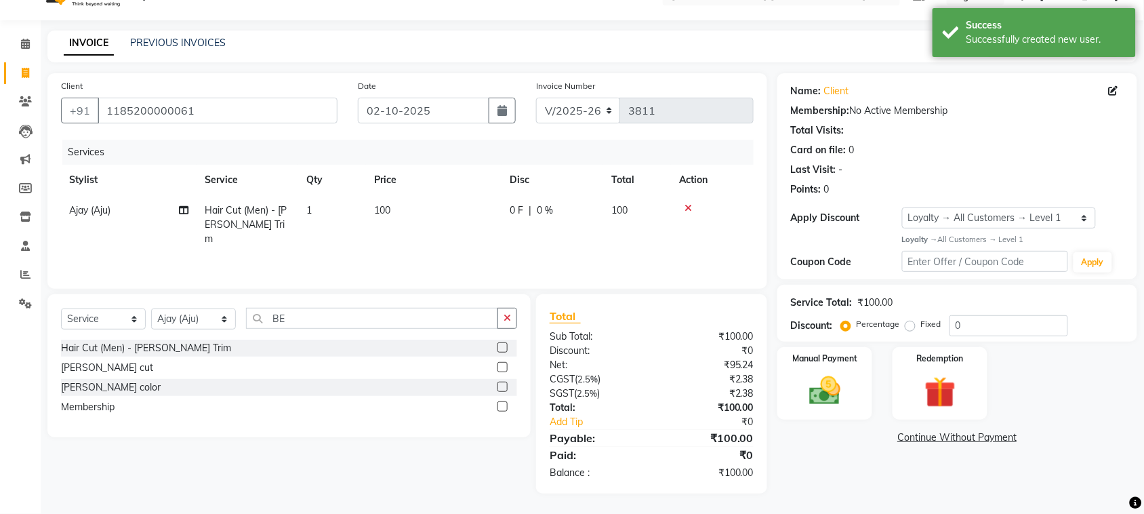
scroll to position [121, 0]
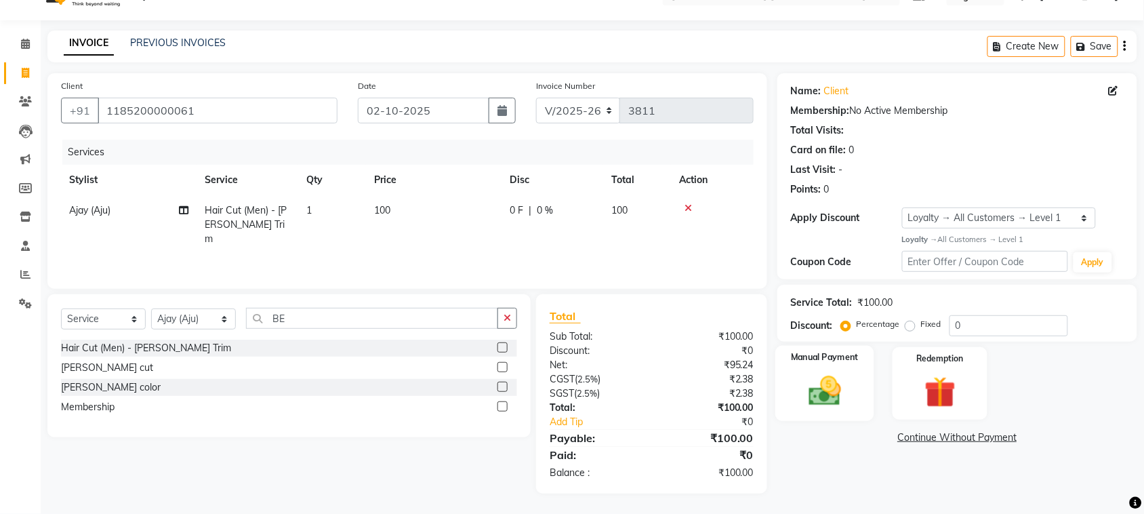
click at [824, 409] on img at bounding box center [824, 390] width 53 height 37
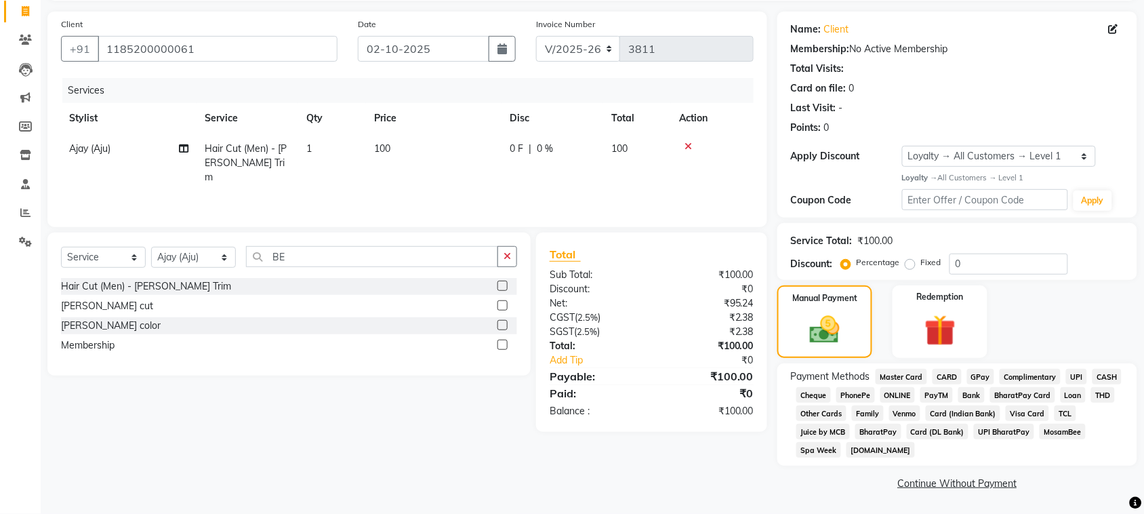
click at [1092, 384] on span "CASH" at bounding box center [1106, 377] width 29 height 16
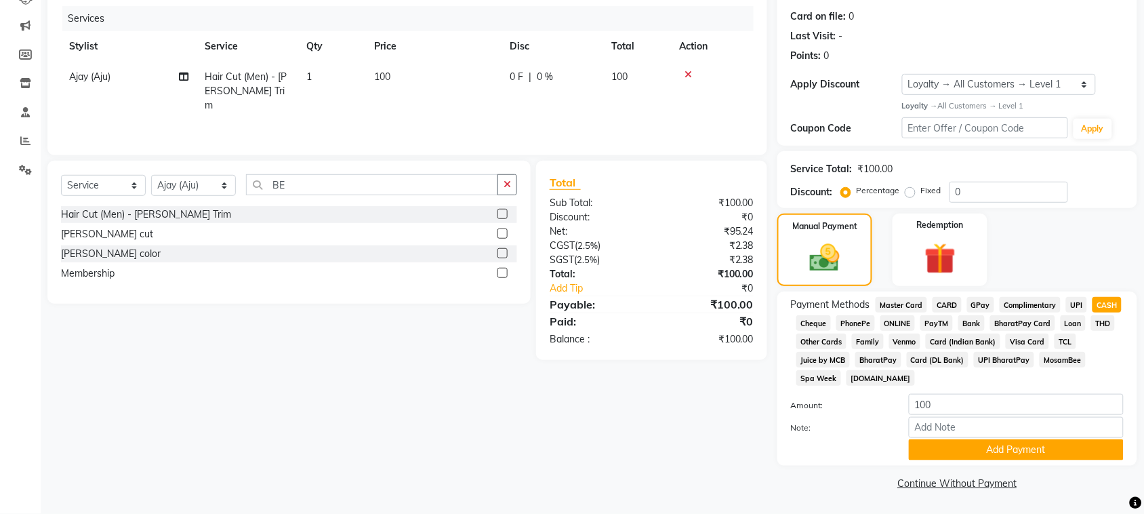
scroll to position [350, 0]
click at [1007, 439] on button "Add Payment" at bounding box center [1015, 449] width 215 height 21
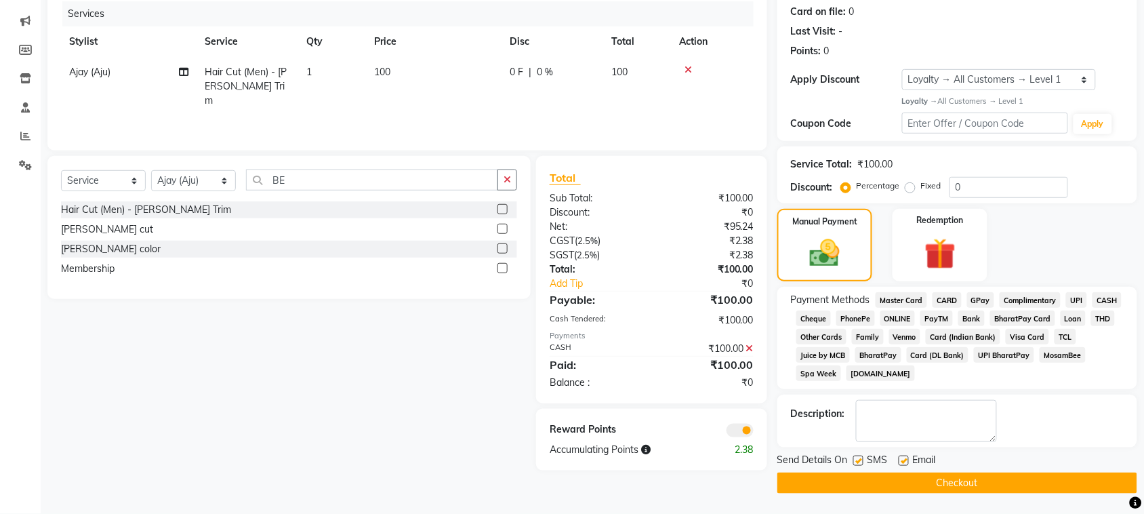
click at [988, 488] on button "Checkout" at bounding box center [957, 482] width 360 height 21
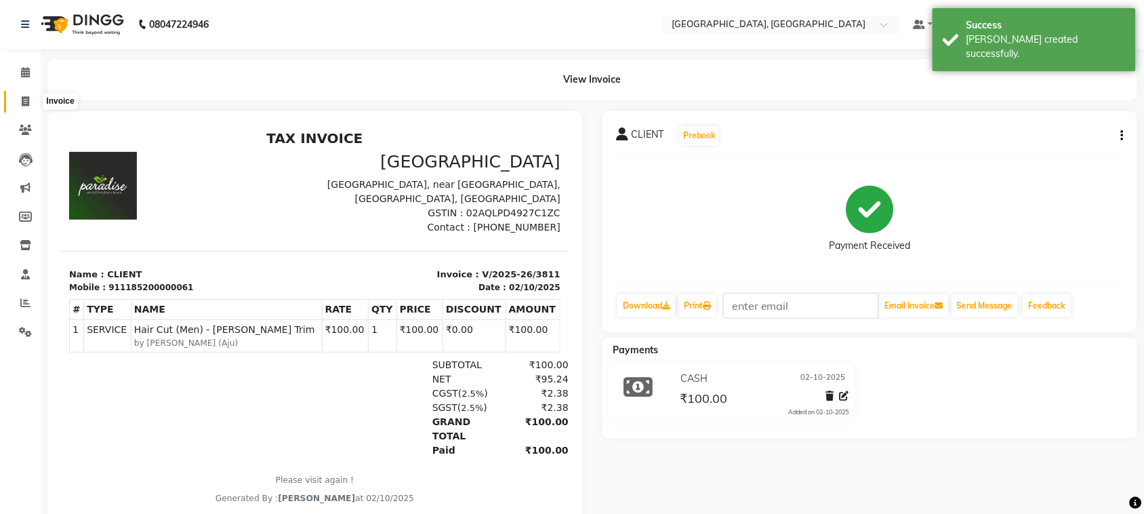
click at [26, 98] on icon at bounding box center [25, 101] width 7 height 10
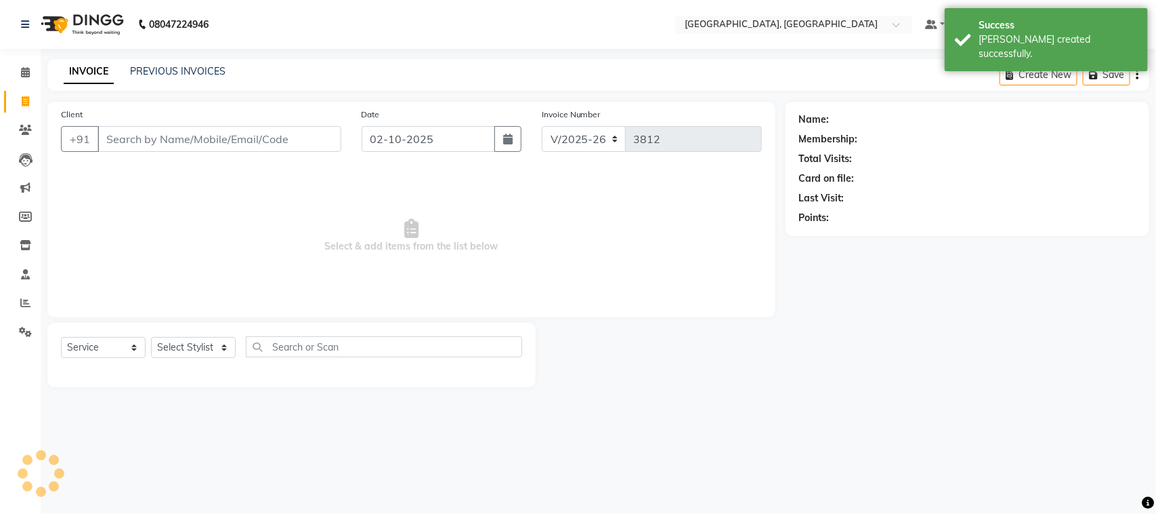
click at [156, 152] on input "Client" at bounding box center [220, 139] width 244 height 26
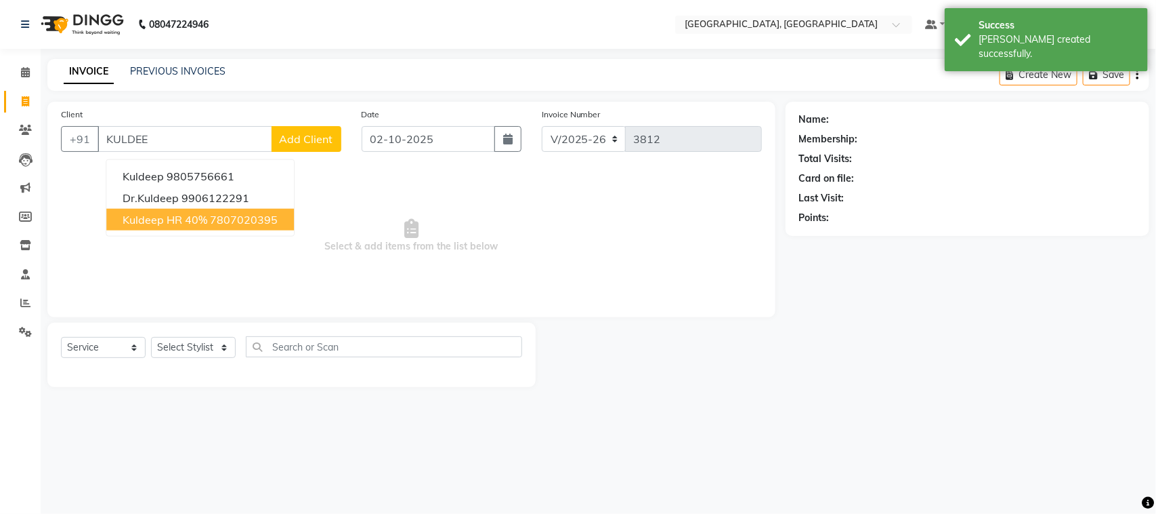
click at [197, 226] on span "Kuldeep HR 40%" at bounding box center [165, 220] width 85 height 14
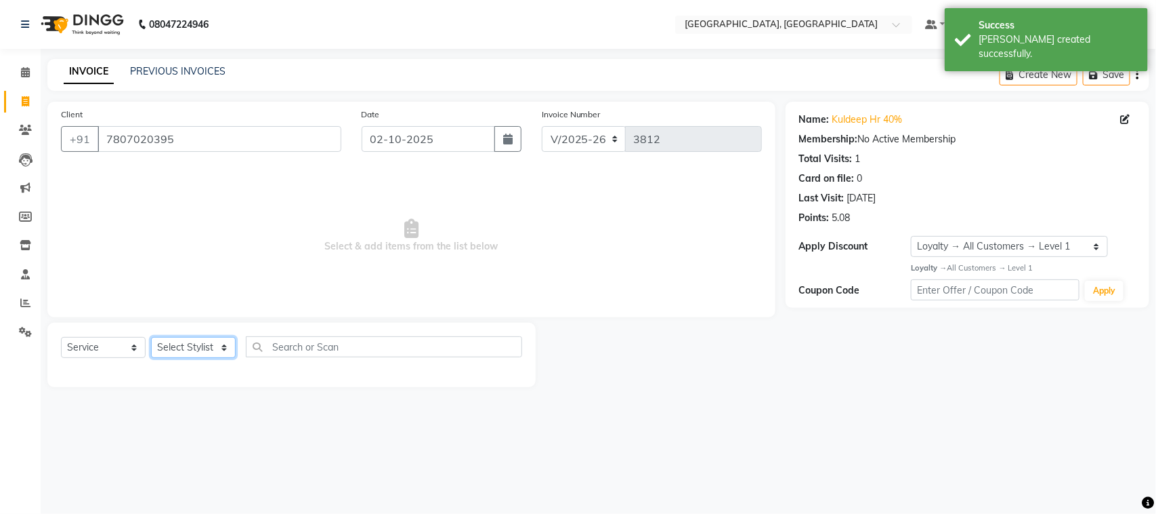
click at [191, 358] on select "Select Stylist admin Ajay (Aju) anil [PERSON_NAME] Client Deepak deepika [PERSO…" at bounding box center [193, 347] width 85 height 21
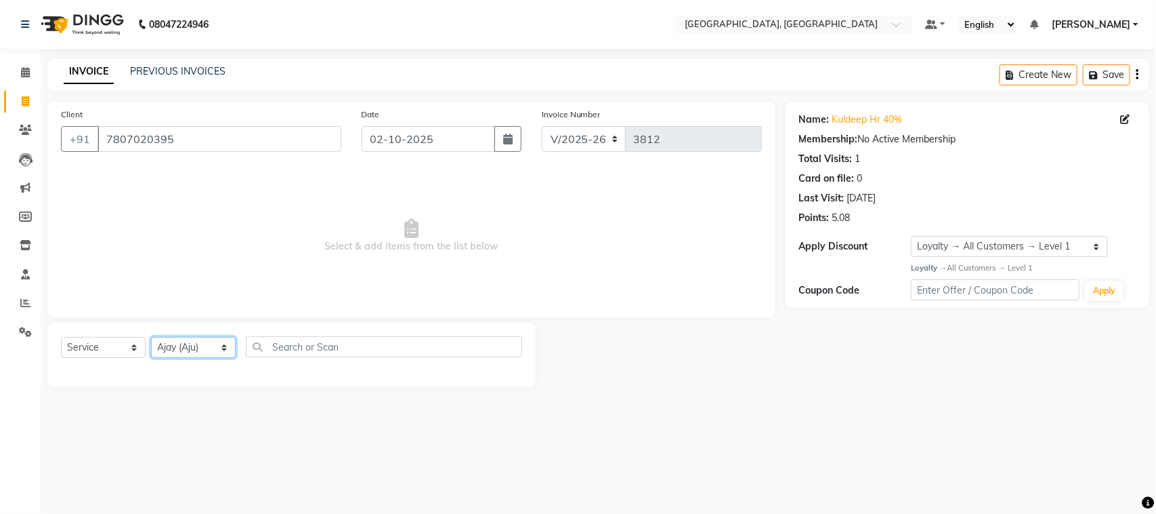
click at [156, 358] on select "Select Stylist admin Ajay (Aju) anil [PERSON_NAME] Client Deepak deepika [PERSO…" at bounding box center [193, 347] width 85 height 21
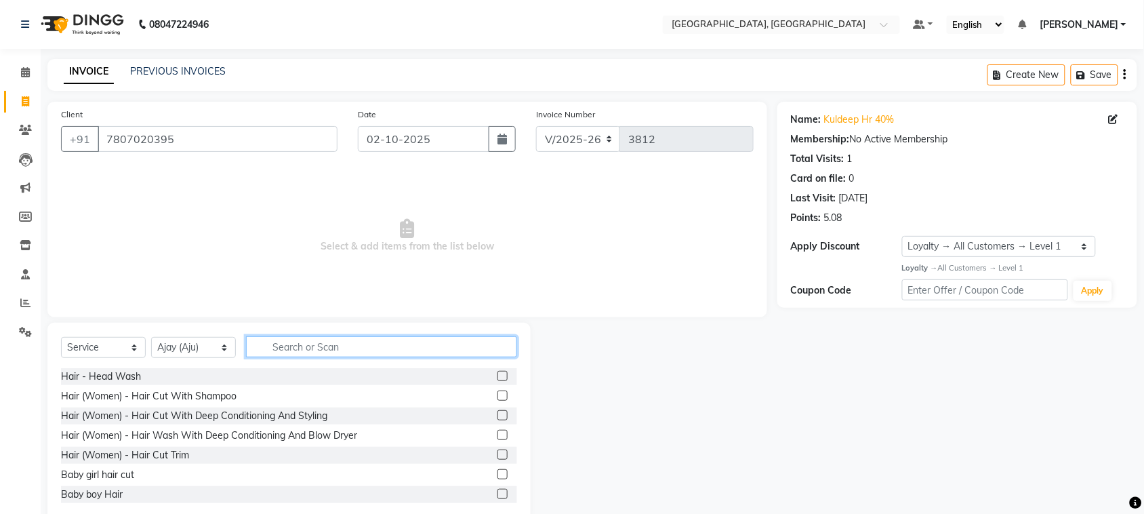
click at [342, 357] on input "text" at bounding box center [381, 346] width 271 height 21
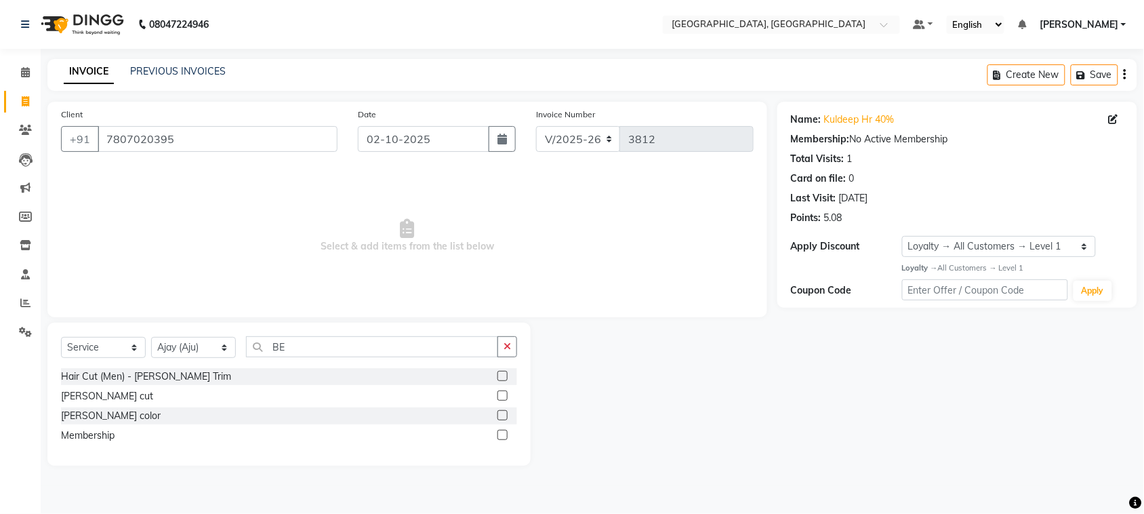
click at [497, 381] on label at bounding box center [502, 376] width 10 height 10
click at [497, 381] on input "checkbox" at bounding box center [501, 376] width 9 height 9
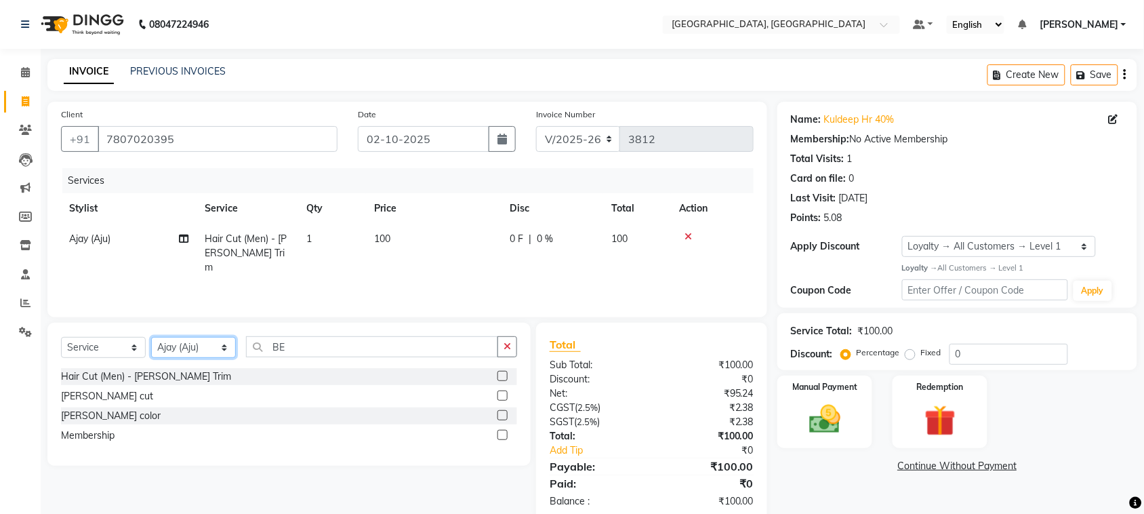
click at [204, 358] on select "Select Stylist admin Ajay (Aju) anil [PERSON_NAME] Client Deepak deepika [PERSO…" at bounding box center [193, 347] width 85 height 21
click at [156, 358] on select "Select Stylist admin Ajay (Aju) anil [PERSON_NAME] Client Deepak deepika [PERSO…" at bounding box center [193, 347] width 85 height 21
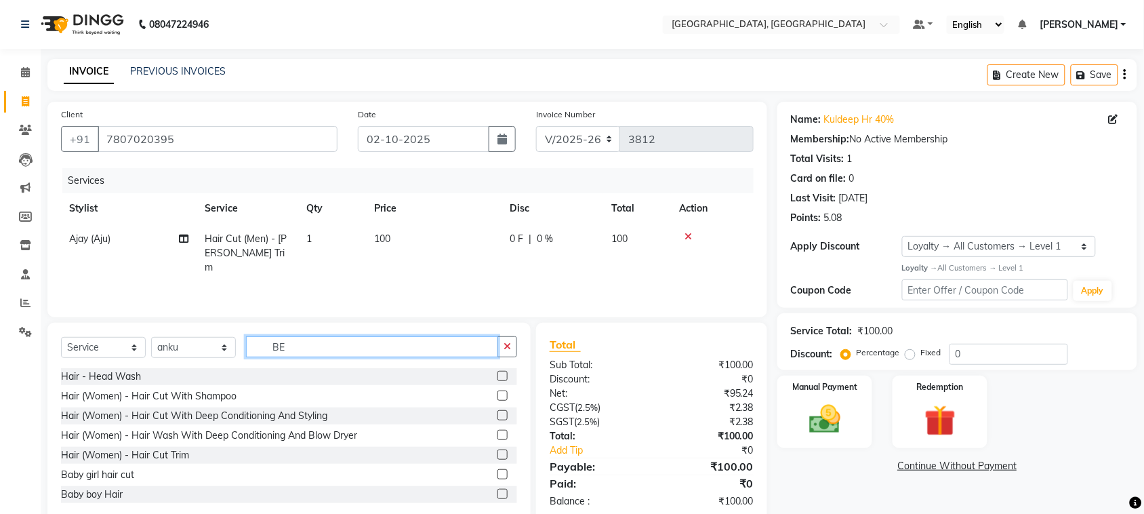
click at [357, 357] on input "BE" at bounding box center [372, 346] width 252 height 21
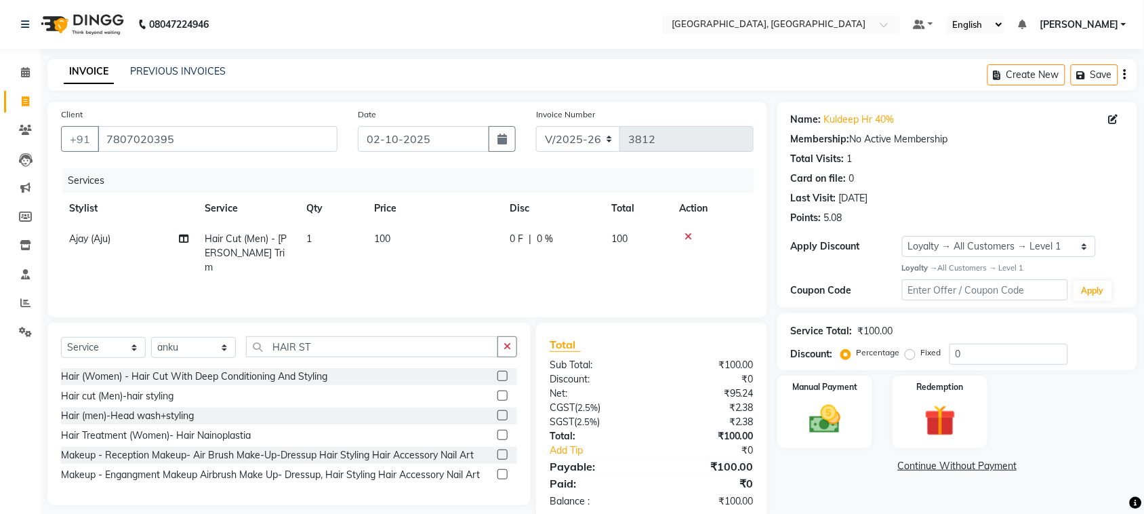
click at [497, 400] on label at bounding box center [502, 395] width 10 height 10
click at [497, 400] on input "checkbox" at bounding box center [501, 396] width 9 height 9
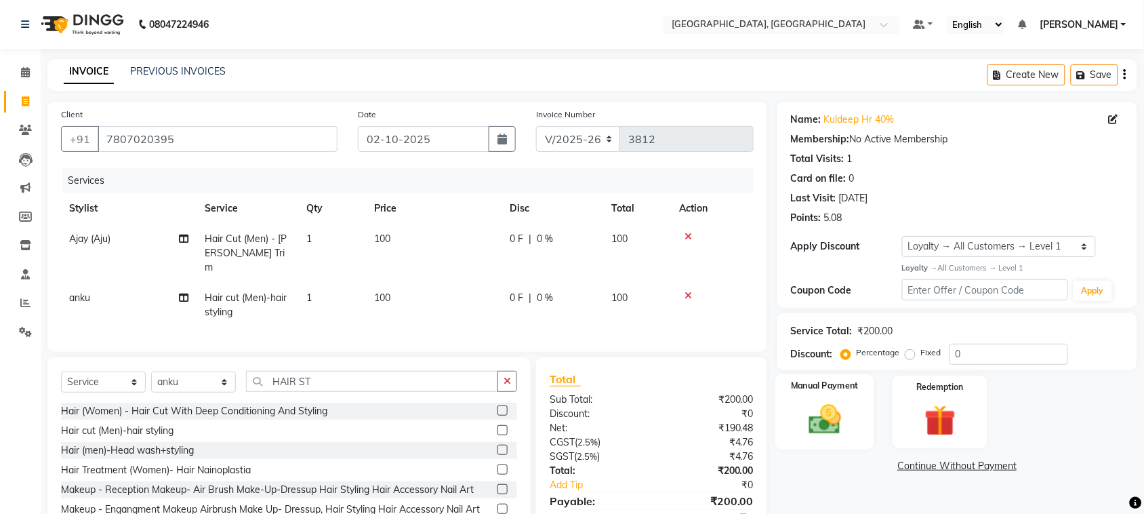
scroll to position [176, 0]
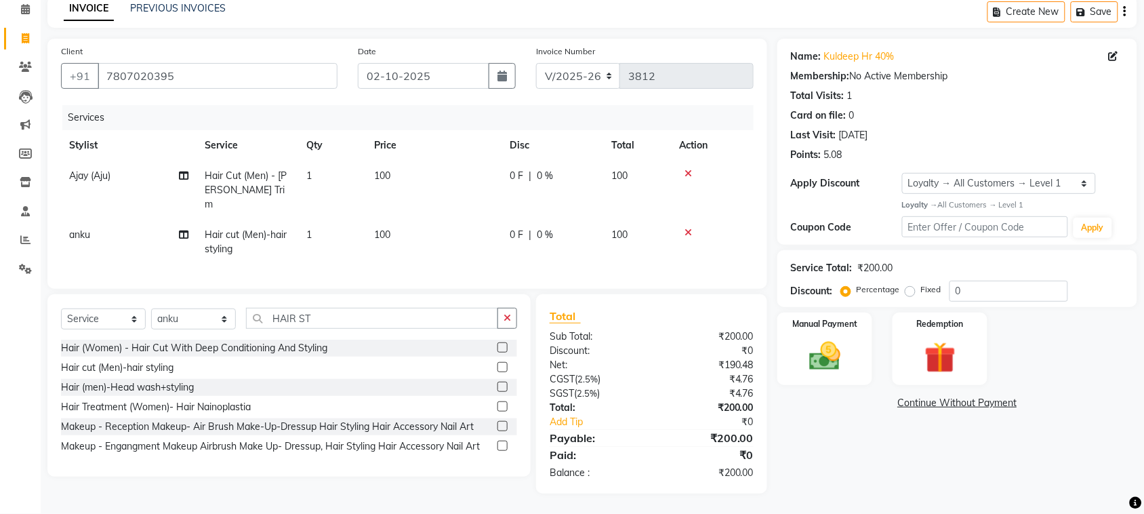
click at [921, 283] on label "Fixed" at bounding box center [931, 289] width 20 height 12
click at [908, 285] on input "Fixed" at bounding box center [912, 289] width 9 height 9
click at [996, 280] on input "0" at bounding box center [1008, 290] width 119 height 21
click at [858, 283] on label "Percentage" at bounding box center [877, 289] width 43 height 12
click at [853, 285] on input "Percentage" at bounding box center [847, 289] width 9 height 9
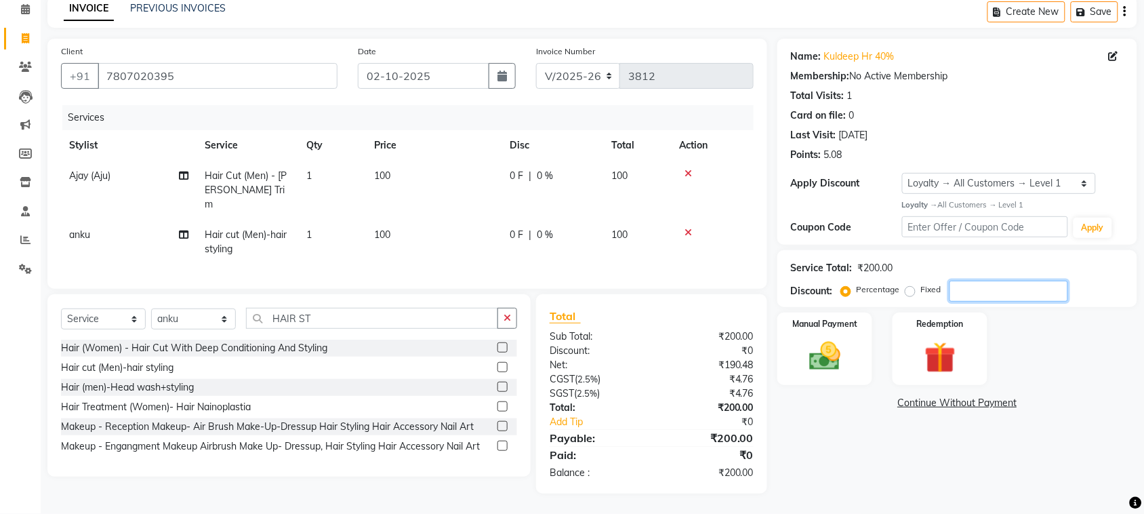
click at [1023, 280] on input "number" at bounding box center [1008, 290] width 119 height 21
click at [921, 283] on label "Fixed" at bounding box center [931, 289] width 20 height 12
click at [908, 285] on input "Fixed" at bounding box center [912, 289] width 9 height 9
click at [1023, 280] on input "number" at bounding box center [1008, 290] width 119 height 21
click at [815, 358] on img at bounding box center [824, 355] width 53 height 37
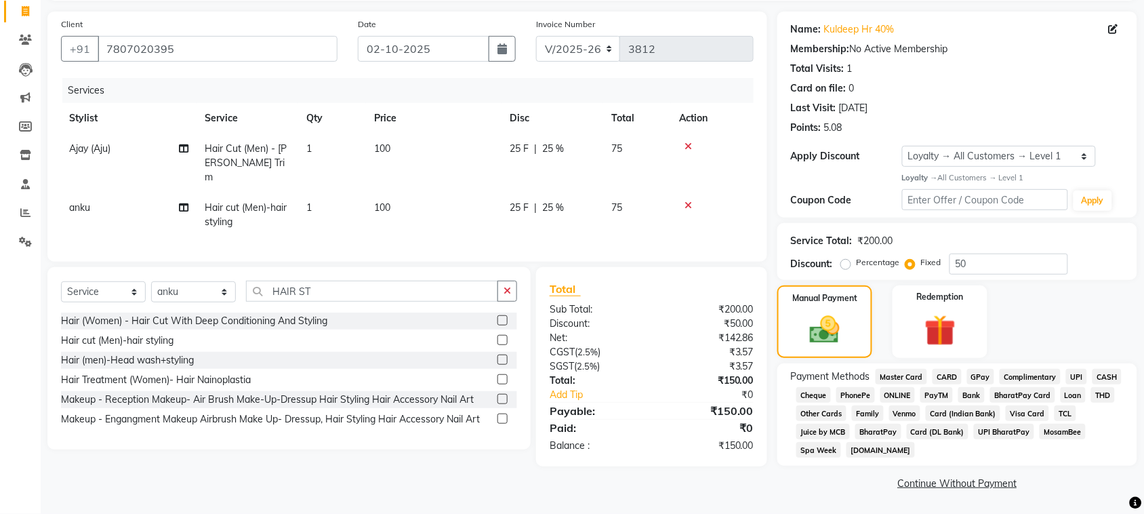
scroll to position [259, 0]
click at [1066, 369] on span "UPI" at bounding box center [1076, 377] width 21 height 16
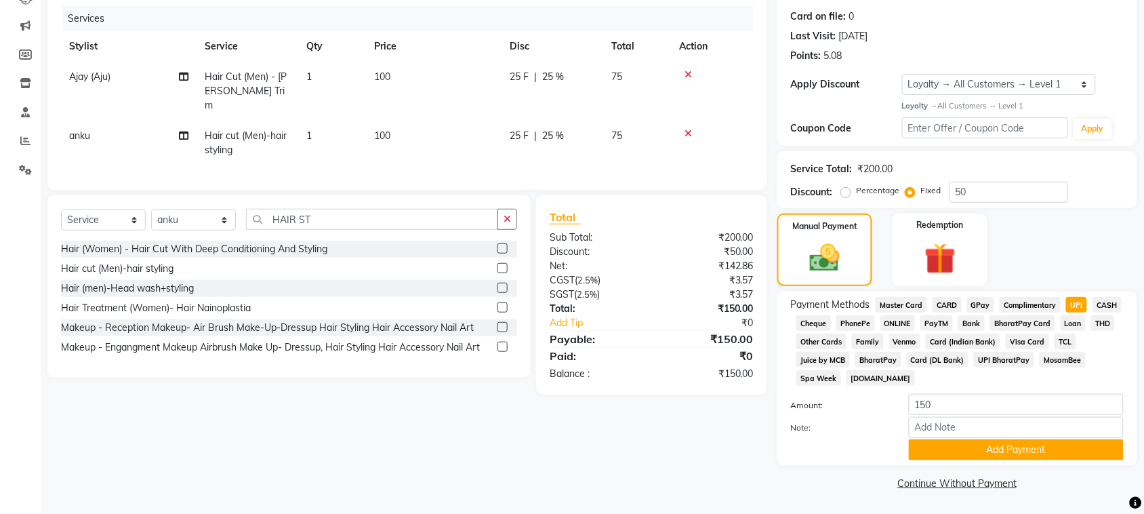
scroll to position [350, 0]
click at [994, 439] on button "Add Payment" at bounding box center [1015, 449] width 215 height 21
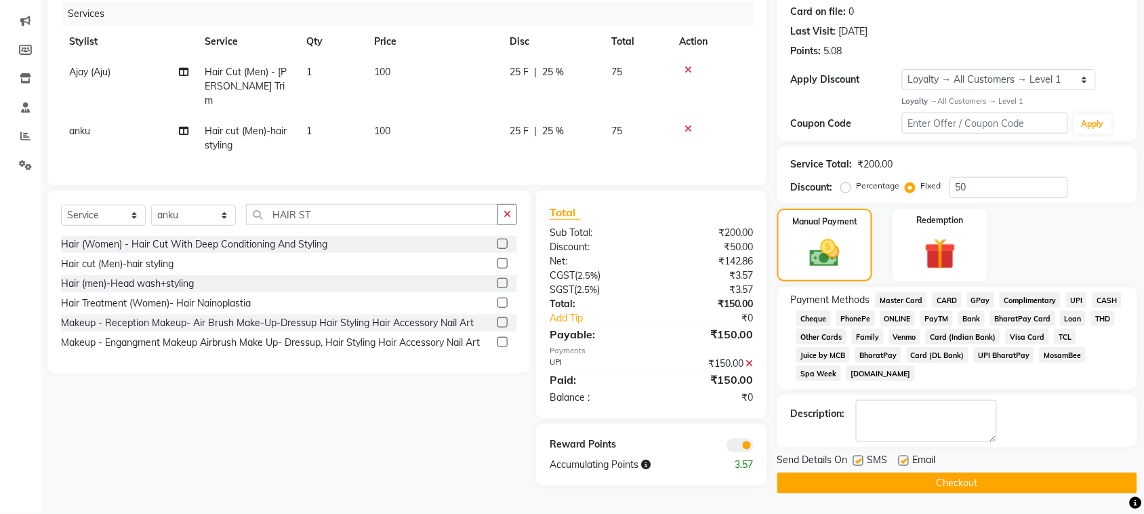
click at [1000, 478] on button "Checkout" at bounding box center [957, 482] width 360 height 21
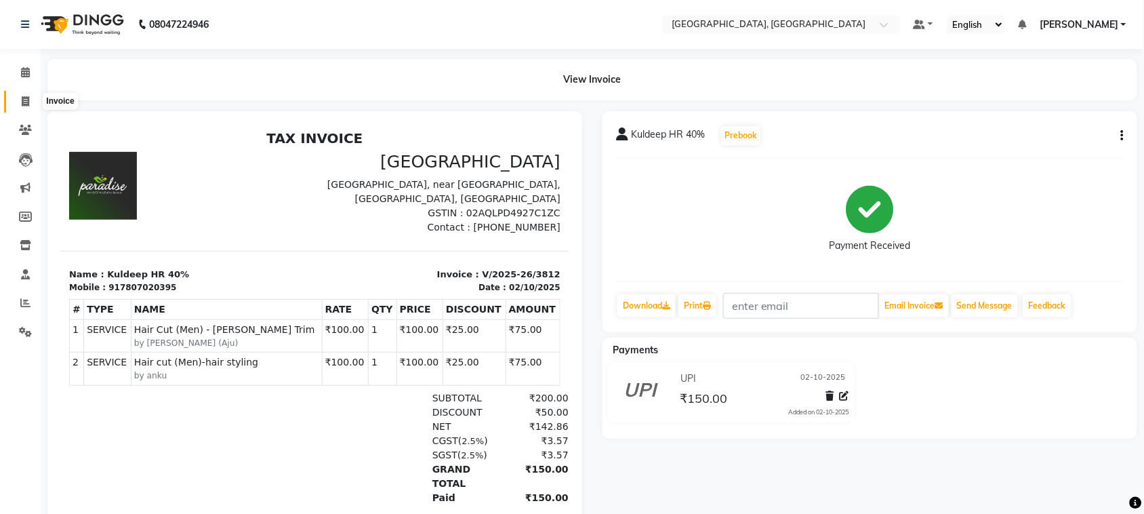
click at [24, 102] on icon at bounding box center [25, 101] width 7 height 10
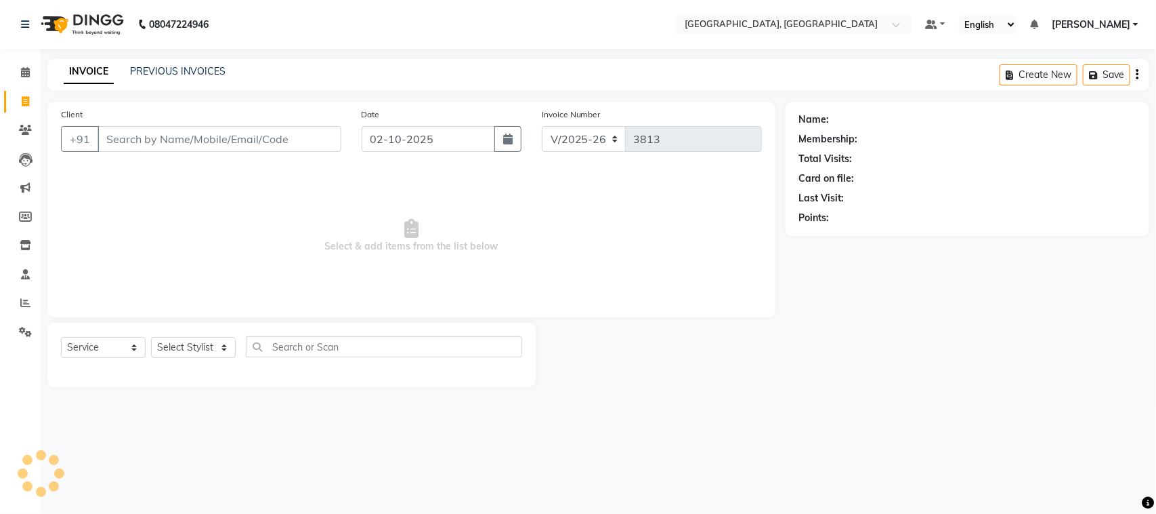
click at [194, 152] on input "Client" at bounding box center [220, 139] width 244 height 26
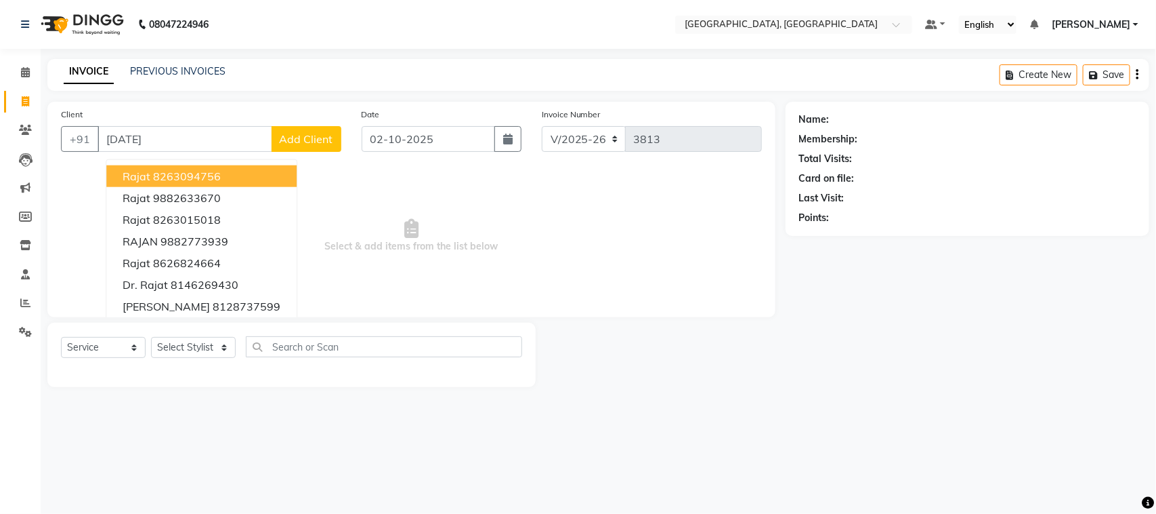
click at [202, 152] on input "[DATE]" at bounding box center [185, 139] width 175 height 26
click at [266, 183] on ngb-highlight "9816023221" at bounding box center [247, 176] width 68 height 14
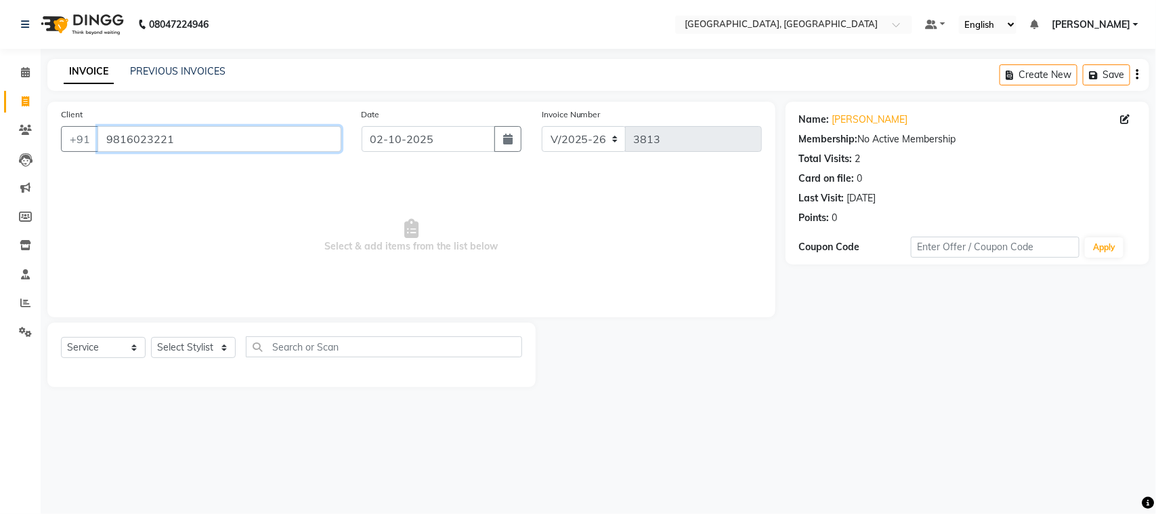
click at [222, 152] on input "9816023221" at bounding box center [220, 139] width 244 height 26
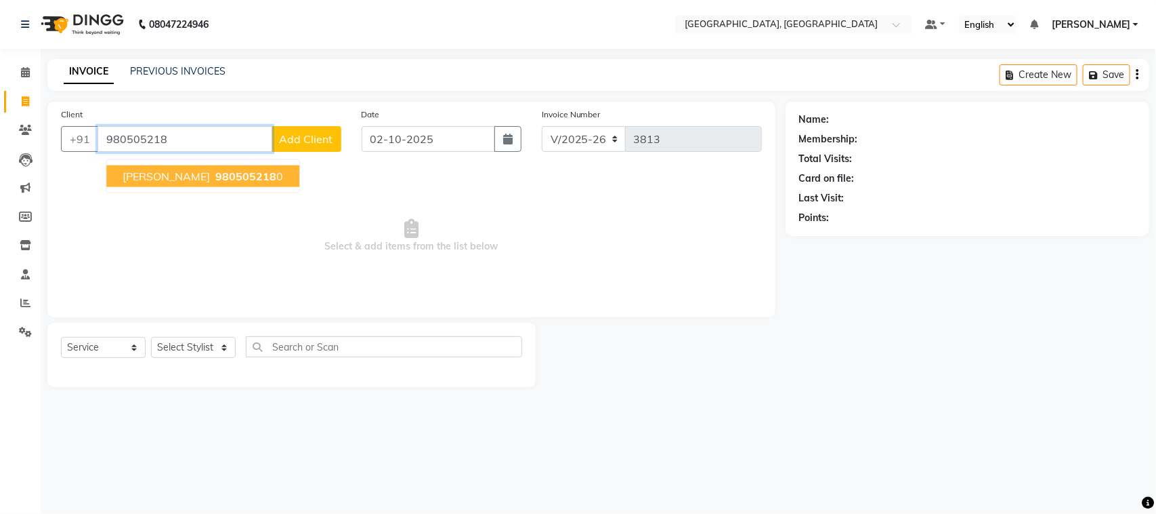
click at [215, 183] on span "980505218" at bounding box center [245, 176] width 61 height 14
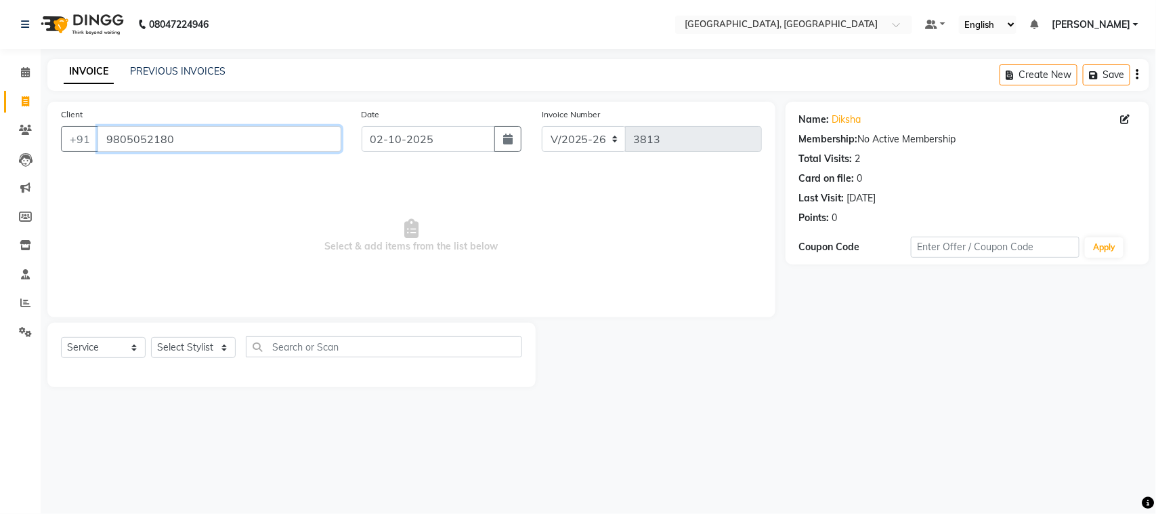
click at [204, 152] on input "9805052180" at bounding box center [220, 139] width 244 height 26
click at [213, 152] on input "Client" at bounding box center [220, 139] width 244 height 26
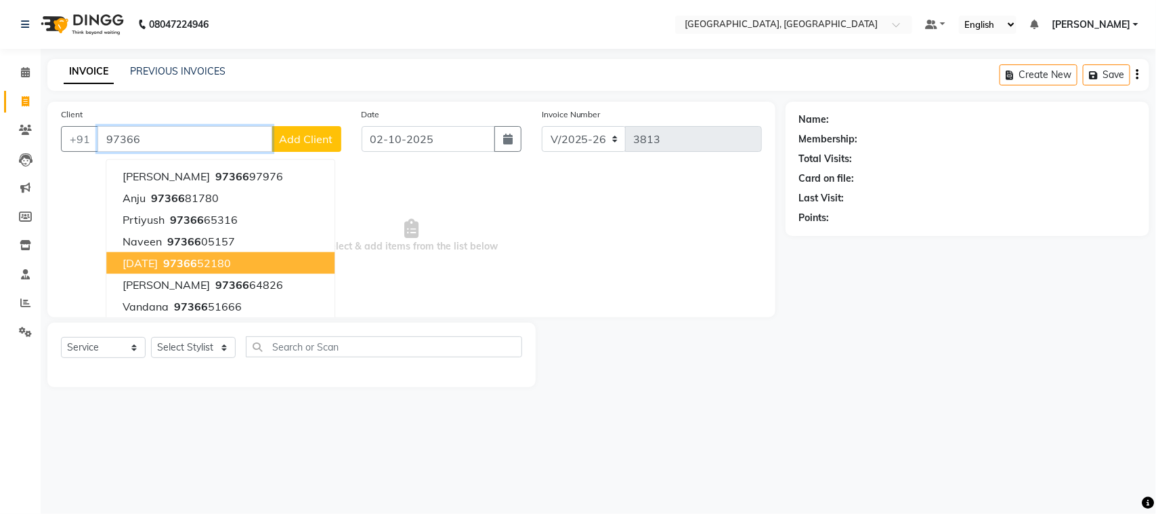
click at [231, 270] on ngb-highlight "97366 52180" at bounding box center [196, 263] width 70 height 14
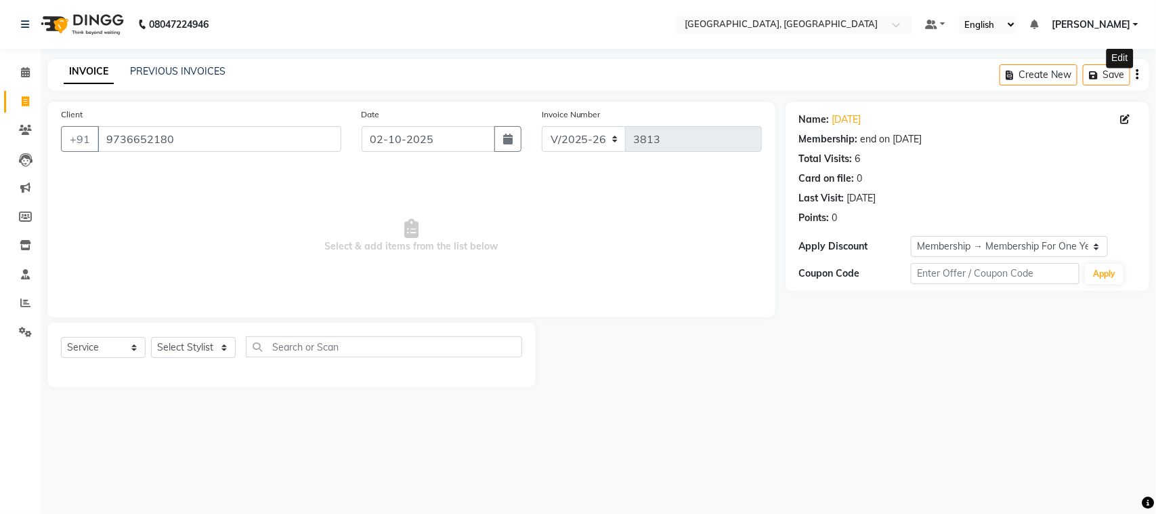
click at [1121, 124] on icon at bounding box center [1125, 118] width 9 height 9
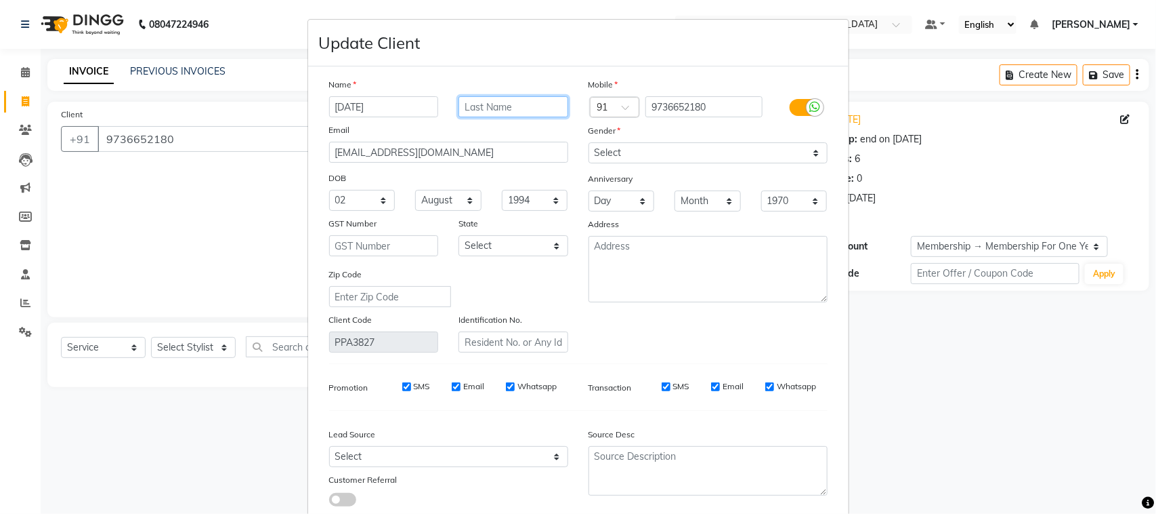
click at [505, 117] on input "text" at bounding box center [514, 106] width 110 height 21
click at [553, 96] on div "Name" at bounding box center [448, 86] width 259 height 19
drag, startPoint x: 544, startPoint y: 147, endPoint x: 552, endPoint y: 133, distance: 15.8
click at [552, 134] on div "Name [DATE] ANKU CLIENT Email [EMAIL_ADDRESS][DOMAIN_NAME] DOB Day 01 02 03 04 …" at bounding box center [448, 214] width 259 height 275
click at [552, 117] on input "ANKU CLIENT" at bounding box center [514, 106] width 110 height 21
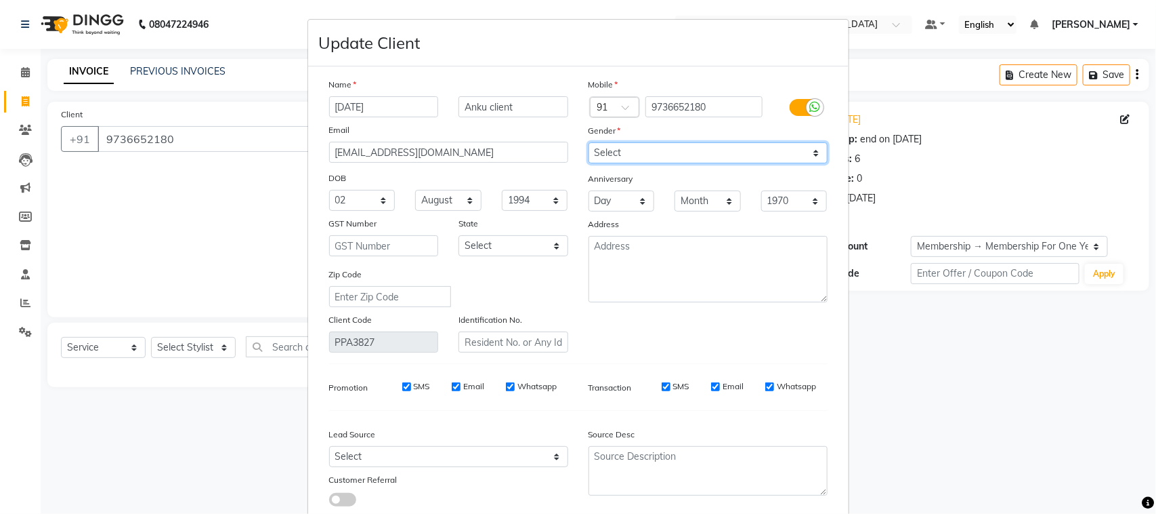
click at [671, 163] on select "Select [DEMOGRAPHIC_DATA] [DEMOGRAPHIC_DATA] Other Prefer Not To Say" at bounding box center [708, 152] width 239 height 21
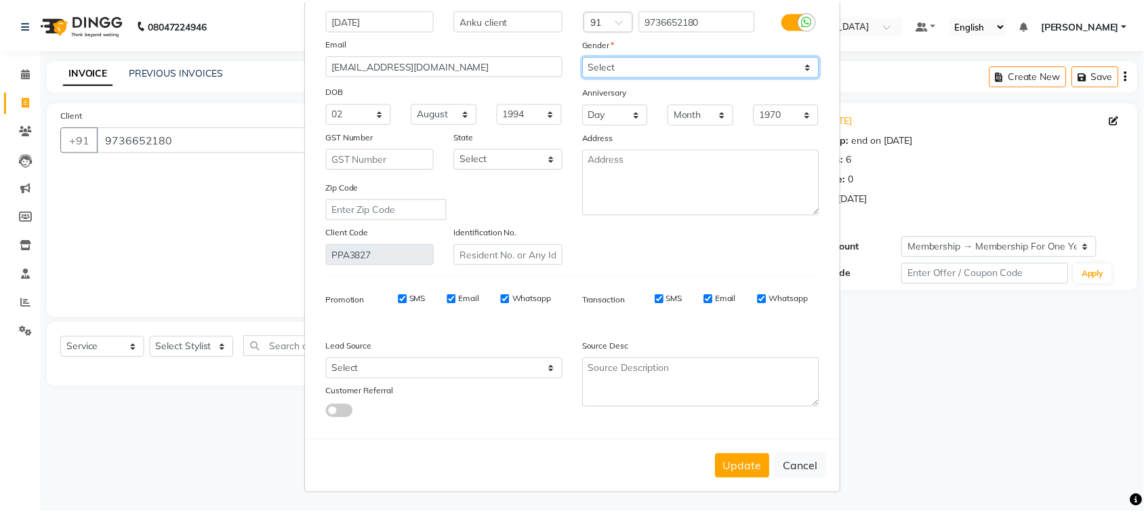
scroll to position [236, 0]
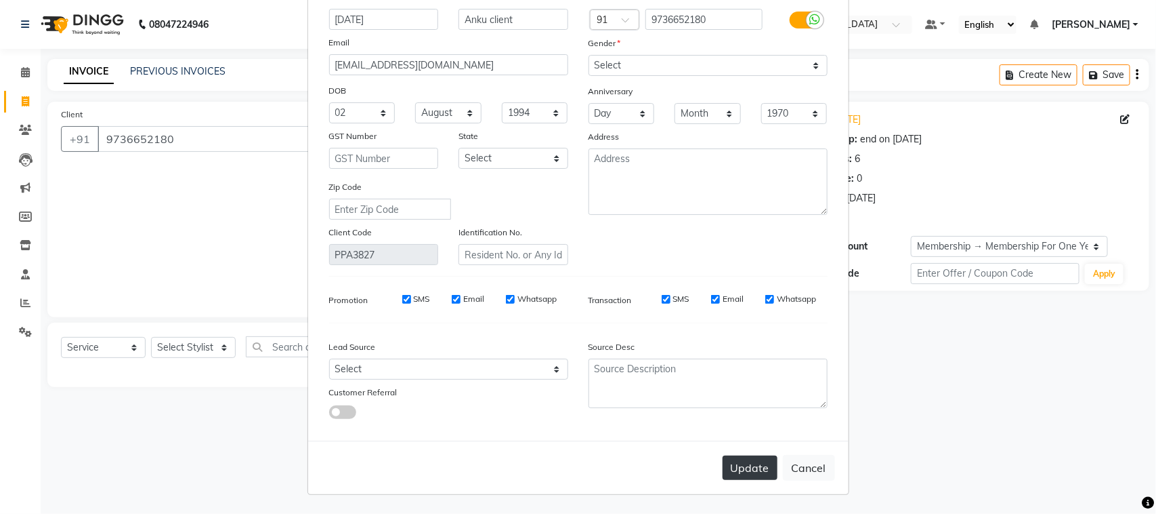
click at [723, 455] on button "Update" at bounding box center [750, 467] width 55 height 24
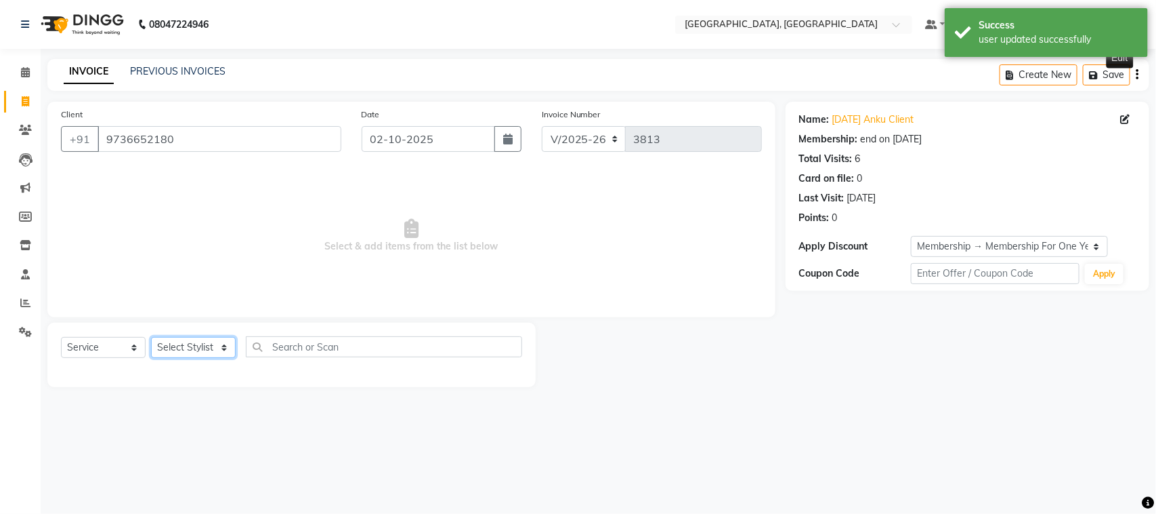
click at [191, 358] on select "Select Stylist admin Ajay (Aju) anil [PERSON_NAME] Client Deepak deepika [PERSO…" at bounding box center [193, 347] width 85 height 21
click at [156, 358] on select "Select Stylist admin Ajay (Aju) anil [PERSON_NAME] Client Deepak deepika [PERSO…" at bounding box center [193, 347] width 85 height 21
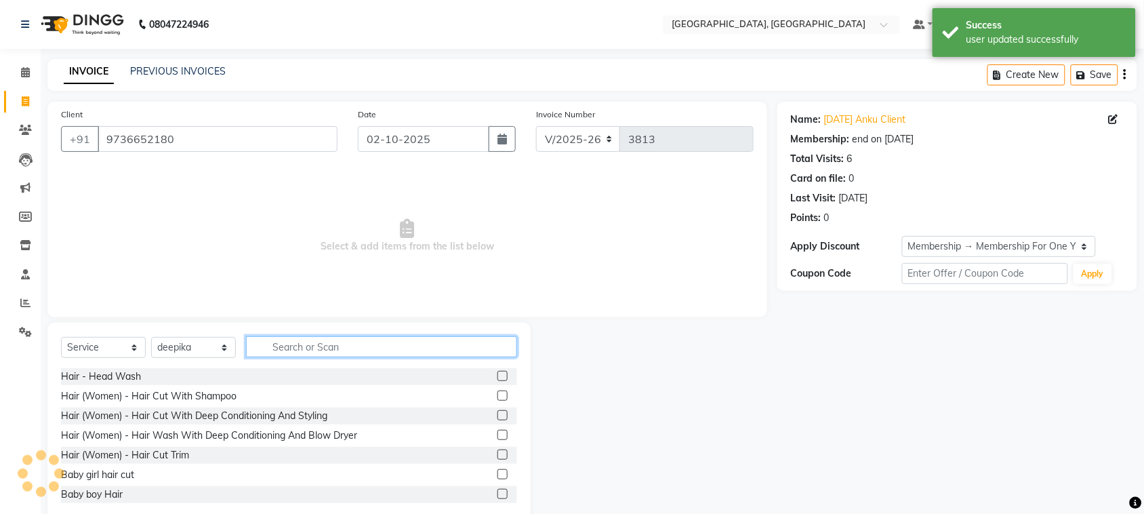
click at [326, 357] on input "text" at bounding box center [381, 346] width 271 height 21
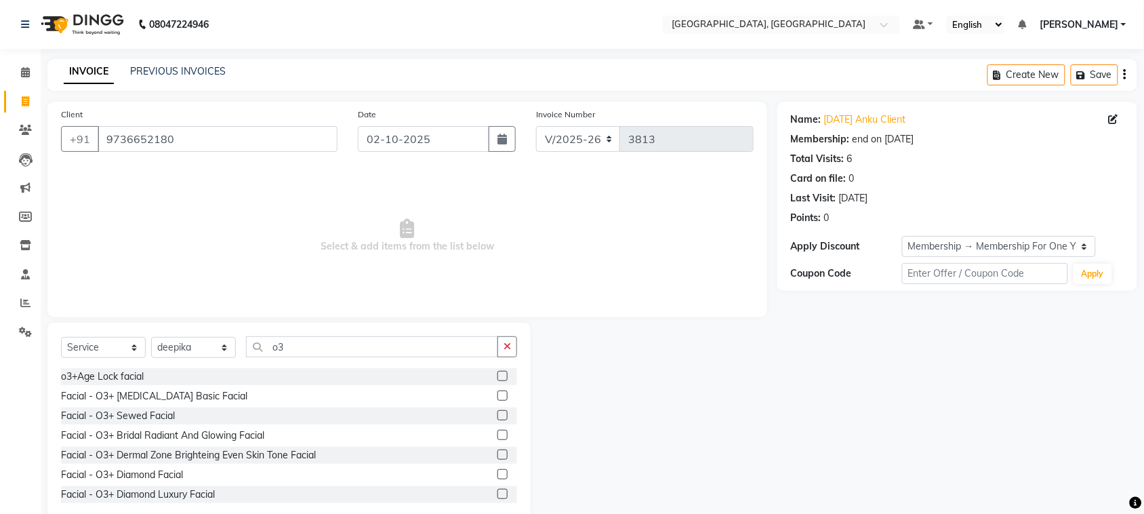
click at [497, 400] on label at bounding box center [502, 395] width 10 height 10
click at [497, 400] on input "checkbox" at bounding box center [501, 396] width 9 height 9
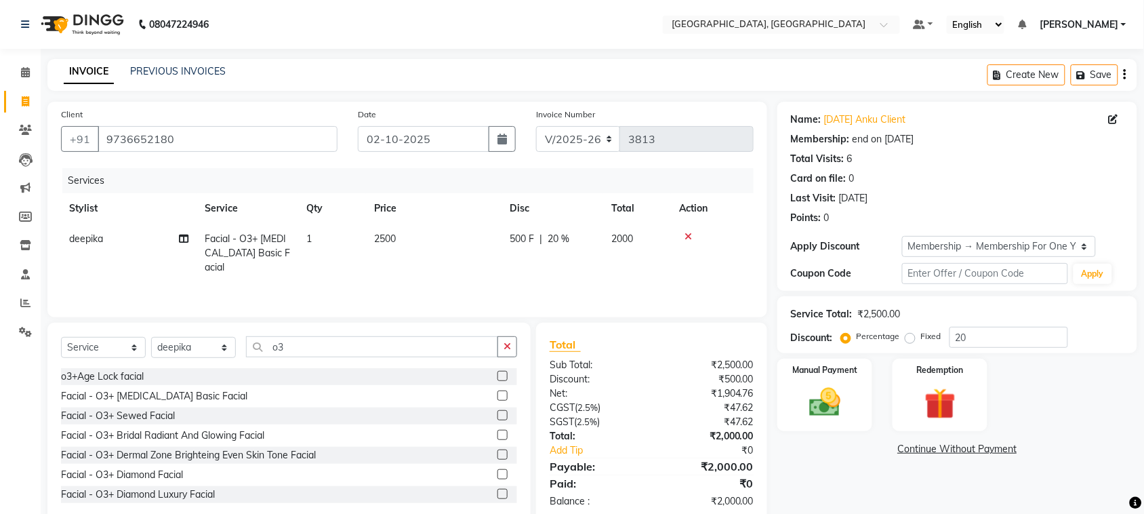
scroll to position [138, 0]
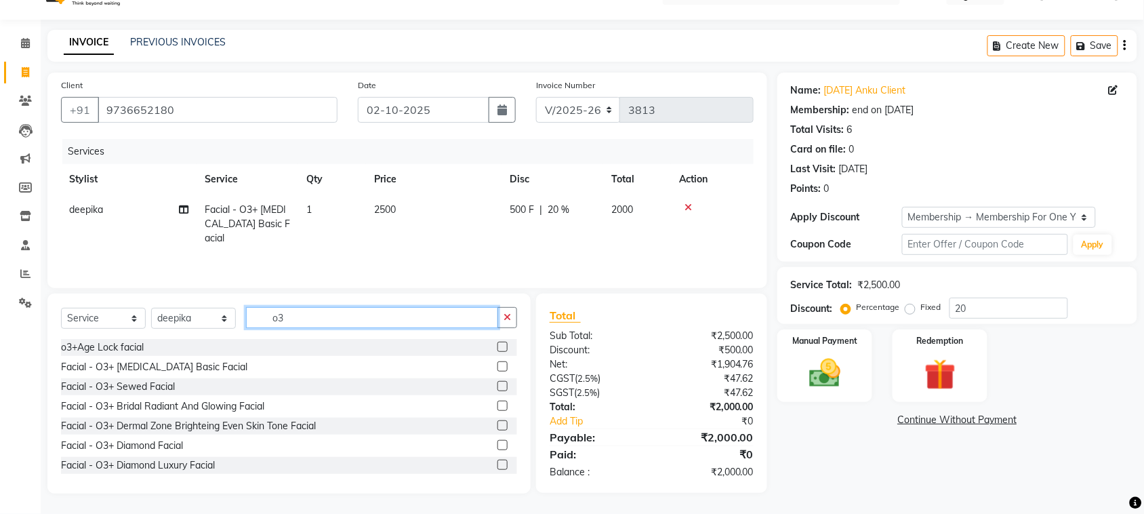
click at [363, 307] on input "o3" at bounding box center [372, 317] width 252 height 21
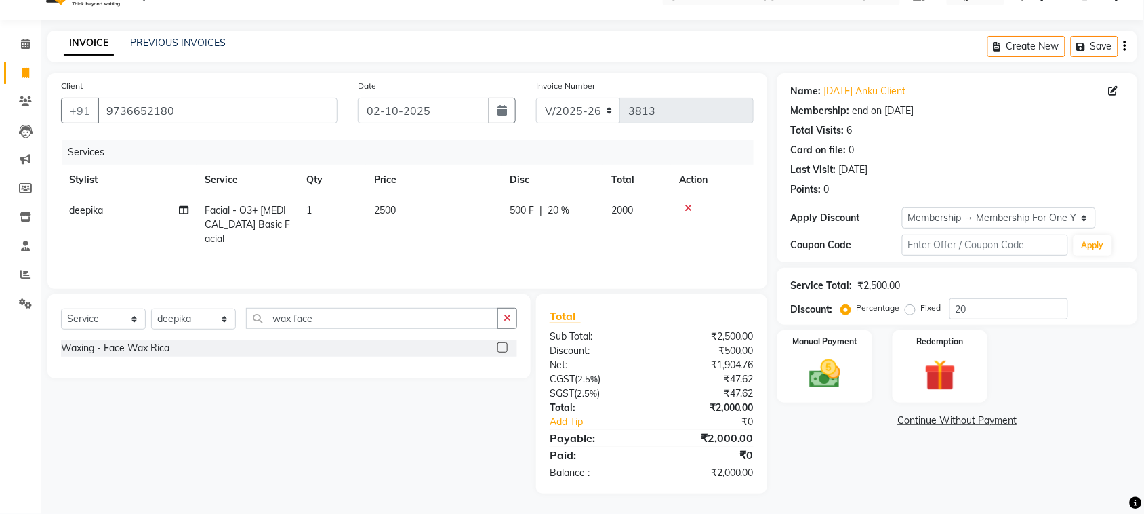
click at [497, 342] on label at bounding box center [502, 347] width 10 height 10
click at [497, 343] on input "checkbox" at bounding box center [501, 347] width 9 height 9
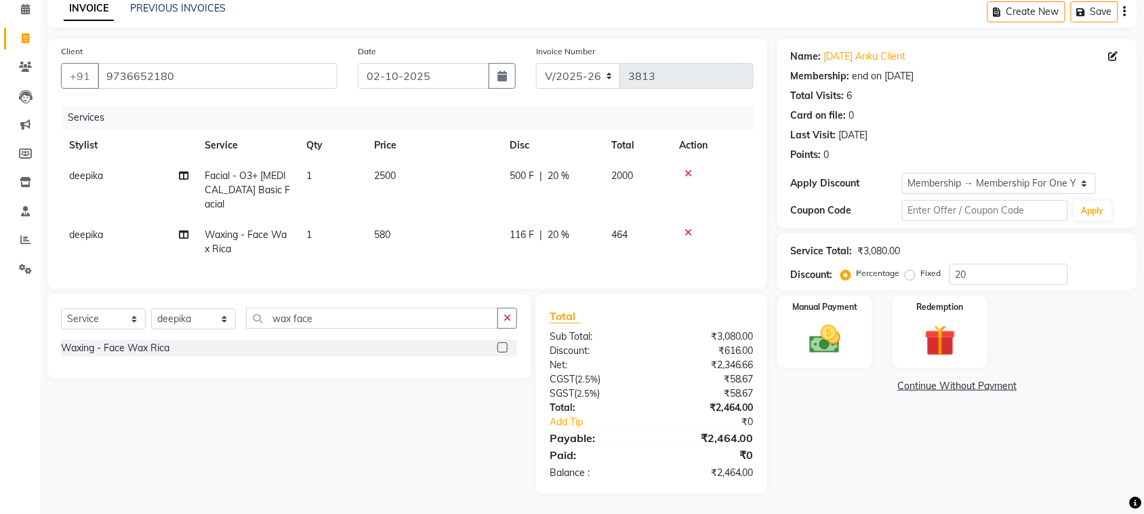
scroll to position [193, 0]
click at [364, 308] on input "wax face" at bounding box center [372, 318] width 252 height 21
click at [499, 362] on label at bounding box center [502, 367] width 10 height 10
click at [499, 363] on input "checkbox" at bounding box center [501, 367] width 9 height 9
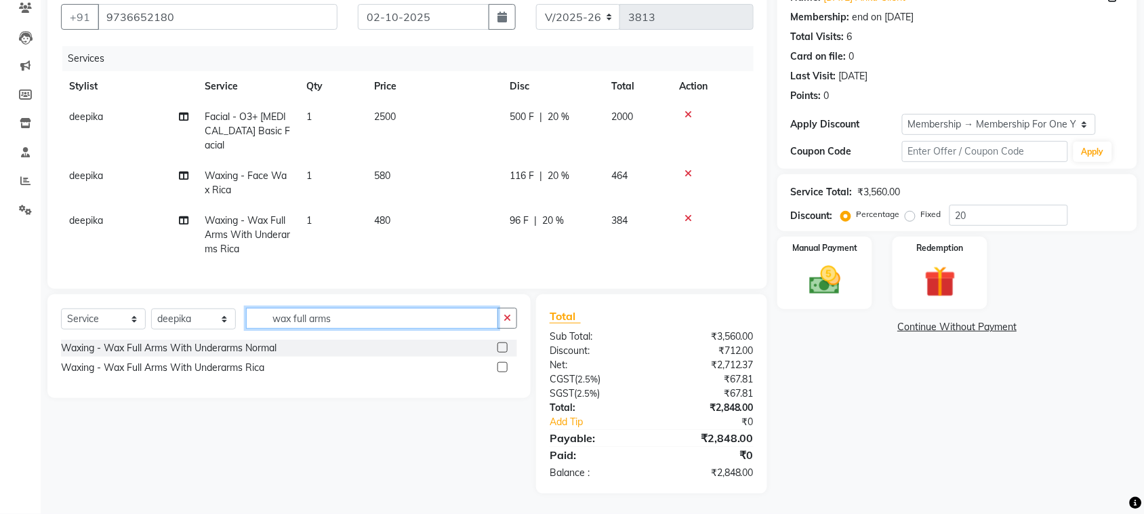
click at [411, 329] on input "wax full arms" at bounding box center [372, 318] width 252 height 21
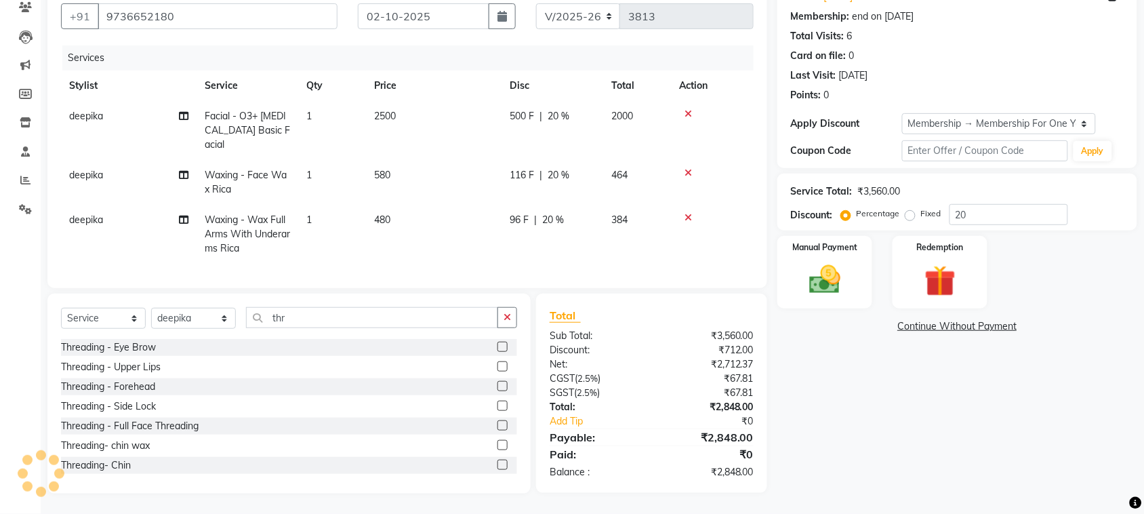
click at [497, 352] on label at bounding box center [502, 346] width 10 height 10
click at [497, 352] on input "checkbox" at bounding box center [501, 347] width 9 height 9
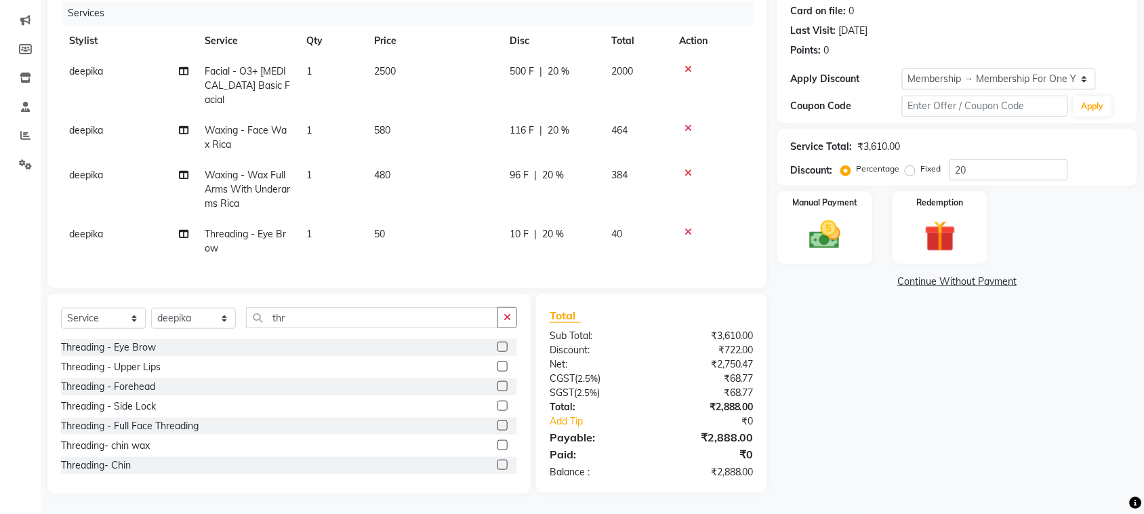
scroll to position [310, 0]
click at [406, 307] on input "thr" at bounding box center [372, 317] width 252 height 21
click at [186, 308] on select "Select Stylist admin Ajay (Aju) anil [PERSON_NAME] Client Deepak deepika [PERSO…" at bounding box center [193, 318] width 85 height 21
click at [156, 308] on select "Select Stylist admin Ajay (Aju) anil [PERSON_NAME] Client Deepak deepika [PERSO…" at bounding box center [193, 318] width 85 height 21
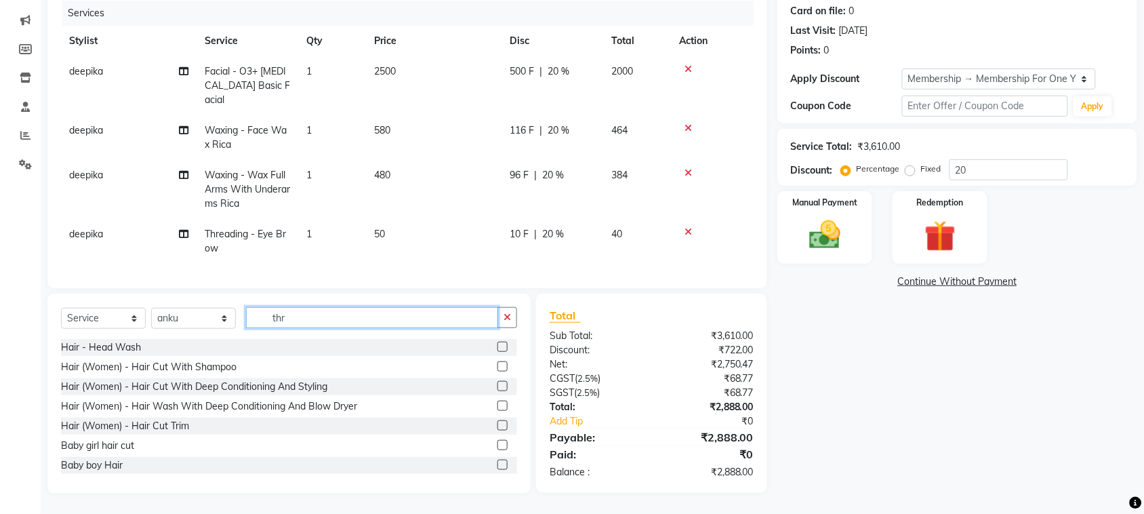
click at [375, 307] on input "thr" at bounding box center [372, 317] width 252 height 21
click at [332, 293] on div "Select Service Product Membership Package Voucher Prepaid Gift Card Select Styl…" at bounding box center [288, 393] width 483 height 200
click at [331, 307] on input "text" at bounding box center [381, 317] width 271 height 21
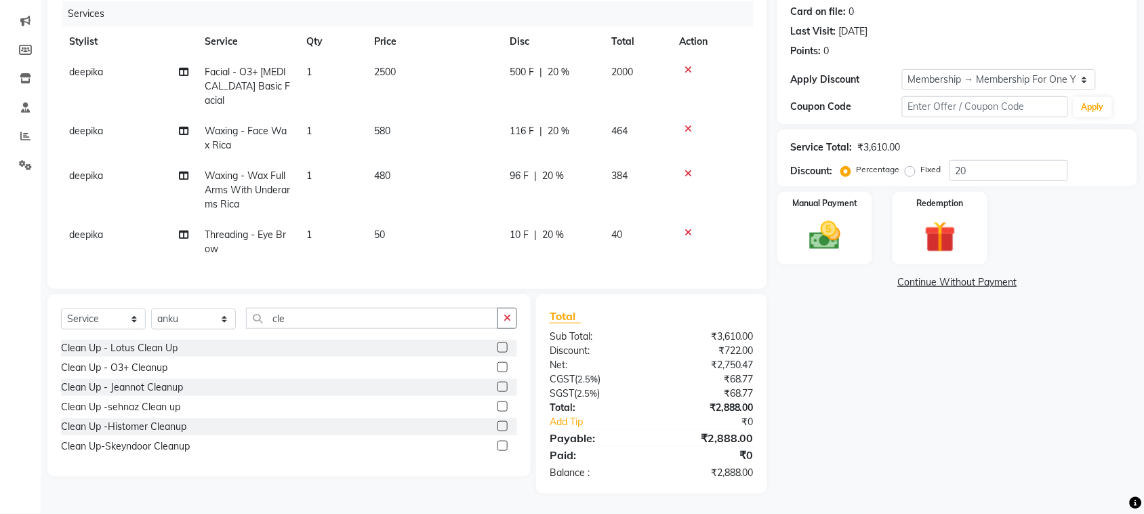
click at [497, 342] on label at bounding box center [502, 347] width 10 height 10
click at [497, 343] on input "checkbox" at bounding box center [501, 347] width 9 height 9
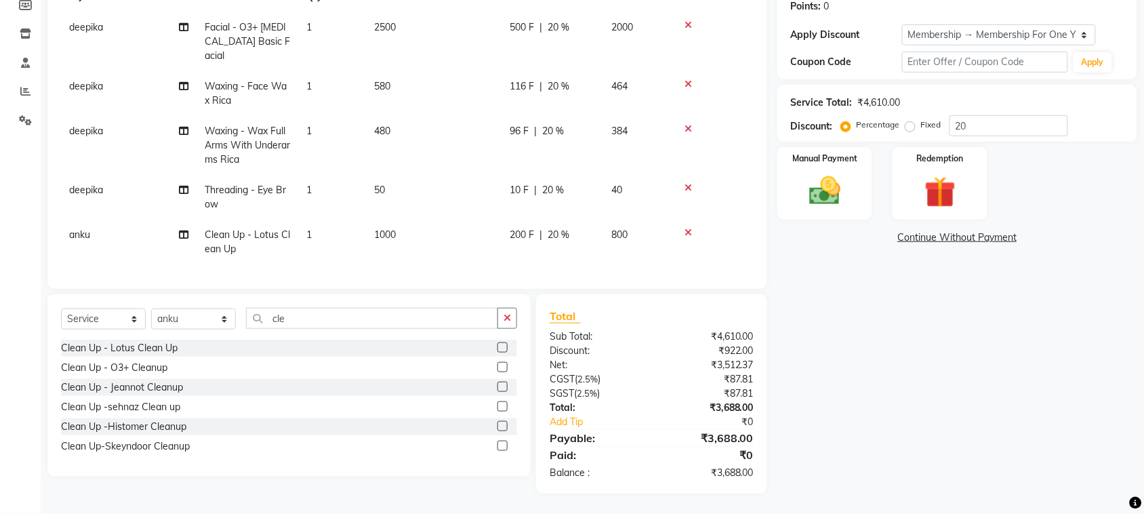
scroll to position [82, 0]
click at [322, 308] on input "cle" at bounding box center [372, 318] width 252 height 21
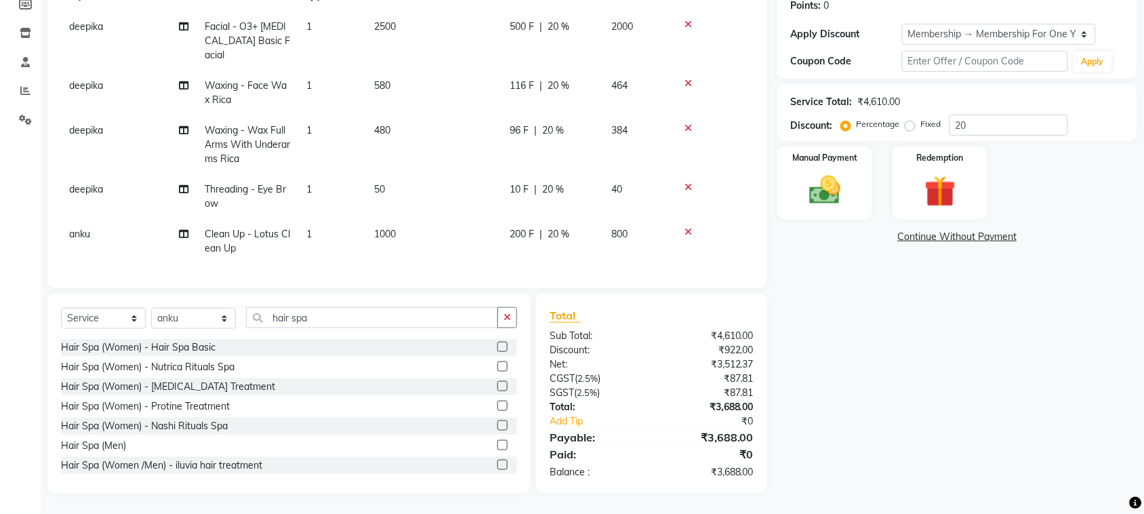
click at [497, 440] on label at bounding box center [502, 445] width 10 height 10
click at [497, 441] on input "checkbox" at bounding box center [501, 445] width 9 height 9
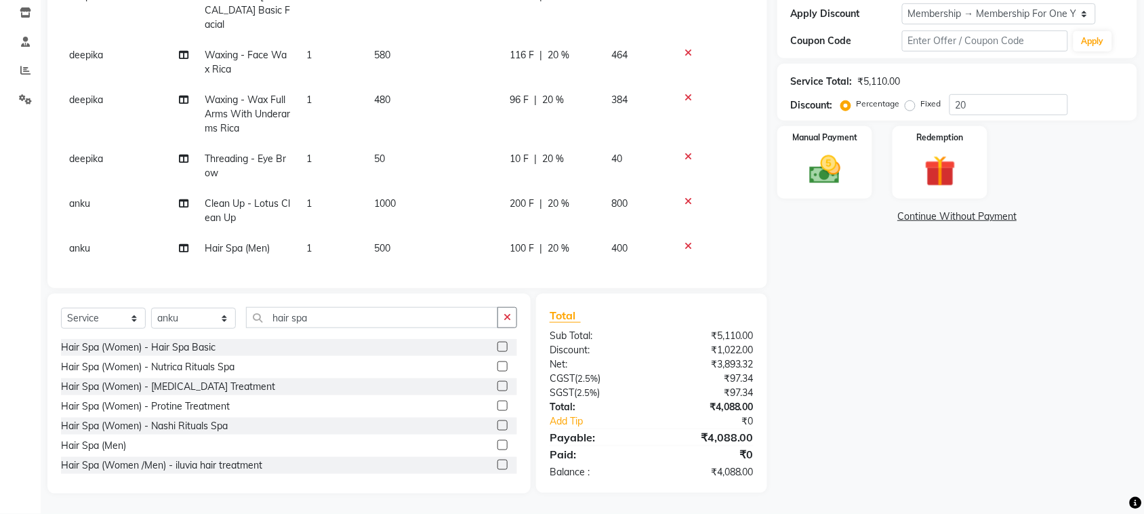
scroll to position [119, 0]
click at [198, 308] on select "Select Stylist admin Ajay (Aju) anil [PERSON_NAME] Client Deepak deepika [PERSO…" at bounding box center [193, 318] width 85 height 21
click at [156, 308] on select "Select Stylist admin Ajay (Aju) anil [PERSON_NAME] Client Deepak deepika [PERSO…" at bounding box center [193, 318] width 85 height 21
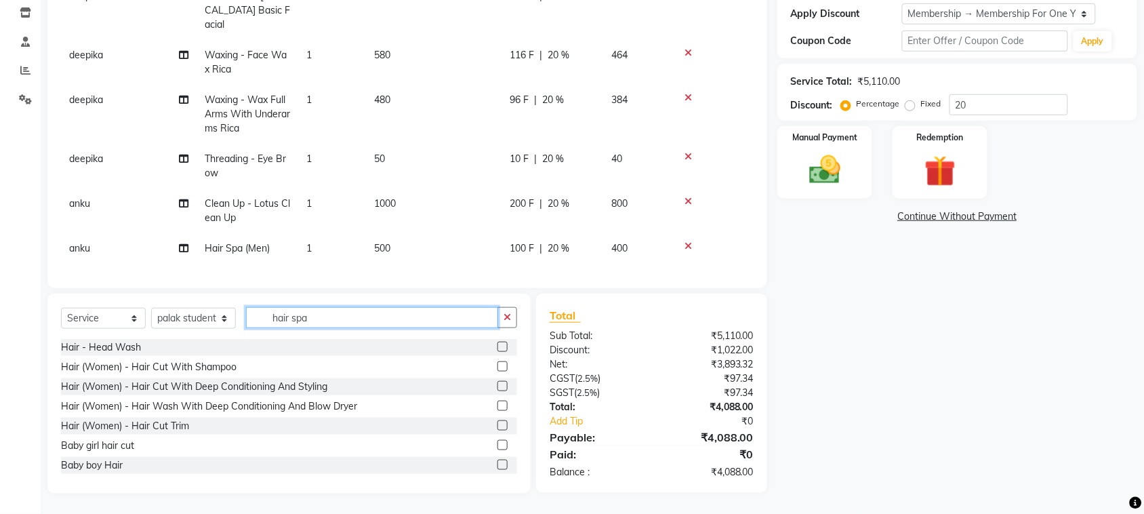
click at [364, 307] on input "hair spa" at bounding box center [372, 317] width 252 height 21
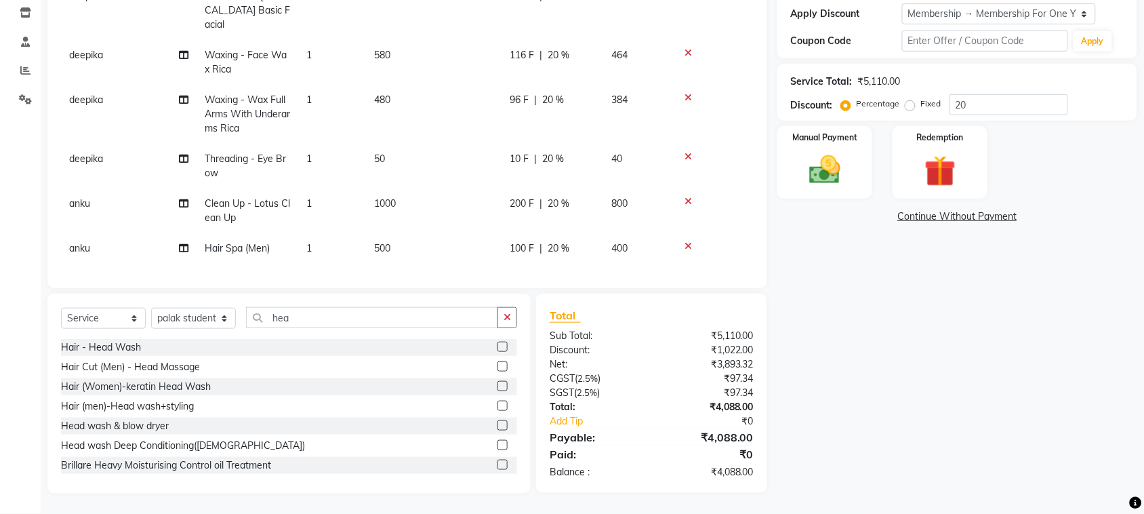
click at [497, 420] on label at bounding box center [502, 425] width 10 height 10
click at [497, 421] on input "checkbox" at bounding box center [501, 425] width 9 height 9
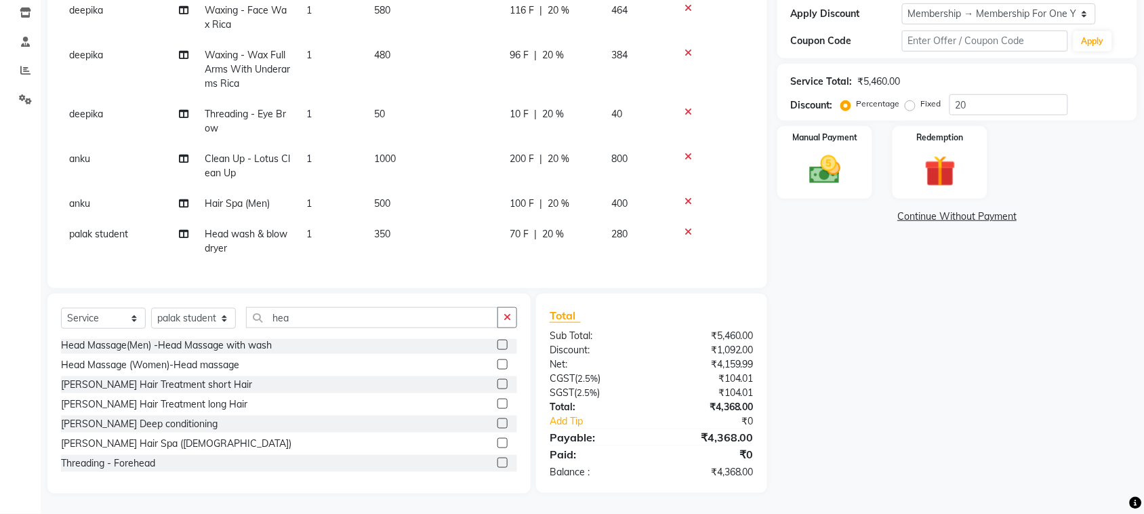
scroll to position [174, 0]
click at [195, 308] on select "Select Stylist admin Ajay (Aju) anil [PERSON_NAME] Client Deepak deepika [PERSO…" at bounding box center [193, 318] width 85 height 21
click at [156, 308] on select "Select Stylist admin Ajay (Aju) anil [PERSON_NAME] Client Deepak deepika [PERSO…" at bounding box center [193, 318] width 85 height 21
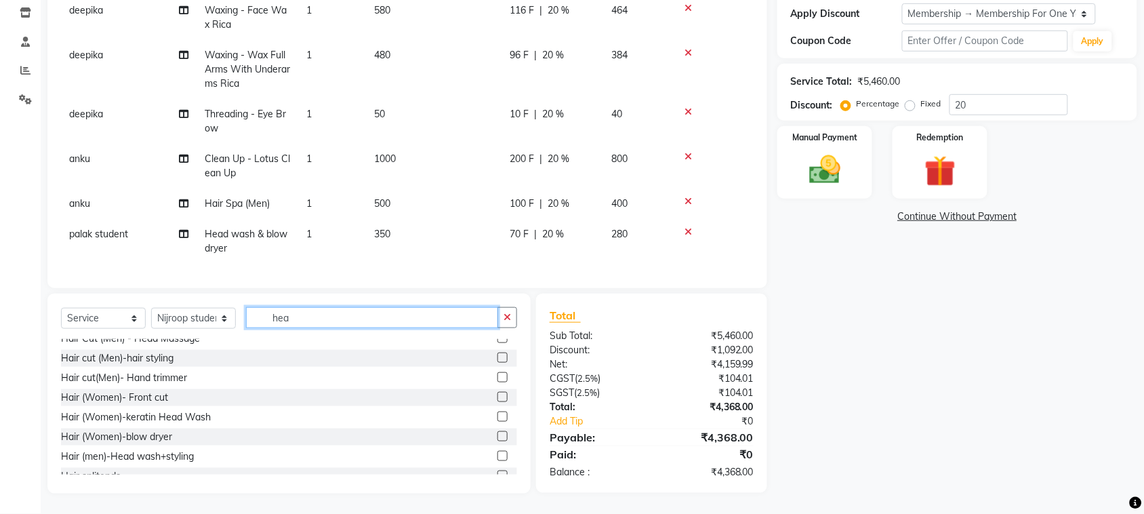
click at [345, 307] on input "hea" at bounding box center [372, 317] width 252 height 21
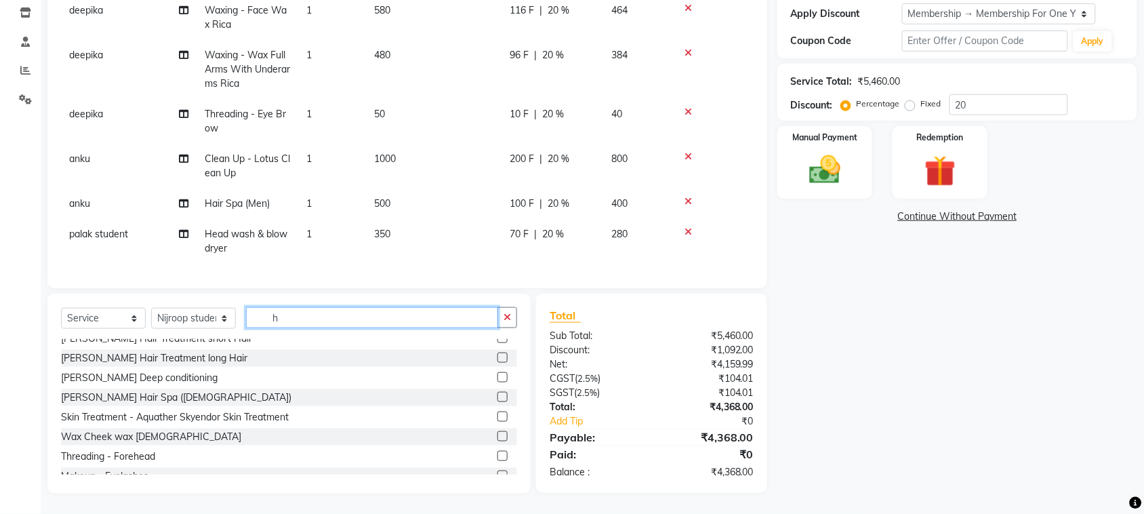
scroll to position [0, 0]
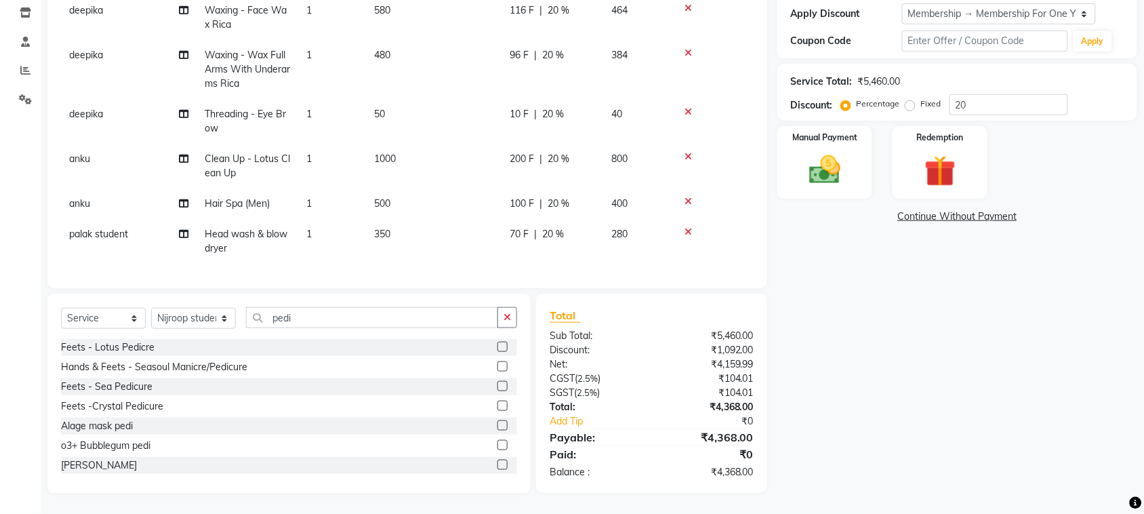
click at [497, 341] on label at bounding box center [502, 346] width 10 height 10
click at [497, 343] on input "checkbox" at bounding box center [501, 347] width 9 height 9
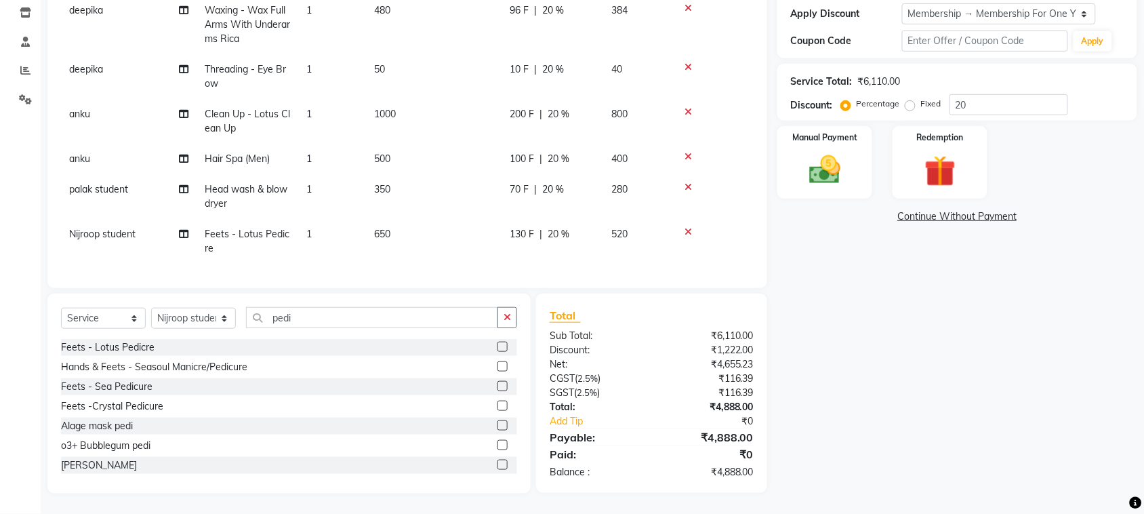
click at [497, 341] on label at bounding box center [502, 346] width 10 height 10
click at [497, 343] on input "checkbox" at bounding box center [501, 347] width 9 height 9
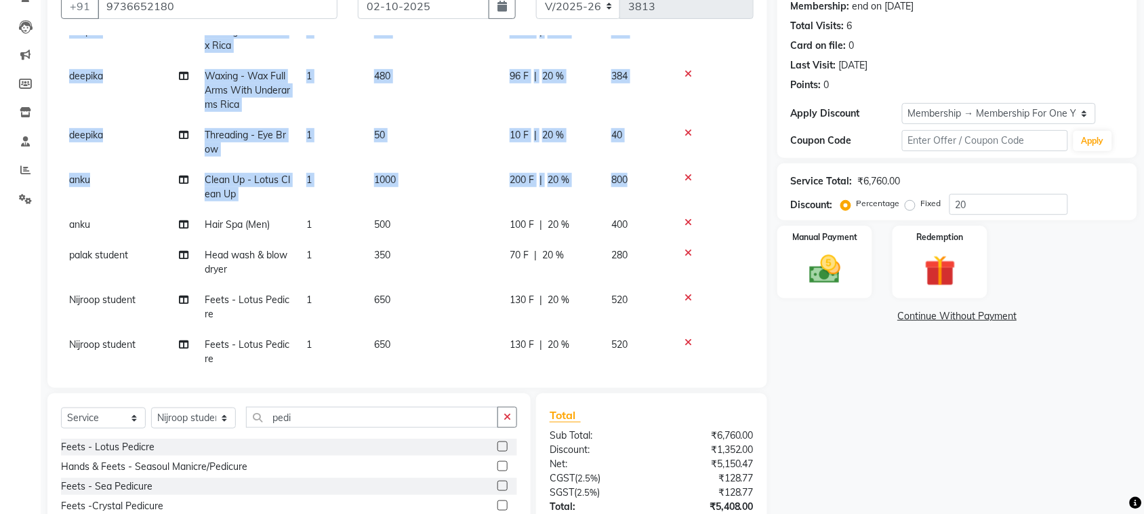
scroll to position [133, 10]
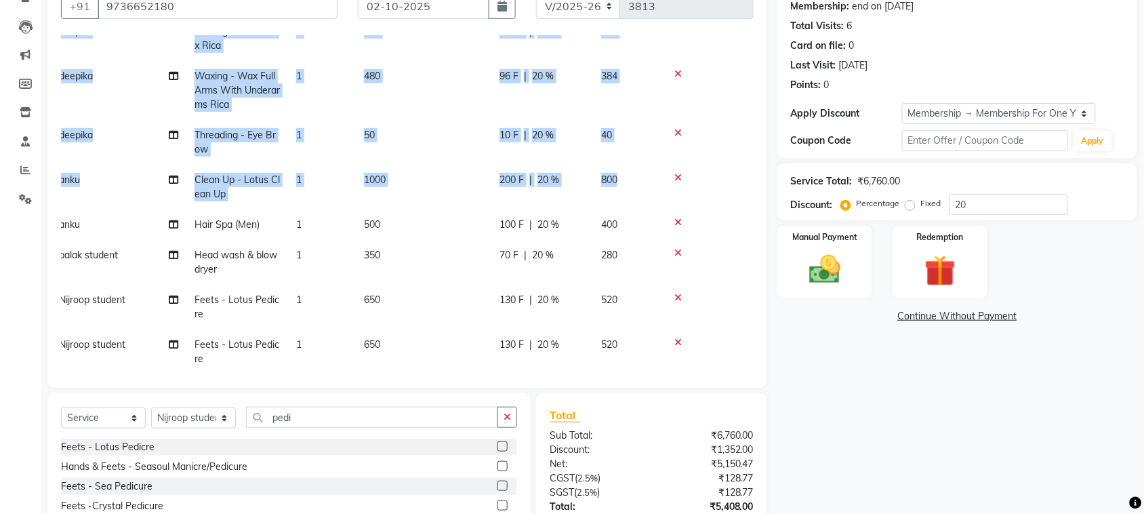
drag, startPoint x: 736, startPoint y: 279, endPoint x: 752, endPoint y: 373, distance: 95.4
click at [752, 373] on div "Client [PHONE_NUMBER] Date [DATE] Invoice Number V/2025 V/[PHONE_NUMBER] Servic…" at bounding box center [406, 178] width 719 height 419
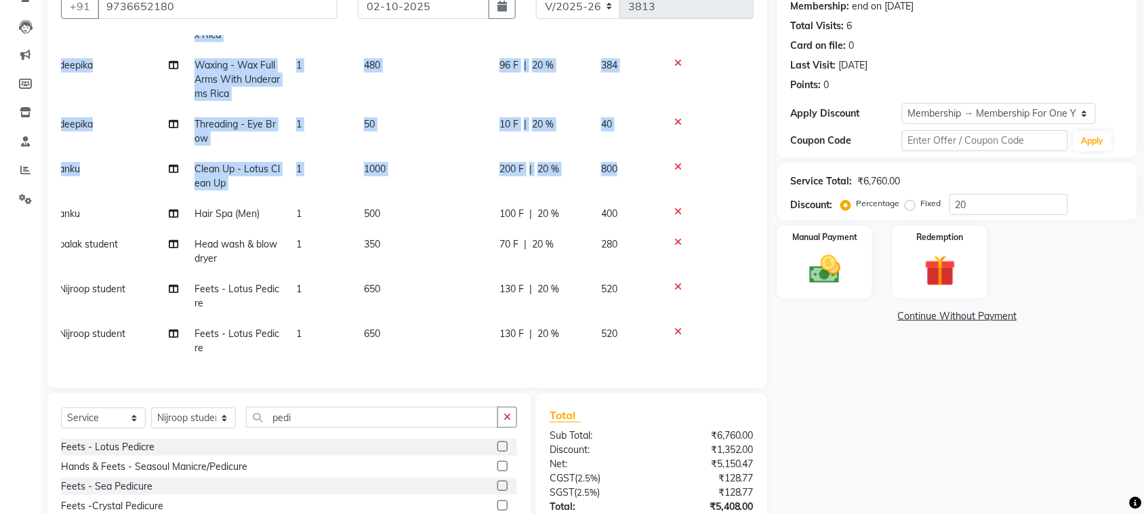
scroll to position [283, 10]
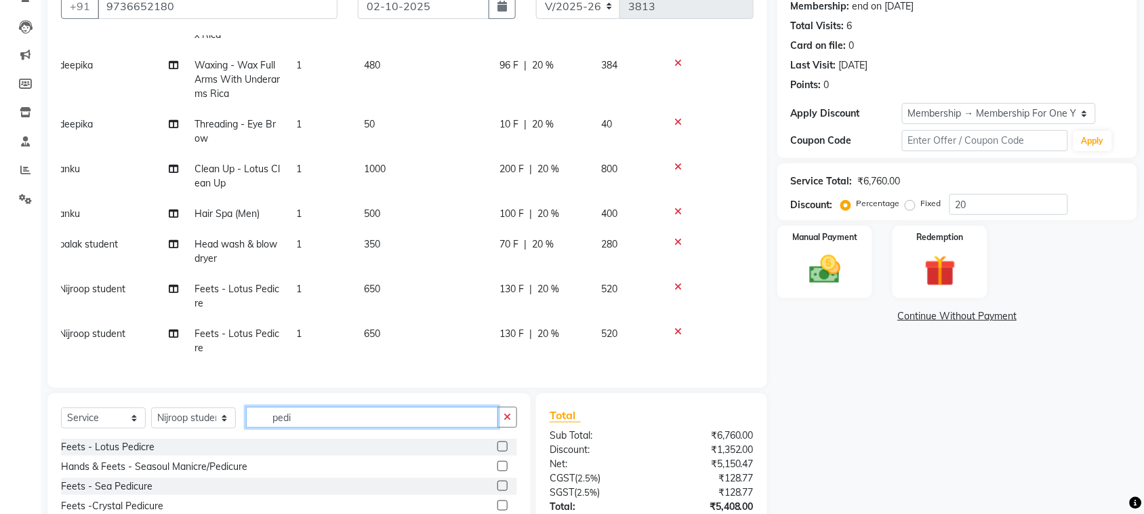
click at [350, 427] on input "pedi" at bounding box center [372, 416] width 252 height 21
click at [349, 427] on input "pedi" at bounding box center [372, 416] width 252 height 21
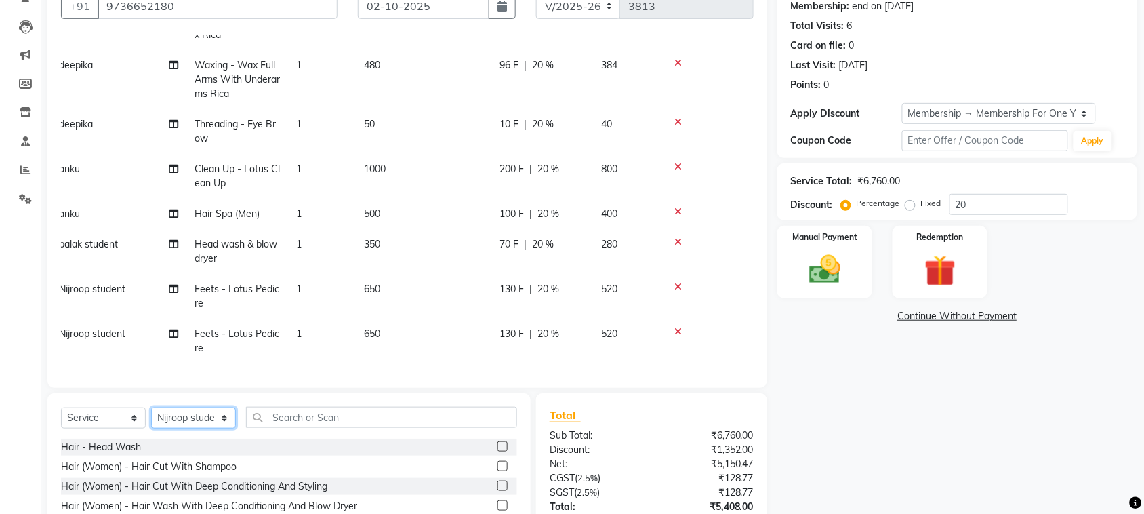
click at [195, 428] on select "Select Stylist admin Ajay (Aju) anil [PERSON_NAME] Client Deepak deepika [PERSO…" at bounding box center [193, 417] width 85 height 21
click at [156, 428] on select "Select Stylist admin Ajay (Aju) anil [PERSON_NAME] Client Deepak deepika [PERSO…" at bounding box center [193, 417] width 85 height 21
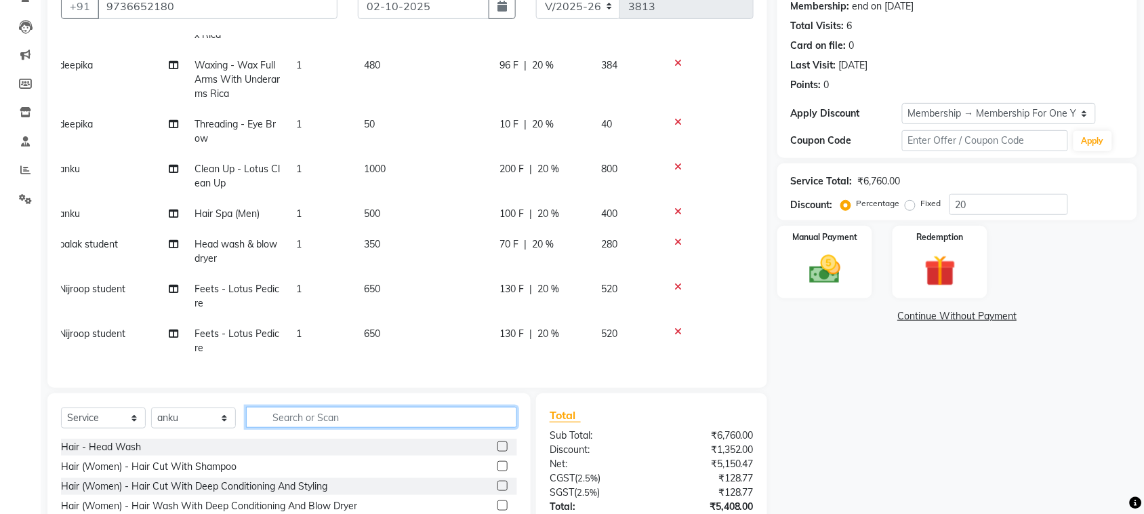
click at [339, 427] on input "text" at bounding box center [381, 416] width 271 height 21
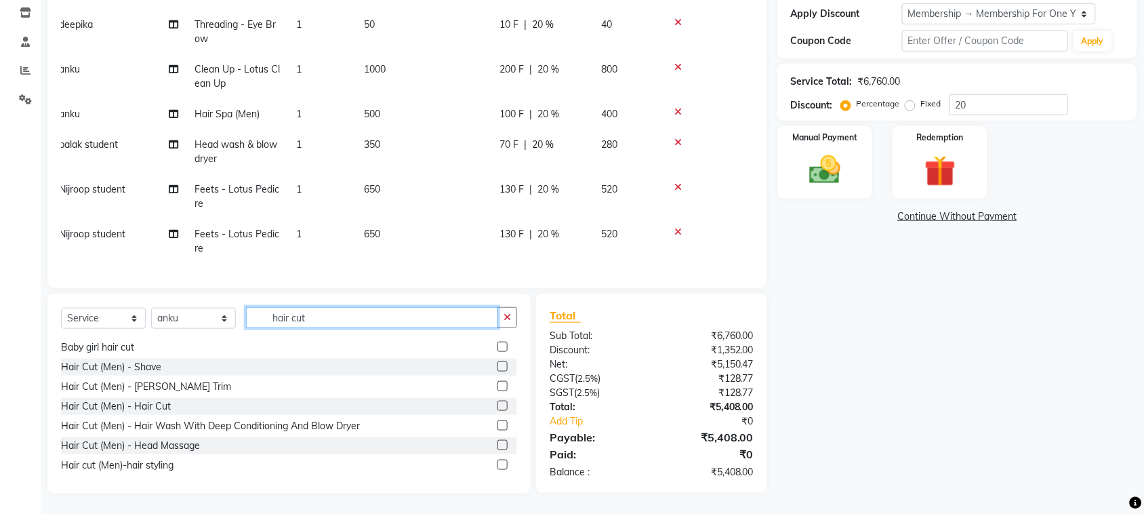
scroll to position [70, 0]
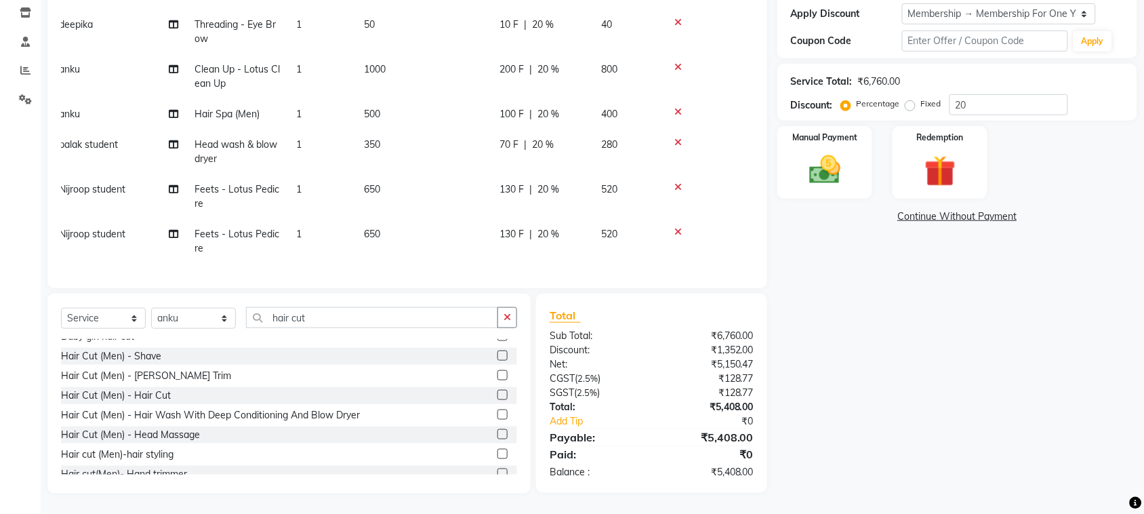
click at [497, 370] on label at bounding box center [502, 375] width 10 height 10
click at [497, 371] on input "checkbox" at bounding box center [501, 375] width 9 height 9
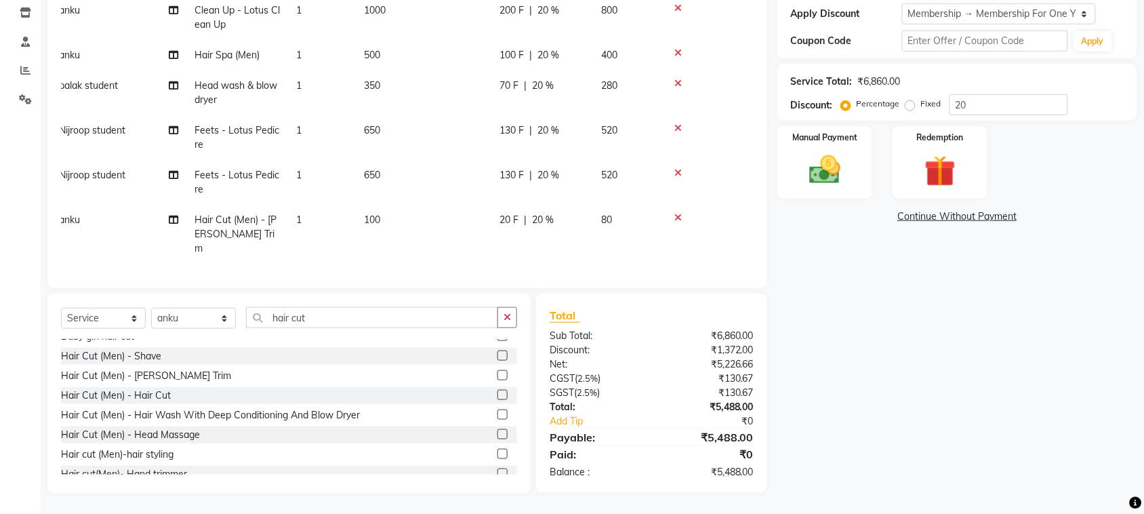
click at [497, 391] on label at bounding box center [502, 395] width 10 height 10
click at [497, 391] on input "checkbox" at bounding box center [501, 395] width 9 height 9
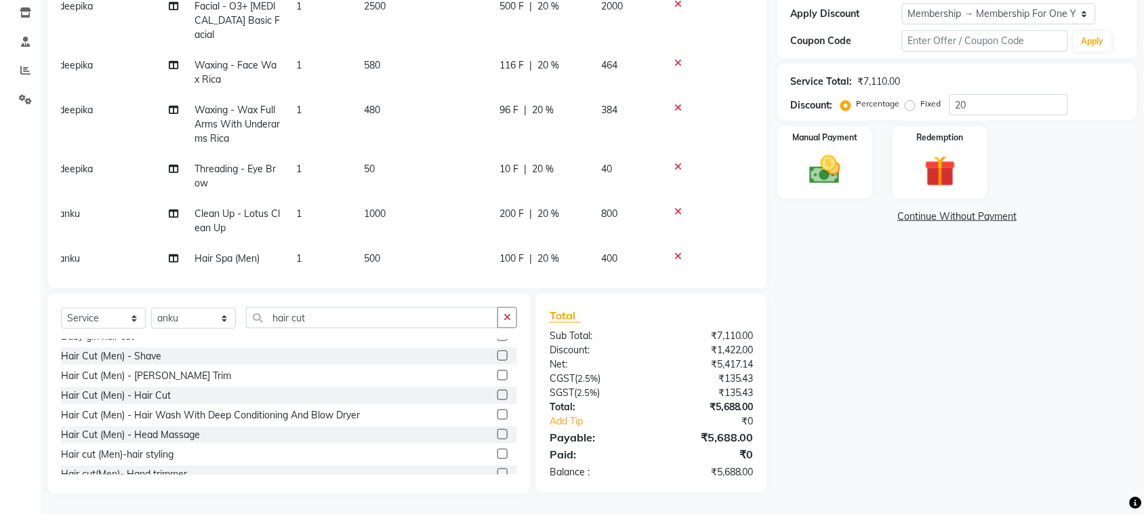
scroll to position [0, 0]
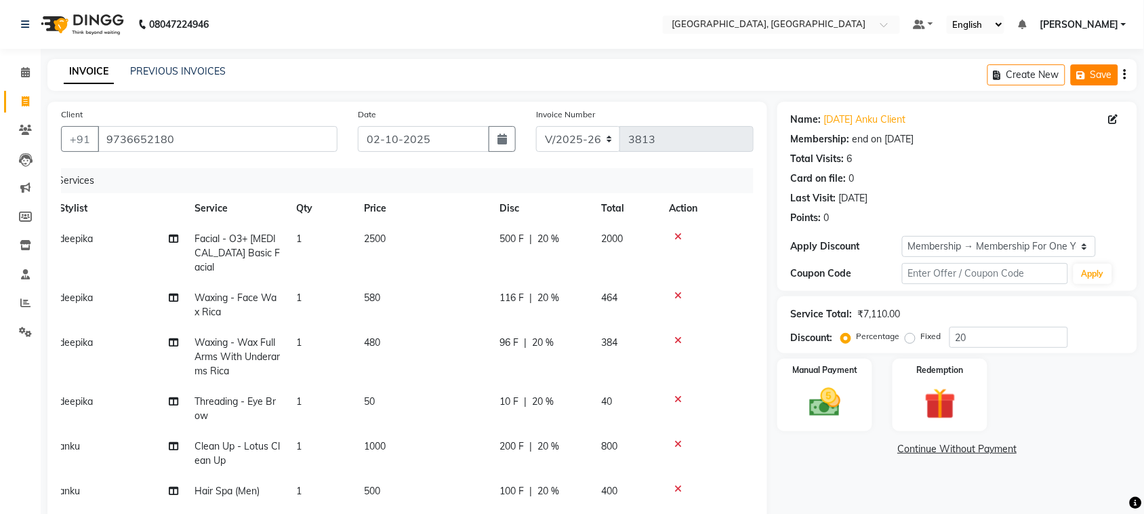
click at [1078, 85] on button "Save" at bounding box center [1093, 74] width 47 height 21
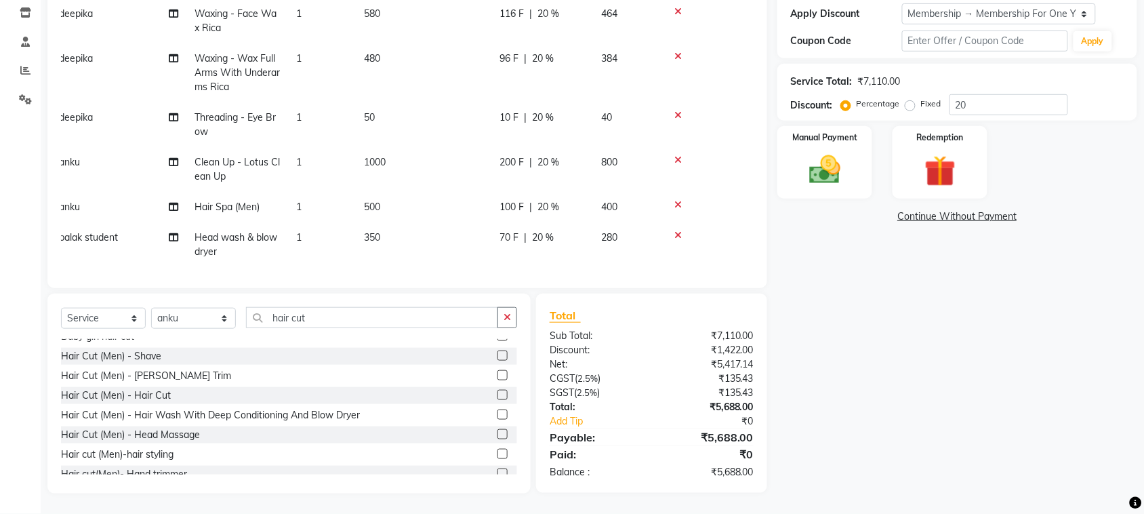
scroll to position [0, 10]
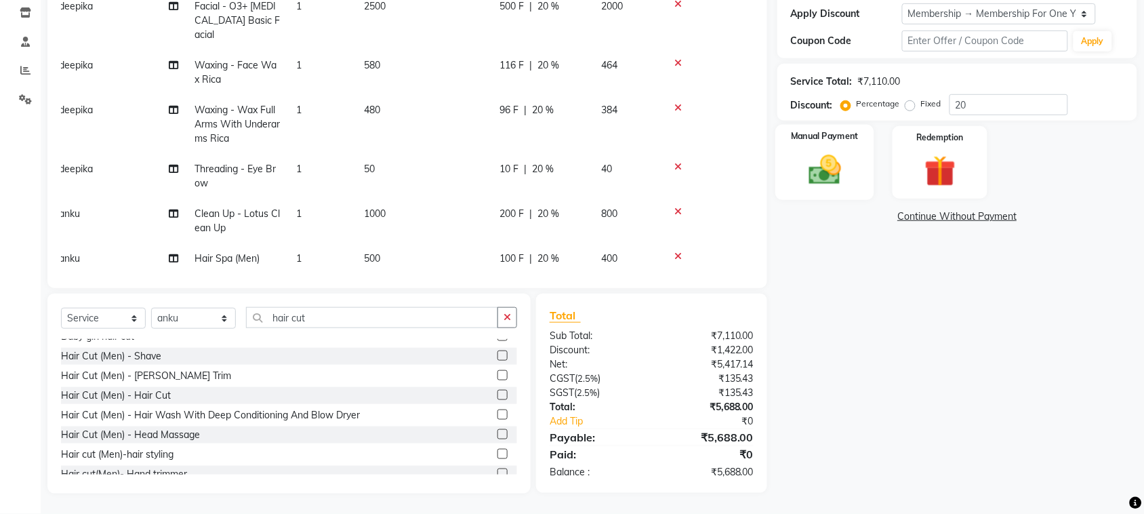
click at [789, 200] on div "Manual Payment" at bounding box center [824, 163] width 99 height 76
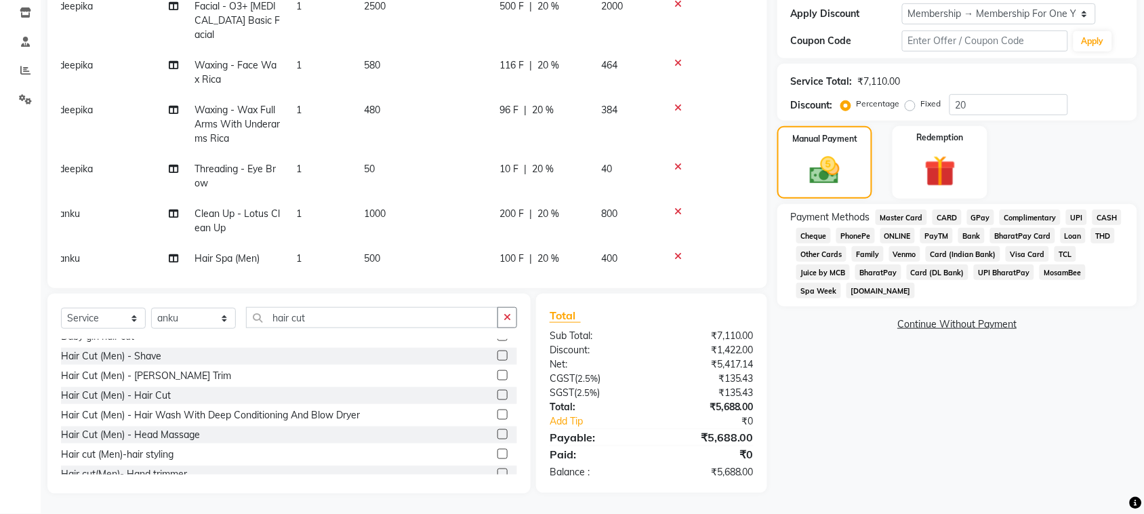
click at [994, 225] on span "GPay" at bounding box center [981, 217] width 28 height 16
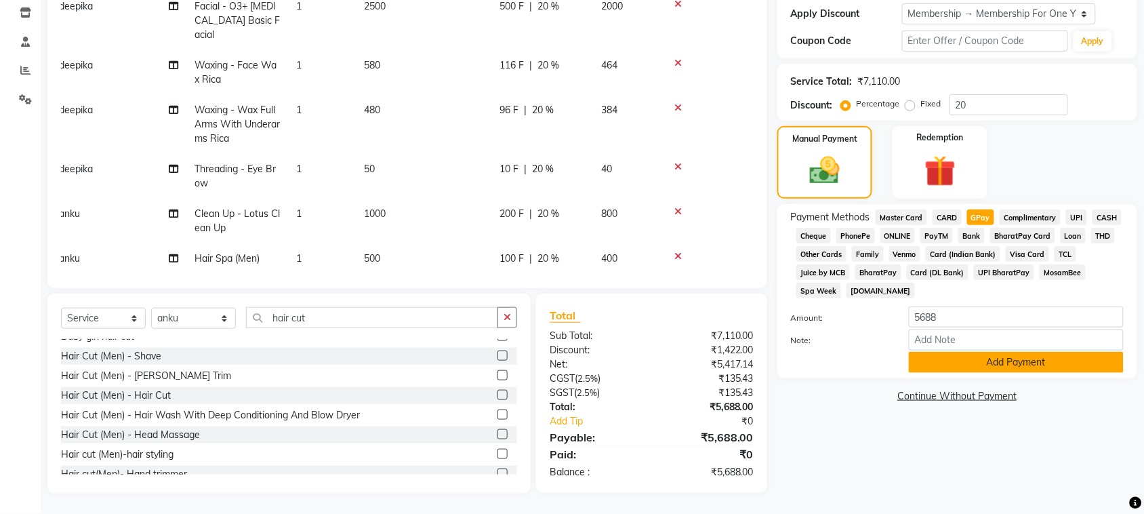
click at [942, 373] on button "Add Payment" at bounding box center [1015, 362] width 215 height 21
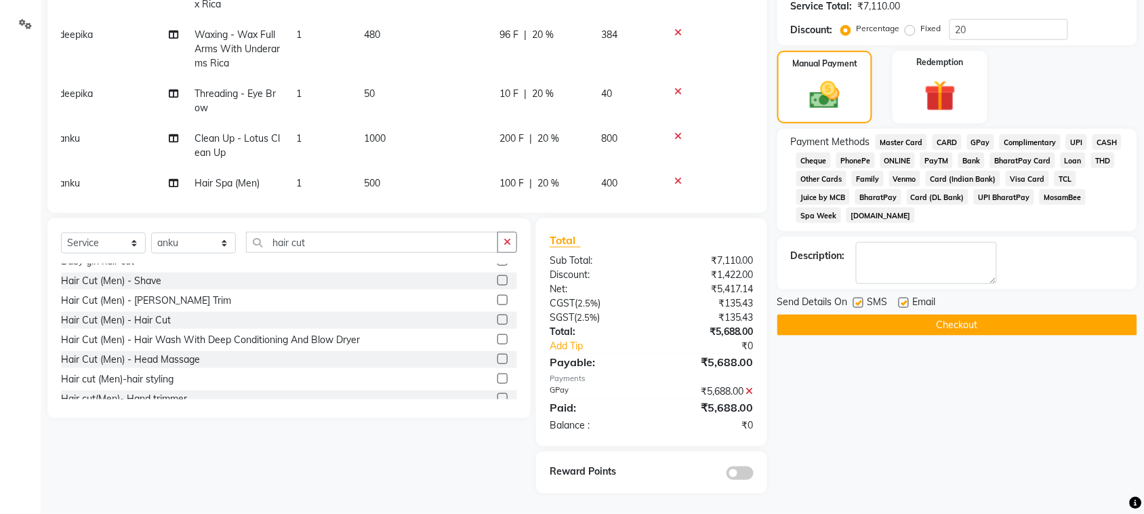
click at [952, 335] on button "Checkout" at bounding box center [957, 324] width 360 height 21
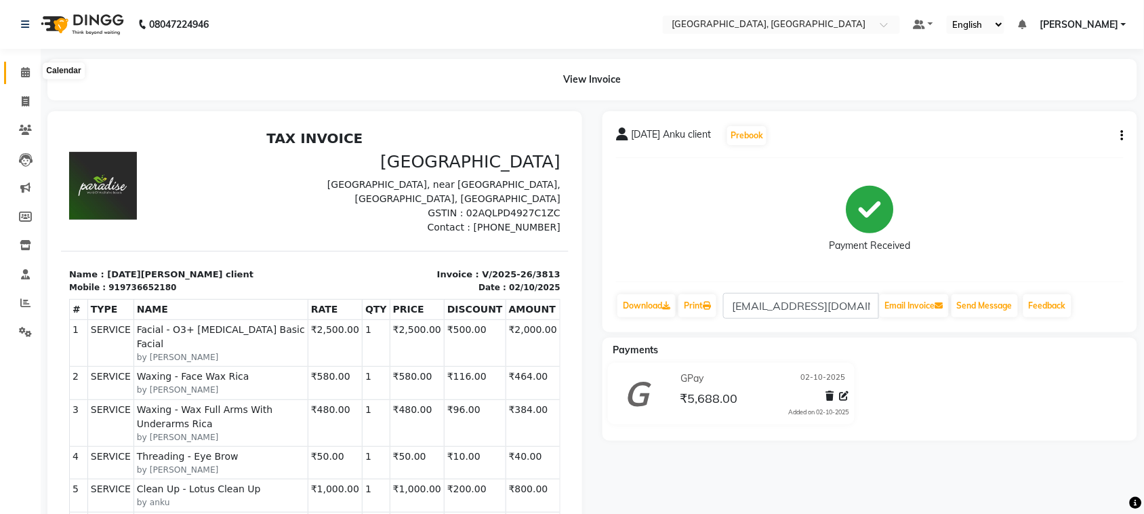
click at [21, 75] on icon at bounding box center [25, 72] width 9 height 10
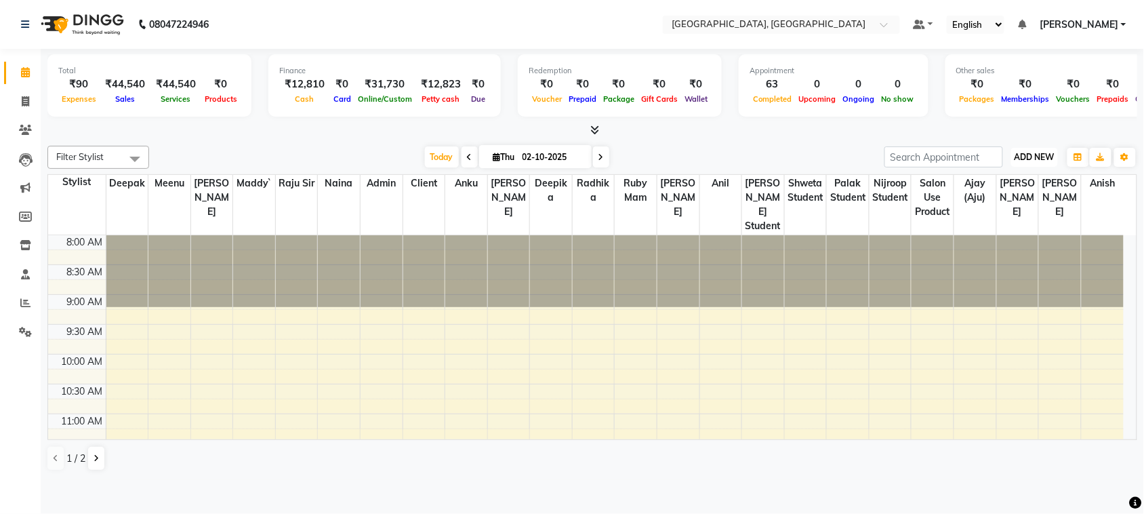
click at [1028, 162] on span "ADD NEW" at bounding box center [1034, 157] width 40 height 10
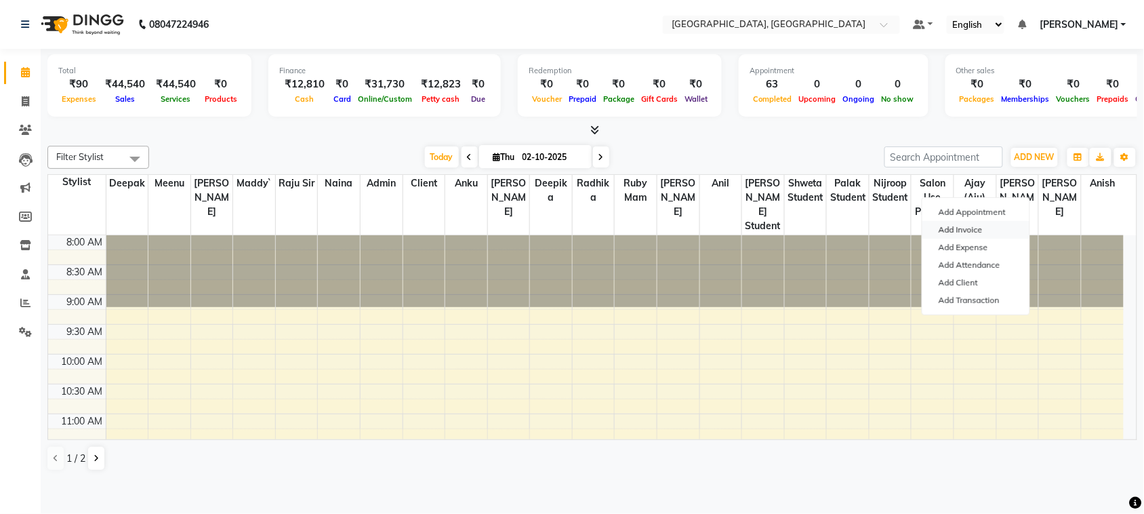
click at [996, 238] on link "Add Invoice" at bounding box center [975, 230] width 107 height 18
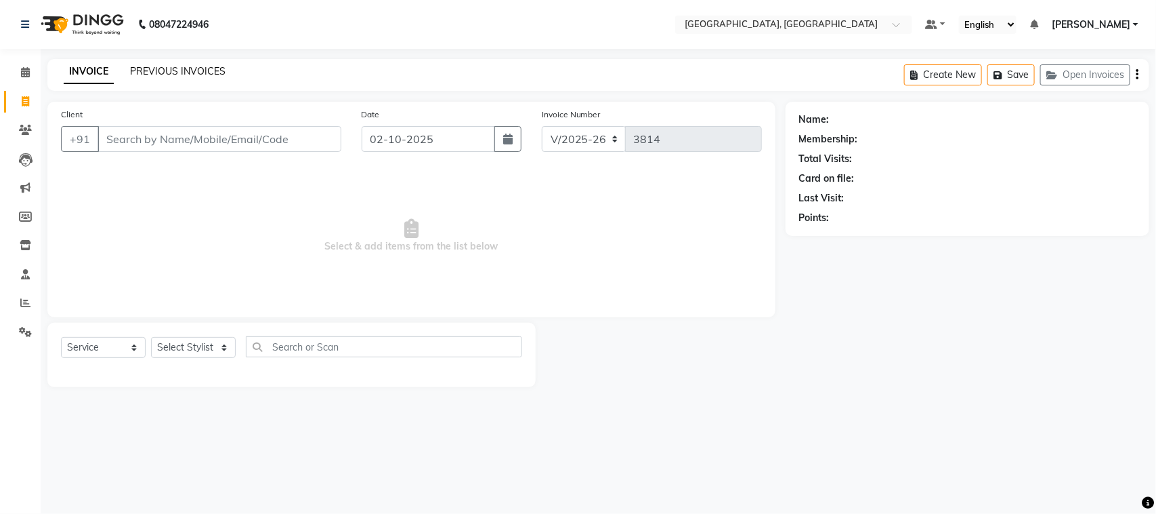
click at [226, 69] on link "PREVIOUS INVOICES" at bounding box center [178, 71] width 96 height 12
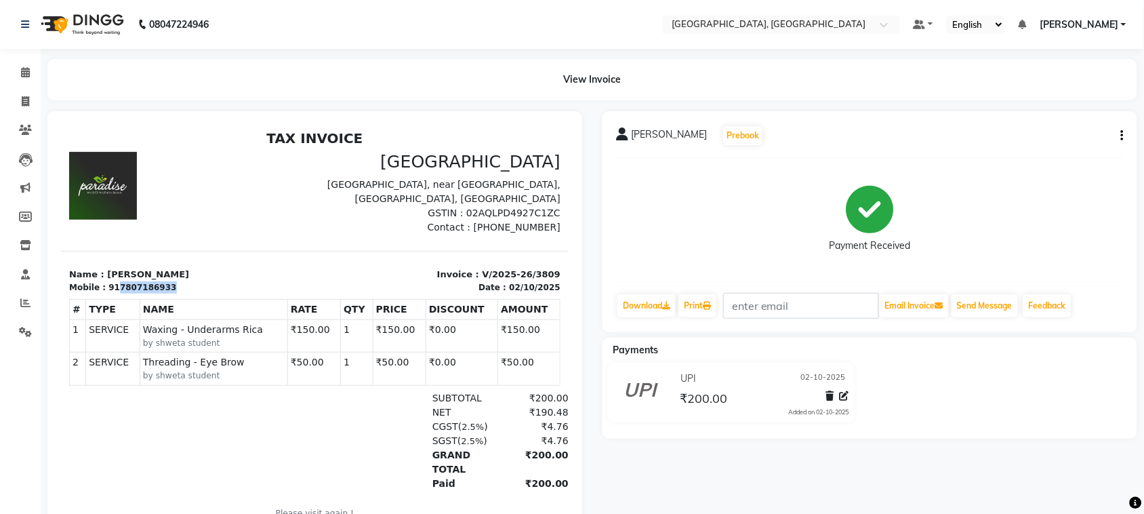
drag, startPoint x: 204, startPoint y: 346, endPoint x: 132, endPoint y: 350, distance: 71.9
click at [132, 293] on div "Mobile : 917807186933" at bounding box center [187, 286] width 238 height 12
copy div "7807186933"
click at [20, 96] on span at bounding box center [26, 102] width 24 height 16
select select "service"
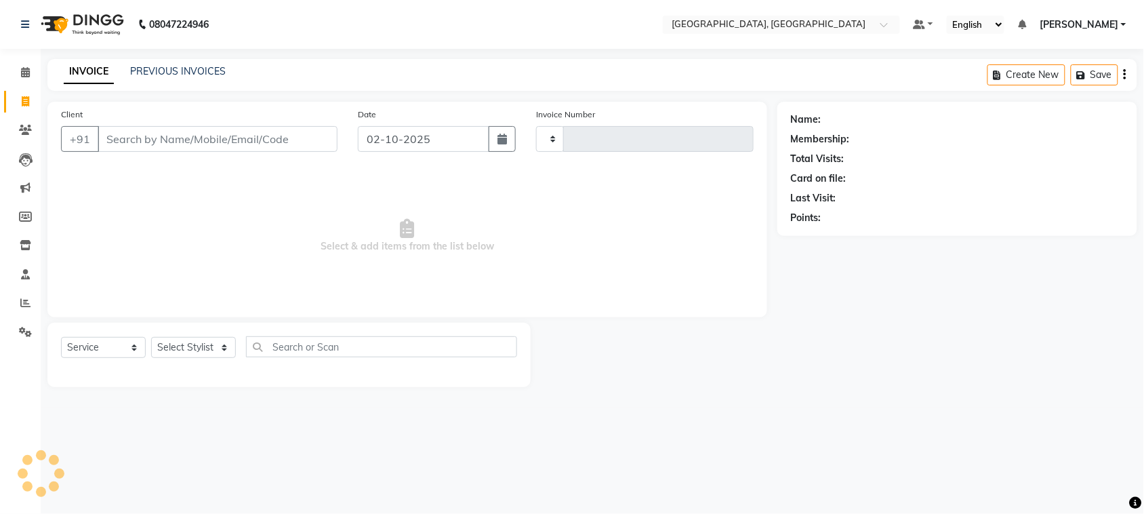
type input "3810"
select select "4462"
click at [152, 152] on input "Client" at bounding box center [220, 139] width 244 height 26
type input "t"
type input "7807186933"
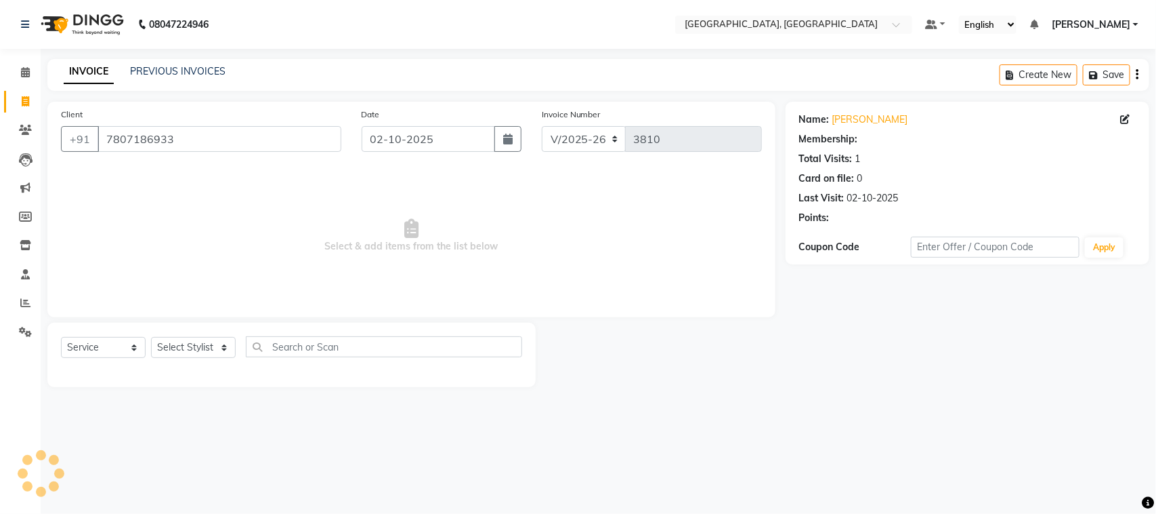
select select "1: Object"
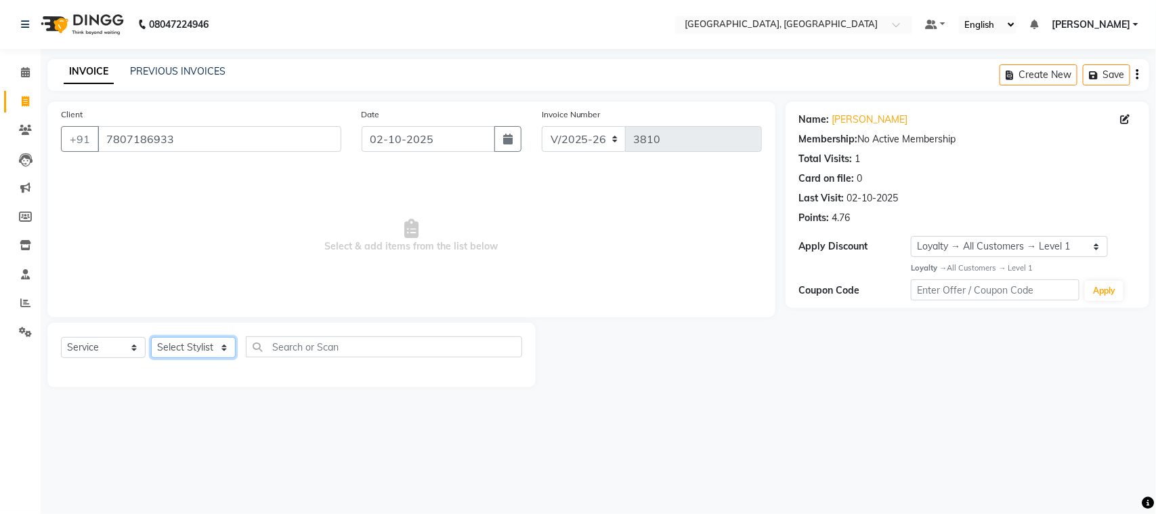
click at [195, 358] on select "Select Stylist admin Ajay (Aju) anil [PERSON_NAME] Client Deepak deepika [PERSO…" at bounding box center [193, 347] width 85 height 21
select select "24999"
click at [156, 358] on select "Select Stylist admin Ajay (Aju) anil [PERSON_NAME] Client Deepak deepika [PERSO…" at bounding box center [193, 347] width 85 height 21
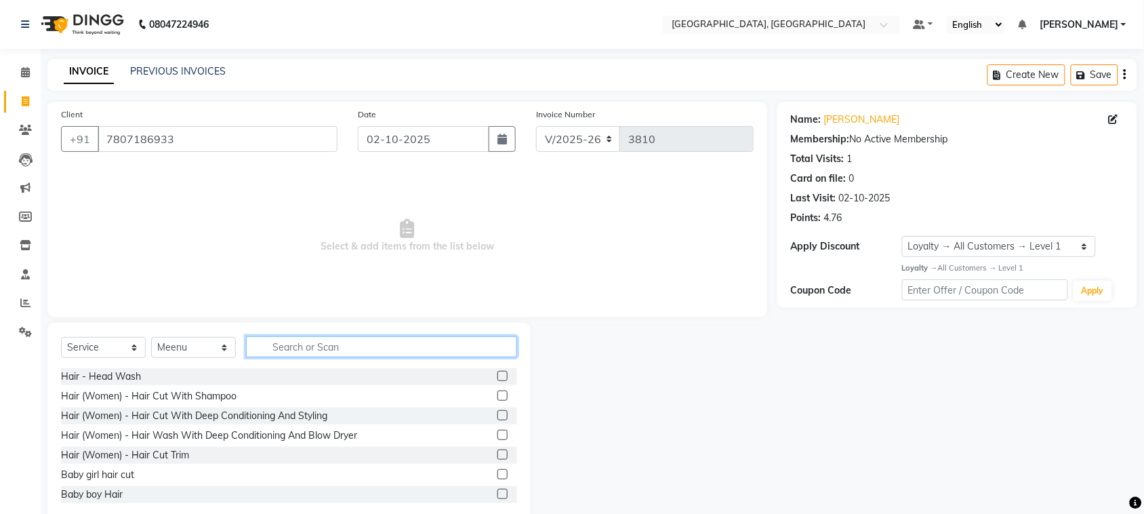
click at [310, 357] on input "text" at bounding box center [381, 346] width 271 height 21
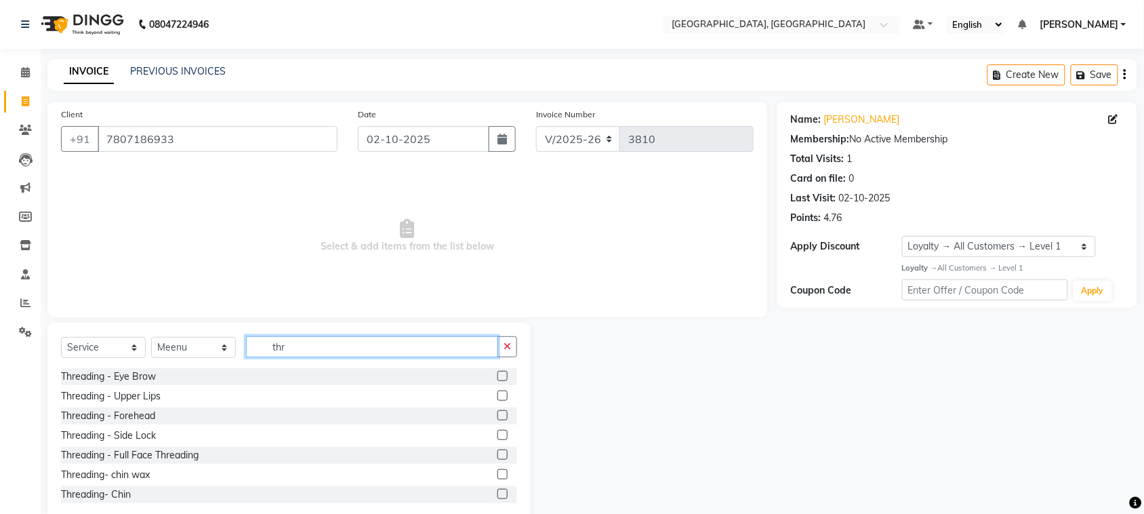
type input "thr"
click at [497, 381] on label at bounding box center [502, 376] width 10 height 10
click at [497, 381] on input "checkbox" at bounding box center [501, 376] width 9 height 9
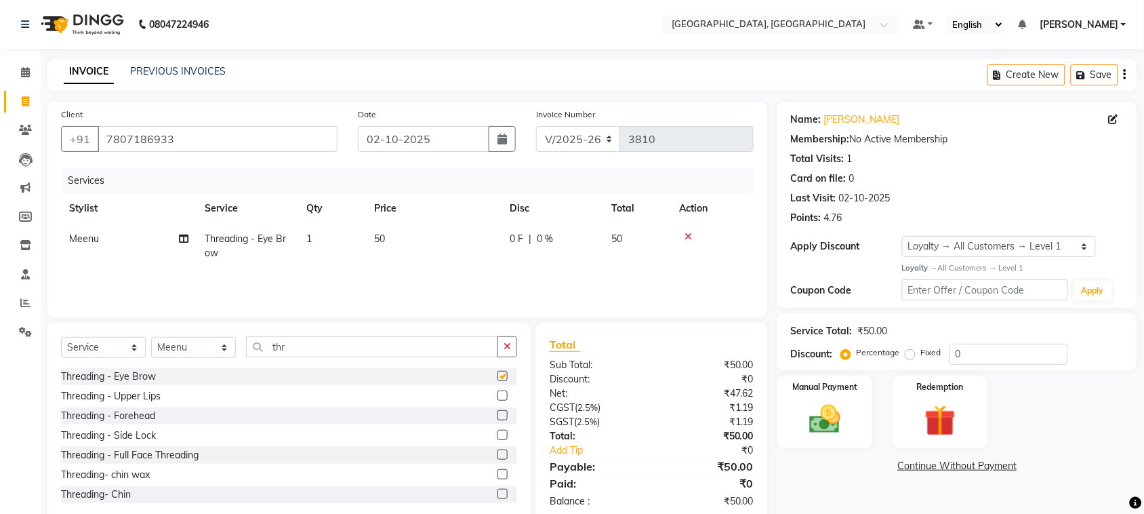
checkbox input "false"
click at [497, 400] on label at bounding box center [502, 395] width 10 height 10
click at [497, 400] on input "checkbox" at bounding box center [501, 396] width 9 height 9
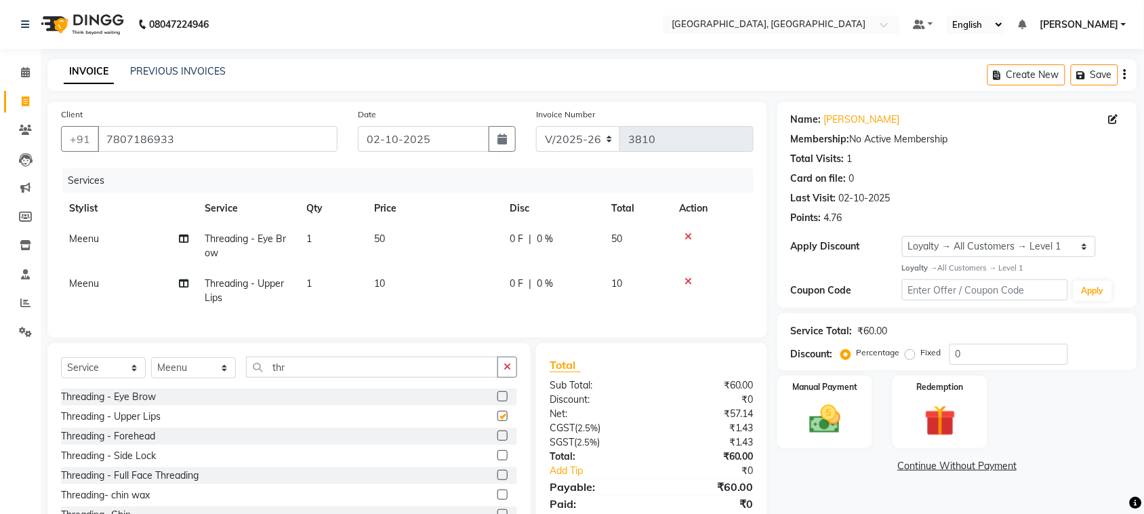
checkbox input "false"
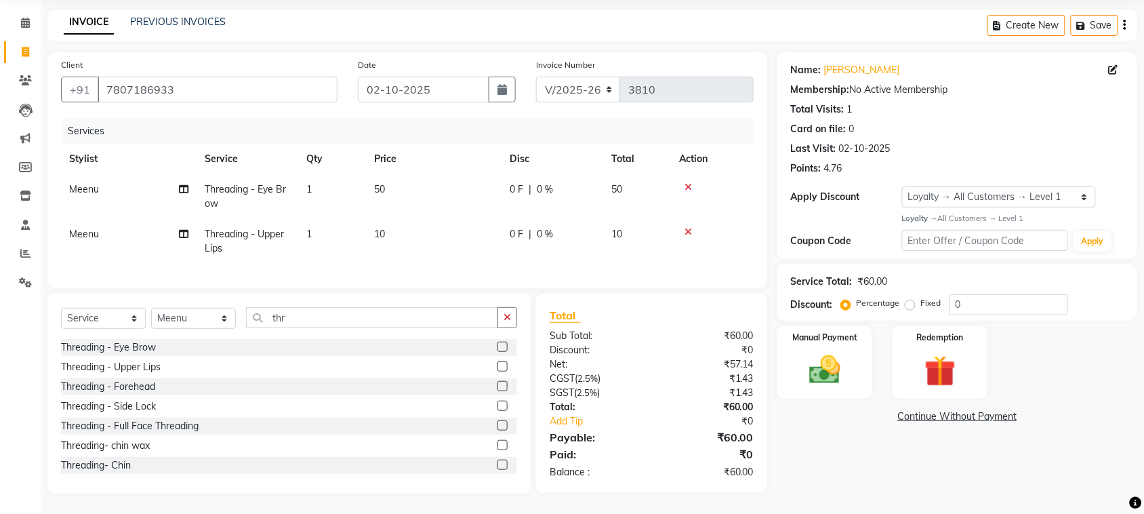
scroll to position [176, 0]
click at [497, 381] on label at bounding box center [502, 386] width 10 height 10
click at [497, 382] on input "checkbox" at bounding box center [501, 386] width 9 height 9
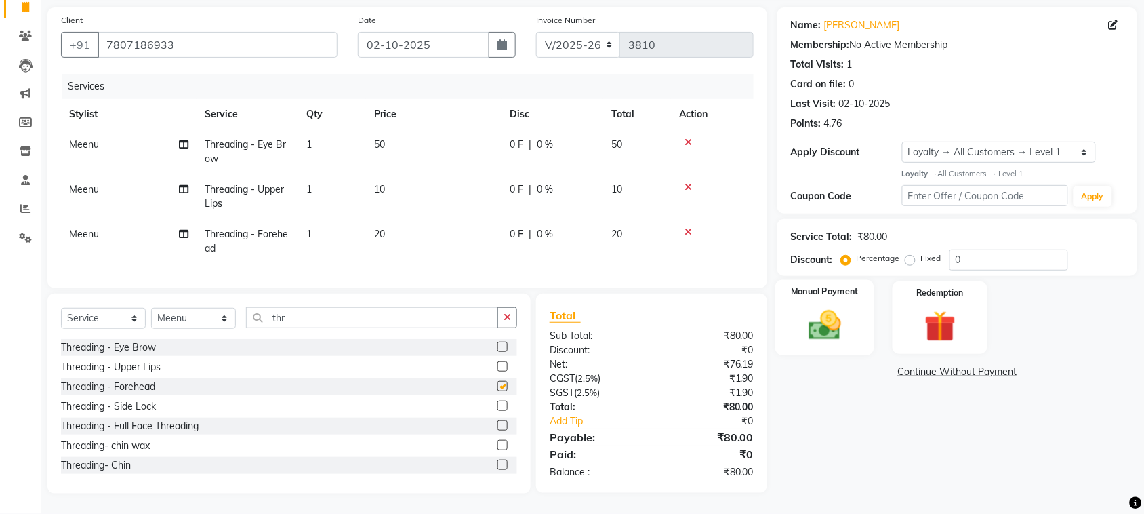
checkbox input "false"
click at [824, 343] on img at bounding box center [824, 324] width 53 height 37
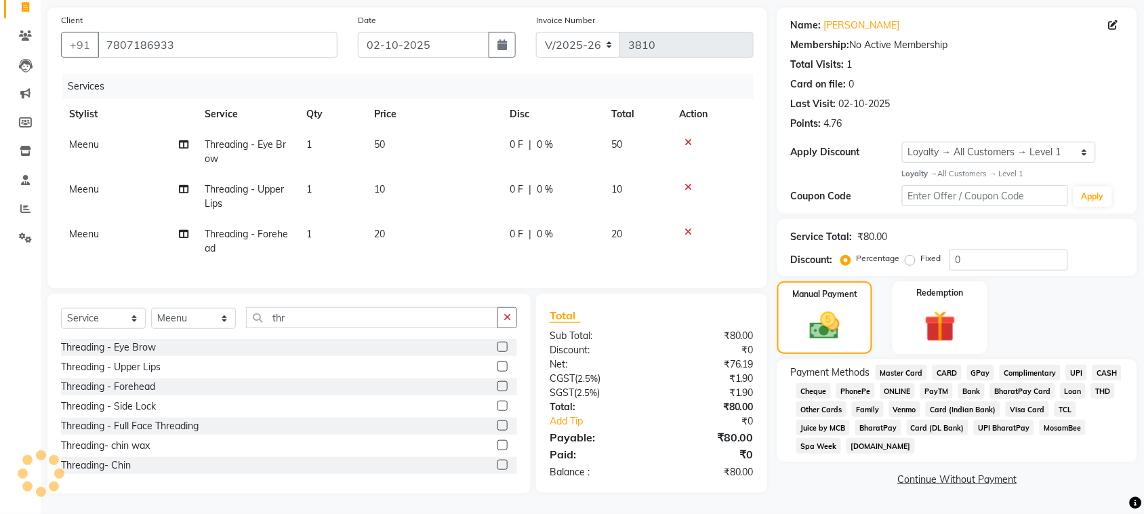
scroll to position [259, 0]
click at [1092, 364] on span "CASH" at bounding box center [1106, 372] width 29 height 16
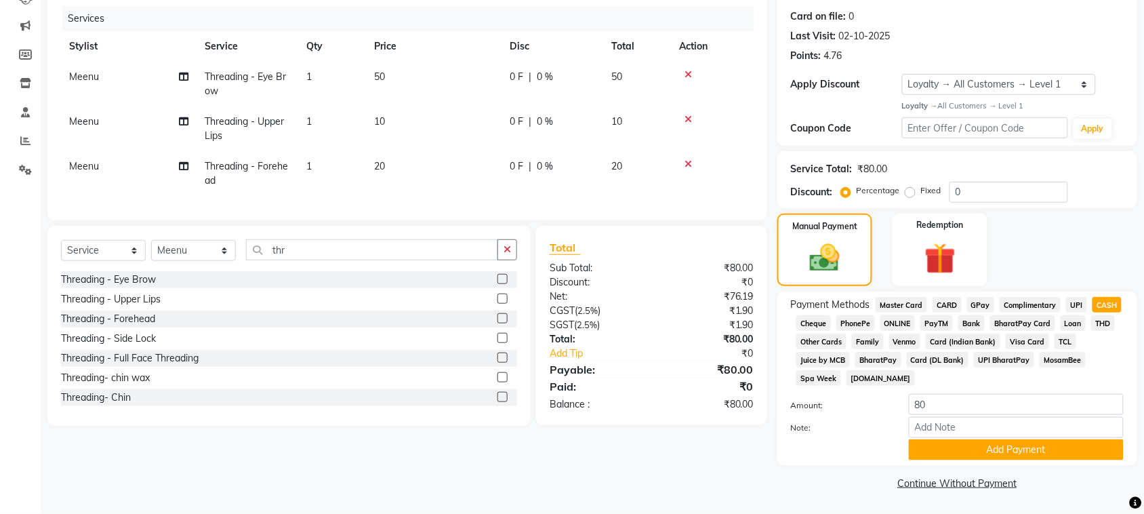
scroll to position [350, 0]
click at [1013, 439] on button "Add Payment" at bounding box center [1015, 449] width 215 height 21
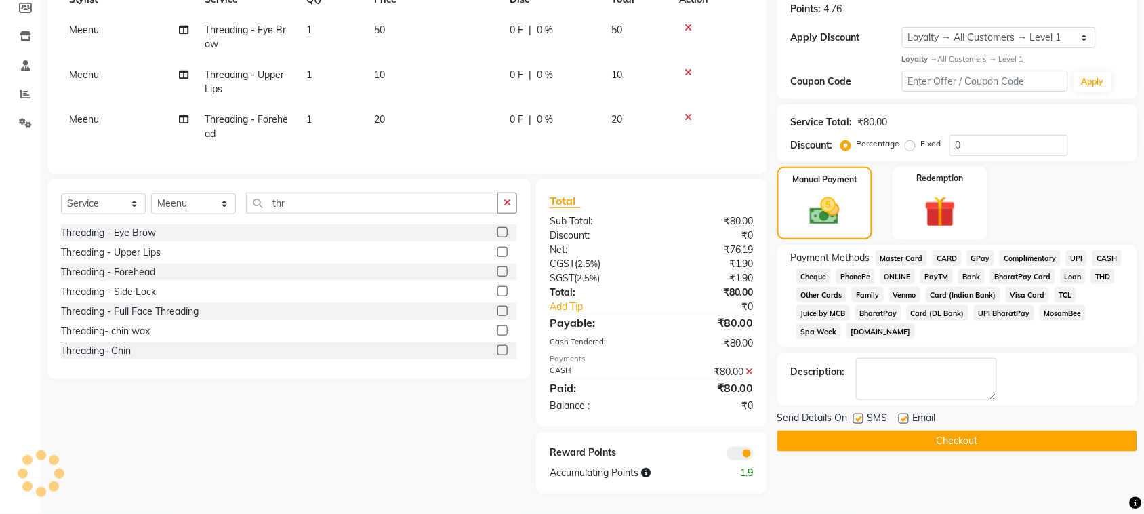
click at [988, 451] on button "Checkout" at bounding box center [957, 440] width 360 height 21
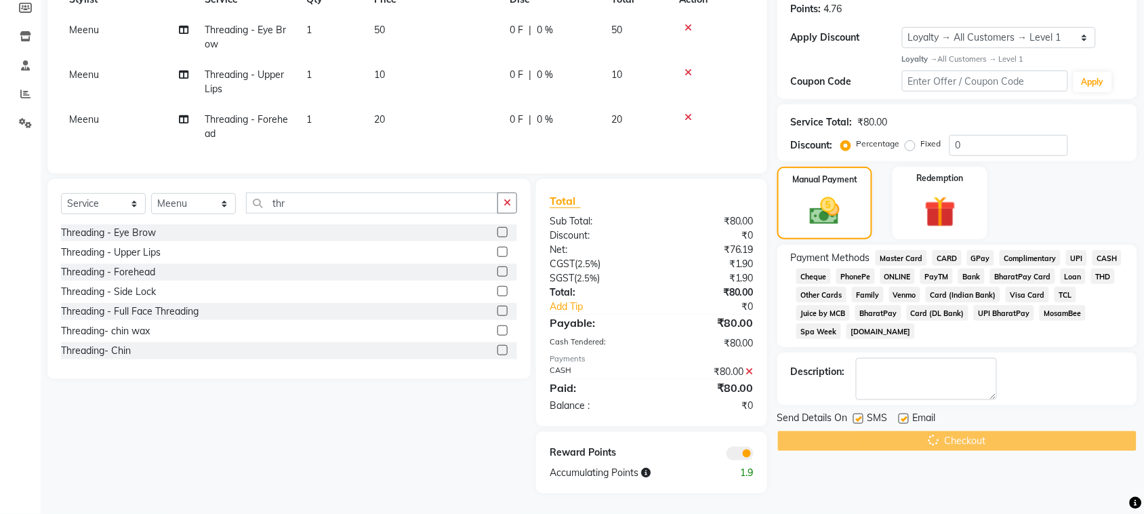
scroll to position [374, 0]
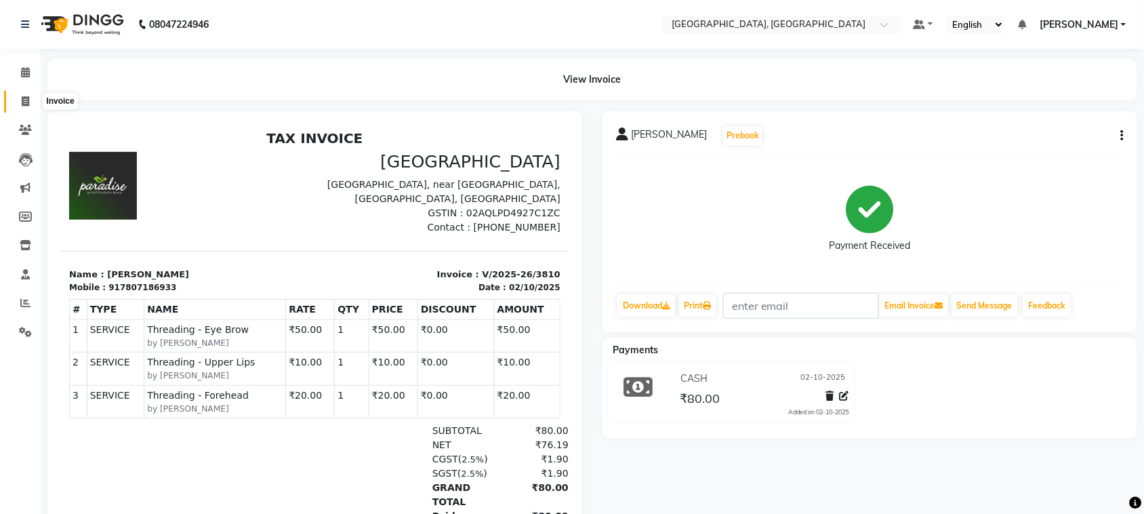
click at [18, 105] on span at bounding box center [26, 102] width 24 height 16
select select "service"
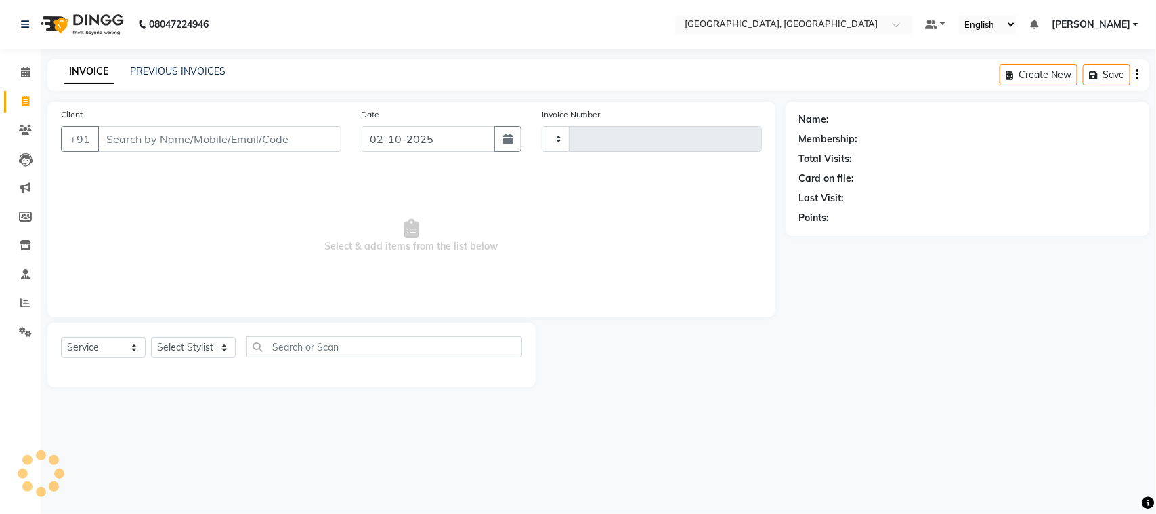
type input "3811"
select select "4462"
click at [226, 75] on link "PREVIOUS INVOICES" at bounding box center [178, 71] width 96 height 12
